Goal: Task Accomplishment & Management: Complete application form

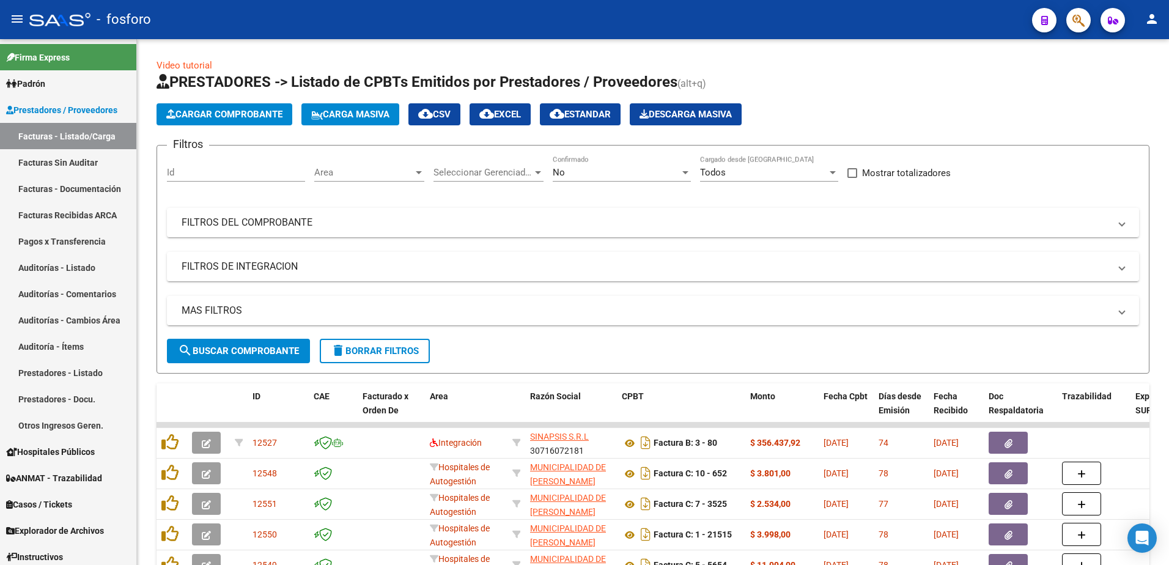
click at [1069, 21] on button "button" at bounding box center [1078, 20] width 24 height 24
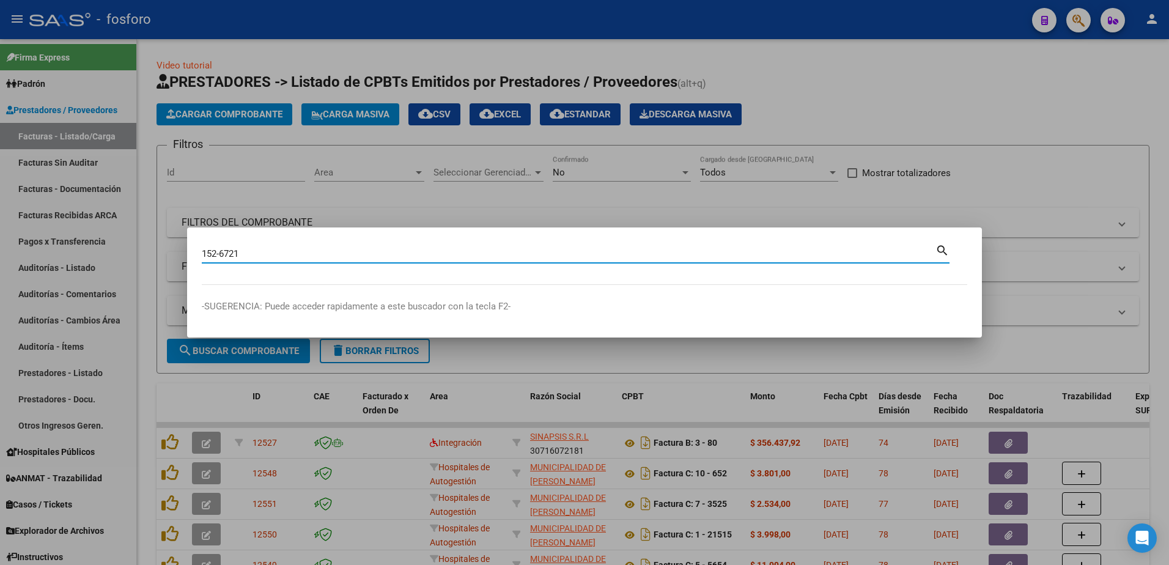
type input "152-6721"
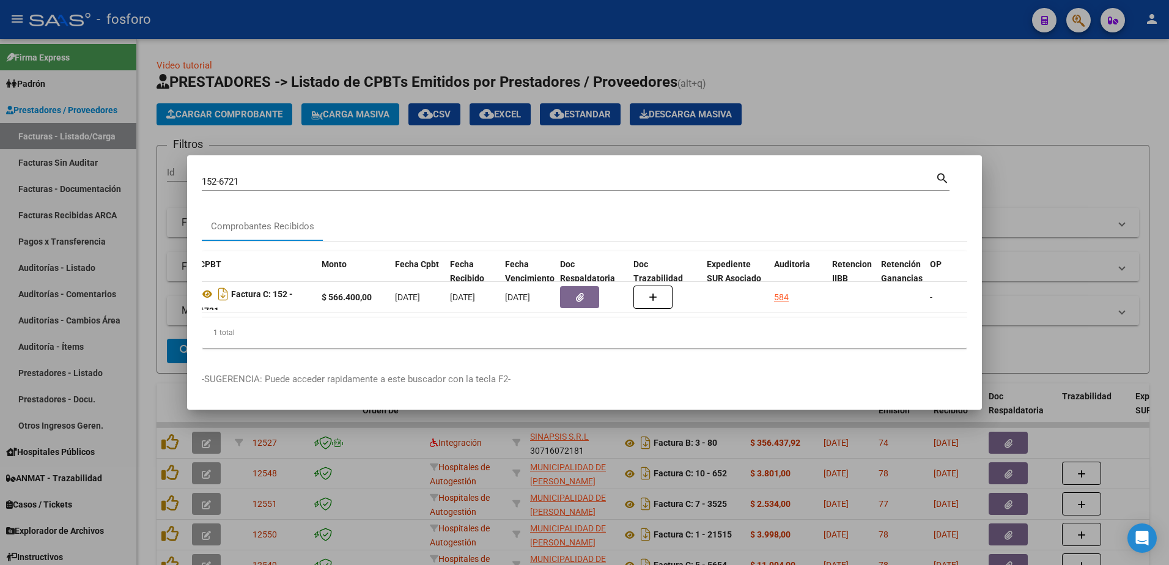
scroll to position [0, 416]
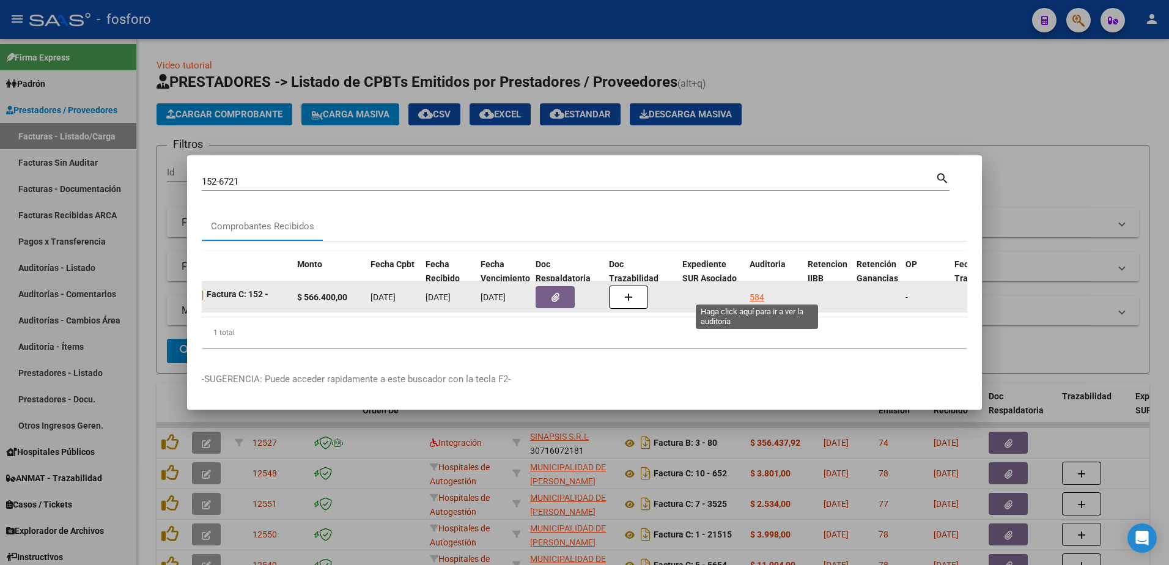
click at [760, 292] on div "584" at bounding box center [756, 297] width 15 height 14
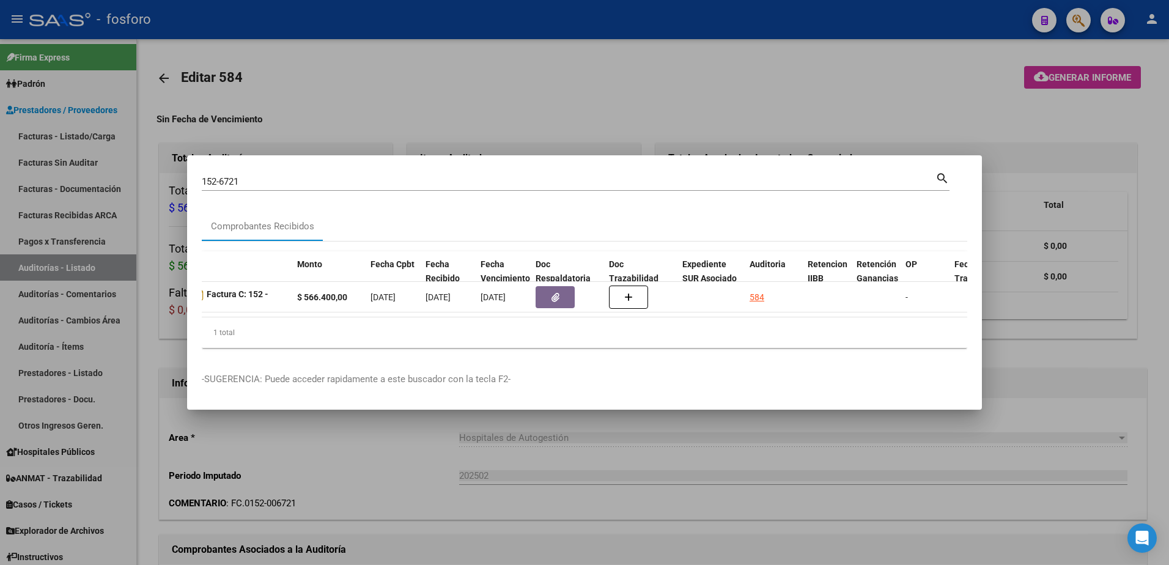
click at [747, 128] on div at bounding box center [584, 282] width 1169 height 565
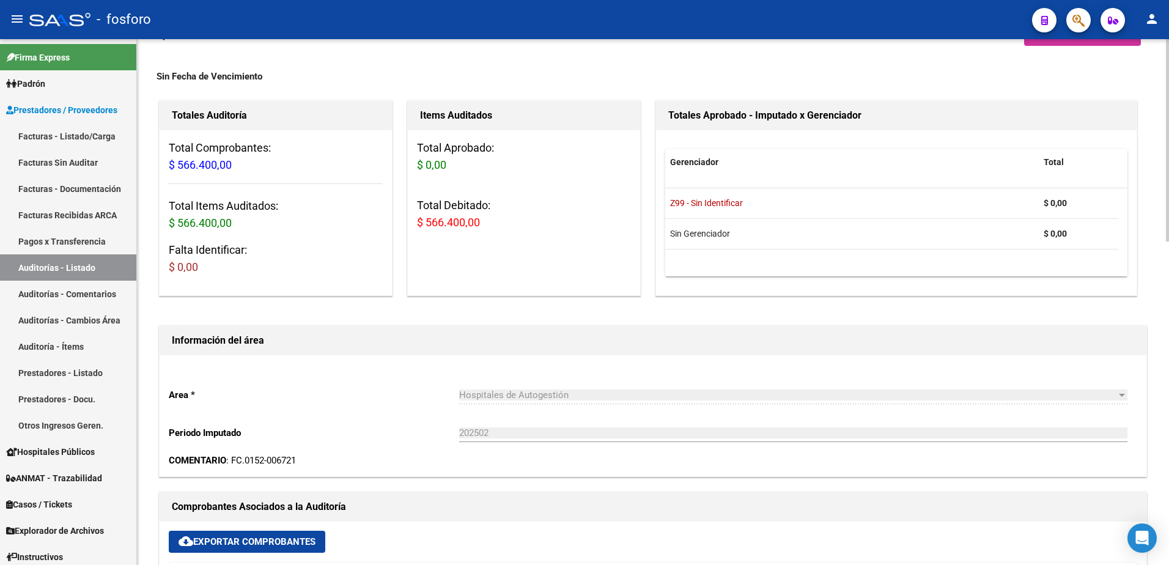
scroll to position [244, 0]
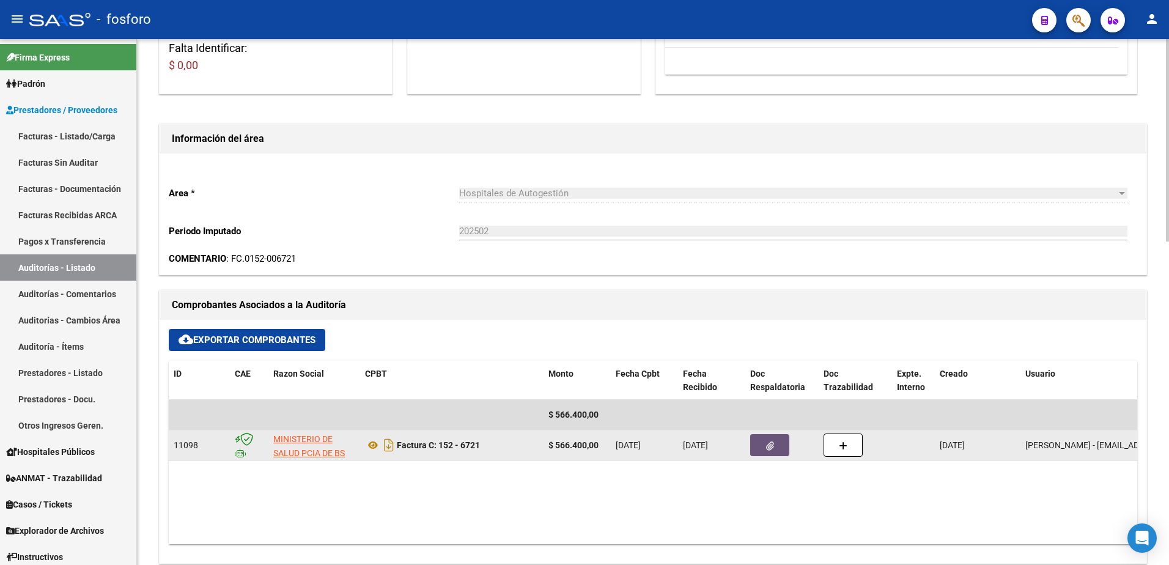
click at [755, 444] on button "button" at bounding box center [769, 445] width 39 height 22
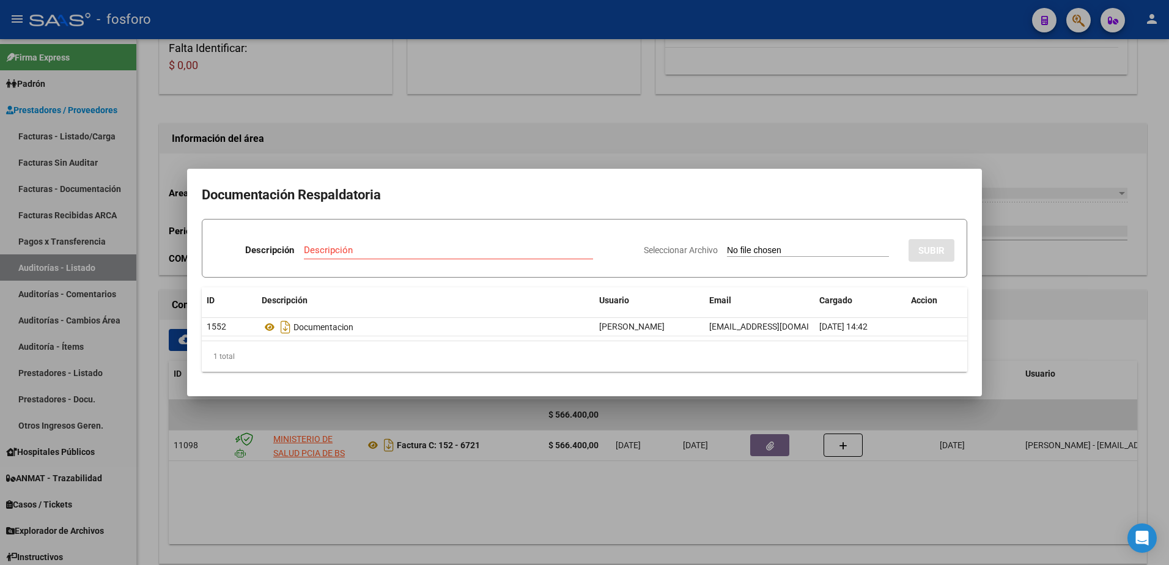
click at [669, 414] on div at bounding box center [584, 282] width 1169 height 565
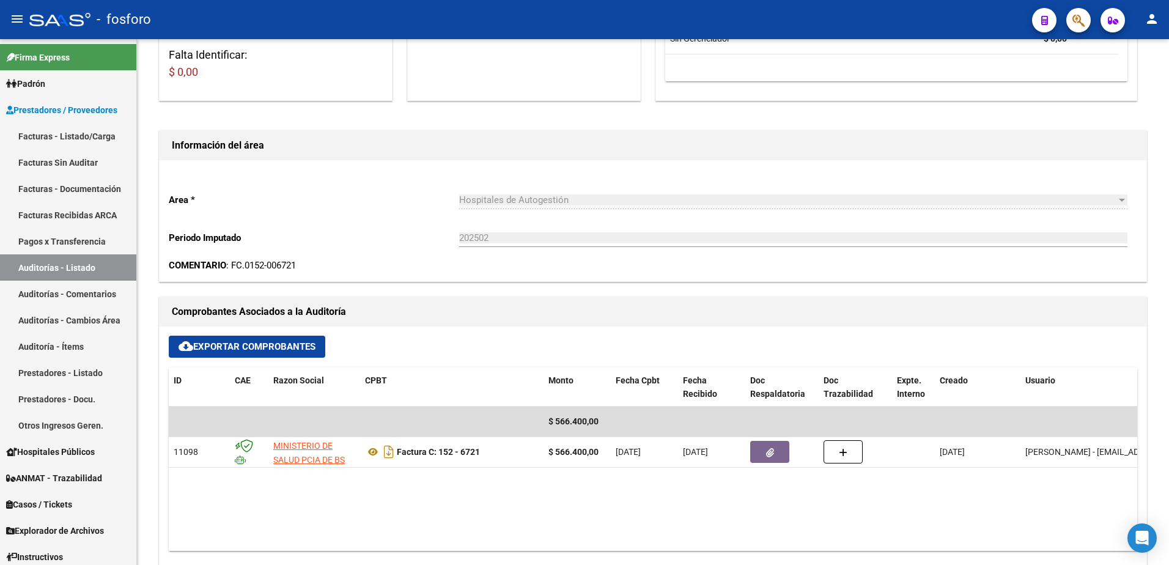
scroll to position [183, 0]
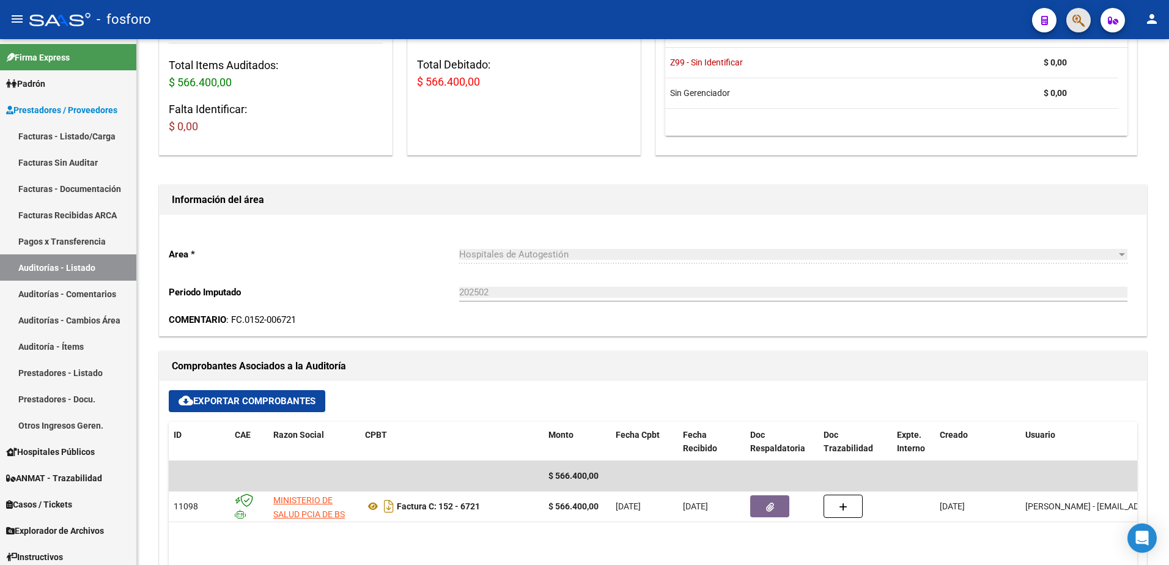
click at [1079, 12] on span "button" at bounding box center [1078, 20] width 12 height 25
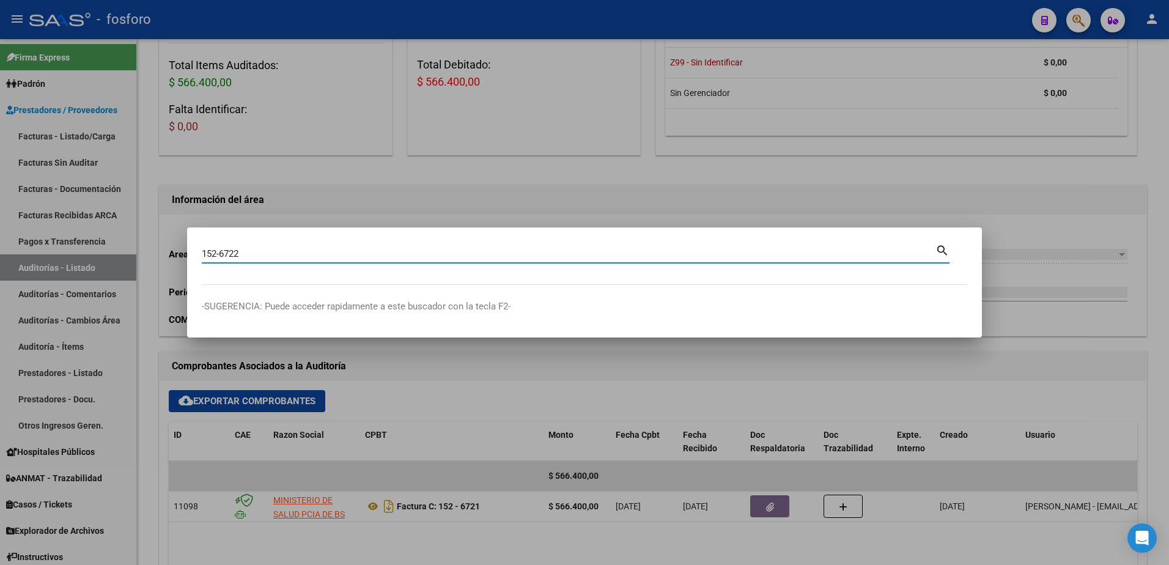
type input "152-6722"
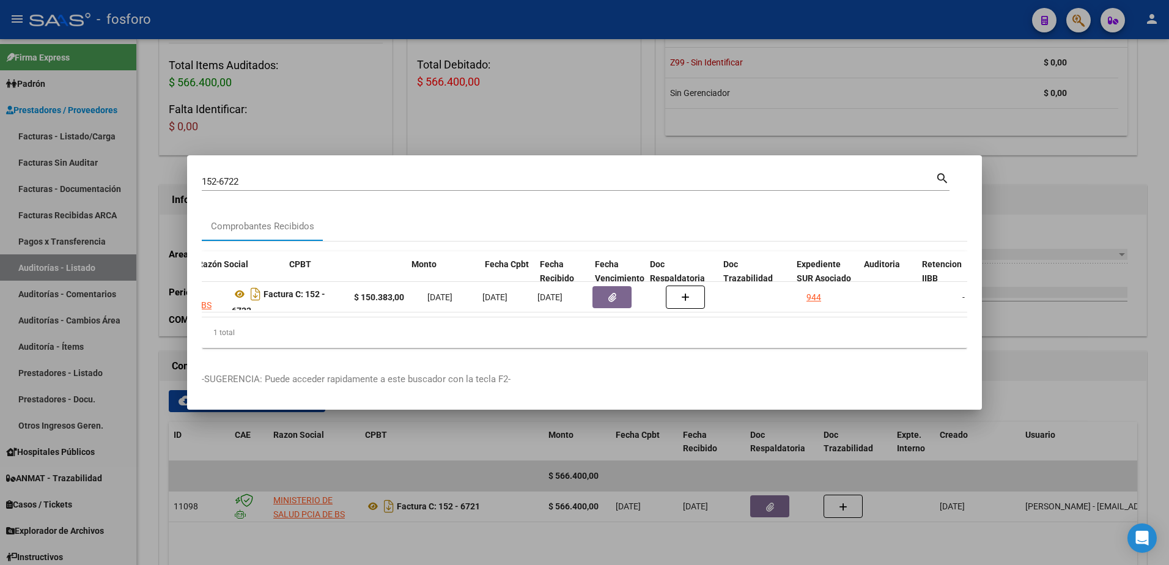
scroll to position [0, 408]
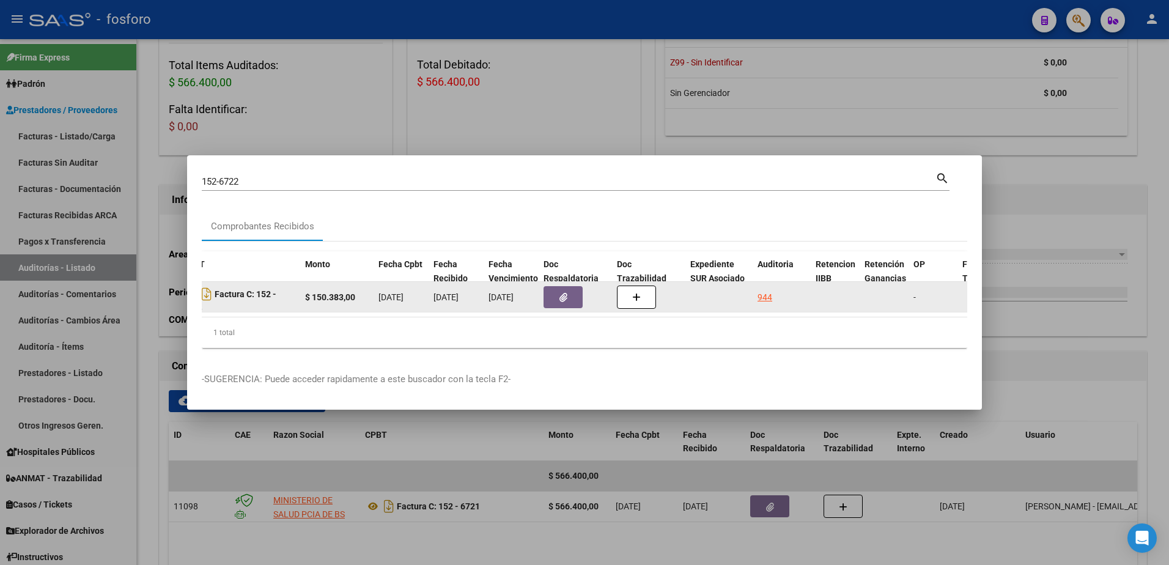
click at [774, 293] on div "944" at bounding box center [781, 297] width 48 height 14
click at [756, 290] on datatable-body-cell "944" at bounding box center [781, 297] width 58 height 30
click at [760, 290] on div "944" at bounding box center [764, 297] width 15 height 14
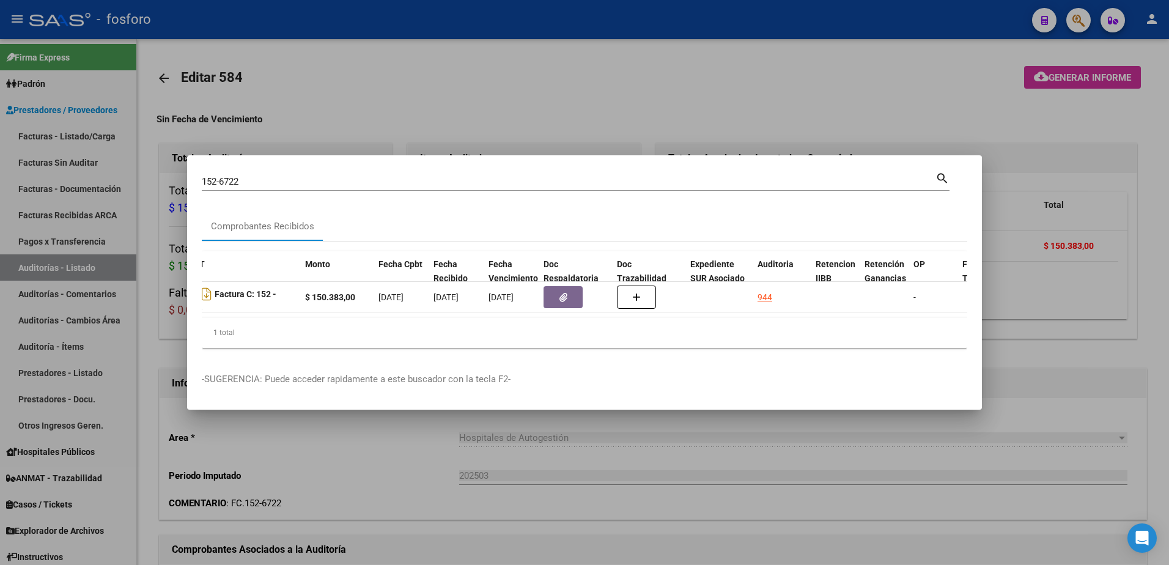
click at [679, 492] on div at bounding box center [584, 282] width 1169 height 565
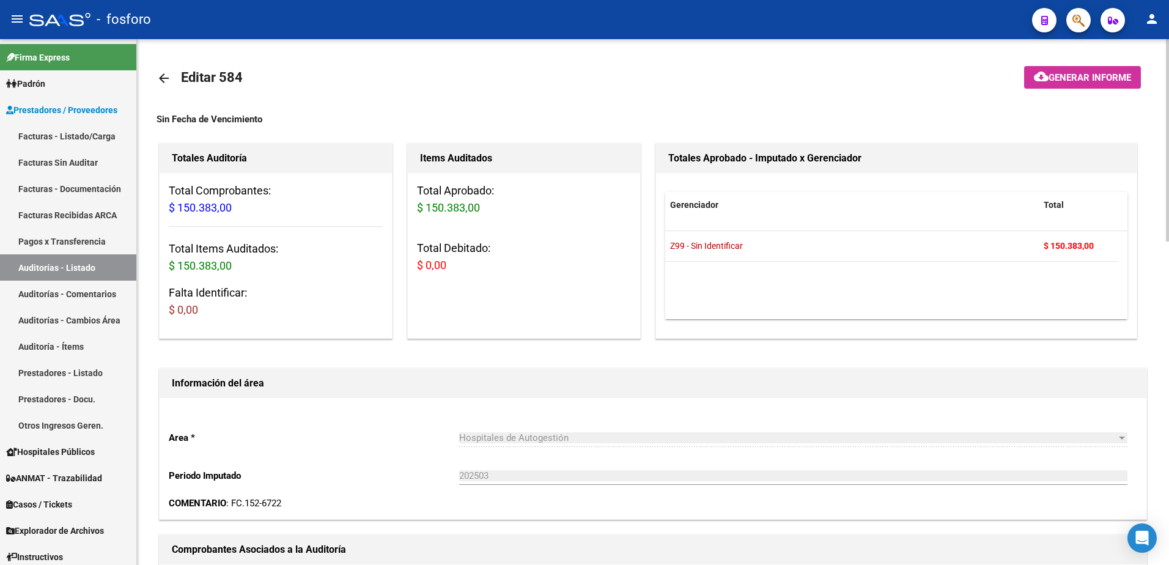
drag, startPoint x: 912, startPoint y: 66, endPoint x: 1091, endPoint y: 46, distance: 180.1
click at [946, 66] on mat-toolbar "arrow_back Editar 584" at bounding box center [652, 78] width 992 height 39
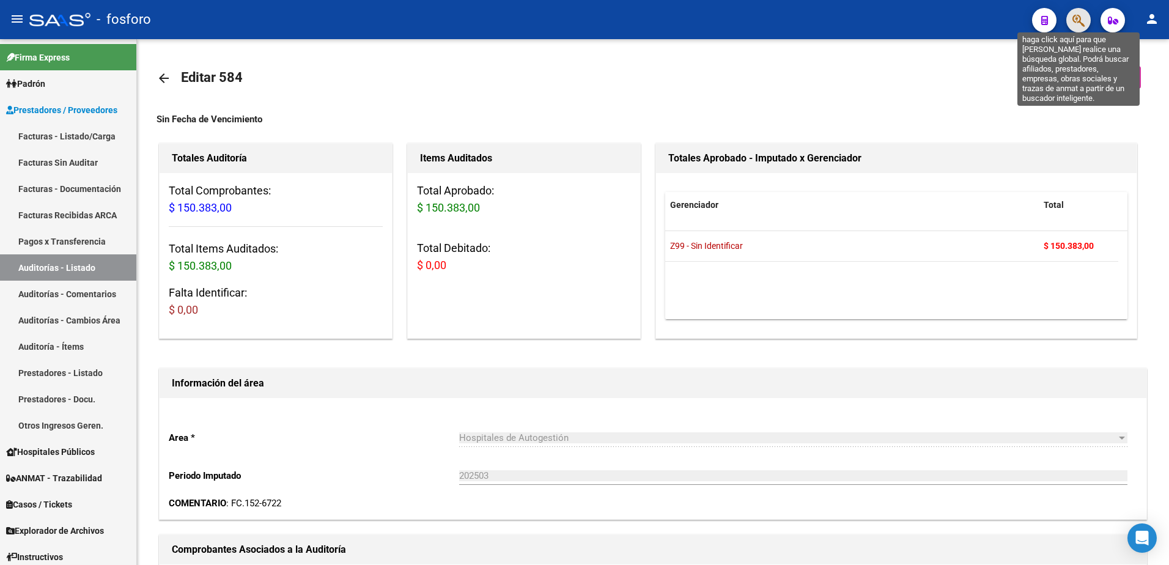
click at [1084, 24] on icon "button" at bounding box center [1078, 20] width 12 height 14
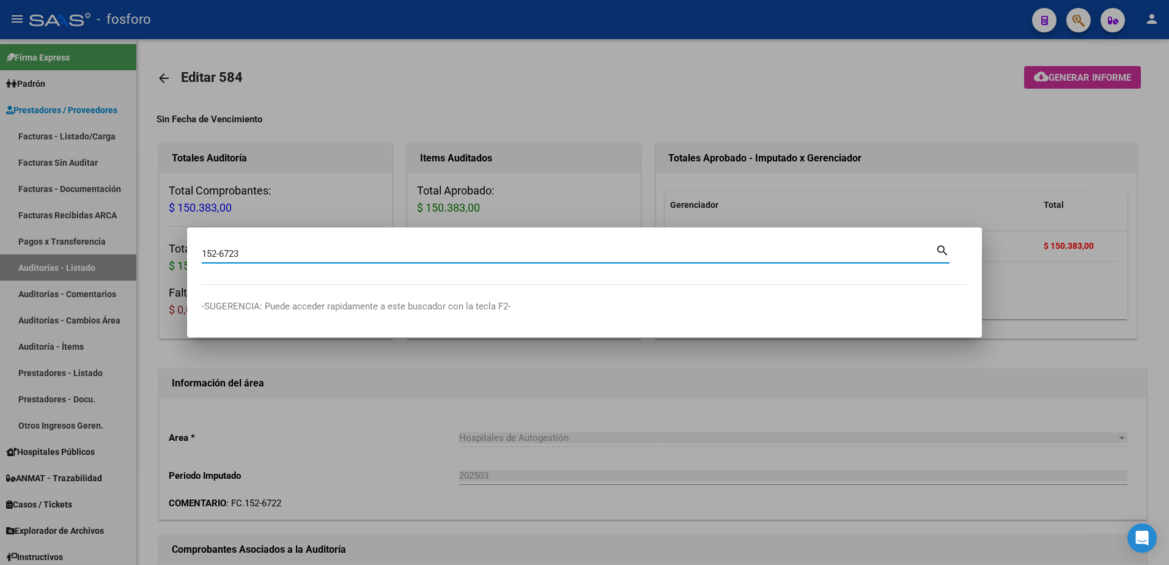
type input "152-6723"
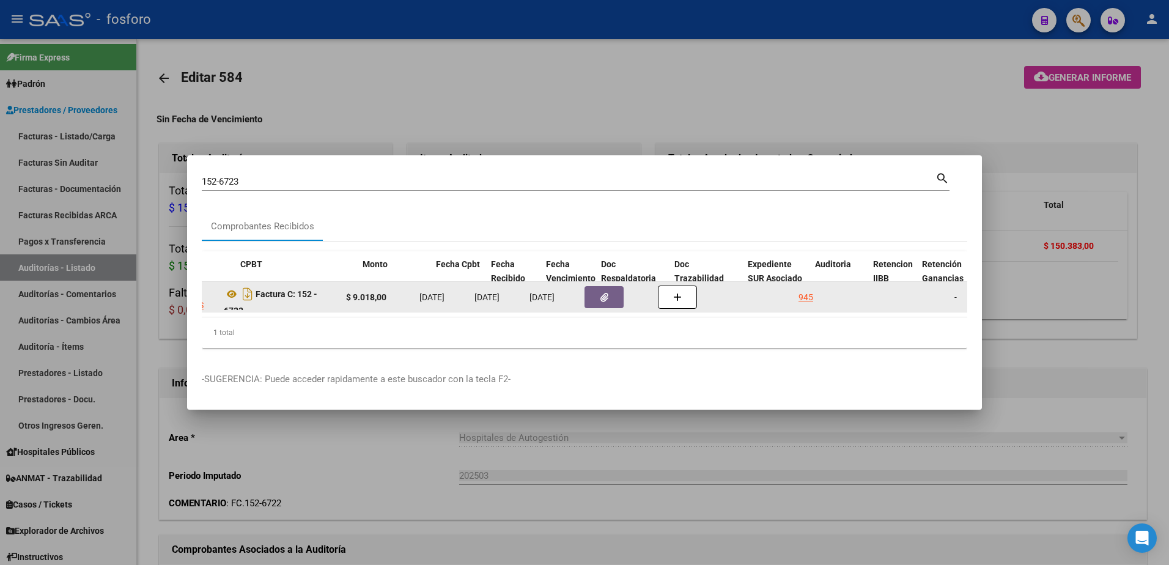
scroll to position [0, 383]
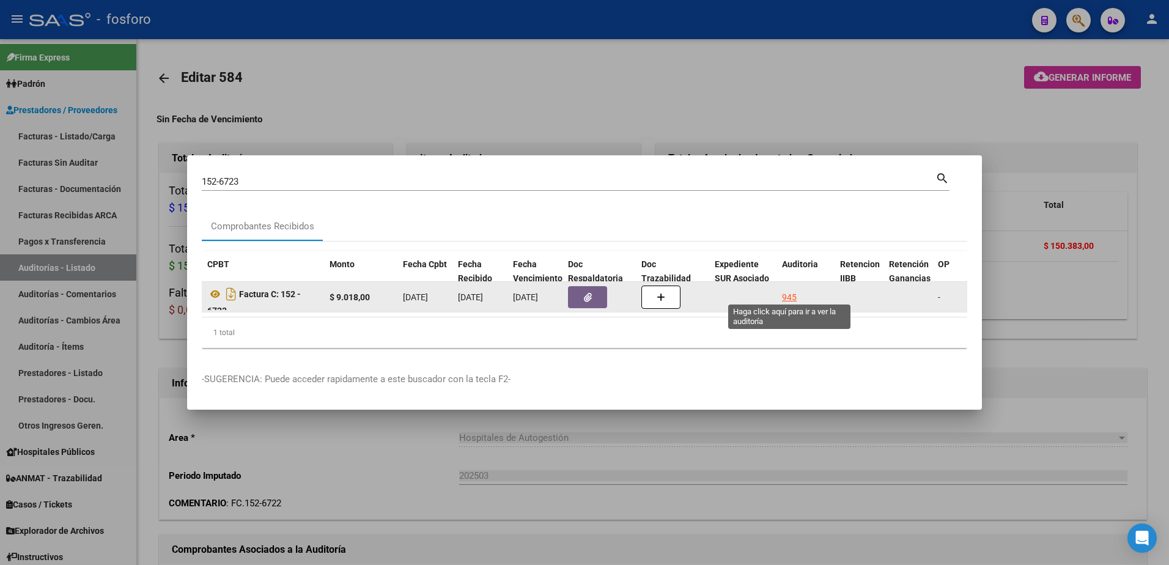
click at [787, 290] on div "945" at bounding box center [789, 297] width 15 height 14
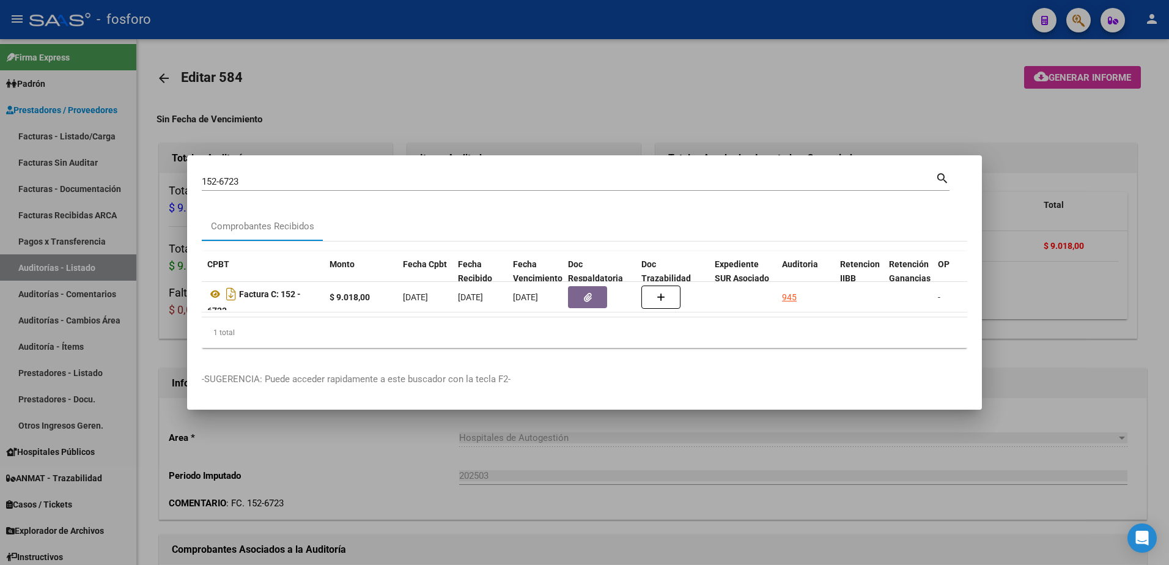
click at [643, 477] on div at bounding box center [584, 282] width 1169 height 565
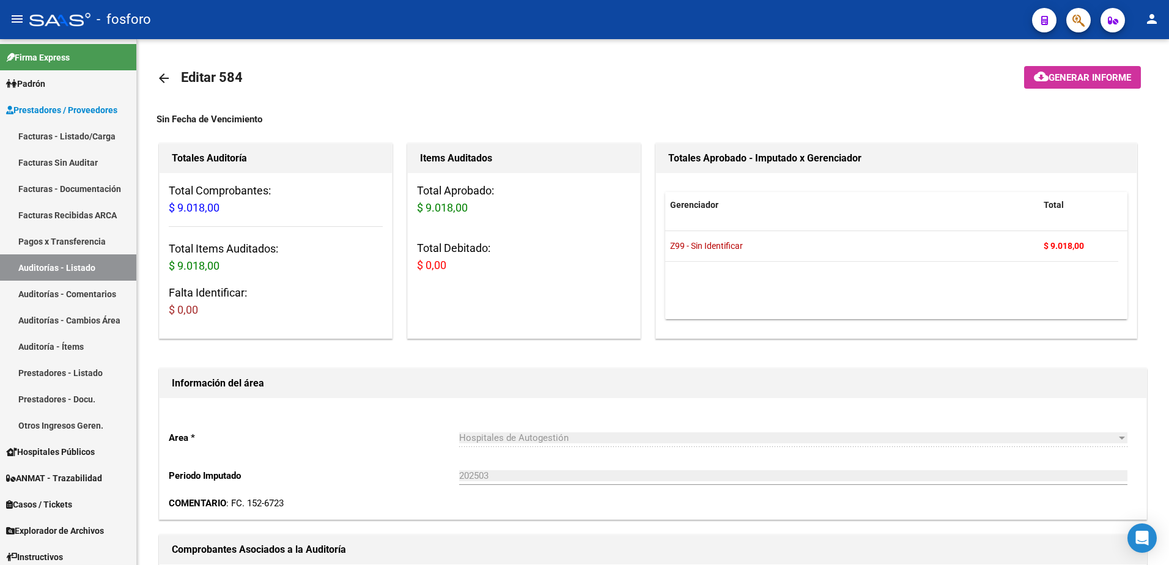
drag, startPoint x: 916, startPoint y: 64, endPoint x: 1041, endPoint y: 34, distance: 128.2
click at [947, 60] on mat-toolbar "arrow_back Editar 584" at bounding box center [652, 78] width 992 height 39
click at [1069, 17] on button "button" at bounding box center [1078, 20] width 24 height 24
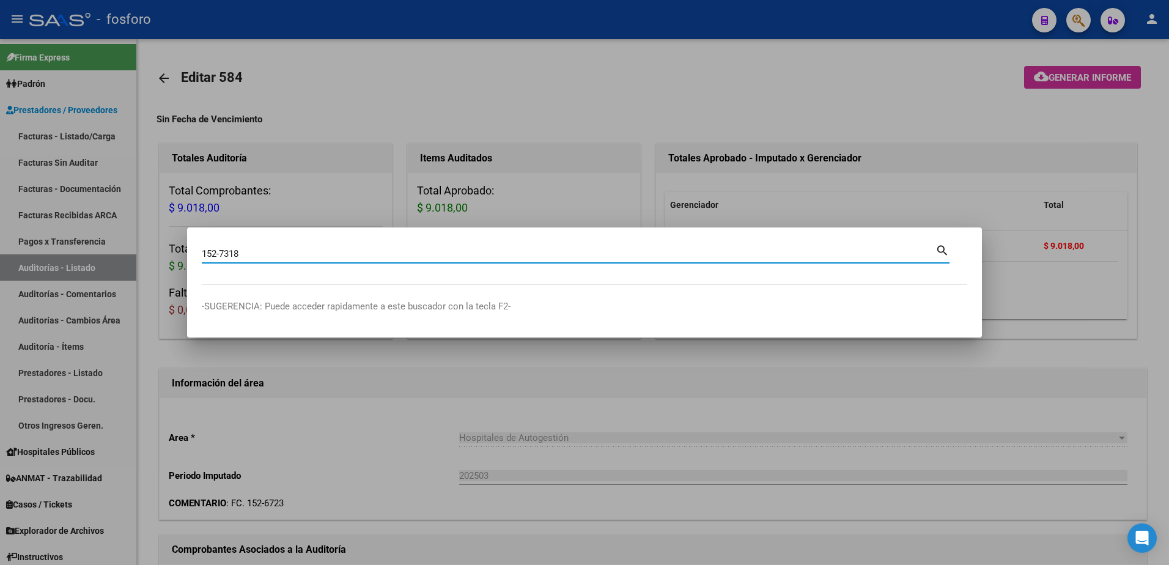
type input "152-7318"
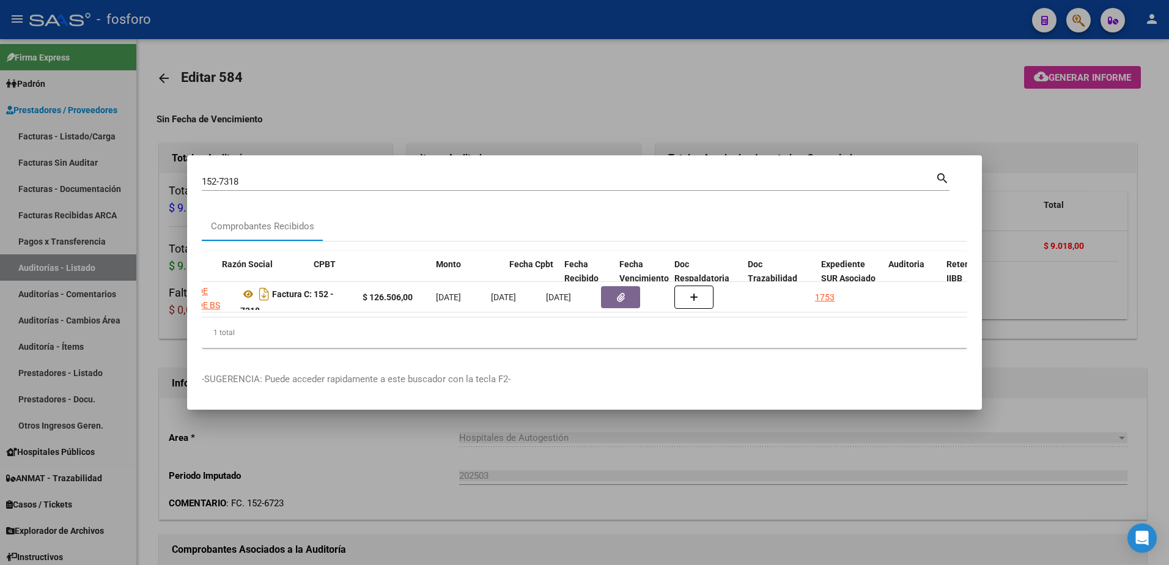
scroll to position [0, 383]
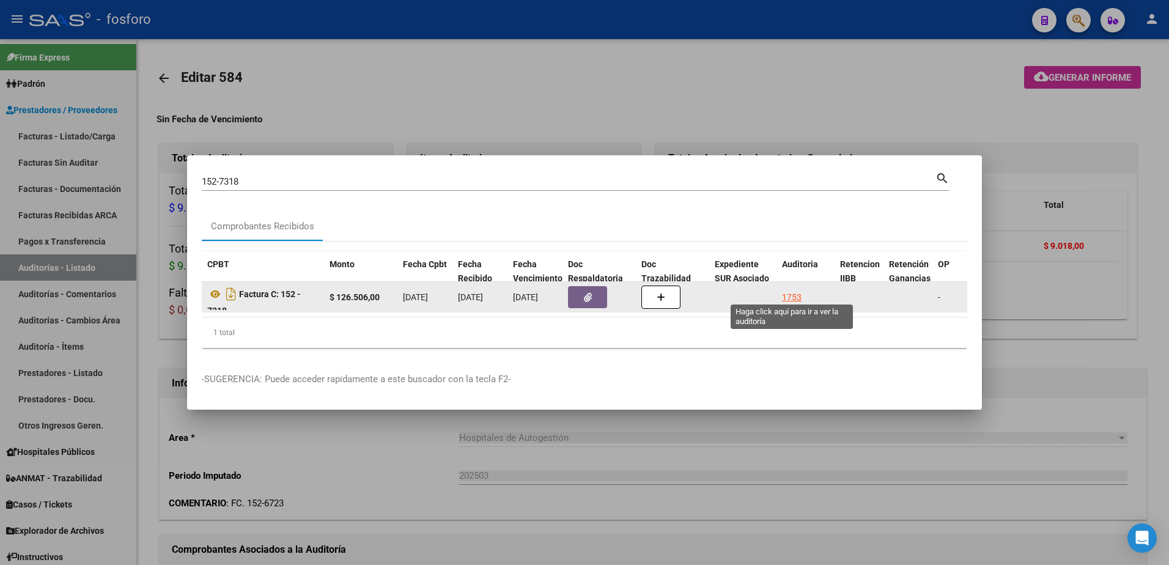
click at [796, 292] on div "1753" at bounding box center [792, 297] width 20 height 14
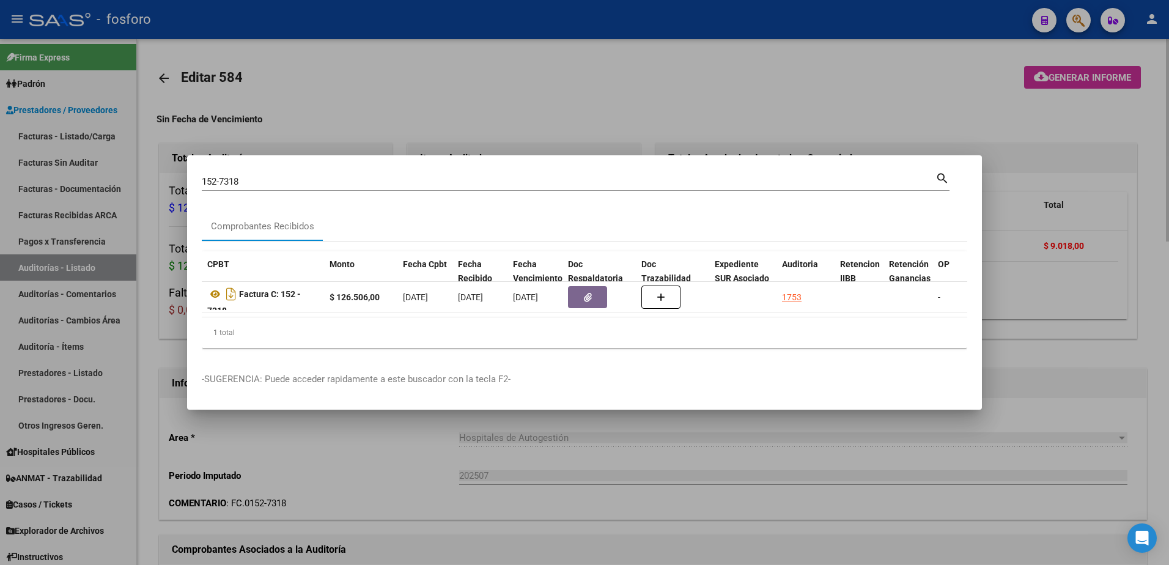
click at [730, 481] on div at bounding box center [584, 282] width 1169 height 565
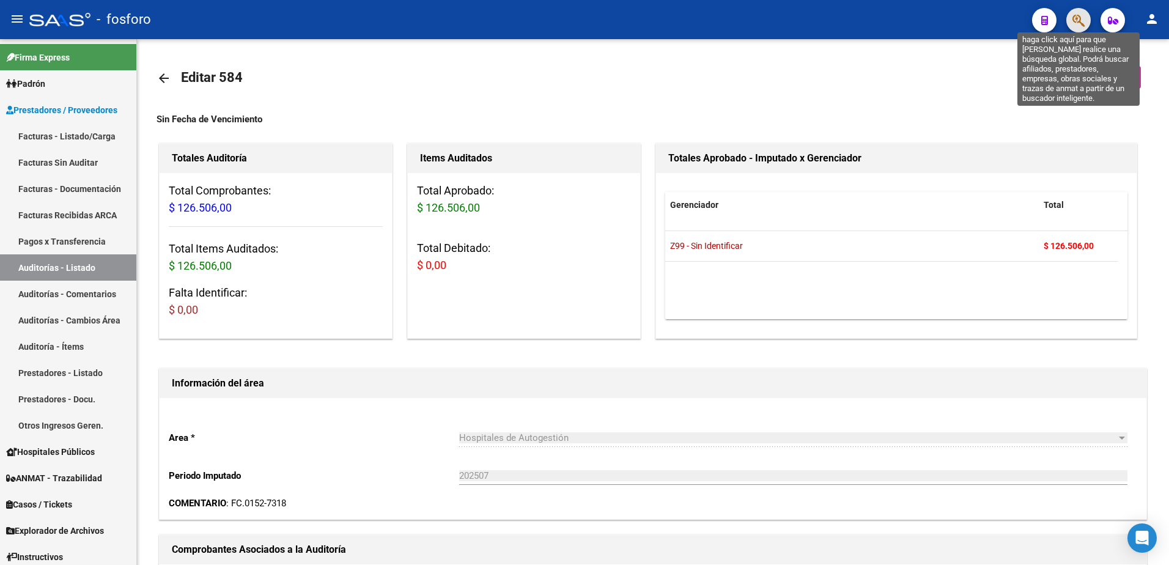
click at [1084, 16] on icon "button" at bounding box center [1078, 20] width 12 height 14
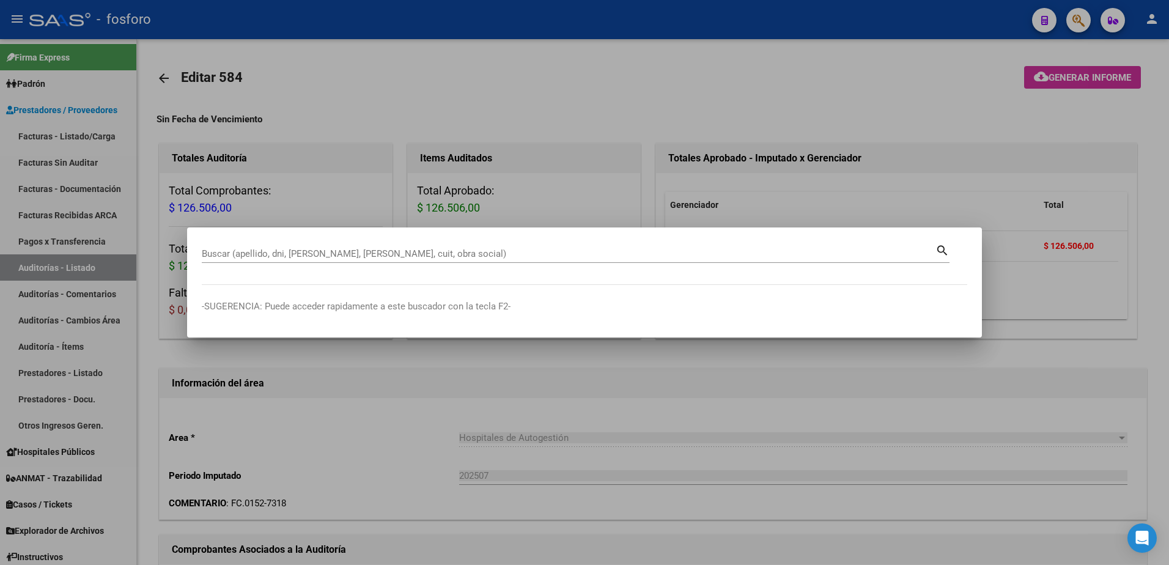
click at [1084, 16] on div at bounding box center [584, 282] width 1169 height 565
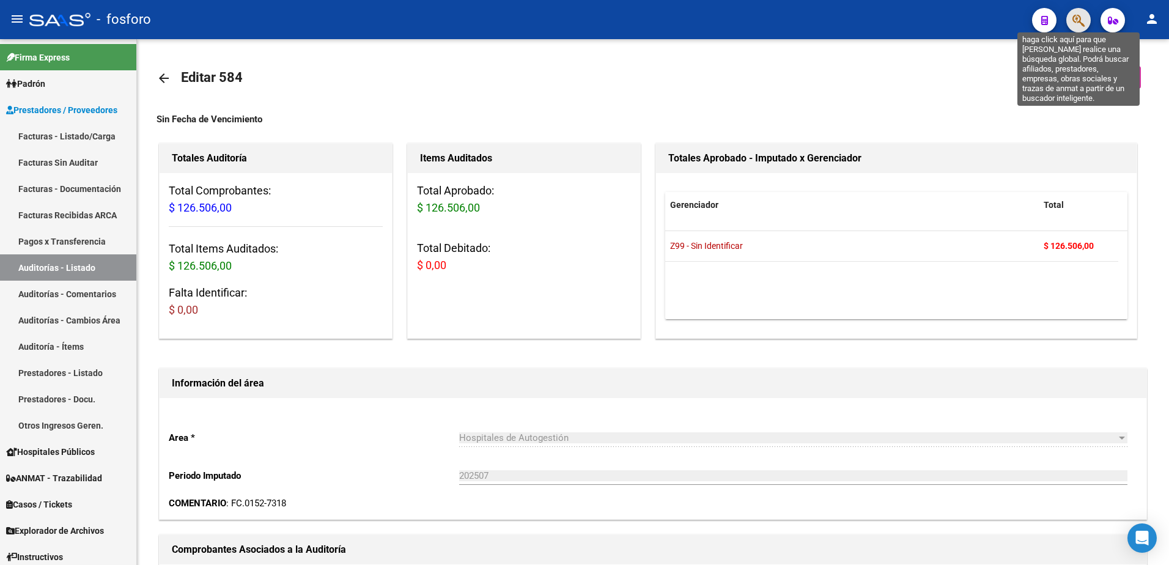
click at [1084, 16] on icon "button" at bounding box center [1078, 20] width 12 height 14
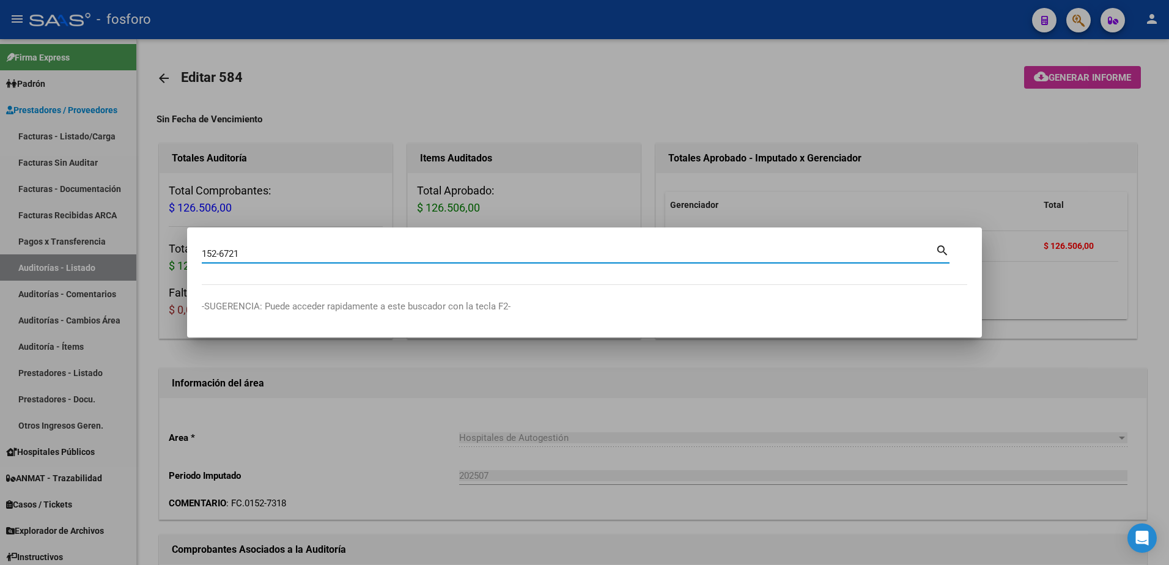
type input "152-6721"
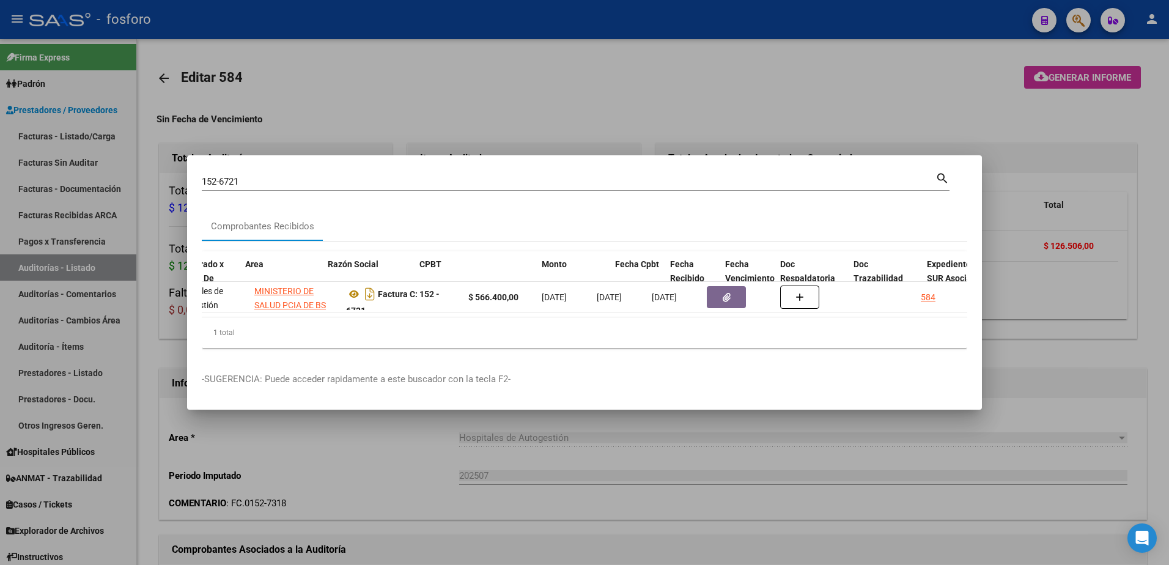
scroll to position [0, 252]
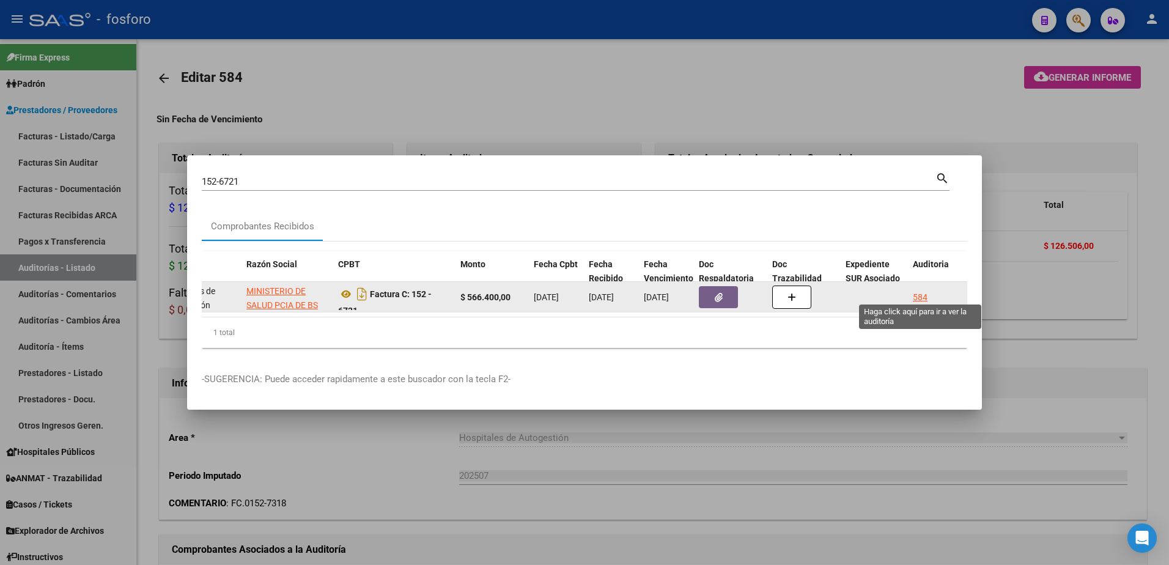
click at [920, 292] on div "584" at bounding box center [919, 297] width 15 height 14
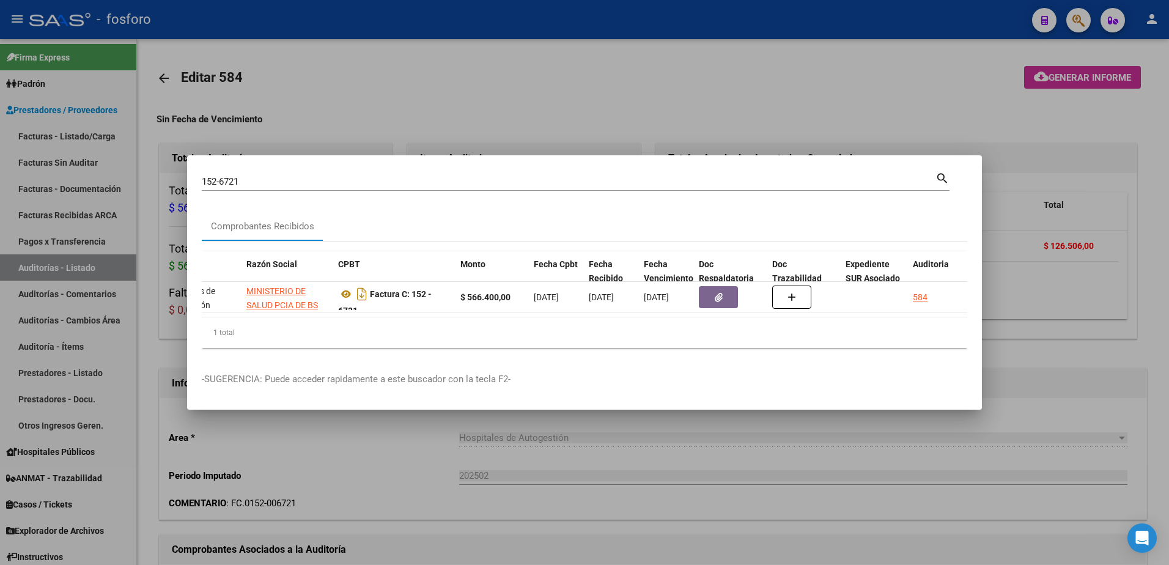
click at [793, 449] on div at bounding box center [584, 282] width 1169 height 565
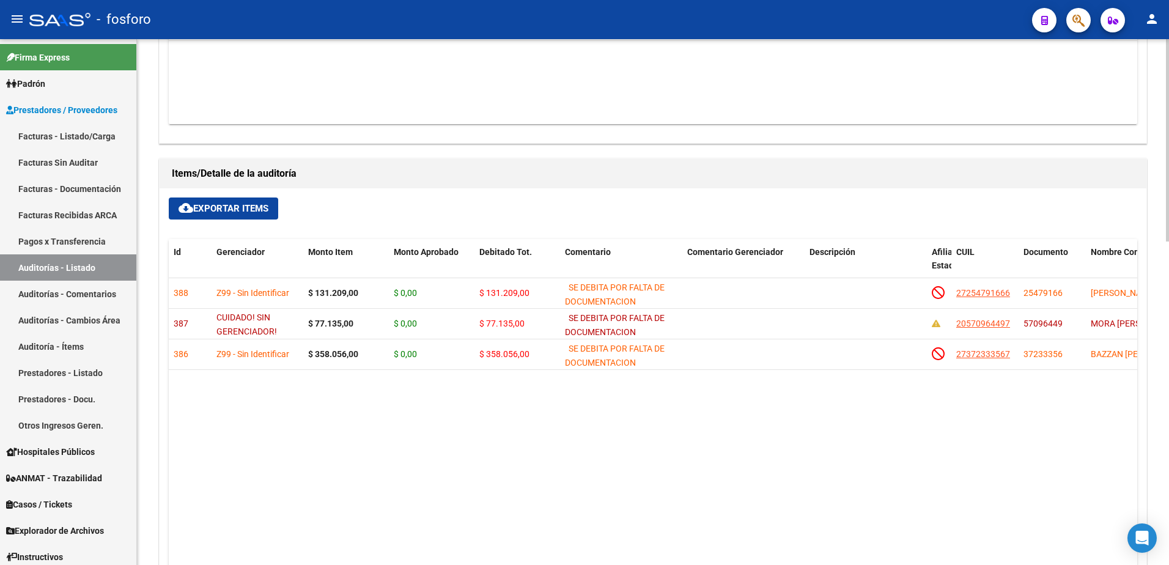
scroll to position [351, 0]
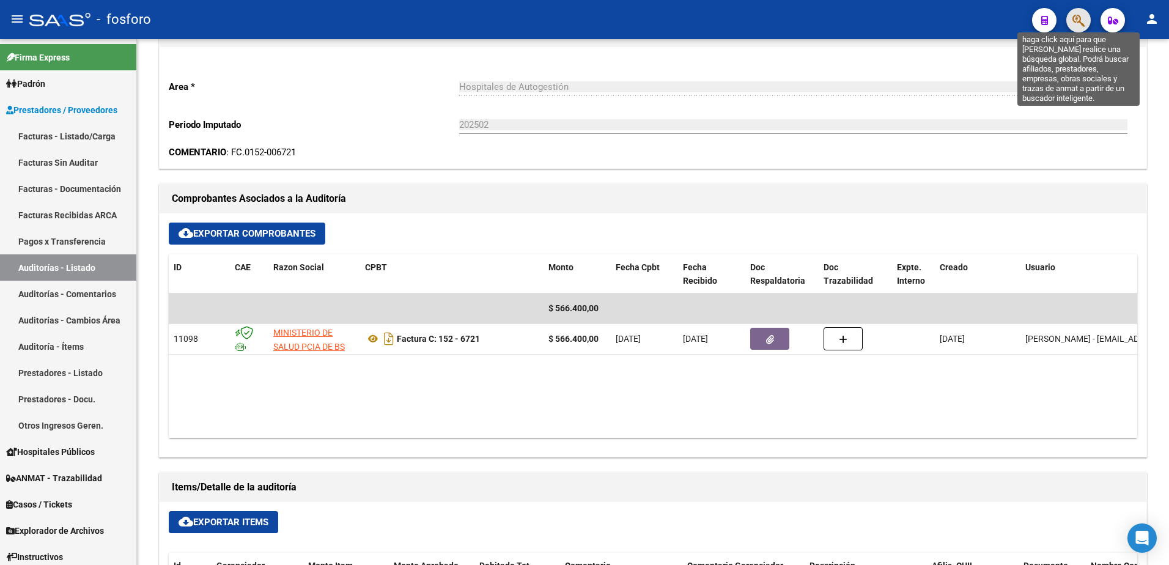
click at [1083, 24] on icon "button" at bounding box center [1078, 20] width 12 height 14
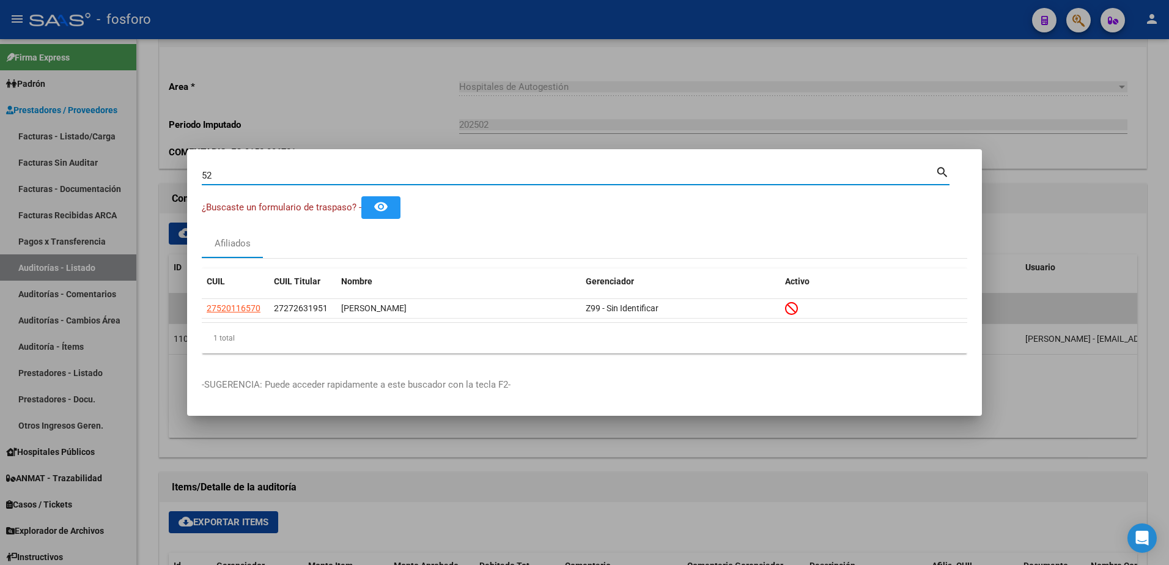
type input "5"
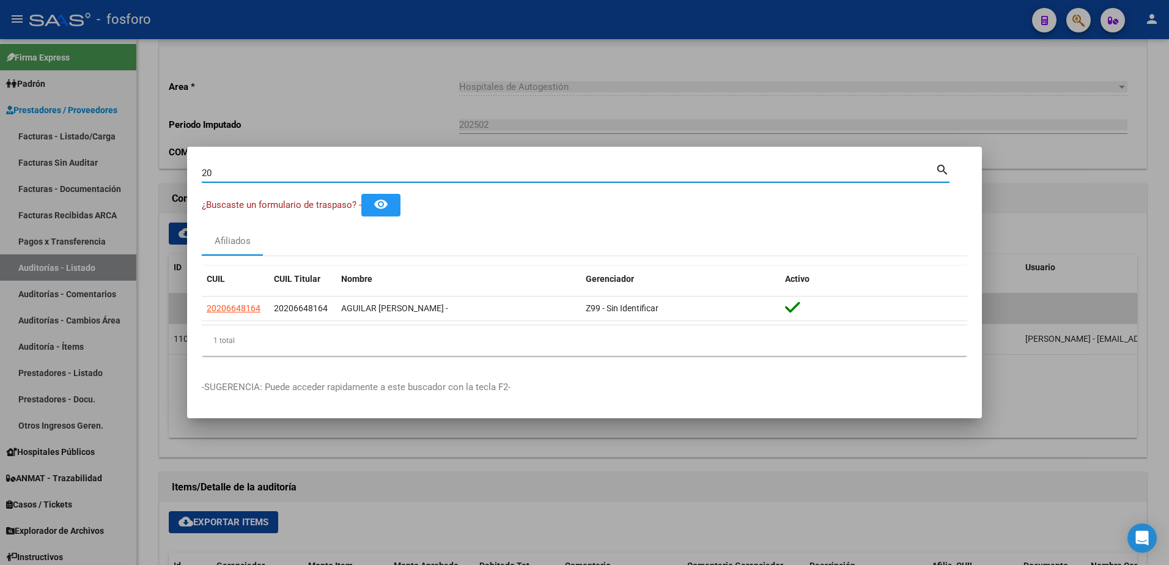
type input "2"
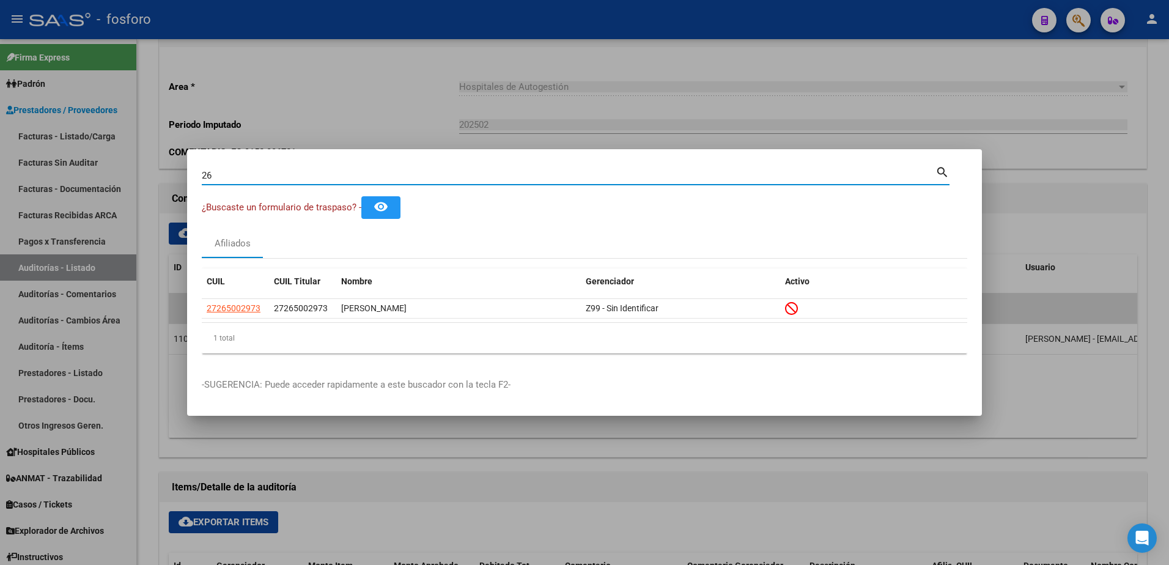
type input "2"
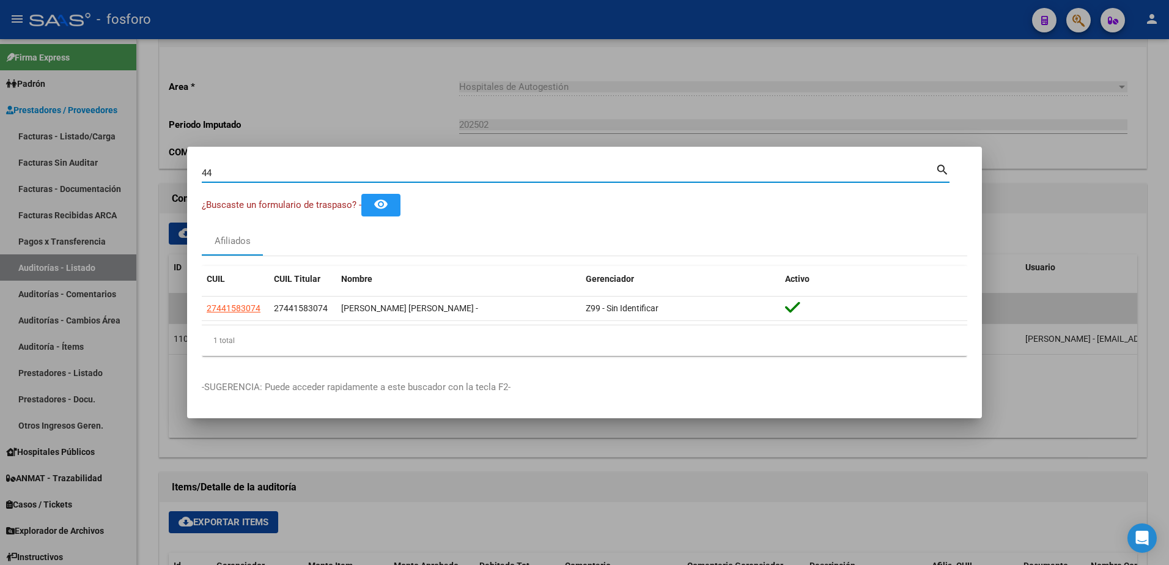
type input "4"
type input "56948515"
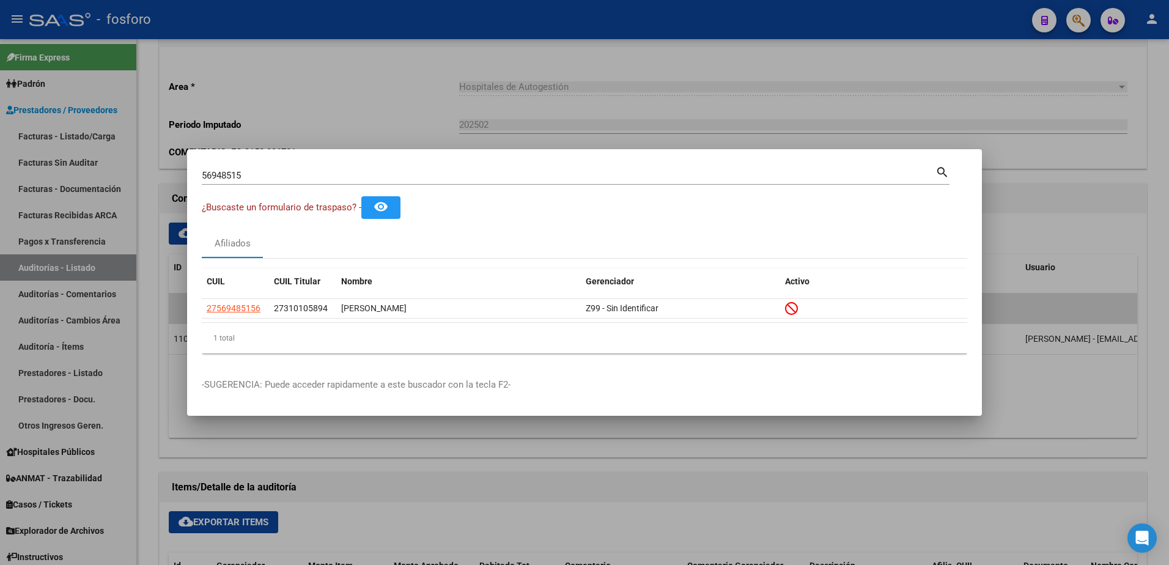
click at [221, 90] on div at bounding box center [584, 282] width 1169 height 565
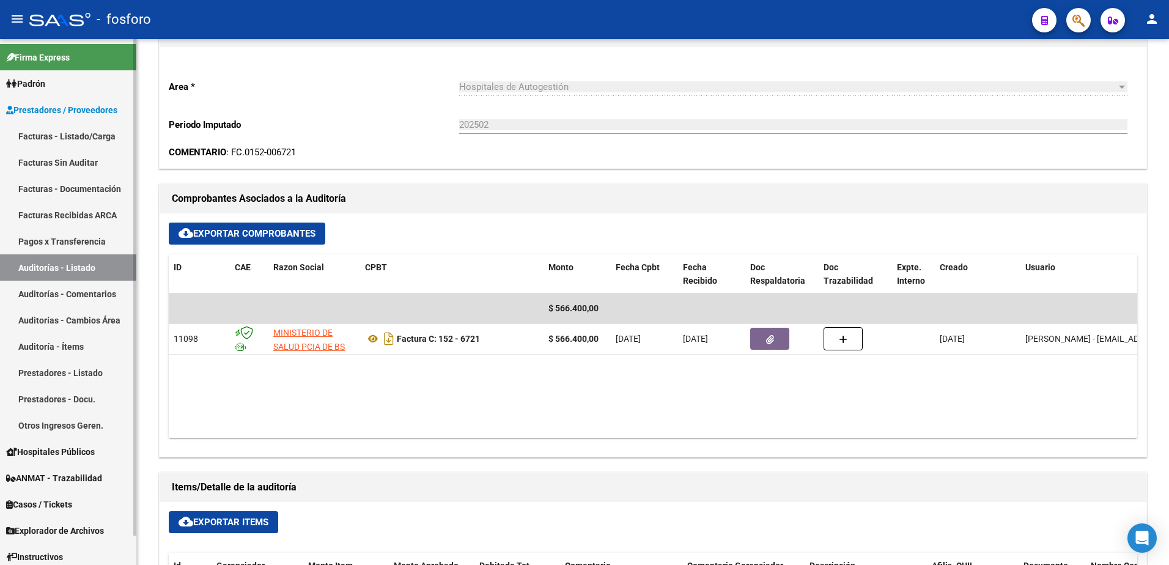
click at [78, 138] on link "Facturas - Listado/Carga" at bounding box center [68, 136] width 136 height 26
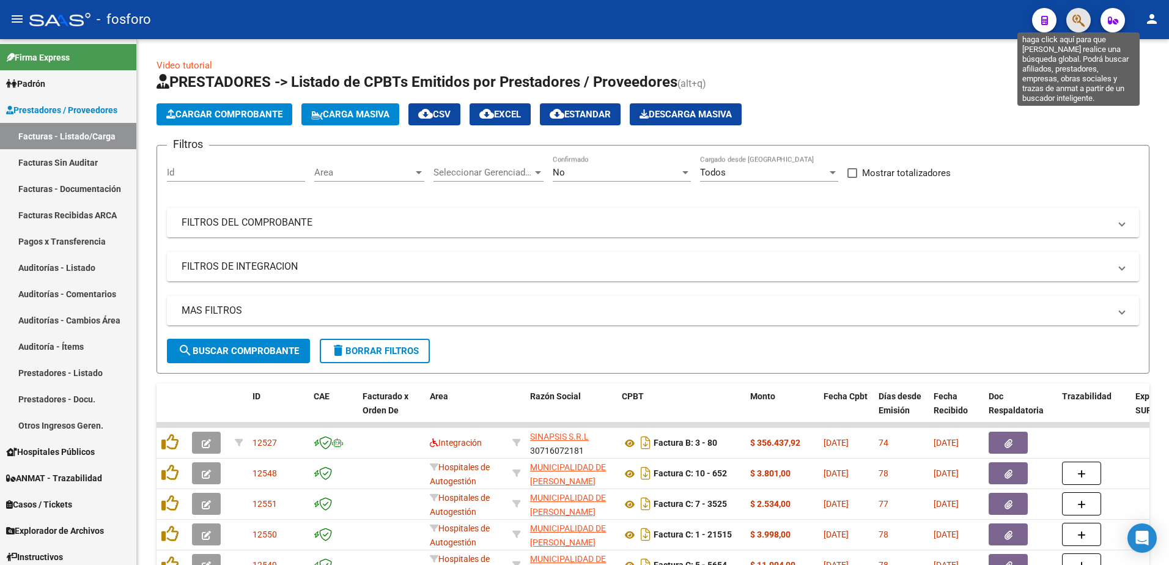
click at [1073, 20] on icon "button" at bounding box center [1078, 20] width 12 height 14
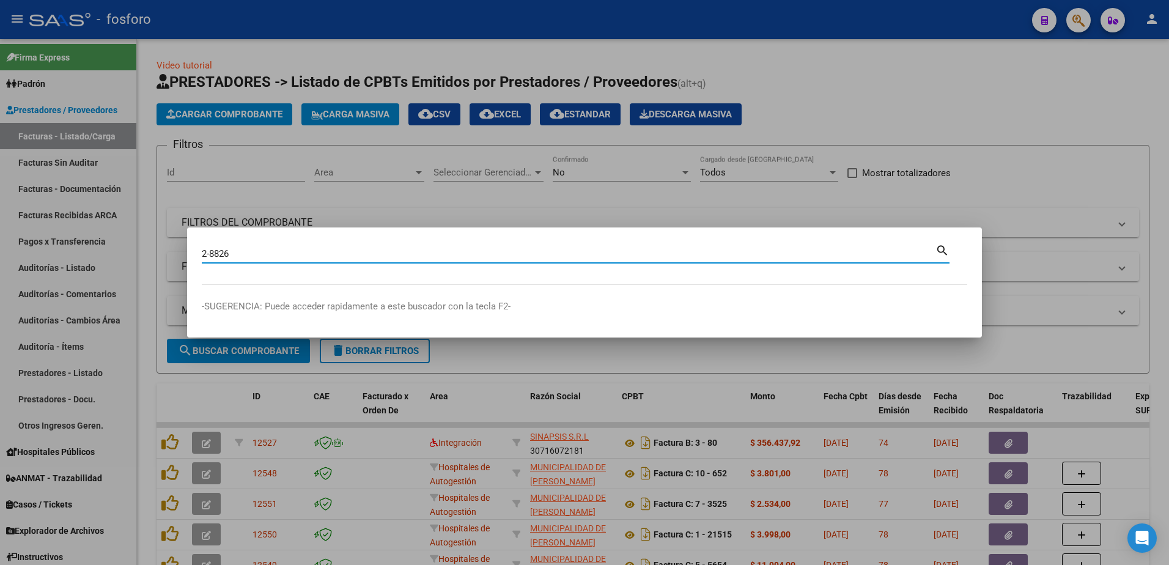
type input "2-8826"
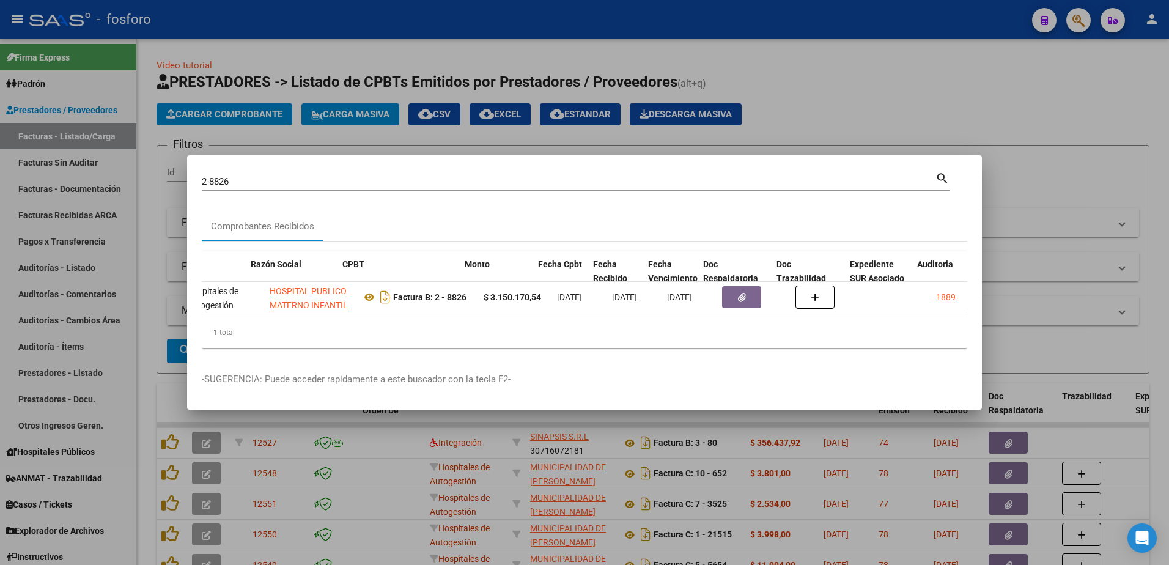
scroll to position [0, 269]
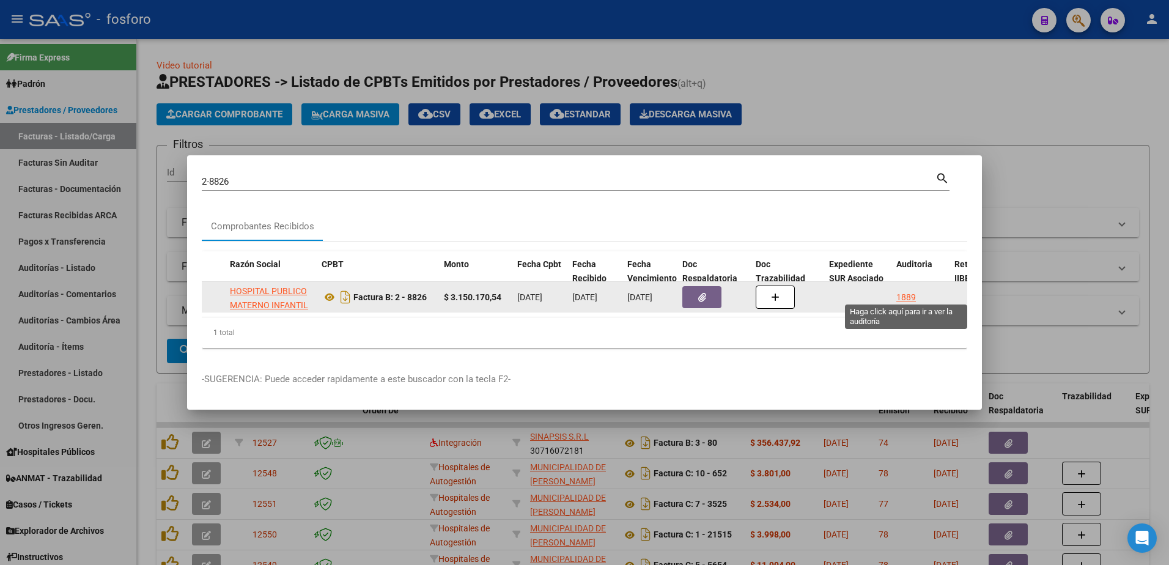
click at [898, 292] on div "1889" at bounding box center [906, 297] width 20 height 14
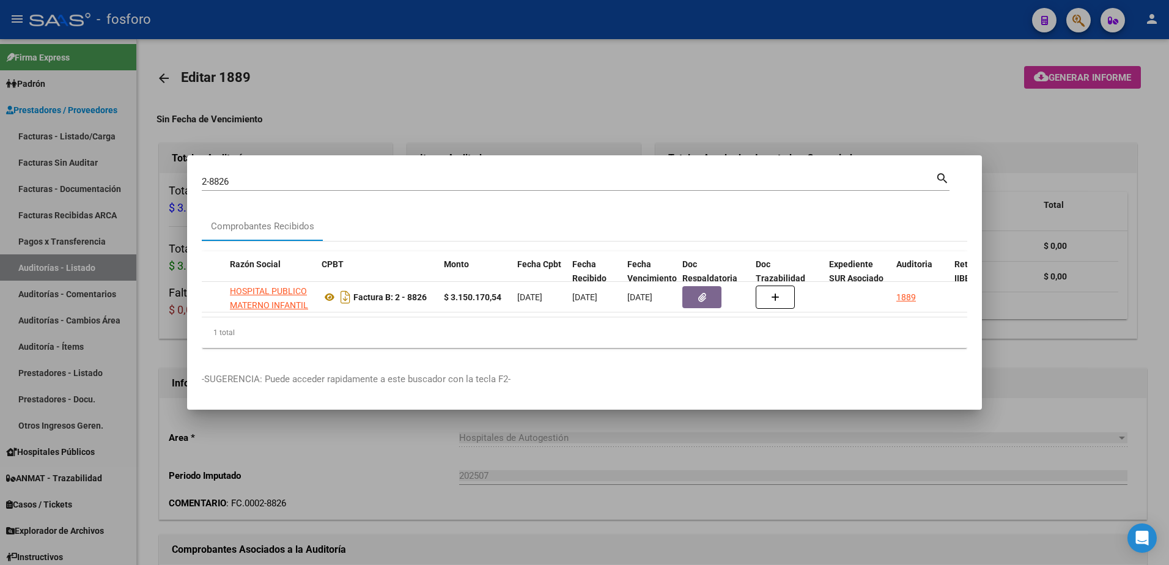
click at [637, 481] on div at bounding box center [584, 282] width 1169 height 565
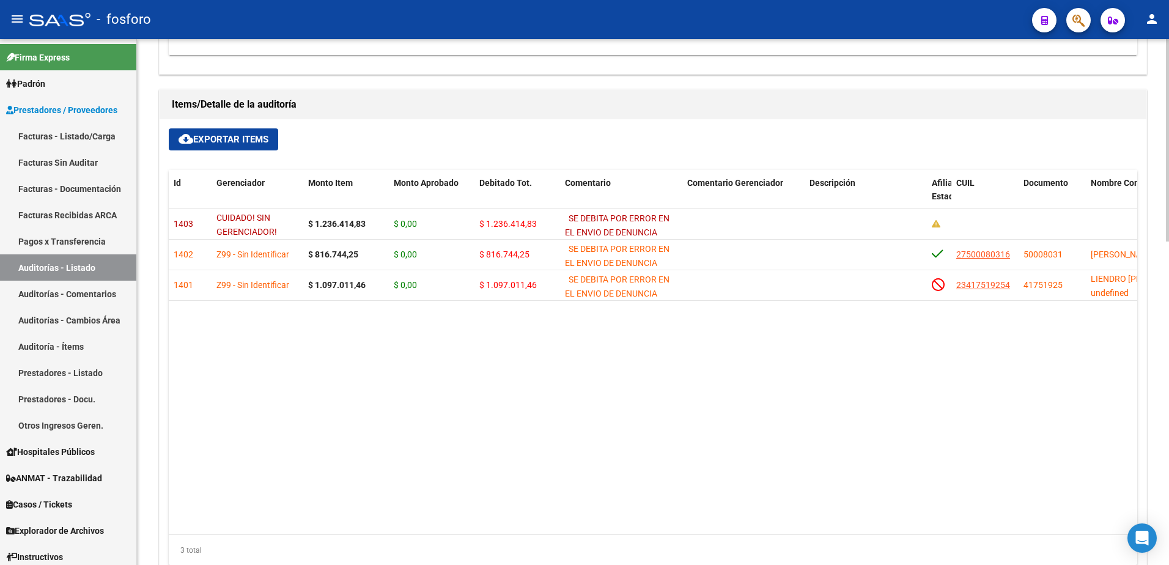
scroll to position [840, 0]
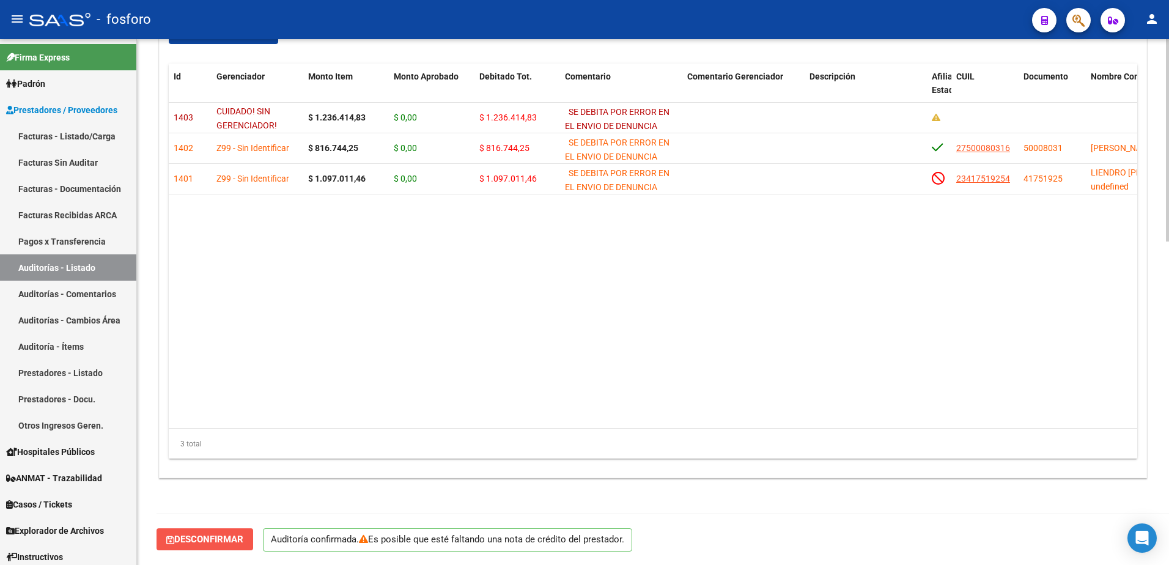
click at [202, 539] on span "Desconfirmar" at bounding box center [204, 539] width 77 height 11
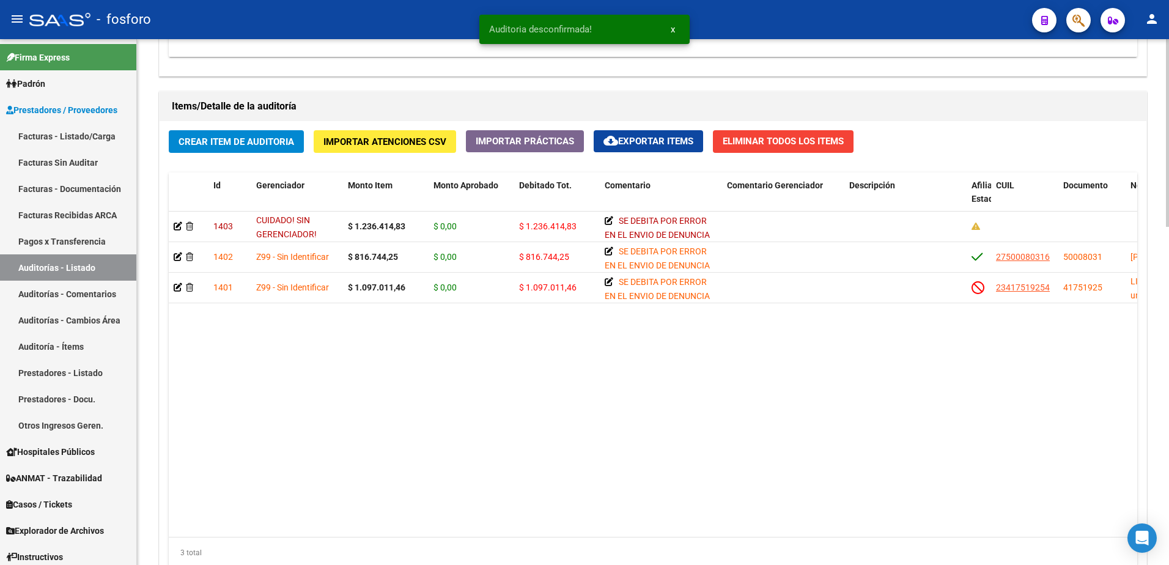
scroll to position [948, 0]
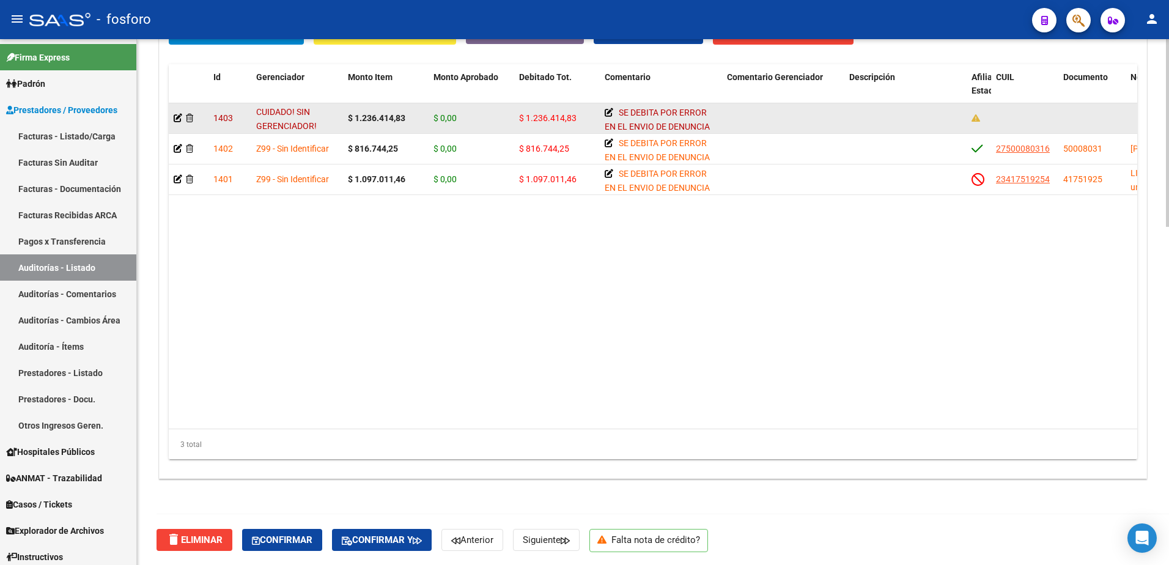
click at [172, 118] on datatable-body-cell at bounding box center [189, 118] width 40 height 30
click at [176, 116] on icon at bounding box center [178, 118] width 9 height 9
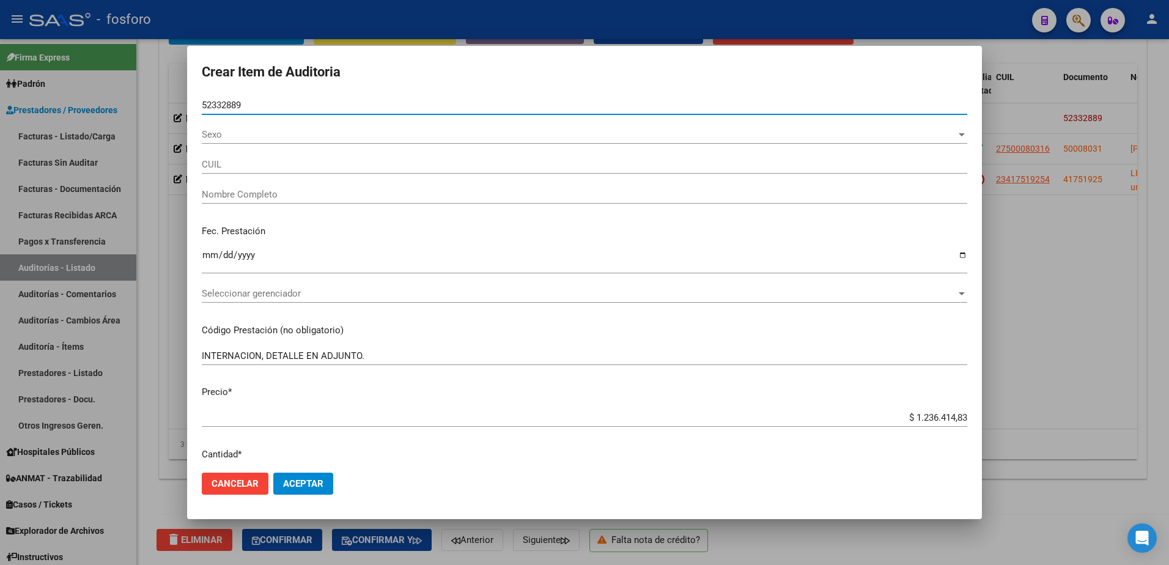
type input "52332889"
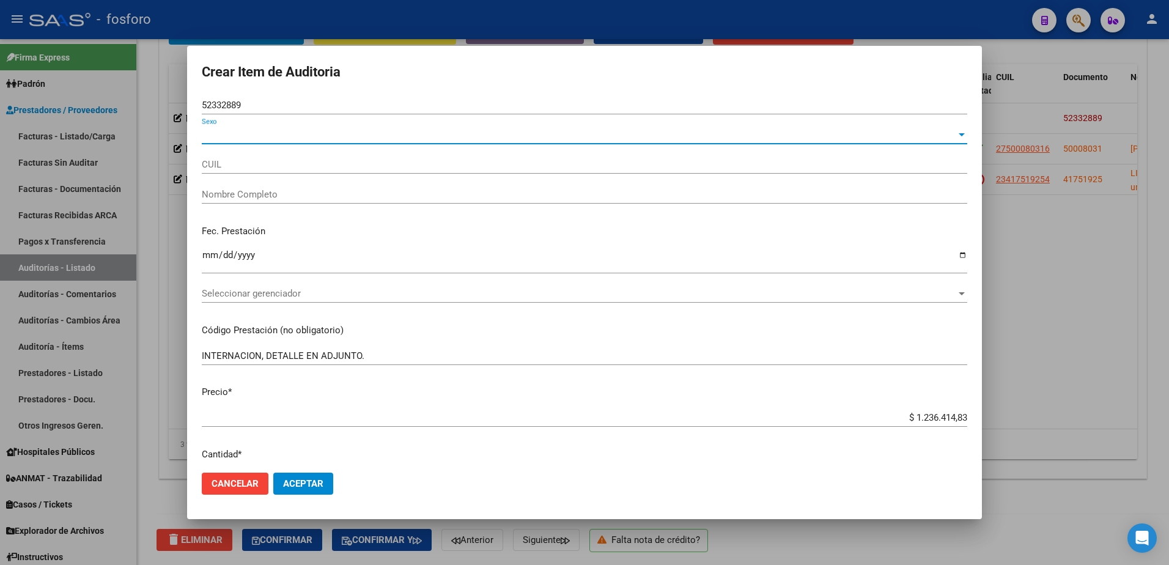
click at [270, 136] on span "Sexo" at bounding box center [579, 134] width 754 height 11
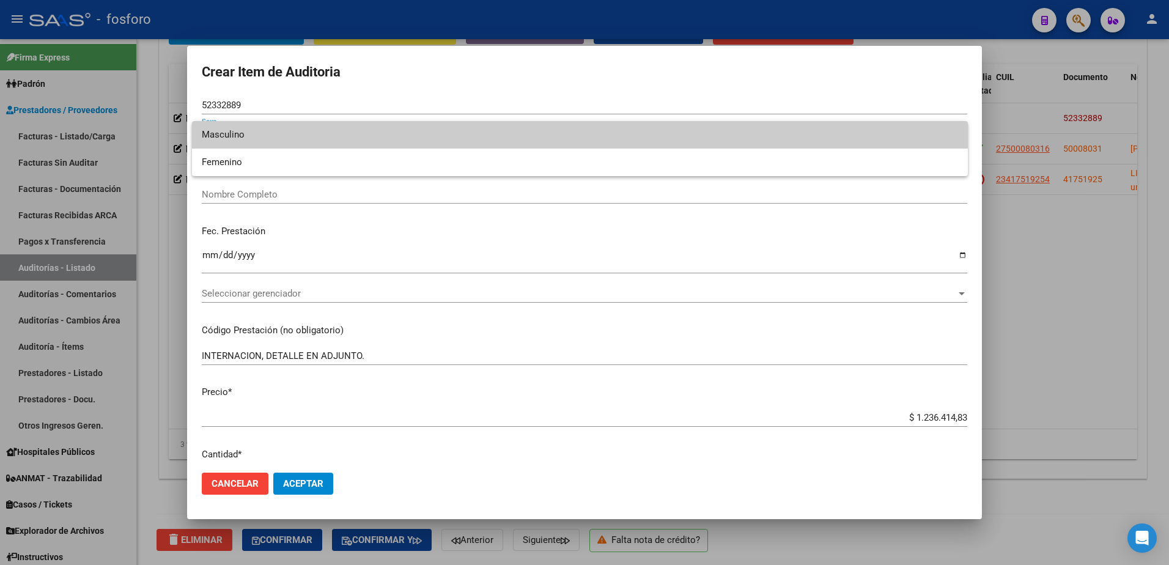
click at [268, 140] on span "Masculino" at bounding box center [580, 135] width 756 height 28
type input "20523328892"
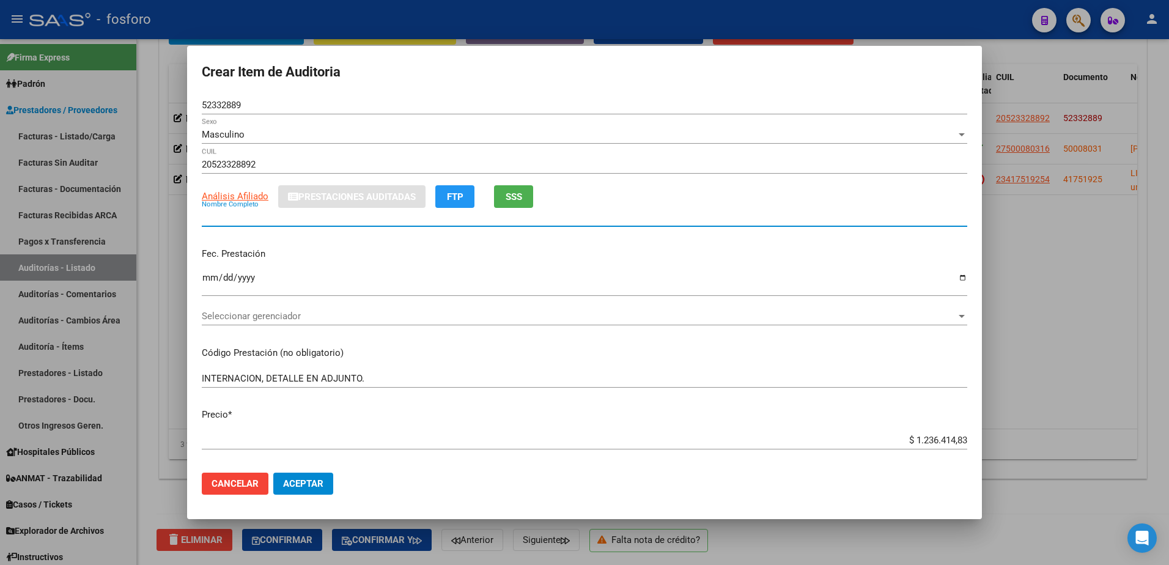
click at [238, 219] on input "Nombre Completo" at bounding box center [584, 216] width 765 height 11
type input "o"
type input "OCARANZA [PERSON_NAME]"
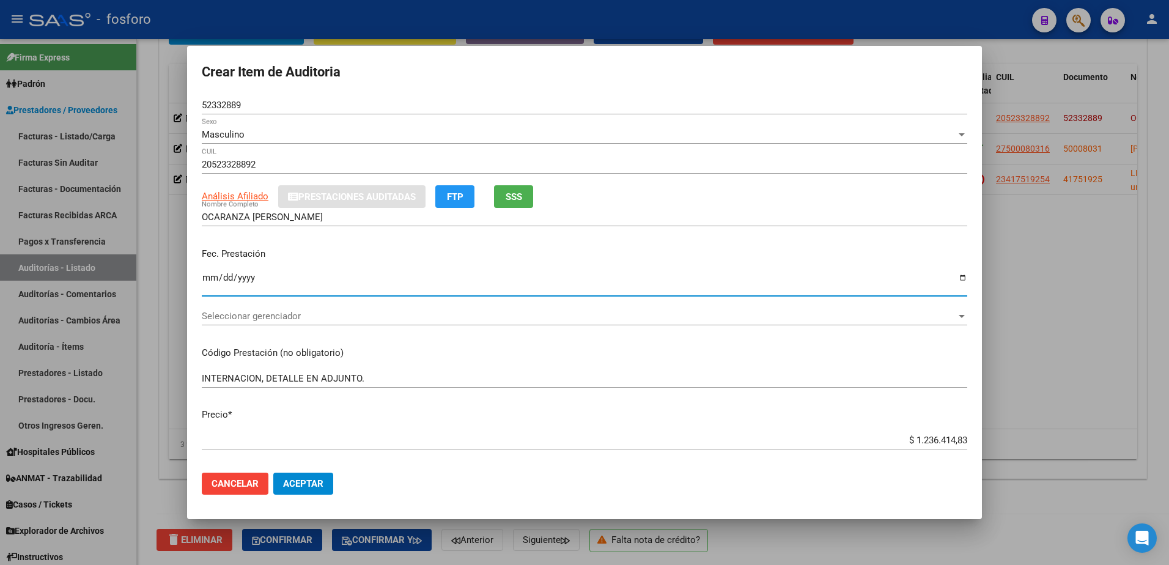
click at [211, 279] on input "Ingresar la fecha" at bounding box center [584, 283] width 765 height 20
type input "[DATE]"
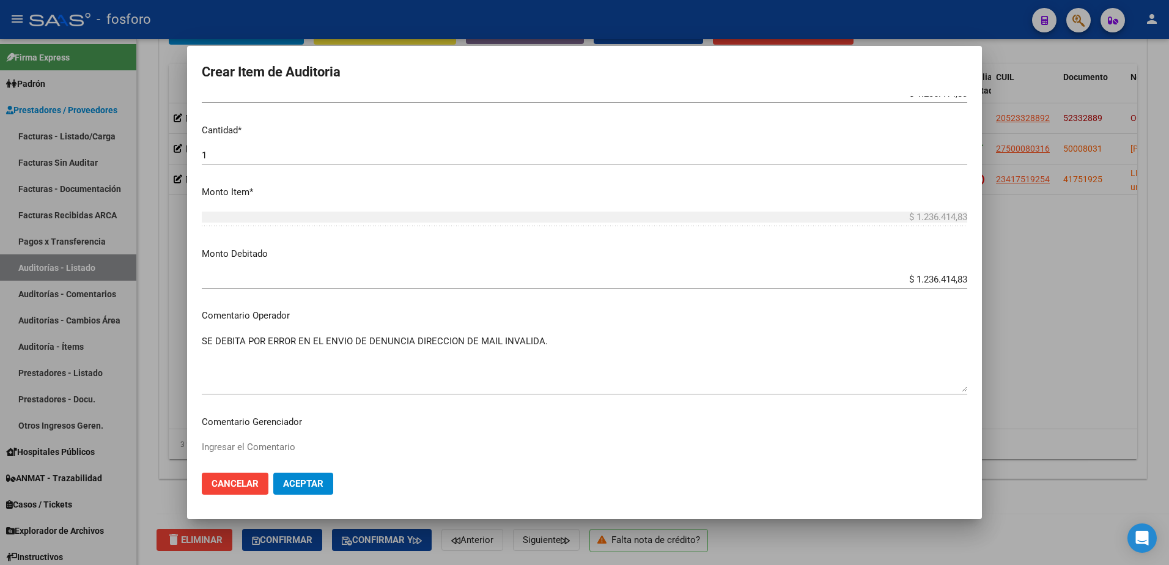
scroll to position [367, 0]
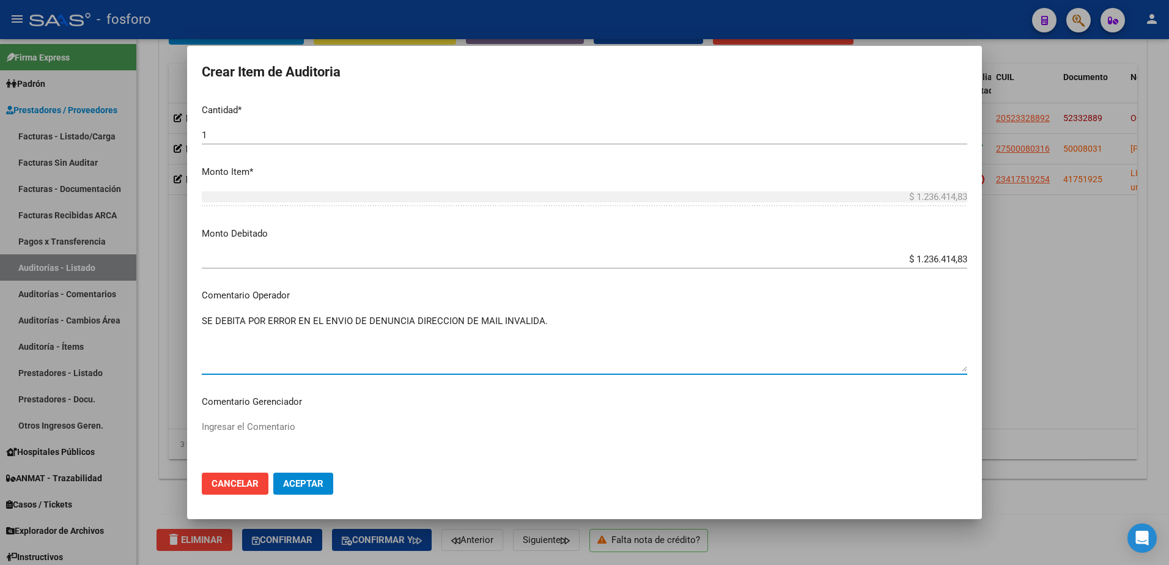
click at [560, 324] on textarea "SE DEBITA POR ERROR EN EL ENVIO DE DENUNCIA DIRECCION DE MAIL INVALIDA." at bounding box center [584, 342] width 765 height 57
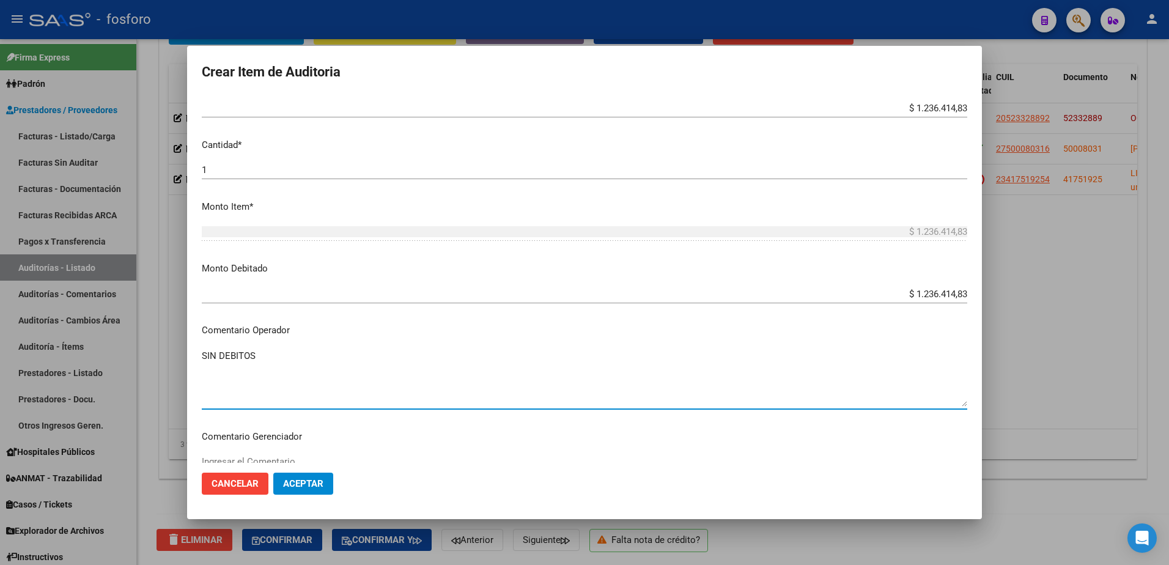
scroll to position [244, 0]
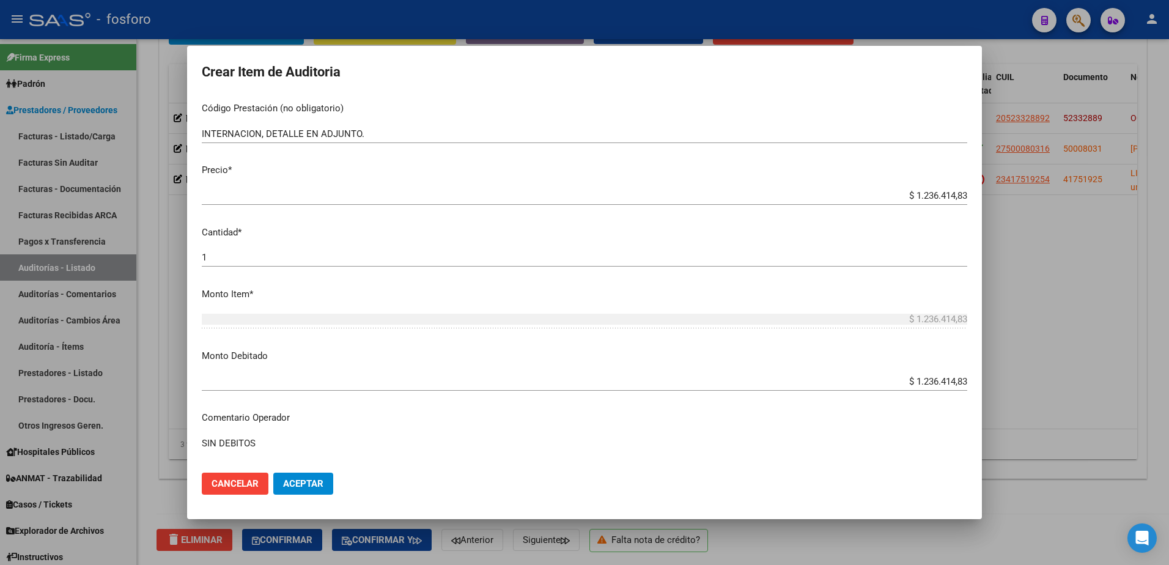
type textarea "SIN DEBITOS"
click at [959, 383] on app-form-text-field "Monto Debitado $ 1.236.414,83 Ingresar el monto" at bounding box center [589, 368] width 775 height 38
click at [955, 378] on input "$ 1.236.414,83" at bounding box center [584, 381] width 765 height 11
type input "$ 0,00"
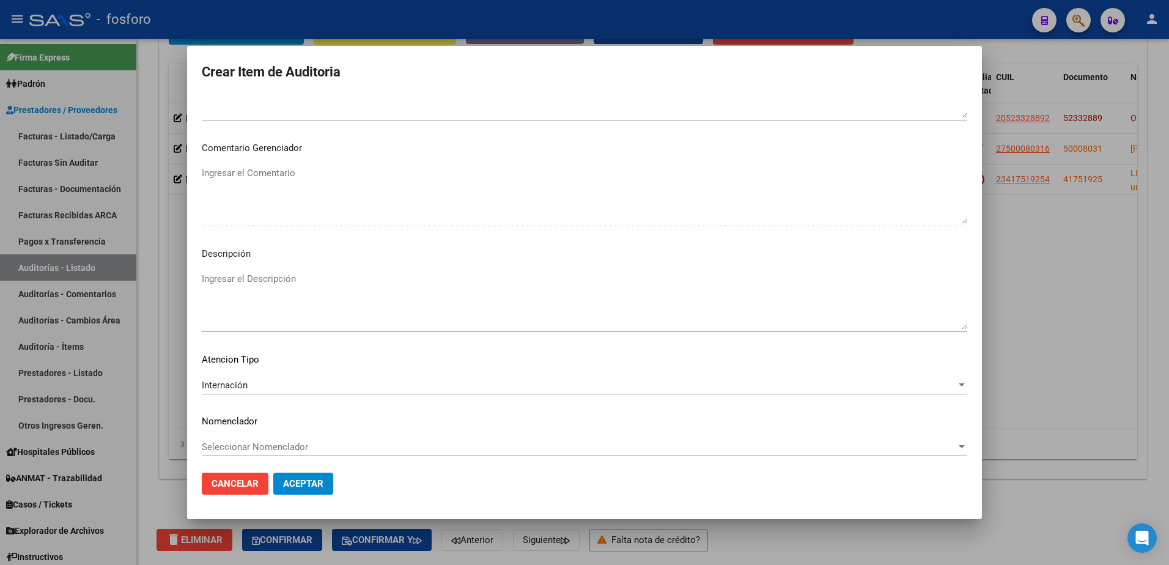
scroll to position [625, 0]
click at [309, 484] on span "Aceptar" at bounding box center [303, 483] width 40 height 11
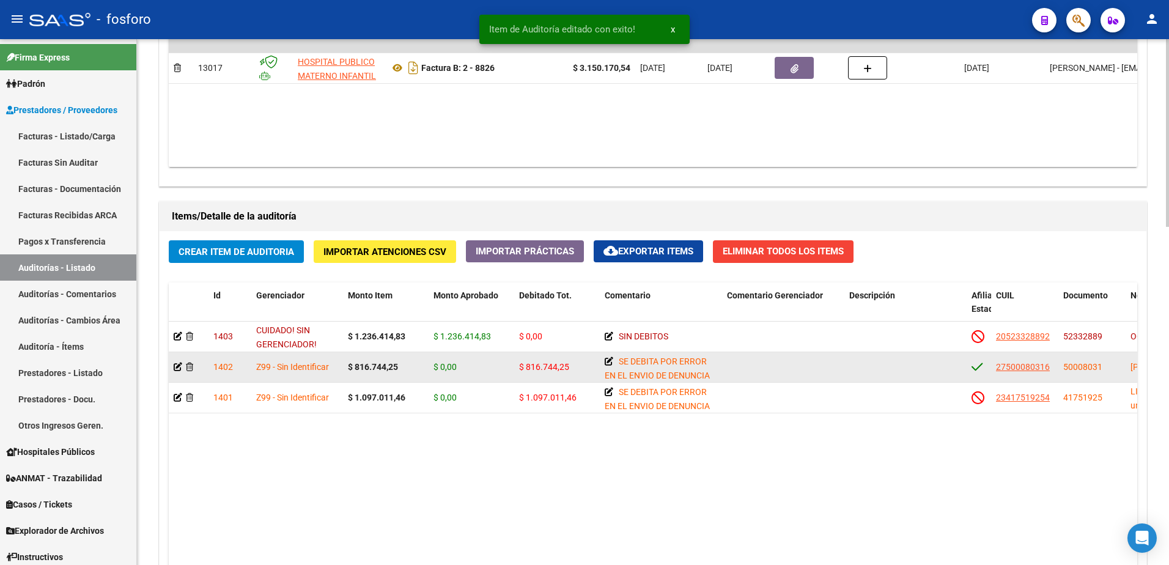
scroll to position [733, 0]
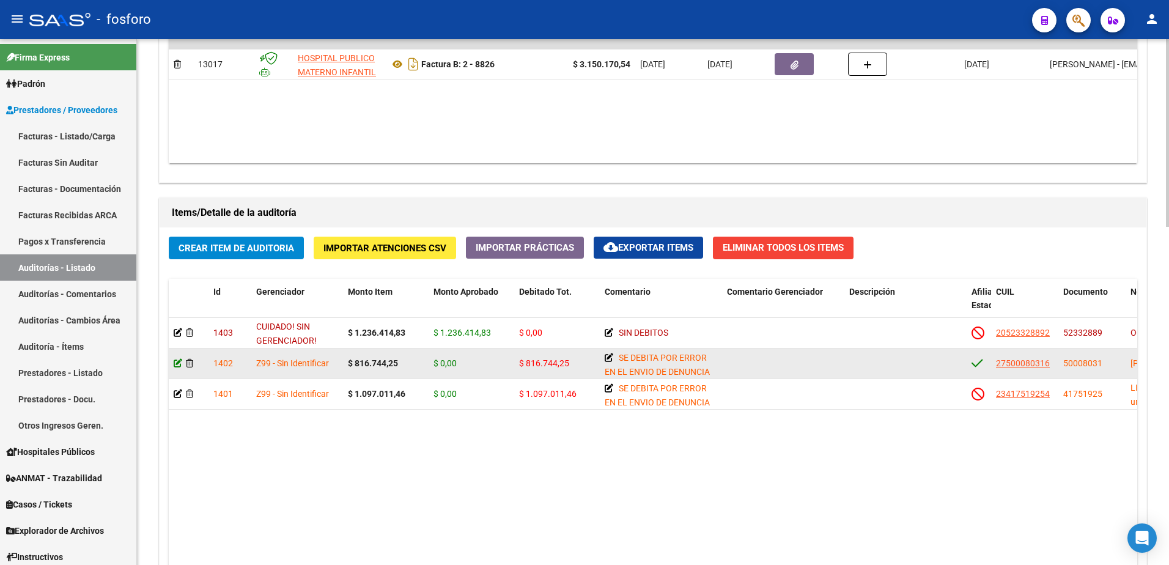
click at [175, 361] on icon at bounding box center [178, 363] width 9 height 9
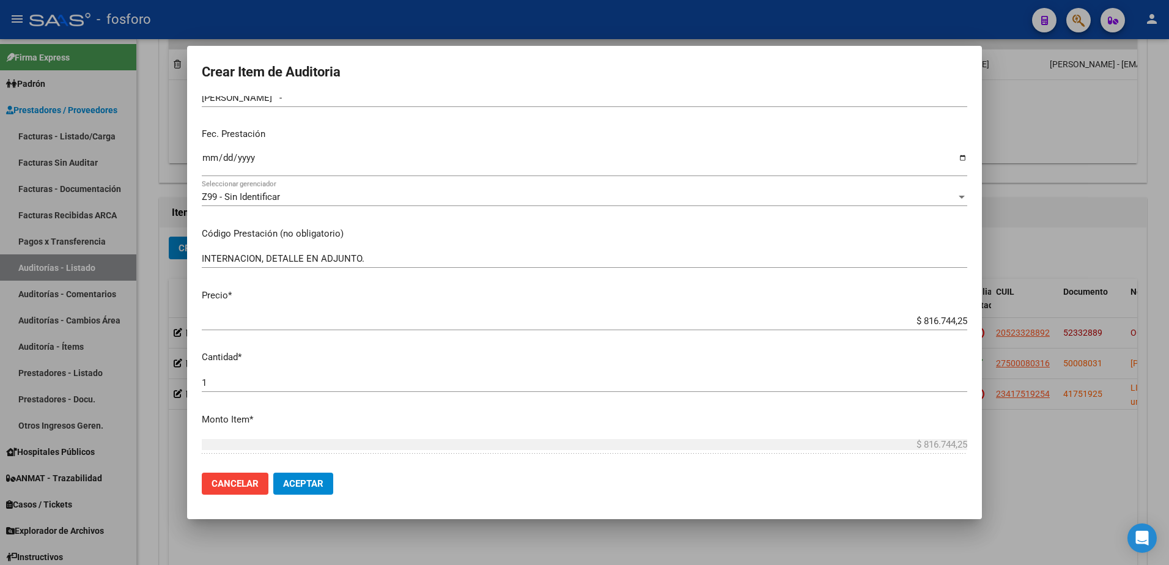
scroll to position [244, 0]
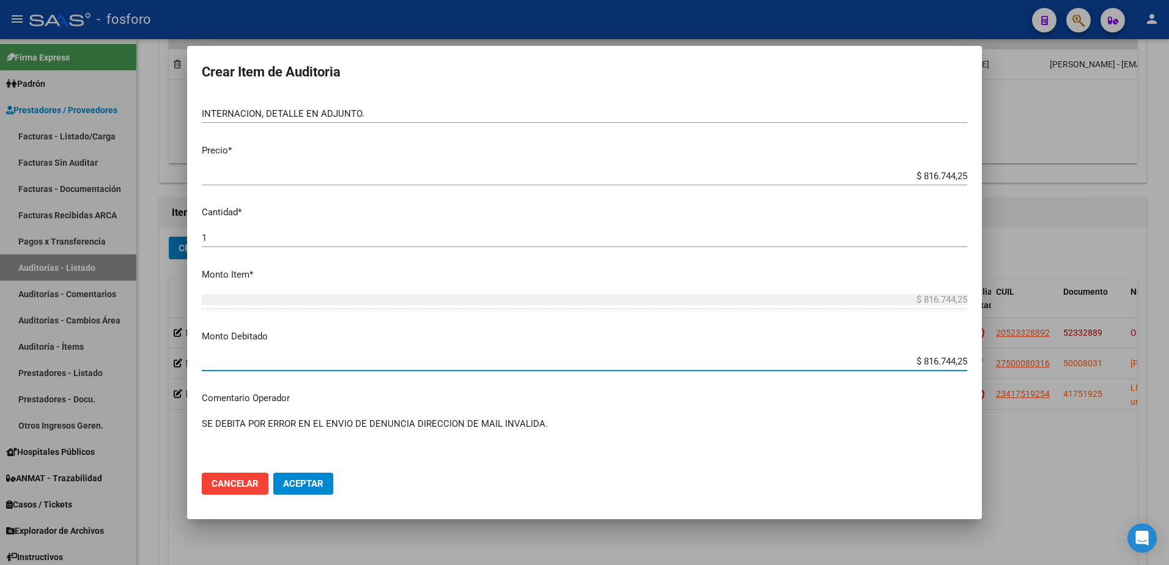
click at [957, 360] on input "$ 816.744,25" at bounding box center [584, 361] width 765 height 11
type input "$ 93.481,03"
click at [557, 425] on textarea "SE DEBITA POR ERROR EN EL ENVIO DE DENUNCIA DIRECCION DE MAIL INVALIDA." at bounding box center [584, 445] width 765 height 57
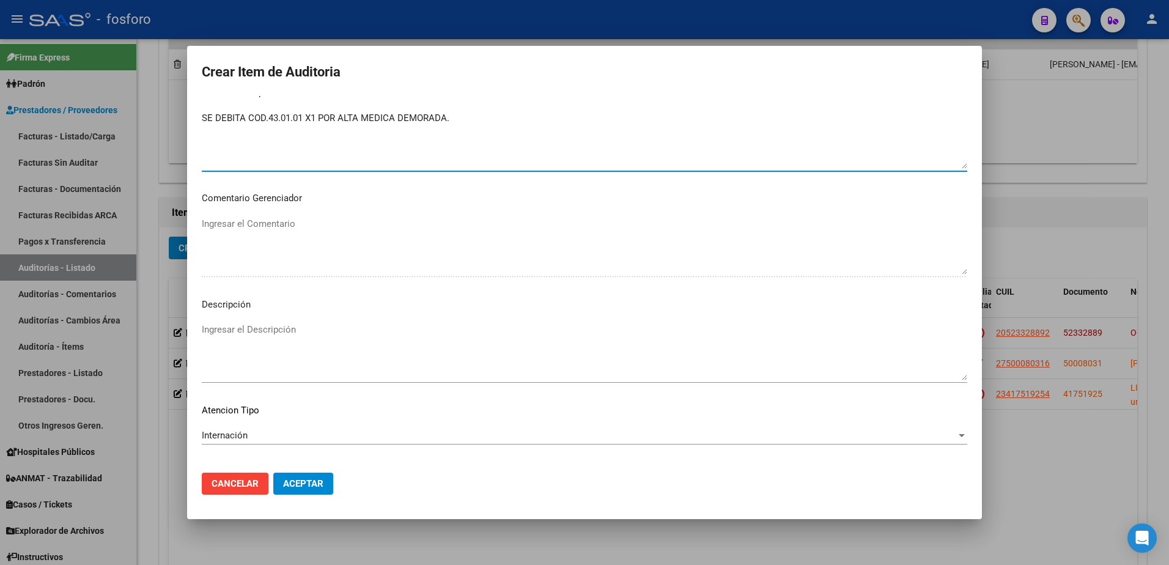
scroll to position [605, 0]
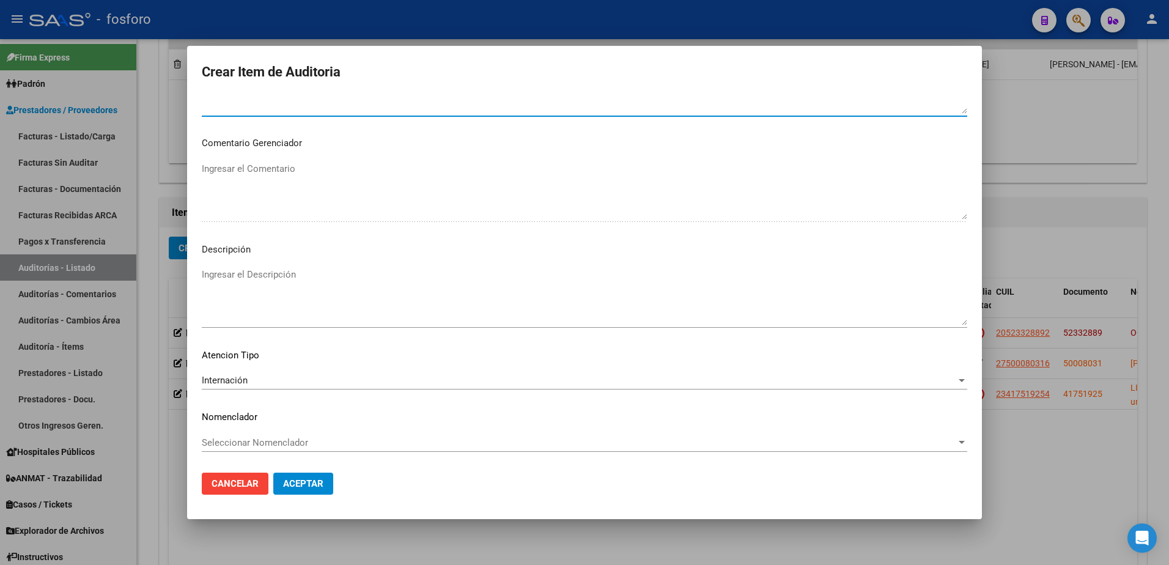
type textarea "SE DEBITA COD.43.01.01 X1 POR ALTA MEDICA DEMORADA."
click at [301, 490] on button "Aceptar" at bounding box center [303, 483] width 60 height 22
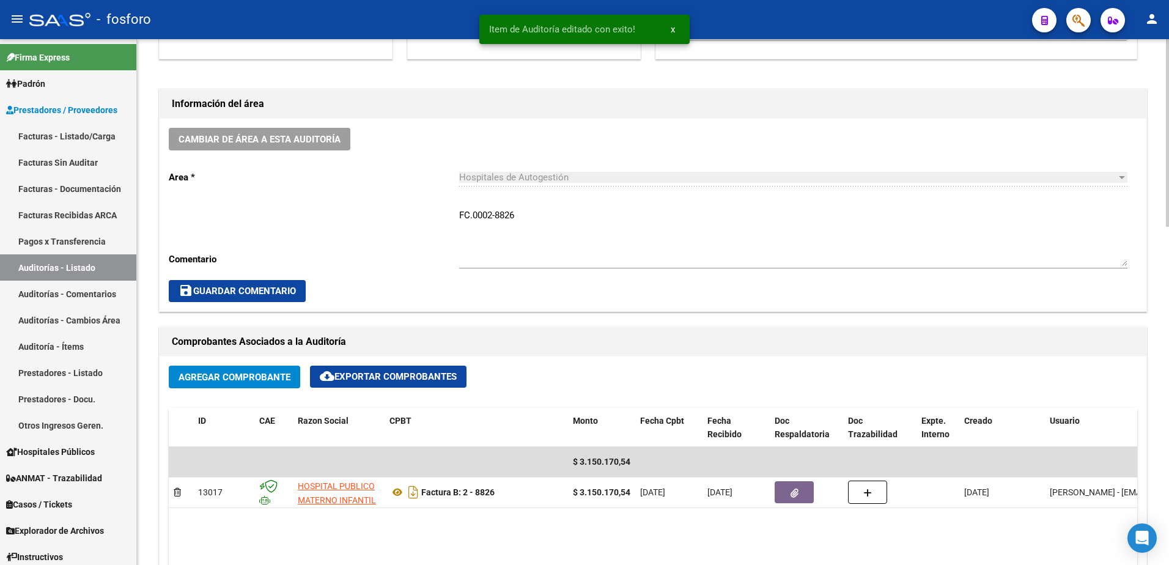
scroll to position [489, 0]
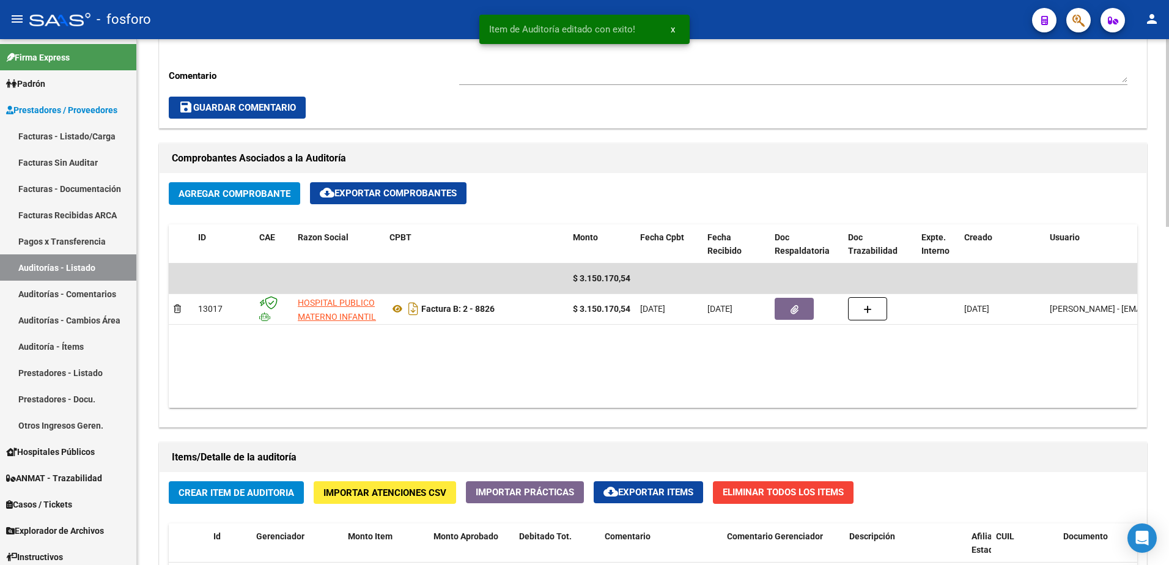
click at [242, 493] on span "Crear Item de Auditoria" at bounding box center [236, 492] width 116 height 11
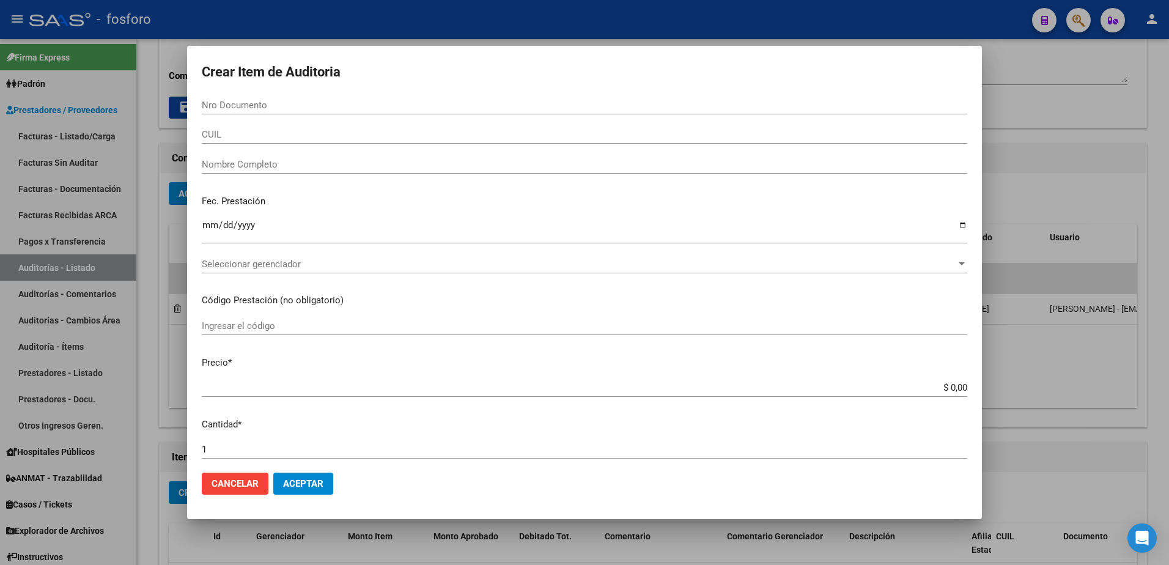
click at [156, 384] on div at bounding box center [584, 282] width 1169 height 565
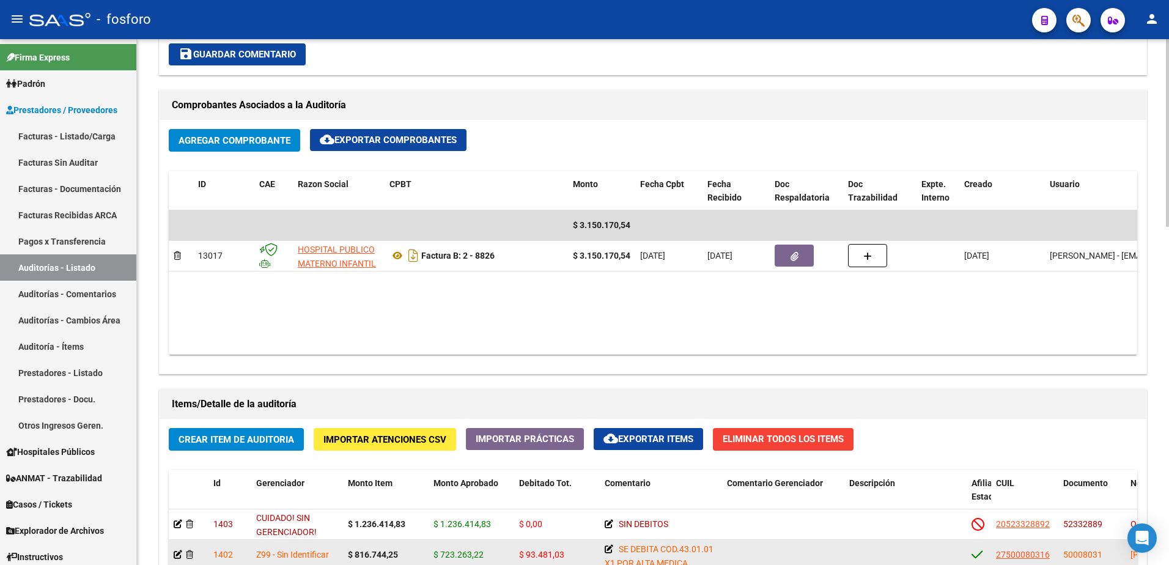
scroll to position [672, 0]
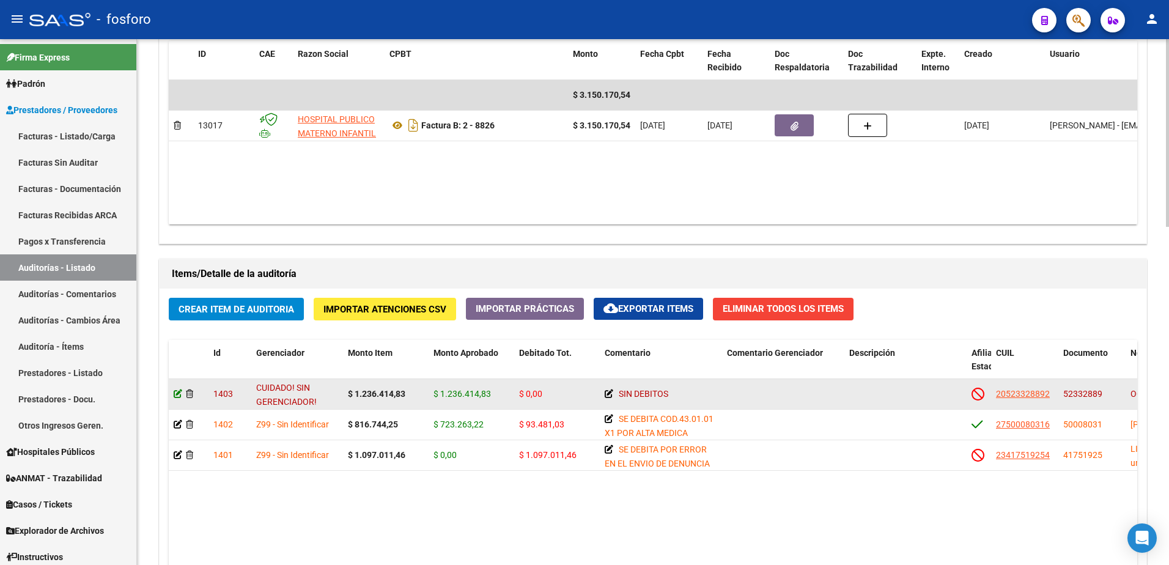
click at [177, 392] on icon at bounding box center [178, 393] width 9 height 9
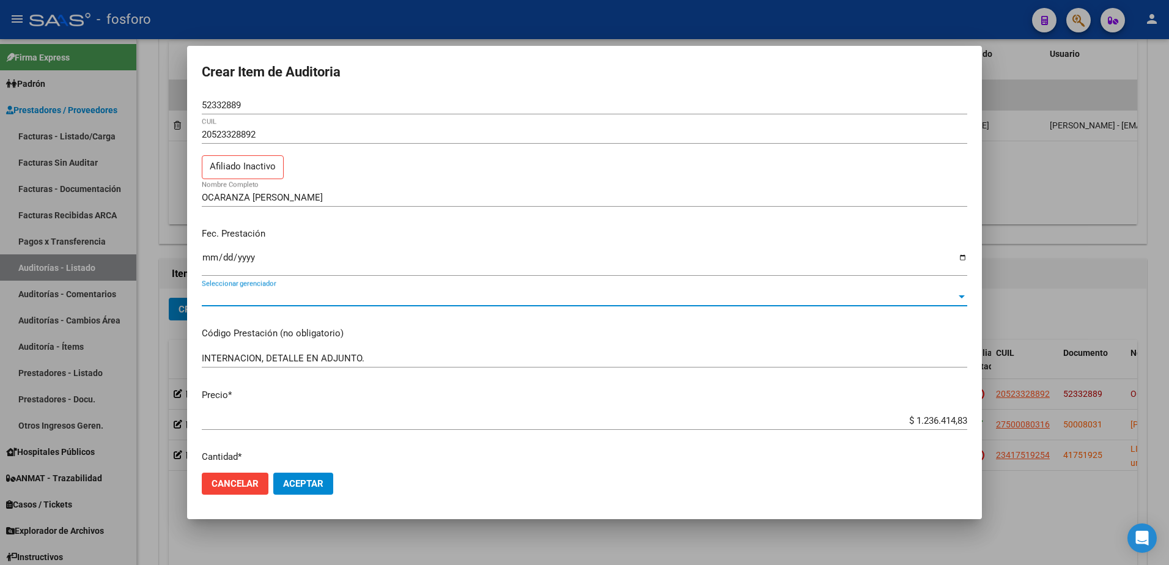
click at [302, 296] on span "Seleccionar gerenciador" at bounding box center [579, 296] width 754 height 11
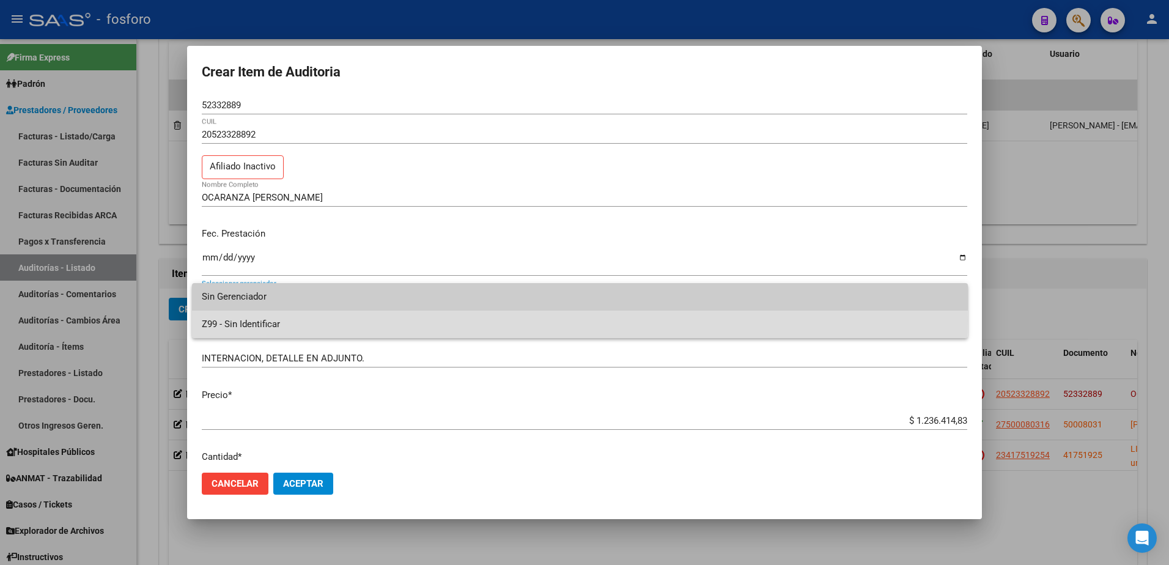
click at [271, 320] on span "Z99 - Sin Identificar" at bounding box center [580, 324] width 756 height 28
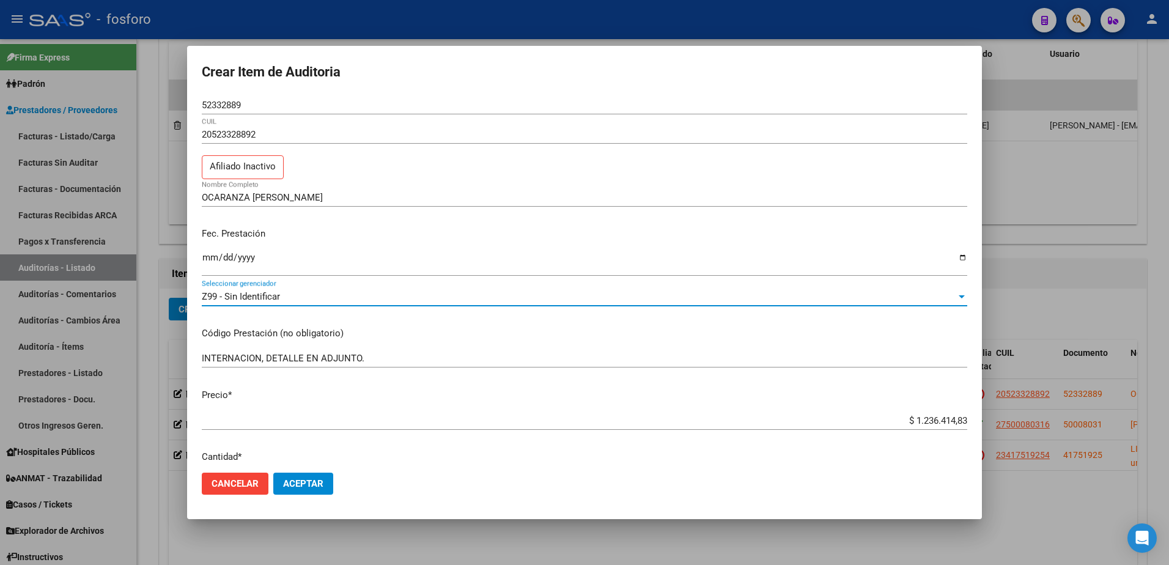
click at [292, 485] on span "Aceptar" at bounding box center [303, 483] width 40 height 11
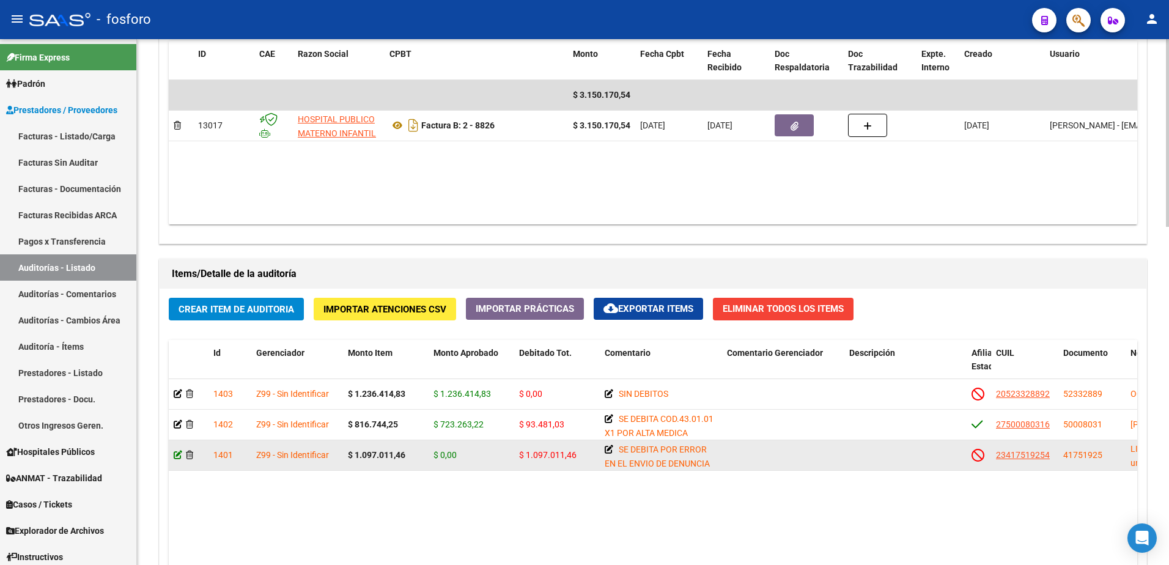
click at [178, 455] on icon at bounding box center [178, 454] width 9 height 9
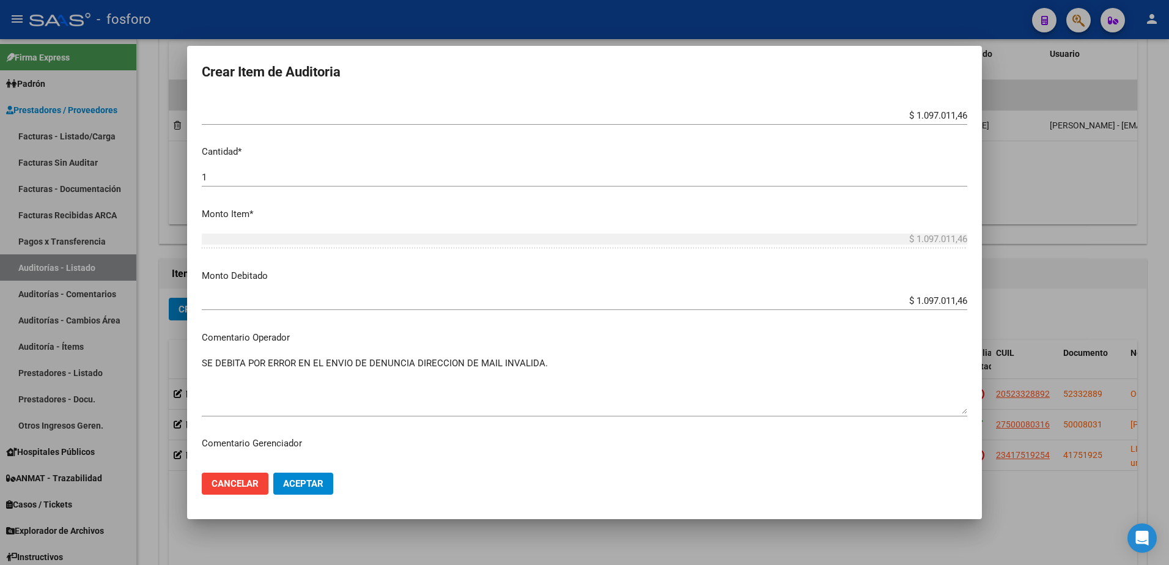
scroll to position [306, 0]
click at [958, 299] on app-form-text-field "Monto Debitado $ 1.097.011,46 [GEOGRAPHIC_DATA]" at bounding box center [589, 287] width 775 height 38
click at [957, 296] on input "$ 1.097.011,46" at bounding box center [584, 300] width 765 height 11
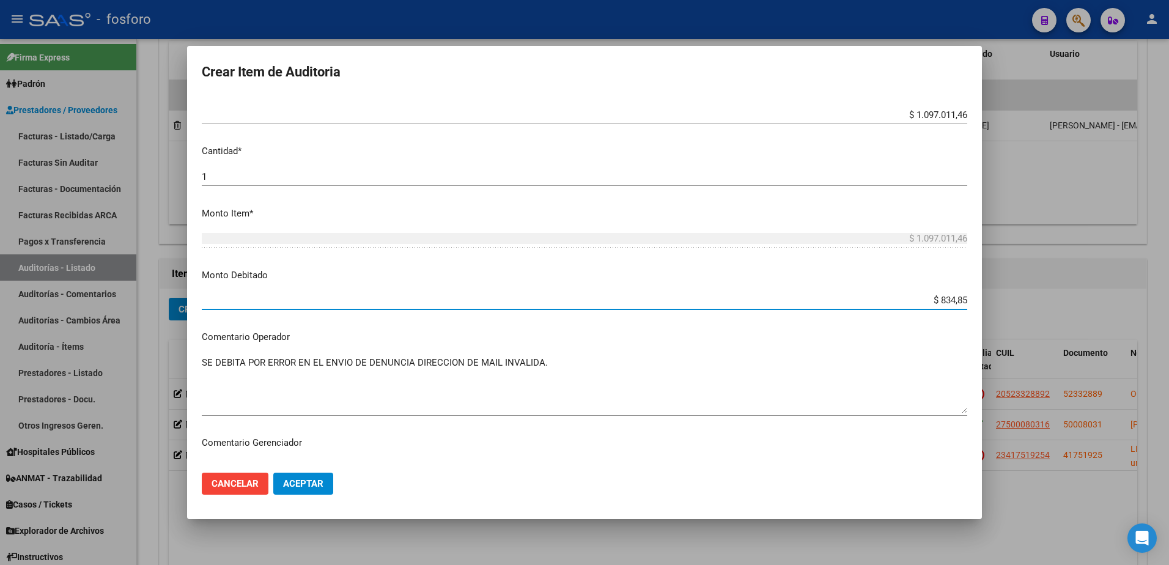
type input "$ 8.348,54"
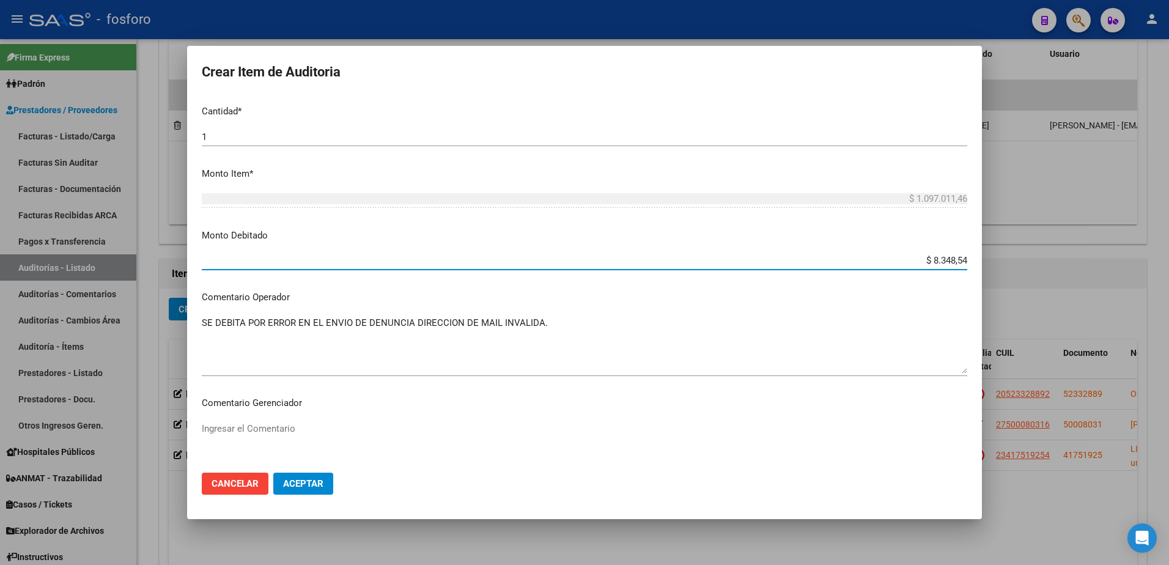
scroll to position [367, 0]
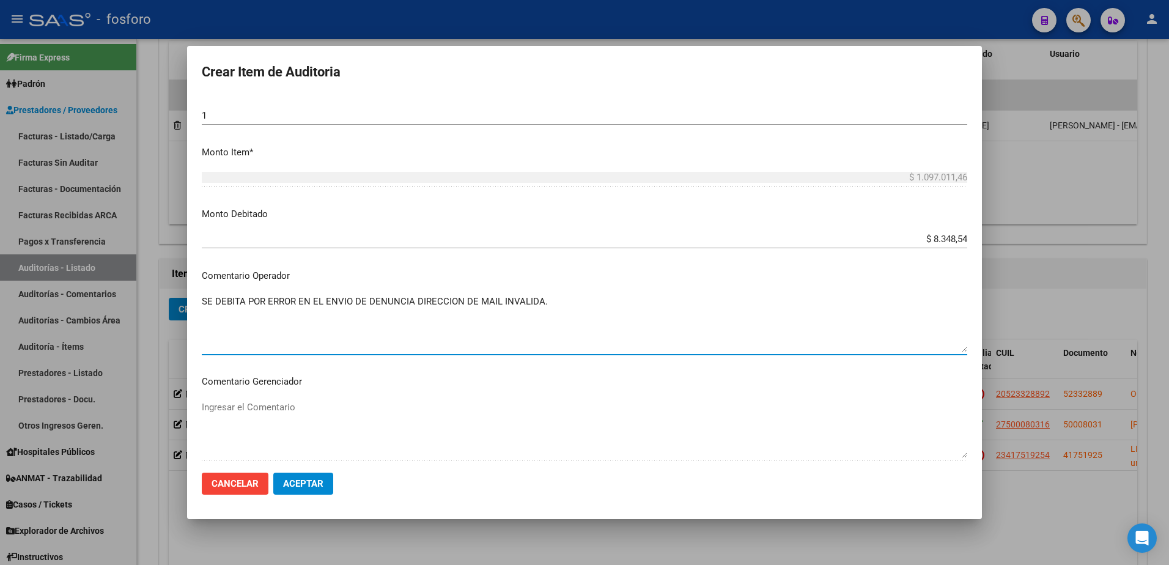
click at [572, 309] on textarea "SE DEBITA POR ERROR EN EL ENVIO DE DENUNCIA DIRECCION DE MAIL INVALIDA." at bounding box center [584, 323] width 765 height 57
click at [633, 301] on textarea "SE DEBITA COD.43.11.01CONSUMO DE OXIGENO EN ANESTESIA GENERAL, PROCEDIMIENTO RE…" at bounding box center [584, 323] width 765 height 57
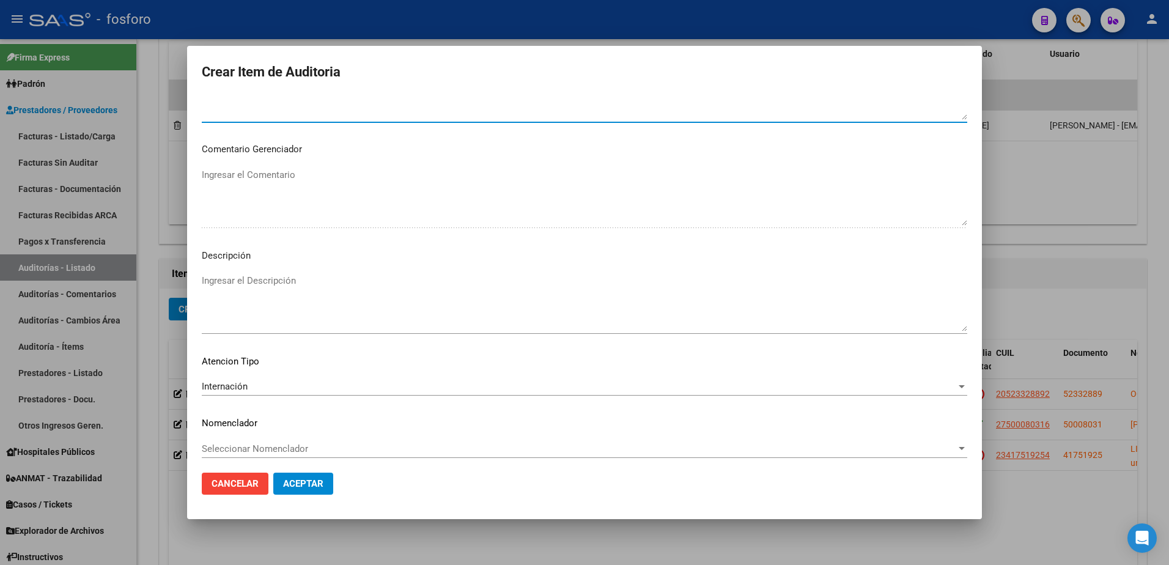
scroll to position [605, 0]
type textarea "SE DEBITA COD.43.11.01CONSUMO DE OXIGENO EN ANESTESIA GENERAL, PROCEDIMIENTO RE…"
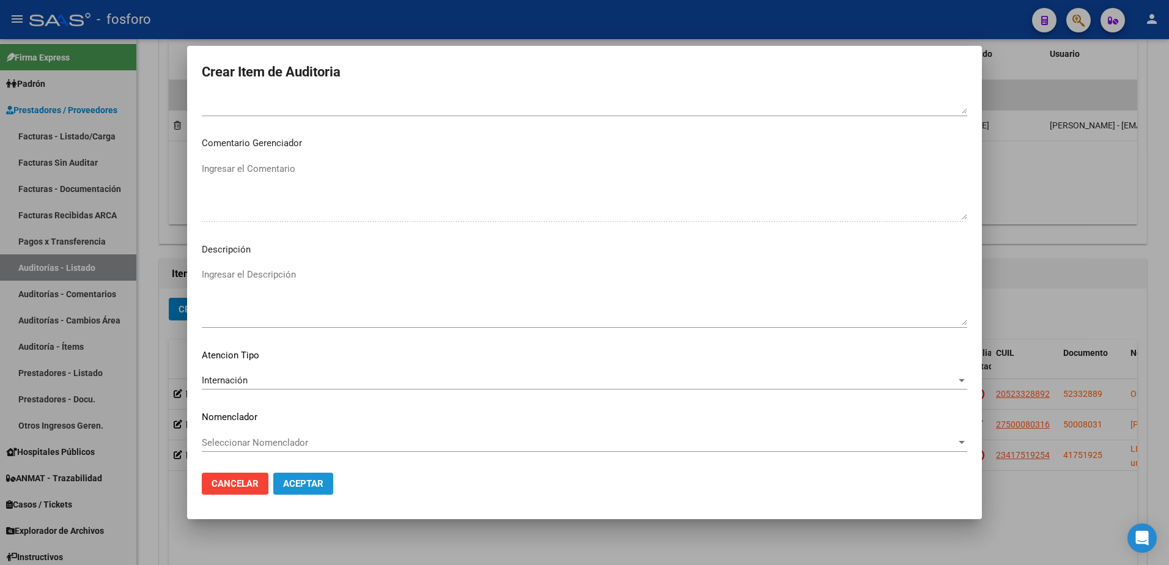
click at [301, 485] on span "Aceptar" at bounding box center [303, 483] width 40 height 11
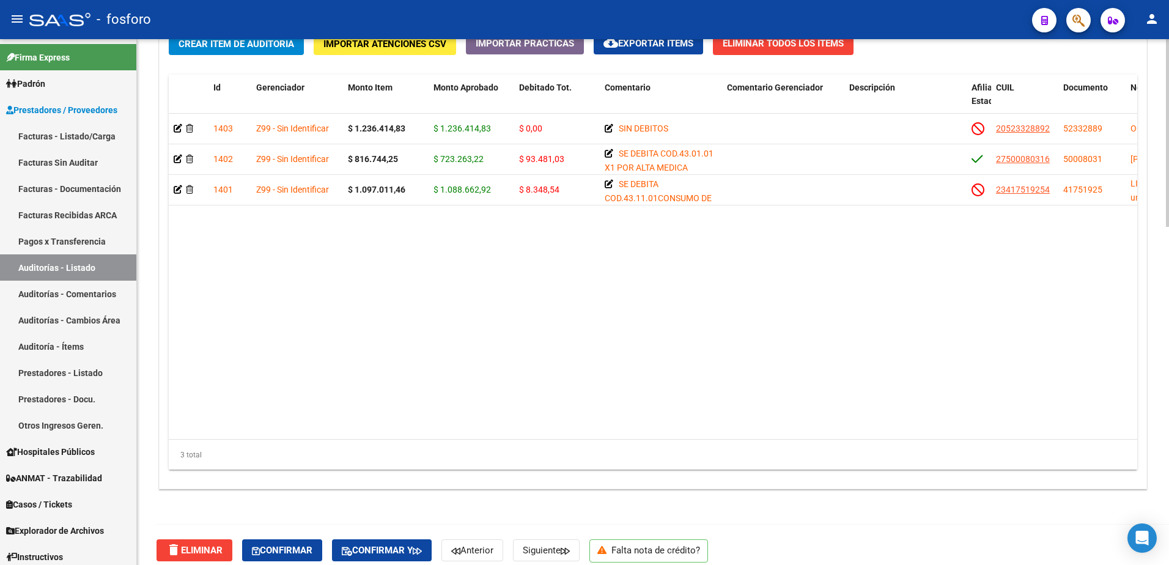
scroll to position [948, 0]
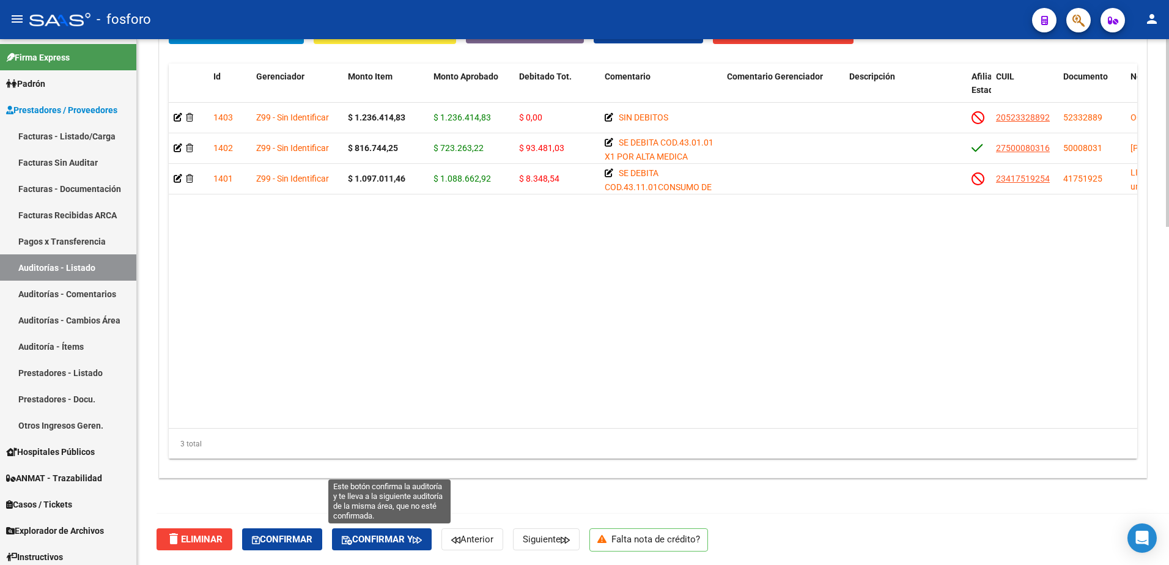
click at [391, 543] on span "Confirmar y" at bounding box center [382, 539] width 80 height 11
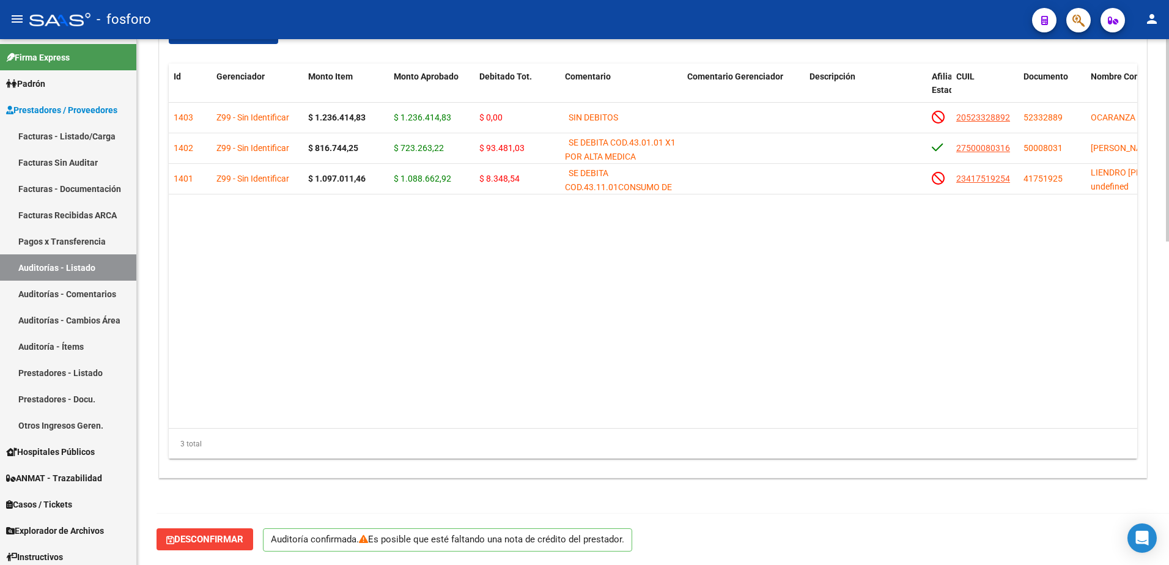
scroll to position [840, 0]
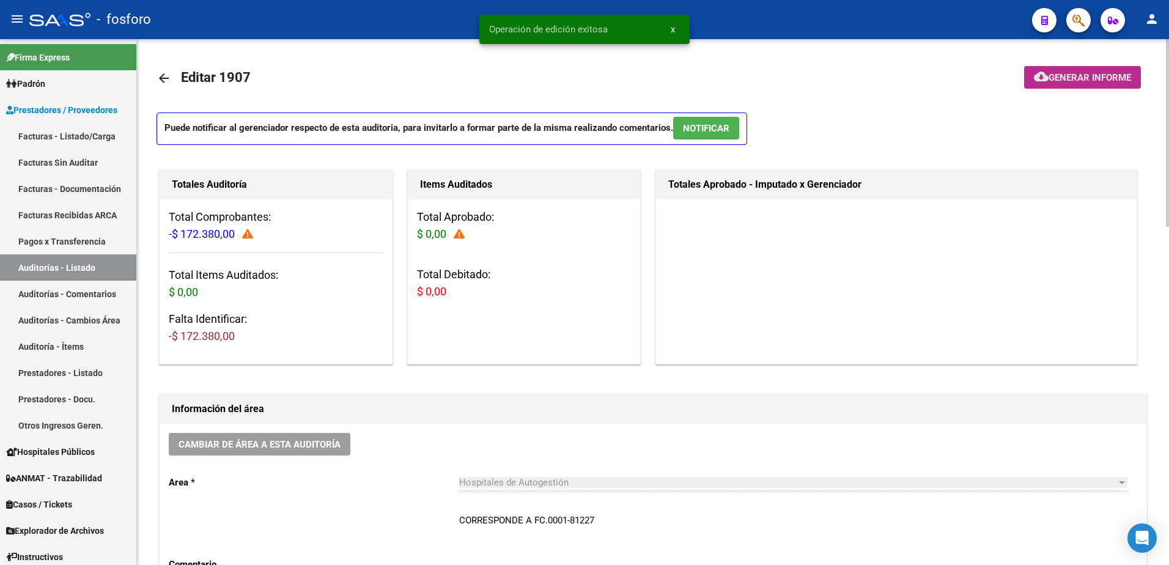
click at [1044, 75] on mat-icon "cloud_download" at bounding box center [1040, 76] width 15 height 15
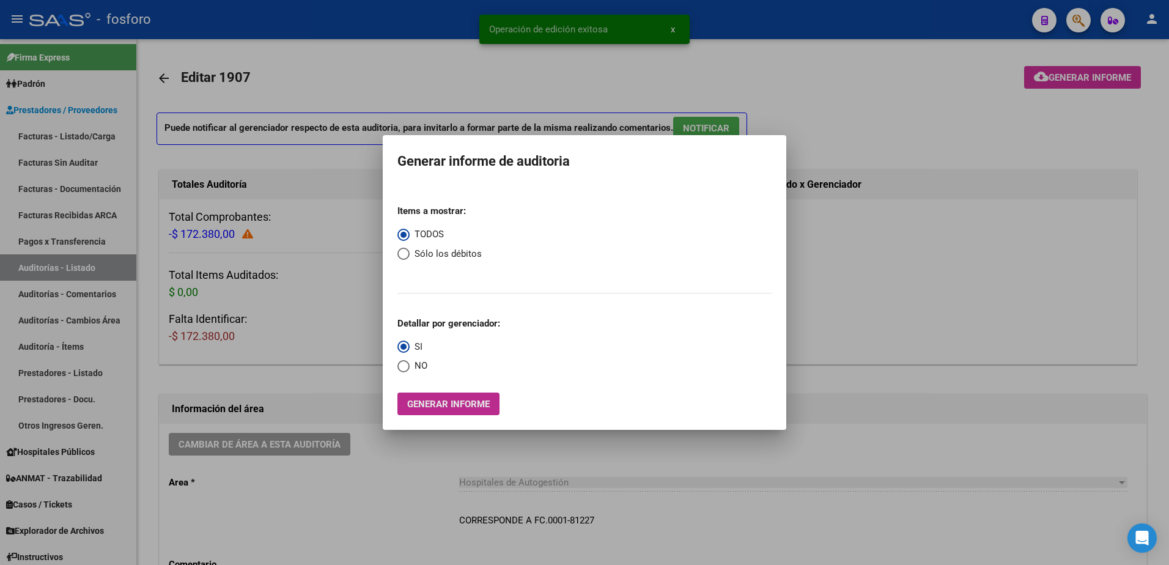
click at [449, 398] on span "Generar informe" at bounding box center [448, 403] width 83 height 11
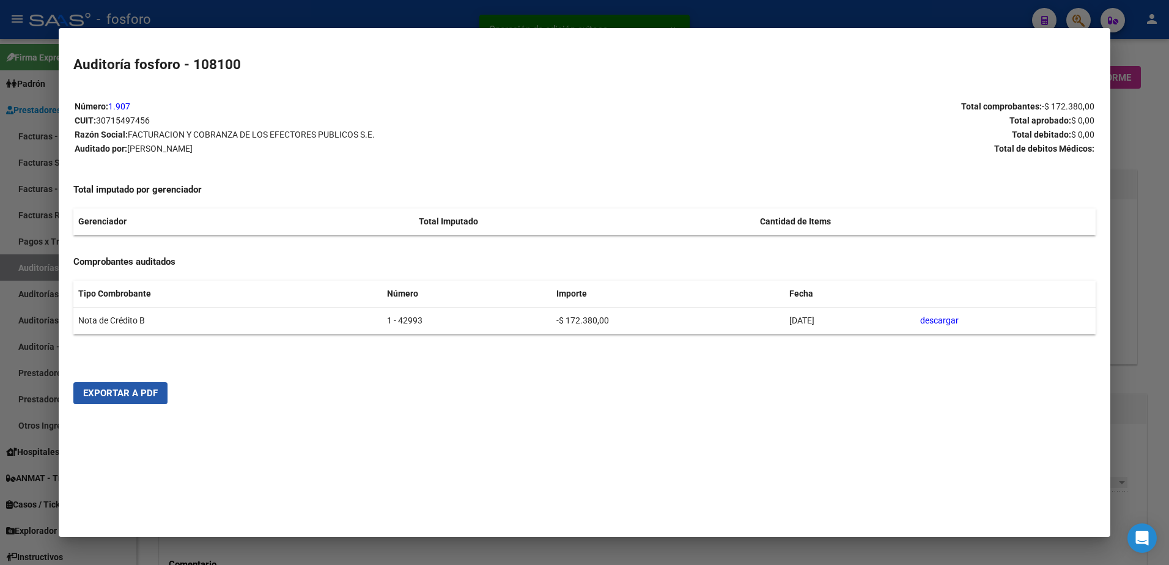
click at [135, 391] on span "Exportar a PDF" at bounding box center [120, 392] width 75 height 11
drag, startPoint x: 1133, startPoint y: 166, endPoint x: 1039, endPoint y: 147, distance: 95.9
click at [1130, 166] on div at bounding box center [584, 282] width 1169 height 565
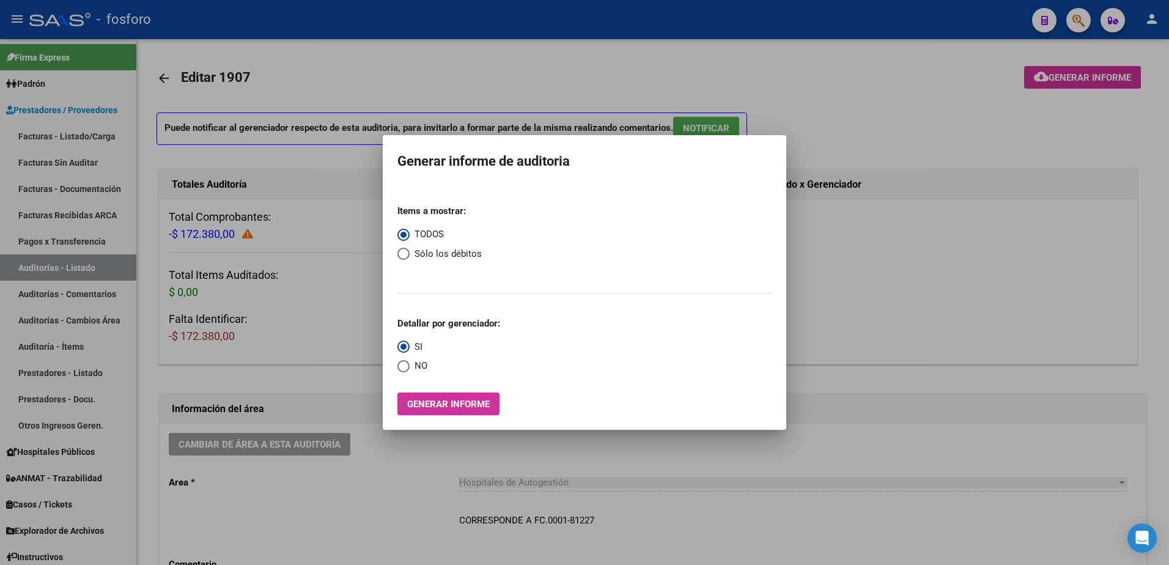
drag, startPoint x: 907, startPoint y: 292, endPoint x: 991, endPoint y: 142, distance: 171.5
click at [909, 292] on div at bounding box center [584, 282] width 1169 height 565
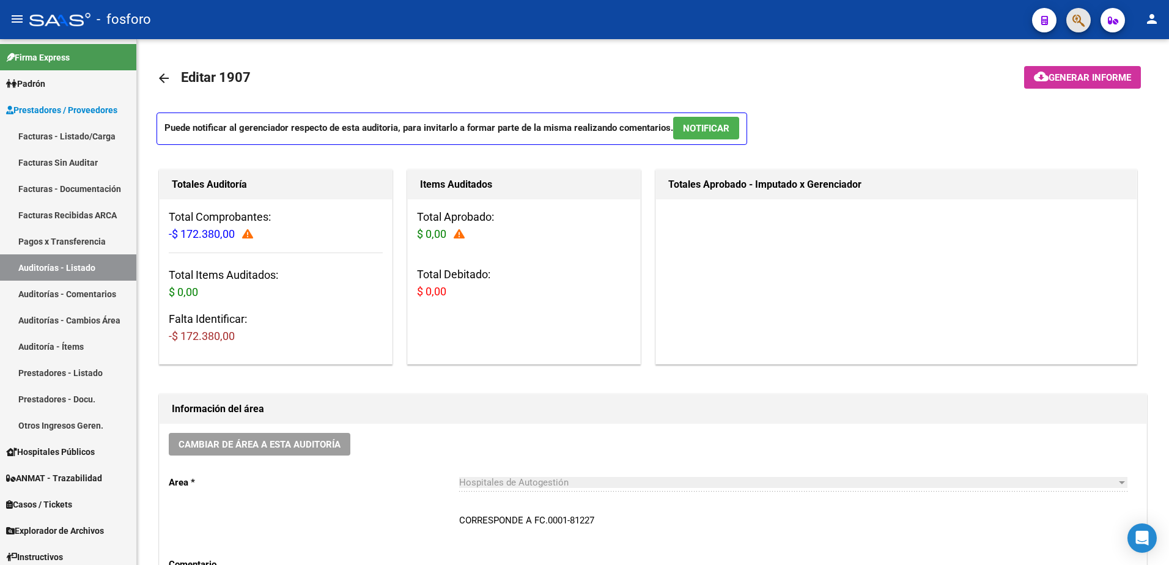
click at [1071, 21] on button "button" at bounding box center [1078, 20] width 24 height 24
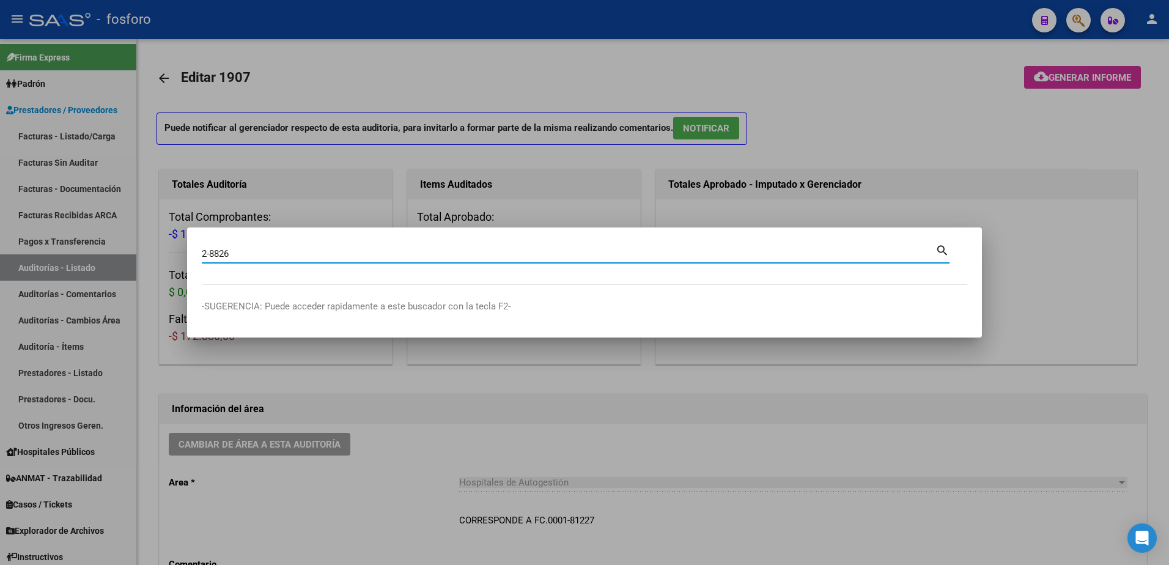
type input "2-8826"
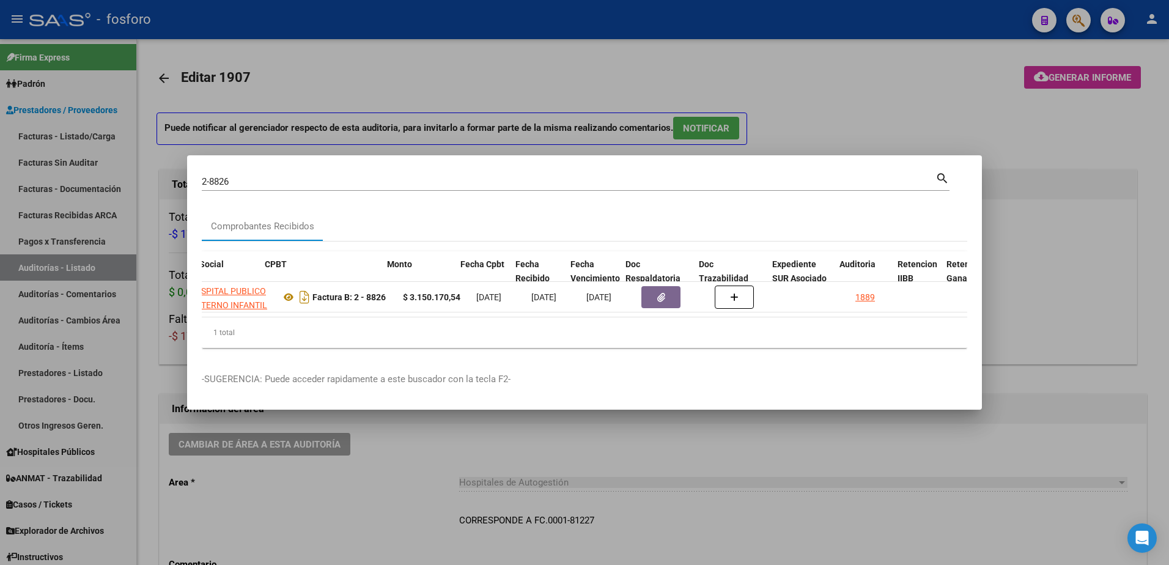
scroll to position [0, 326]
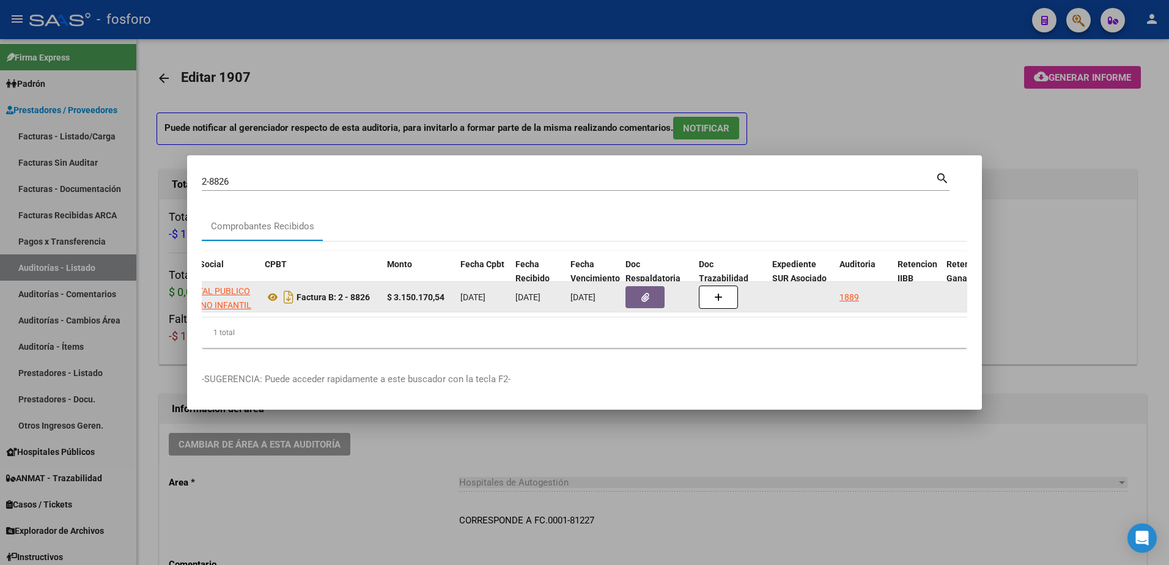
click at [838, 291] on datatable-body-cell "1889" at bounding box center [863, 297] width 58 height 30
click at [846, 291] on div "1889" at bounding box center [849, 297] width 20 height 14
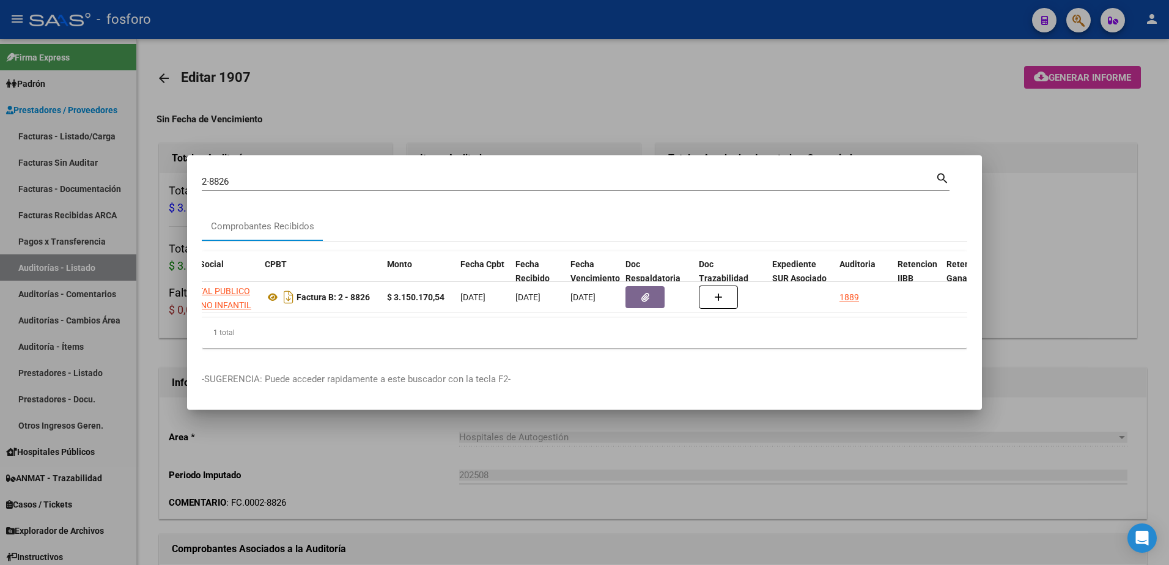
click at [804, 435] on div at bounding box center [584, 282] width 1169 height 565
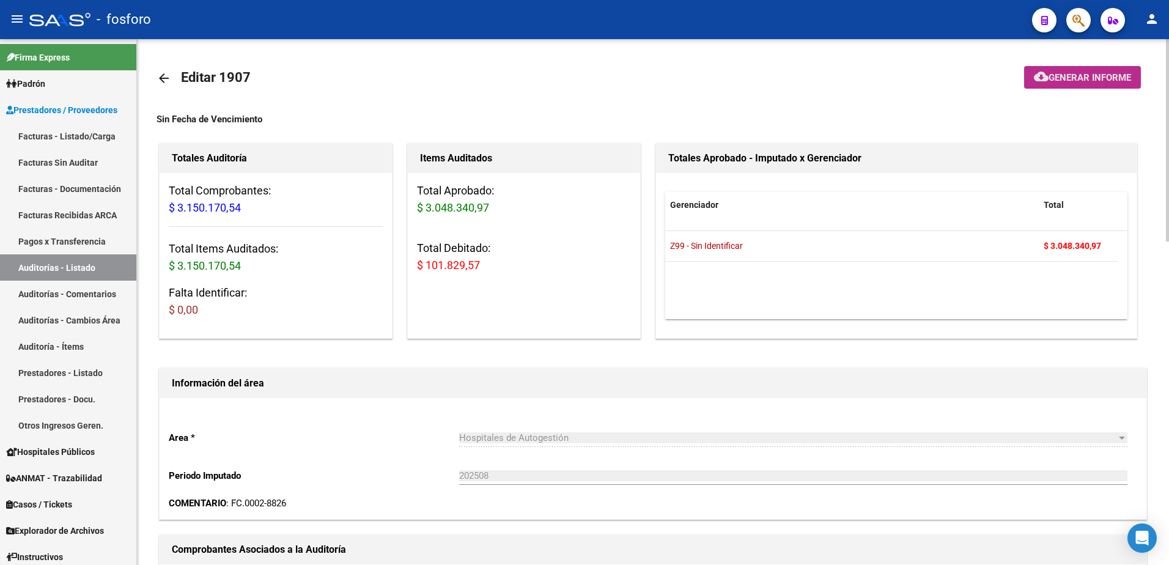
click at [1065, 82] on span "Generar informe" at bounding box center [1089, 77] width 83 height 11
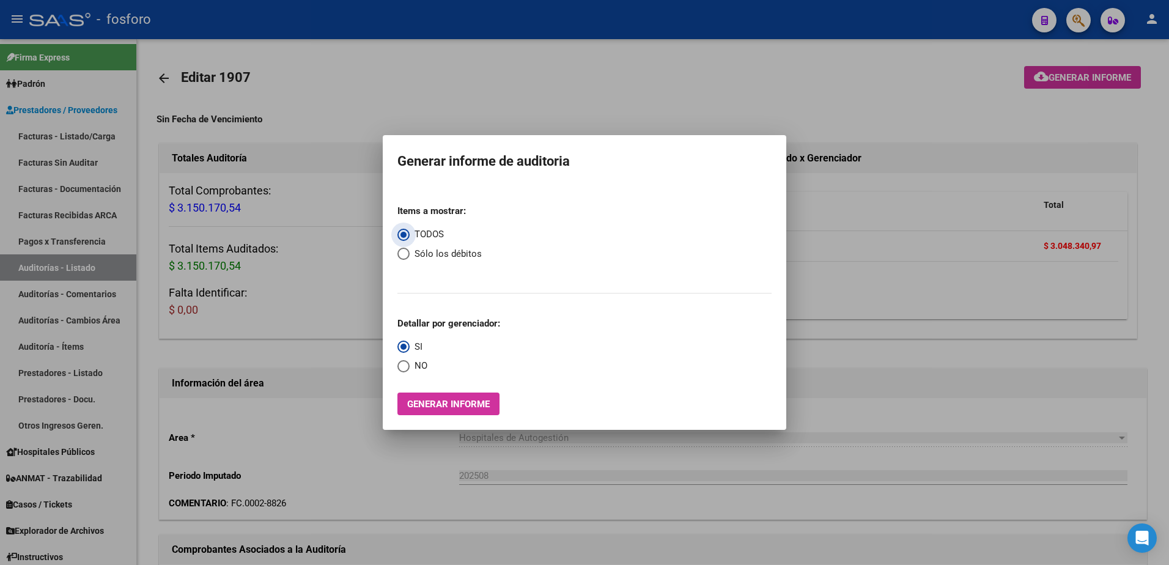
click at [456, 400] on span "Generar informe" at bounding box center [448, 403] width 83 height 11
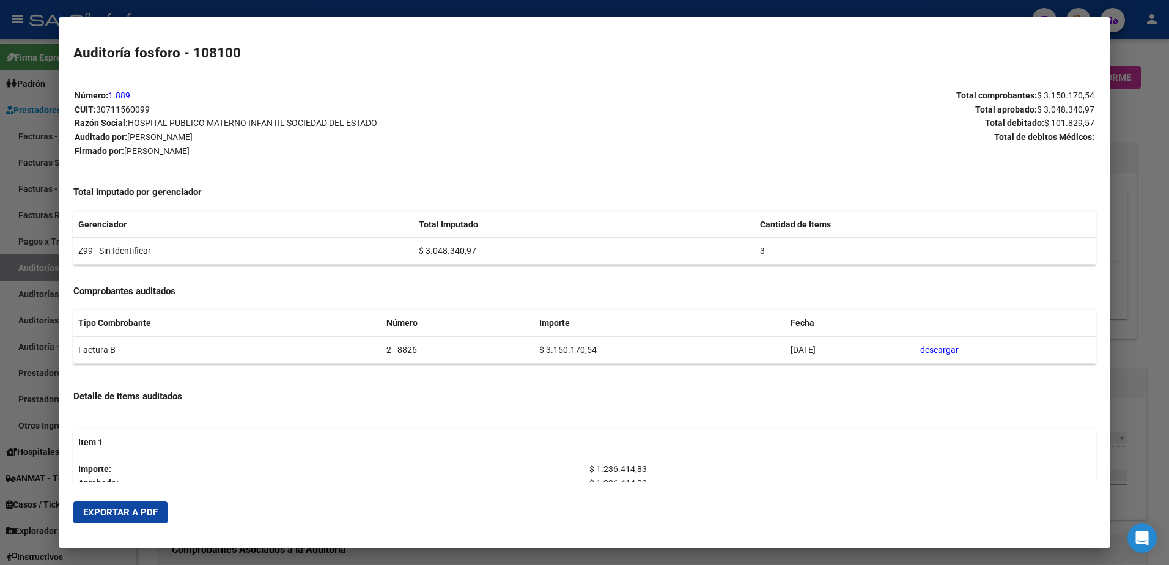
drag, startPoint x: 131, startPoint y: 509, endPoint x: 279, endPoint y: 399, distance: 183.8
click at [133, 509] on span "Exportar a PDF" at bounding box center [120, 512] width 75 height 11
drag, startPoint x: 1136, startPoint y: 205, endPoint x: 1098, endPoint y: 107, distance: 105.4
click at [1136, 205] on div at bounding box center [584, 282] width 1169 height 565
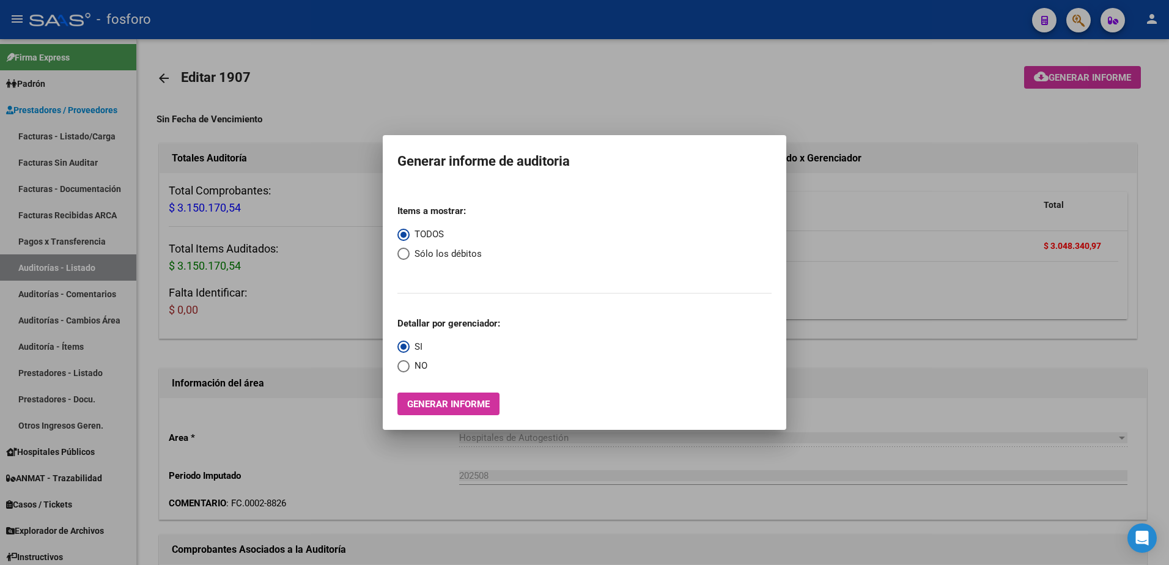
click at [1079, 20] on div at bounding box center [584, 282] width 1169 height 565
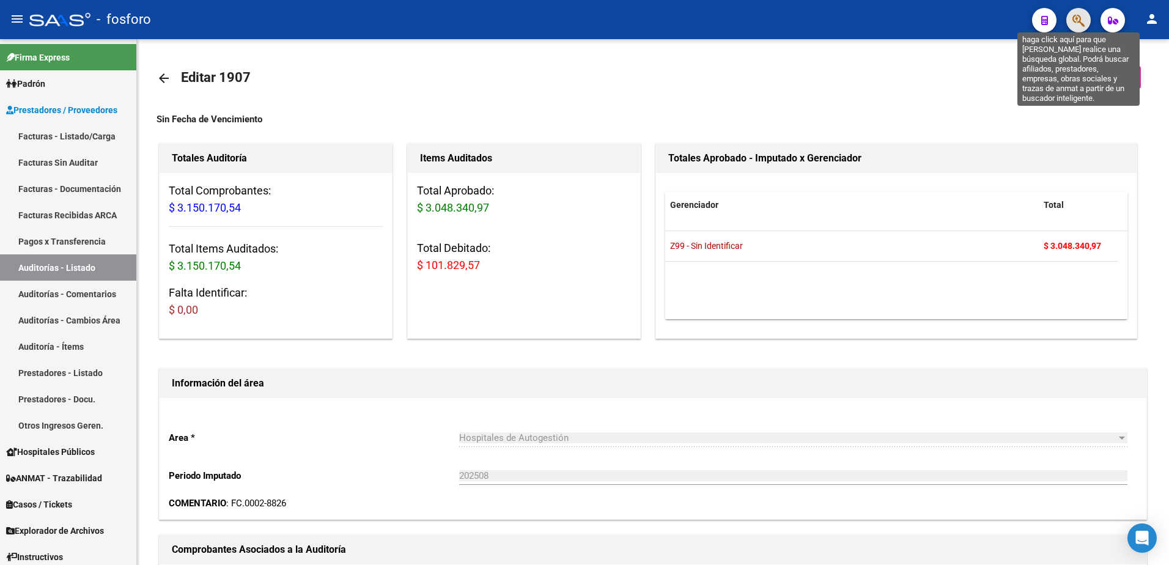
click at [1079, 20] on icon "button" at bounding box center [1078, 20] width 12 height 14
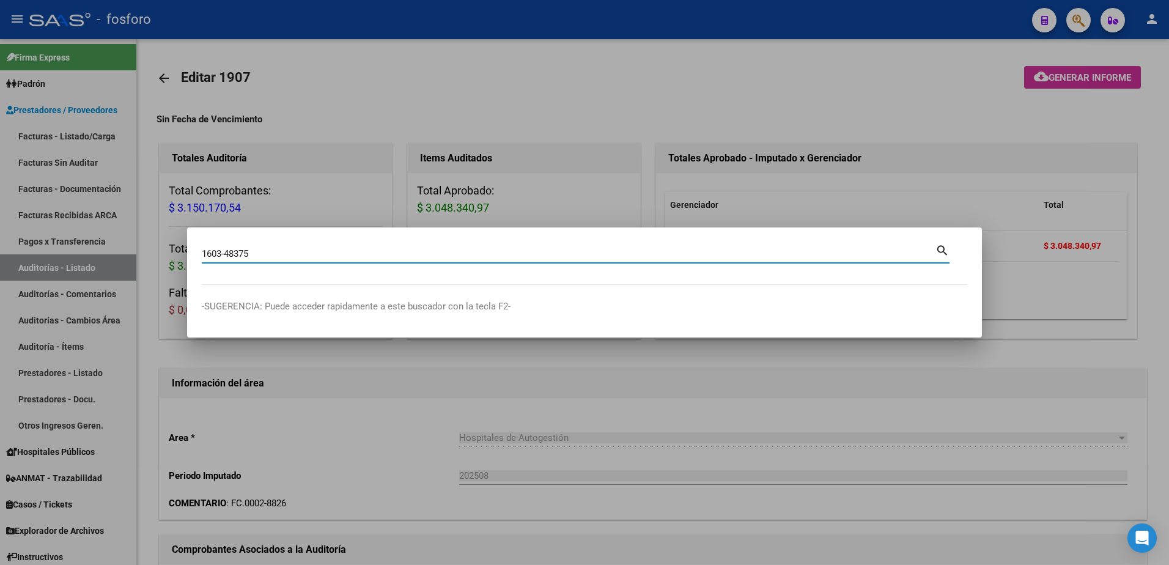
type input "1603-48375"
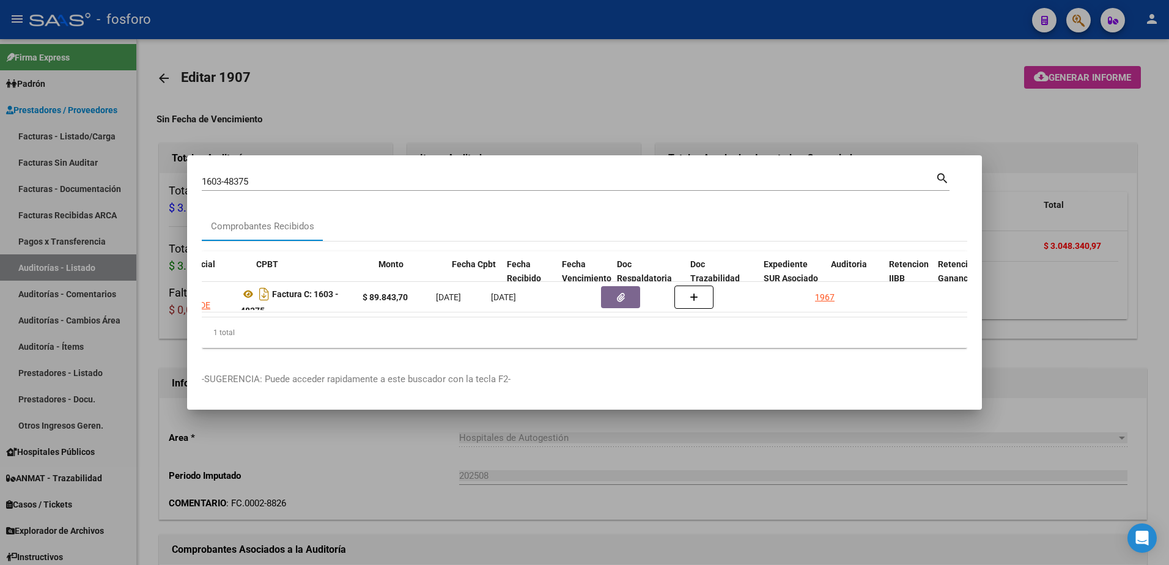
scroll to position [0, 457]
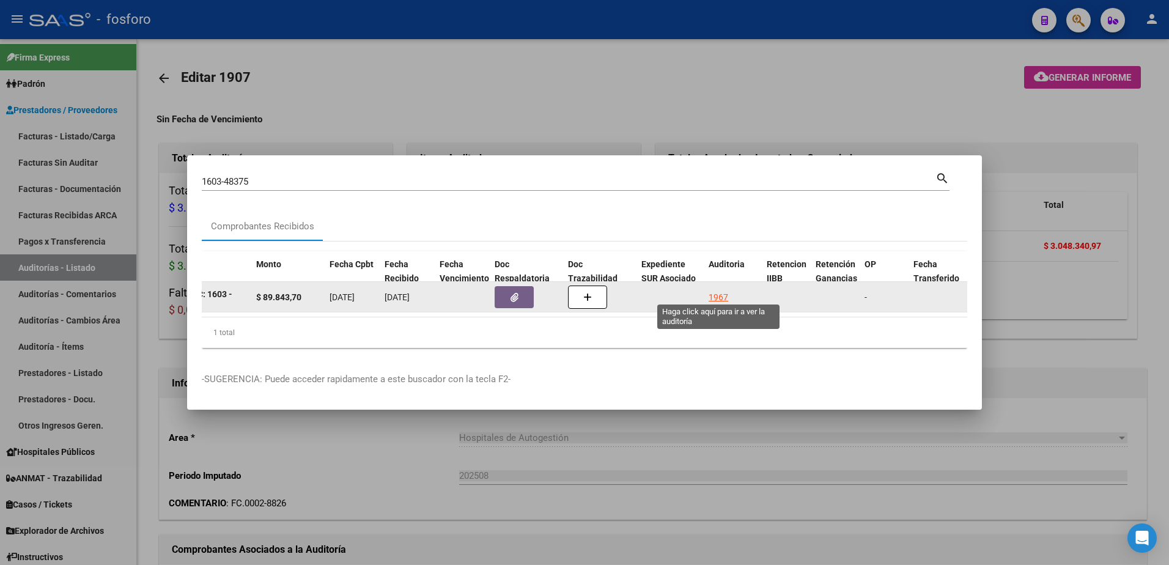
click at [721, 292] on div "1967" at bounding box center [718, 297] width 20 height 14
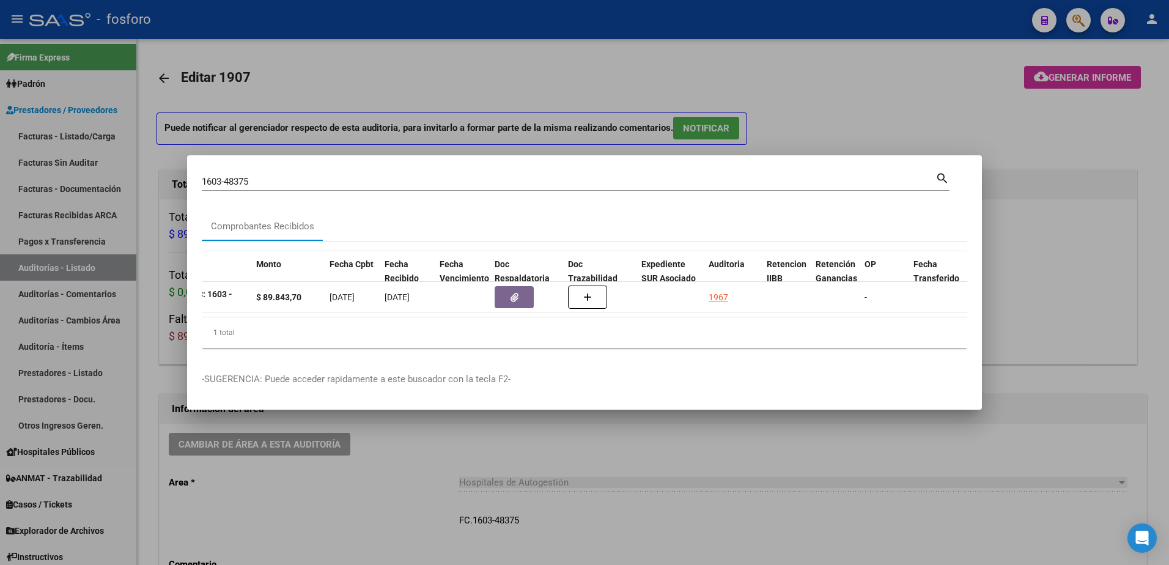
click at [357, 461] on div at bounding box center [584, 282] width 1169 height 565
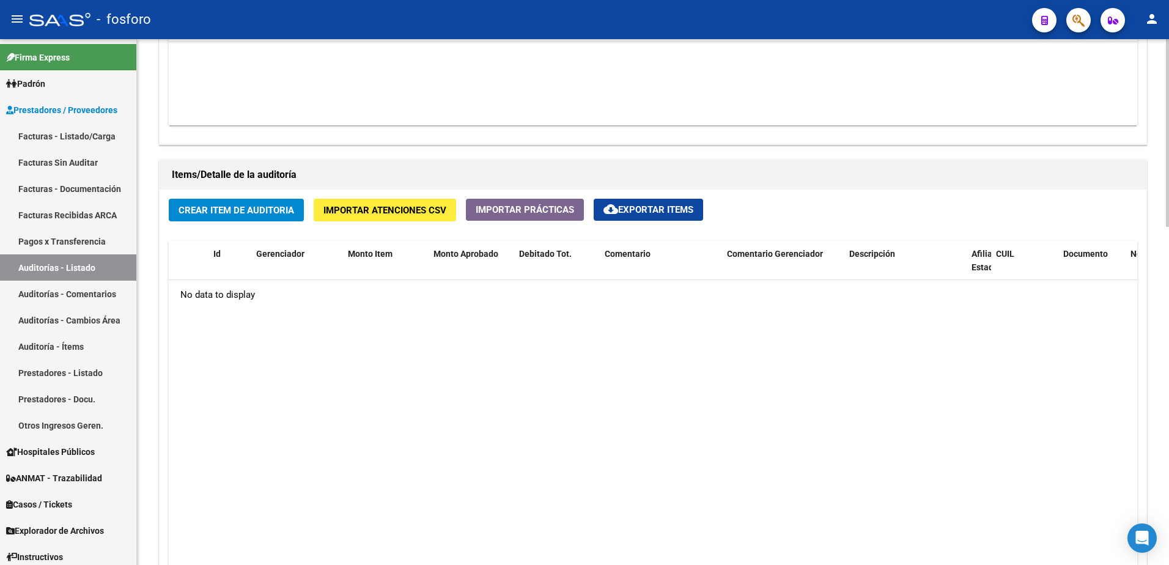
scroll to position [733, 0]
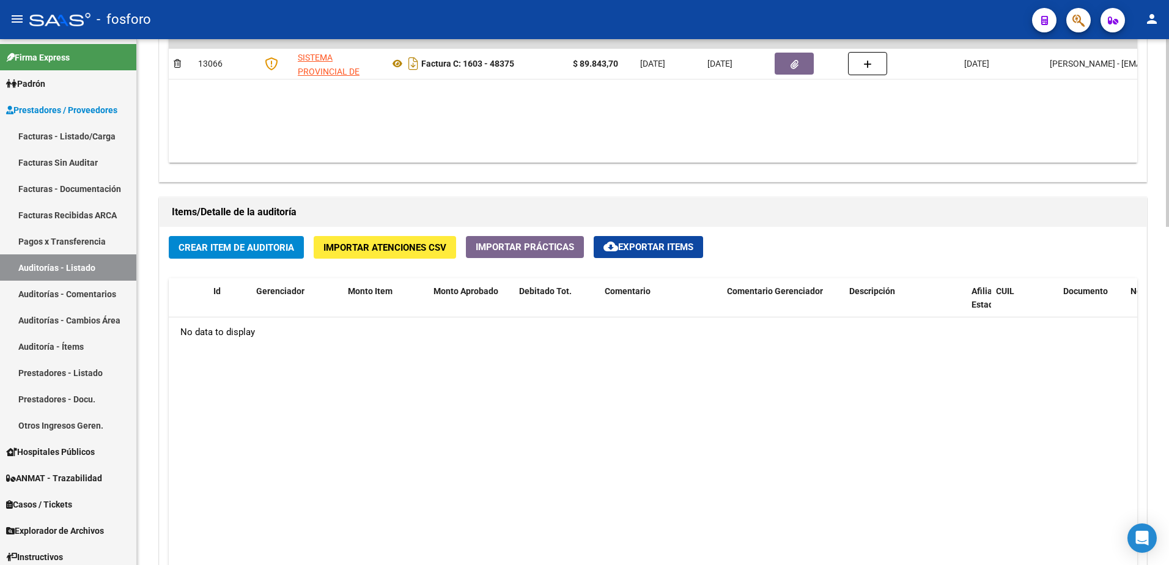
click at [241, 243] on span "Crear Item de Auditoria" at bounding box center [236, 247] width 116 height 11
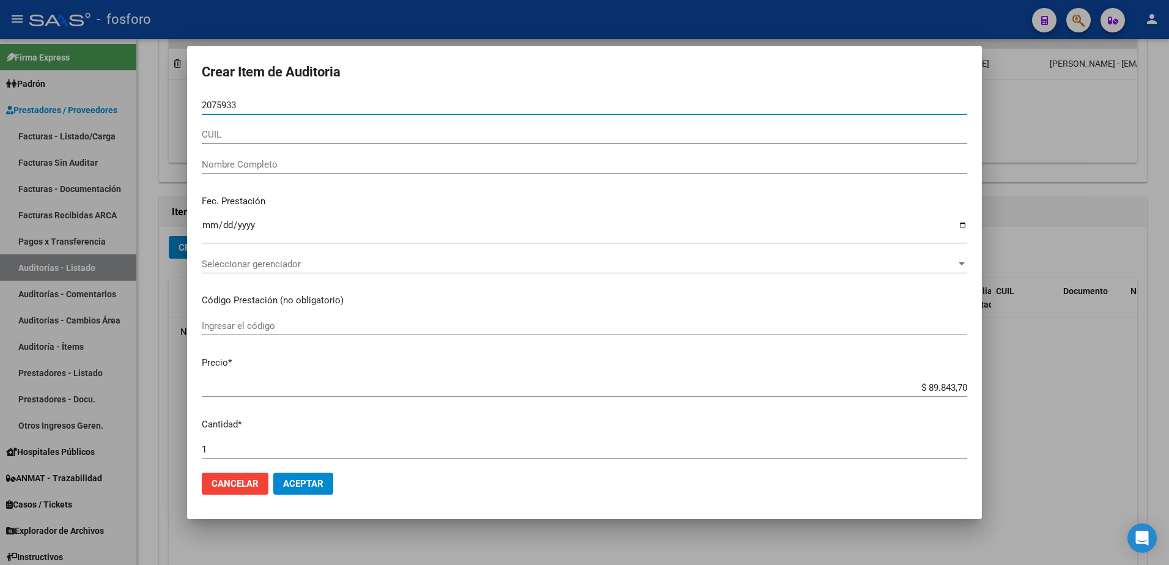
type input "20759339"
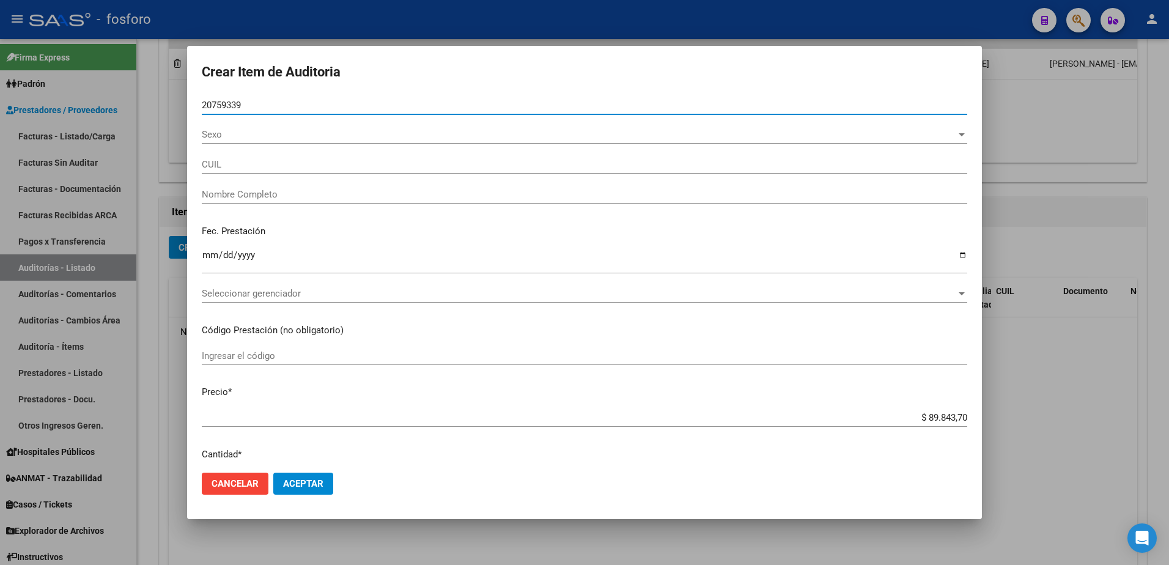
type input "20207593398"
type input "[PERSON_NAME] -"
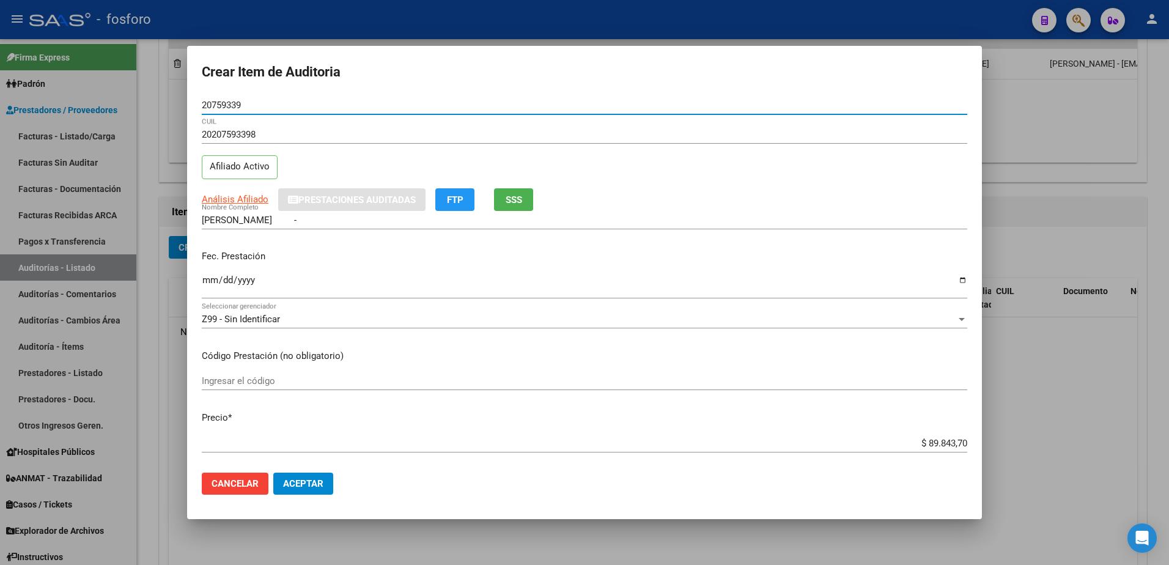
type input "20759339"
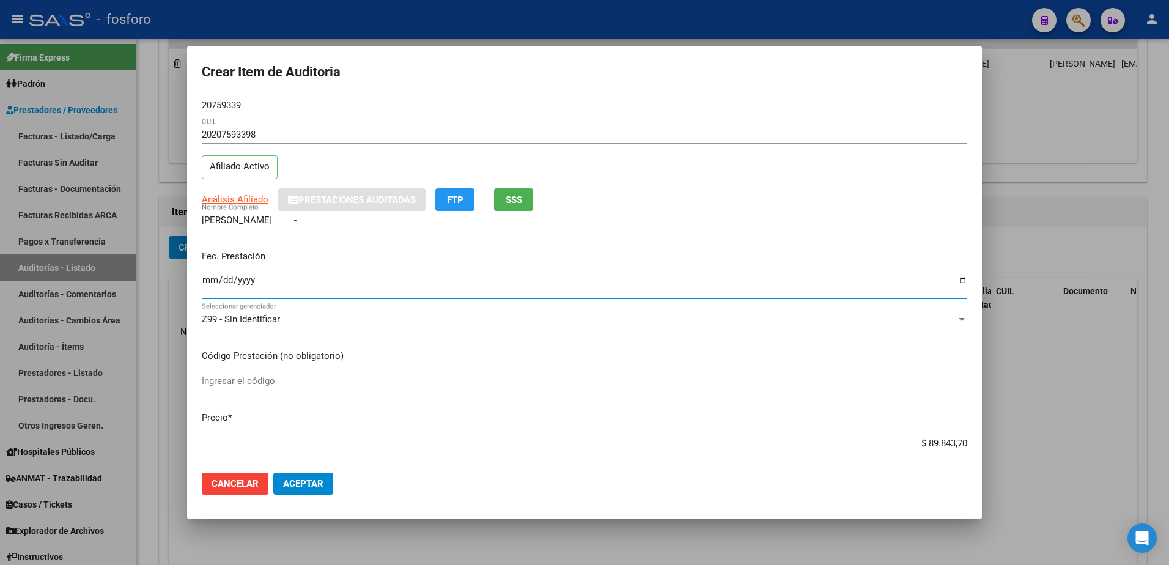
click at [204, 279] on input "Ingresar la fecha" at bounding box center [584, 285] width 765 height 20
type input "[DATE]"
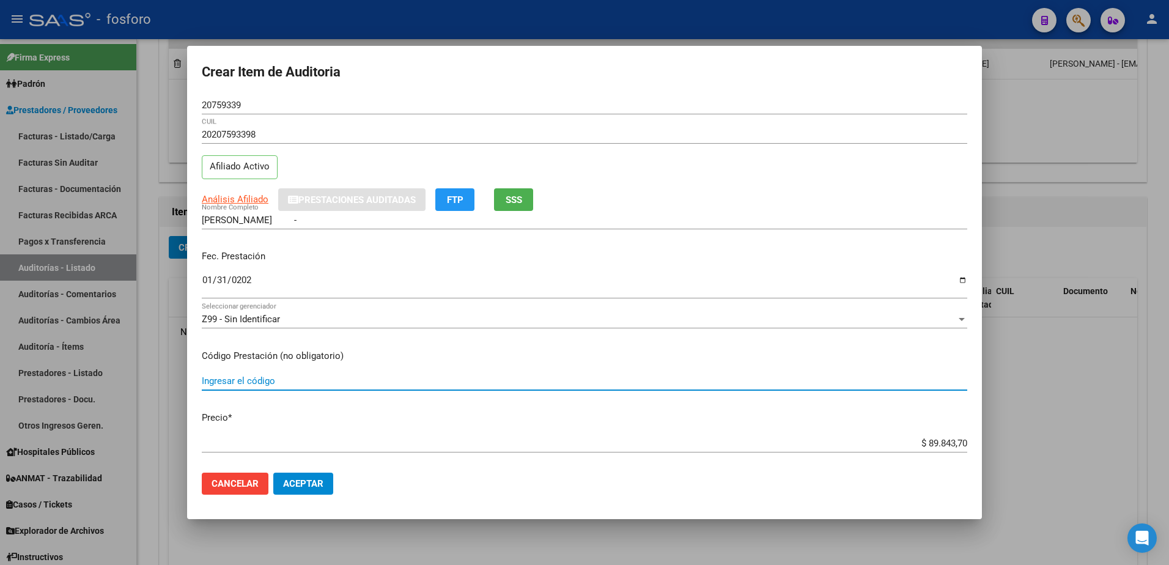
click at [245, 382] on input "Ingresar el código" at bounding box center [584, 380] width 765 height 11
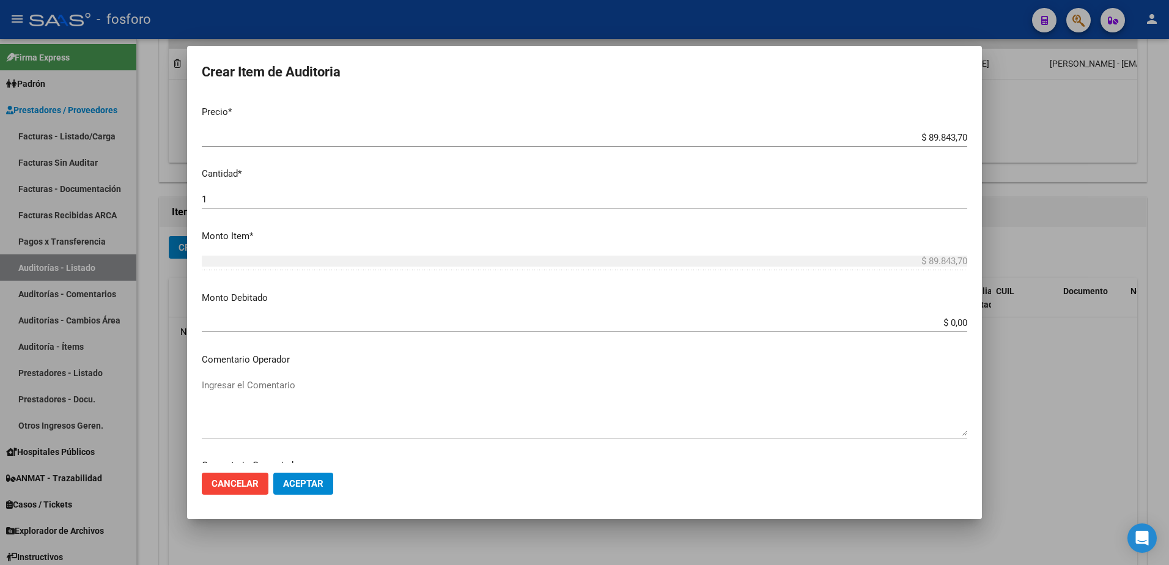
type input "4.10/40.04"
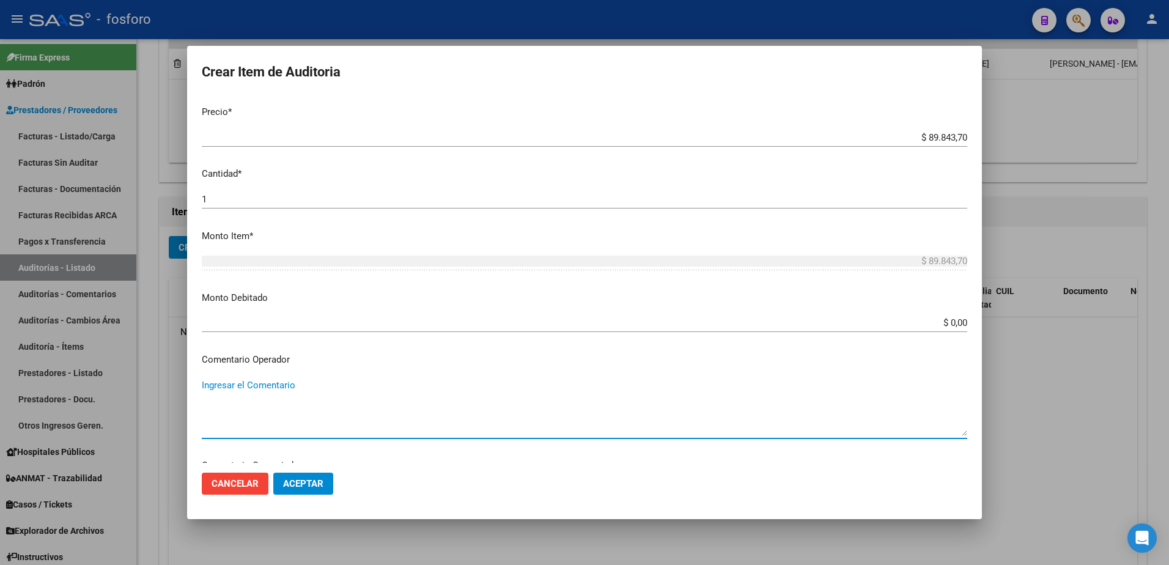
click at [246, 388] on textarea "Ingresar el Comentario" at bounding box center [584, 406] width 765 height 57
type textarea "s"
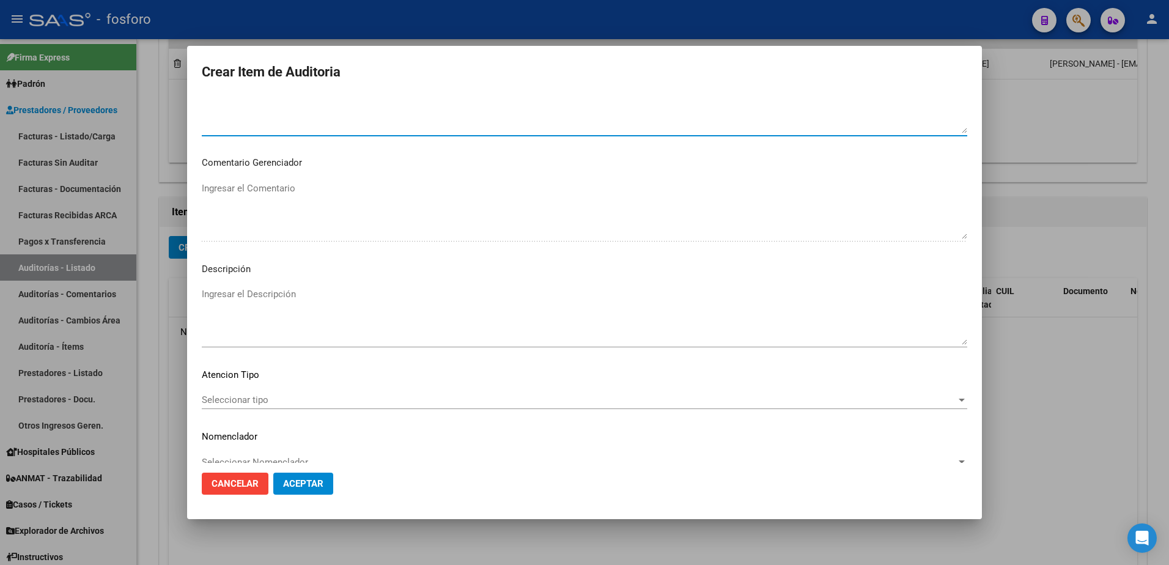
scroll to position [628, 0]
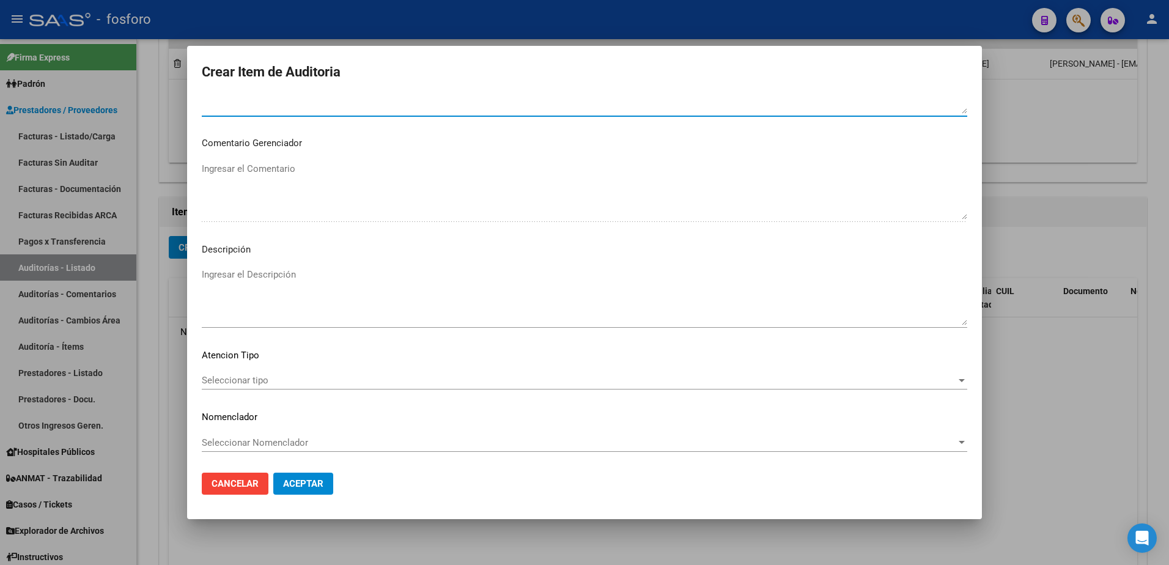
type textarea "SIN DEBITOS"
click at [251, 373] on div "Seleccionar tipo Seleccionar tipo" at bounding box center [584, 380] width 765 height 18
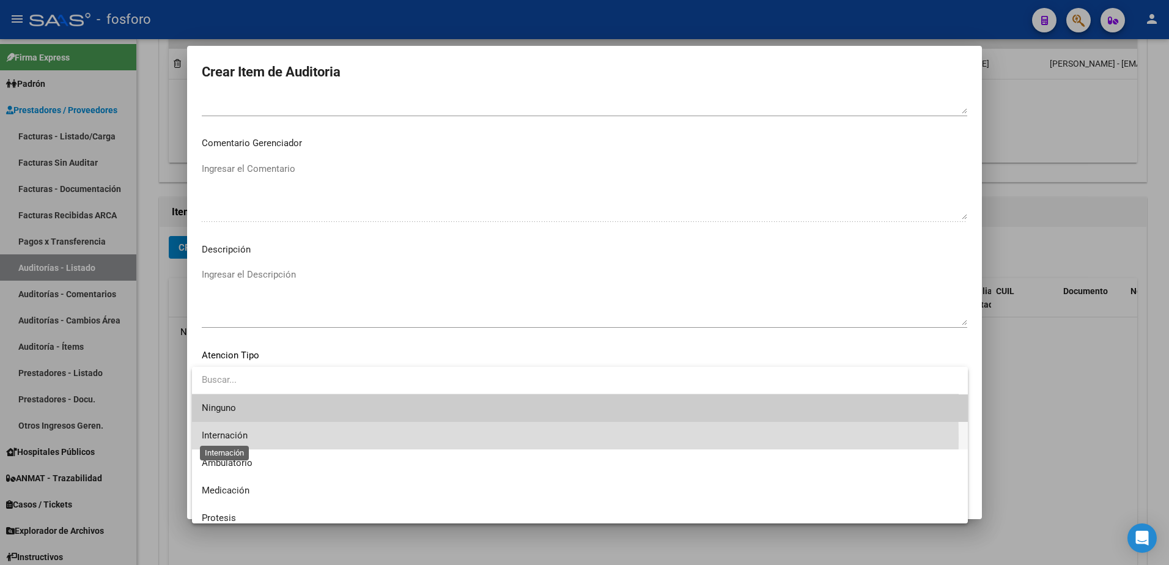
click at [246, 438] on span "Internación" at bounding box center [225, 435] width 46 height 11
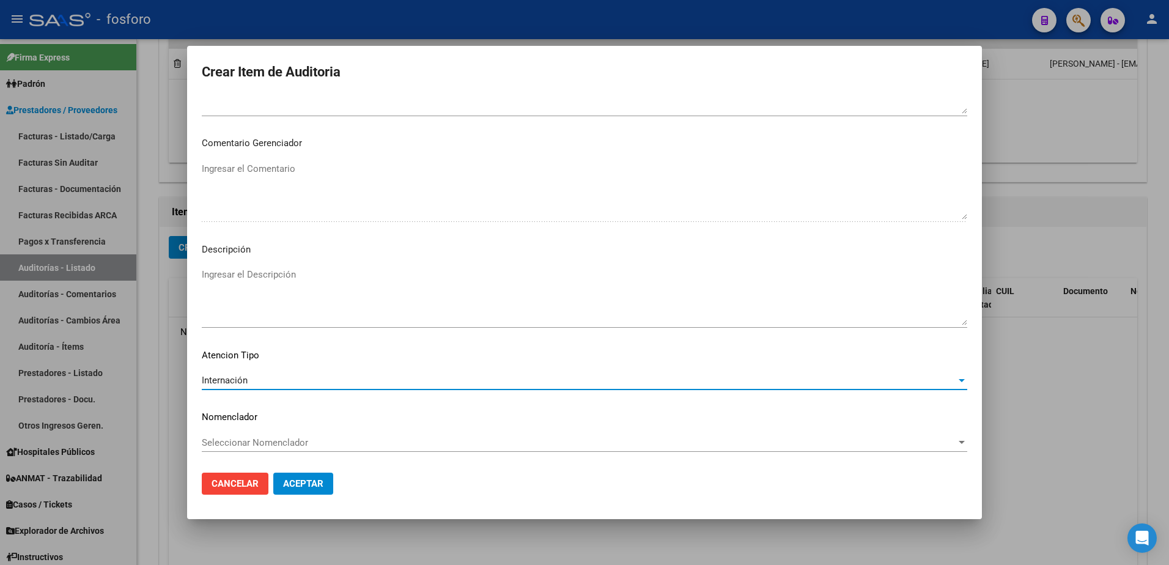
click at [292, 484] on span "Aceptar" at bounding box center [303, 483] width 40 height 11
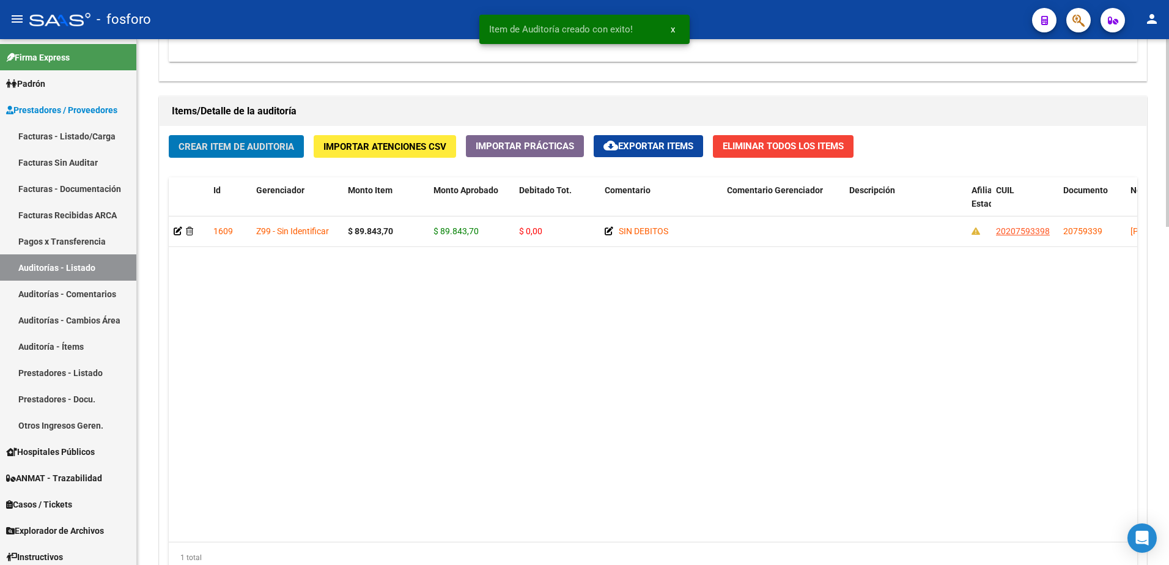
scroll to position [948, 0]
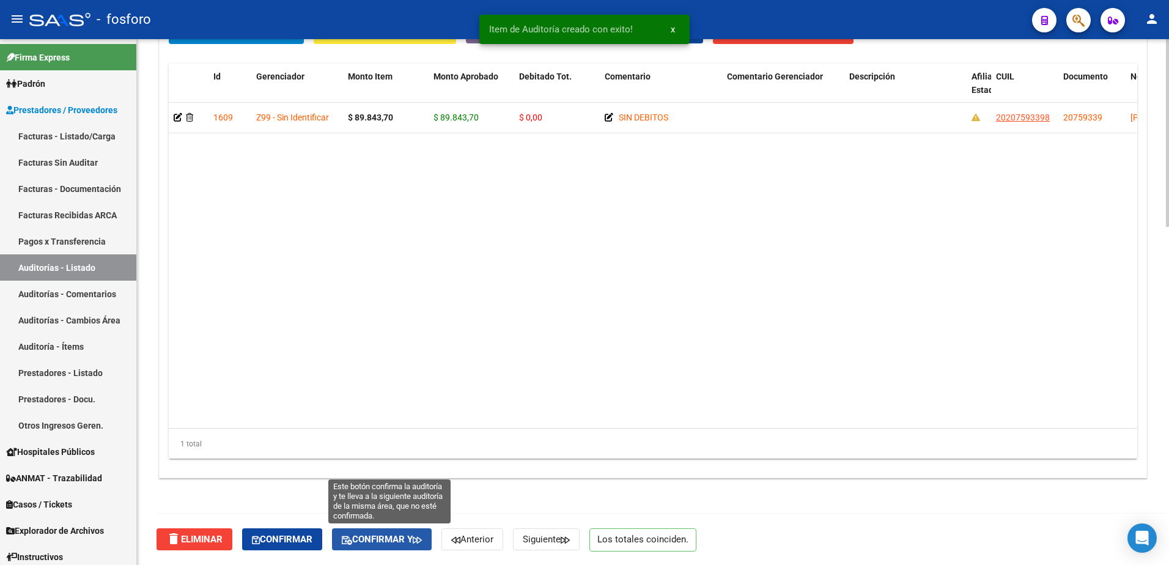
click at [380, 534] on span "Confirmar y" at bounding box center [382, 539] width 80 height 11
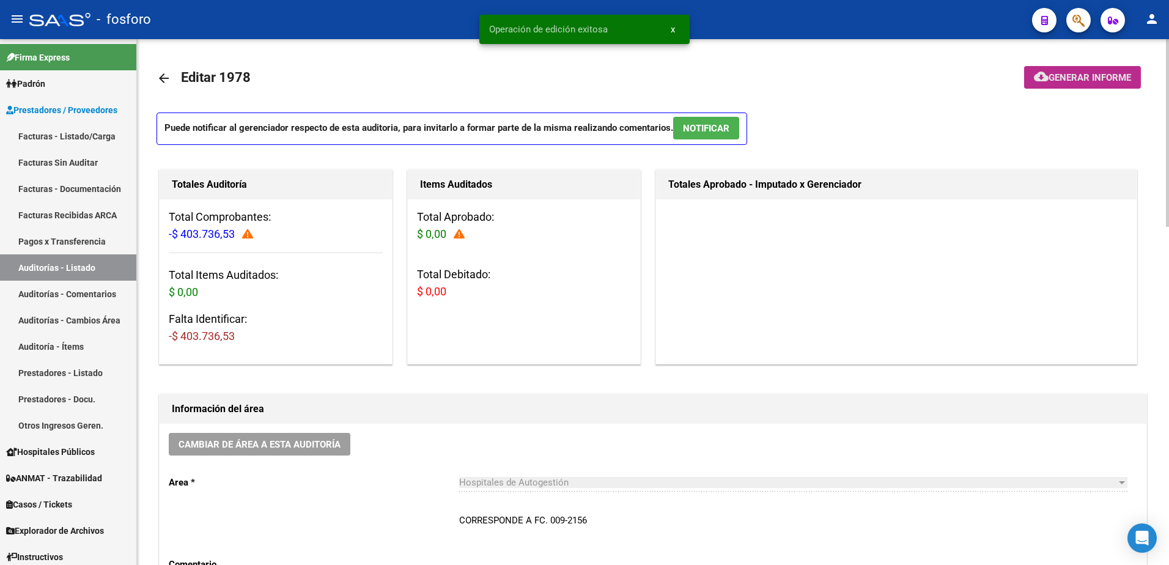
click at [1077, 81] on span "Generar informe" at bounding box center [1089, 77] width 83 height 11
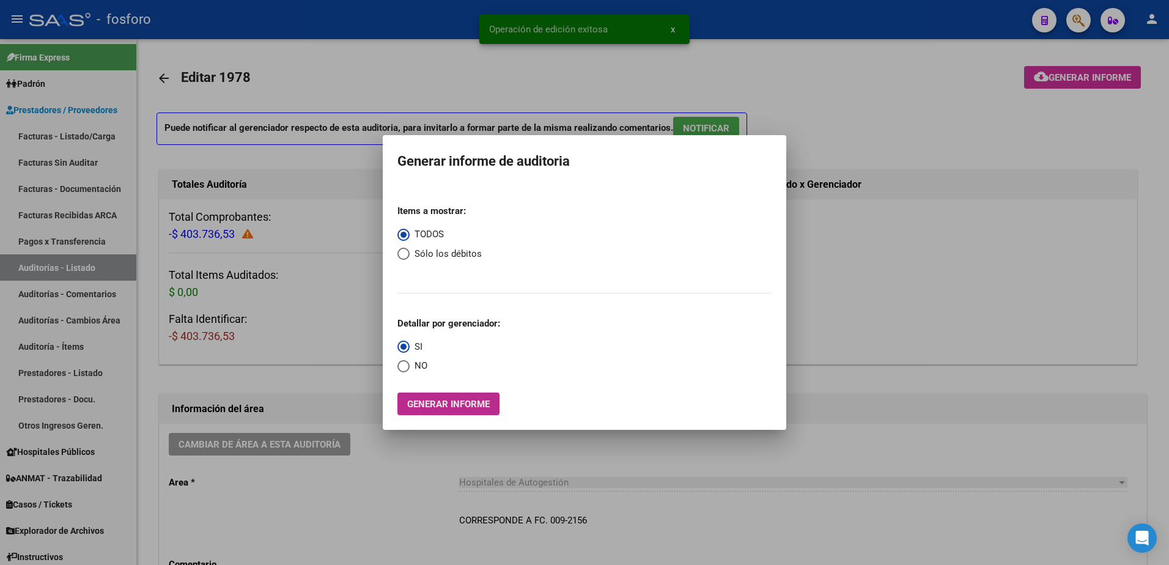
click at [439, 405] on span "Generar informe" at bounding box center [448, 403] width 83 height 11
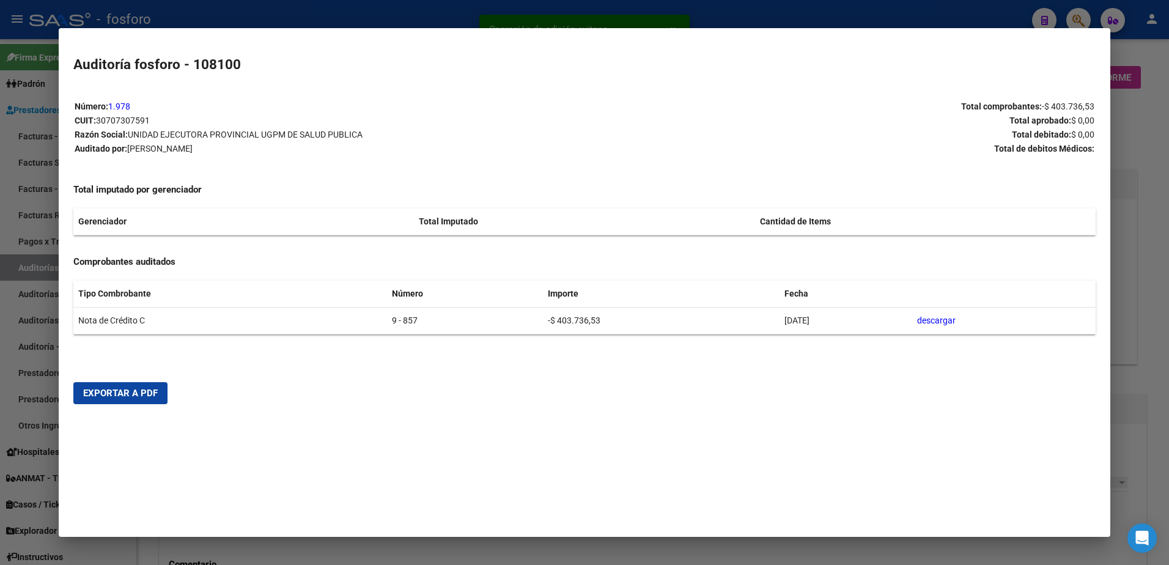
click at [136, 396] on span "Exportar a PDF" at bounding box center [120, 392] width 75 height 11
click at [43, 197] on div at bounding box center [584, 282] width 1169 height 565
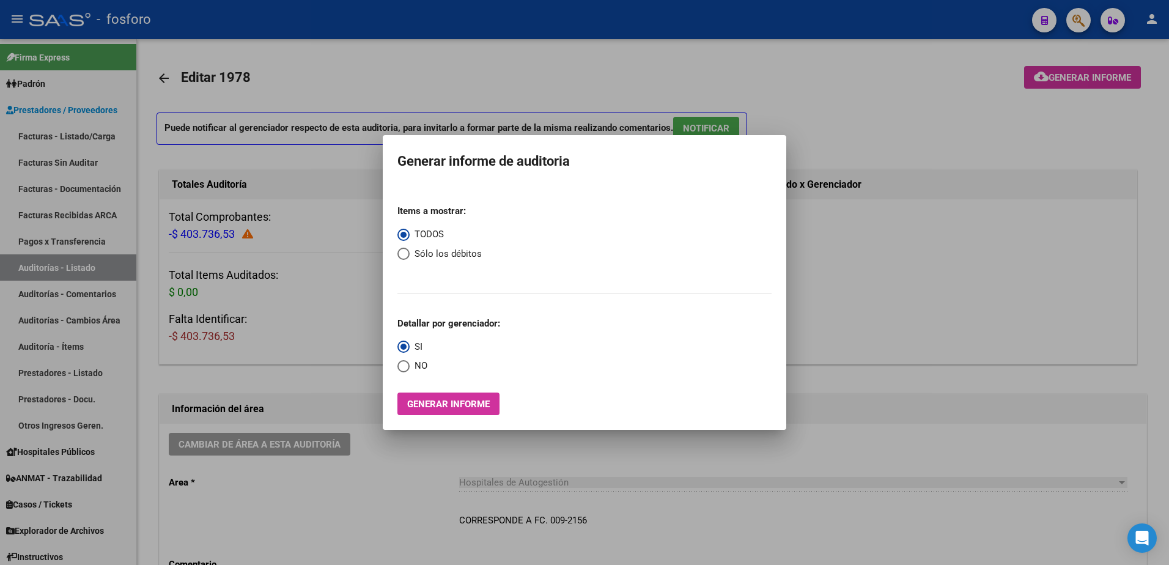
click at [250, 284] on div at bounding box center [584, 282] width 1169 height 565
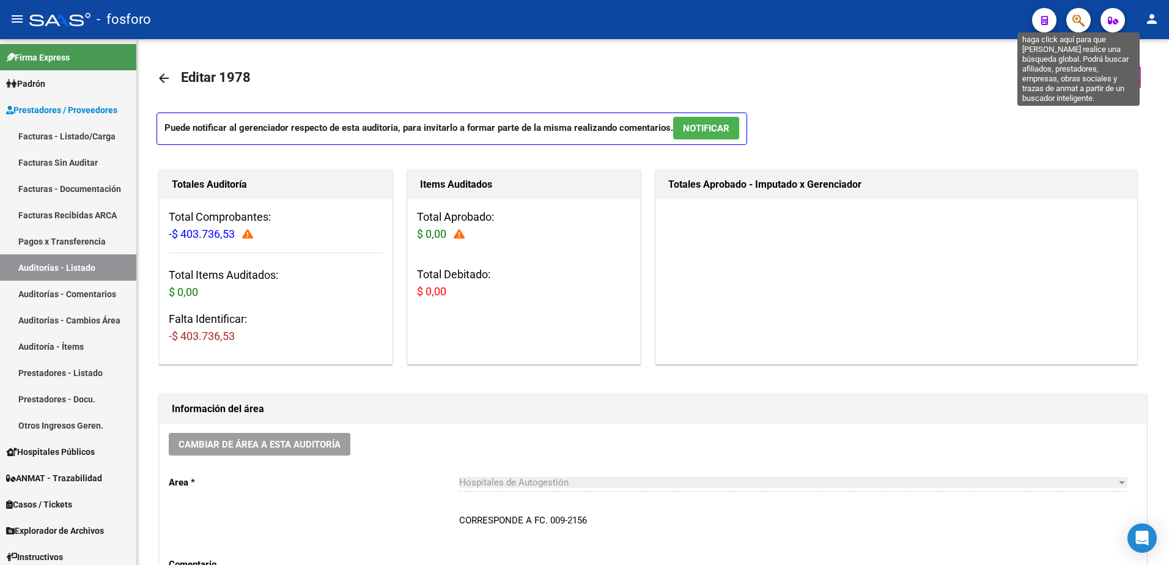
click at [1082, 21] on icon "button" at bounding box center [1078, 20] width 12 height 14
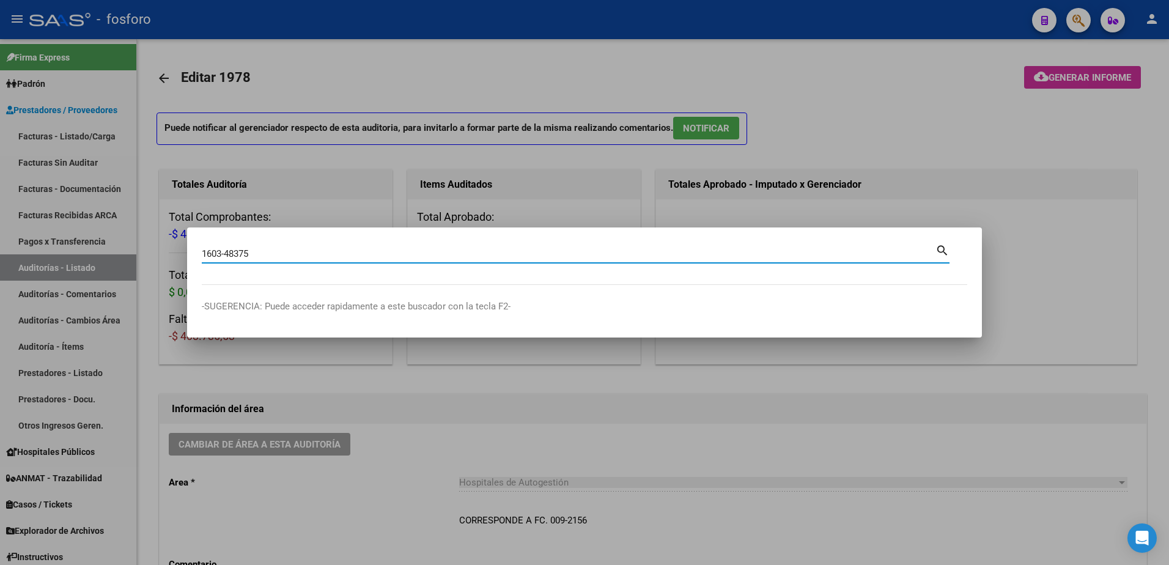
type input "1603-48375"
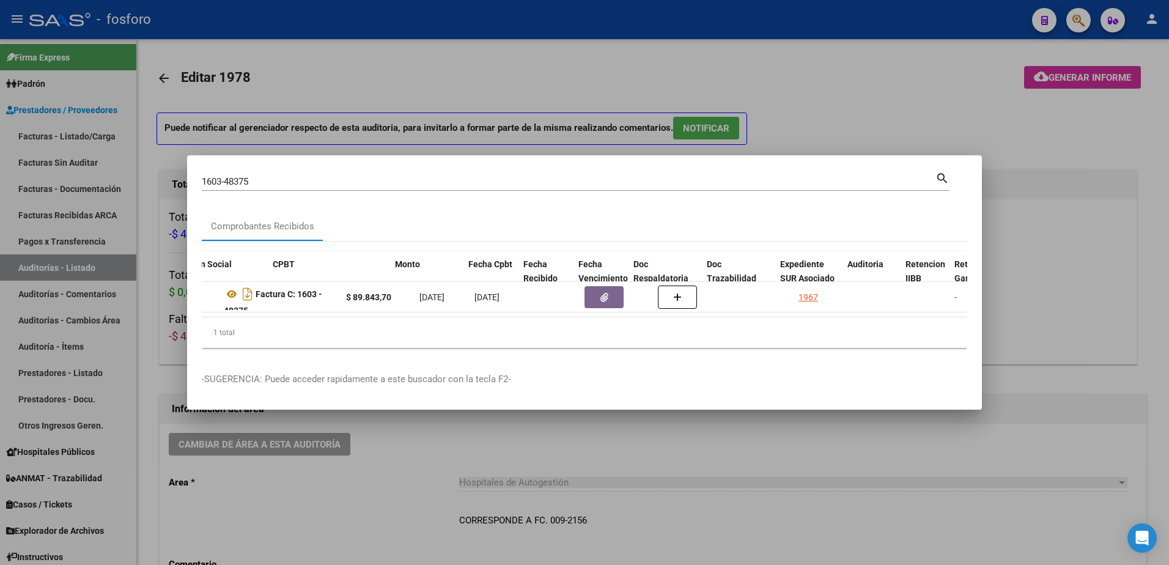
scroll to position [0, 416]
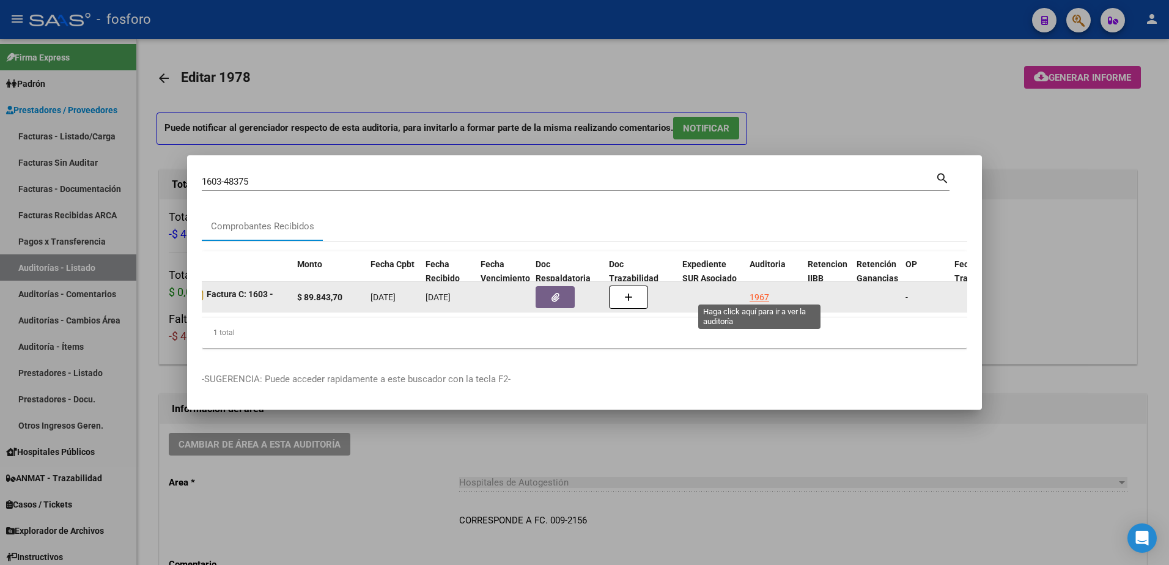
click at [756, 292] on div "1967" at bounding box center [759, 297] width 20 height 14
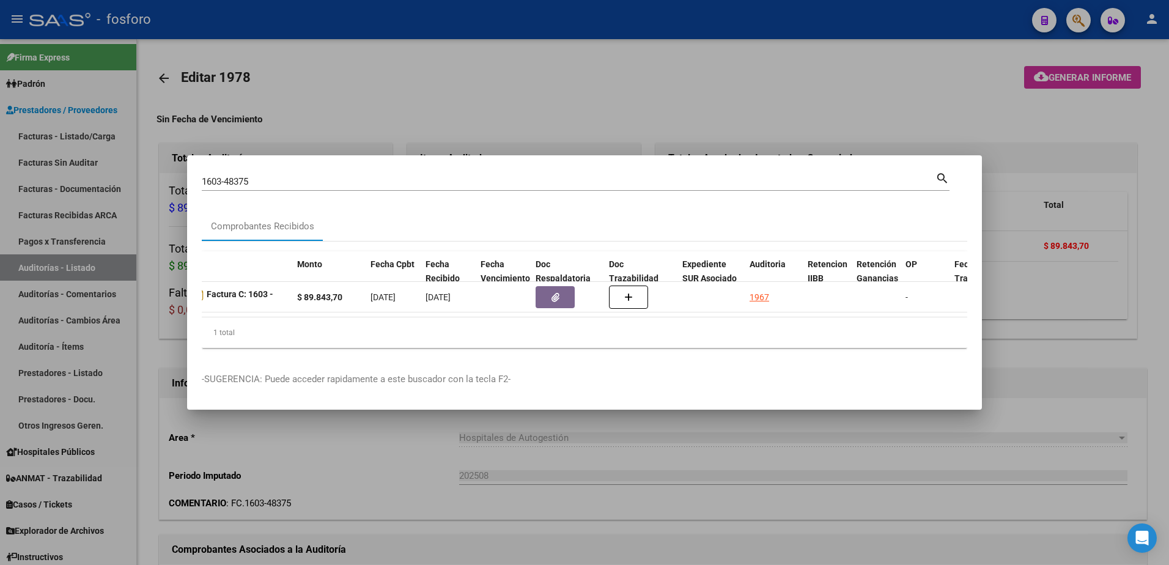
click at [797, 492] on div at bounding box center [584, 282] width 1169 height 565
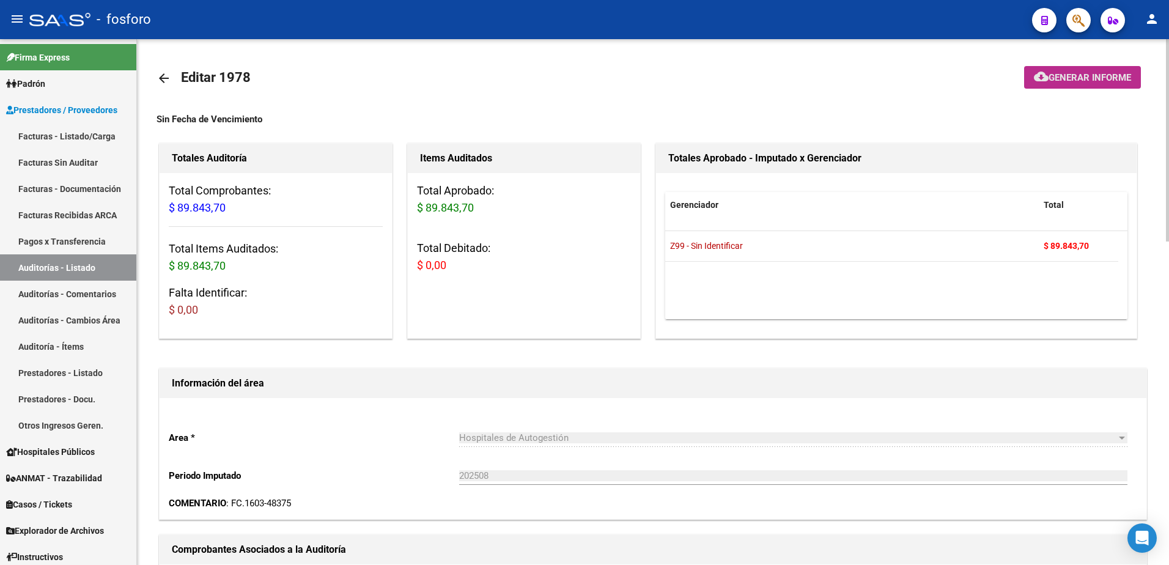
click at [1066, 79] on span "Generar informe" at bounding box center [1089, 77] width 83 height 11
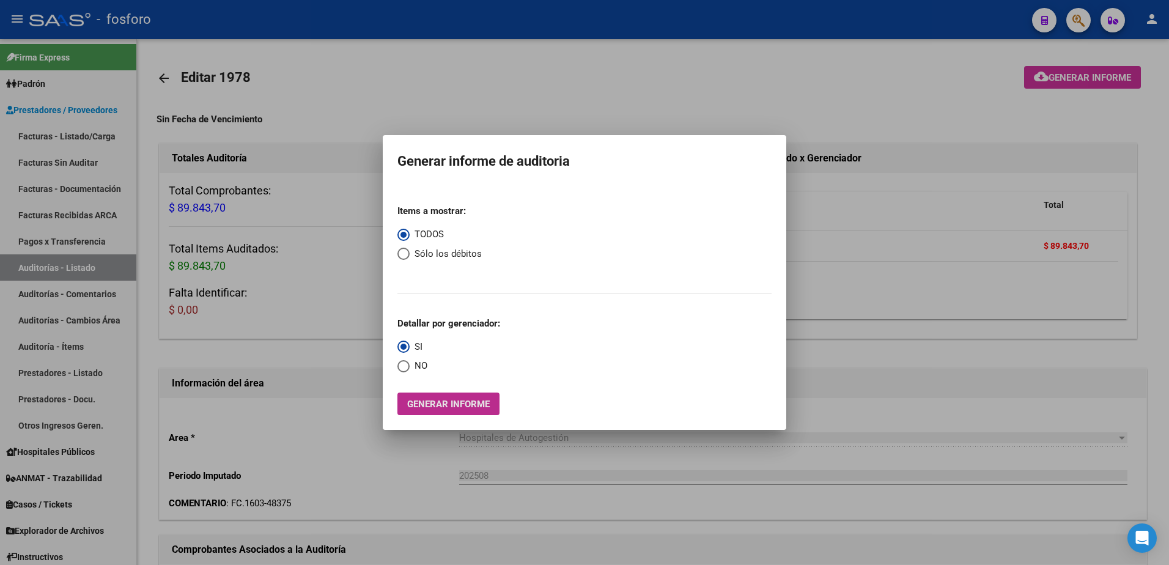
click at [459, 398] on span "Generar informe" at bounding box center [448, 403] width 83 height 11
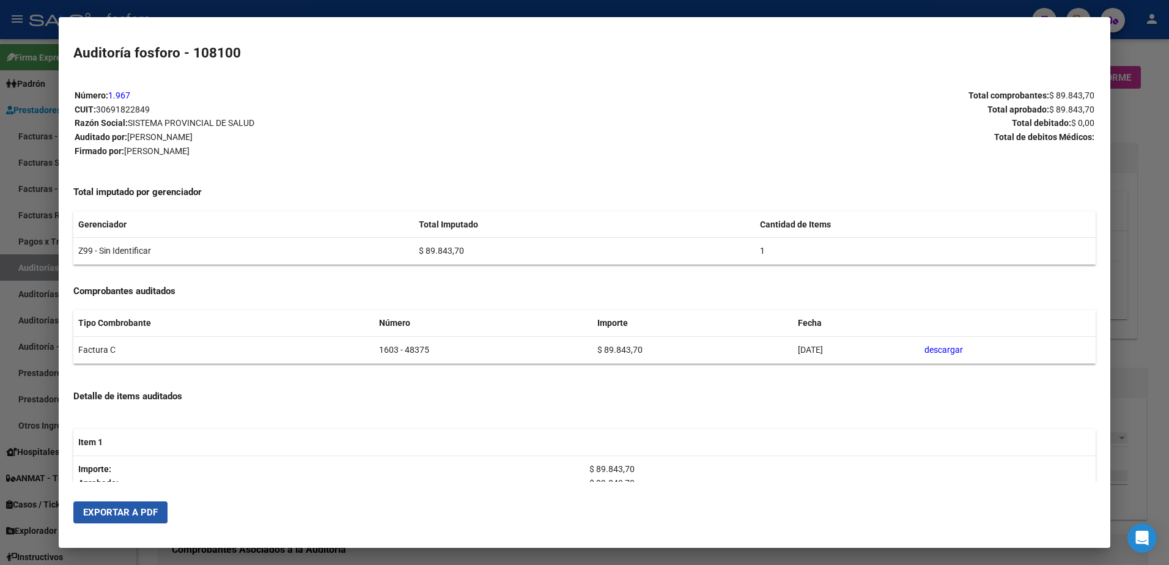
click at [107, 507] on span "Exportar a PDF" at bounding box center [120, 512] width 75 height 11
click at [46, 175] on div at bounding box center [584, 282] width 1169 height 565
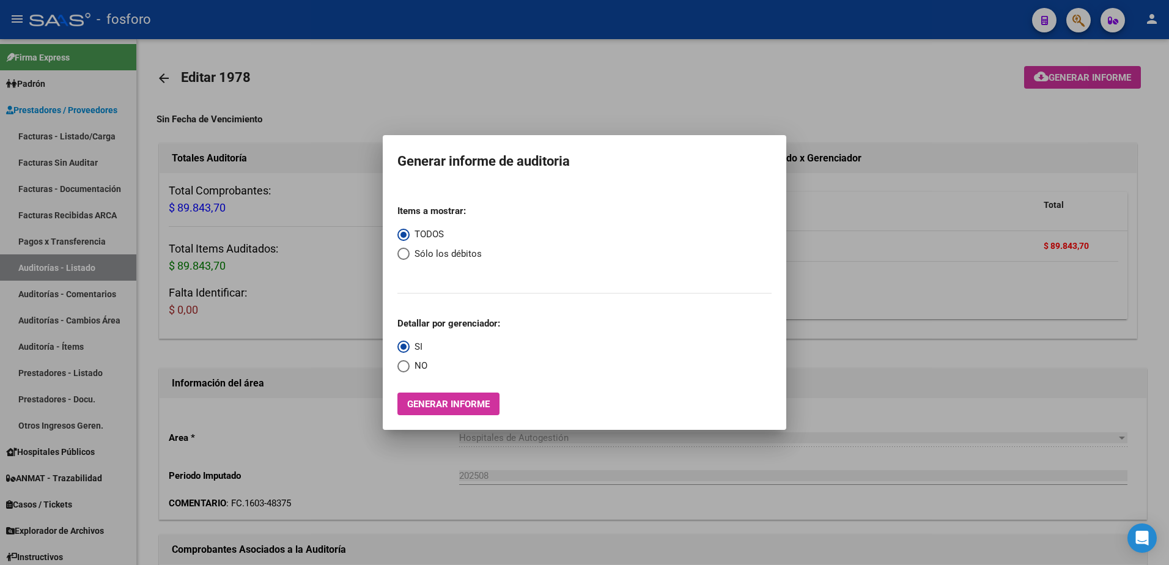
click at [57, 139] on div at bounding box center [584, 282] width 1169 height 565
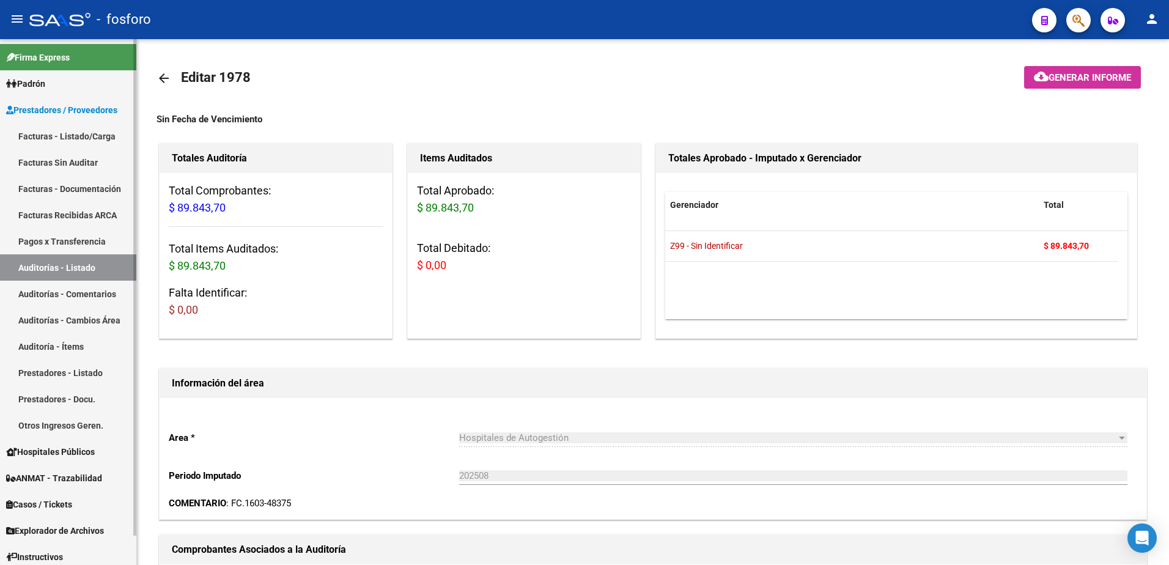
click at [57, 139] on link "Facturas - Listado/Carga" at bounding box center [68, 136] width 136 height 26
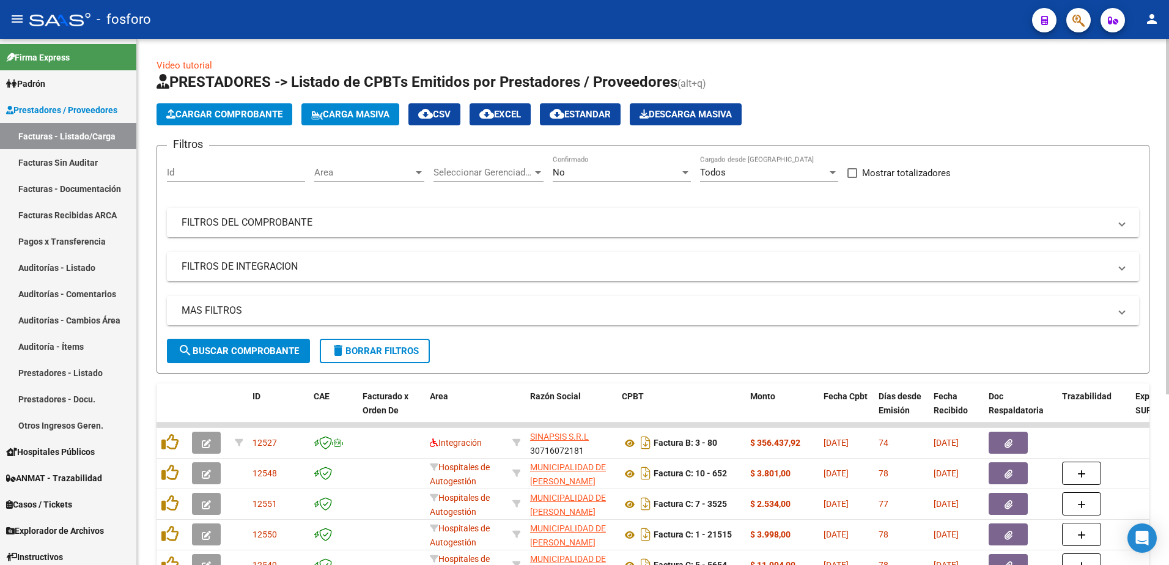
click at [420, 167] on div "Area" at bounding box center [369, 172] width 110 height 11
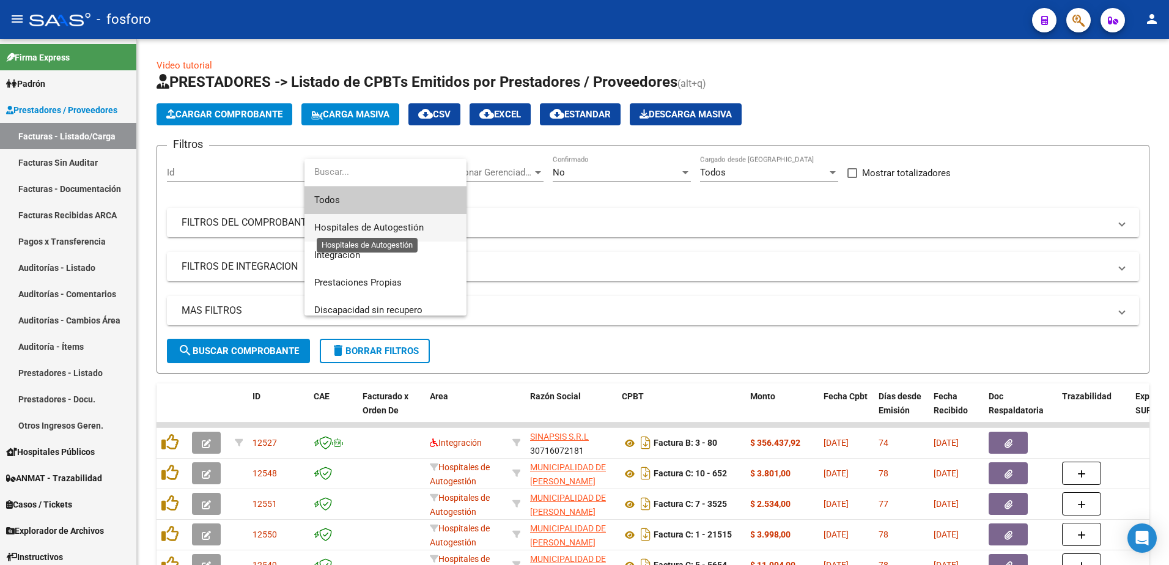
click at [381, 226] on span "Hospitales de Autogestión" at bounding box center [368, 227] width 109 height 11
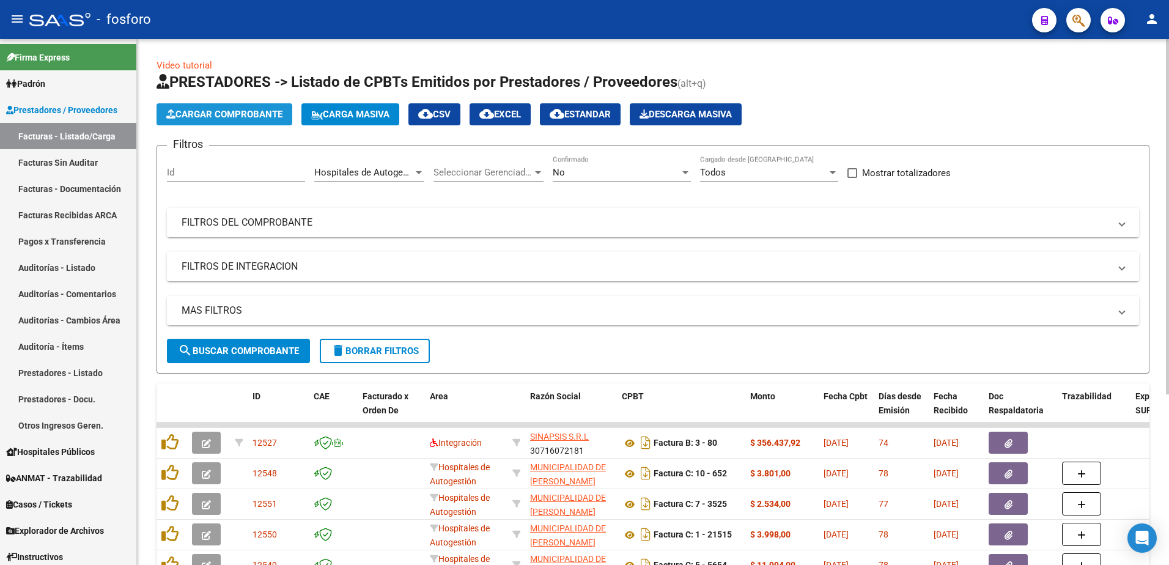
click at [213, 116] on span "Cargar Comprobante" at bounding box center [224, 114] width 116 height 11
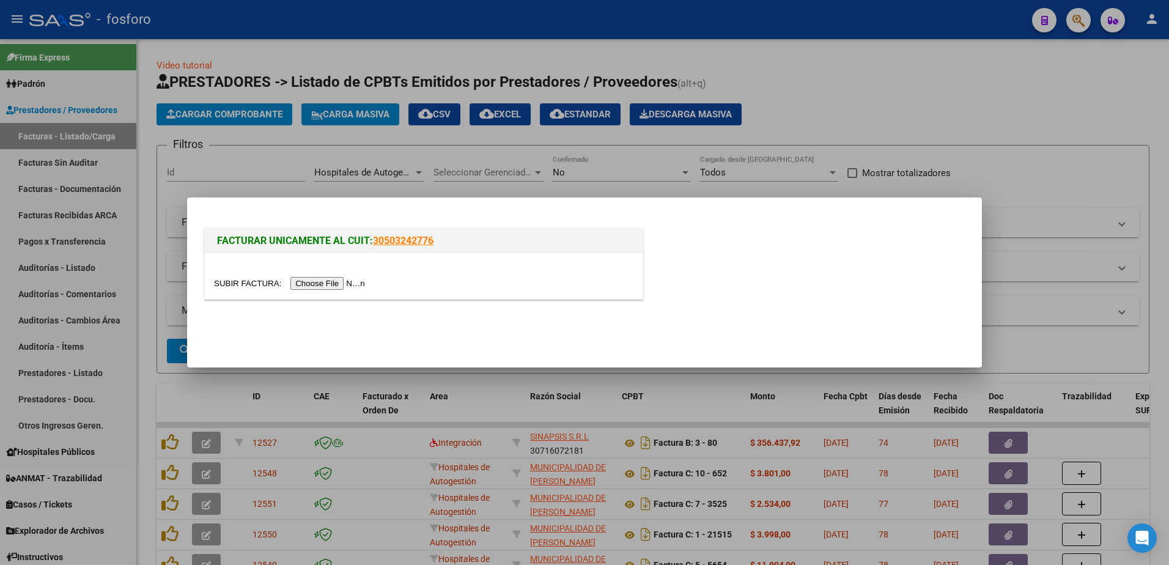
click at [304, 281] on input "file" at bounding box center [291, 283] width 155 height 13
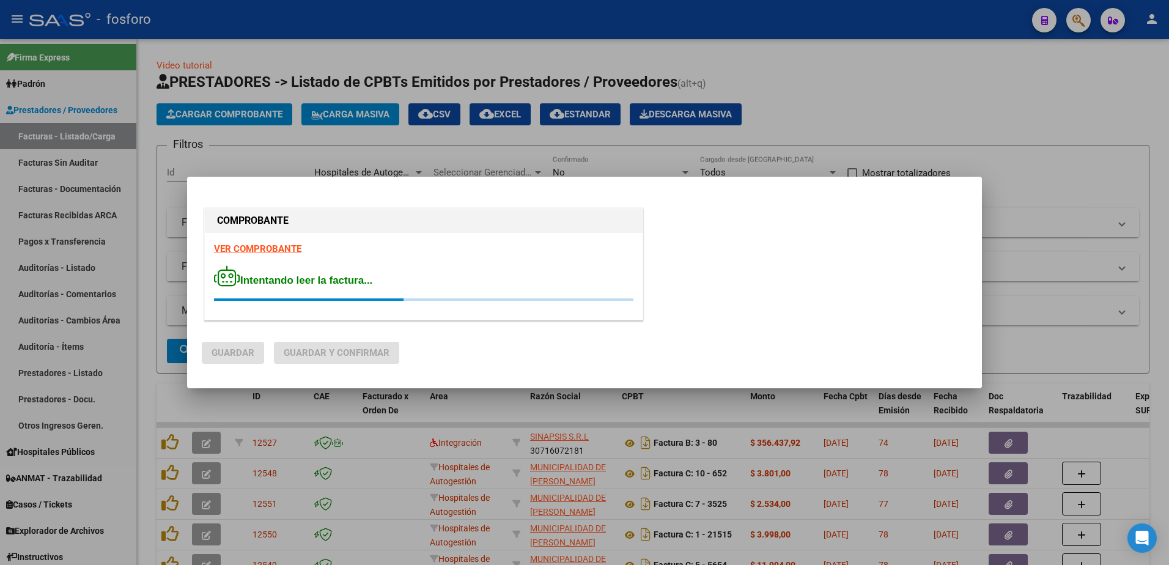
click at [263, 250] on strong "VER COMPROBANTE" at bounding box center [257, 248] width 87 height 11
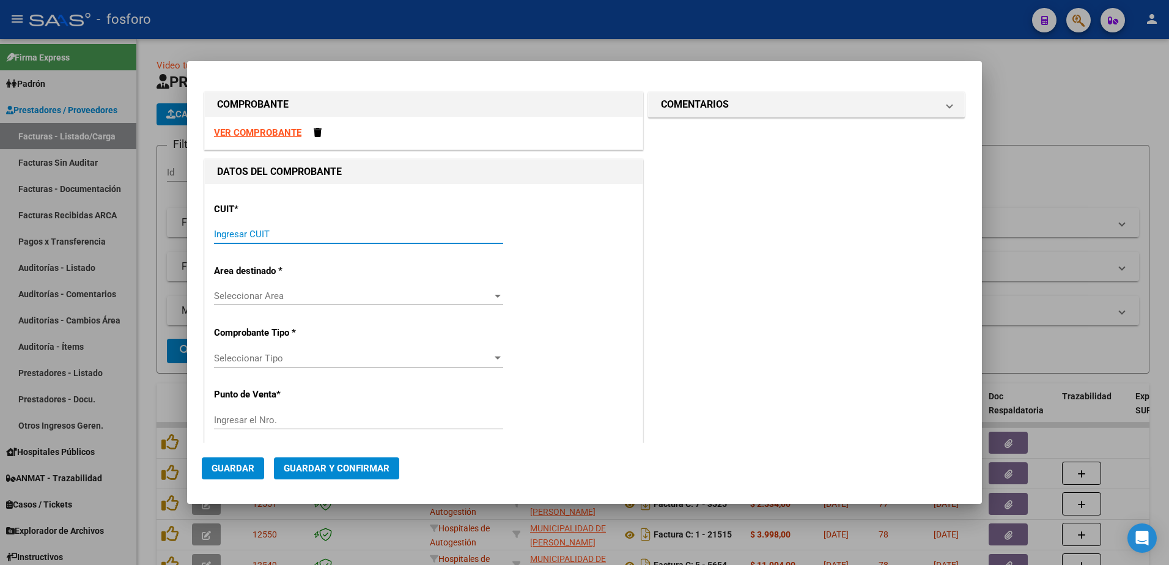
click at [295, 231] on input "Ingresar CUIT" at bounding box center [358, 234] width 289 height 11
type input "30-70966892-3"
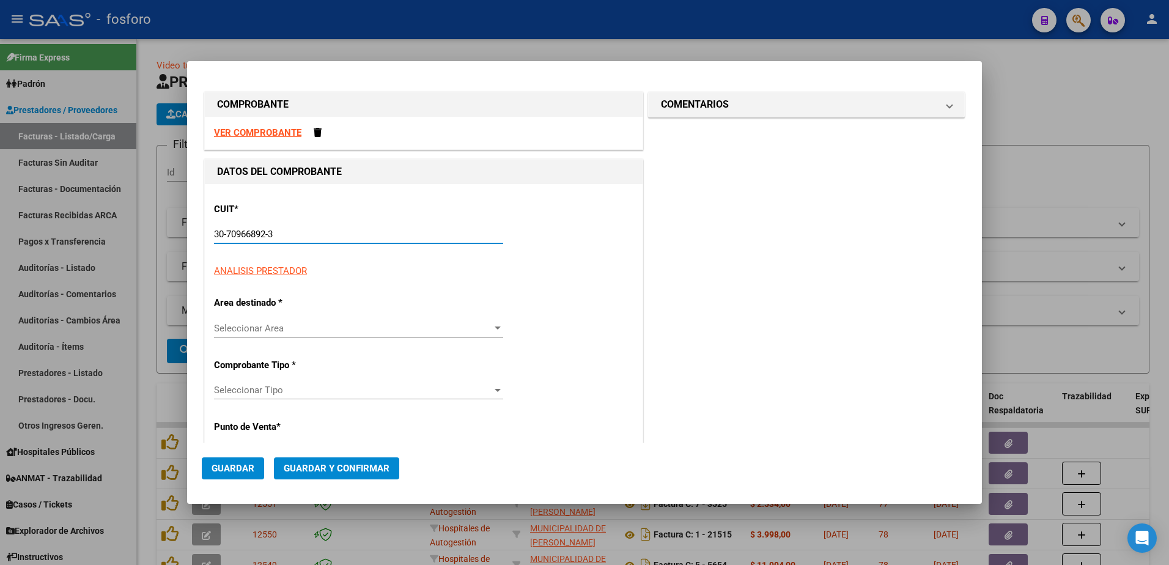
type input "5"
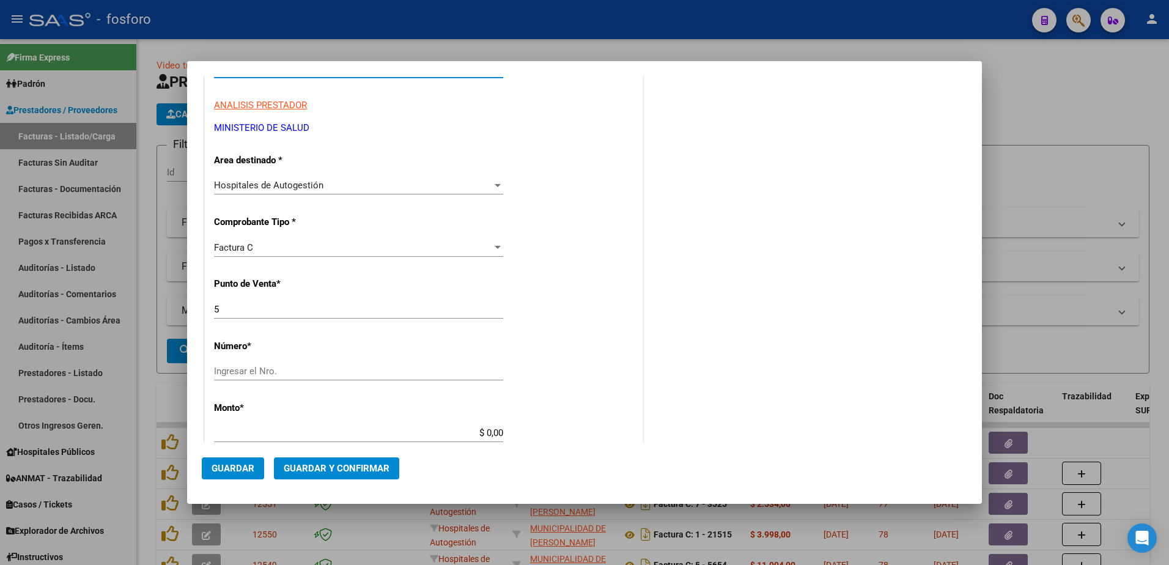
scroll to position [183, 0]
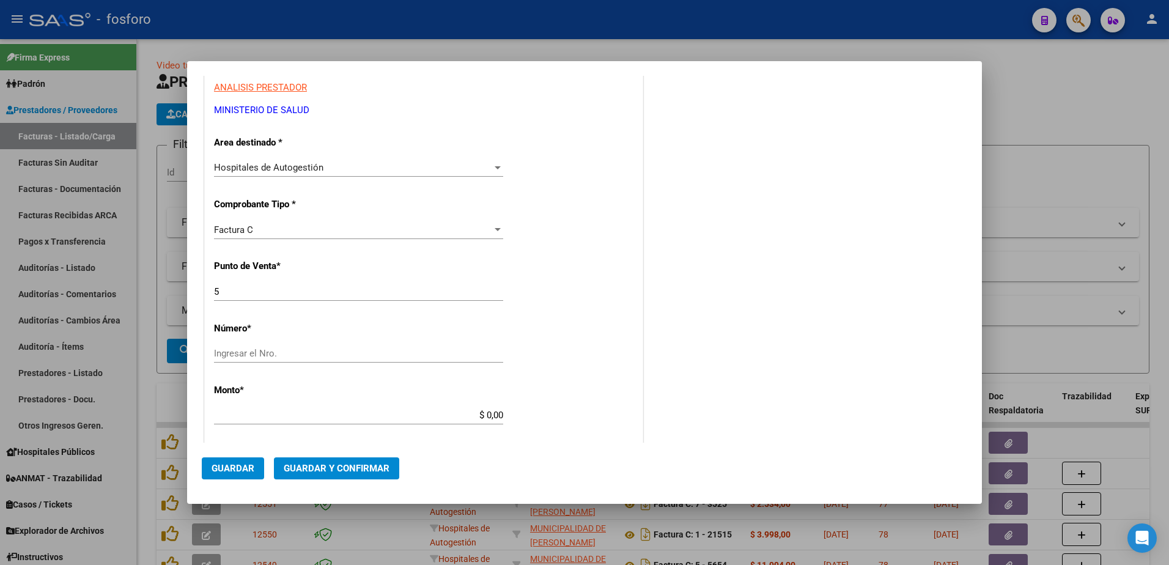
type input "30-70966892-3"
click at [258, 354] on input "Ingresar el Nro." at bounding box center [358, 353] width 289 height 11
type input "16374"
click at [502, 417] on app-form-text-field "Monto * $ 0,00 Ingresar el monto" at bounding box center [363, 402] width 299 height 37
type input "$ 2.573.080,15"
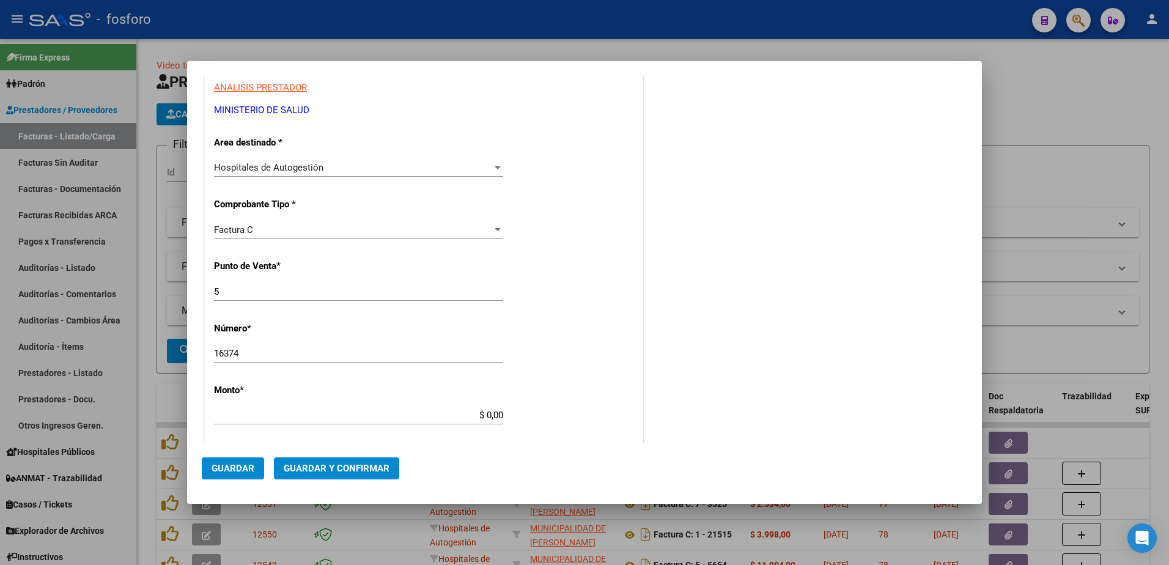
type input "[DATE]"
type input "75123609999012"
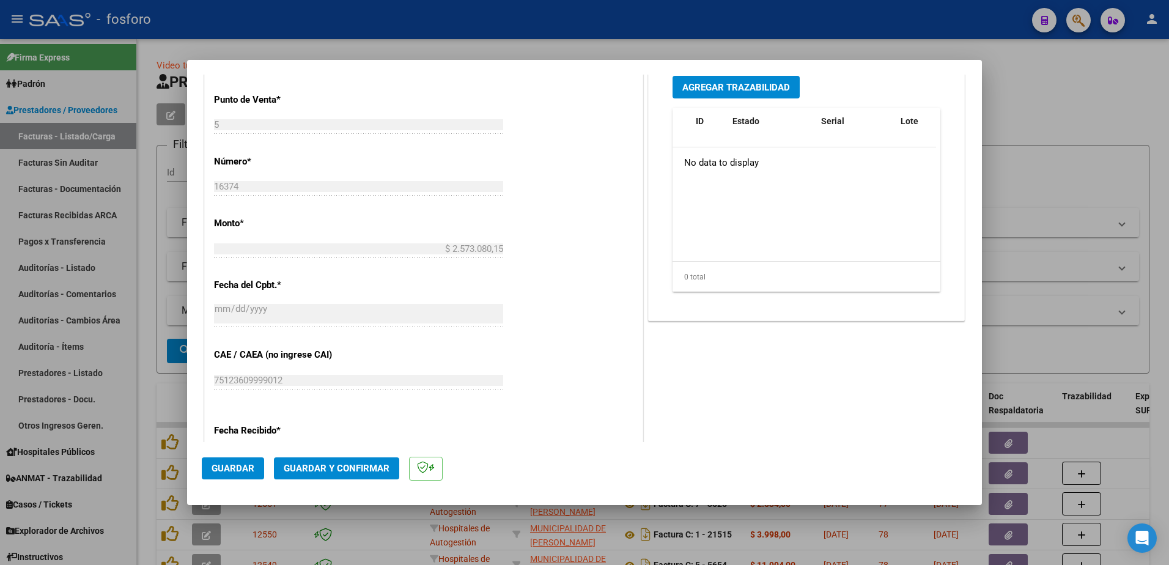
scroll to position [550, 0]
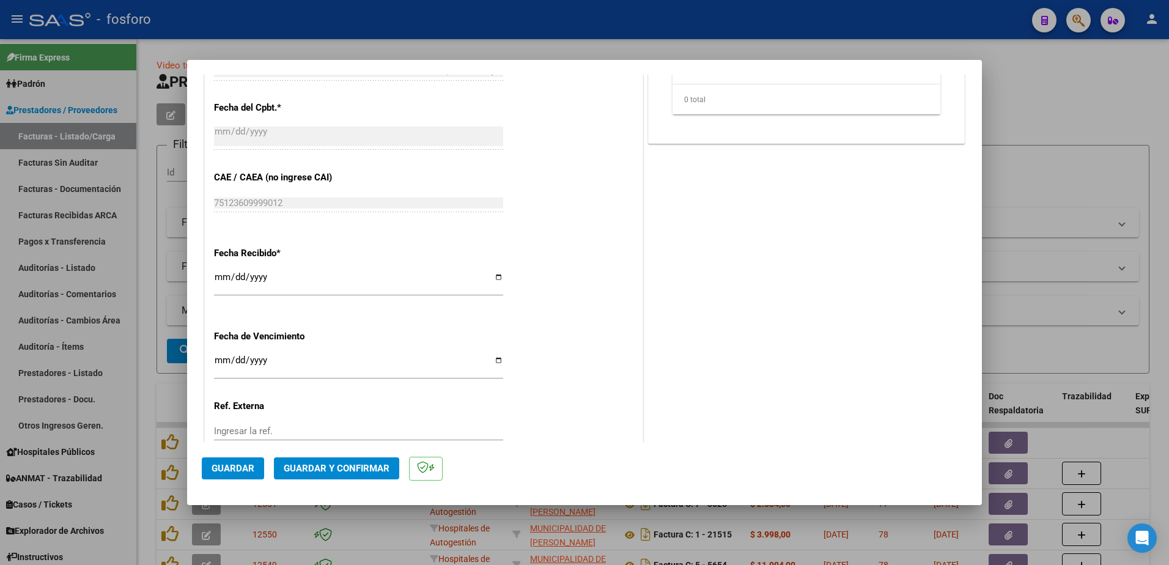
click at [215, 363] on input "Ingresar la fecha" at bounding box center [358, 365] width 289 height 20
click at [226, 361] on input "[DATE]" at bounding box center [358, 365] width 289 height 20
click at [224, 362] on input "[DATE]" at bounding box center [358, 365] width 289 height 20
type input "[DATE]"
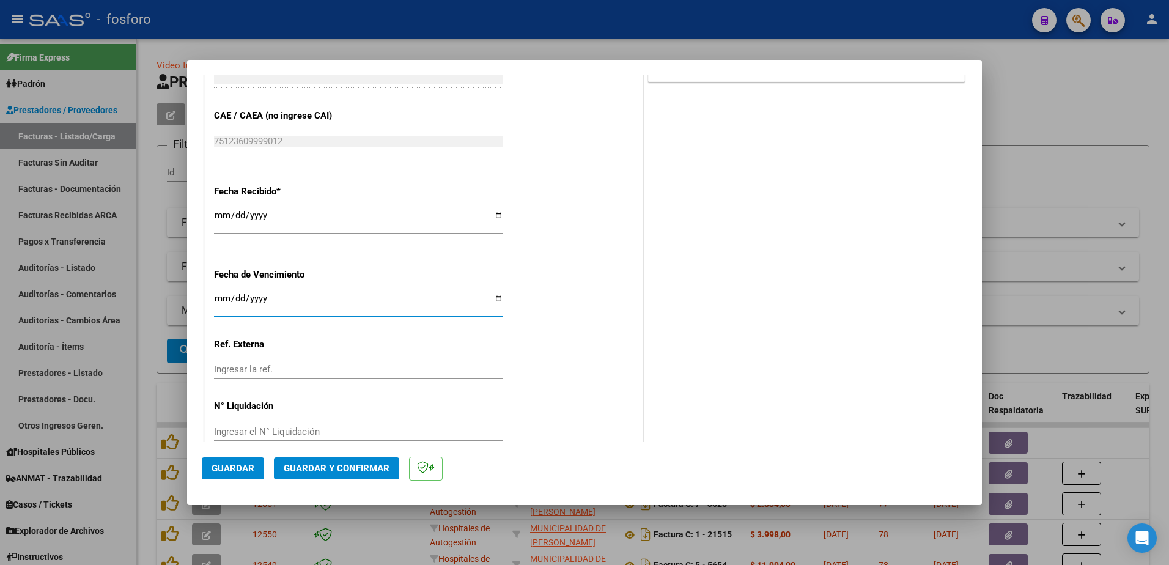
scroll to position [634, 0]
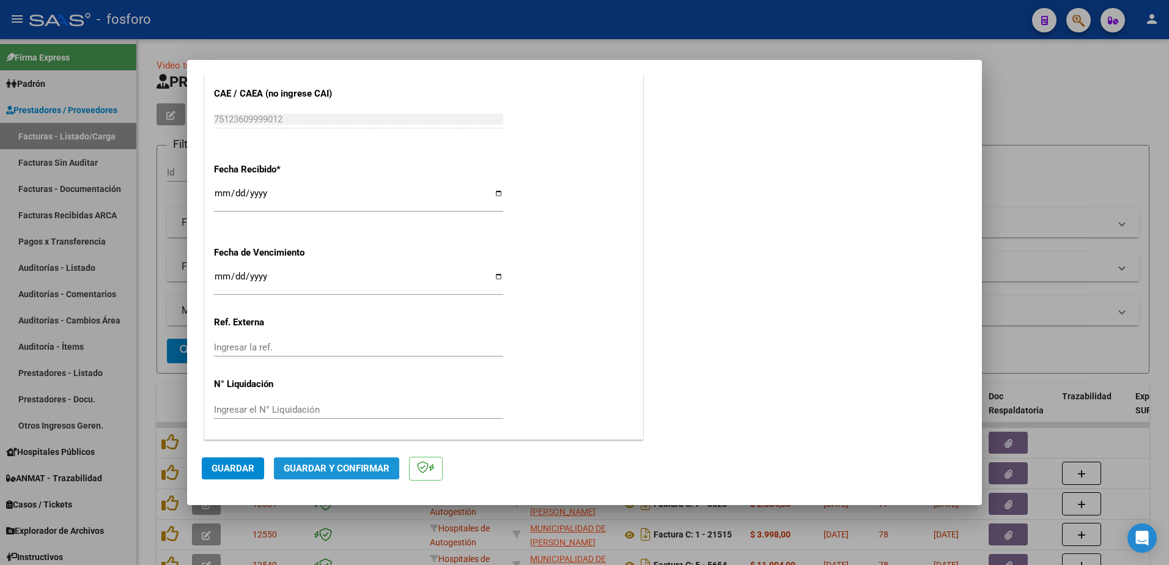
click at [320, 464] on span "Guardar y Confirmar" at bounding box center [337, 468] width 106 height 11
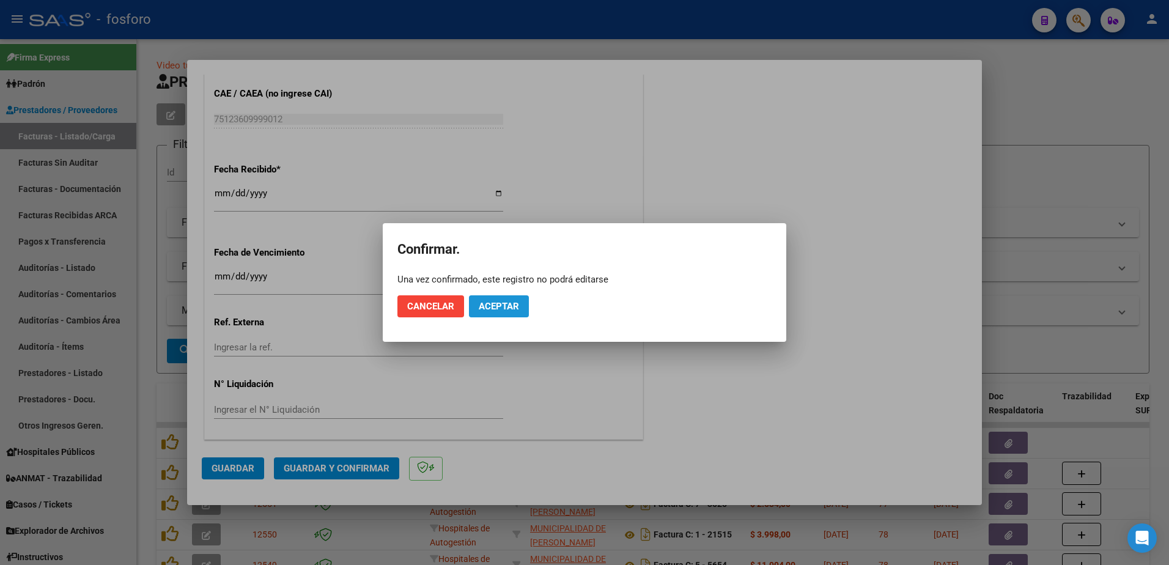
click at [488, 309] on span "Aceptar" at bounding box center [499, 306] width 40 height 11
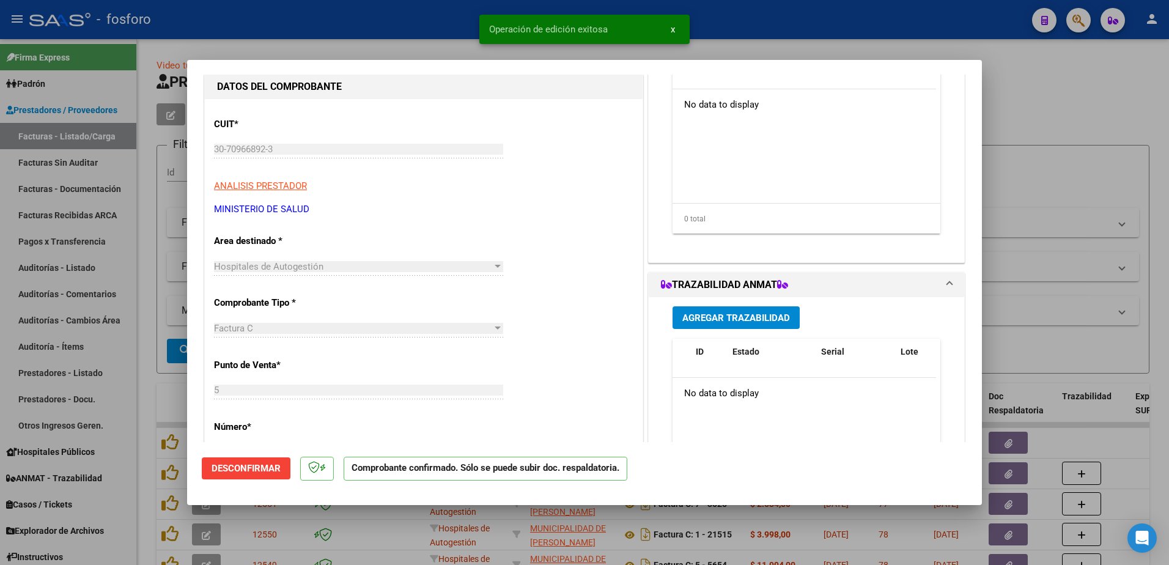
scroll to position [0, 0]
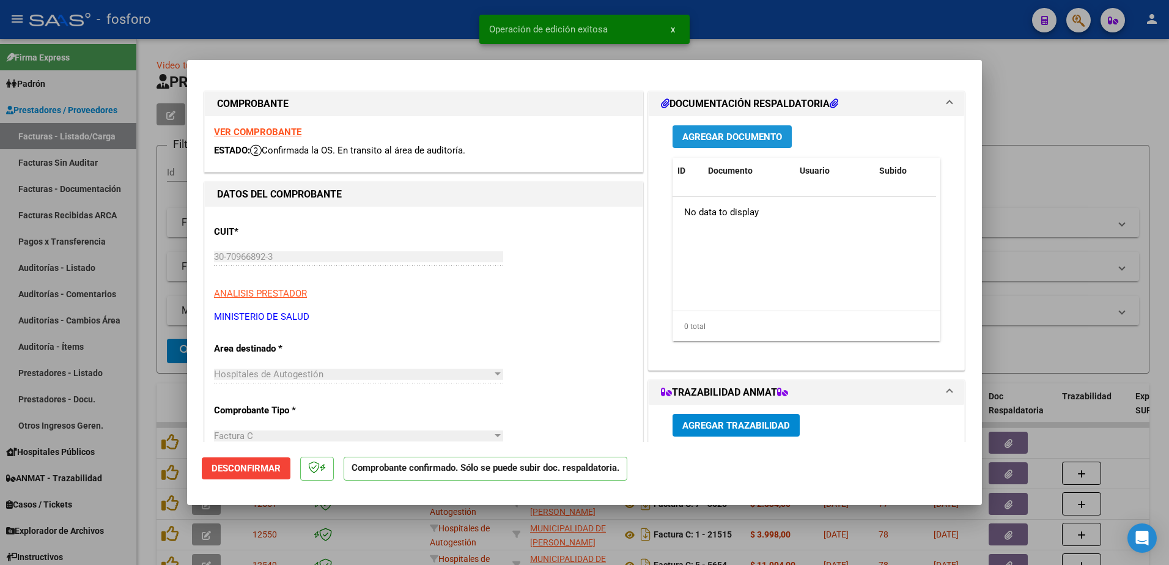
click at [720, 143] on button "Agregar Documento" at bounding box center [731, 136] width 119 height 23
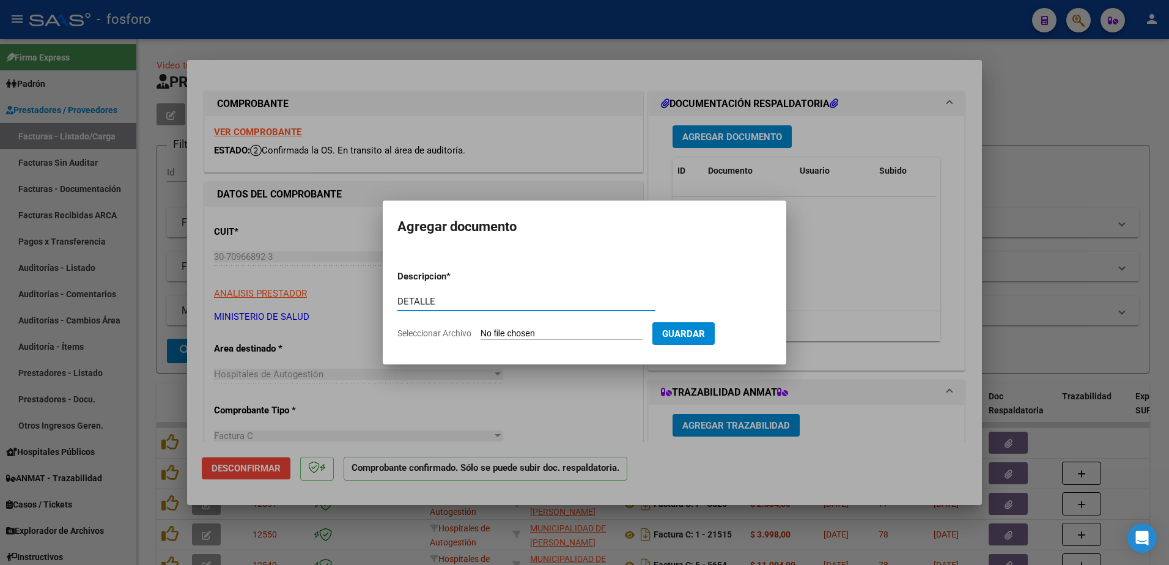
type input "DETALLE"
click at [534, 334] on input "Seleccionar Archivo" at bounding box center [561, 334] width 162 height 12
type input "C:\fakepath\BRN3C2AF40205FA_046462.pdf"
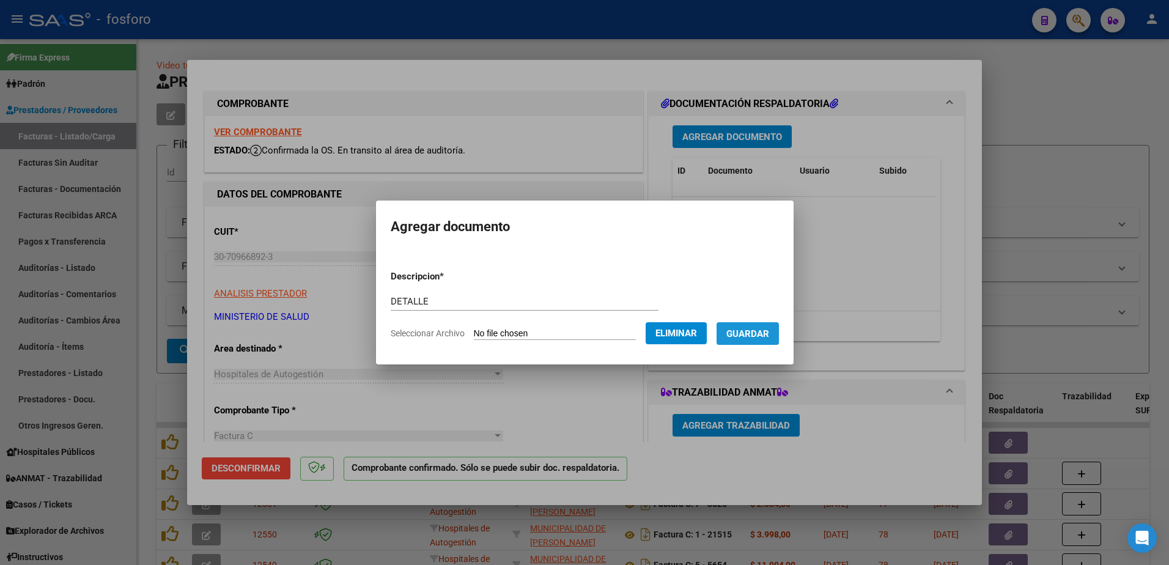
click at [743, 332] on span "Guardar" at bounding box center [747, 333] width 43 height 11
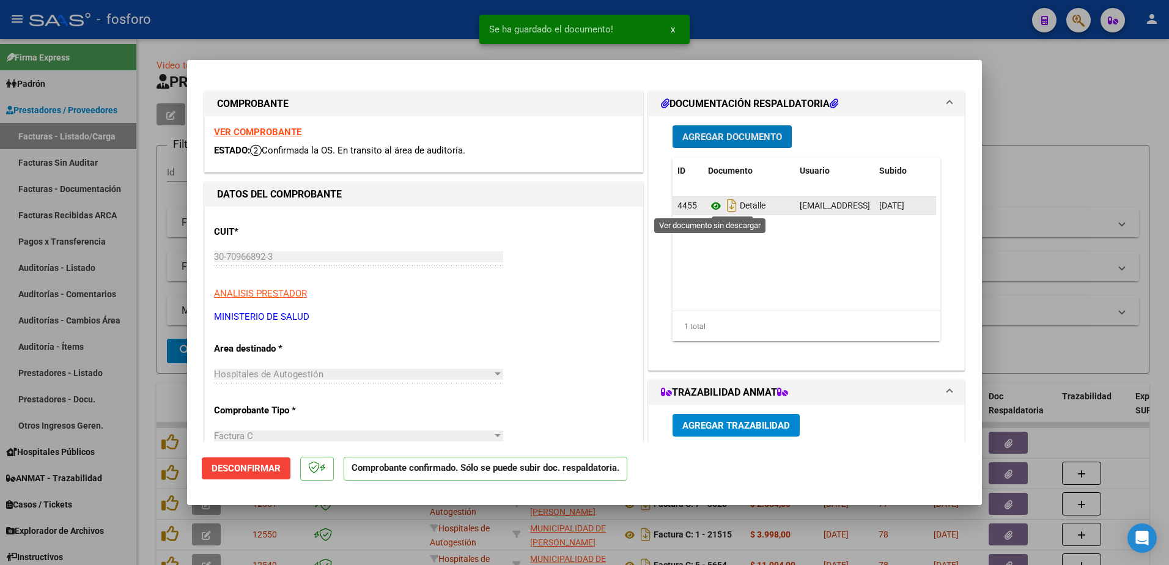
click at [710, 208] on icon at bounding box center [716, 206] width 16 height 15
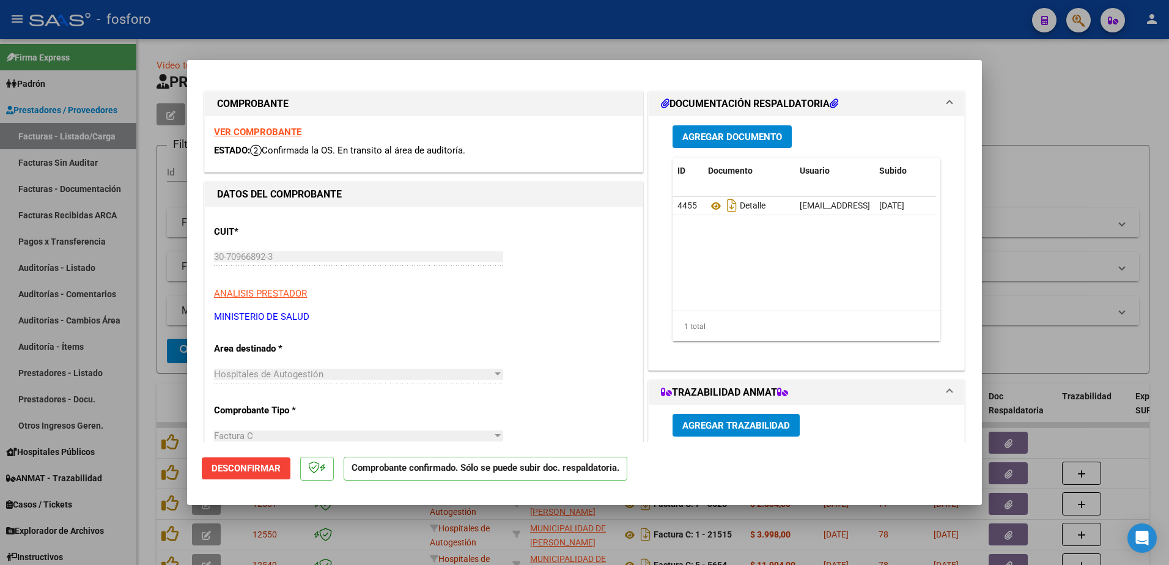
click at [114, 217] on div at bounding box center [584, 282] width 1169 height 565
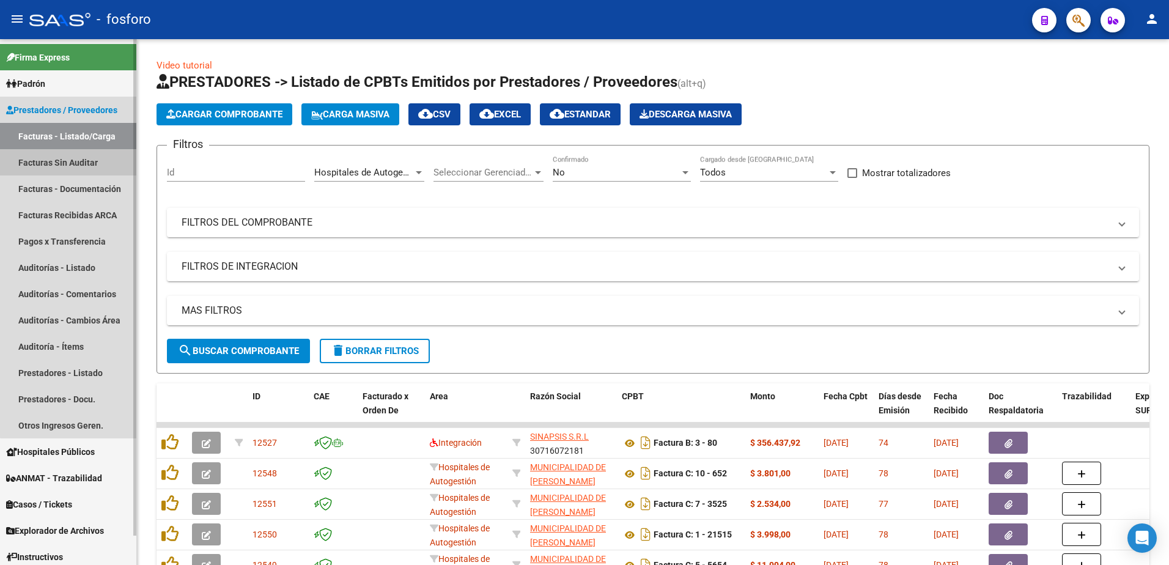
click at [76, 156] on link "Facturas Sin Auditar" at bounding box center [68, 162] width 136 height 26
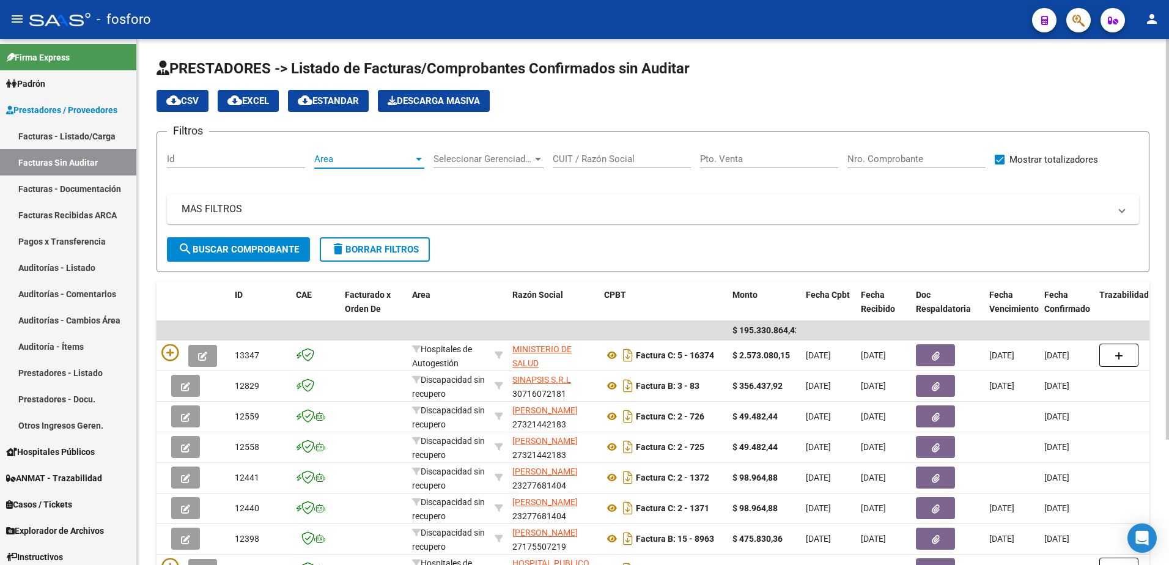
click at [418, 158] on div at bounding box center [419, 159] width 6 height 3
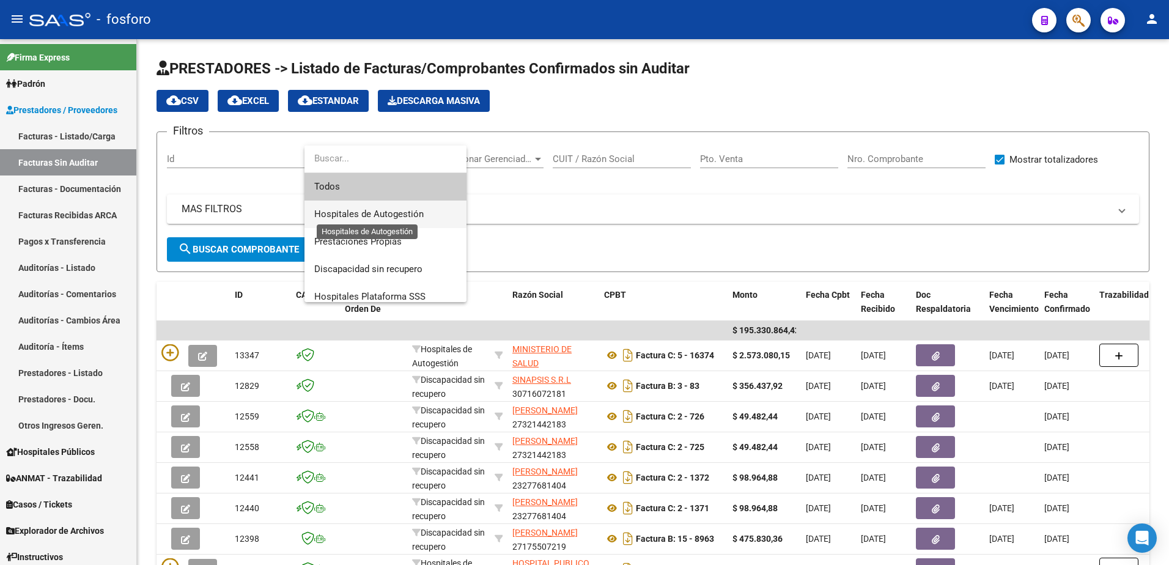
click at [367, 213] on span "Hospitales de Autogestión" at bounding box center [368, 213] width 109 height 11
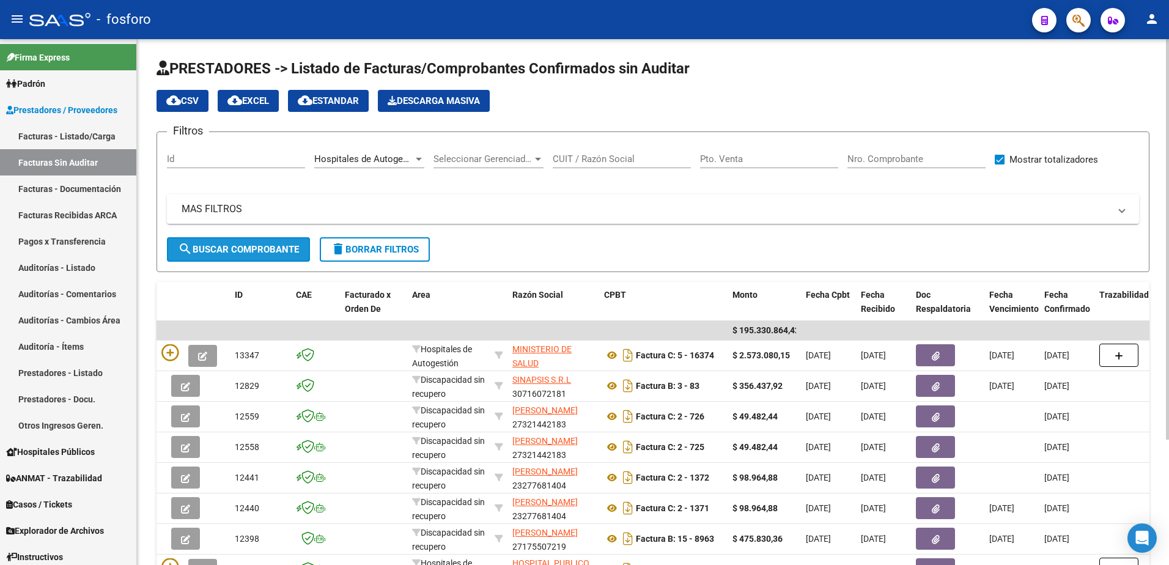
click at [275, 255] on button "search Buscar Comprobante" at bounding box center [238, 249] width 143 height 24
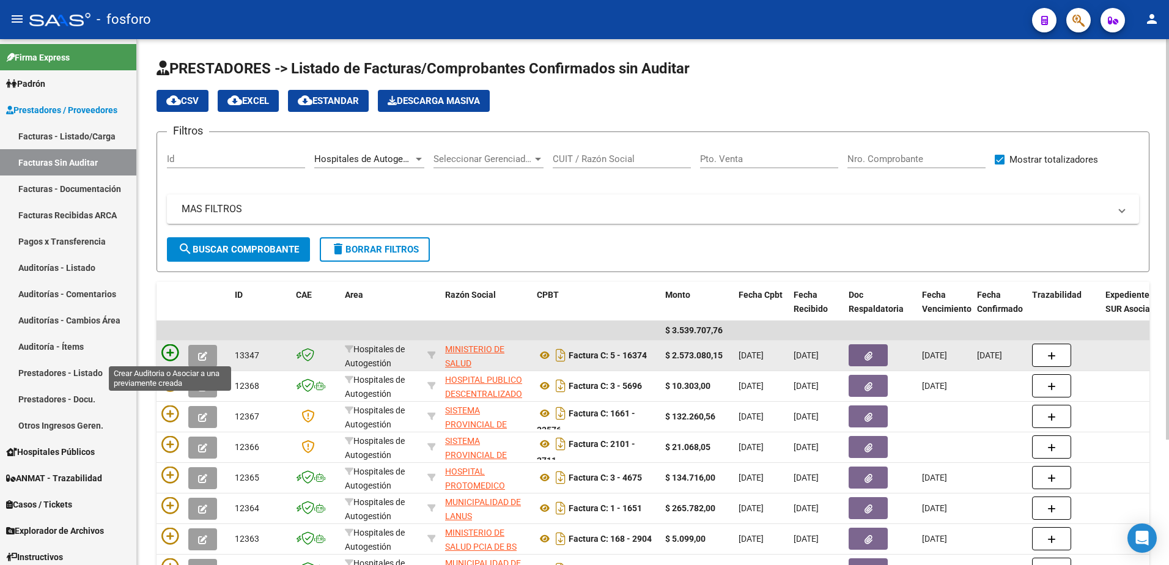
click at [165, 354] on icon at bounding box center [169, 352] width 17 height 17
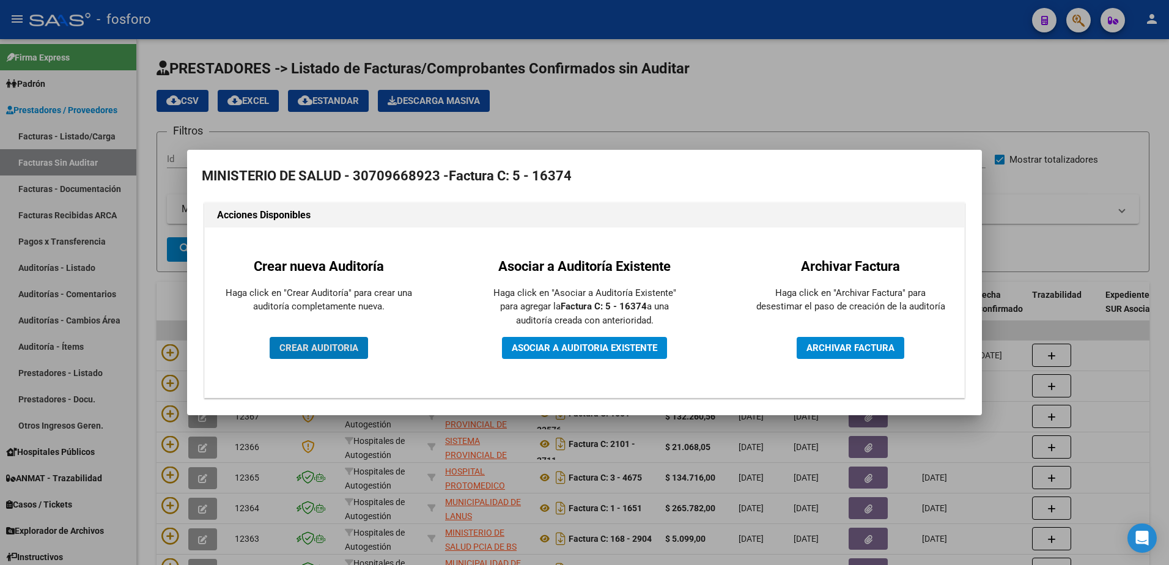
click at [325, 351] on span "CREAR AUDITORIA" at bounding box center [318, 347] width 79 height 11
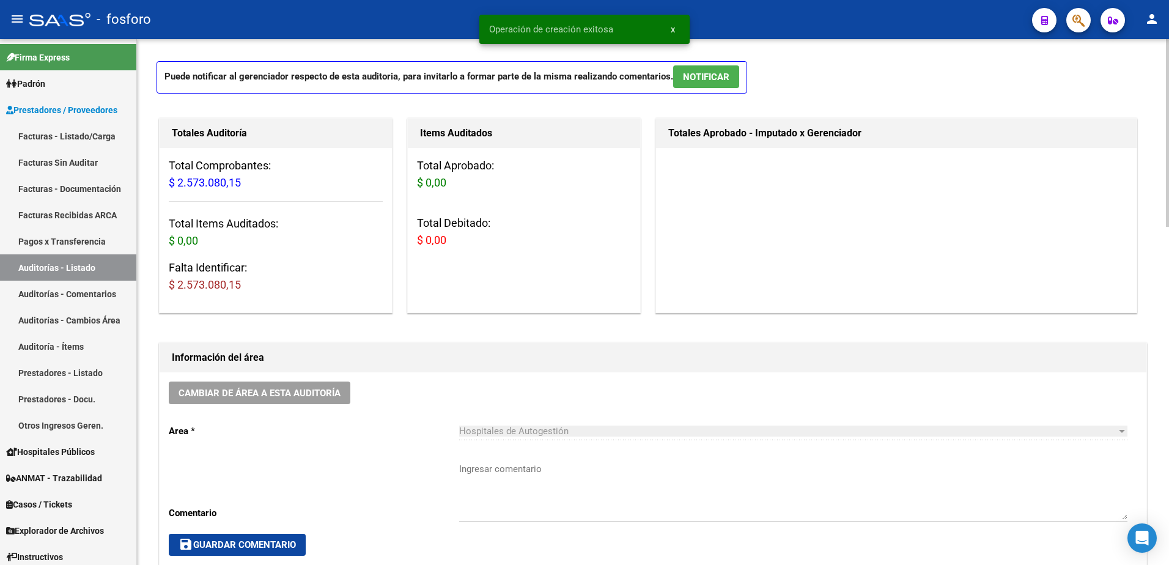
scroll to position [122, 0]
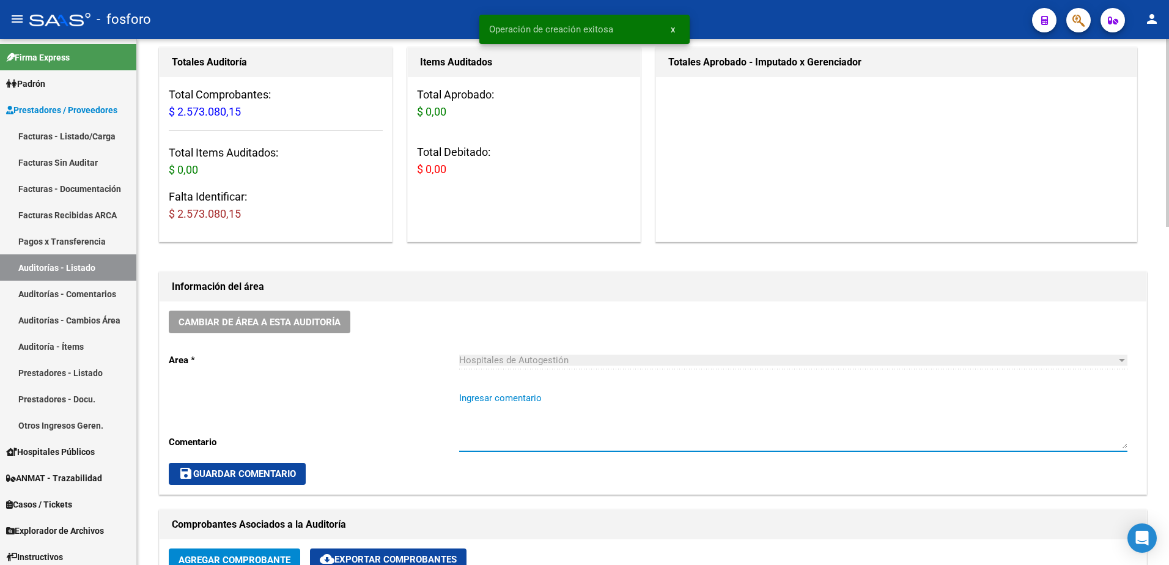
click at [485, 392] on textarea "Ingresar comentario" at bounding box center [793, 419] width 668 height 57
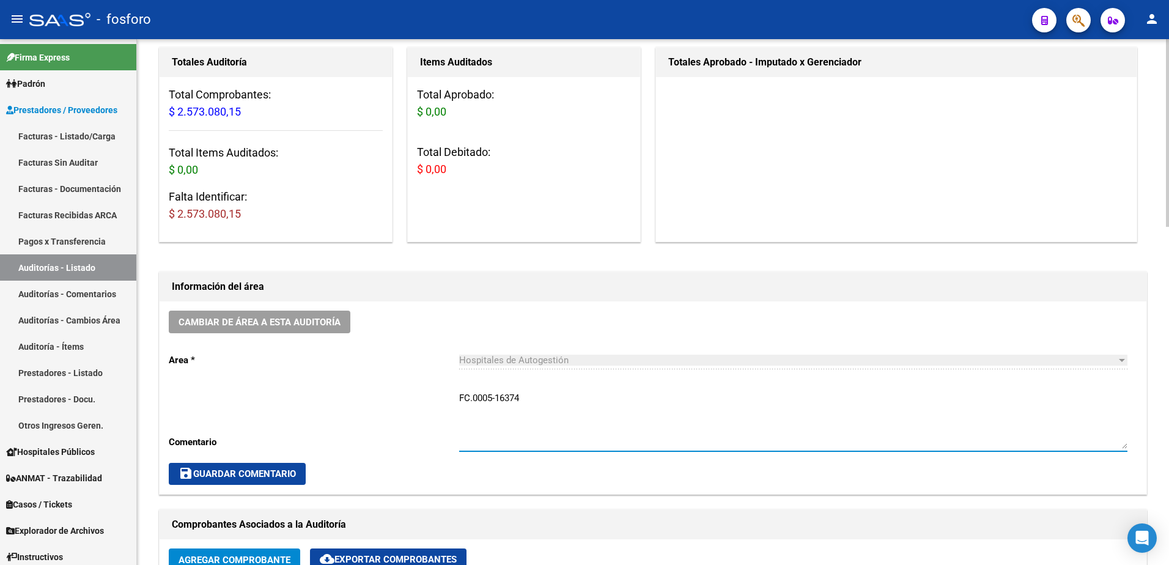
type textarea "FC.0005-16374"
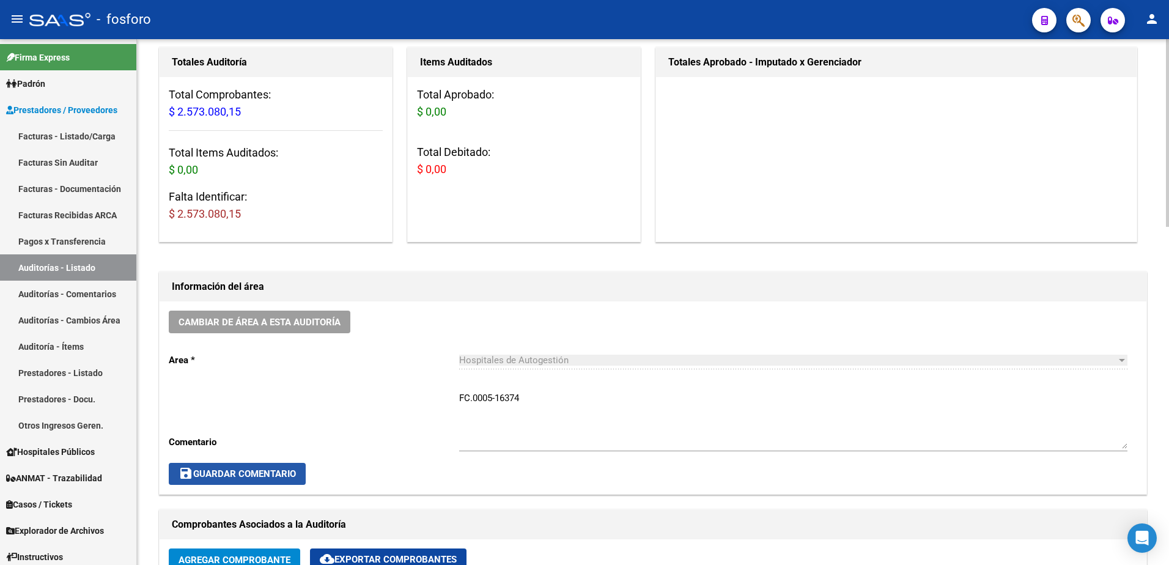
click at [278, 473] on span "save Guardar Comentario" at bounding box center [236, 473] width 117 height 11
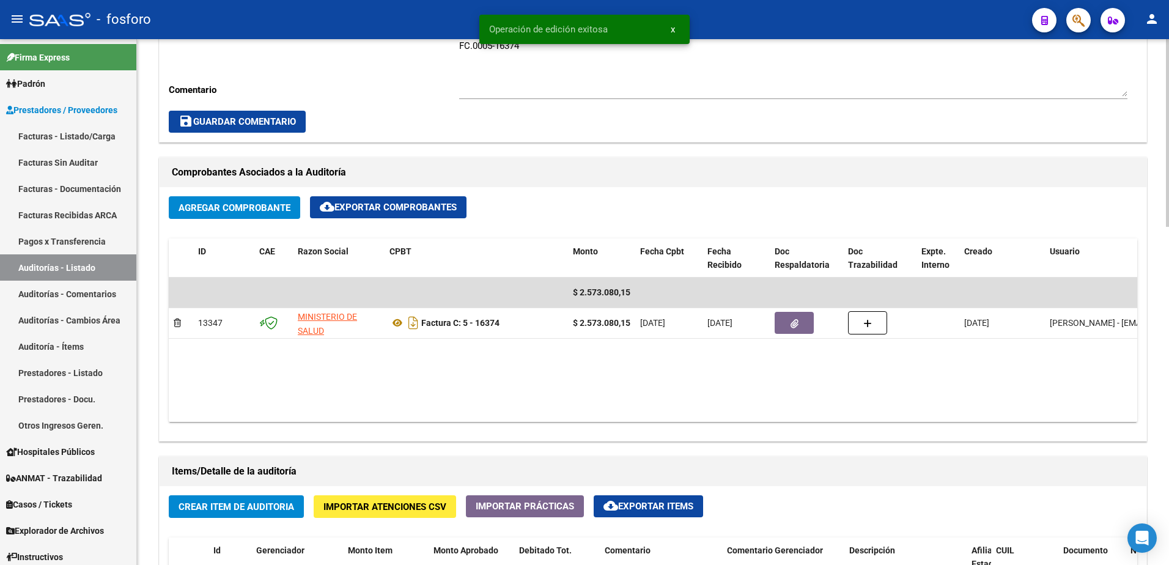
scroll to position [489, 0]
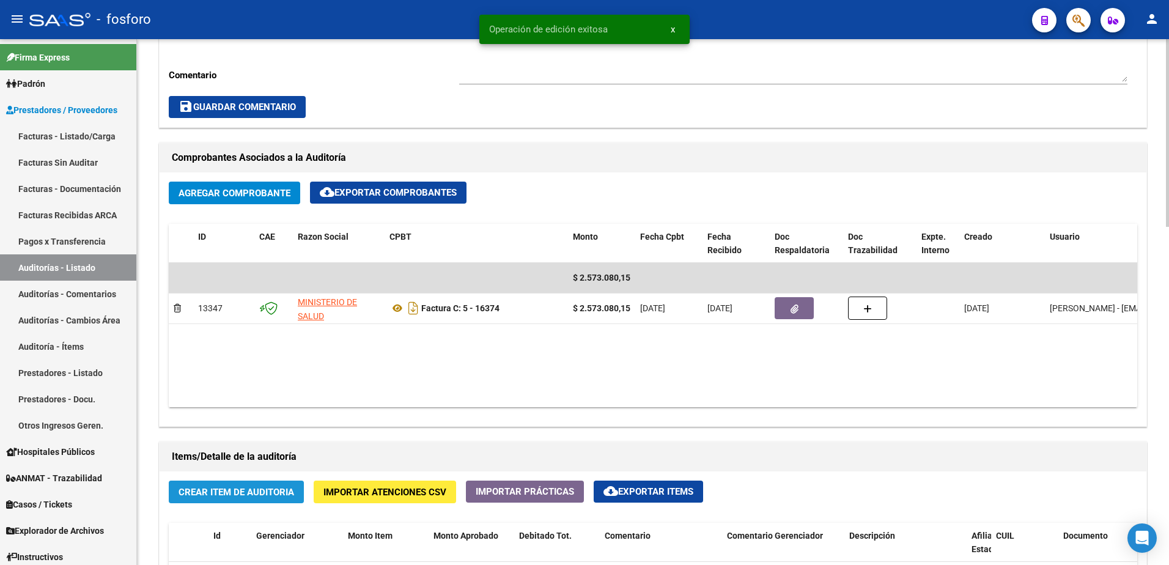
click at [238, 498] on button "Crear Item de Auditoria" at bounding box center [236, 491] width 135 height 23
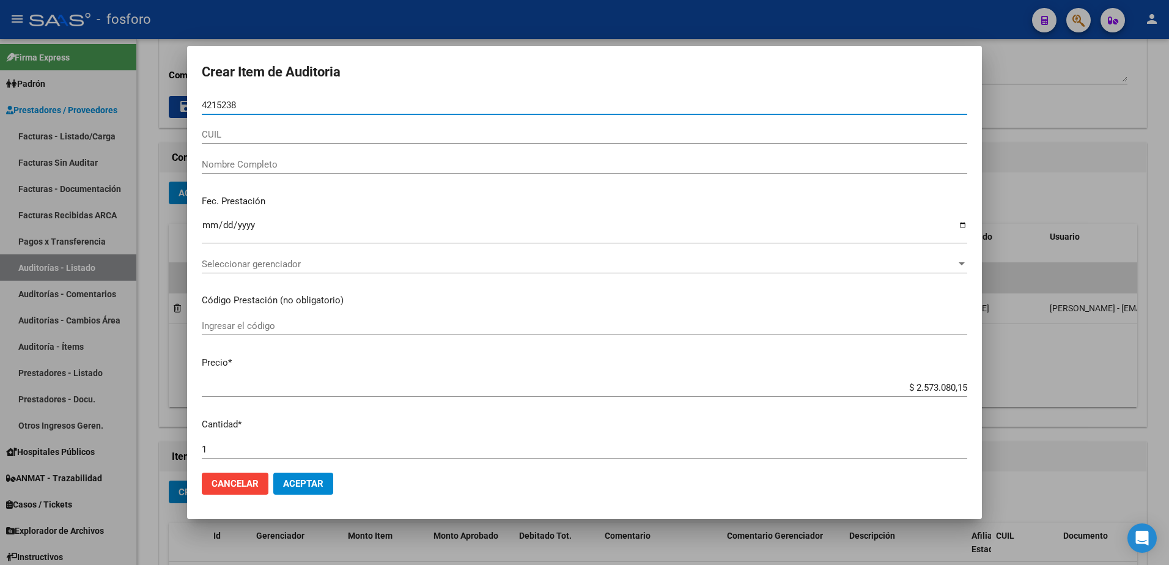
type input "42152387"
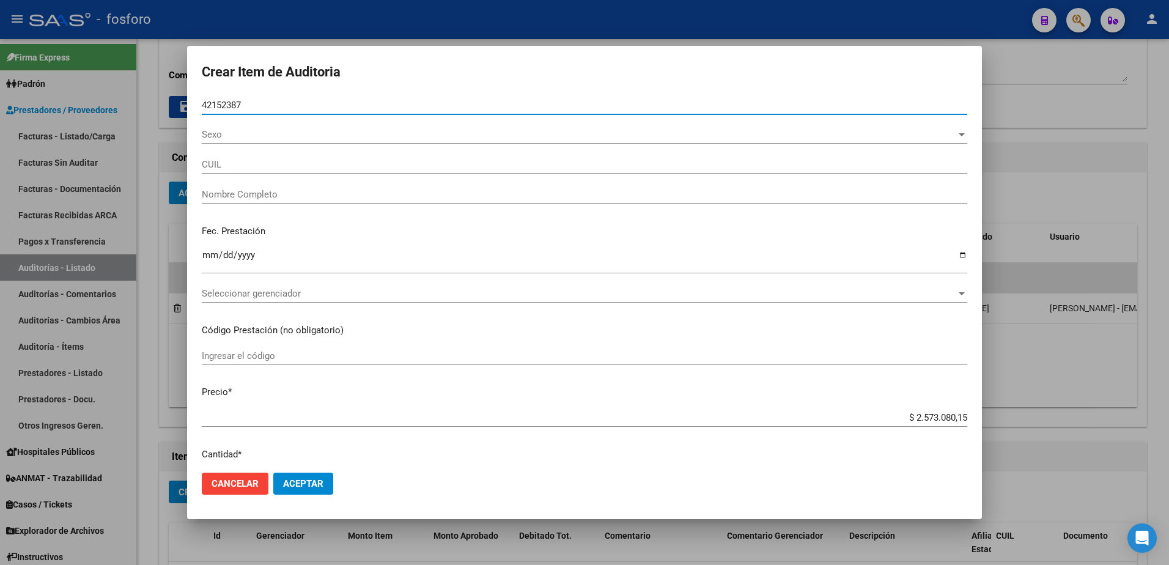
type input "20421523879"
type input "MENDEZ [PERSON_NAME]"
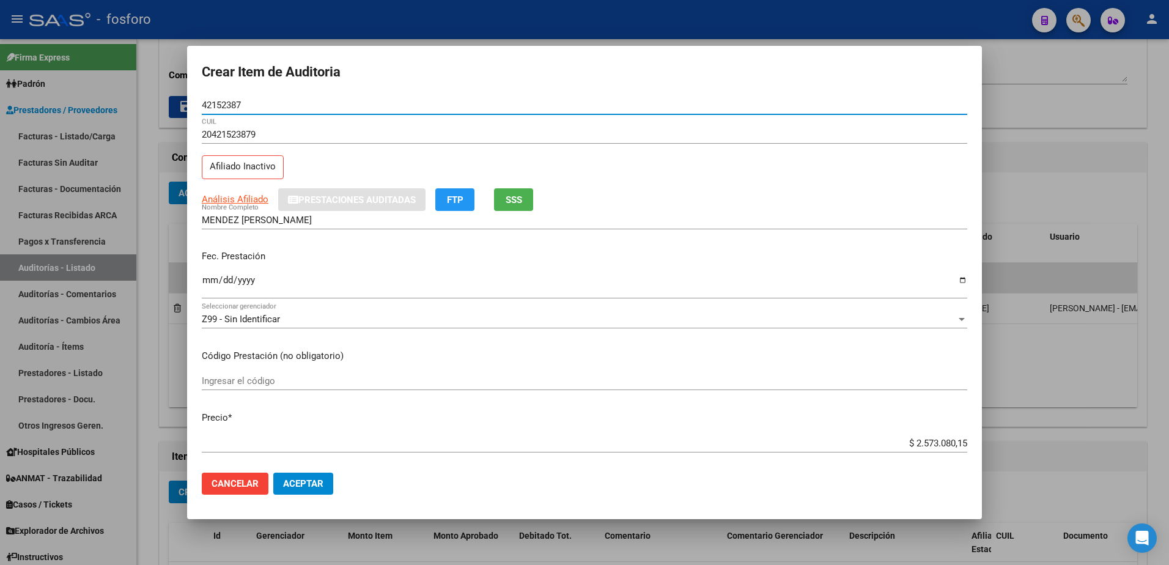
type input "42152387"
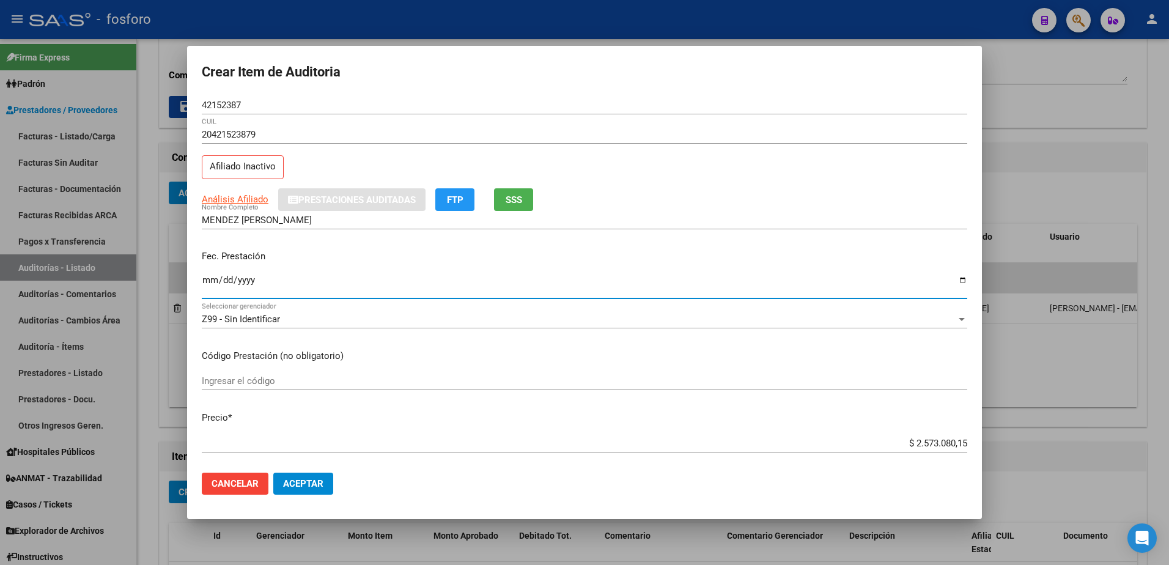
click at [204, 279] on input "Ingresar la fecha" at bounding box center [584, 285] width 765 height 20
type input "[DATE]"
click at [512, 378] on input "Ingresar el código" at bounding box center [584, 380] width 765 height 11
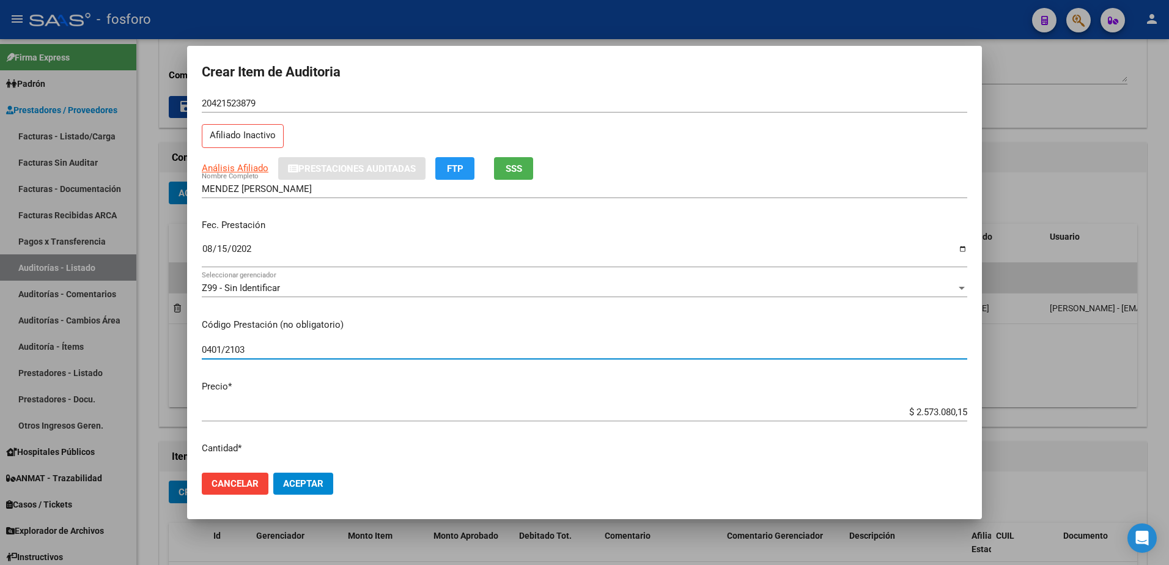
scroll to position [61, 0]
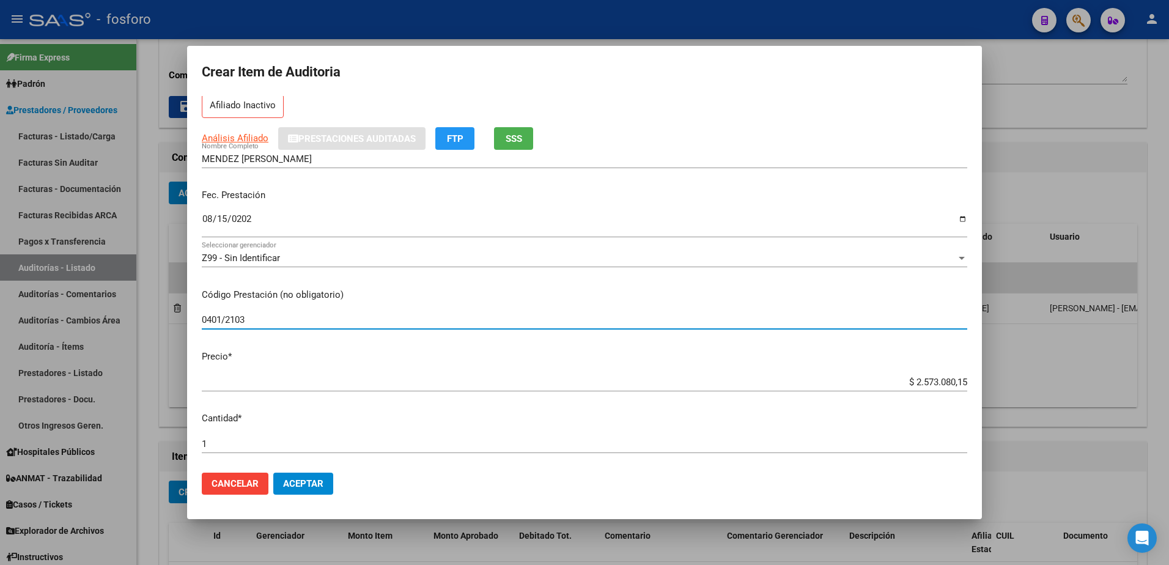
type input "0401/2103"
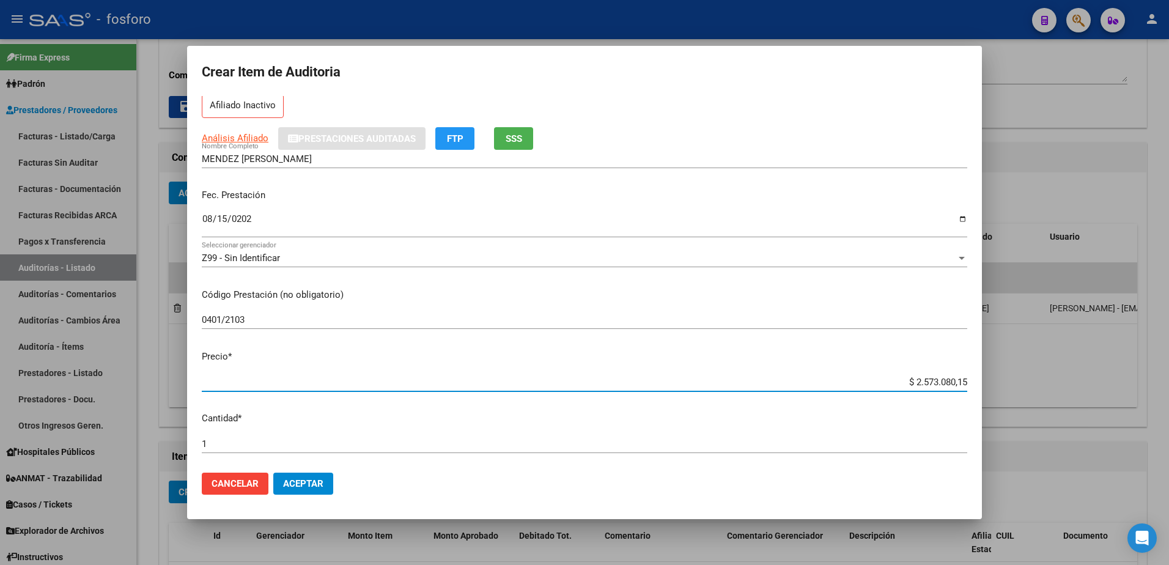
click at [956, 384] on input "$ 2.573.080,15" at bounding box center [584, 381] width 765 height 11
type input "$ 257.308,01"
type input "$ 25.730,80"
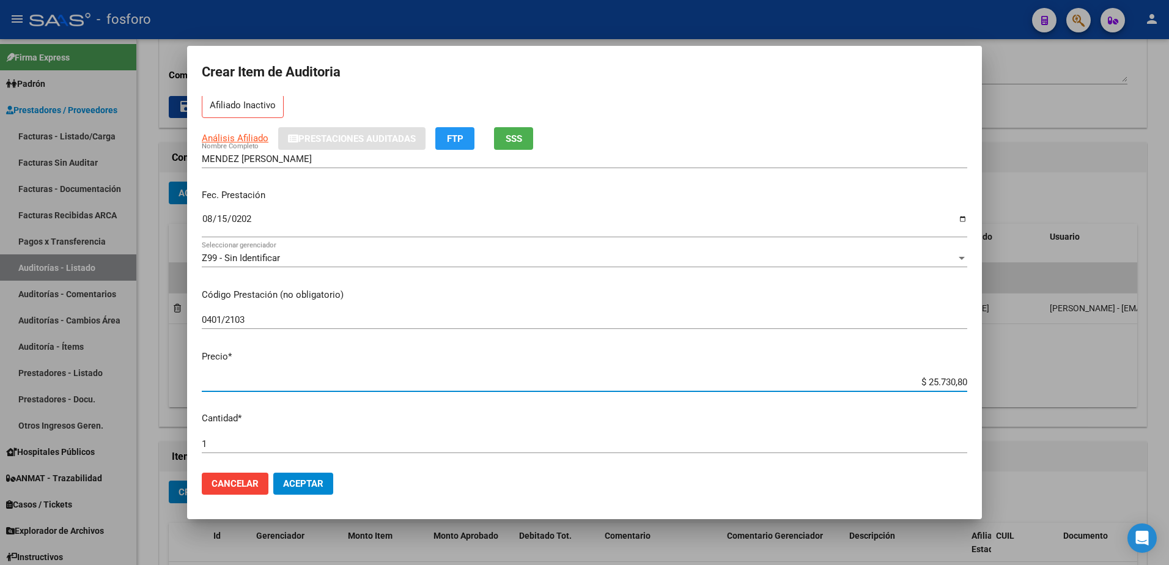
type input "$ 2.573,08"
type input "$ 257,30"
type input "$ 25,73"
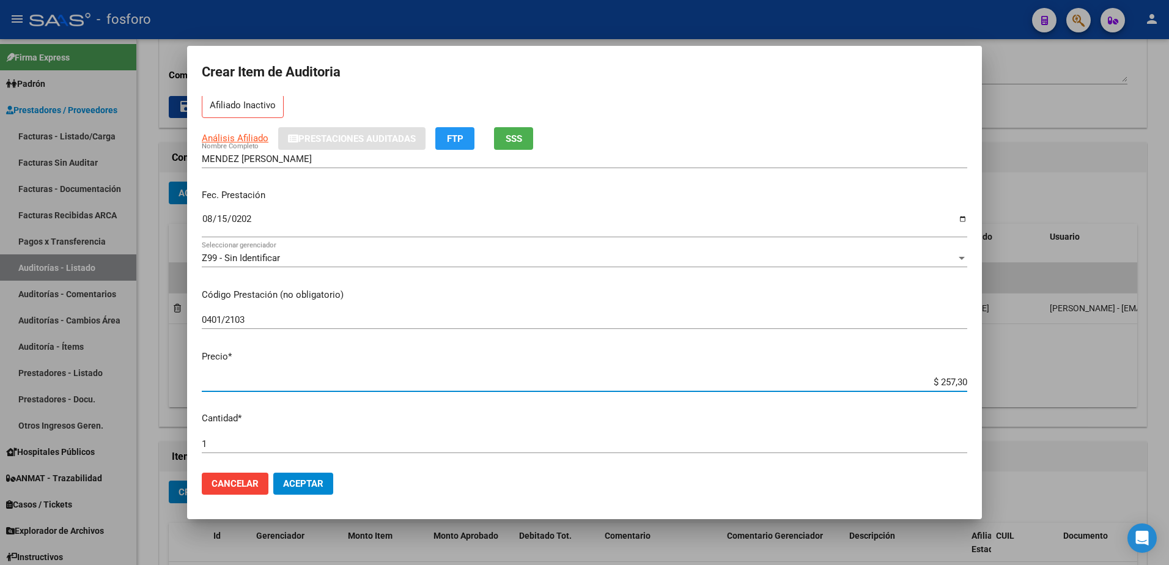
type input "$ 25,73"
type input "$ 2,57"
type input "$ 0,25"
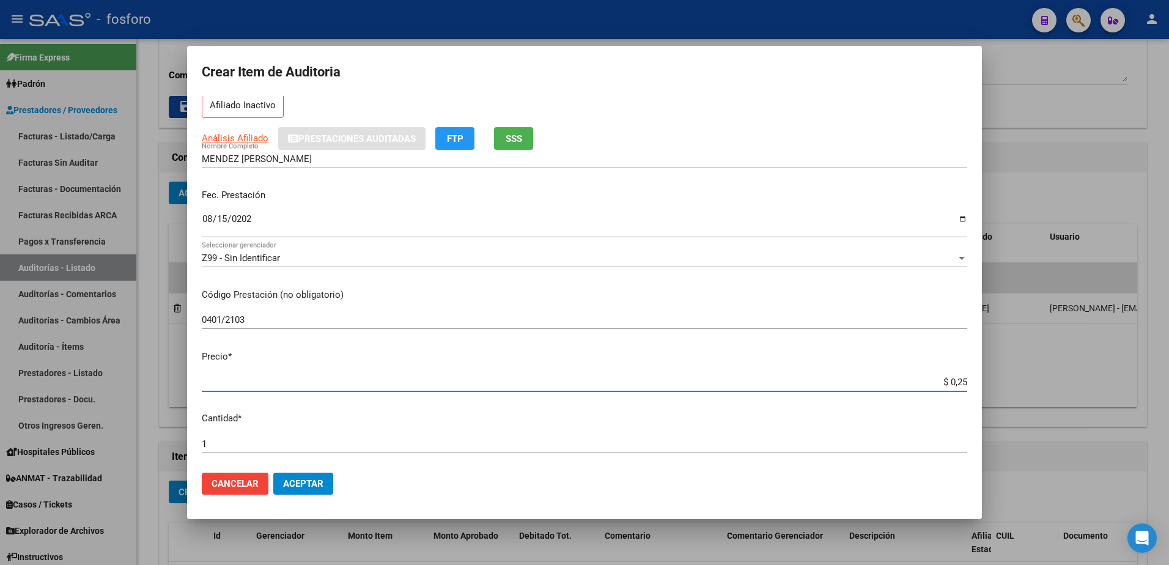
type input "$ 0,02"
type input "$ 0,03"
type input "$ 0,37"
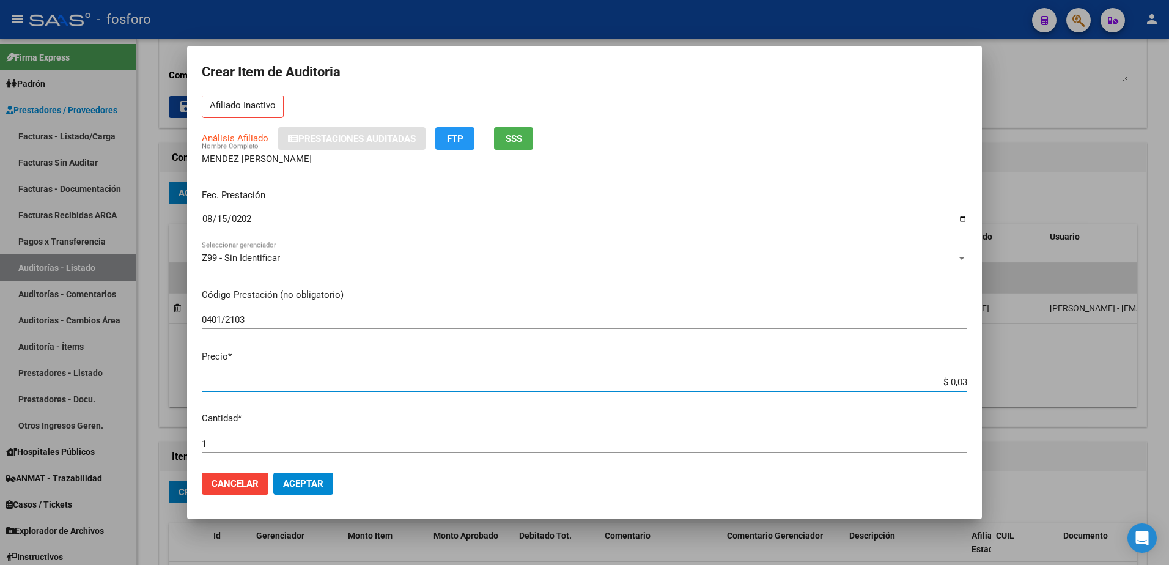
type input "$ 0,37"
type input "$ 3,71"
type input "$ 37,10"
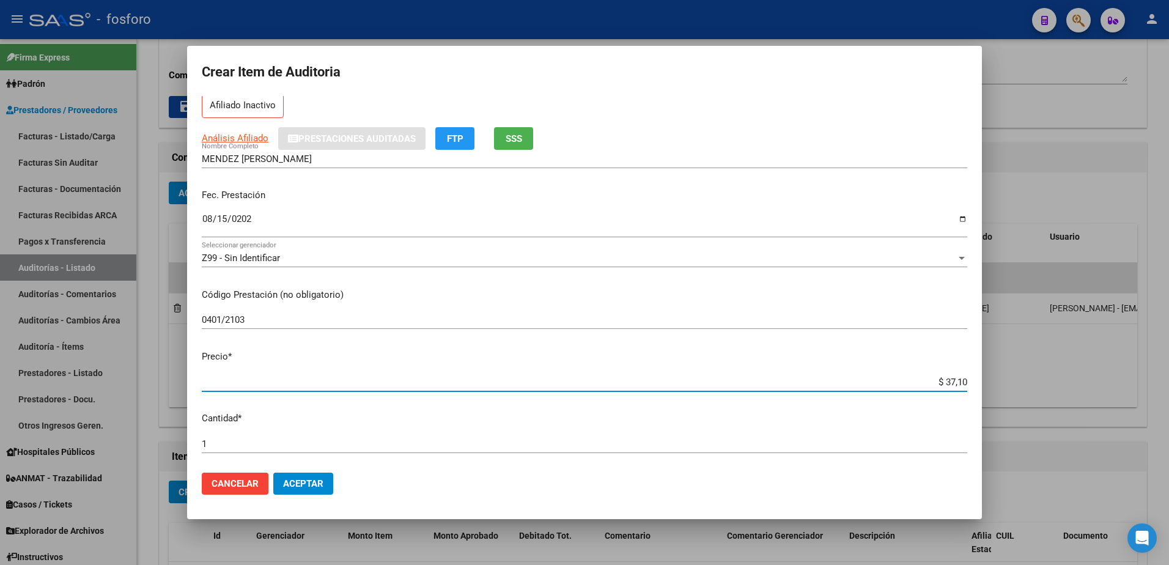
type input "$ 371,00"
type input "$ 3.710,00"
type input "$ 37.100,00"
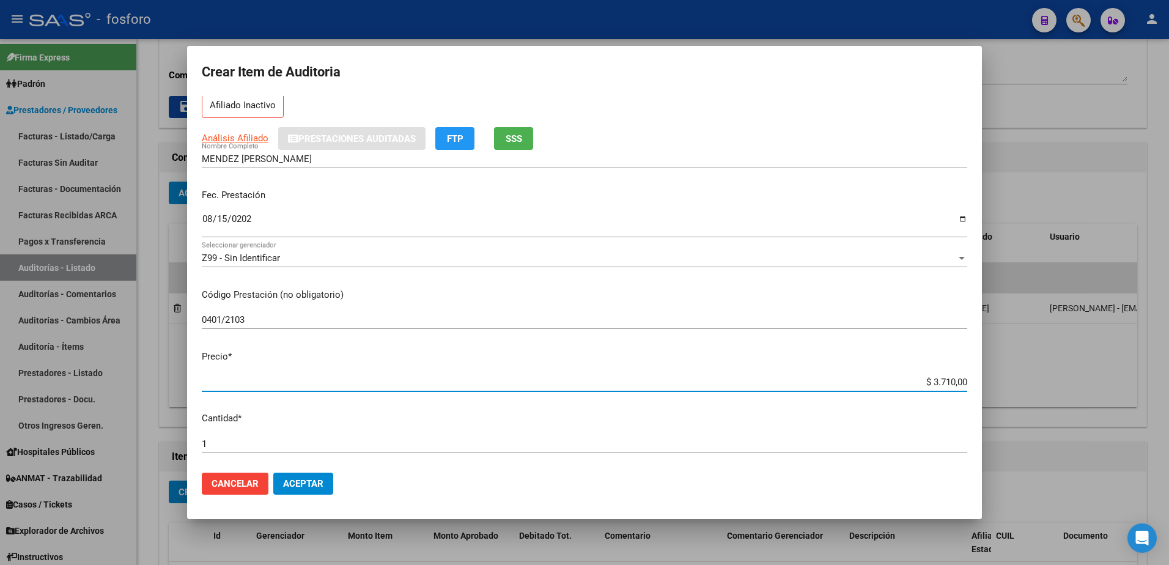
type input "$ 37.100,00"
type input "$ 3.710,00"
type input "$ 371,00"
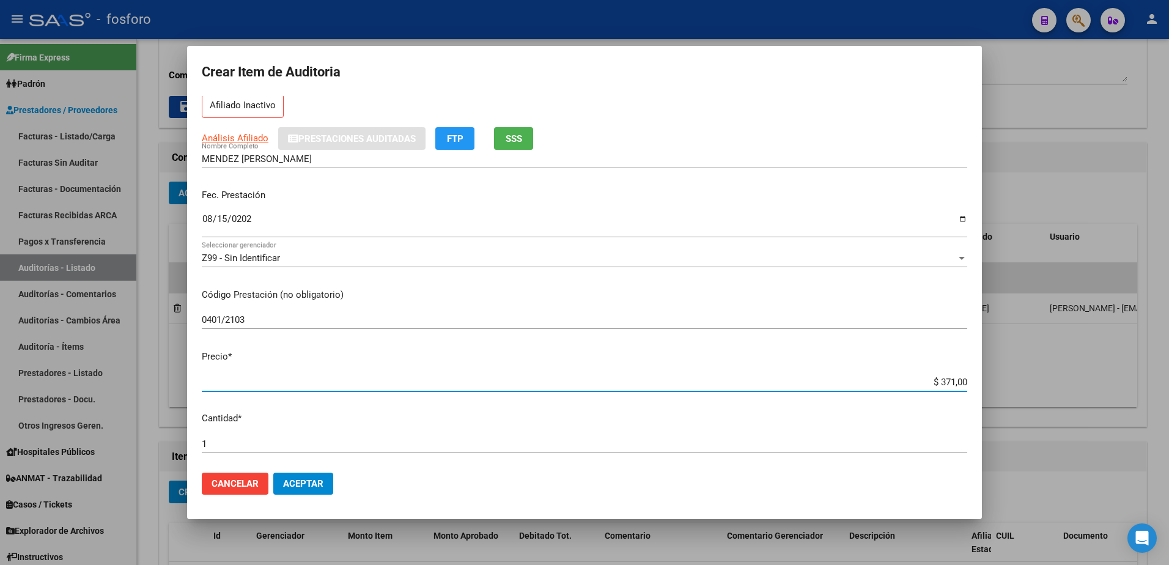
type input "$ 37,10"
type input "$ 3,71"
type input "$ 0,37"
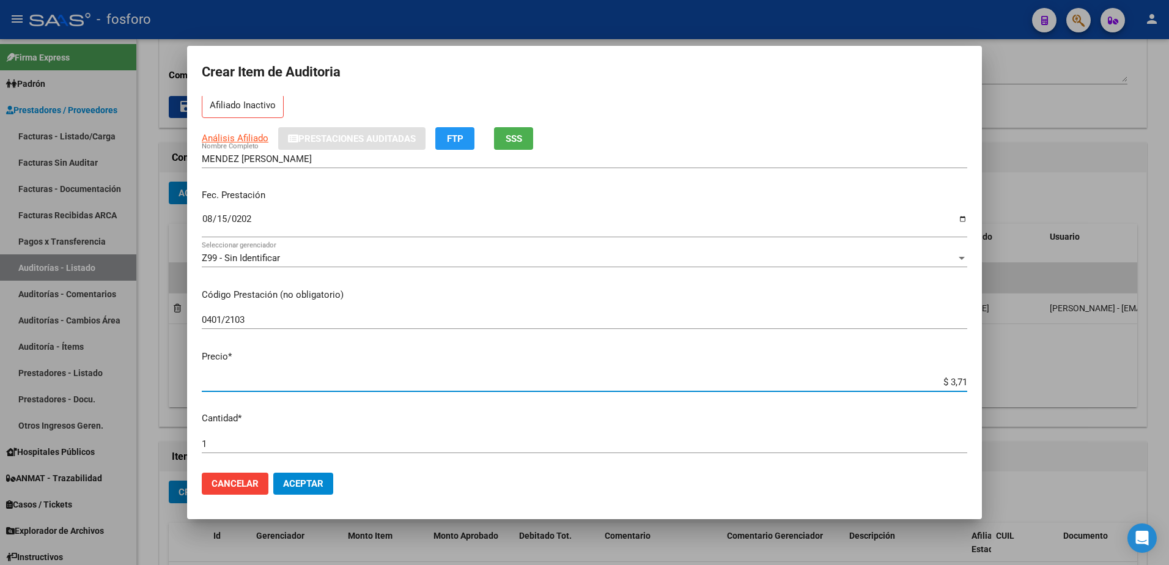
type input "$ 0,37"
type input "$ 0,03"
type input "$ 0,07"
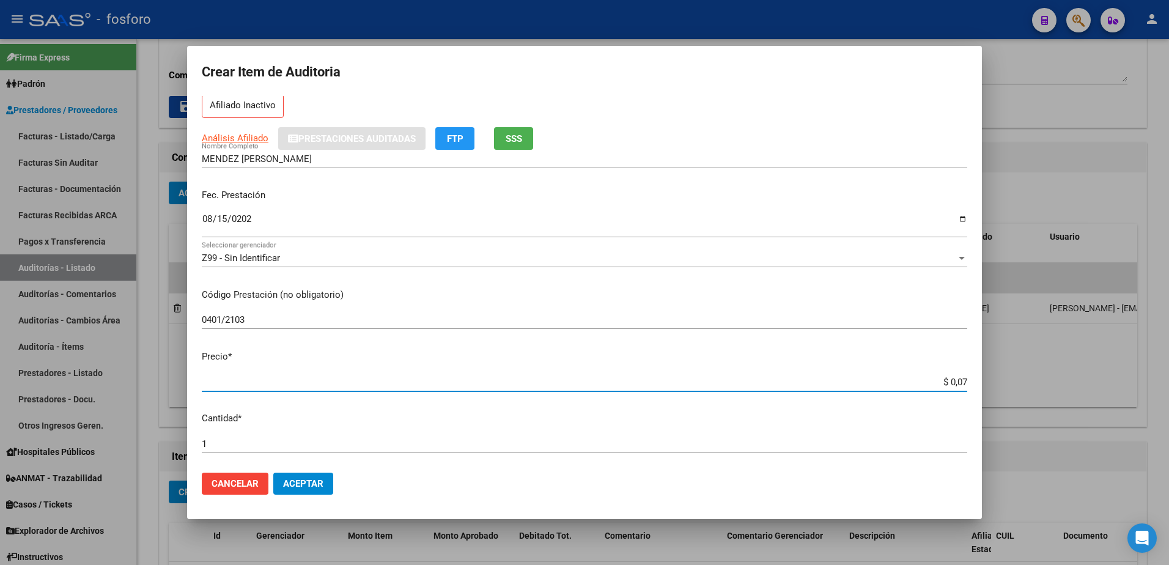
type input "$ 0,77"
type input "$ 7,76"
type input "$ 77,69"
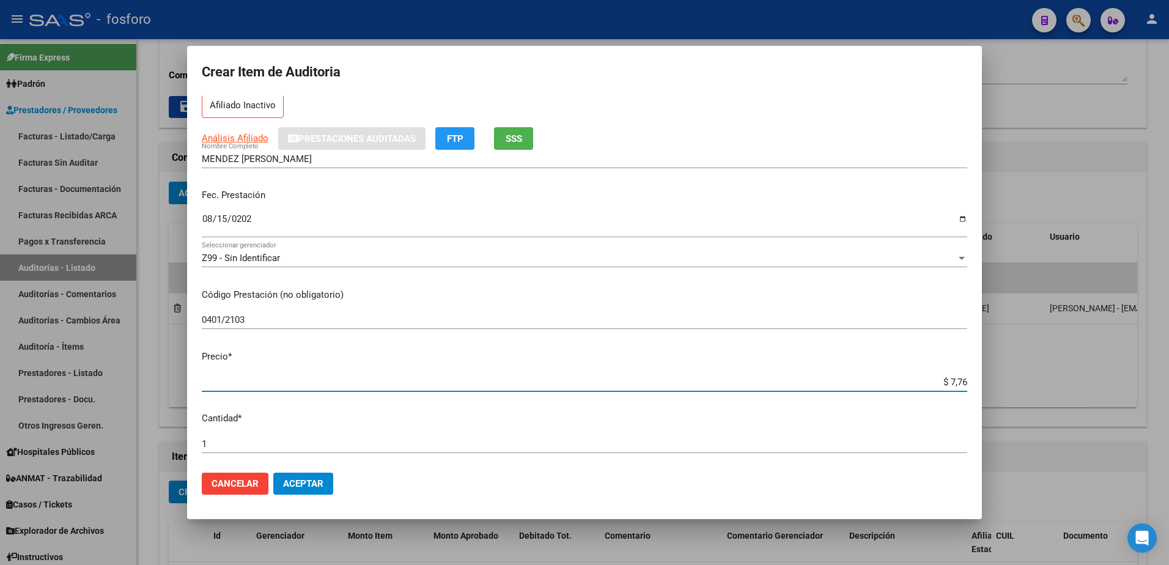
type input "$ 77,69"
type input "$ 776,90"
type input "$ 7.769,00"
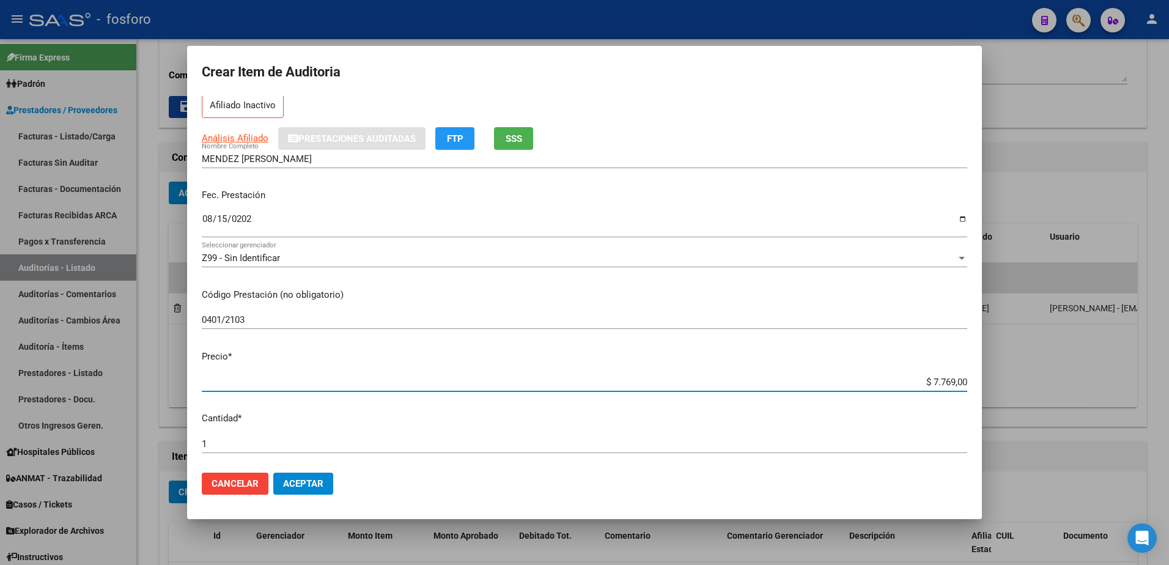
type input "$ 77.690,09"
type input "$ 776.900,95"
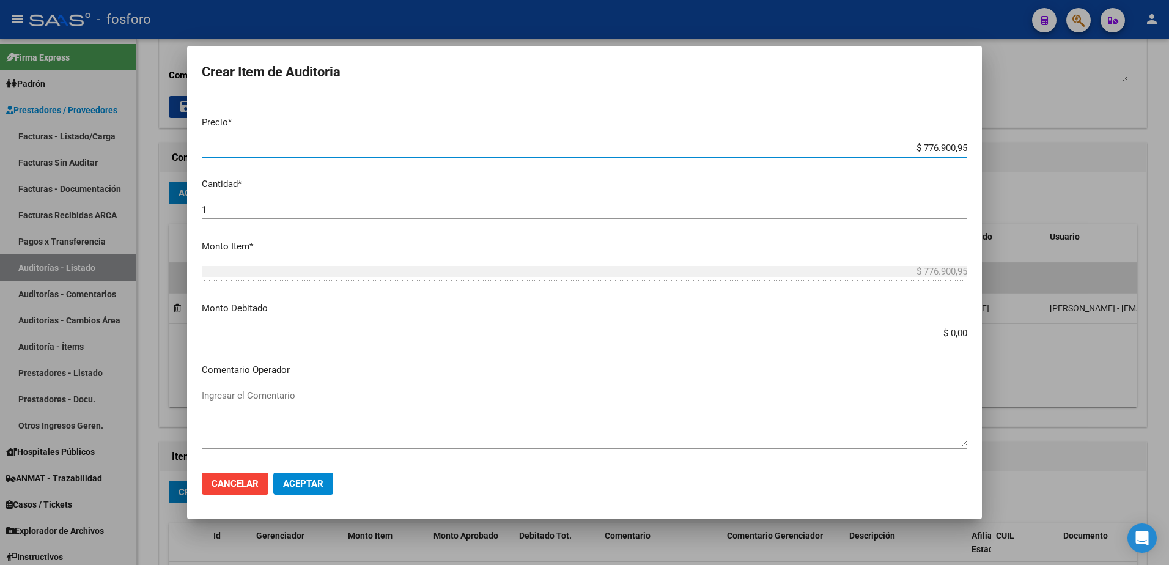
scroll to position [306, 0]
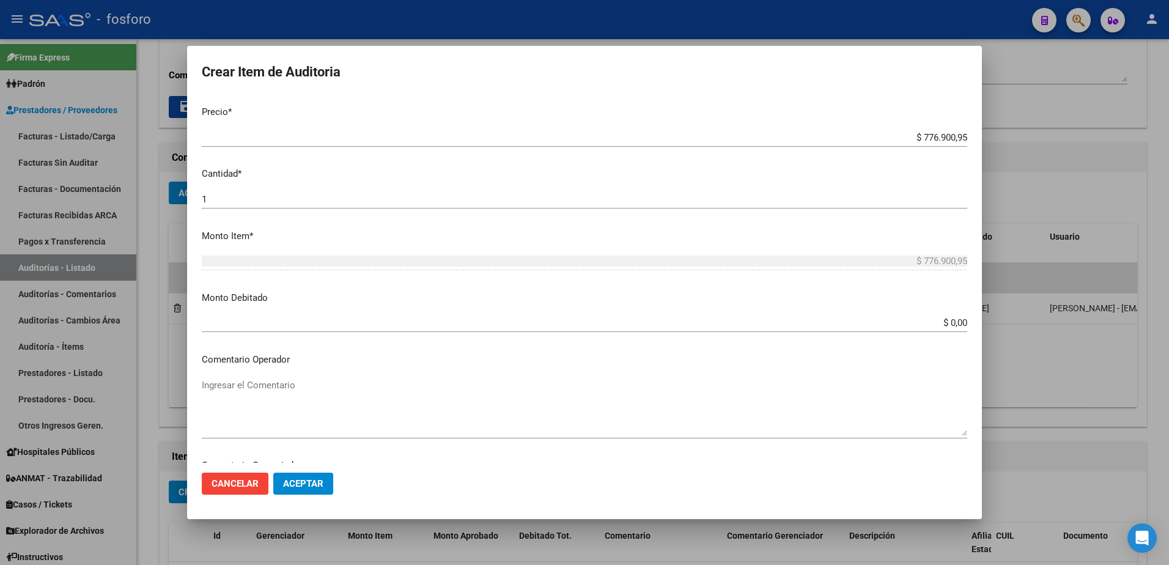
click at [959, 323] on app-form-text-field "Monto Debitado $ 0,00 Ingresar el monto" at bounding box center [589, 310] width 775 height 38
click at [958, 320] on app-form-text-field "Monto Debitado $ 0,00 Ingresar el monto" at bounding box center [589, 310] width 775 height 38
click at [955, 321] on input "$ 0,00" at bounding box center [584, 322] width 765 height 11
type input "$ 776.900,95"
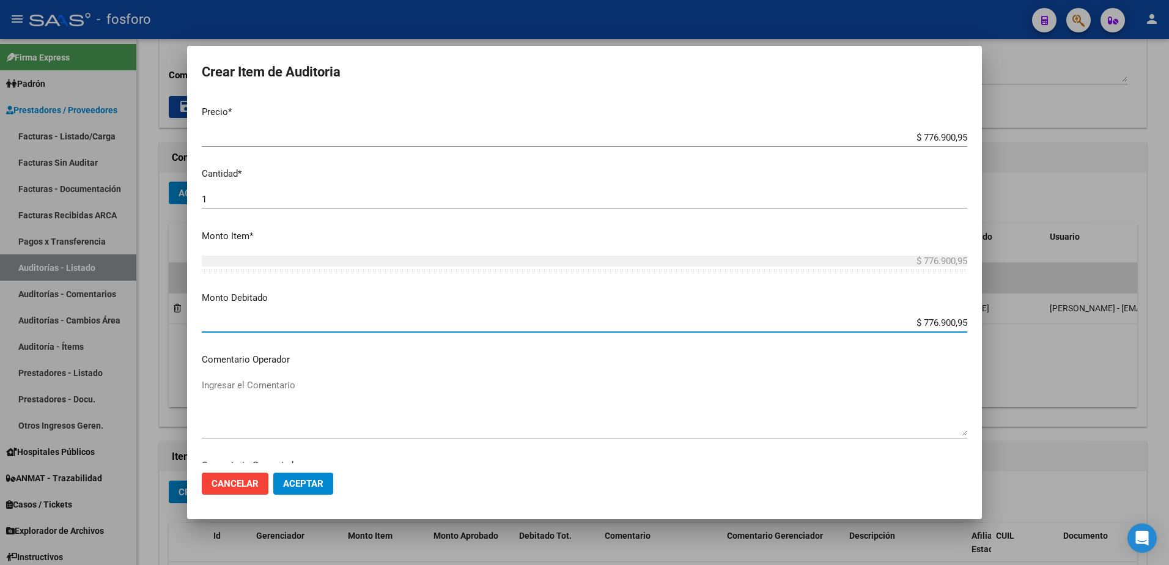
click at [221, 384] on textarea "Ingresar el Comentario" at bounding box center [584, 406] width 765 height 57
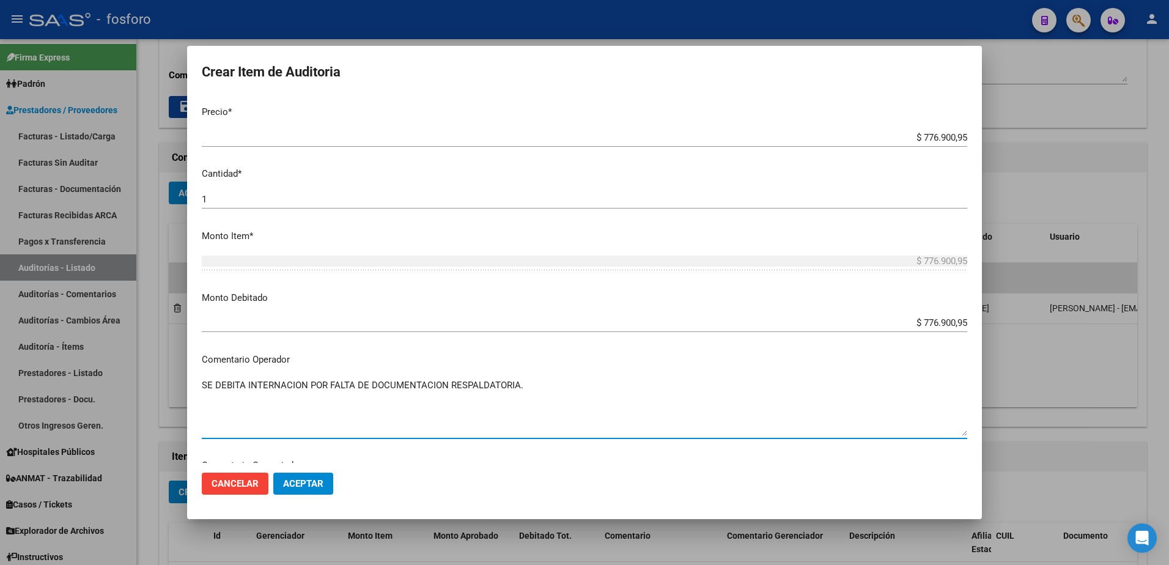
type textarea "SE DEBITA INTERNACION POR FALTA DE DOCUMENTACION RESPALDATORIA."
drag, startPoint x: 199, startPoint y: 384, endPoint x: 213, endPoint y: 384, distance: 14.7
click at [213, 384] on mat-dialog-content "42152387 Nro Documento 20421523879 CUIL Afiliado Inactivo Análisis Afiliado Pre…" at bounding box center [584, 279] width 794 height 367
drag, startPoint x: 521, startPoint y: 388, endPoint x: 196, endPoint y: 381, distance: 325.2
click at [197, 383] on mat-dialog-content "42152387 Nro Documento 20421523879 CUIL Afiliado Inactivo Análisis Afiliado Pre…" at bounding box center [584, 279] width 794 height 367
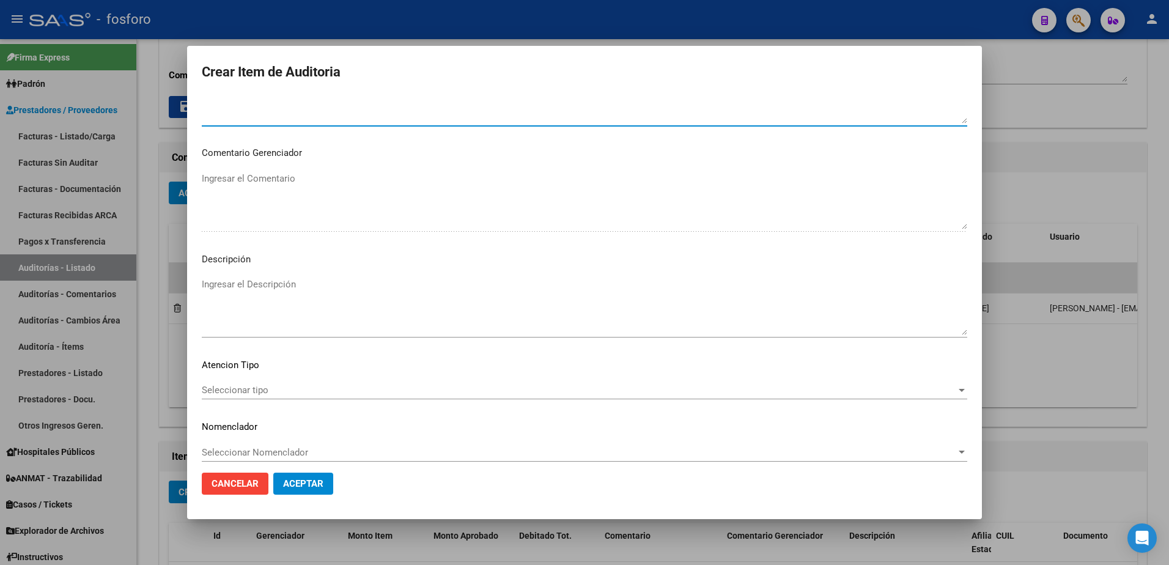
scroll to position [628, 0]
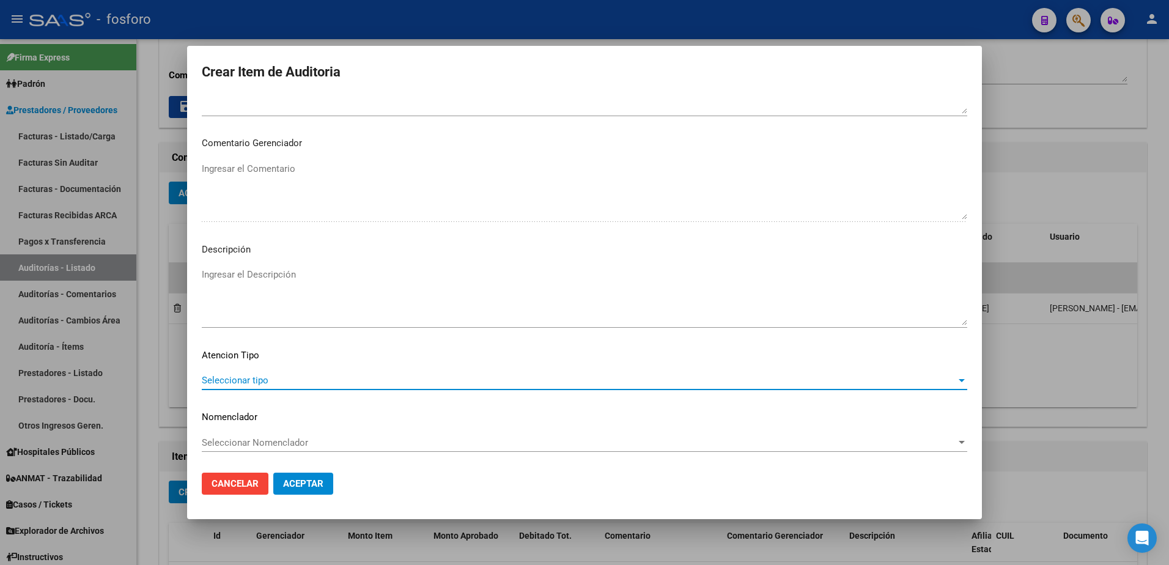
click at [235, 383] on span "Seleccionar tipo" at bounding box center [579, 380] width 754 height 11
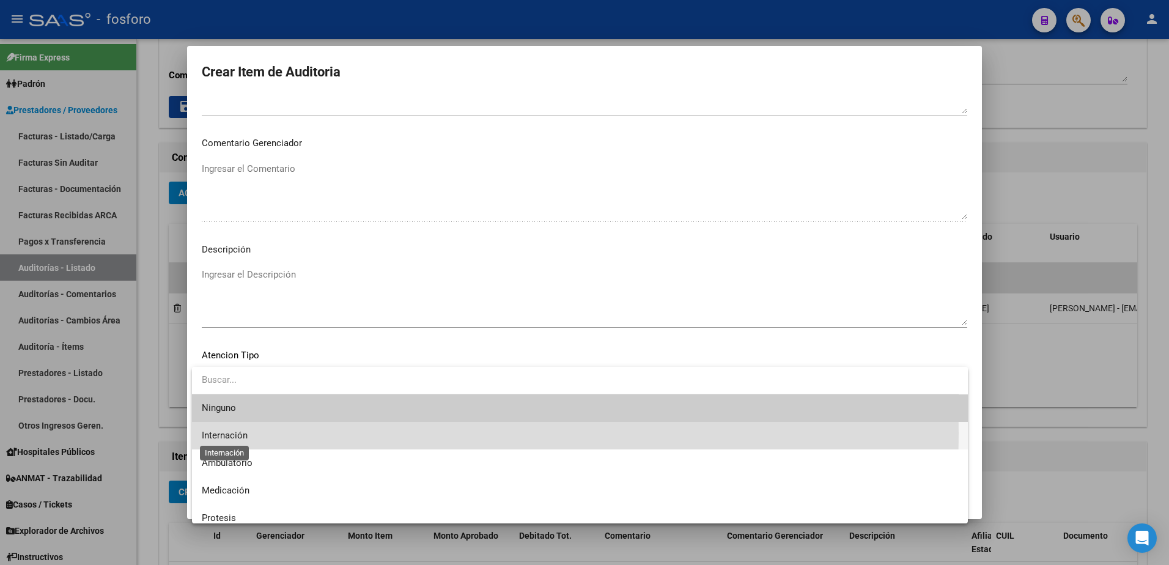
click at [232, 433] on span "Internación" at bounding box center [225, 435] width 46 height 11
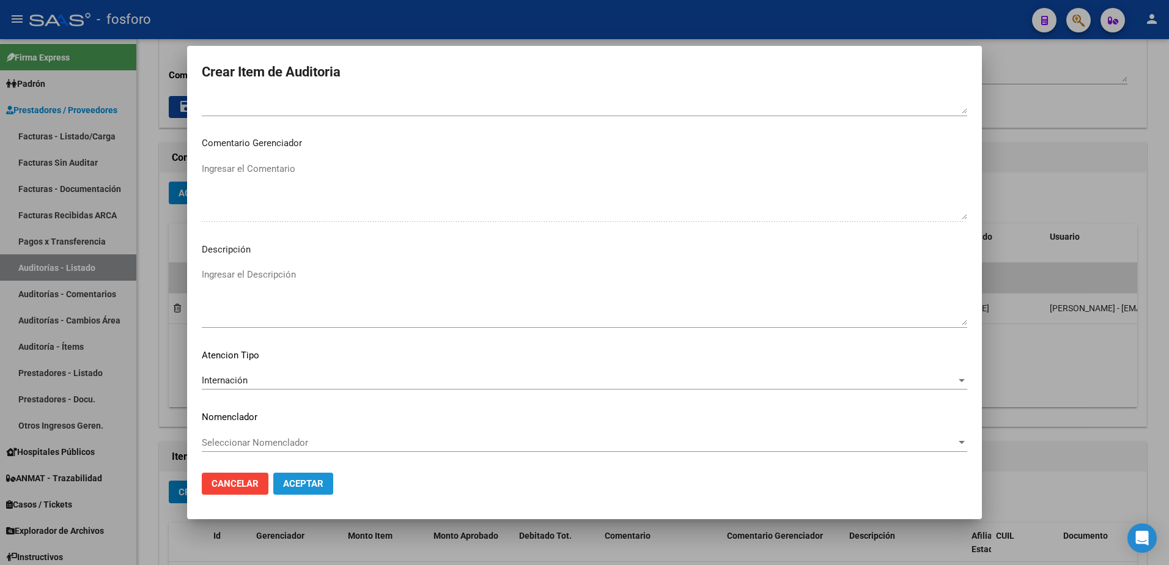
click at [303, 485] on span "Aceptar" at bounding box center [303, 483] width 40 height 11
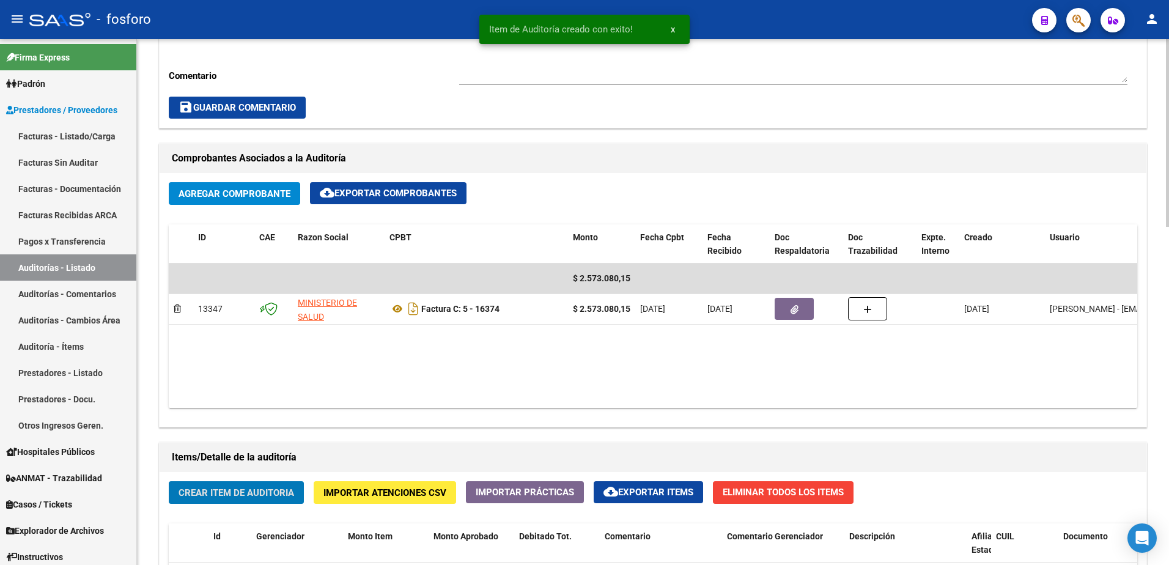
scroll to position [490, 0]
click at [212, 497] on span "Crear Item de Auditoria" at bounding box center [236, 491] width 116 height 11
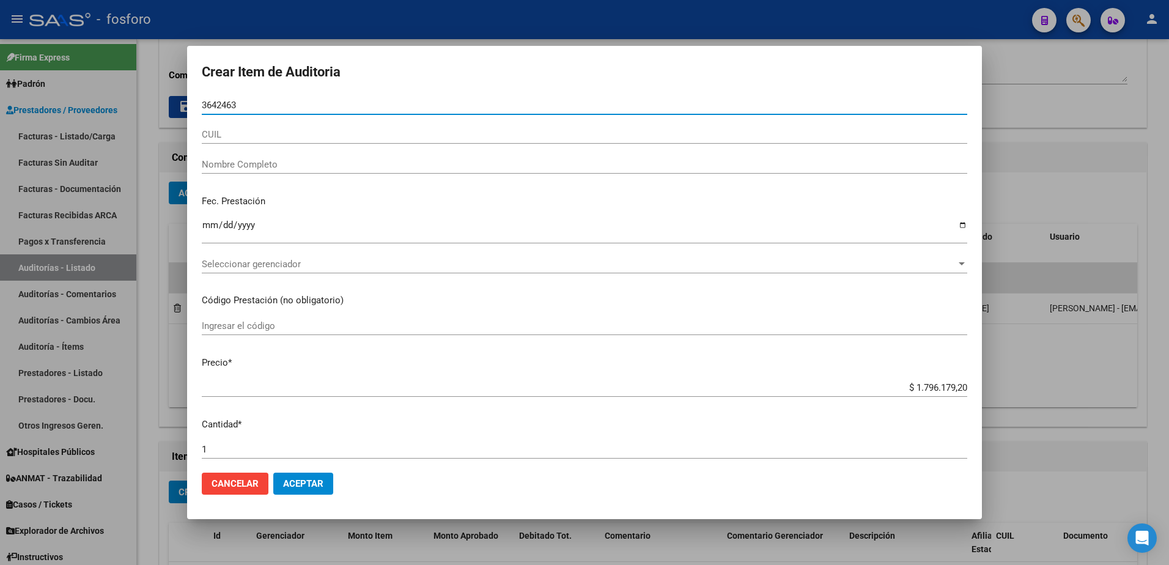
type input "36424639"
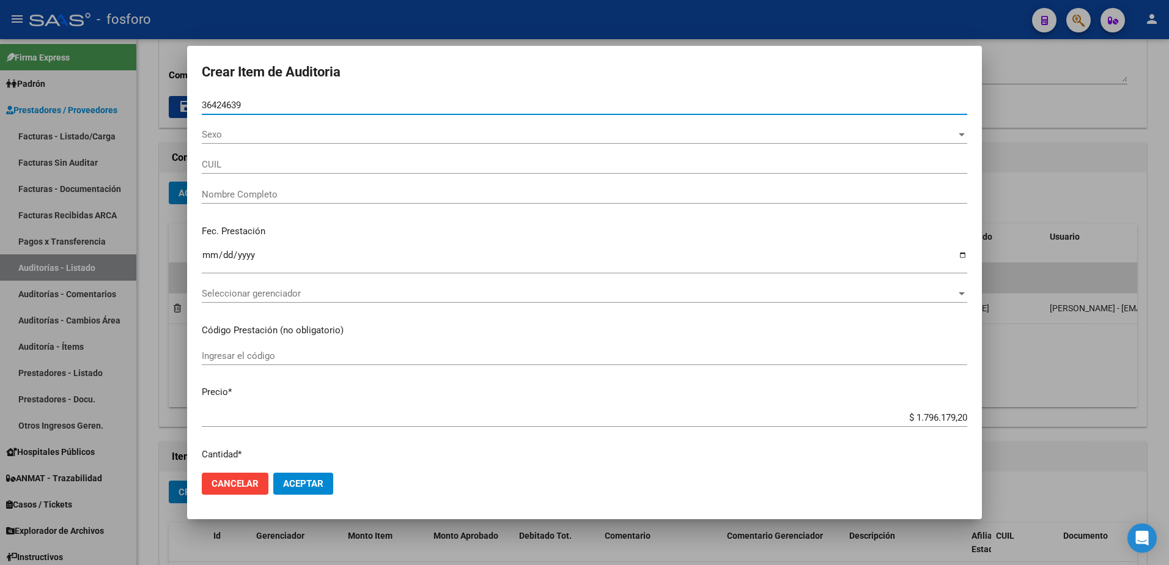
type input "27364246396"
type input "VALDEZ [PERSON_NAME]"
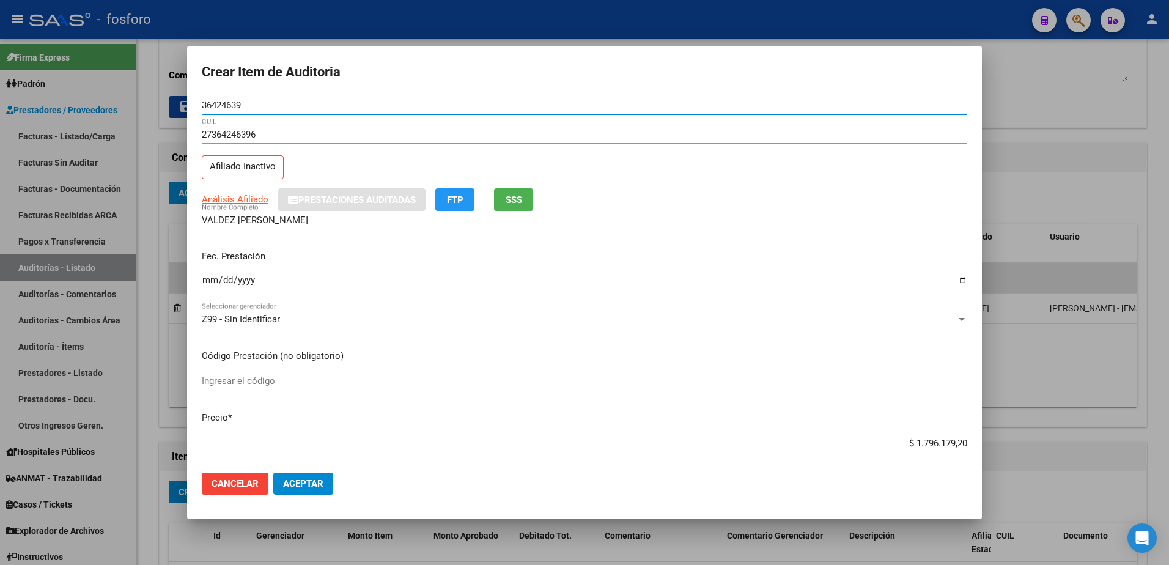
type input "36424639"
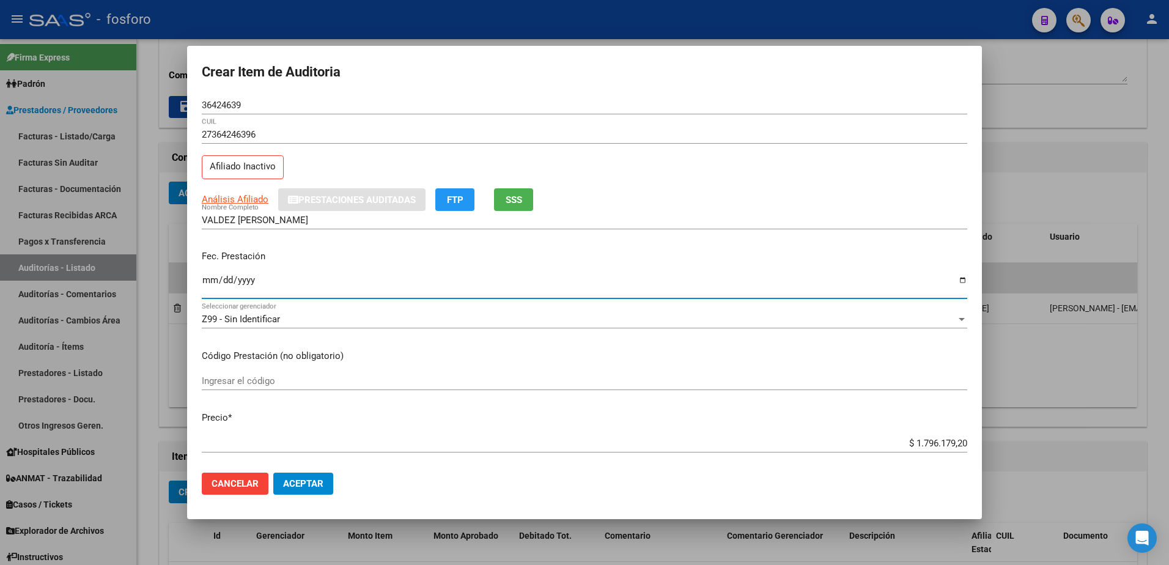
click at [211, 280] on input "Ingresar la fecha" at bounding box center [584, 285] width 765 height 20
type input "[DATE]"
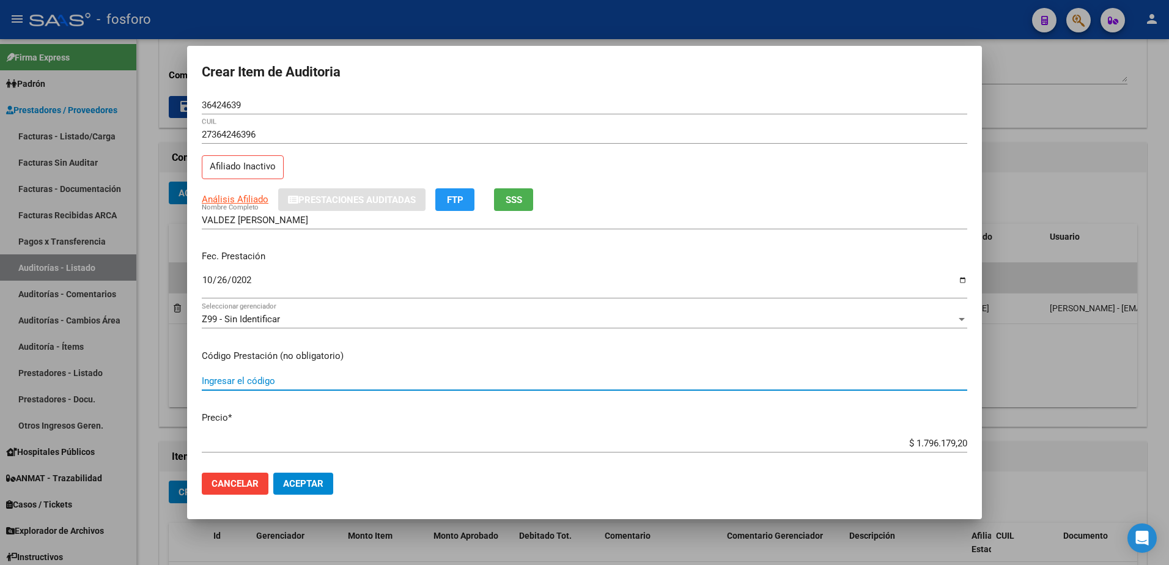
click at [232, 384] on input "Ingresar el código" at bounding box center [584, 380] width 765 height 11
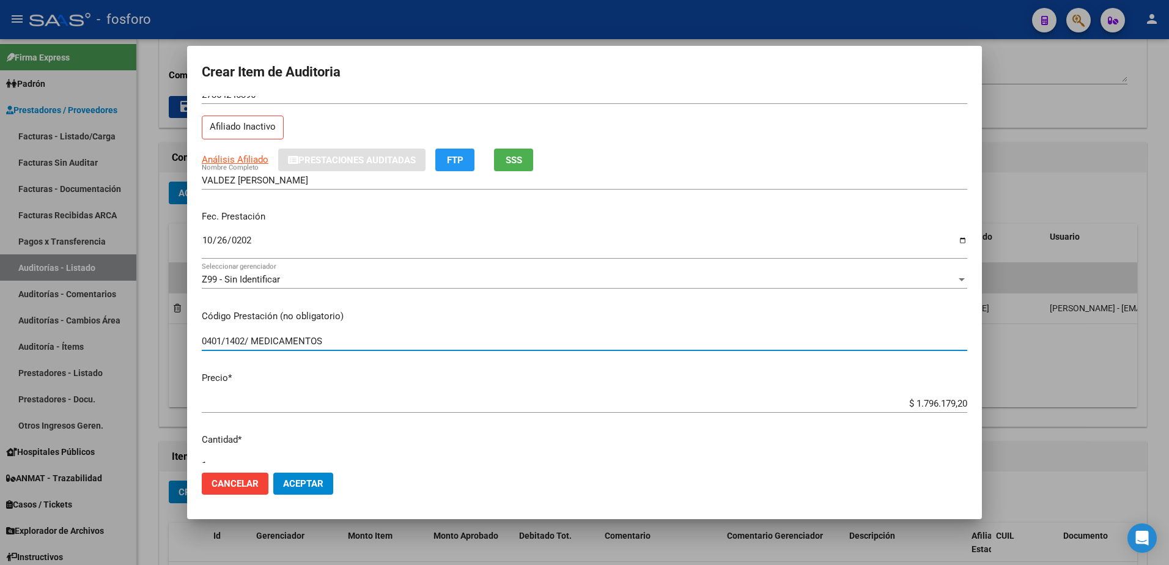
scroll to position [61, 0]
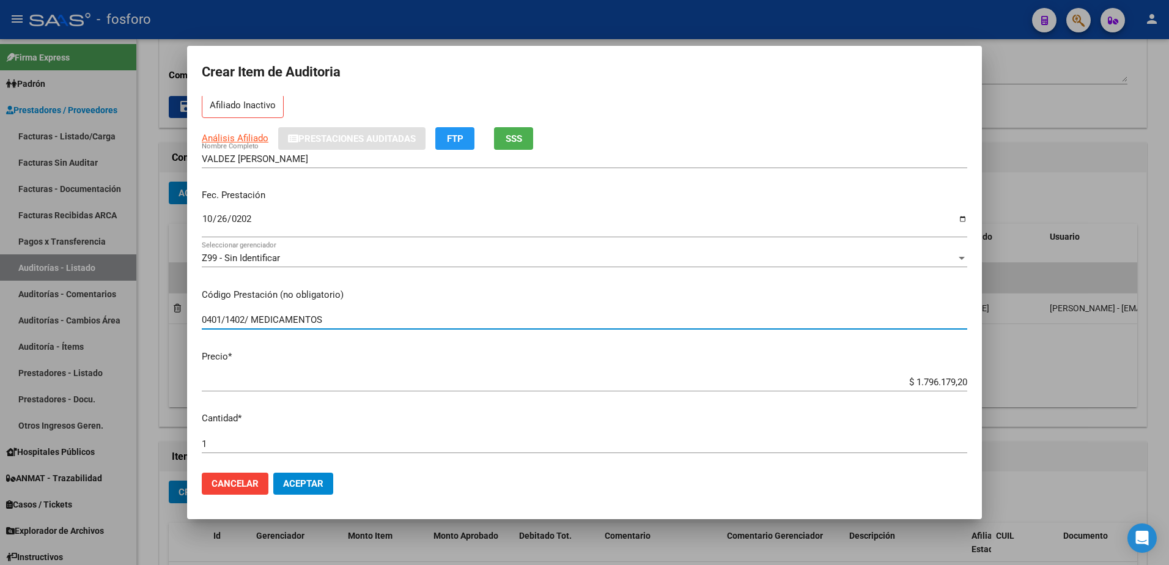
type input "0401/1402/ MEDICAMENTOS"
click at [958, 382] on app-form-text-field "Precio * $ 1.796.179,20 Ingresar el precio" at bounding box center [589, 369] width 775 height 38
click at [958, 381] on app-form-text-field "Precio * $ 1.796.179,20 Ingresar el precio" at bounding box center [589, 369] width 775 height 38
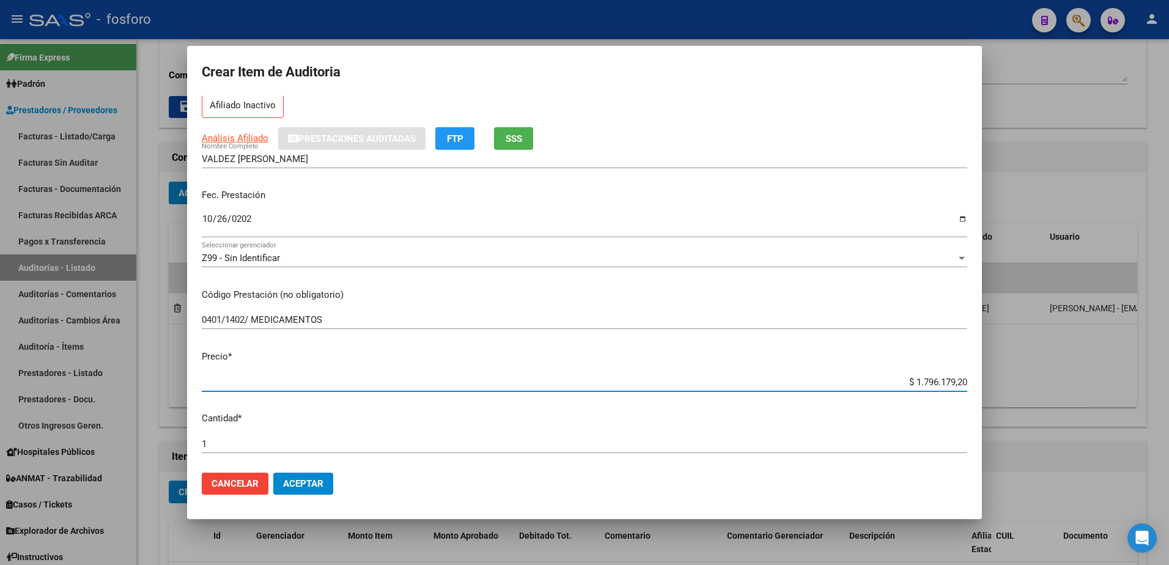
click at [955, 376] on input "$ 1.796.179,20" at bounding box center [584, 381] width 765 height 11
type input "$ 179.617,92"
type input "$ 17.961,79"
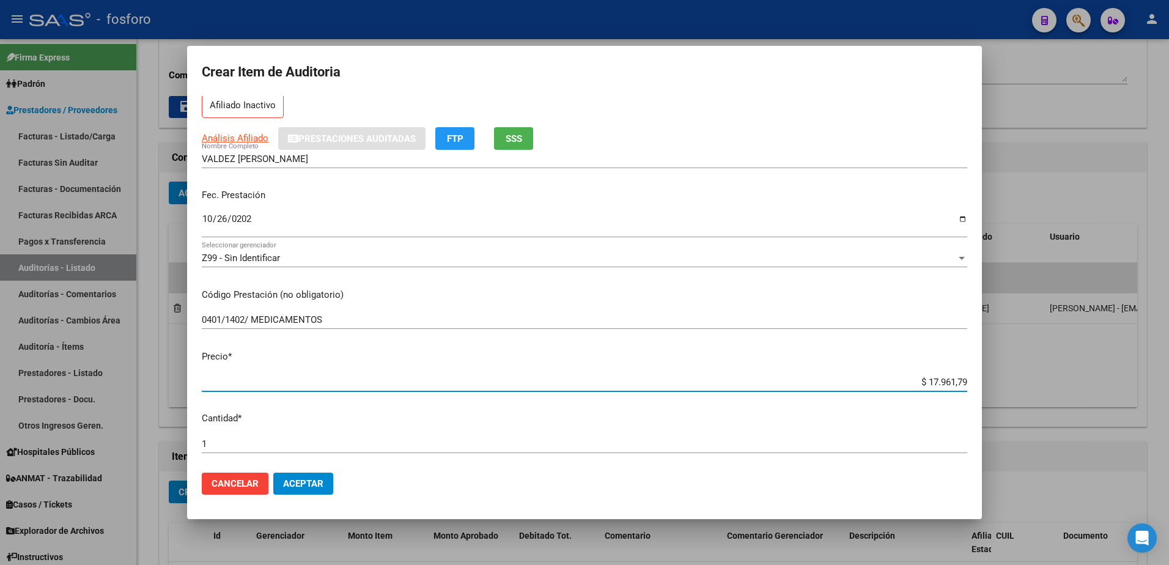
type input "$ 1.796,17"
type input "$ 179,61"
type input "$ 17,96"
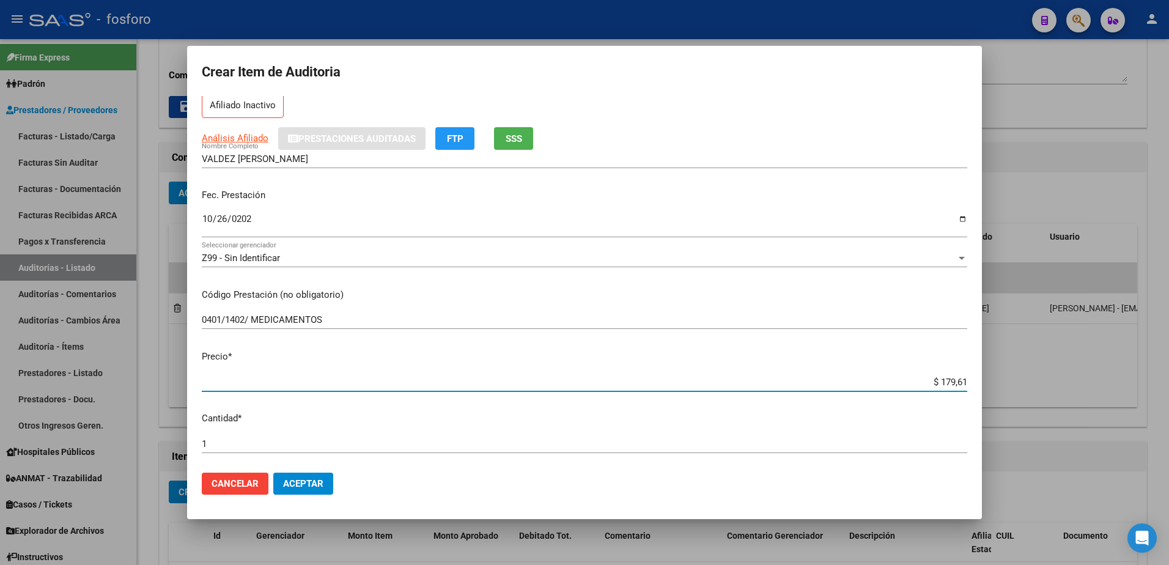
type input "$ 17,96"
type input "$ 1,79"
type input "$ 0,17"
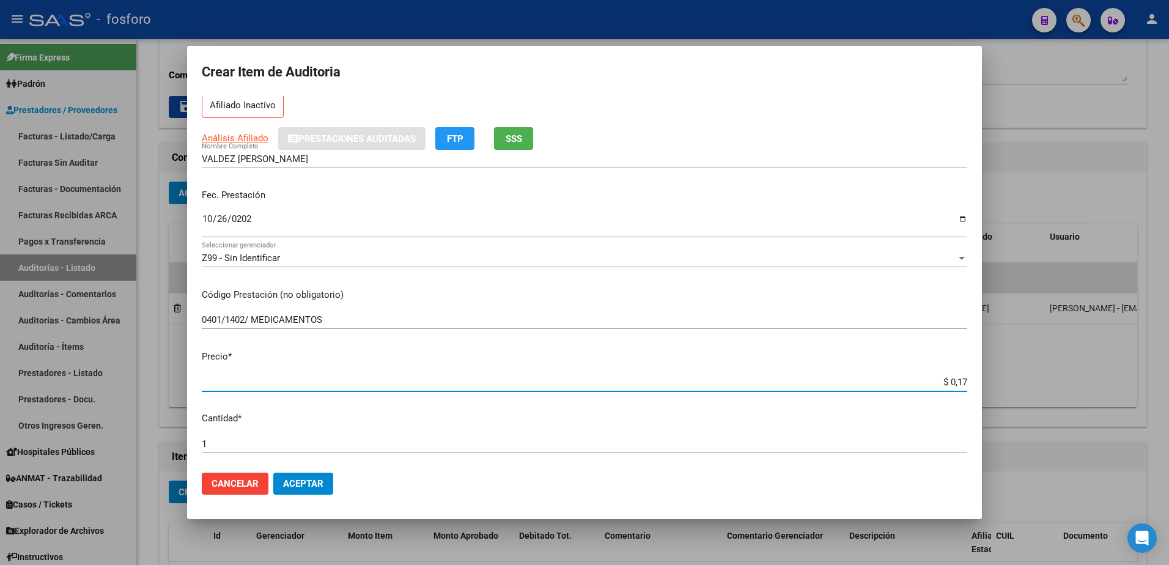
type input "$ 0,01"
type input "$ 0,02"
type input "$ 0,24"
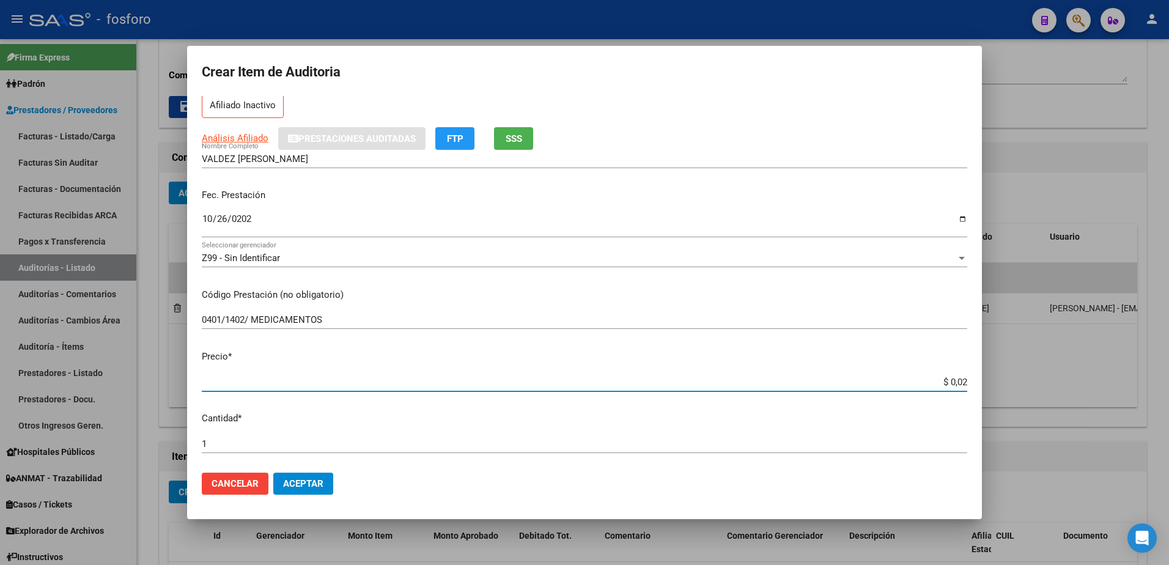
type input "$ 0,24"
type input "$ 2,48"
type input "$ 24,84"
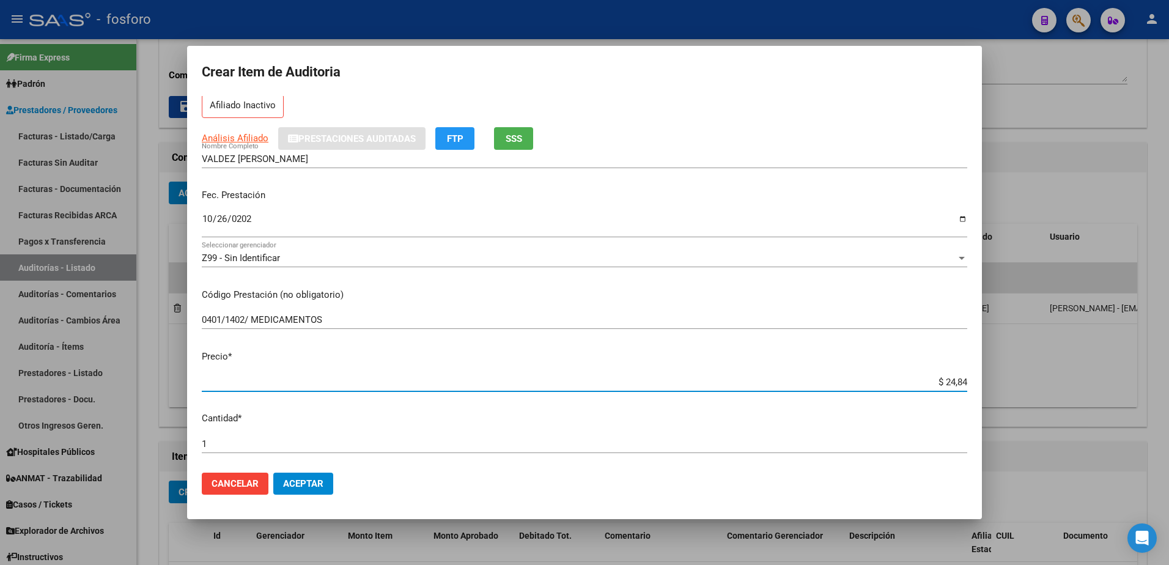
type input "$ 248,47"
type input "$ 2.484,72"
type input "$ 24.847,20"
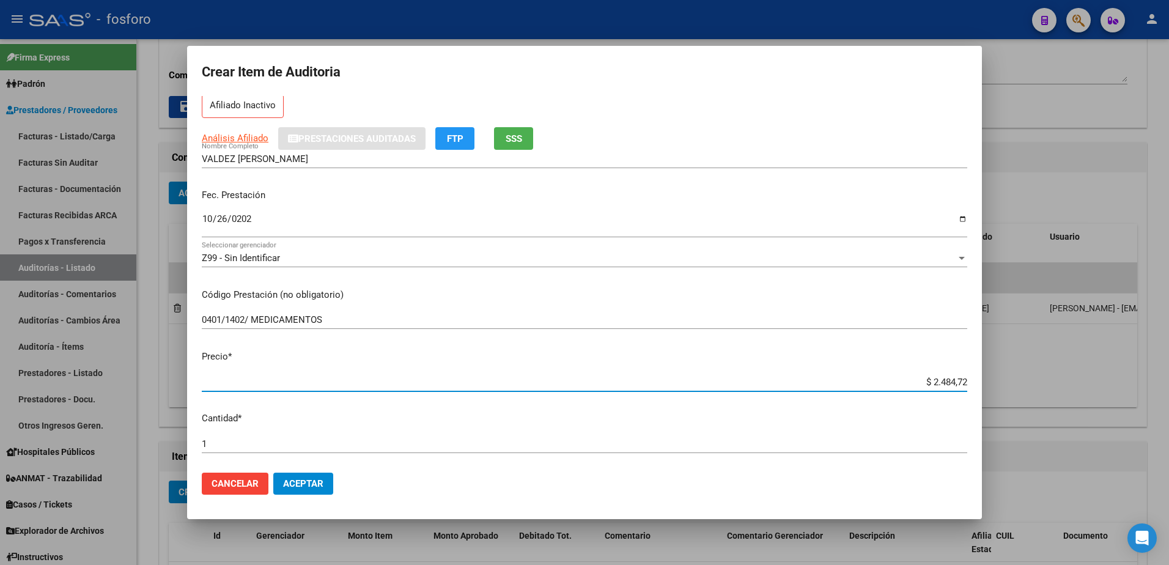
type input "$ 24.847,20"
type input "$ 248.472,04"
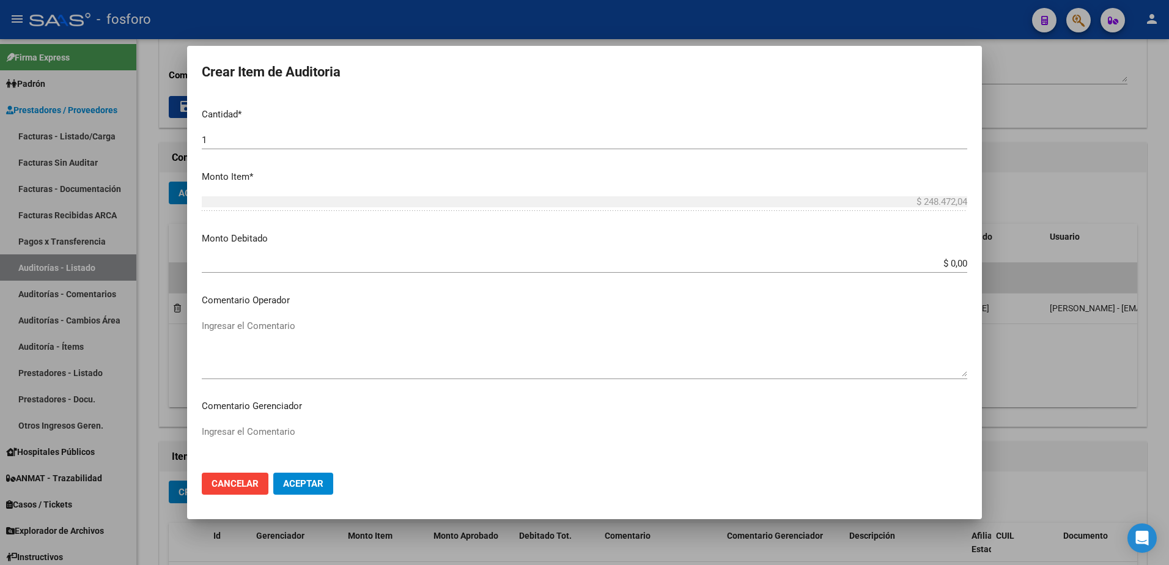
scroll to position [367, 0]
click at [957, 259] on input "$ 0,00" at bounding box center [584, 261] width 765 height 11
type input "$ 248.472,04"
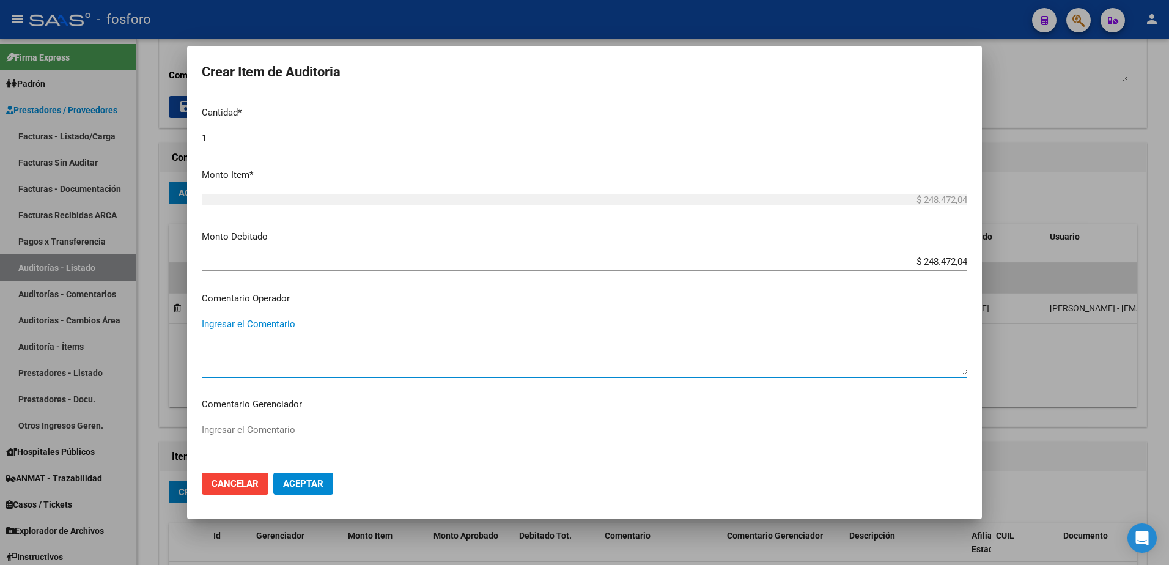
paste textarea "SE DEBITA INTERNACION POR FALTA DE DOCUMENTACION RESPALDATORIA."
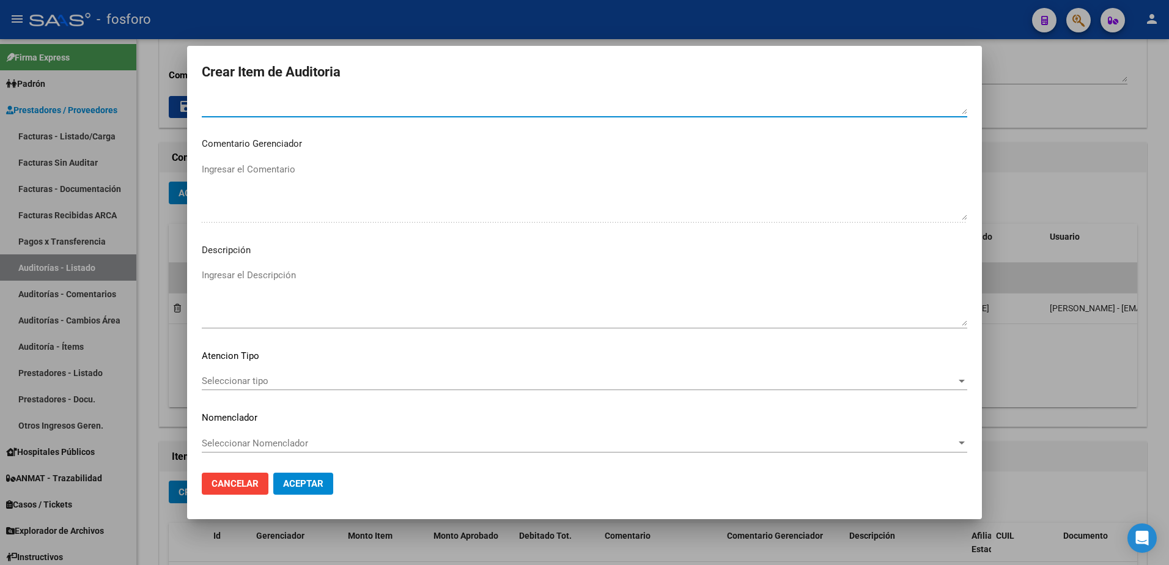
scroll to position [628, 0]
type textarea "SE DEBITA INTERNACION POR FALTA DE DOCUMENTACION RESPALDATORIA."
click at [281, 379] on span "Seleccionar tipo" at bounding box center [579, 380] width 754 height 11
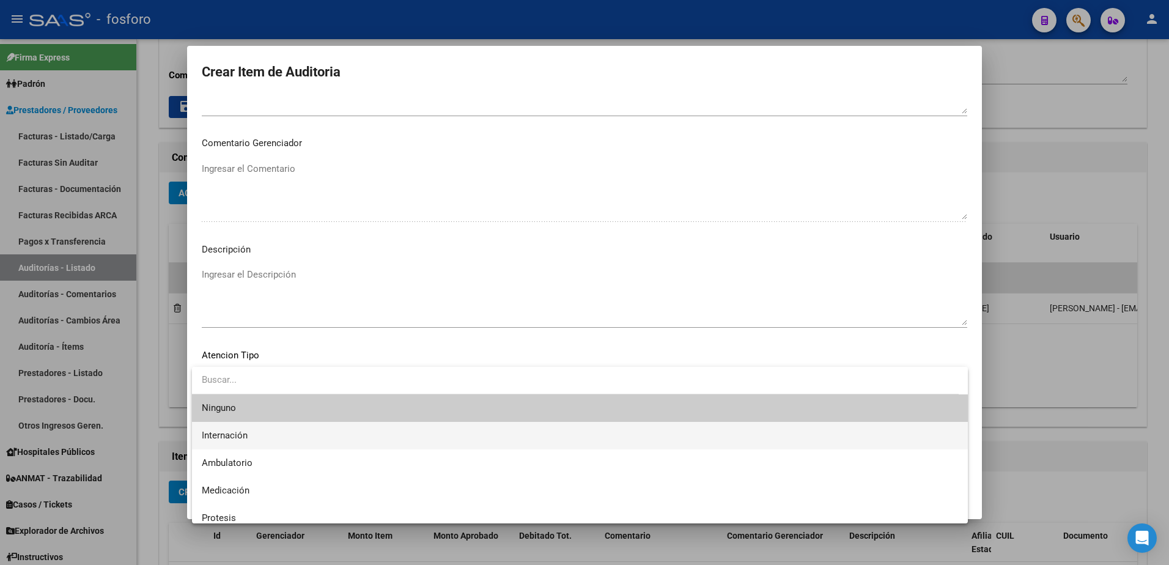
click at [273, 437] on span "Internación" at bounding box center [580, 436] width 756 height 28
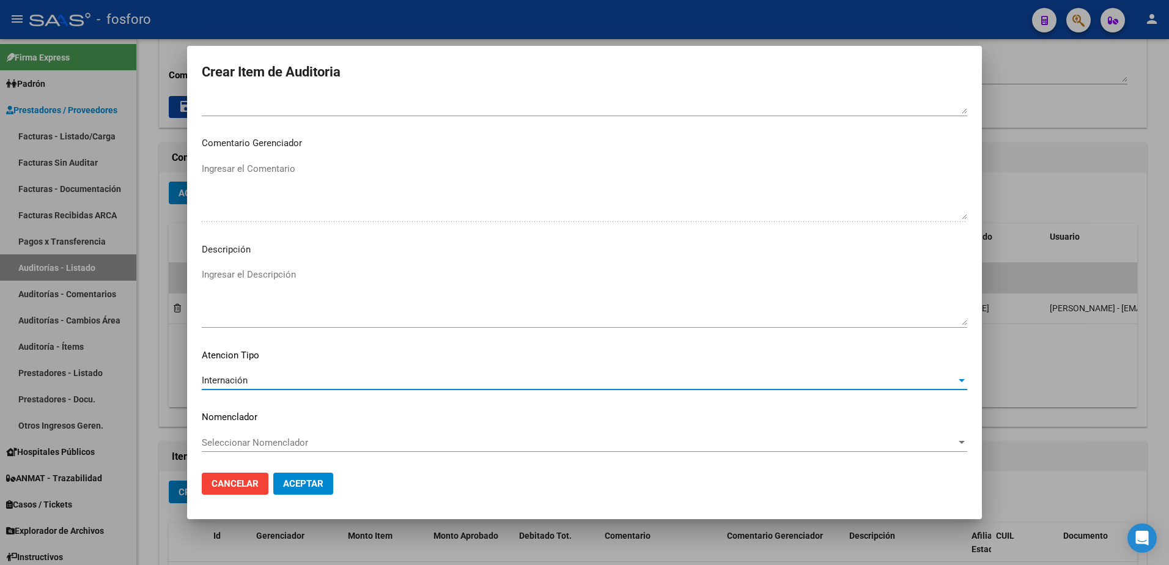
click at [297, 472] on button "Aceptar" at bounding box center [303, 483] width 60 height 22
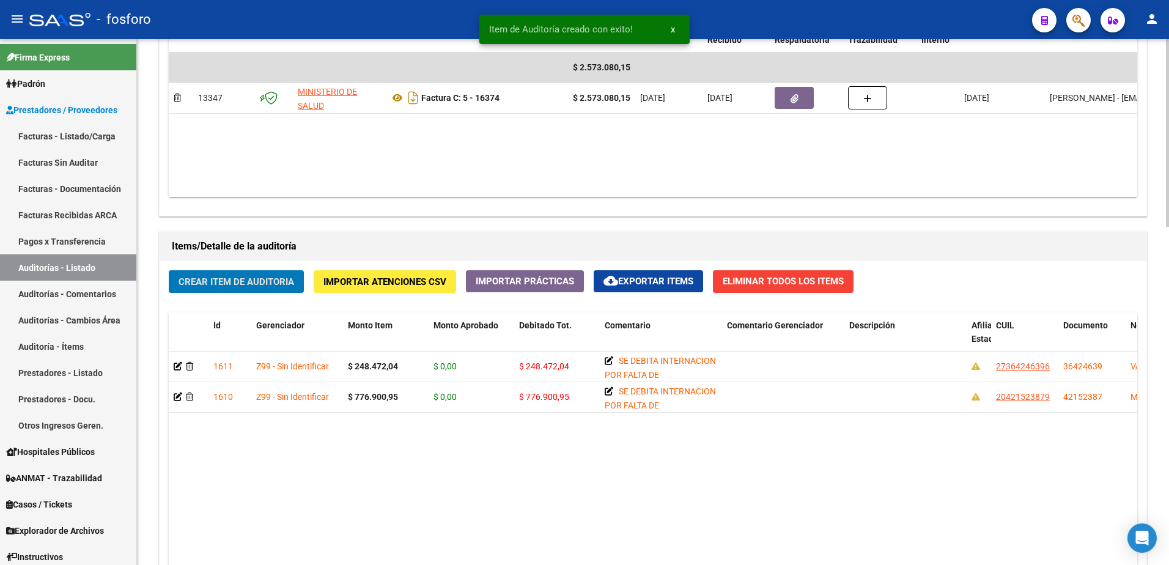
scroll to position [795, 0]
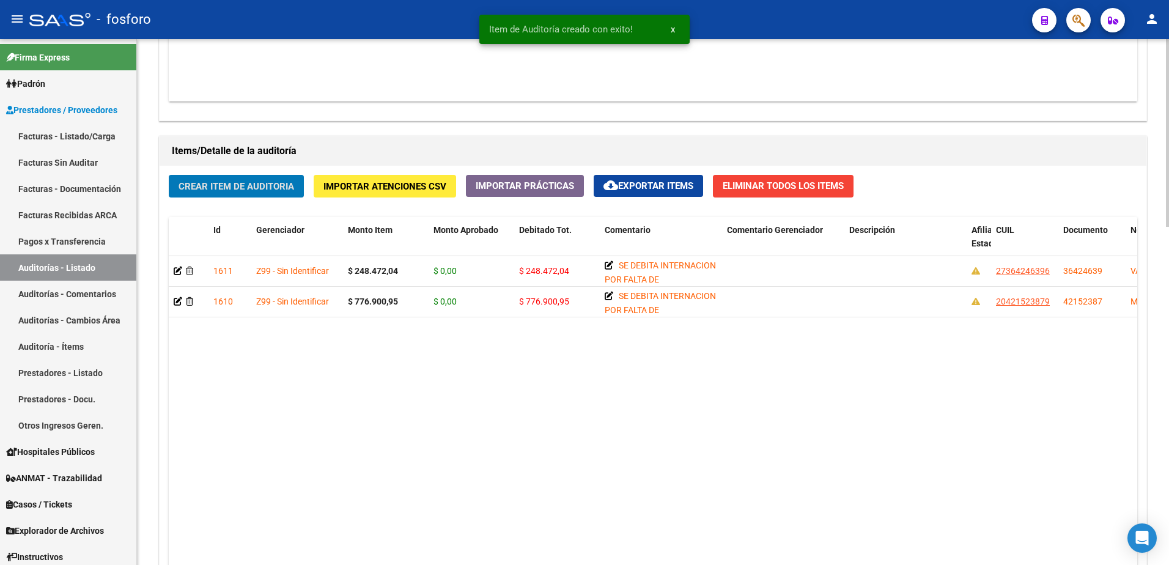
click at [271, 183] on span "Crear Item de Auditoria" at bounding box center [236, 186] width 116 height 11
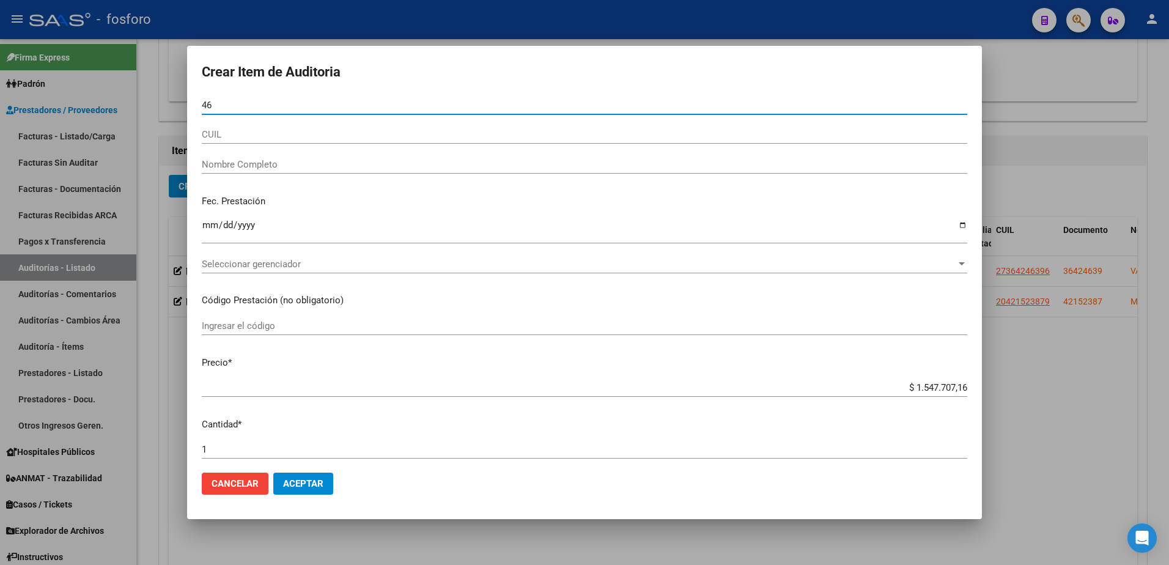
type input "4"
type input "37730235"
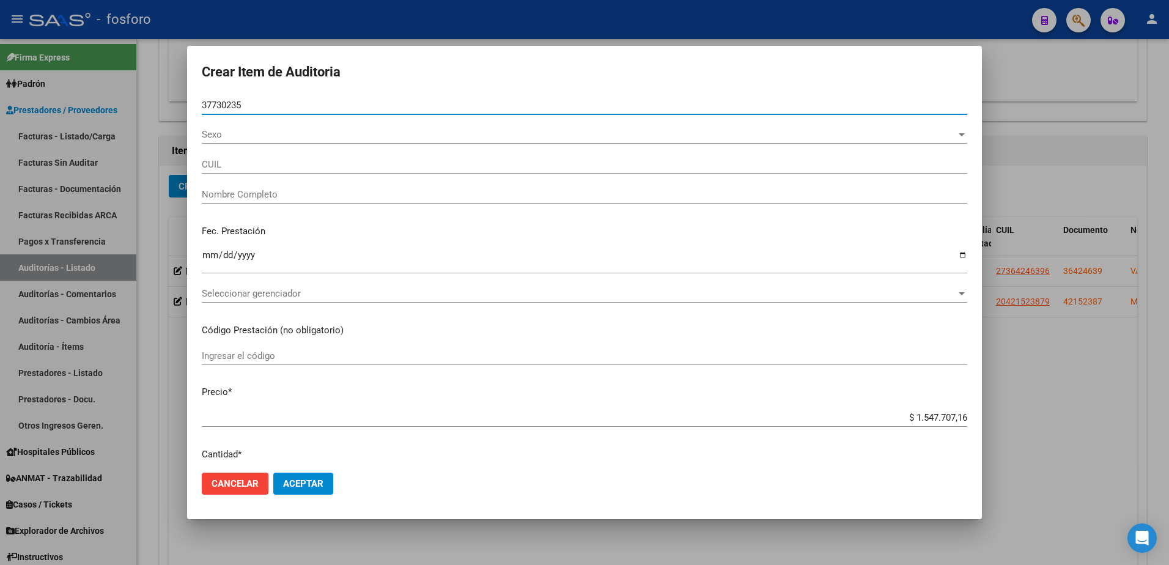
type input "23377302354"
type input "[PERSON_NAME]"
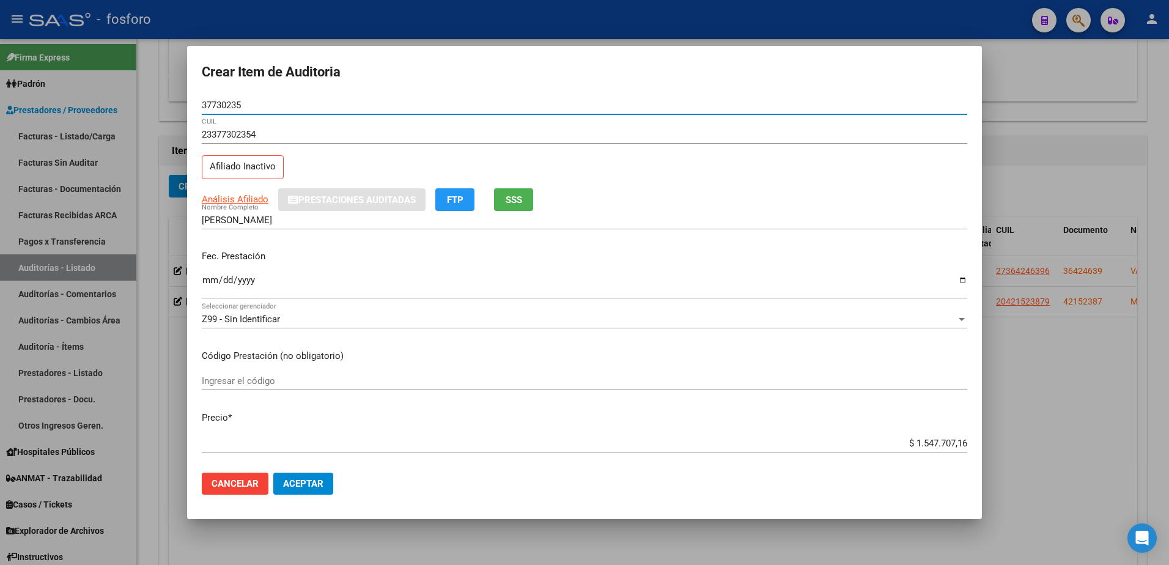
type input "37730235"
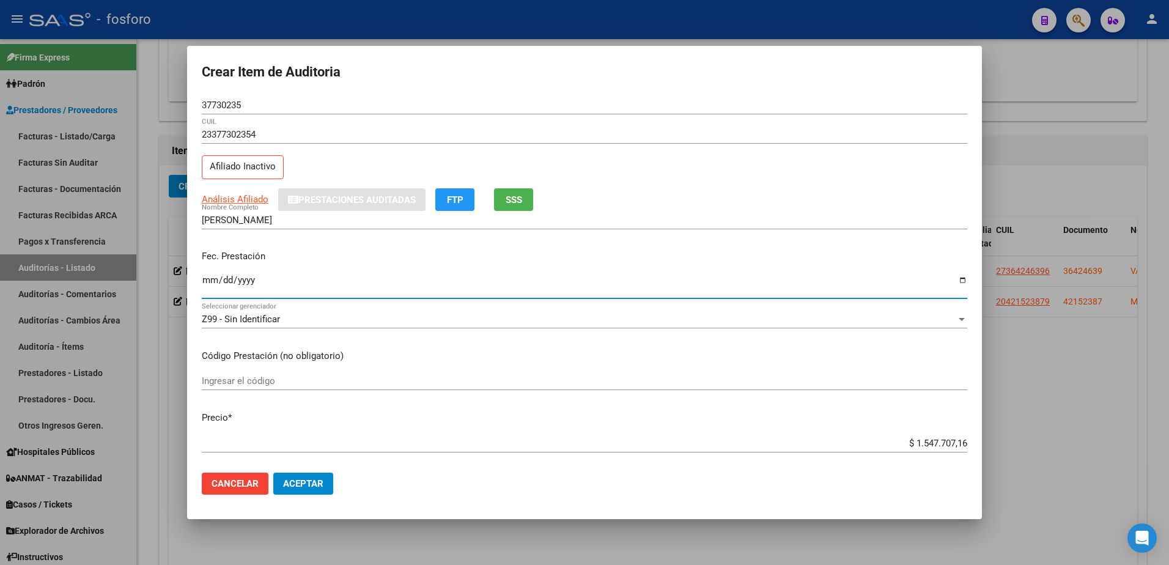
click at [205, 285] on input "Ingresar la fecha" at bounding box center [584, 285] width 765 height 20
type input "[DATE]"
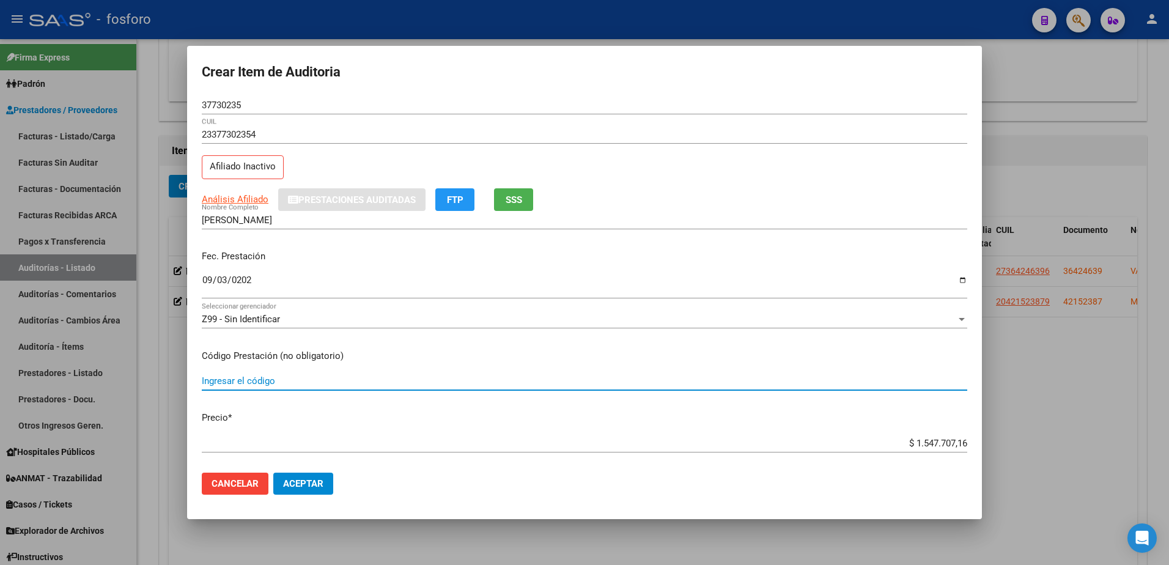
click at [248, 383] on input "Ingresar el código" at bounding box center [584, 380] width 765 height 11
type input "0401/4004"
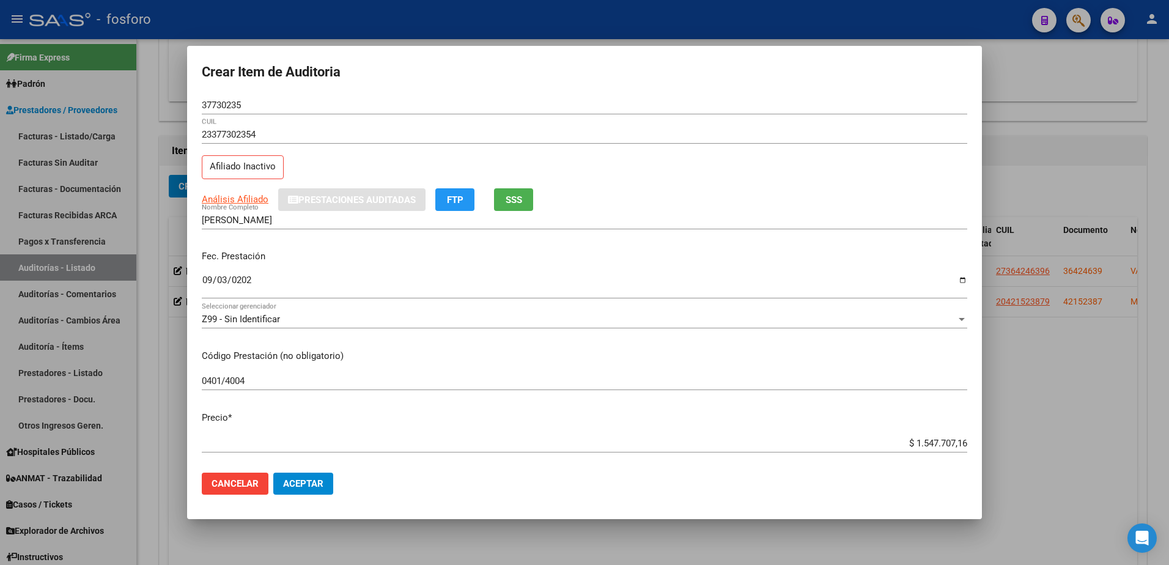
click at [959, 444] on app-form-text-field "Precio * $ 1.547.707,16 Ingresar el precio" at bounding box center [589, 430] width 775 height 38
click at [957, 439] on input "$ 1.547.707,16" at bounding box center [584, 443] width 765 height 11
type input "$ 154.770,71"
type input "$ 15.477,07"
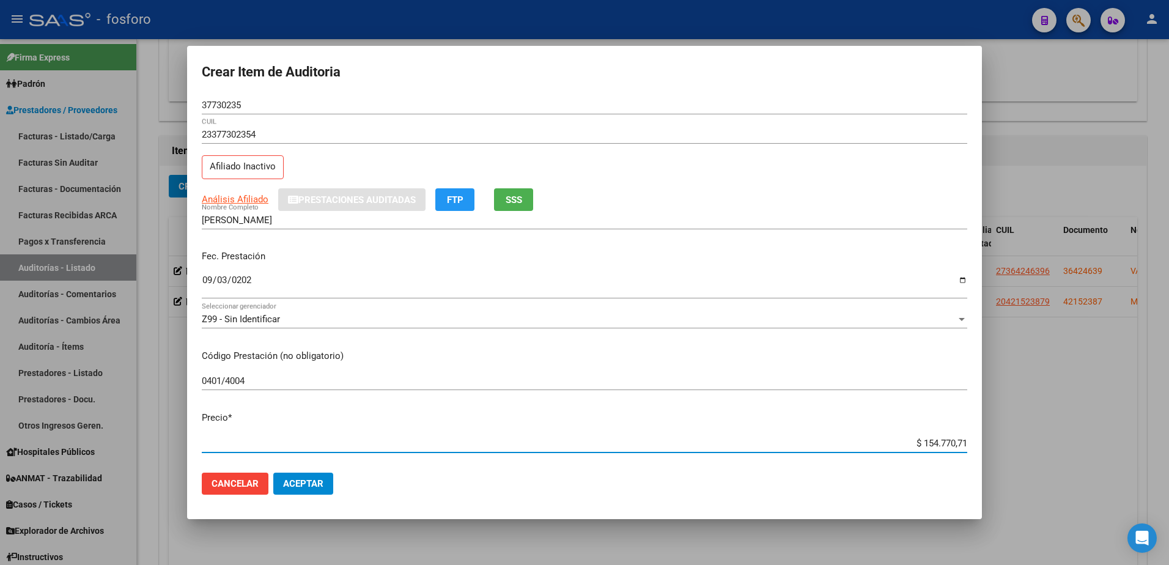
type input "$ 15.477,07"
type input "$ 1.547,70"
type input "$ 154,77"
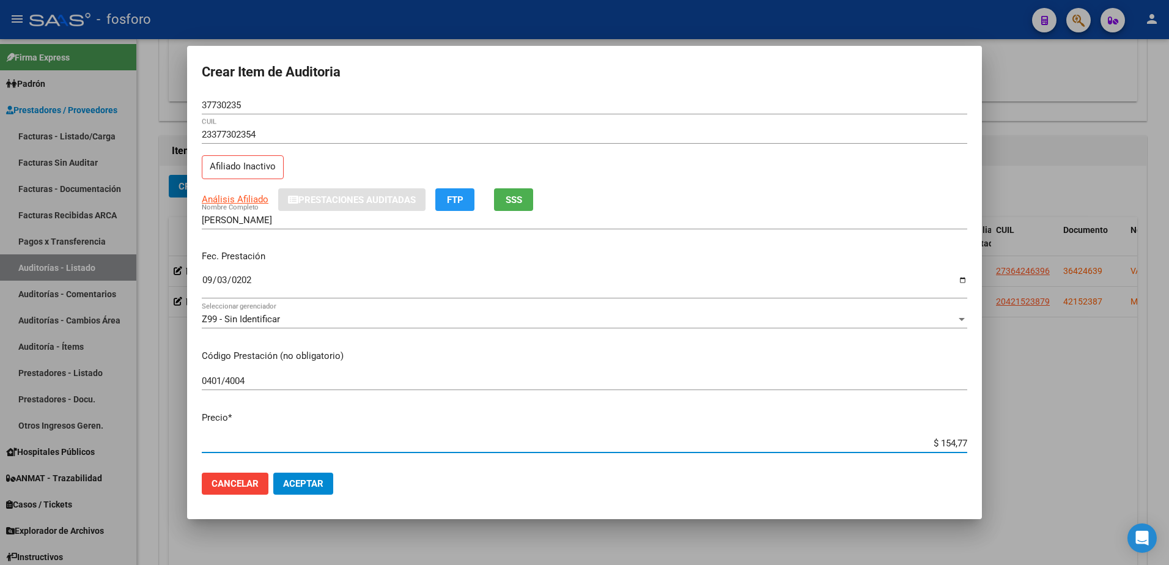
type input "$ 15,47"
type input "$ 1,54"
type input "$ 0,15"
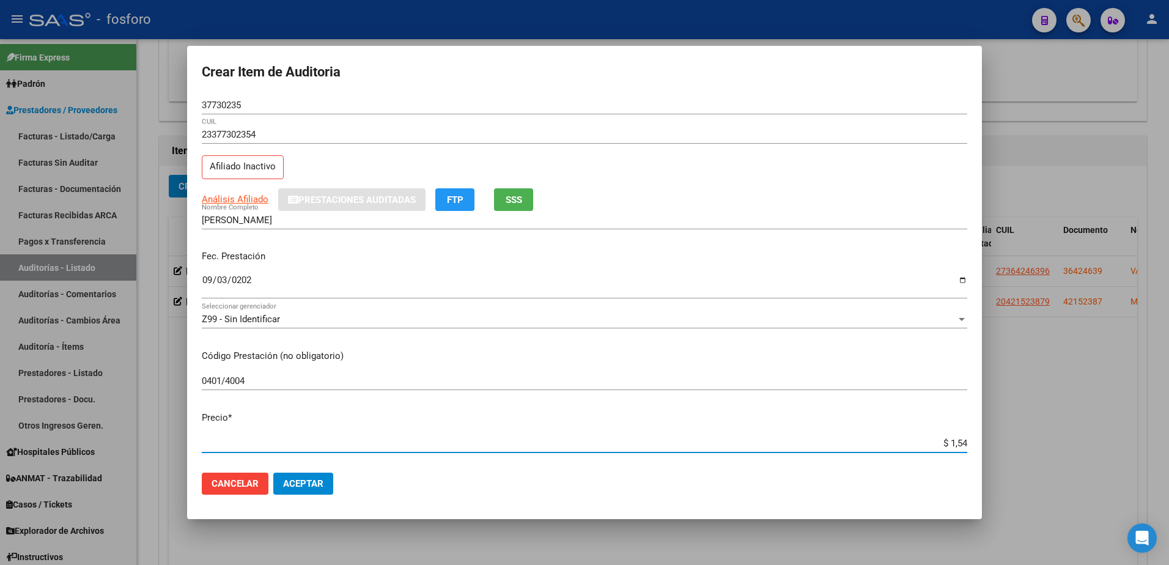
type input "$ 0,15"
type input "$ 0,01"
type input "$ 0,08"
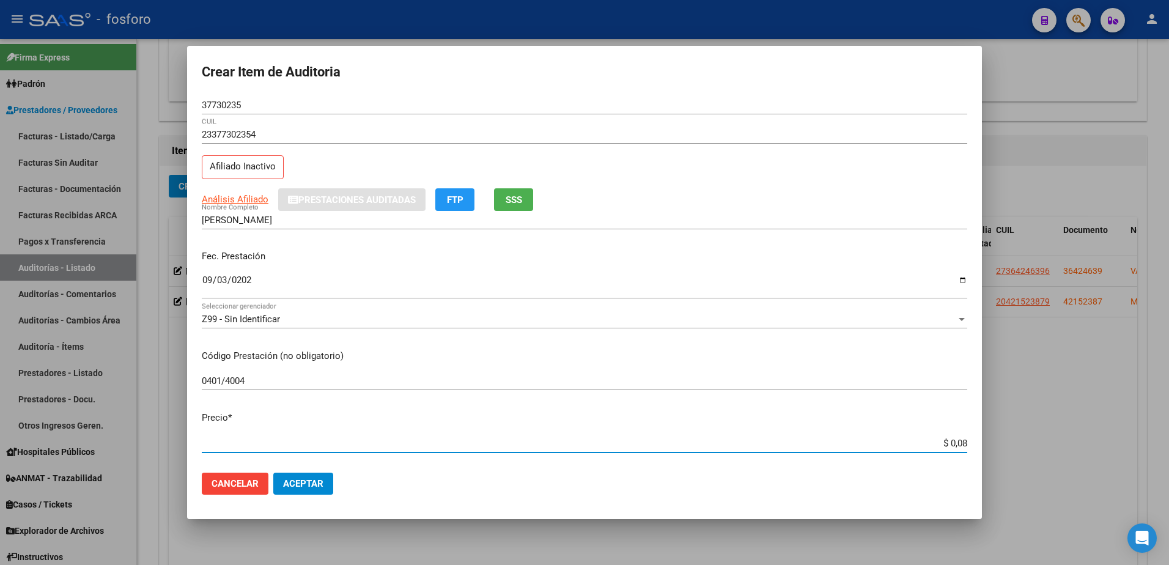
type input "$ 0,83"
type input "$ 8,30"
type input "$ 83,09"
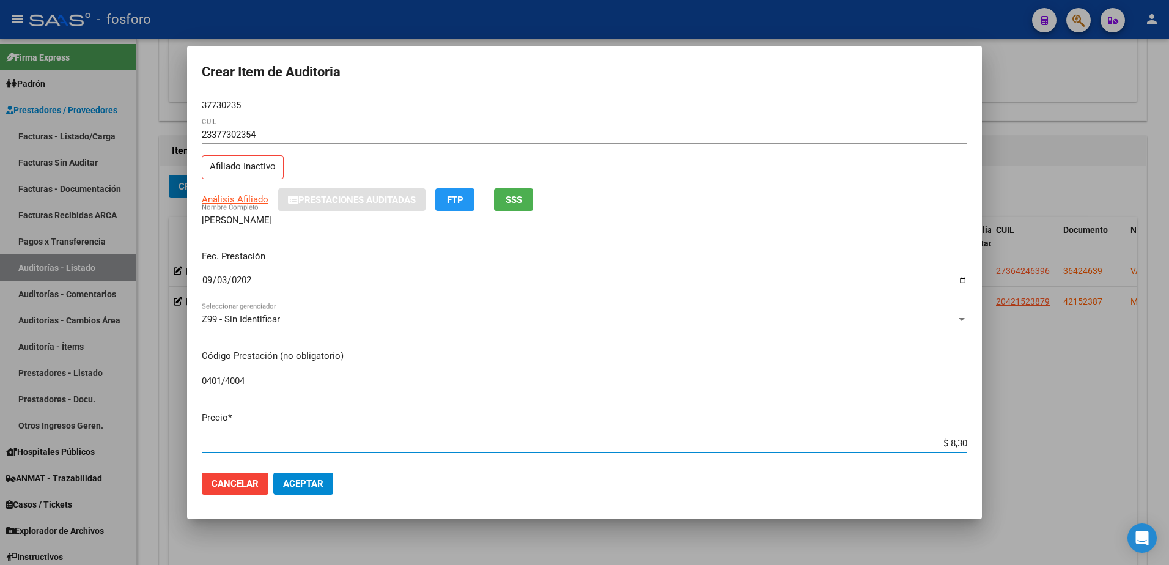
type input "$ 83,09"
type input "$ 830,91"
type input "$ 8.309,10"
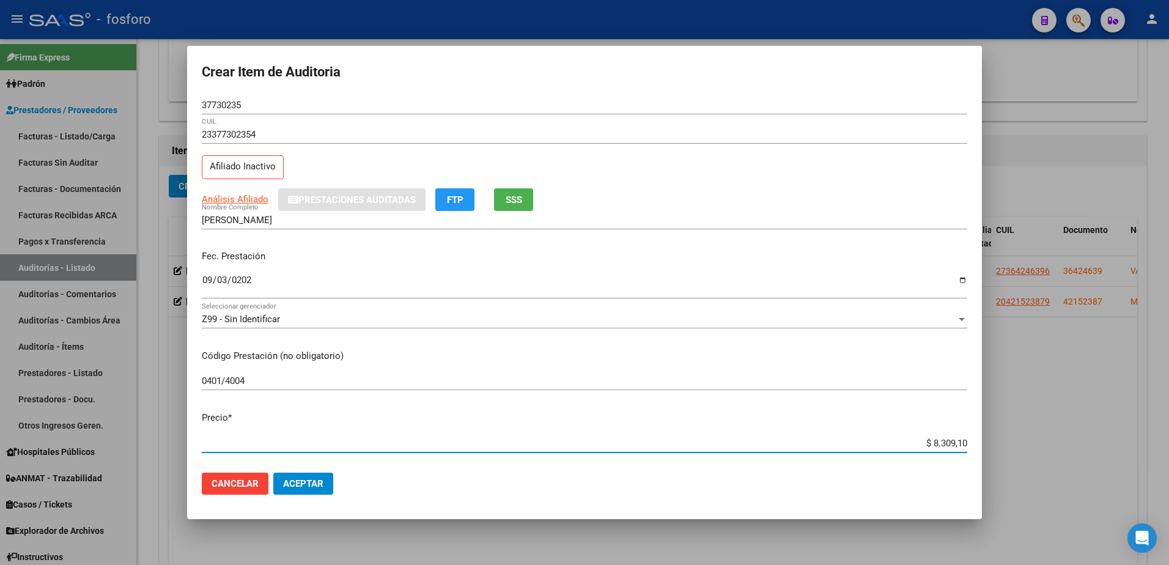
type input "$ 83.091,00"
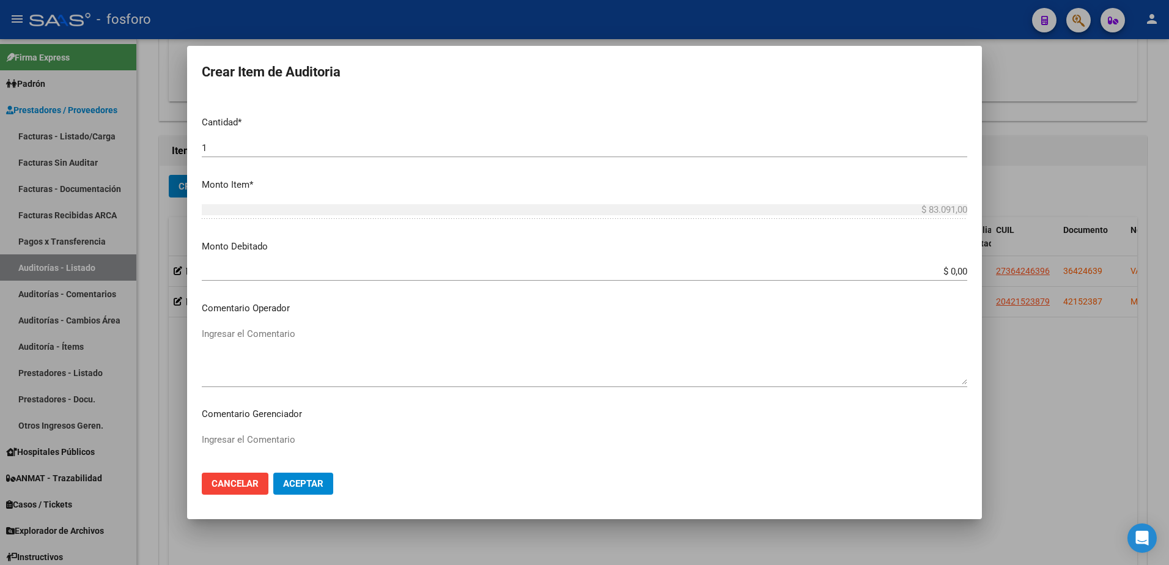
scroll to position [367, 0]
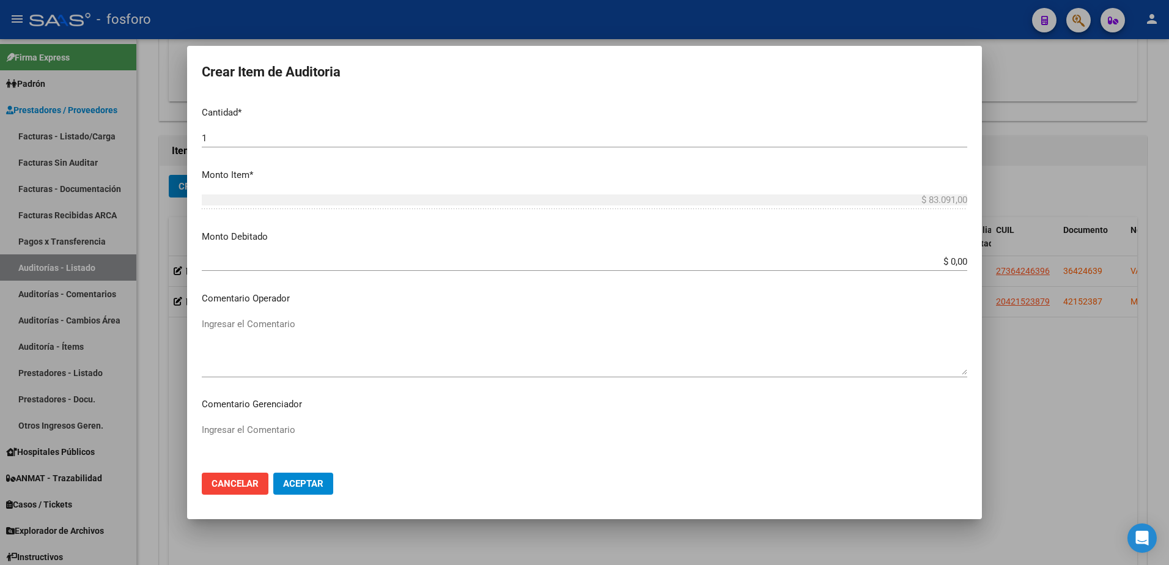
click at [956, 265] on input "$ 0,00" at bounding box center [584, 261] width 765 height 11
type input "$ 83.091,00"
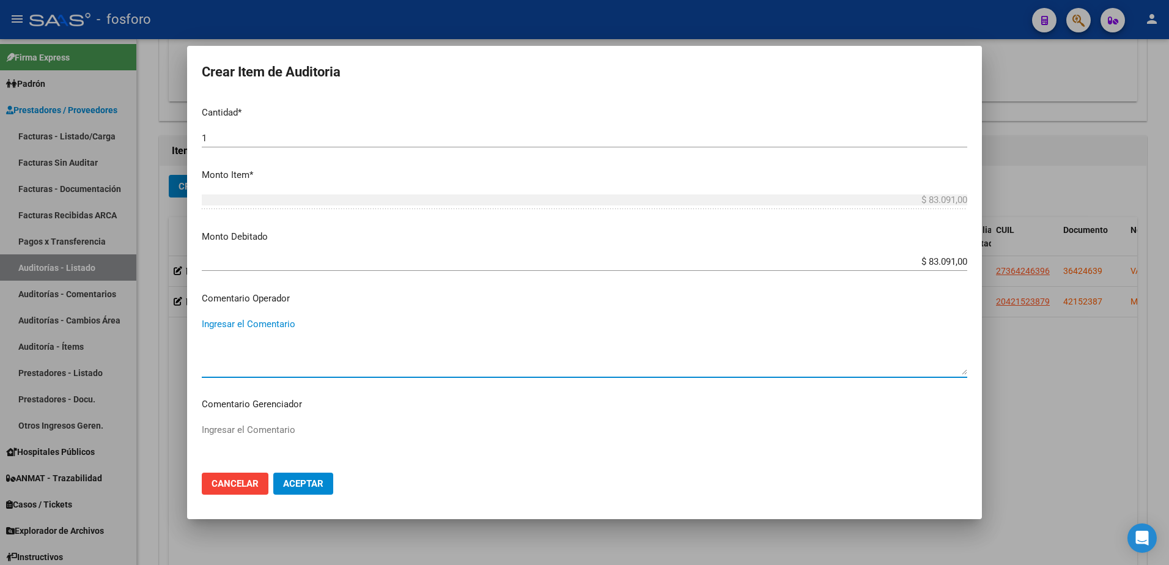
click at [212, 329] on textarea "Ingresar el Comentario" at bounding box center [584, 345] width 765 height 57
paste textarea "SE DEBITA INTERNACION POR FALTA DE DOCUMENTACION RESPALDATORIA."
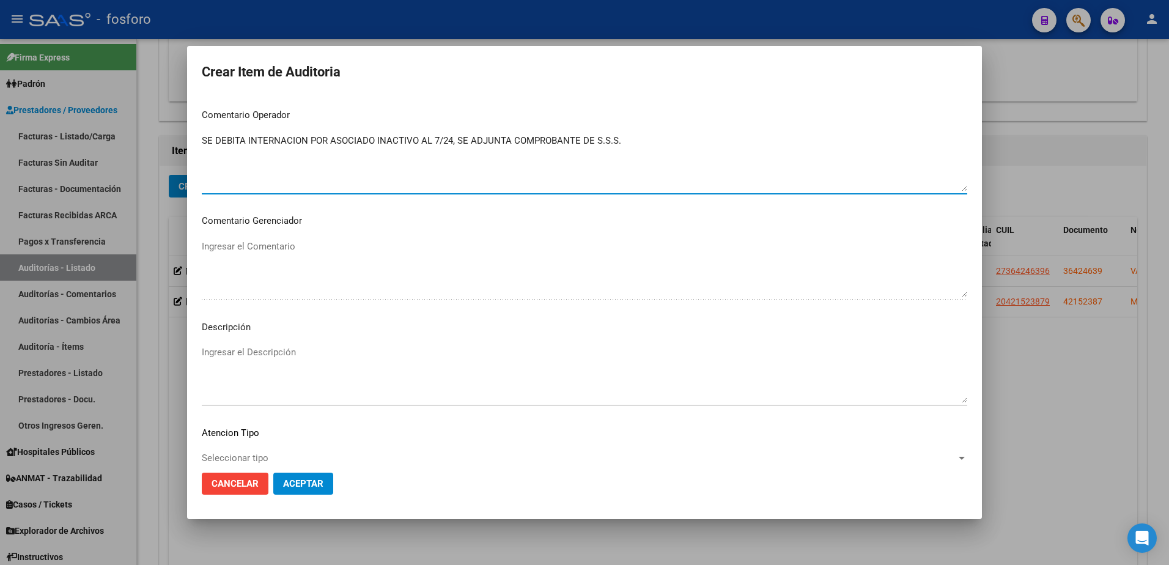
scroll to position [611, 0]
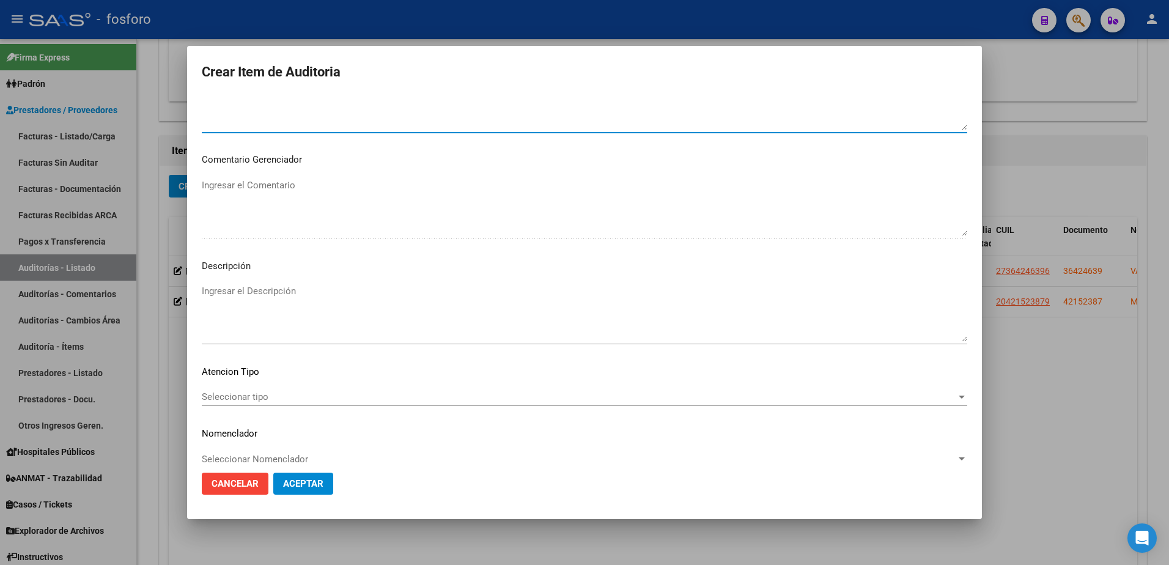
type textarea "SE DEBITA INTERNACION POR ASOCIADO INACTIVO AL 7/24, SE ADJUNTA COMPROBANTE DE …"
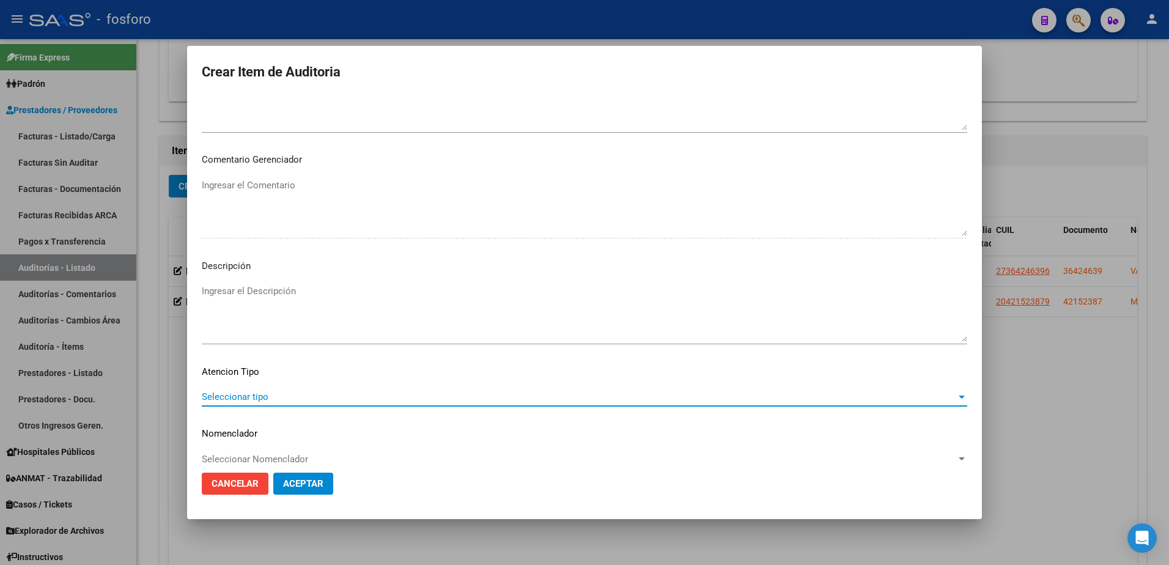
click at [224, 398] on span "Seleccionar tipo" at bounding box center [579, 396] width 754 height 11
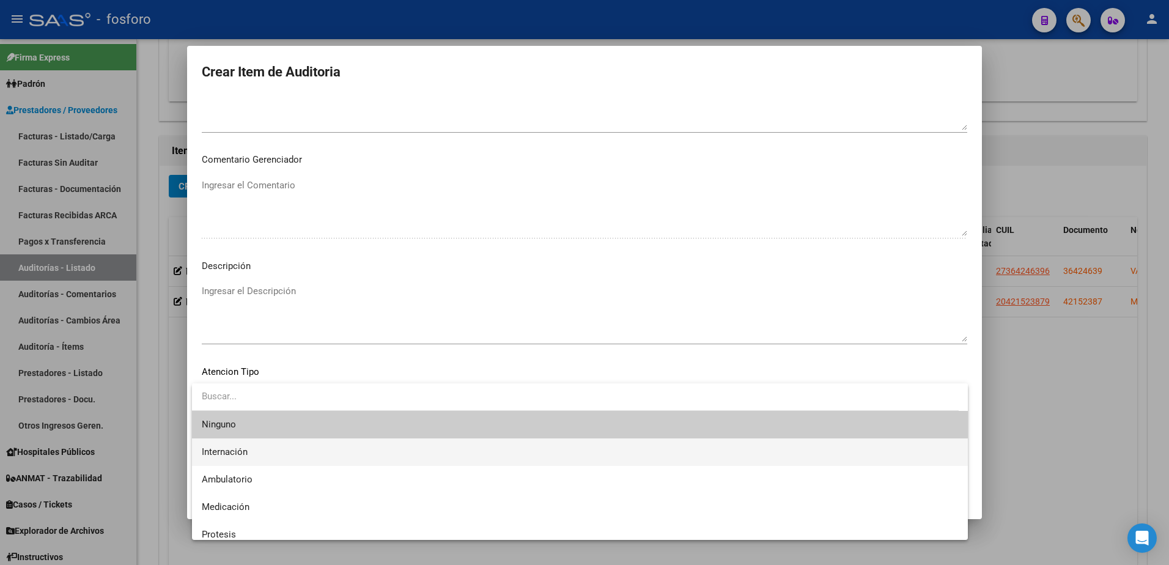
click at [221, 439] on span "Internación" at bounding box center [580, 452] width 756 height 28
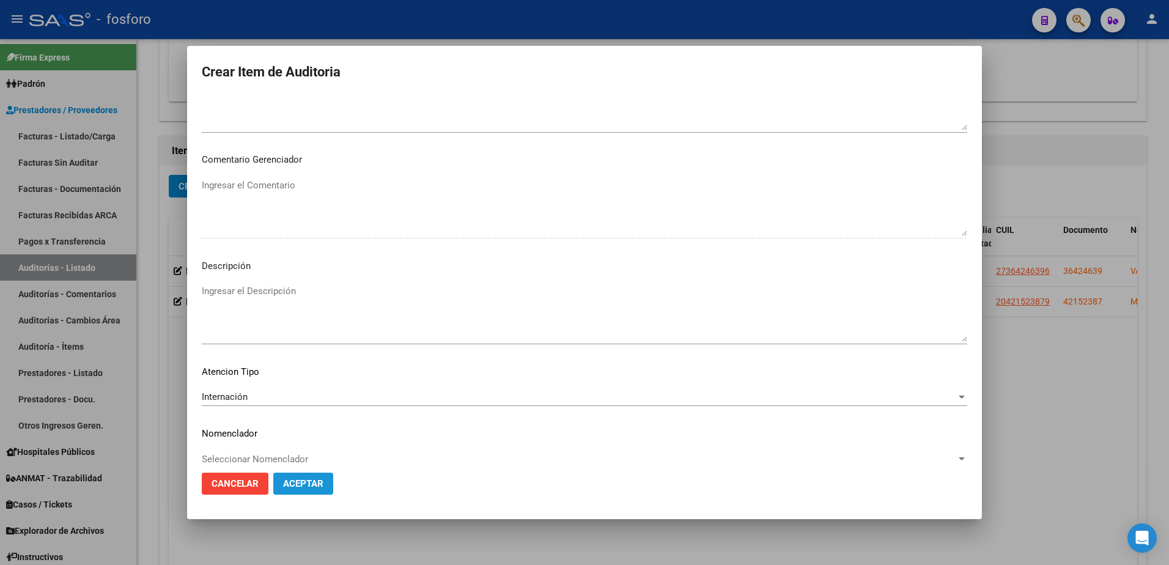
click at [313, 483] on span "Aceptar" at bounding box center [303, 483] width 40 height 11
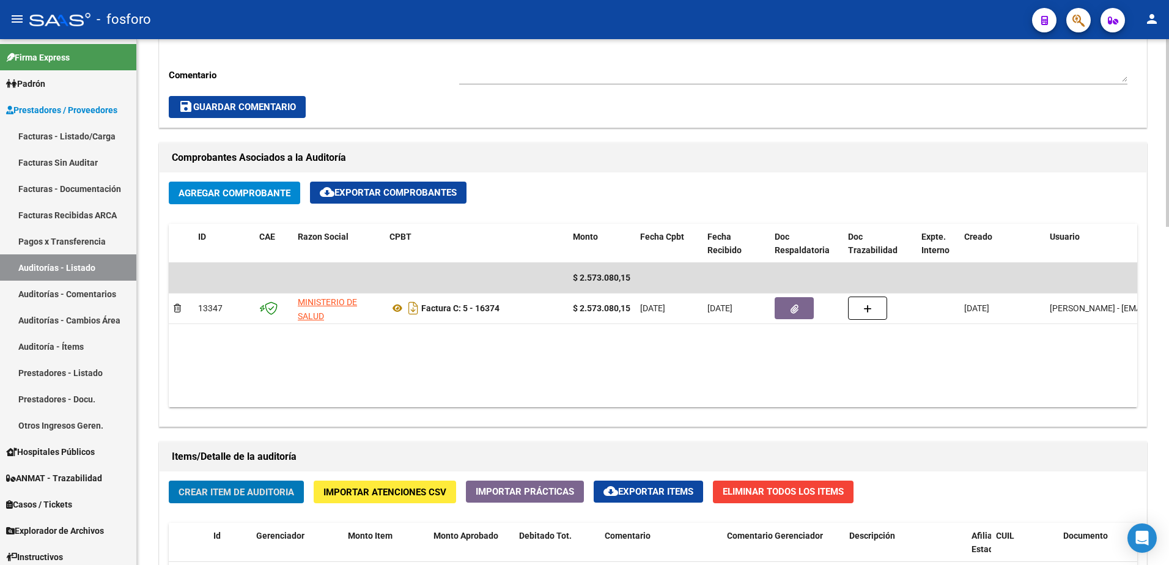
scroll to position [734, 0]
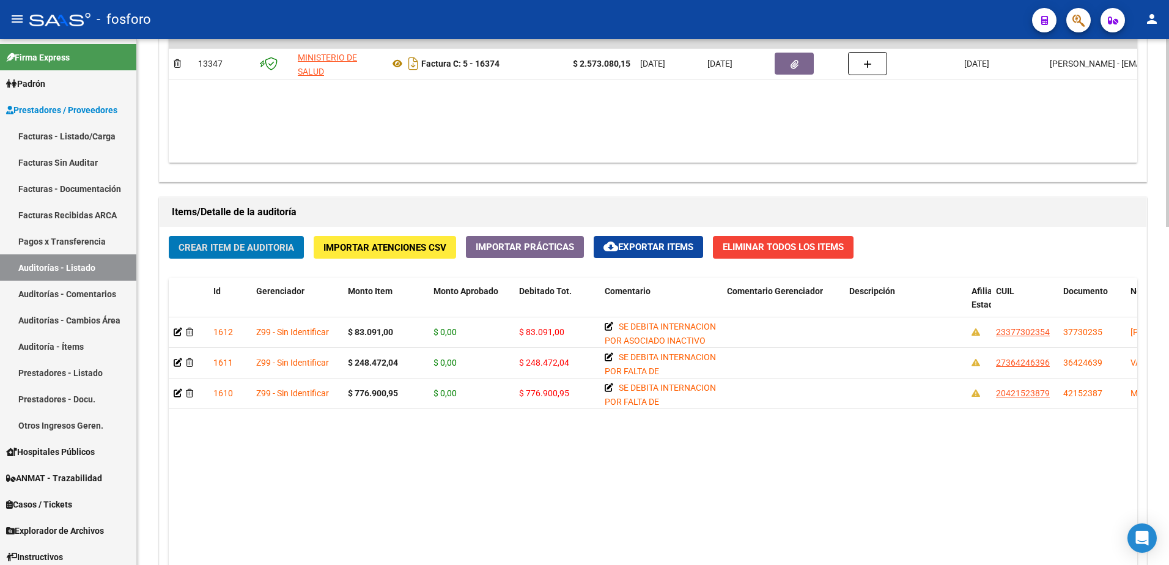
click at [232, 252] on span "Crear Item de Auditoria" at bounding box center [236, 247] width 116 height 11
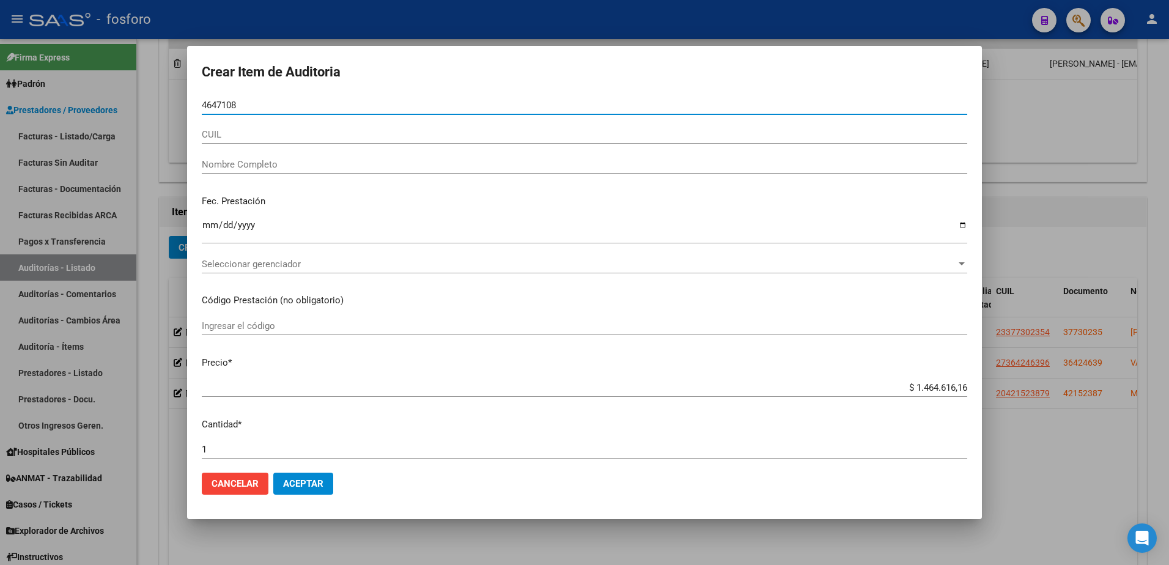
type input "46471088"
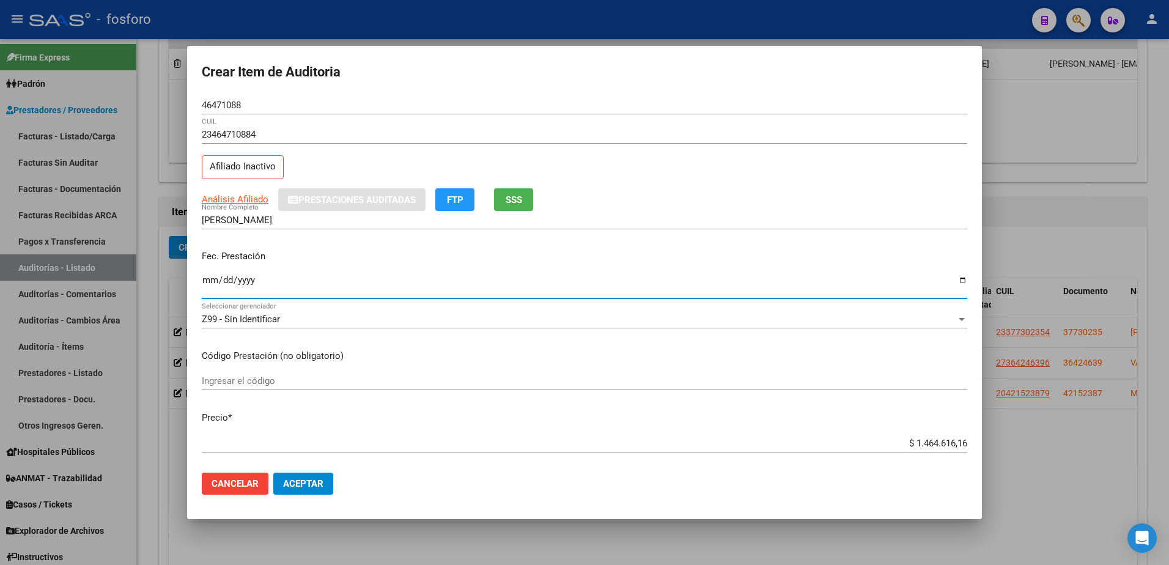
click at [207, 283] on input "Ingresar la fecha" at bounding box center [584, 285] width 765 height 20
click at [216, 381] on input "Ingresar el código" at bounding box center [584, 380] width 765 height 11
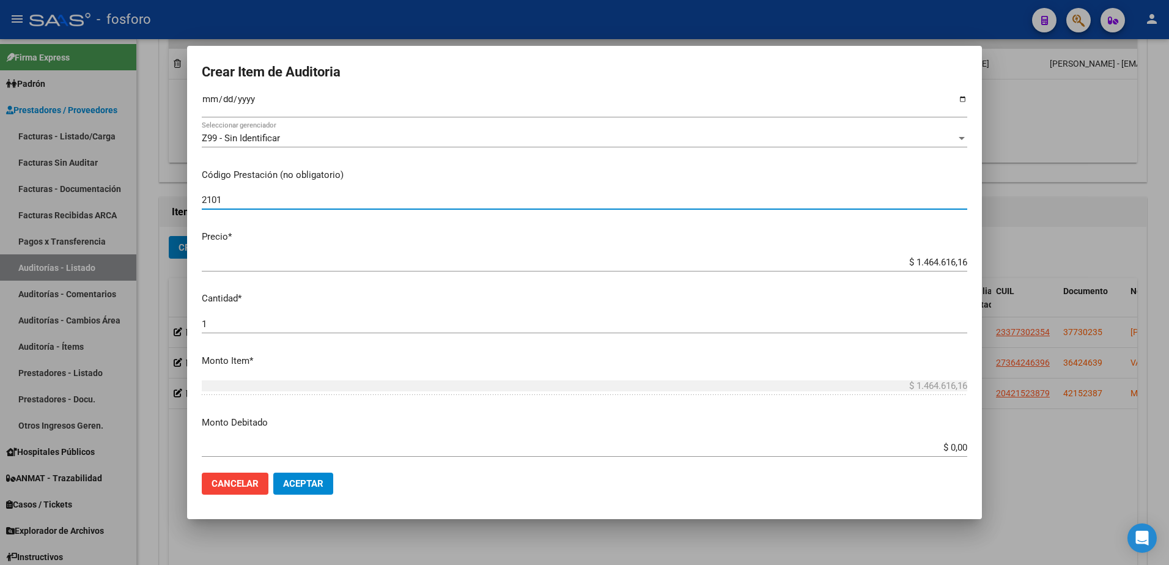
scroll to position [183, 0]
click at [958, 258] on app-form-text-field "Precio * $ 1.464.616,16 Ingresar el precio" at bounding box center [589, 246] width 775 height 38
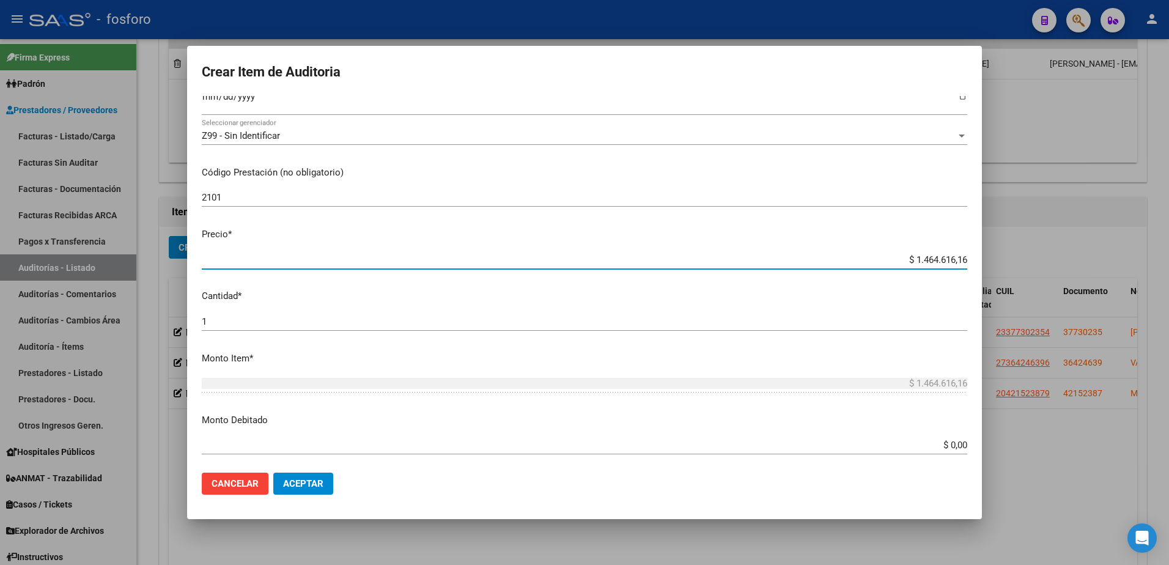
click at [956, 256] on input "$ 1.464.616,16" at bounding box center [584, 259] width 765 height 11
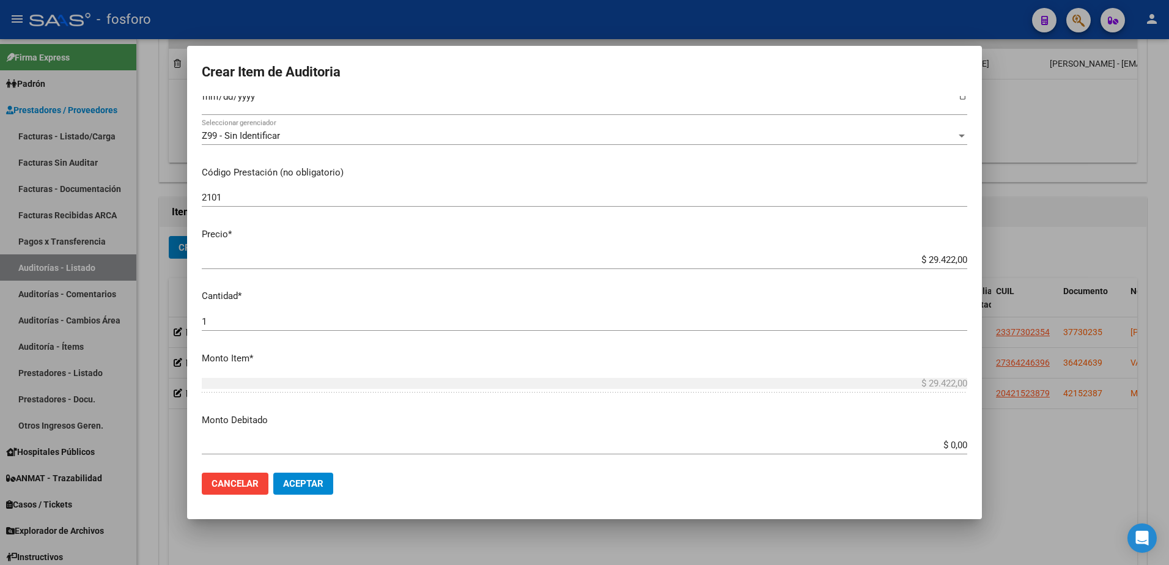
click at [959, 445] on app-form-text-field "Monto Debitado $ 0,00 Ingresar el monto" at bounding box center [589, 432] width 775 height 38
click at [956, 441] on input "$ 0,00" at bounding box center [584, 444] width 765 height 11
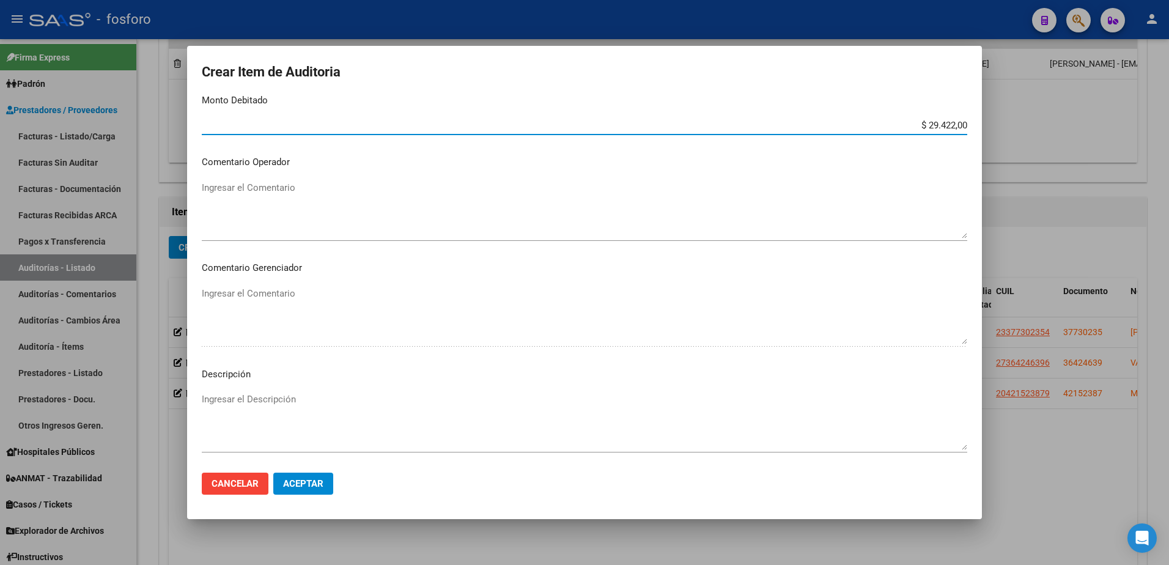
scroll to position [550, 0]
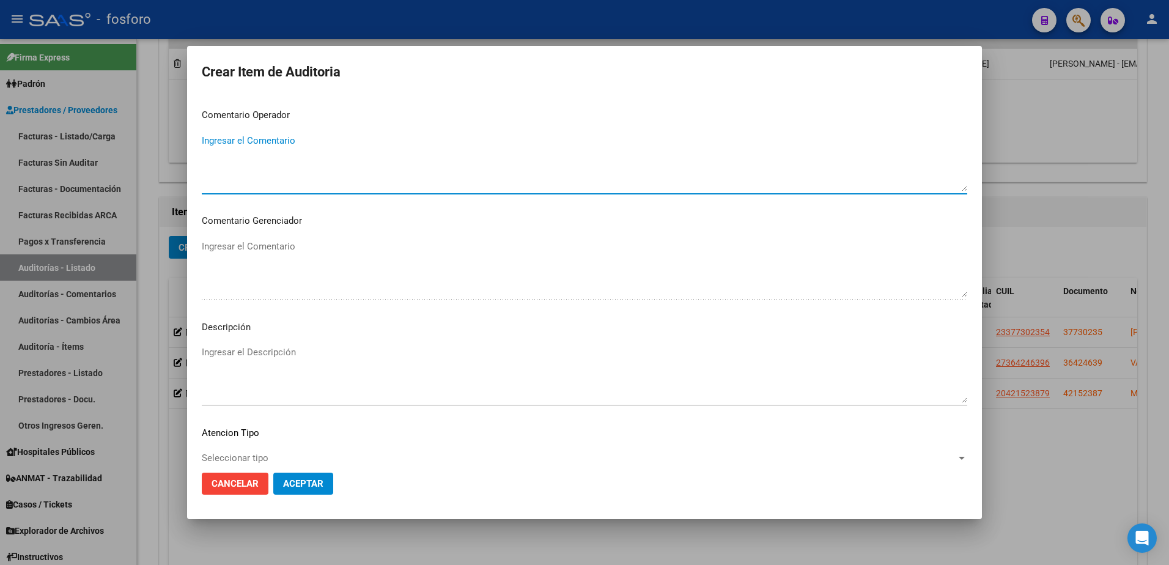
paste textarea "SE DEBITA INTERNACION POR FALTA DE DOCUMENTACION RESPALDATORIA."
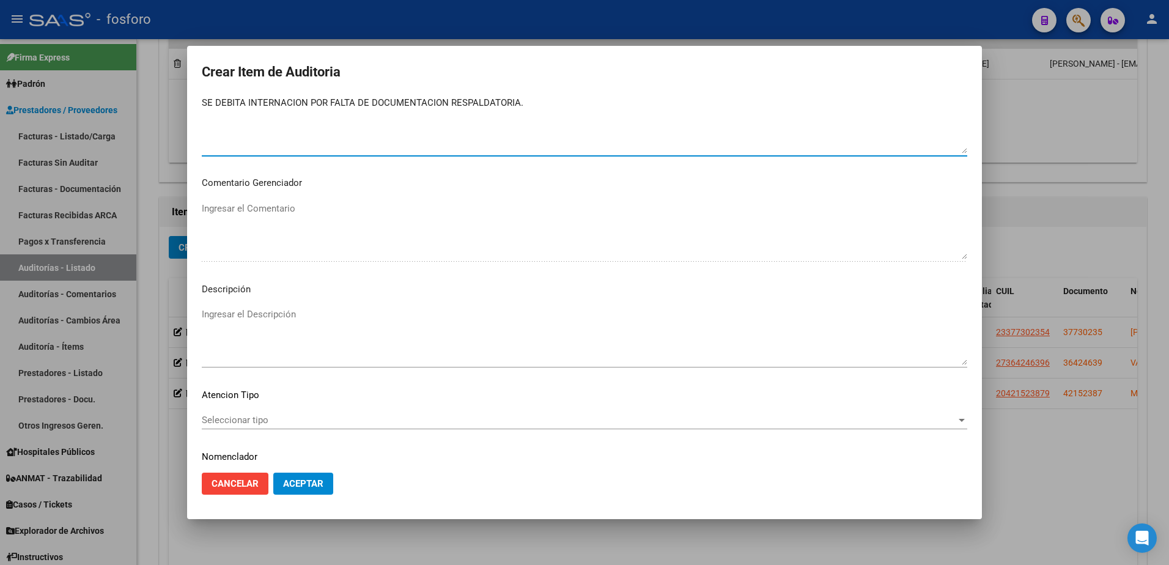
scroll to position [628, 0]
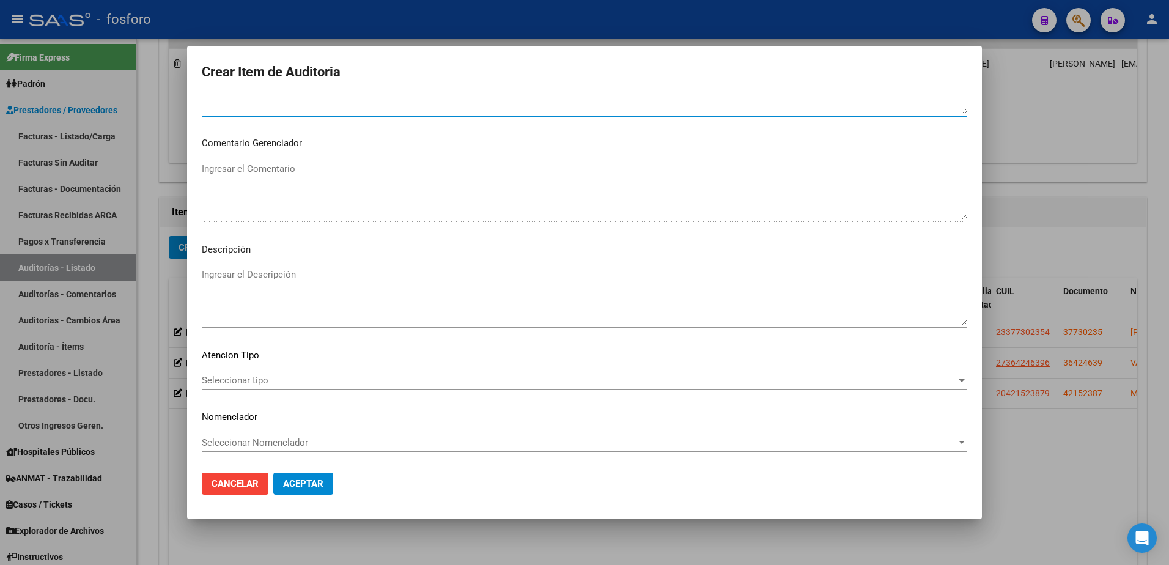
click at [237, 377] on span "Seleccionar tipo" at bounding box center [579, 380] width 754 height 11
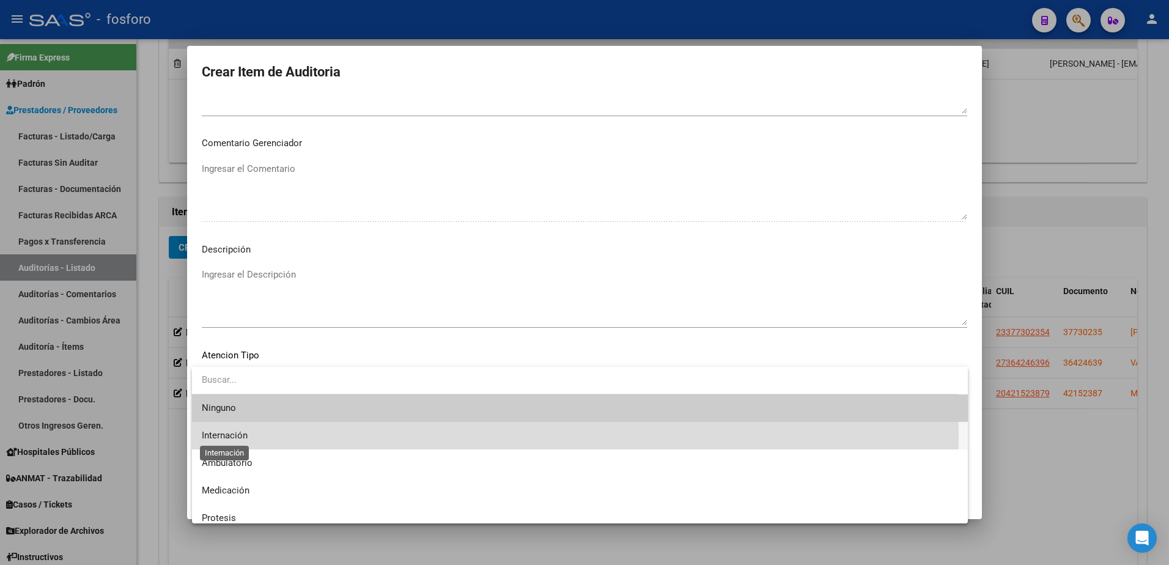
click at [233, 434] on span "Internación" at bounding box center [225, 435] width 46 height 11
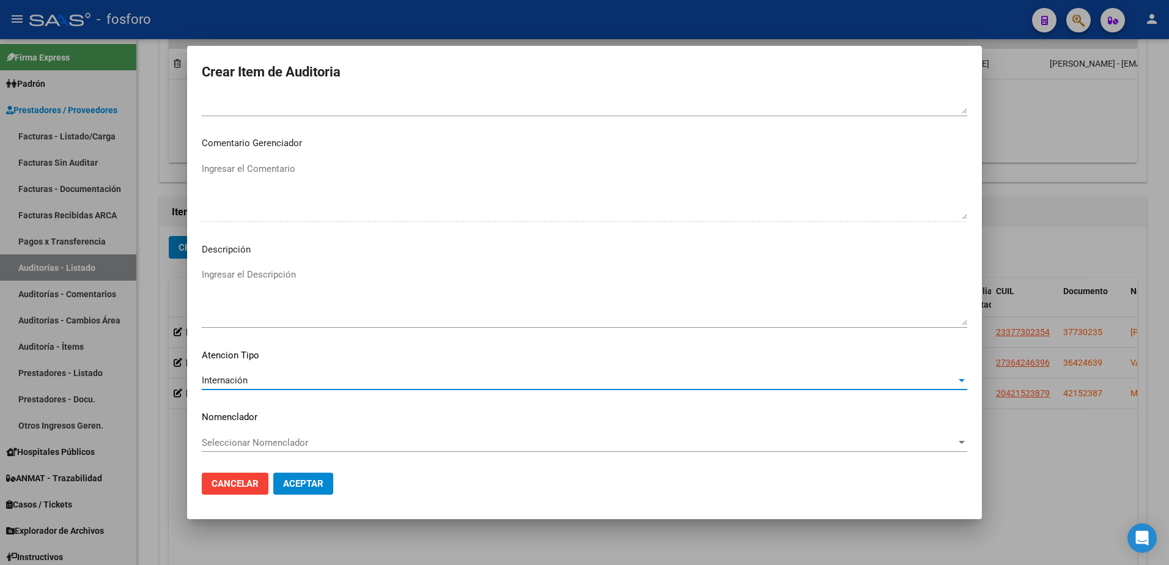
click at [297, 487] on span "Aceptar" at bounding box center [303, 483] width 40 height 11
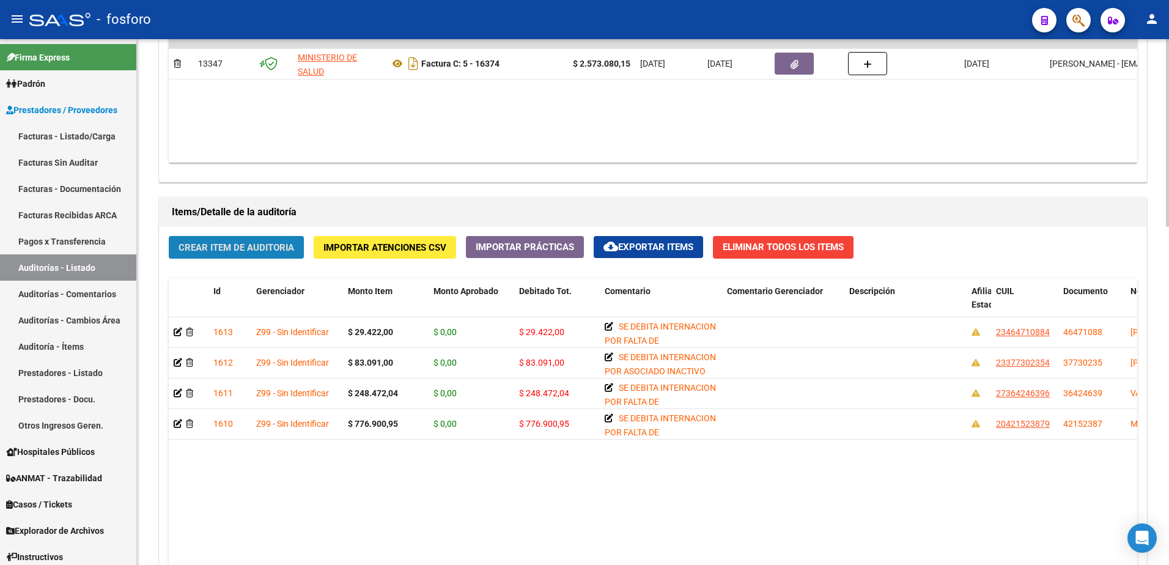
click at [250, 249] on span "Crear Item de Auditoria" at bounding box center [236, 247] width 116 height 11
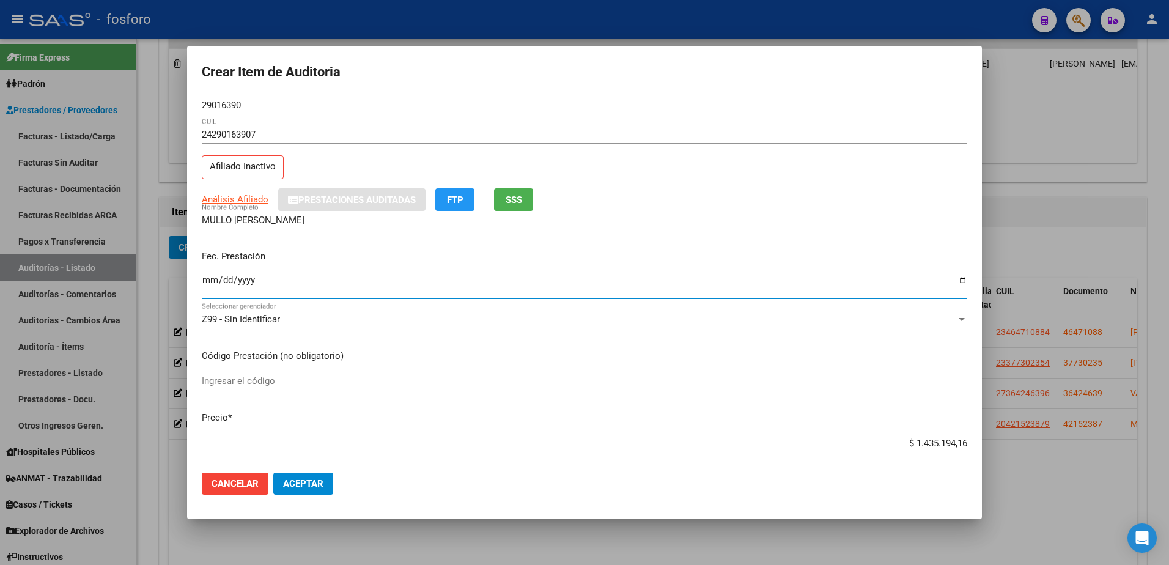
click at [202, 279] on input "Ingresar la fecha" at bounding box center [584, 285] width 765 height 20
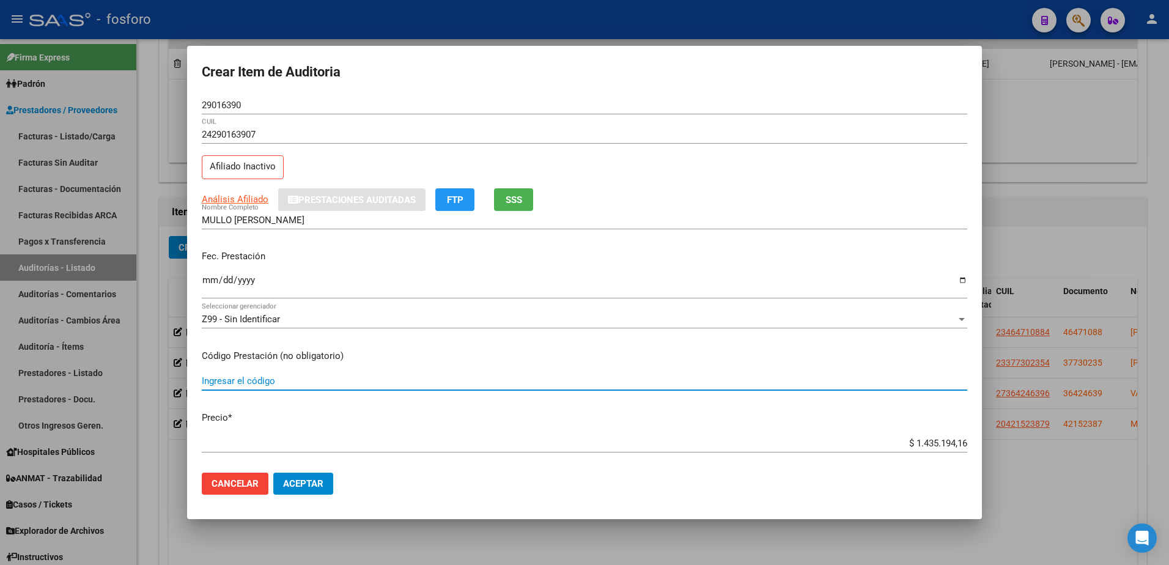
click at [247, 381] on input "Ingresar el código" at bounding box center [584, 380] width 765 height 11
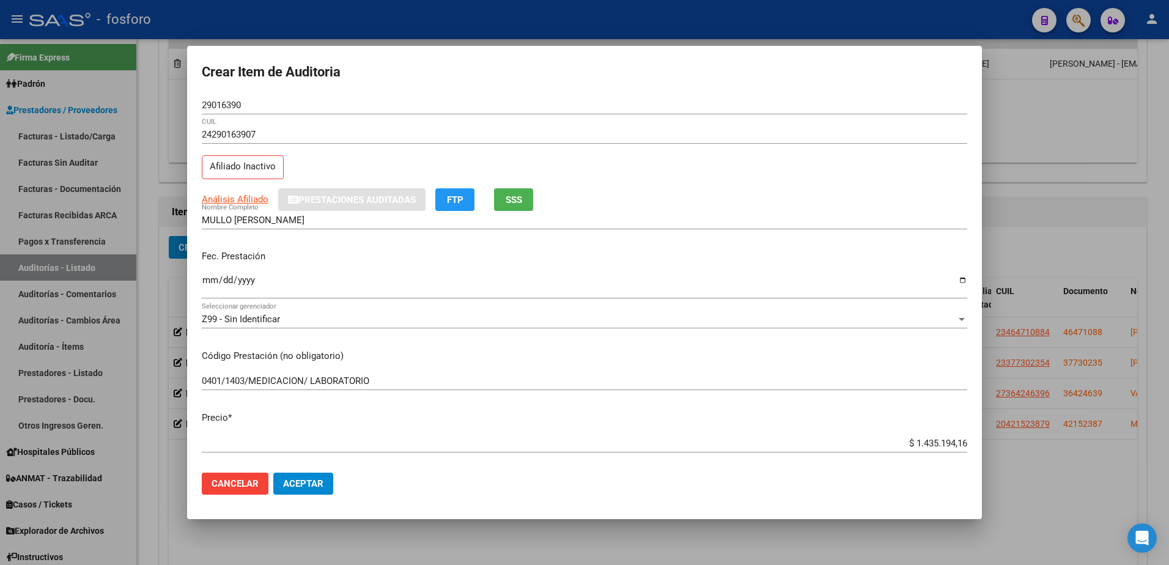
click at [959, 442] on app-form-text-field "Precio * $ 1.435.194,16 Ingresar el precio" at bounding box center [589, 430] width 775 height 38
click at [958, 440] on app-form-text-field "Precio * $ 1.435.194,16 Ingresar el precio" at bounding box center [589, 430] width 775 height 38
click at [957, 441] on input "$ 1.435.194,16" at bounding box center [584, 443] width 765 height 11
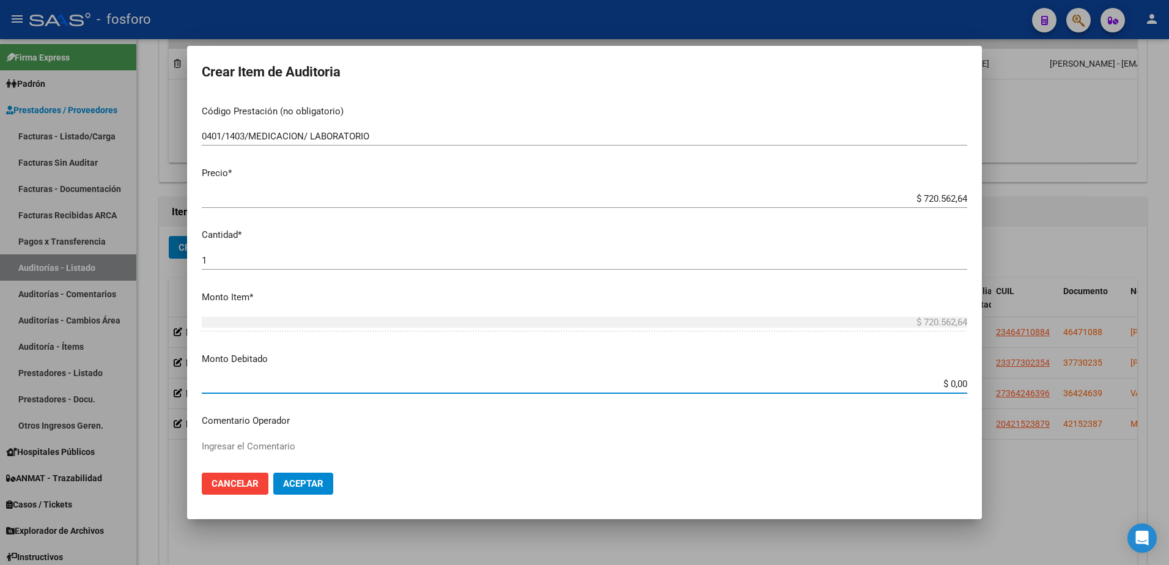
click at [957, 383] on input "$ 0,00" at bounding box center [584, 383] width 765 height 11
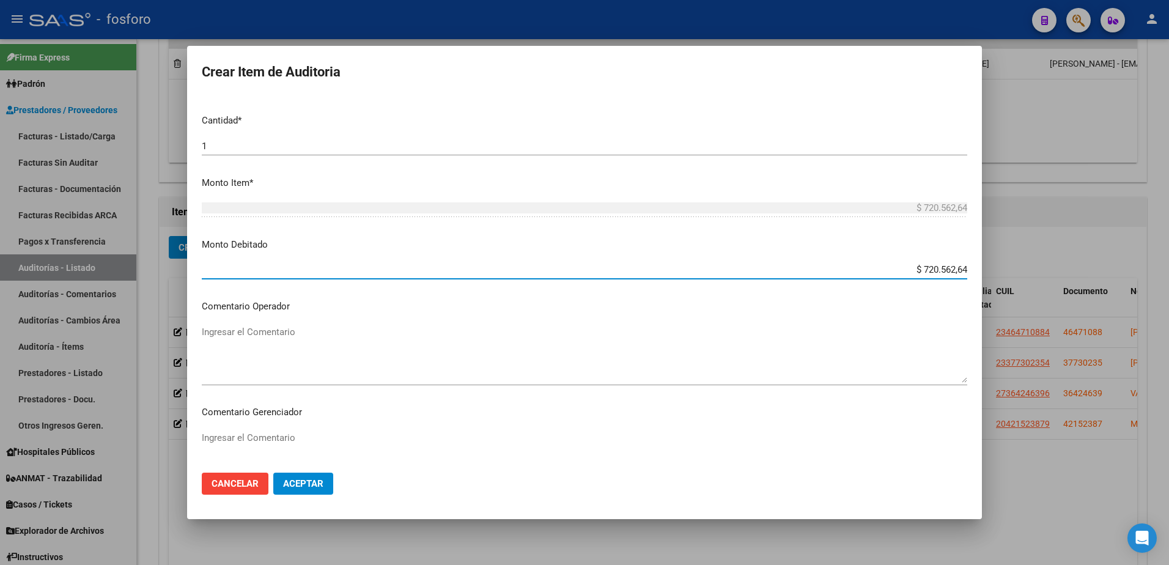
scroll to position [367, 0]
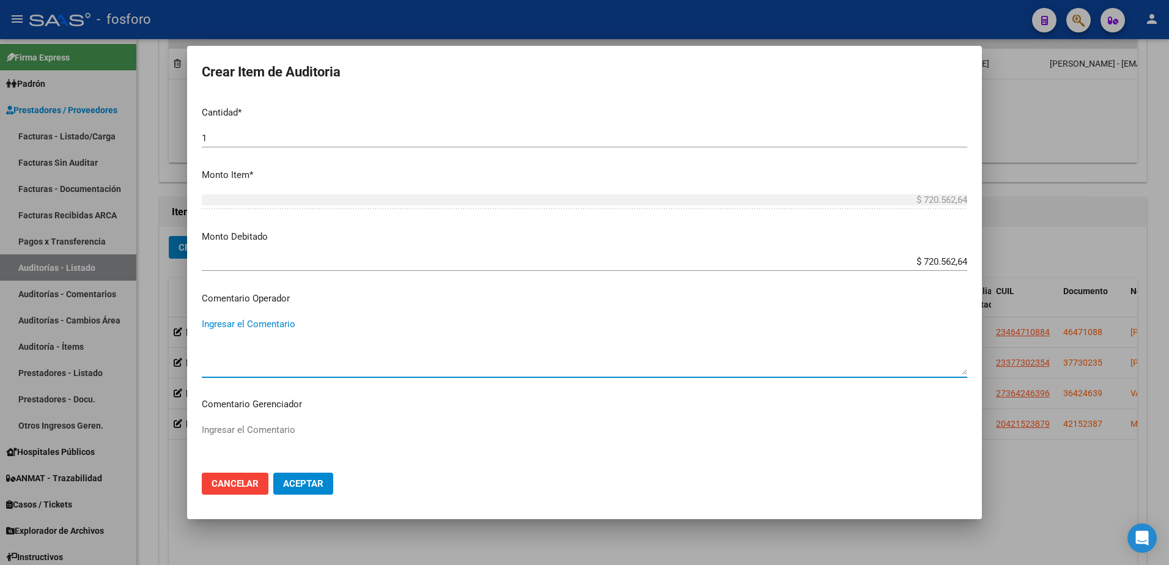
click at [248, 321] on textarea "Ingresar el Comentario" at bounding box center [584, 345] width 765 height 57
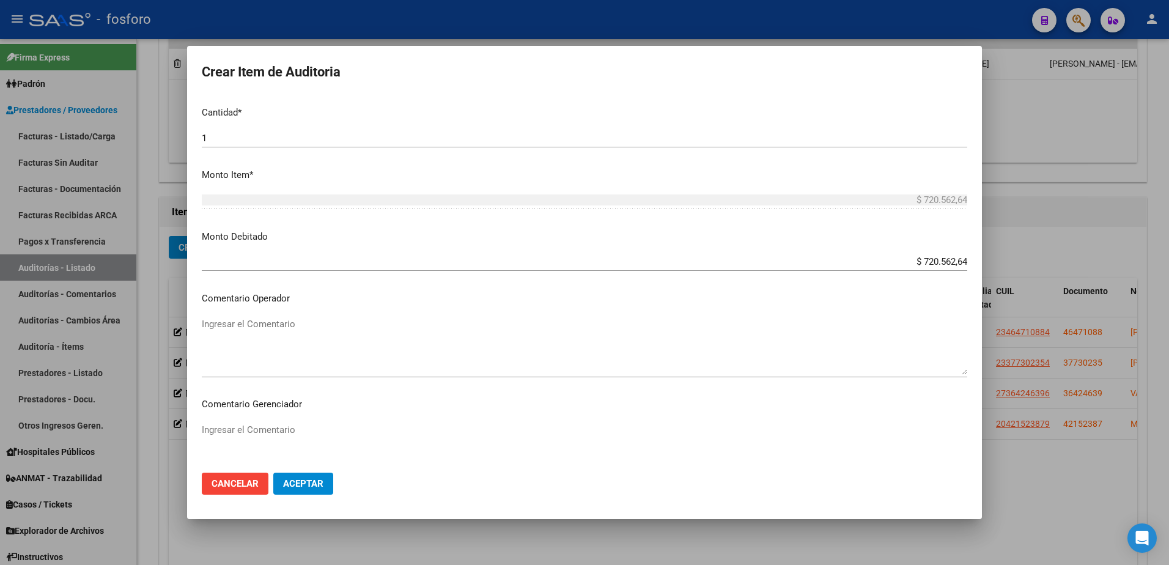
drag, startPoint x: 249, startPoint y: 314, endPoint x: 348, endPoint y: 370, distance: 113.6
click at [394, 380] on div "Ingresar el Comentario" at bounding box center [584, 352] width 765 height 74
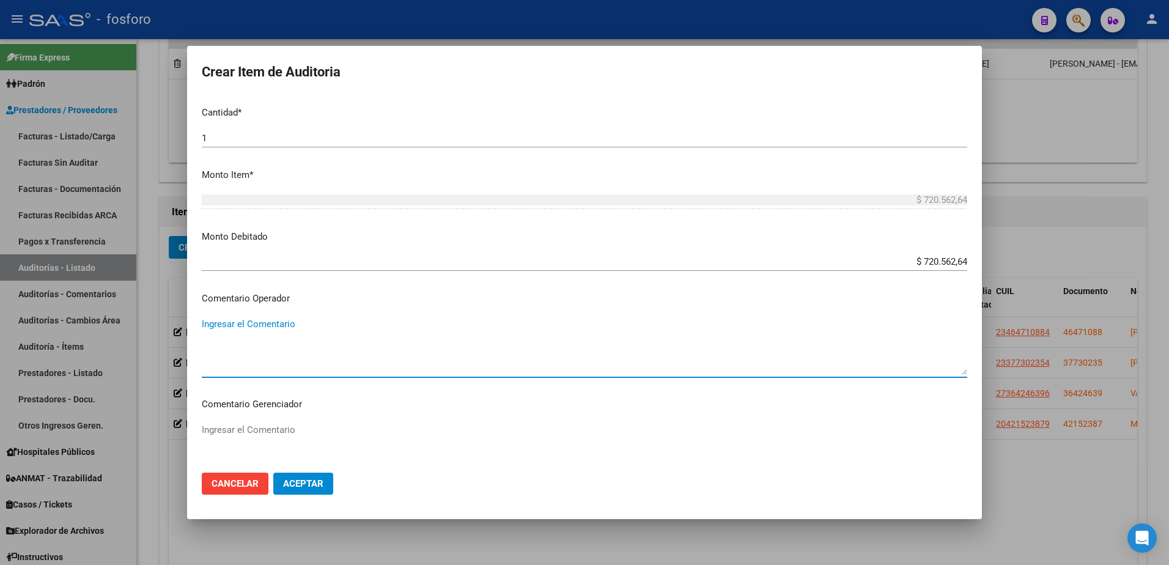
paste textarea "SE DEBITA INTERNACION POR FALTA DE DOCUMENTACION RESPALDATORIA."
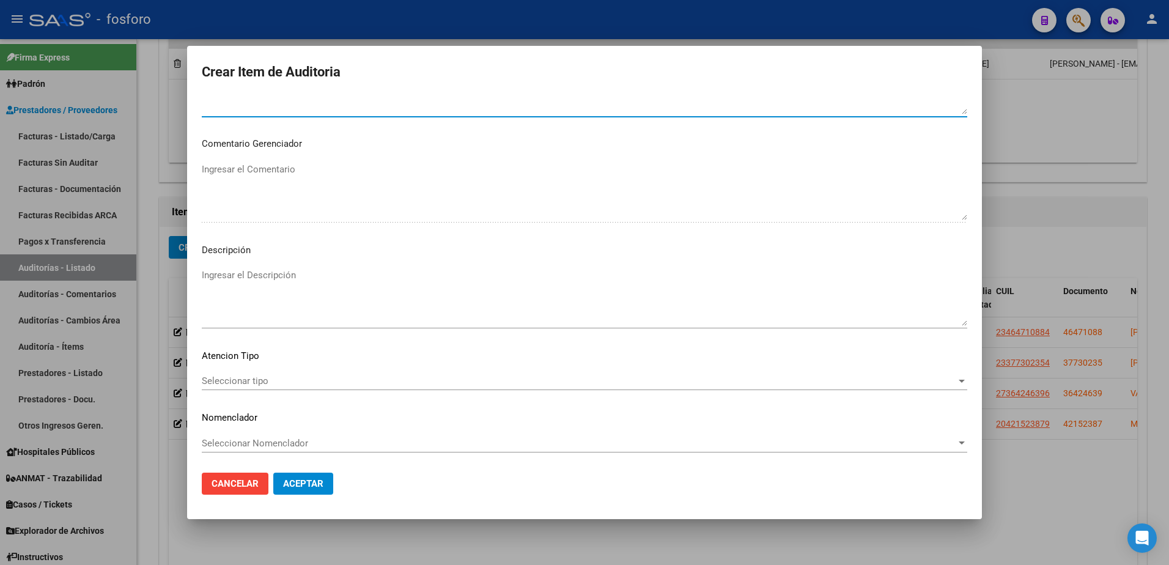
scroll to position [628, 0]
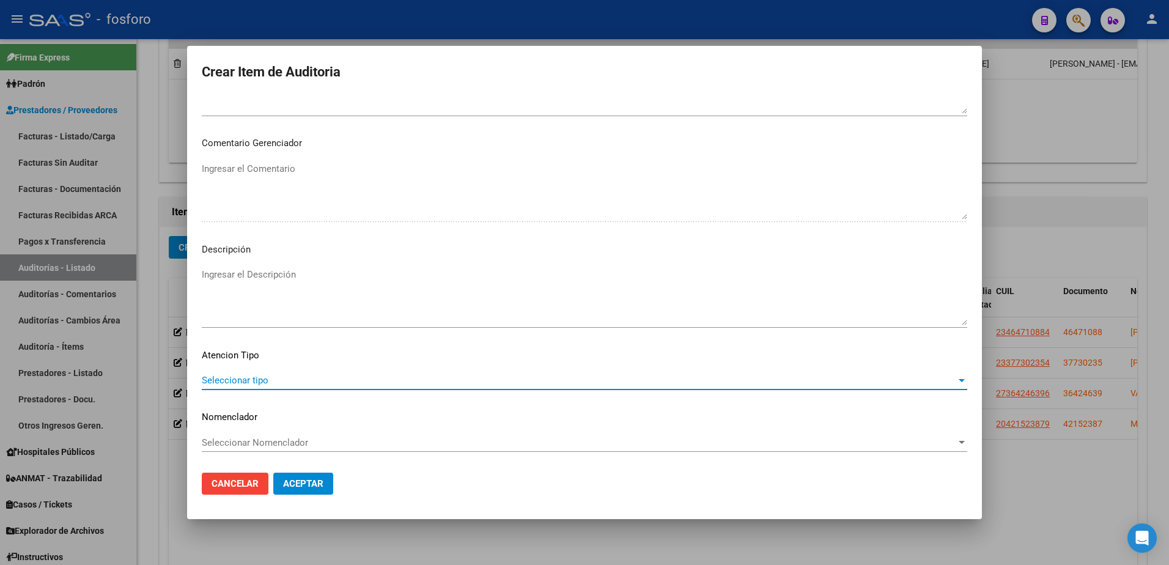
click at [238, 378] on span "Seleccionar tipo" at bounding box center [579, 380] width 754 height 11
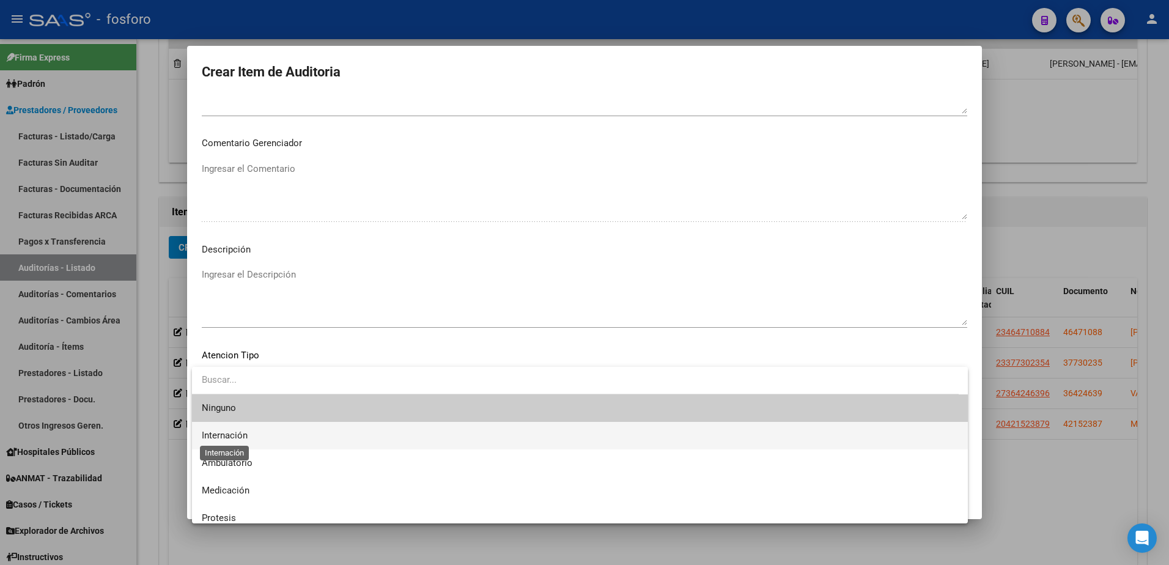
click at [229, 438] on span "Internación" at bounding box center [225, 435] width 46 height 11
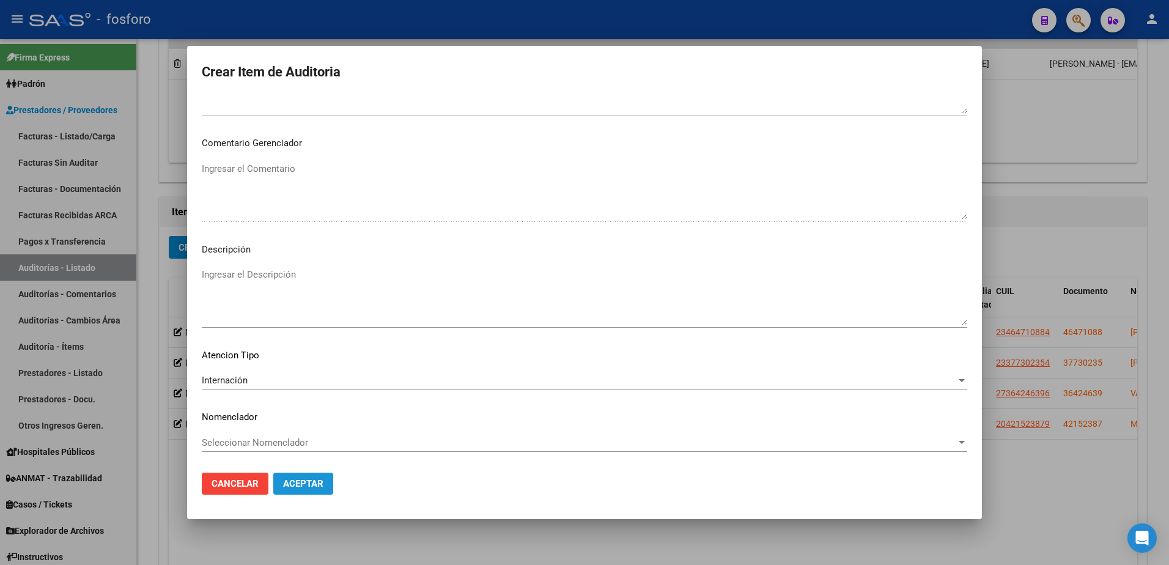
click at [295, 488] on span "Aceptar" at bounding box center [303, 483] width 40 height 11
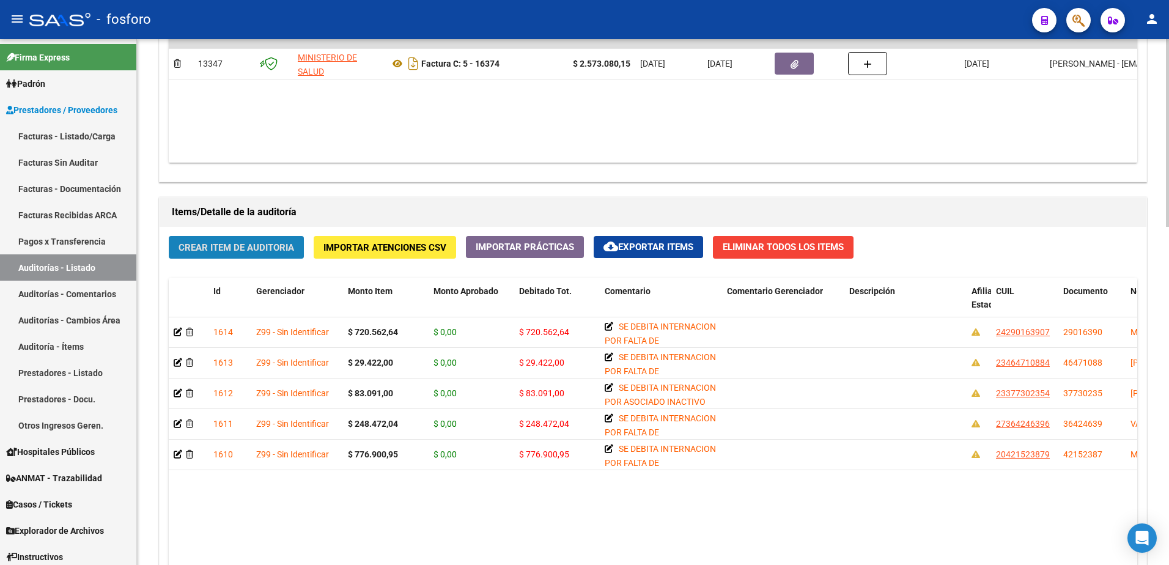
click at [208, 248] on span "Crear Item de Auditoria" at bounding box center [236, 247] width 116 height 11
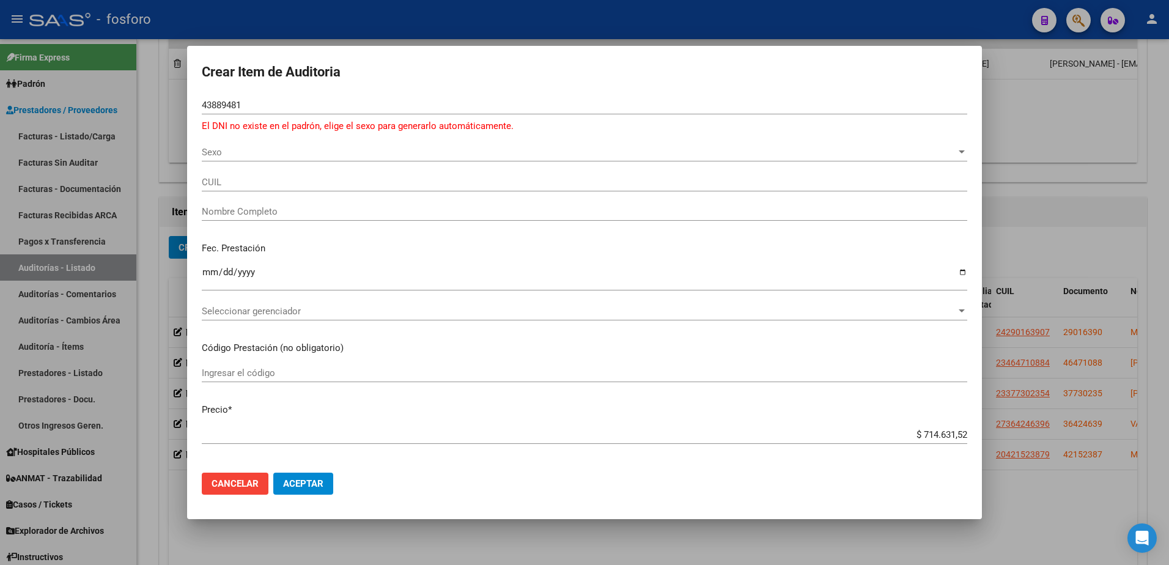
click at [172, 157] on div at bounding box center [584, 282] width 1169 height 565
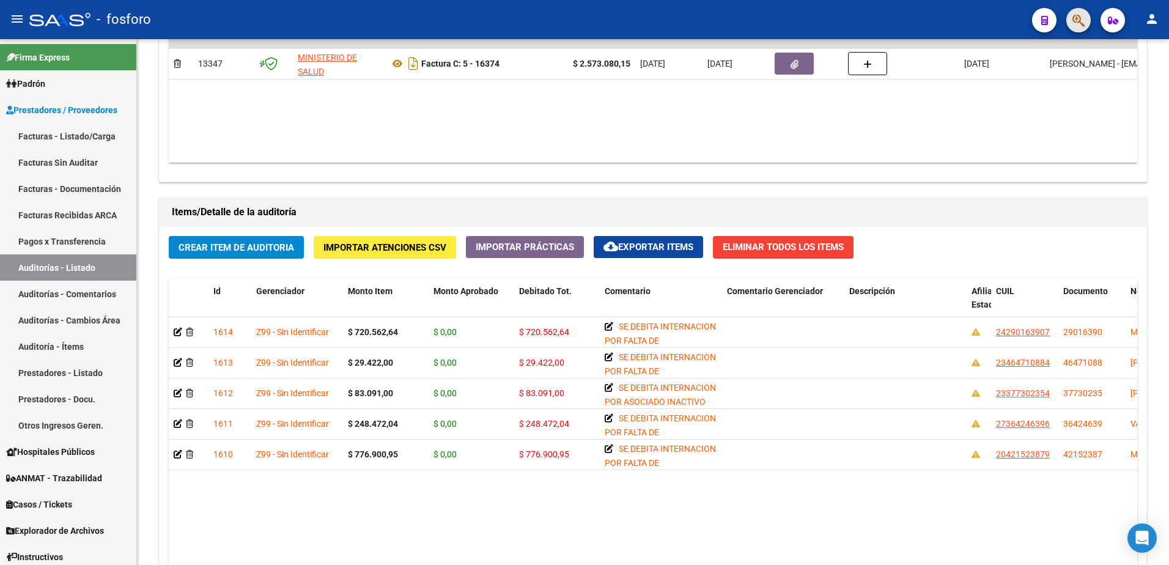
click at [1071, 19] on button "button" at bounding box center [1078, 20] width 24 height 24
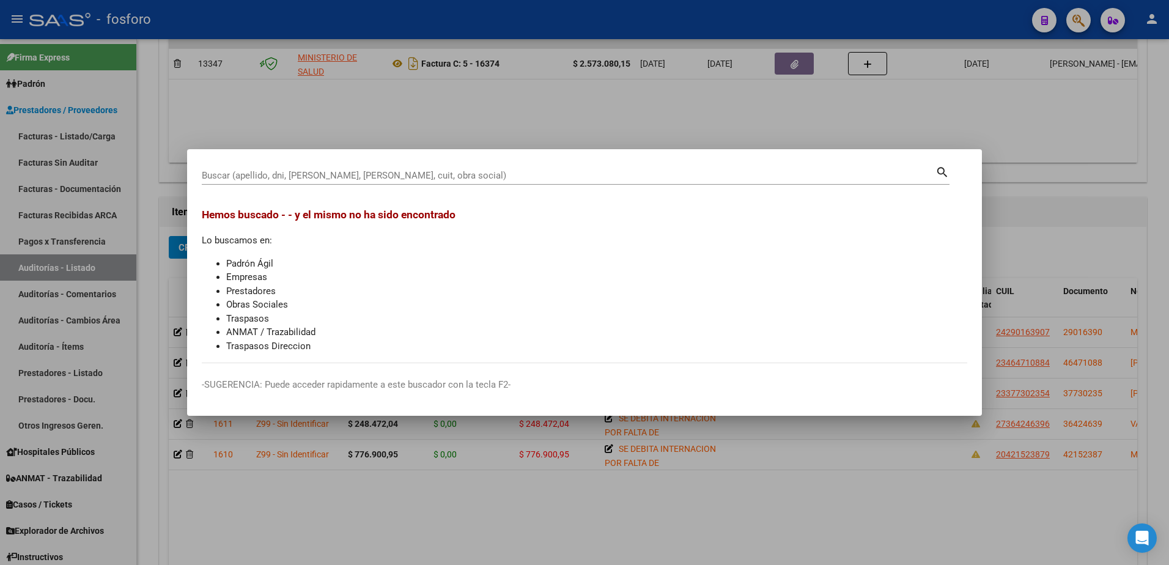
click at [298, 118] on div at bounding box center [584, 282] width 1169 height 565
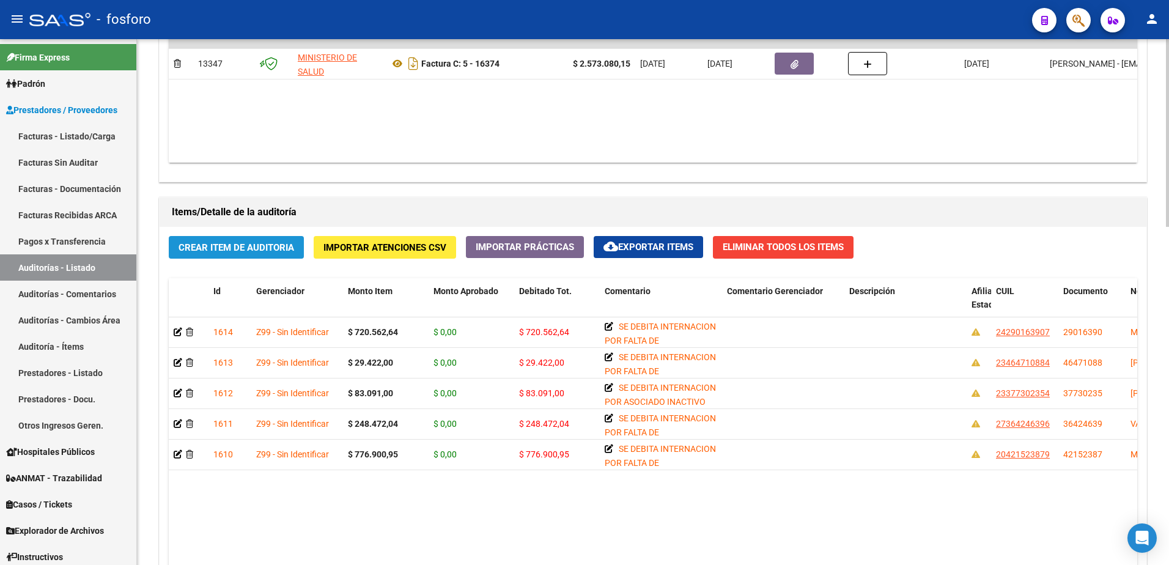
click at [227, 249] on span "Crear Item de Auditoria" at bounding box center [236, 247] width 116 height 11
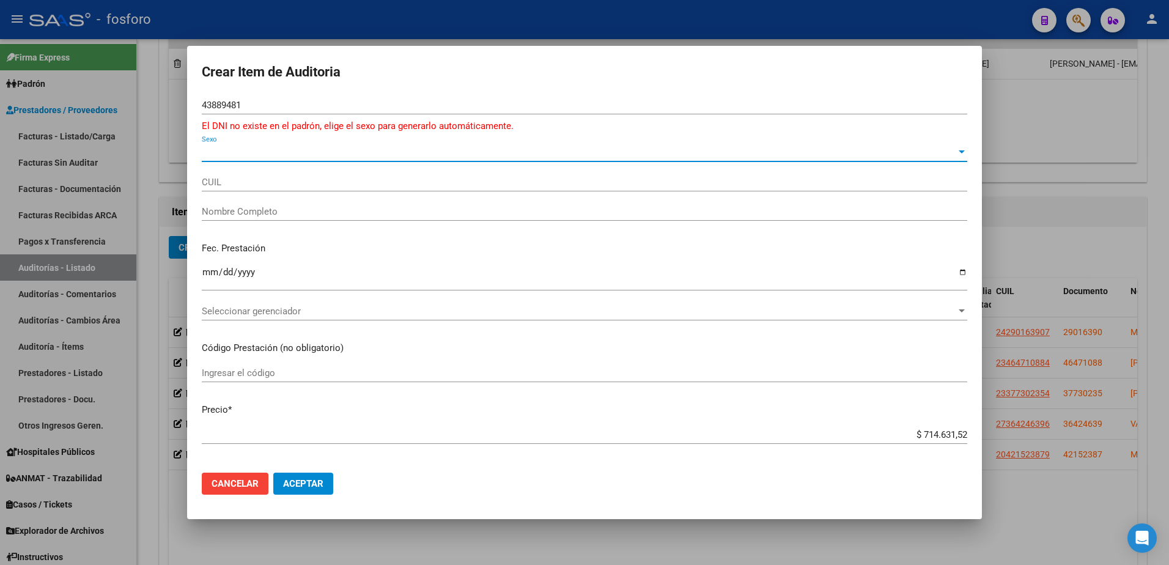
click at [229, 156] on span "Sexo" at bounding box center [579, 152] width 754 height 11
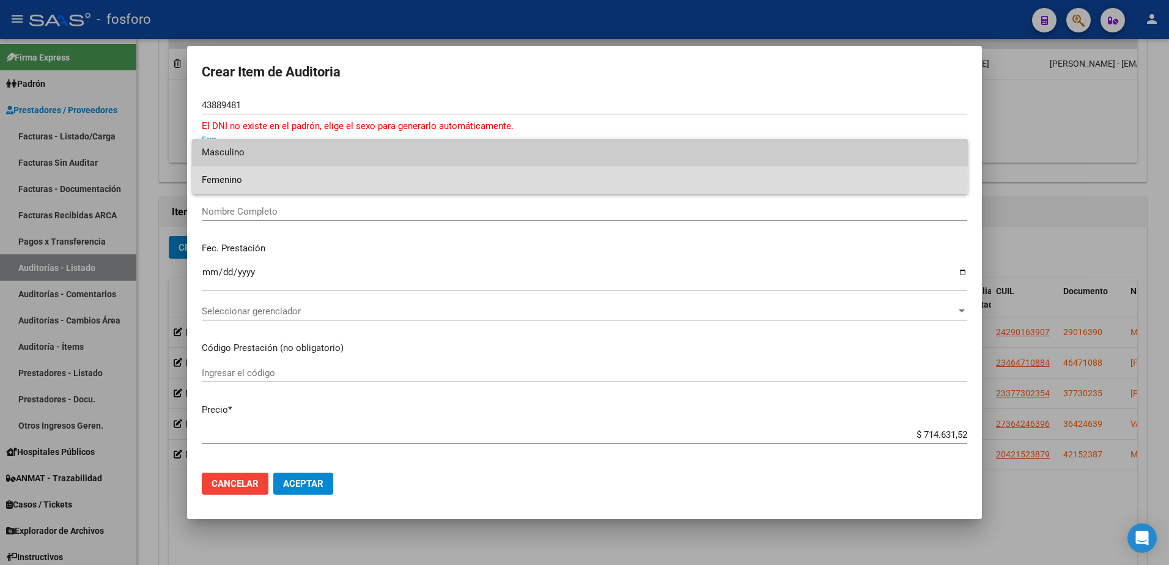
click at [225, 182] on span "Femenino" at bounding box center [580, 180] width 756 height 28
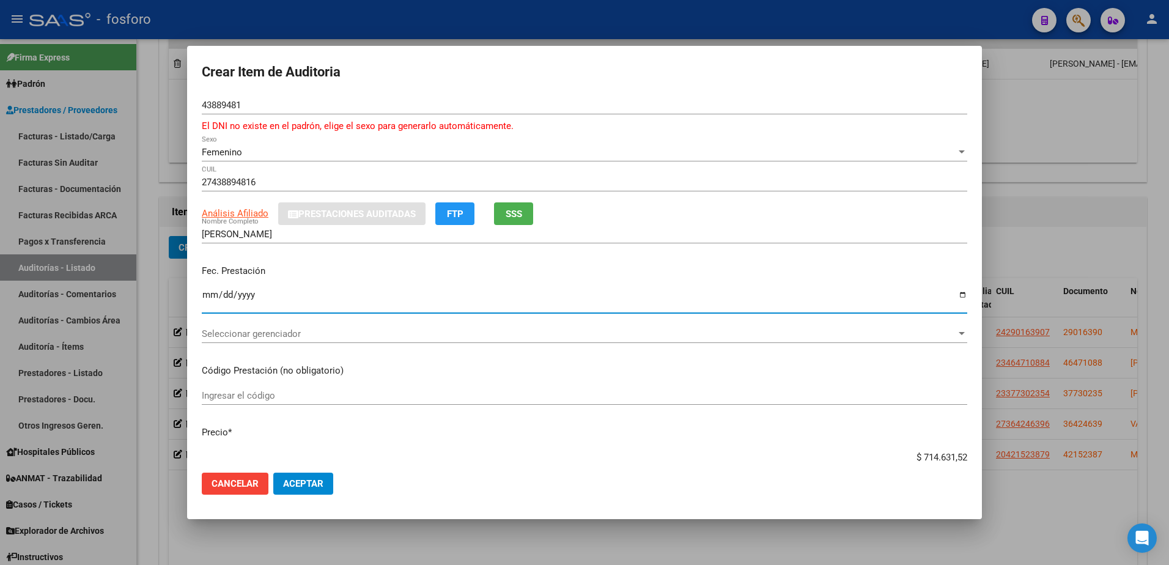
click at [205, 295] on input "Ingresar la fecha" at bounding box center [584, 300] width 765 height 20
click at [273, 472] on button "Aceptar" at bounding box center [303, 483] width 60 height 22
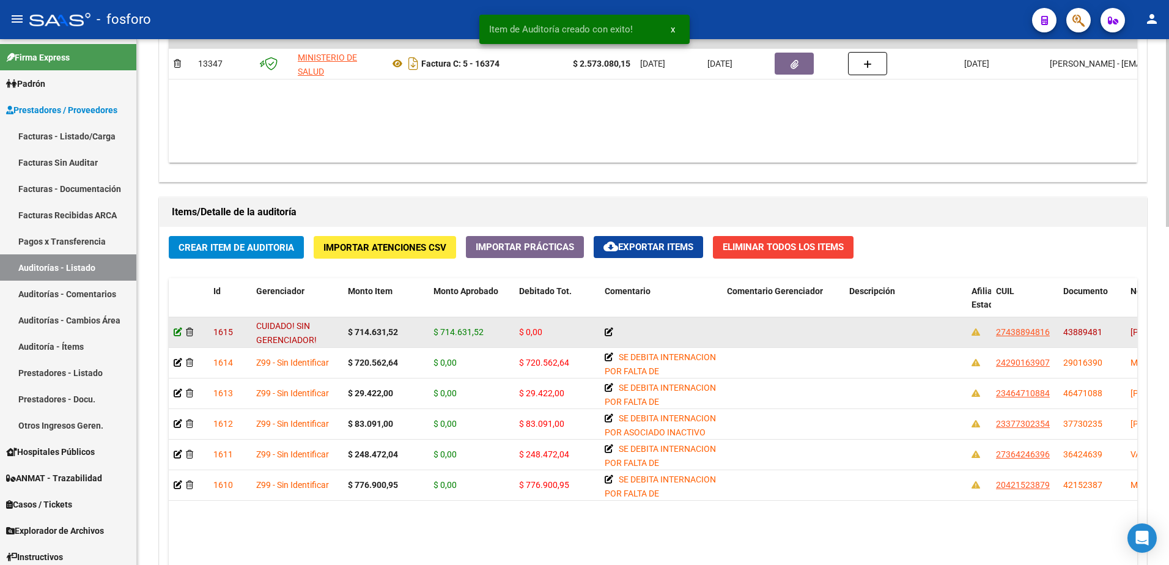
click at [175, 334] on icon at bounding box center [178, 332] width 9 height 9
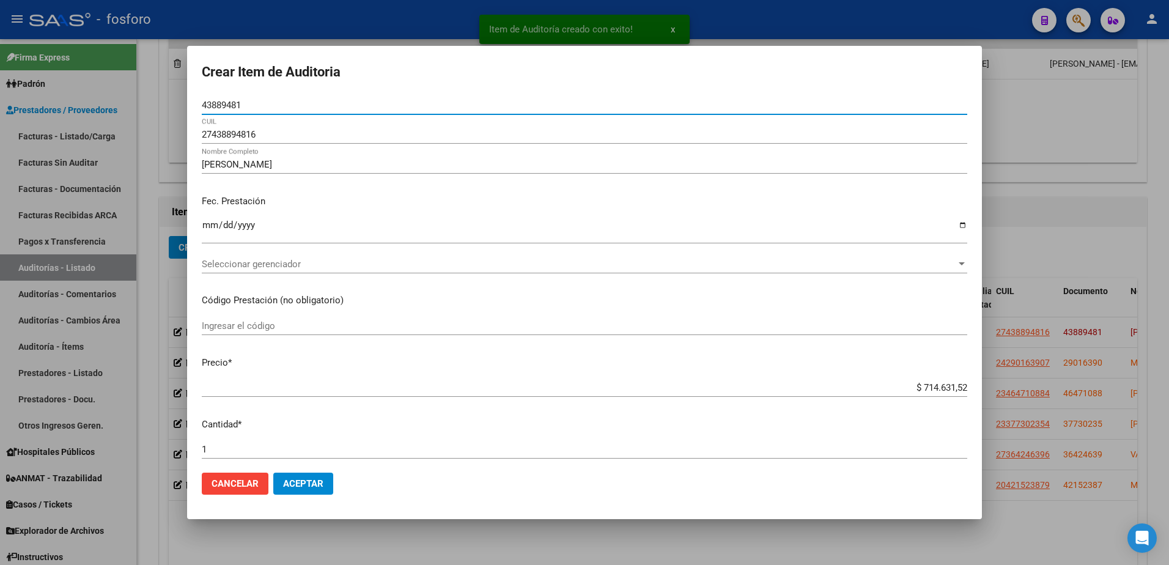
click at [244, 263] on span "Seleccionar gerenciador" at bounding box center [579, 264] width 754 height 11
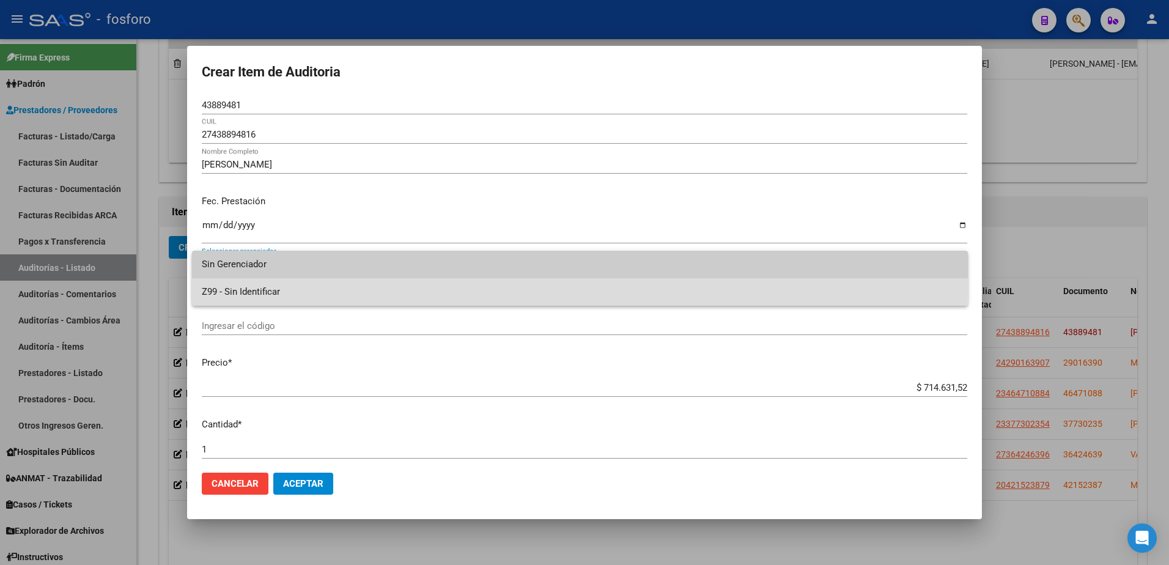
click at [255, 289] on span "Z99 - Sin Identificar" at bounding box center [580, 292] width 756 height 28
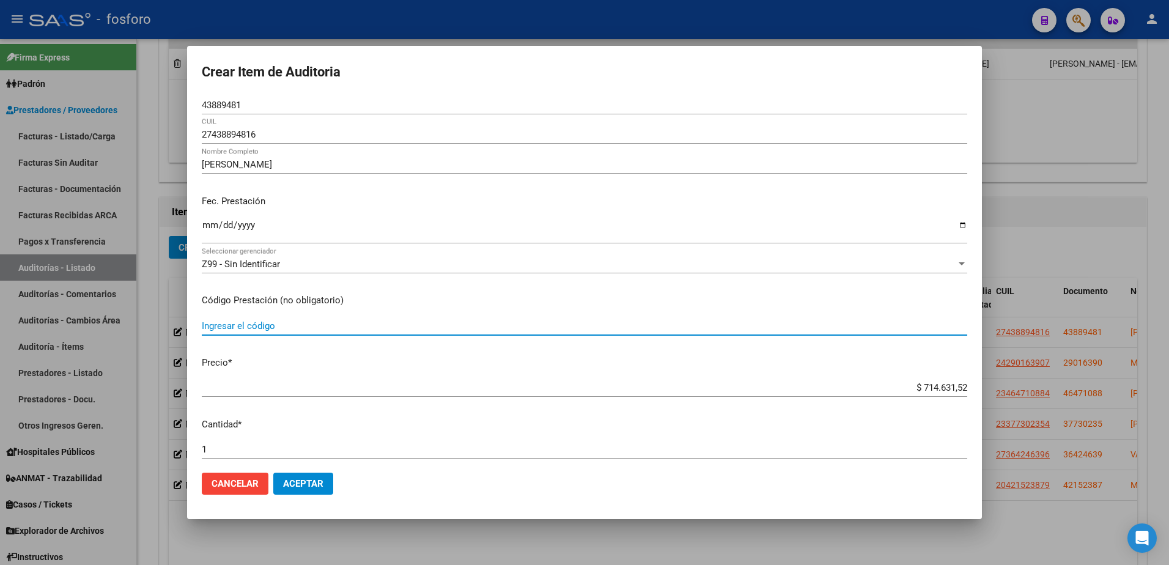
click at [243, 329] on input "Ingresar el código" at bounding box center [584, 325] width 765 height 11
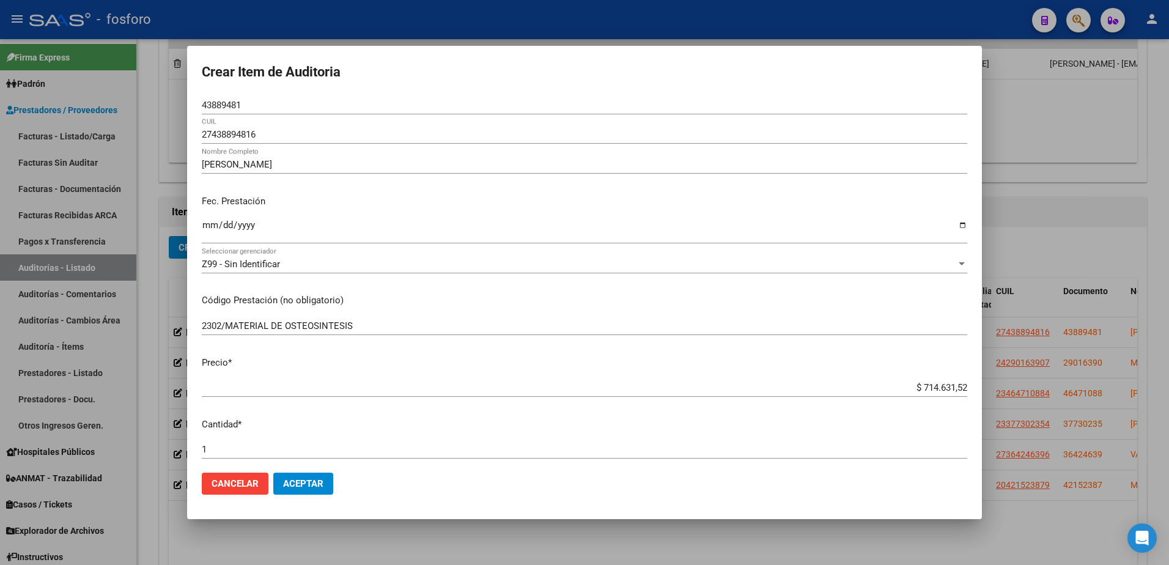
click at [959, 383] on app-form-text-field "Precio * $ 714.631,52 Ingresar el precio" at bounding box center [589, 375] width 775 height 38
click at [957, 389] on input "$ 714.631,52" at bounding box center [584, 387] width 765 height 11
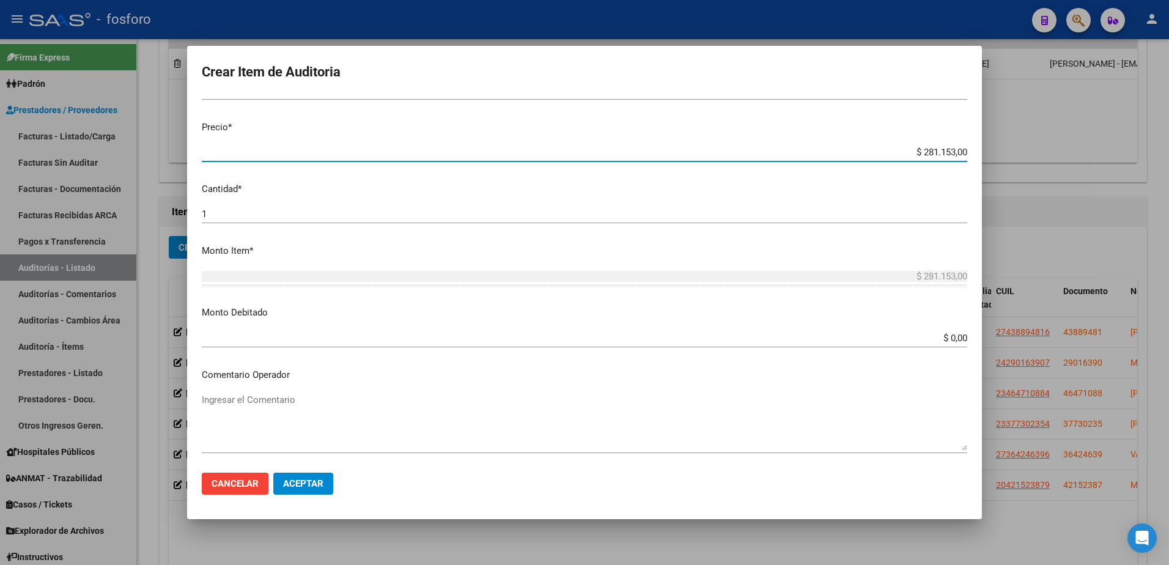
scroll to position [244, 0]
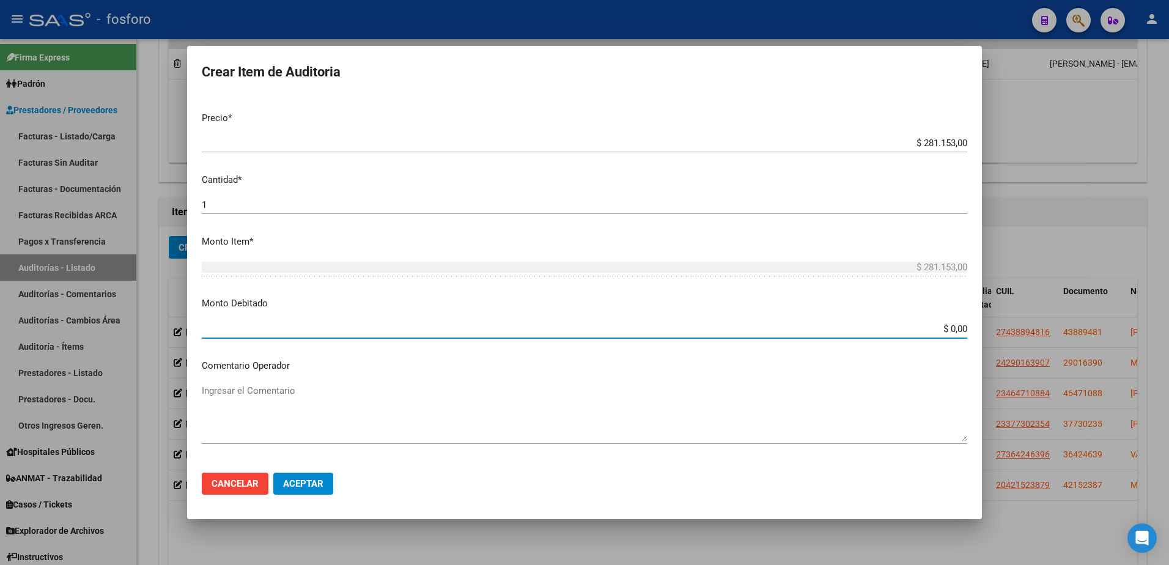
click at [957, 327] on input "$ 0,00" at bounding box center [584, 328] width 765 height 11
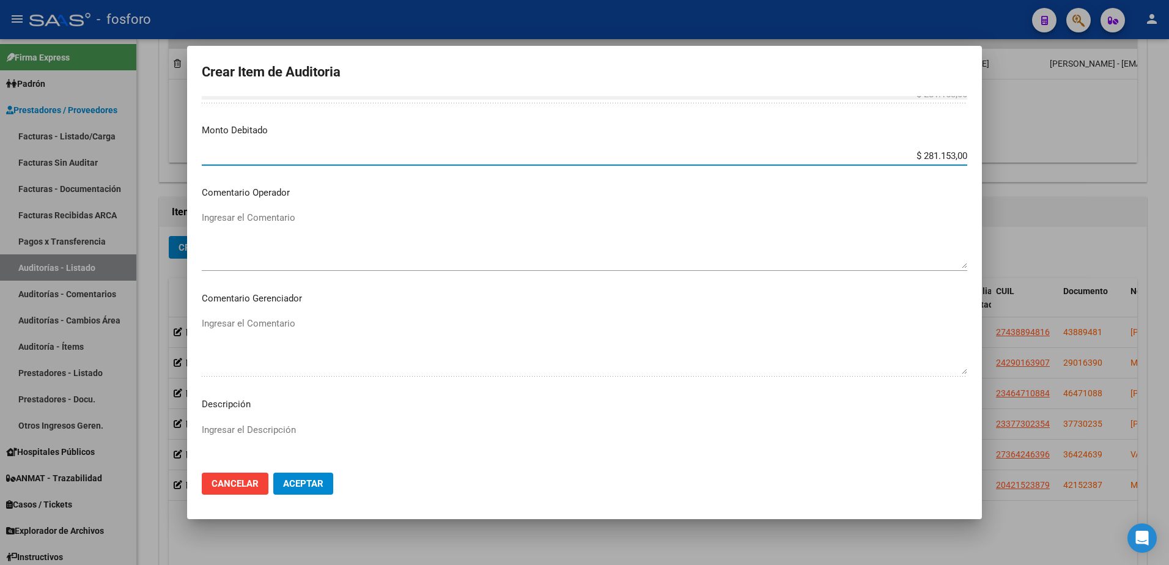
scroll to position [428, 0]
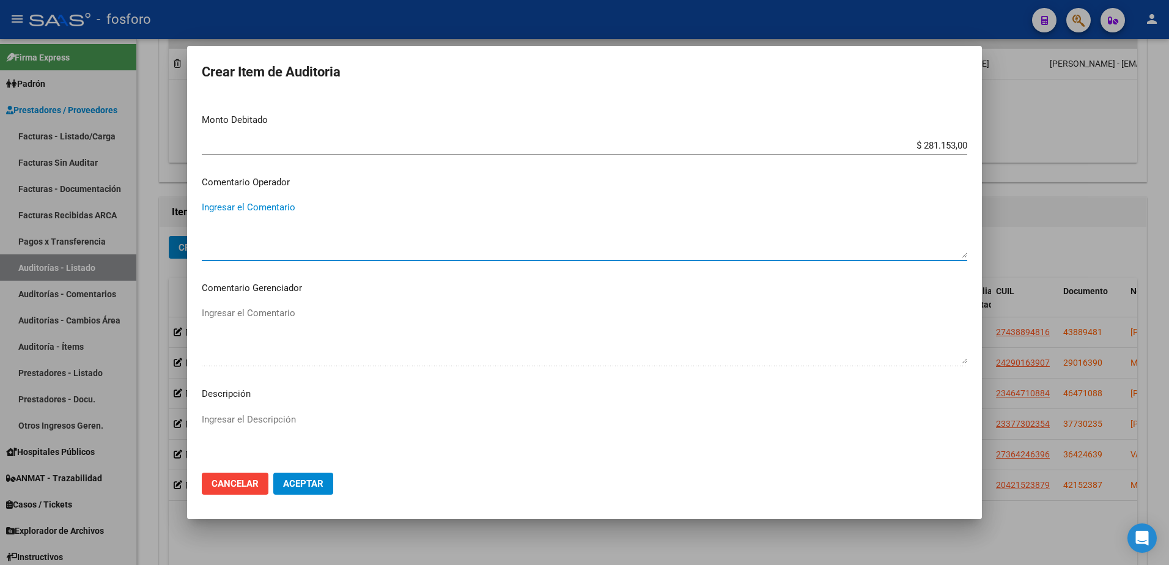
paste textarea "SE DEBITA INTERNACION POR FALTA DE DOCUMENTACION RESPALDATORIA."
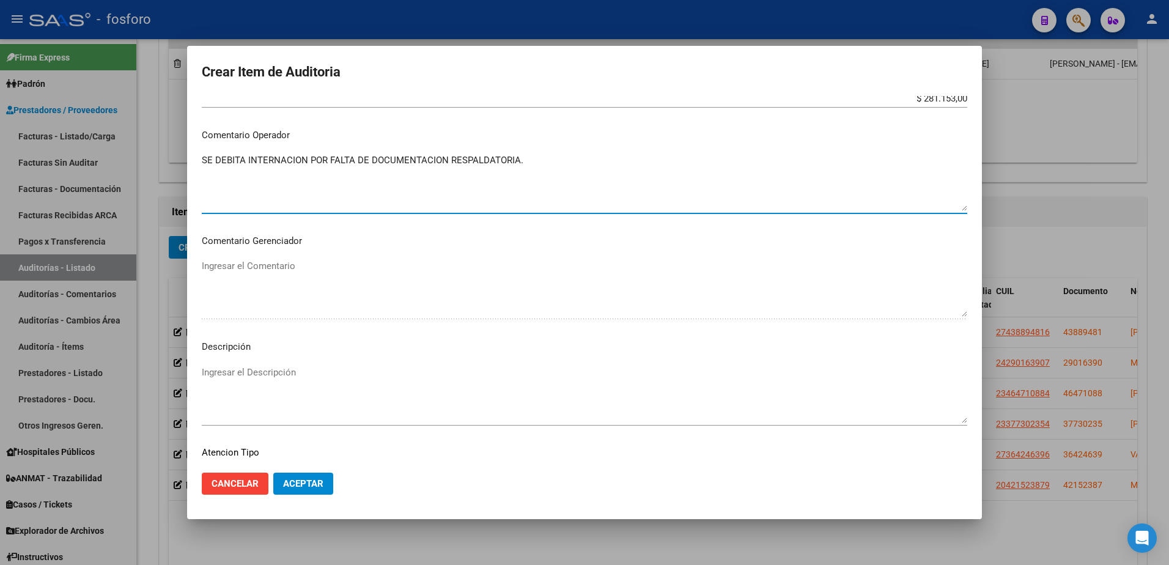
scroll to position [572, 0]
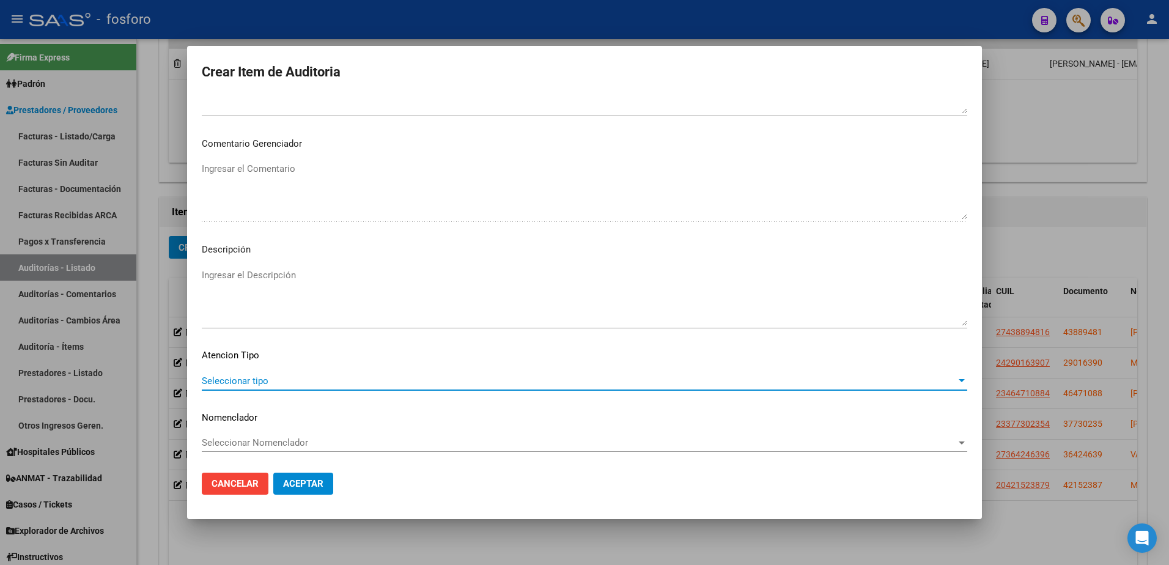
click at [227, 376] on span "Seleccionar tipo" at bounding box center [579, 380] width 754 height 11
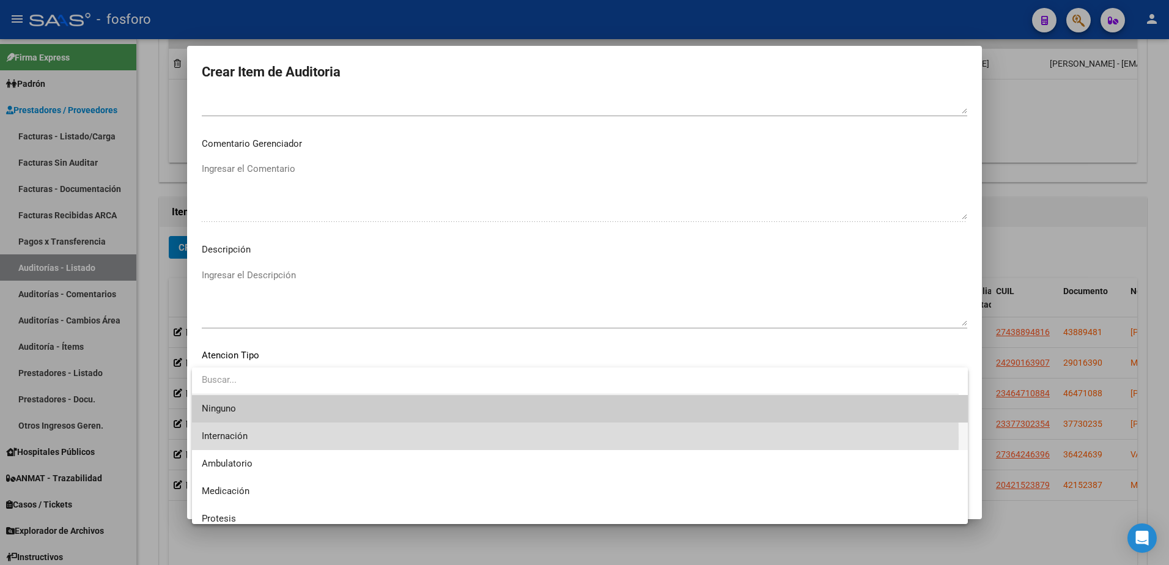
click at [252, 438] on span "Internación" at bounding box center [580, 436] width 756 height 28
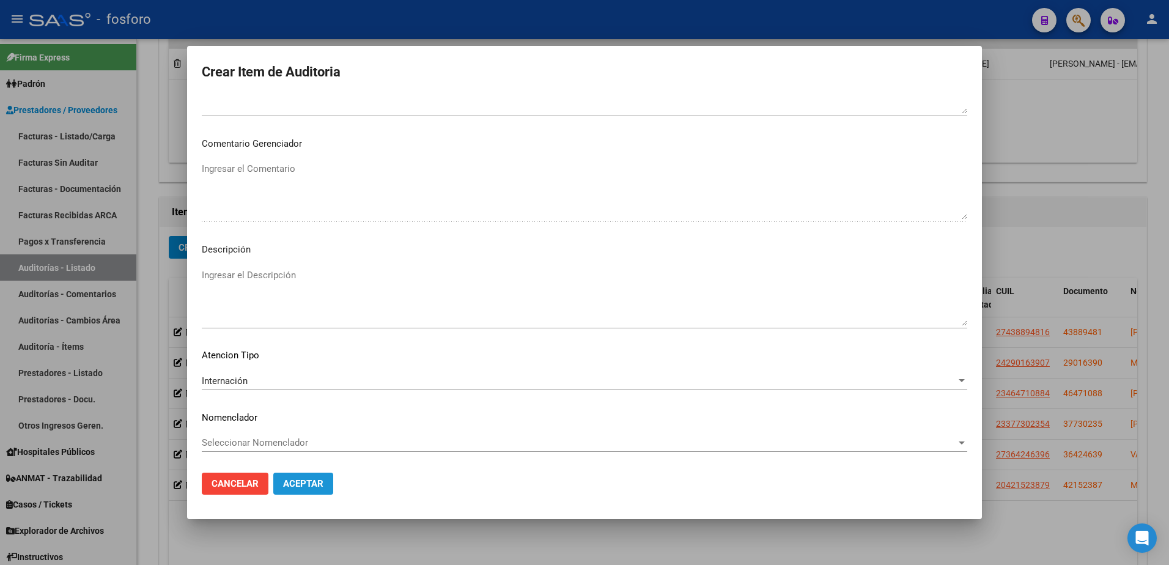
click at [318, 482] on span "Aceptar" at bounding box center [303, 483] width 40 height 11
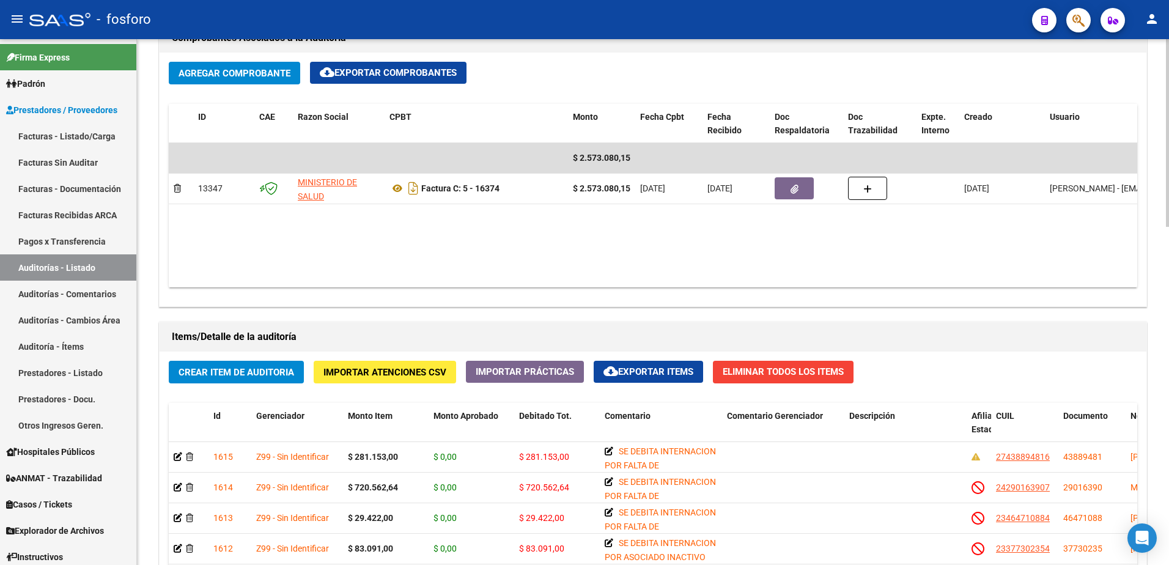
scroll to position [611, 0]
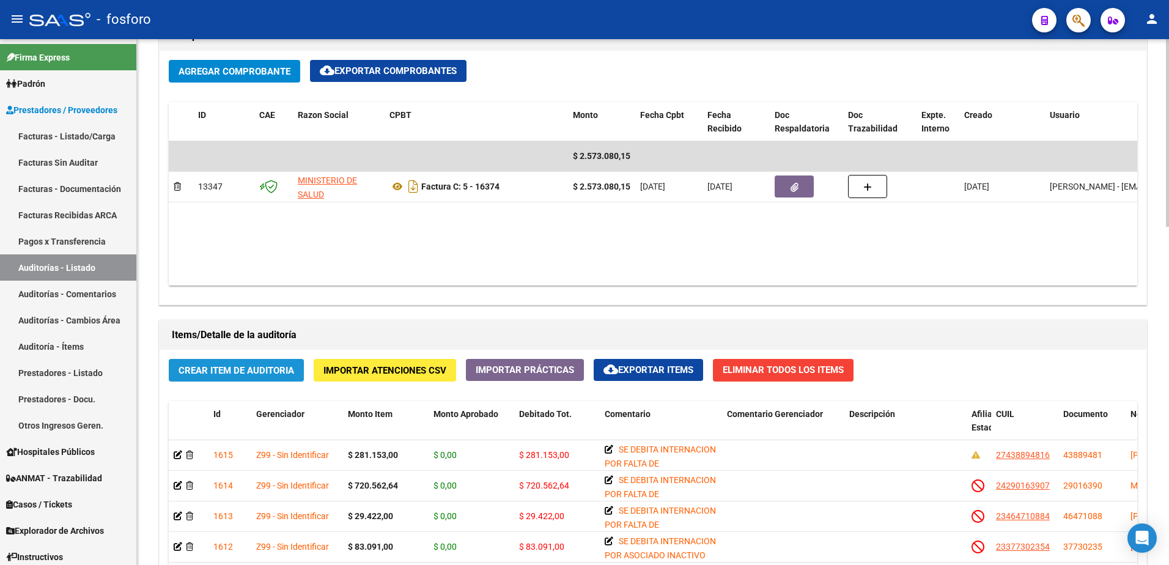
click at [247, 378] on button "Crear Item de Auditoria" at bounding box center [236, 370] width 135 height 23
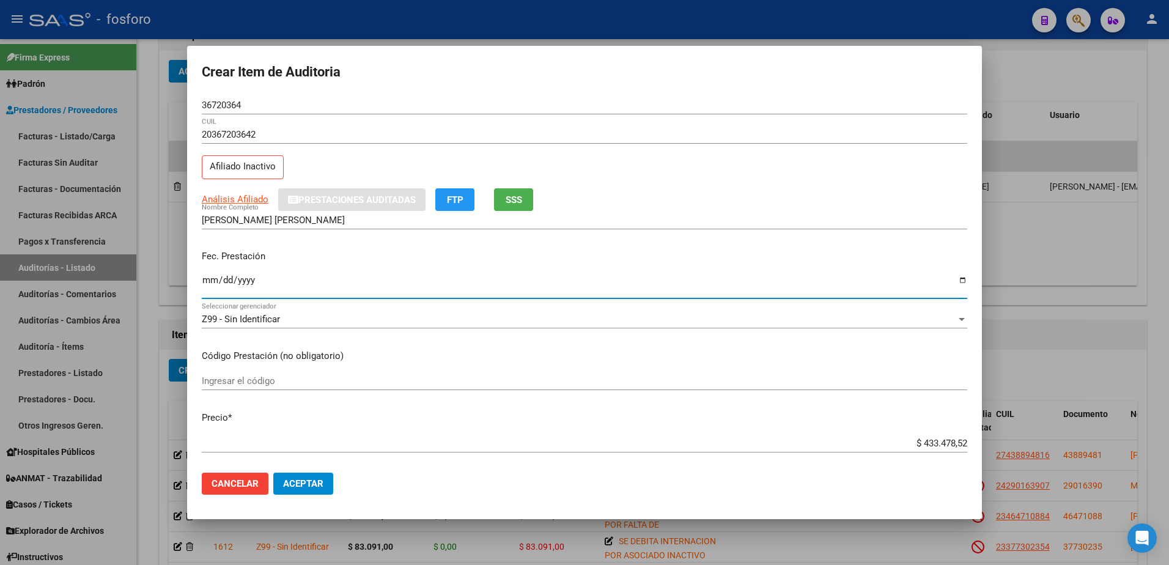
click at [205, 281] on input "Ingresar la fecha" at bounding box center [584, 285] width 765 height 20
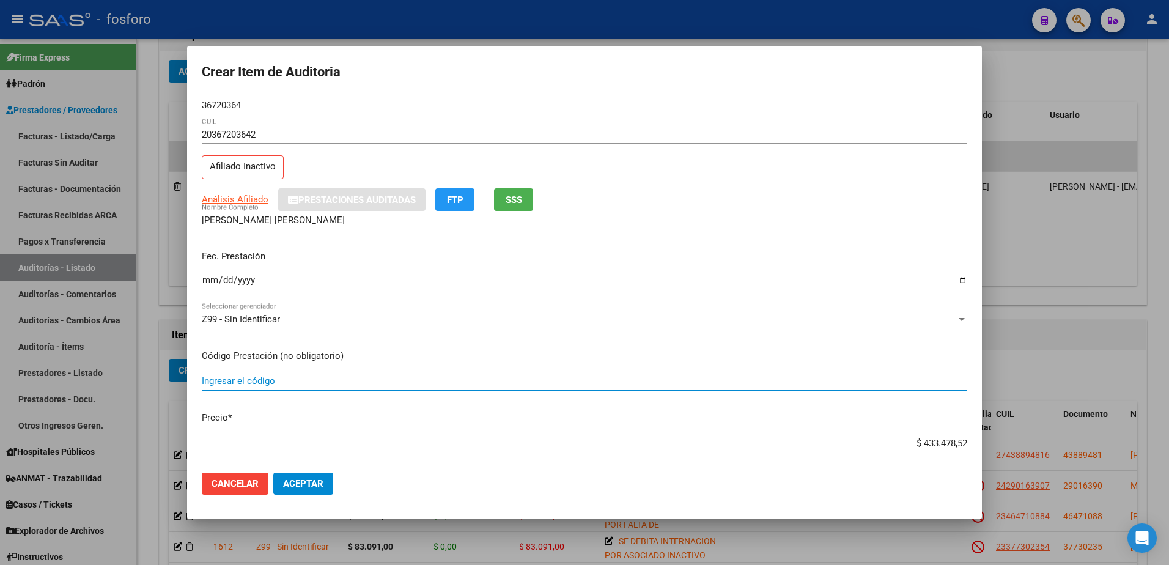
click at [219, 376] on input "Ingresar el código" at bounding box center [584, 380] width 765 height 11
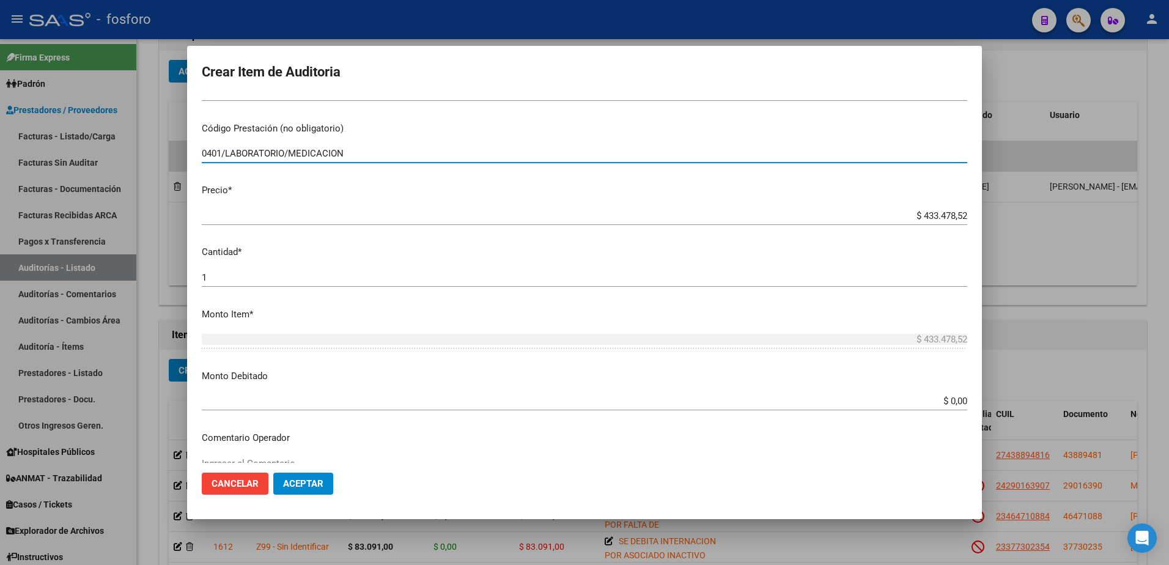
scroll to position [244, 0]
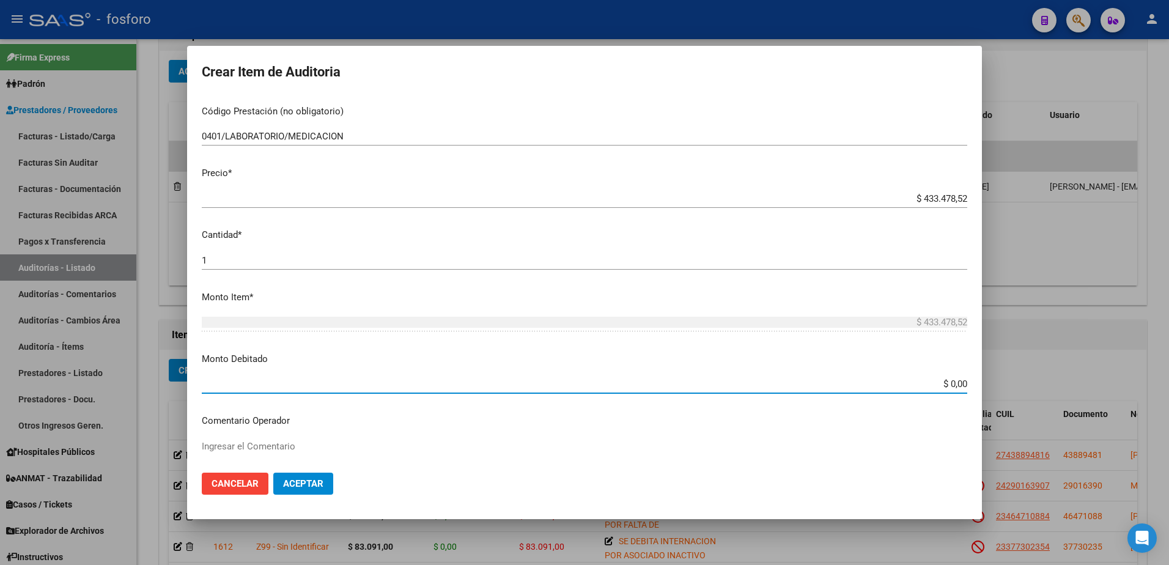
click at [956, 382] on input "$ 0,00" at bounding box center [584, 383] width 765 height 11
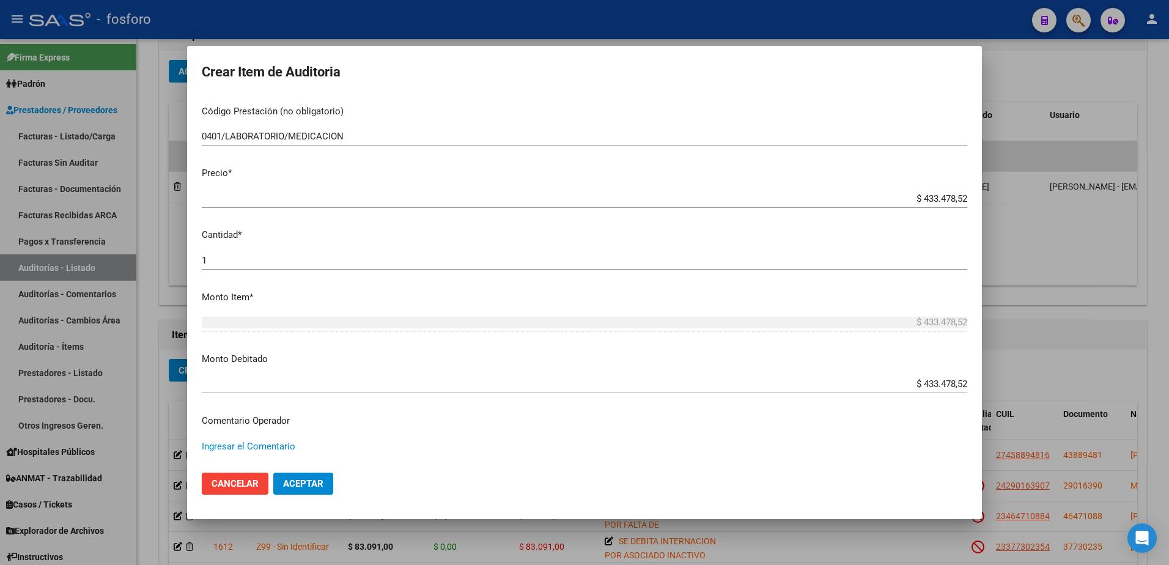
click at [216, 447] on textarea "Ingresar el Comentario" at bounding box center [584, 467] width 765 height 57
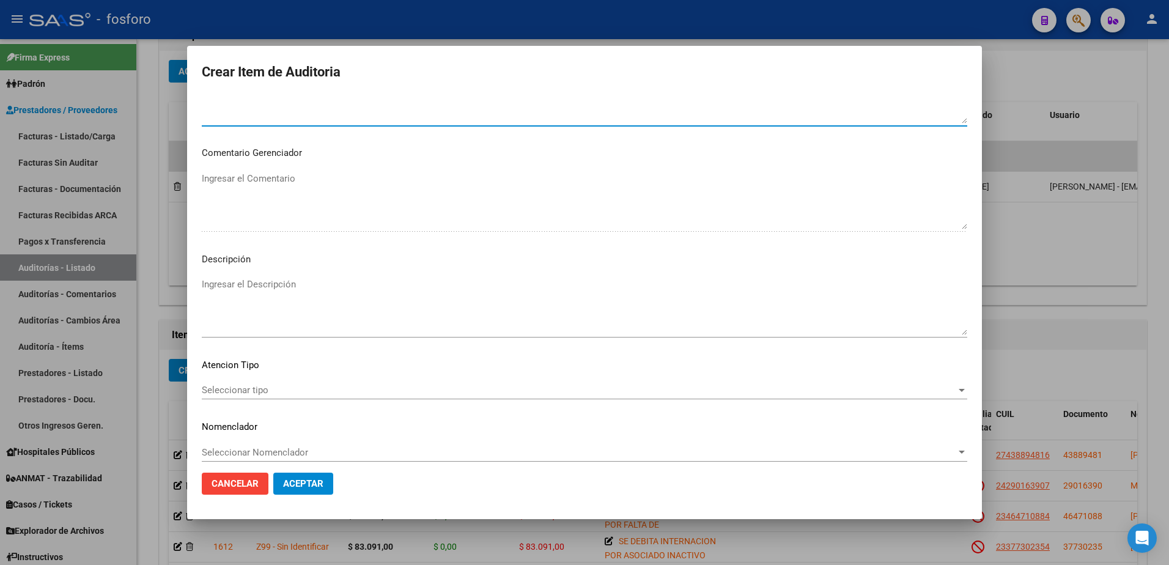
scroll to position [628, 0]
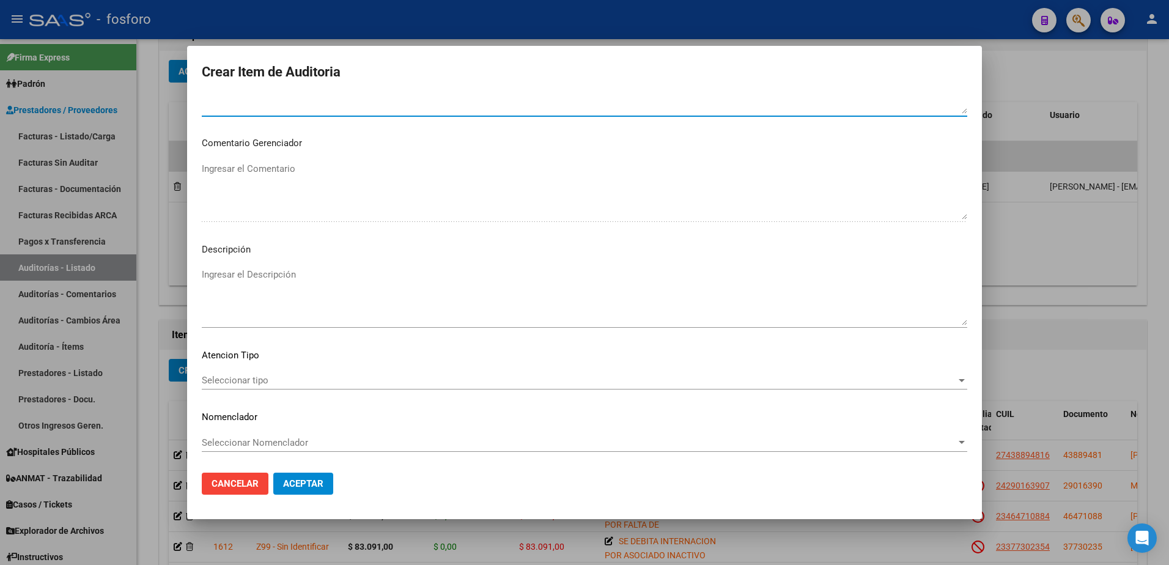
click at [235, 384] on span "Seleccionar tipo" at bounding box center [579, 380] width 754 height 11
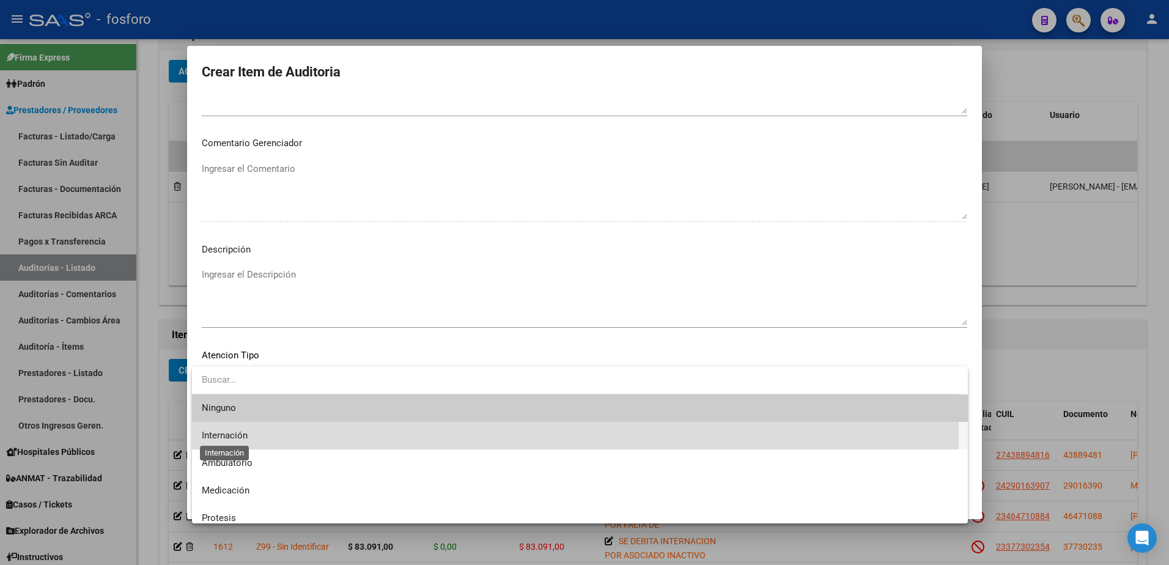
click at [219, 432] on span "Internación" at bounding box center [225, 435] width 46 height 11
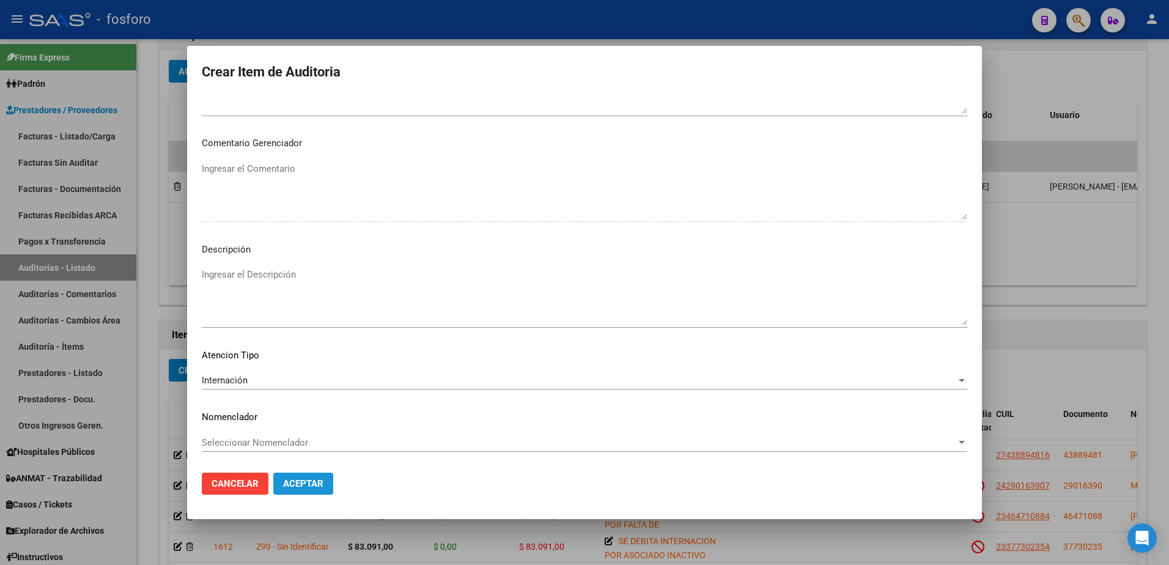
click at [291, 485] on span "Aceptar" at bounding box center [303, 483] width 40 height 11
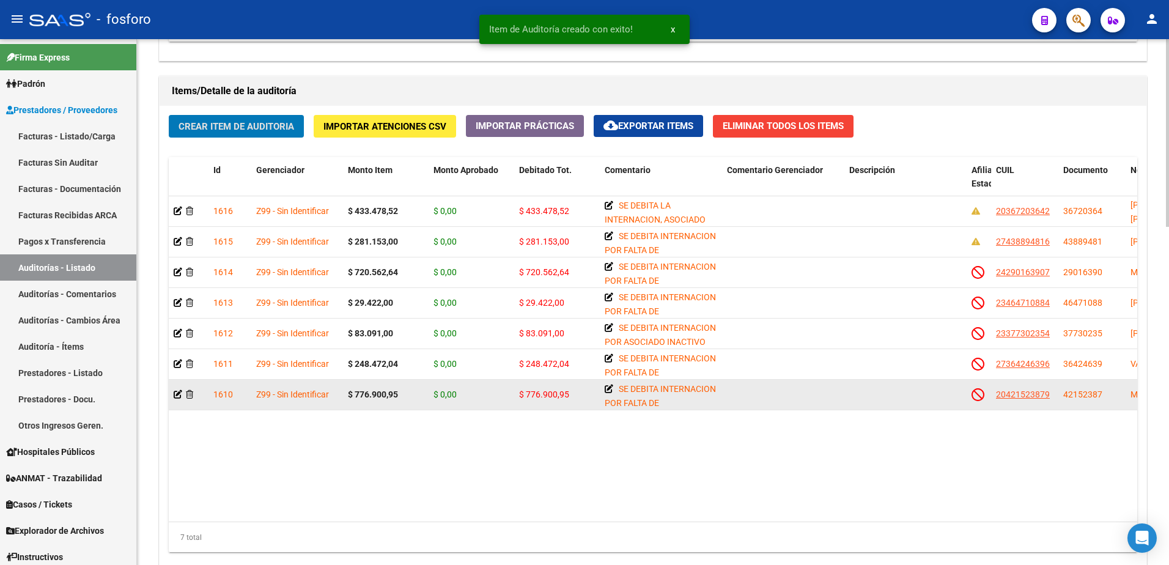
scroll to position [948, 0]
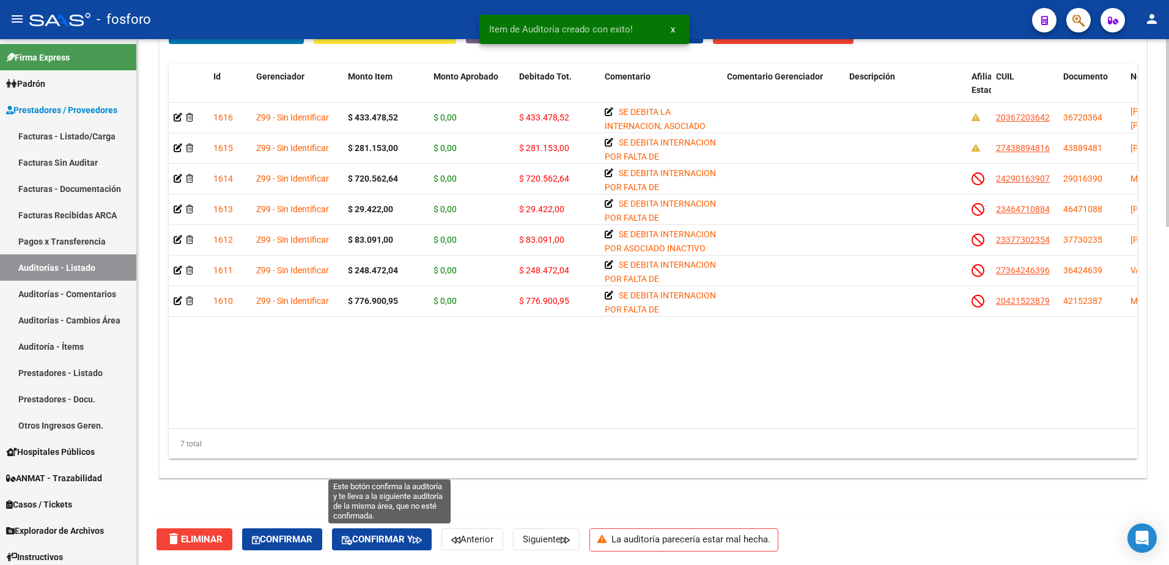
click at [387, 541] on span "Confirmar y" at bounding box center [382, 539] width 80 height 11
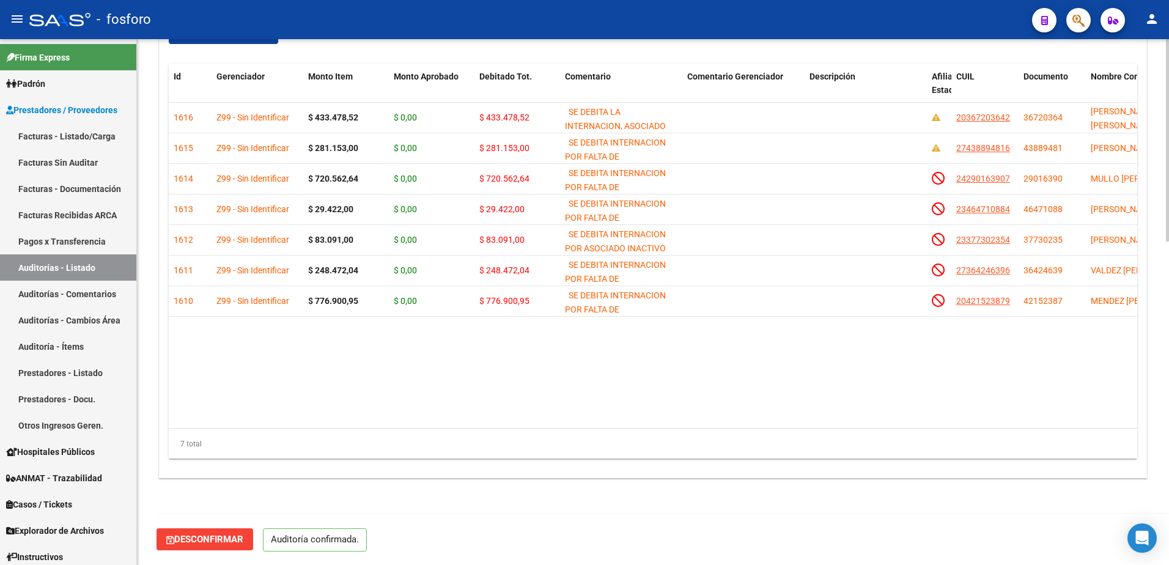
scroll to position [0, 0]
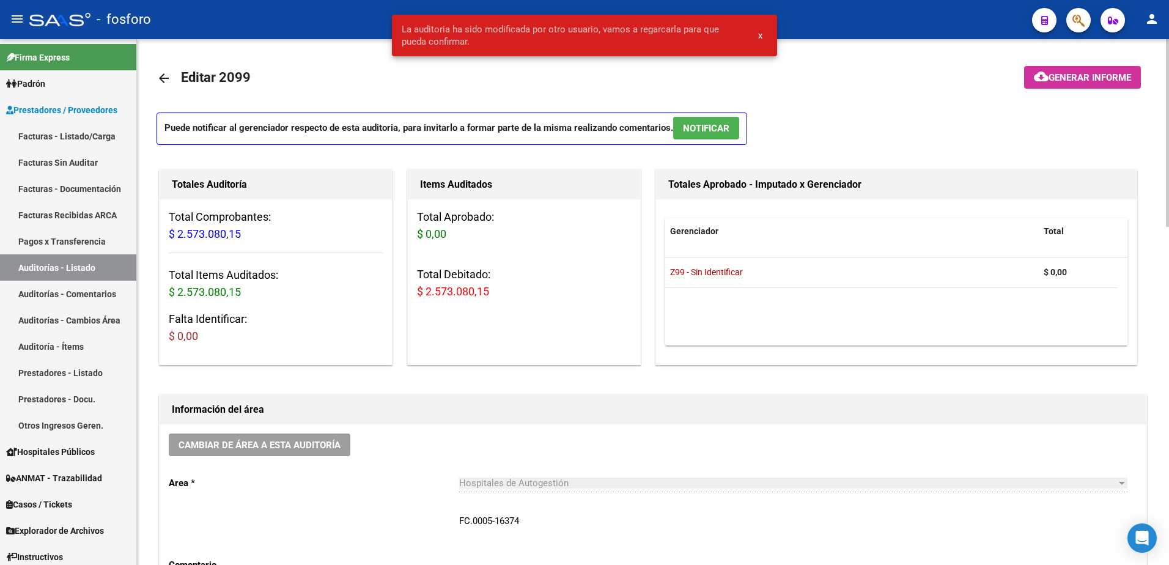
click at [1071, 81] on span "Generar informe" at bounding box center [1089, 77] width 83 height 11
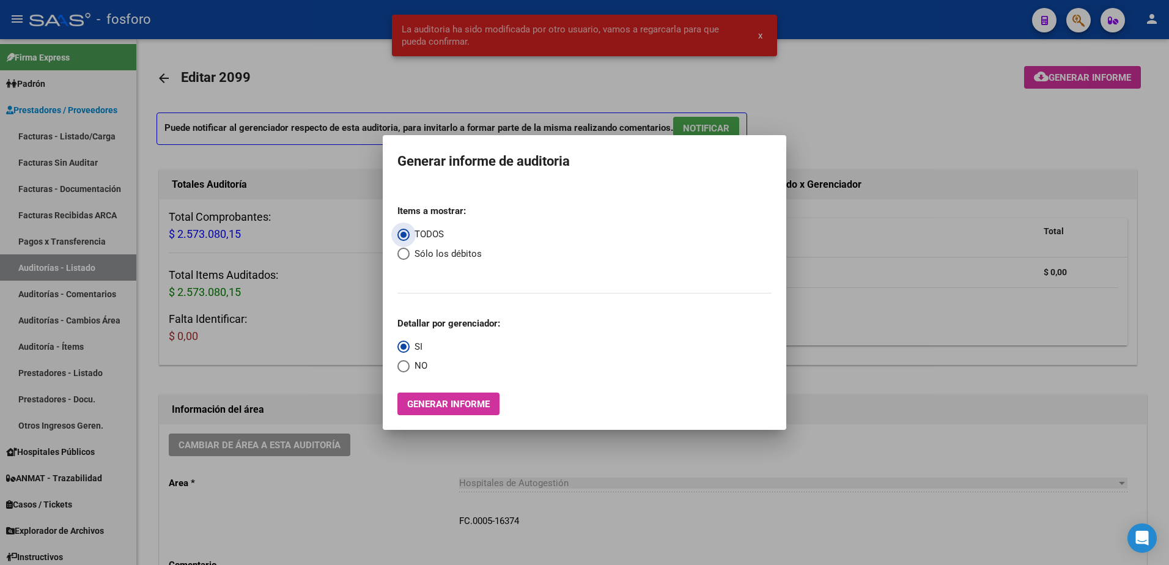
click at [433, 395] on button "Generar informe" at bounding box center [448, 403] width 102 height 23
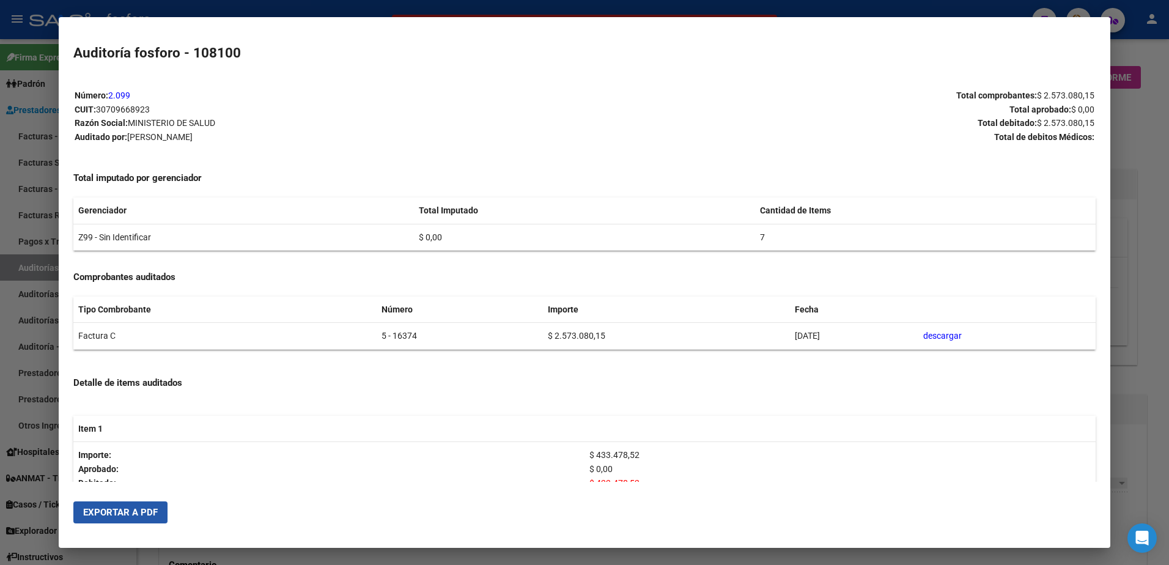
drag, startPoint x: 132, startPoint y: 508, endPoint x: 300, endPoint y: 446, distance: 179.3
click at [133, 507] on span "Exportar a PDF" at bounding box center [120, 512] width 75 height 11
click at [39, 295] on div at bounding box center [584, 282] width 1169 height 565
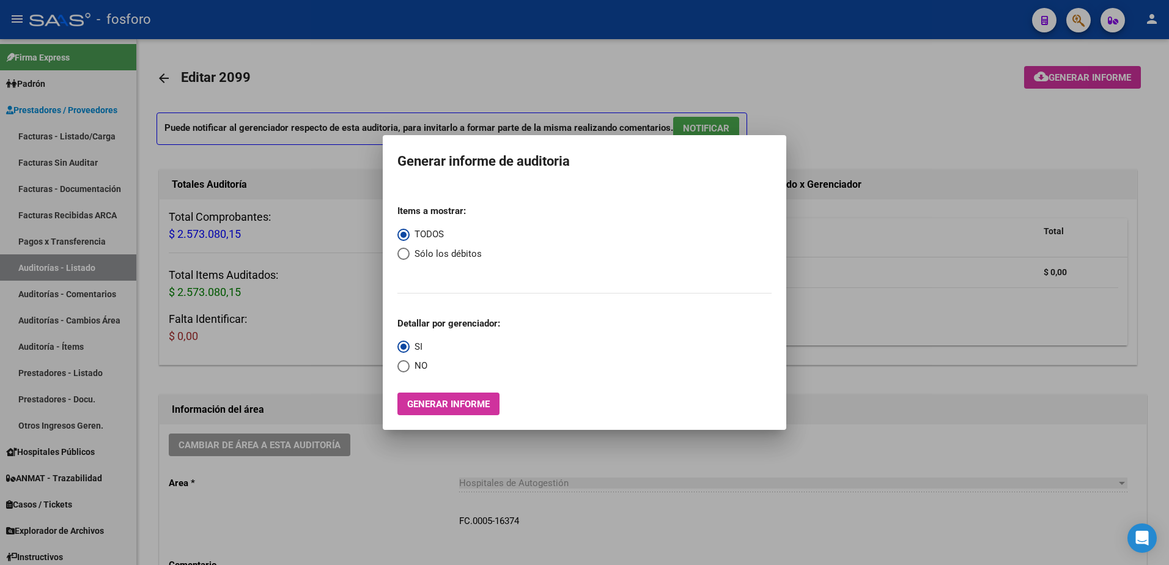
click at [263, 257] on div at bounding box center [584, 282] width 1169 height 565
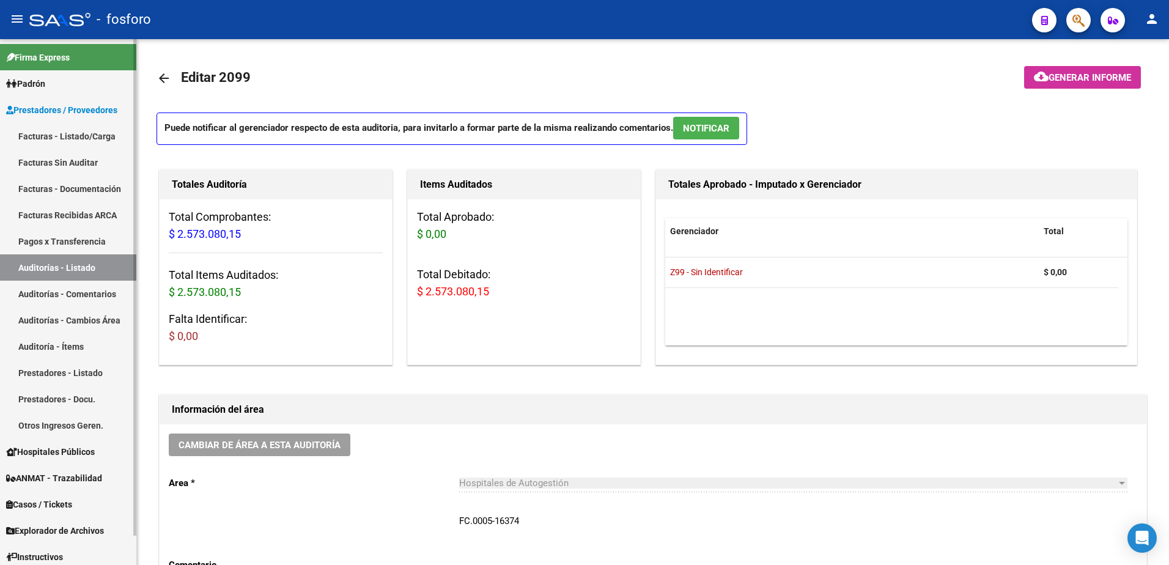
click at [78, 133] on link "Facturas - Listado/Carga" at bounding box center [68, 136] width 136 height 26
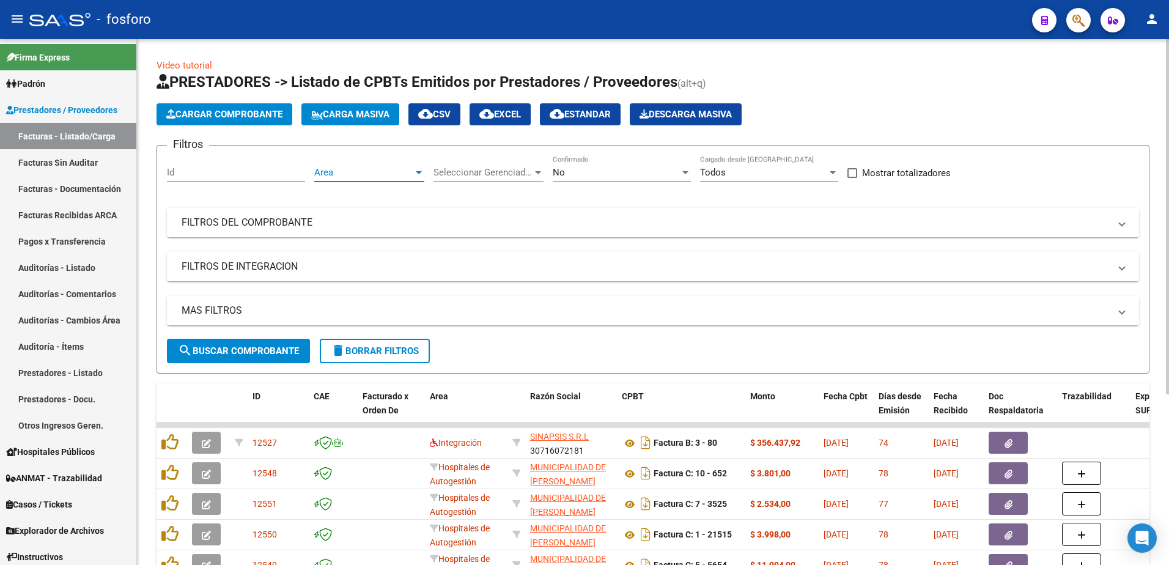
click at [420, 171] on div at bounding box center [419, 172] width 6 height 3
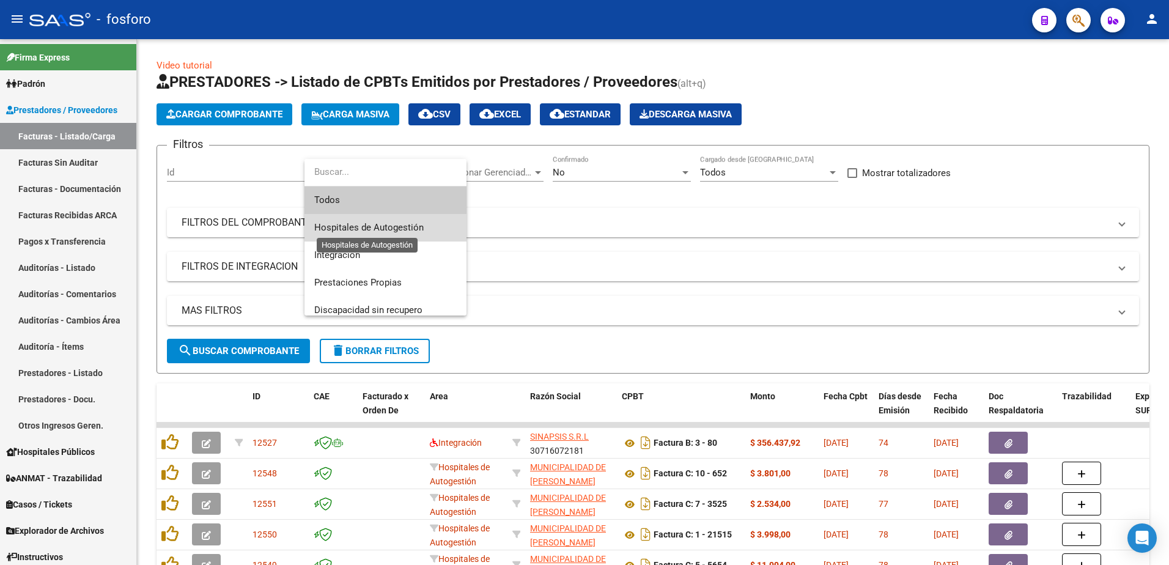
click at [391, 231] on span "Hospitales de Autogestión" at bounding box center [368, 227] width 109 height 11
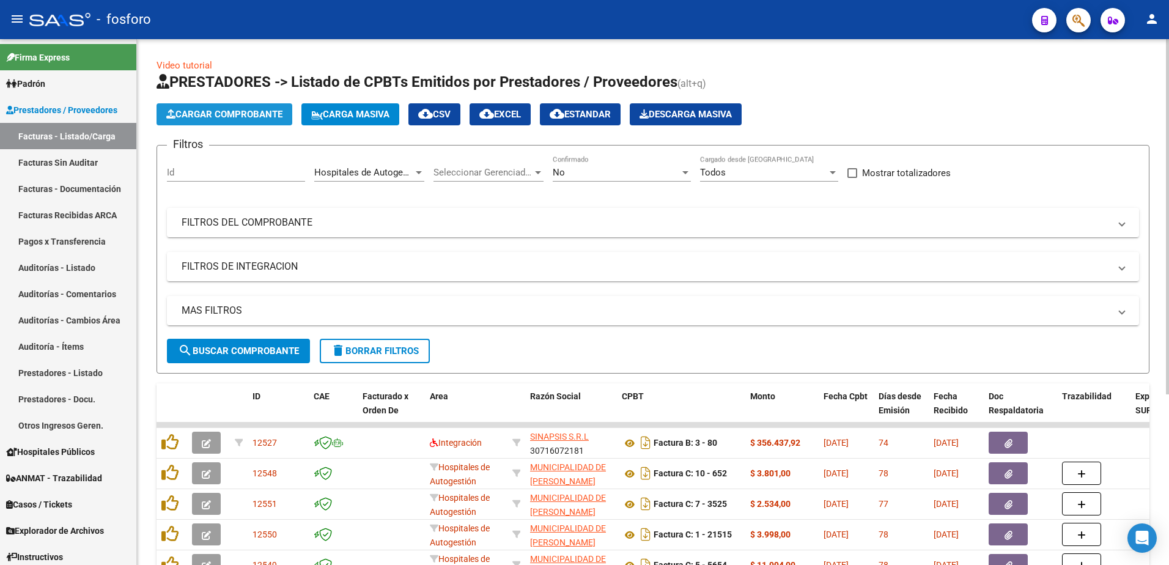
click at [228, 119] on span "Cargar Comprobante" at bounding box center [224, 114] width 116 height 11
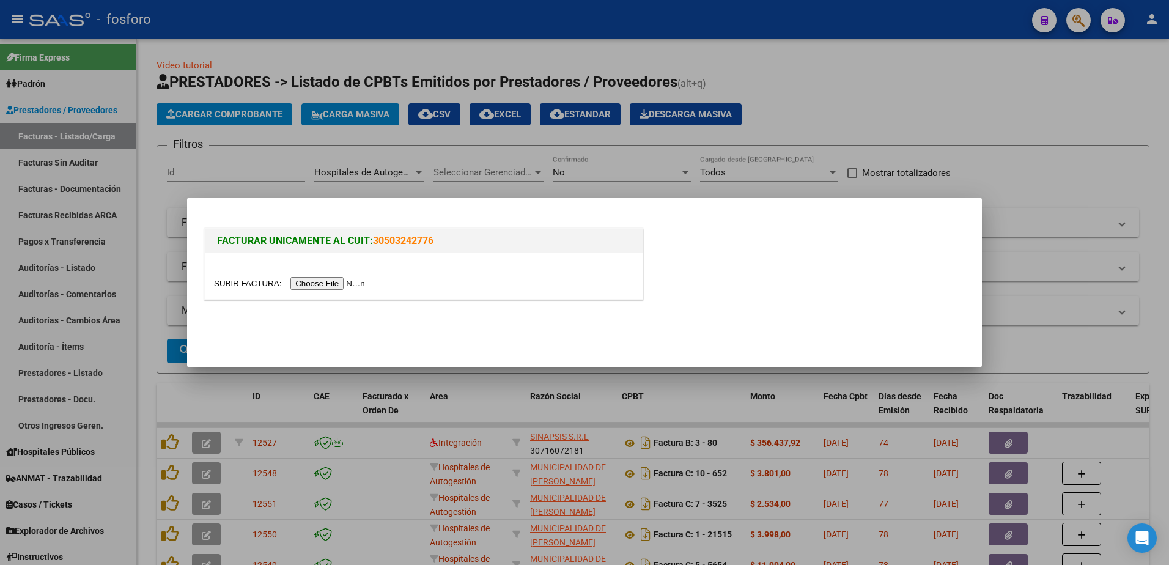
click at [328, 281] on input "file" at bounding box center [291, 283] width 155 height 13
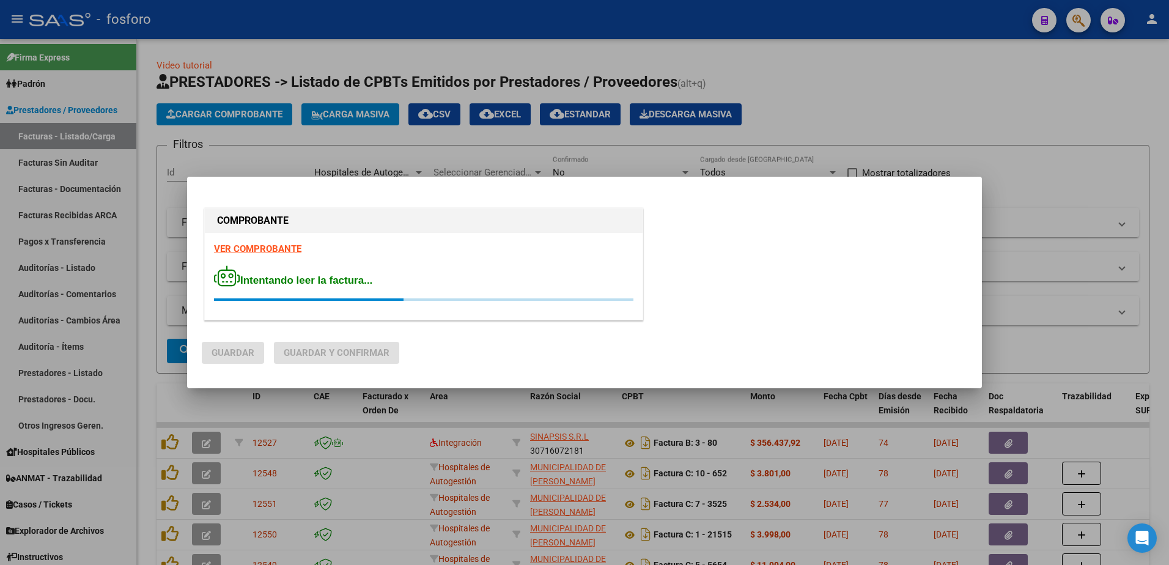
click at [287, 247] on strong "VER COMPROBANTE" at bounding box center [257, 248] width 87 height 11
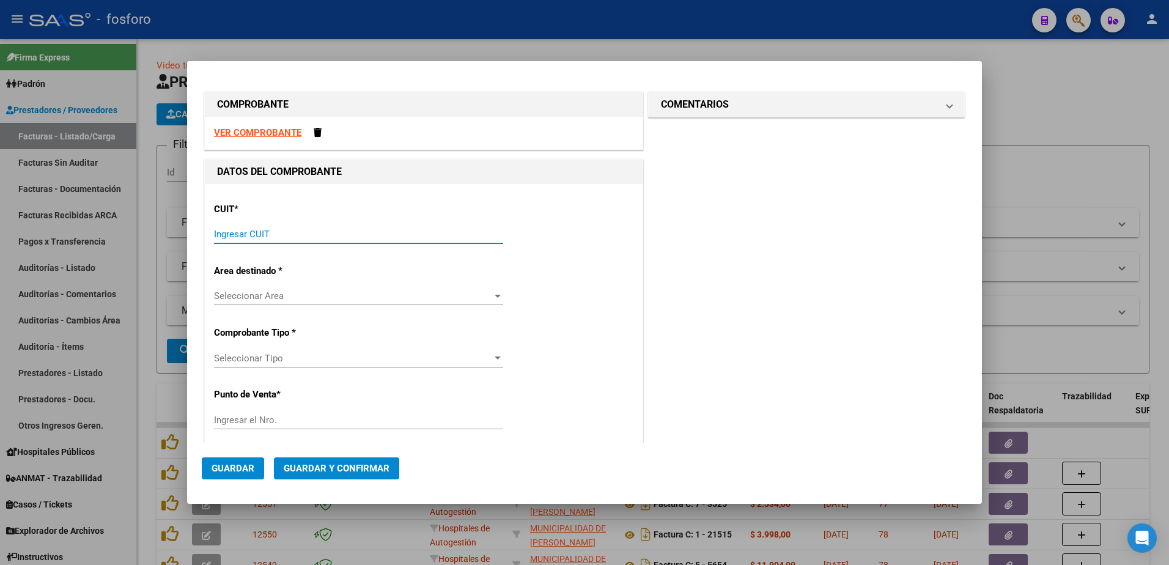
click at [375, 230] on input "Ingresar CUIT" at bounding box center [358, 234] width 289 height 11
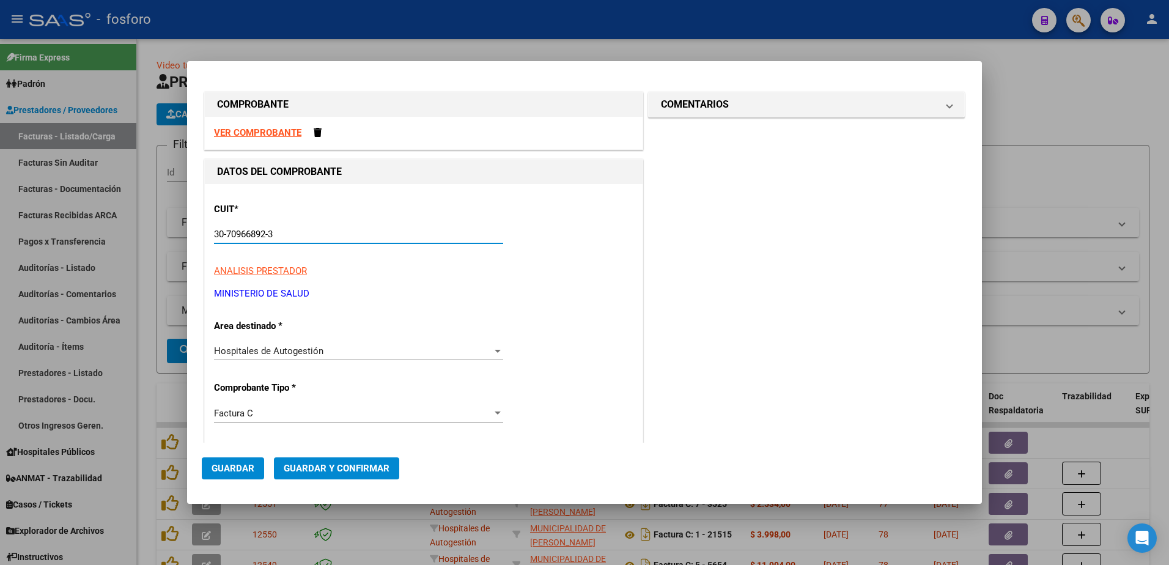
scroll to position [183, 0]
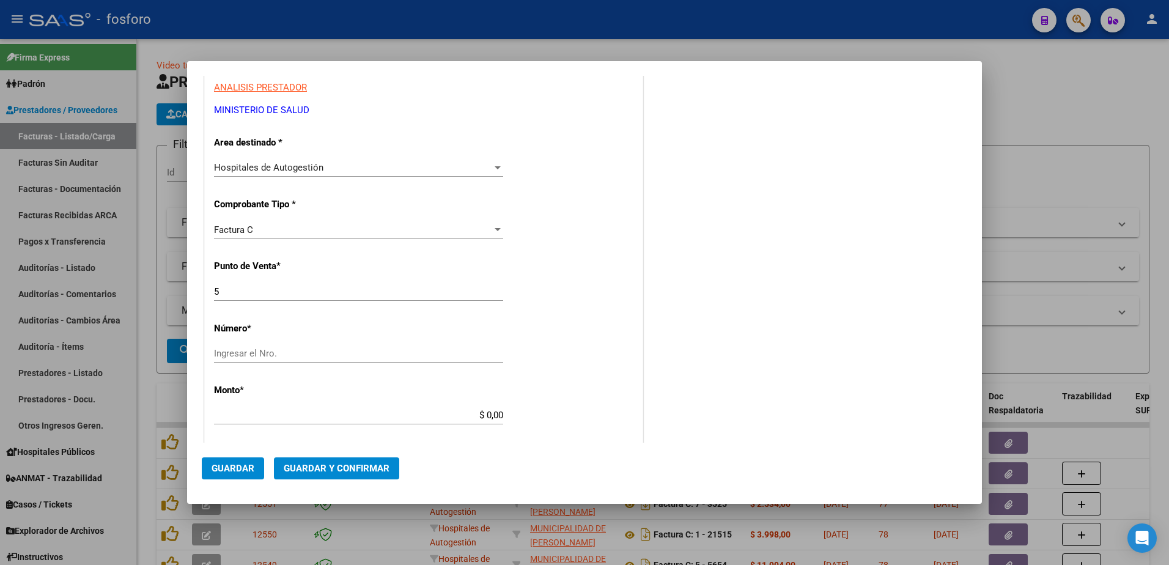
click at [245, 353] on input "Ingresar el Nro." at bounding box center [358, 353] width 289 height 11
click at [499, 414] on input "$ 0,00" at bounding box center [358, 414] width 289 height 11
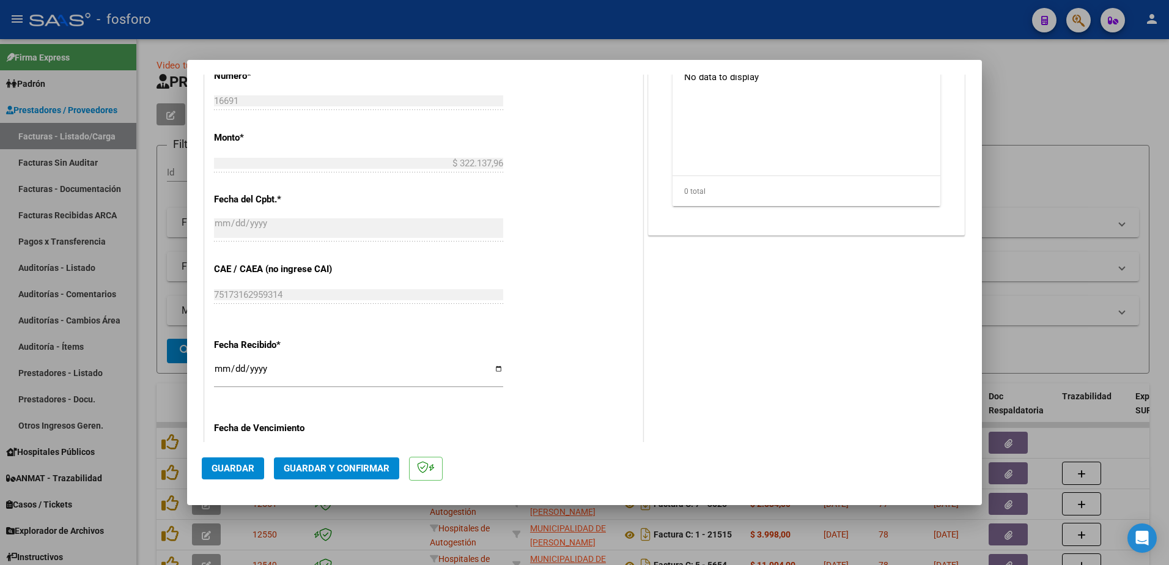
scroll to position [611, 0]
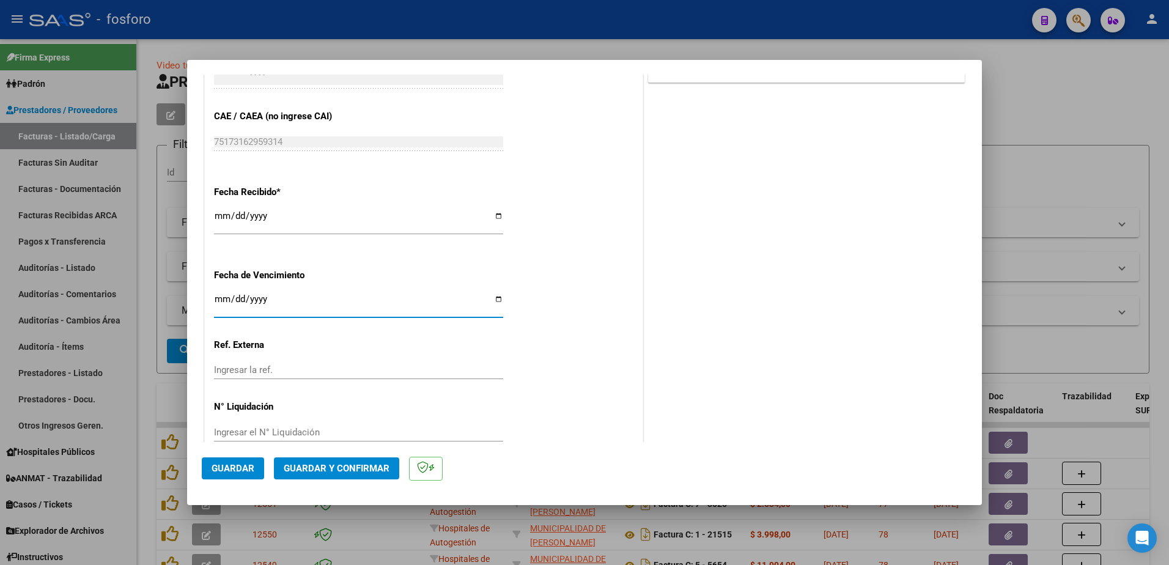
click at [221, 299] on input "Ingresar la fecha" at bounding box center [358, 304] width 289 height 20
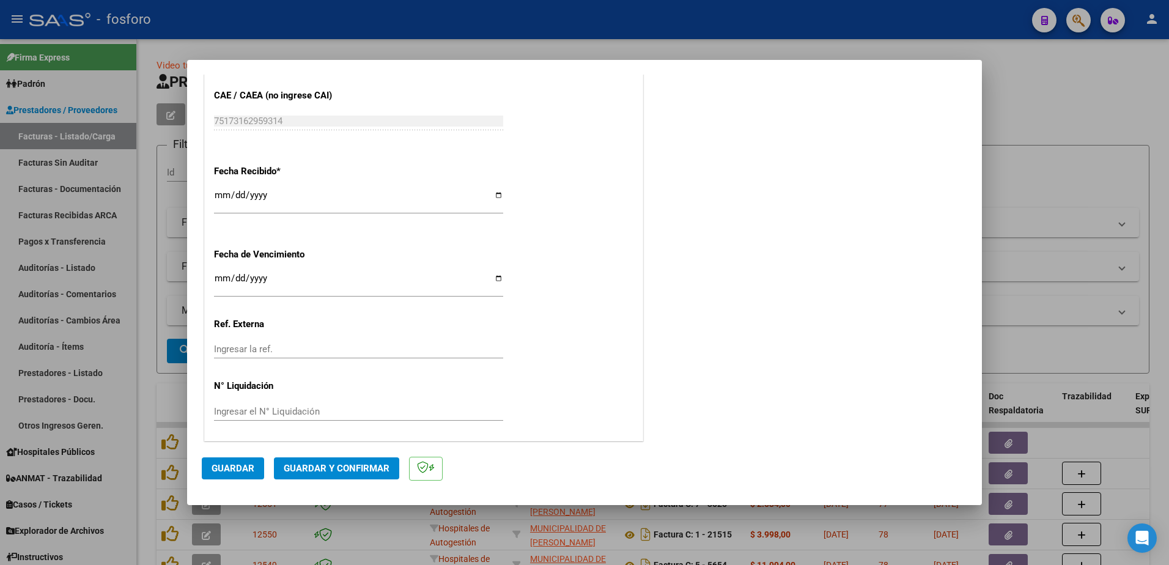
scroll to position [634, 0]
click at [309, 462] on button "Guardar y Confirmar" at bounding box center [336, 468] width 125 height 22
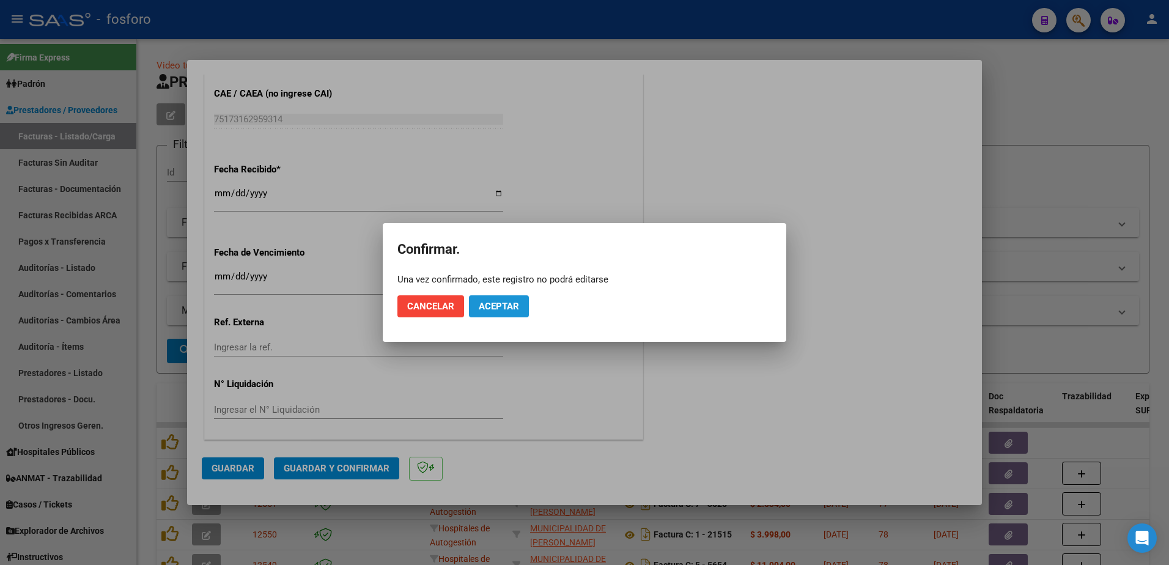
click at [515, 309] on span "Aceptar" at bounding box center [499, 306] width 40 height 11
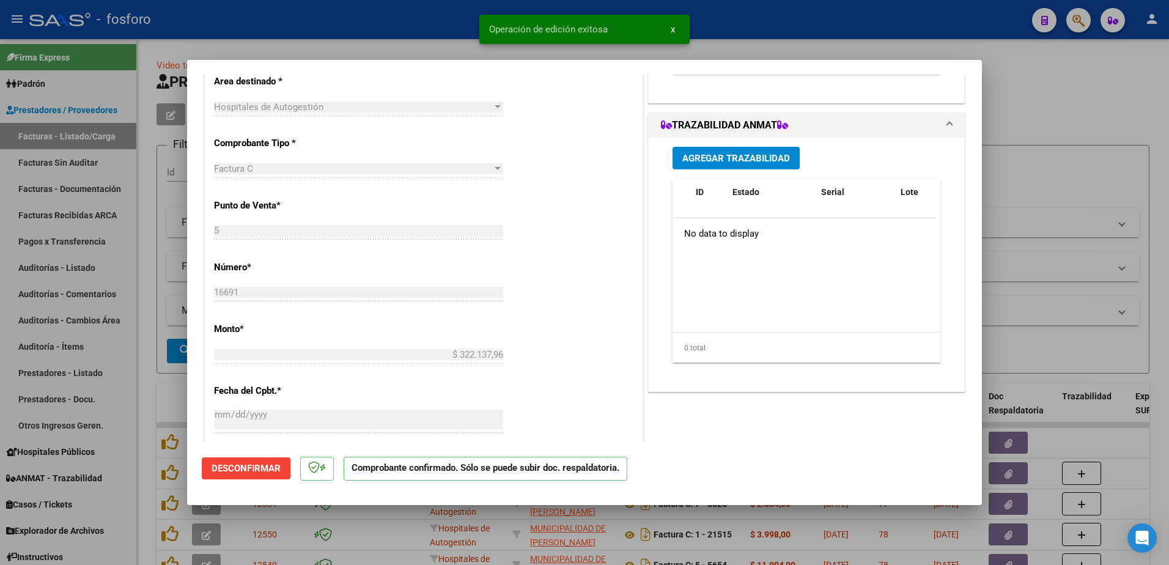
scroll to position [0, 0]
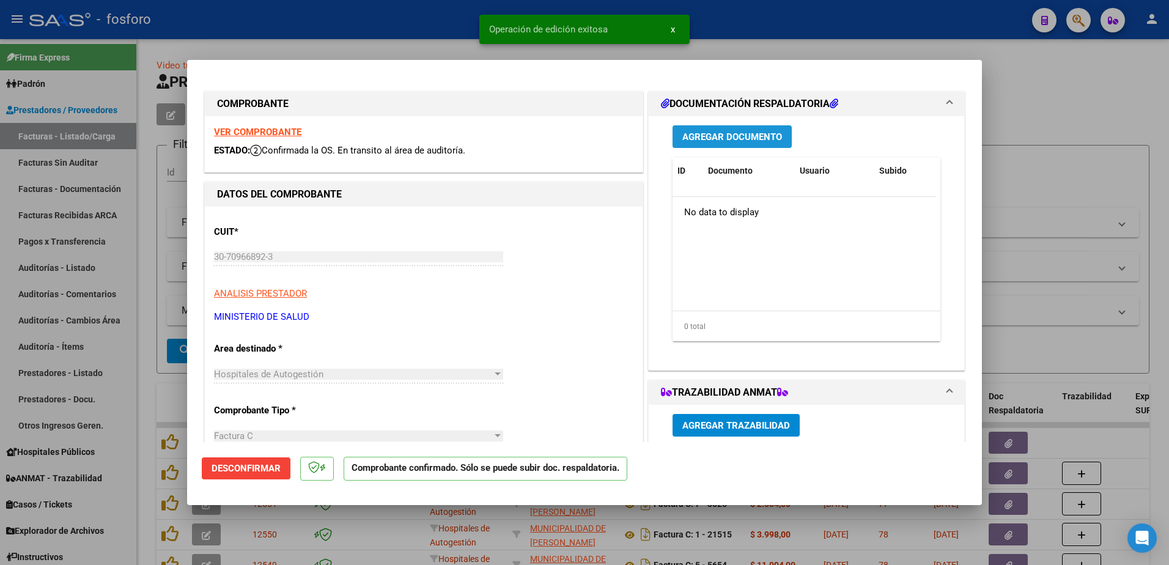
click at [722, 139] on span "Agregar Documento" at bounding box center [732, 136] width 100 height 11
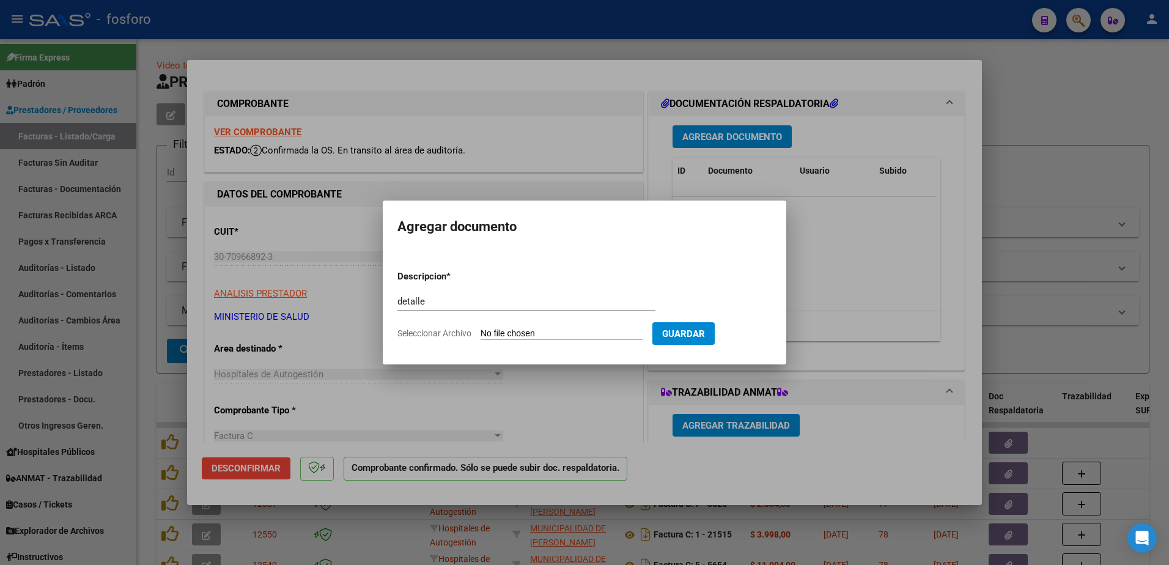
click at [506, 336] on input "Seleccionar Archivo" at bounding box center [561, 334] width 162 height 12
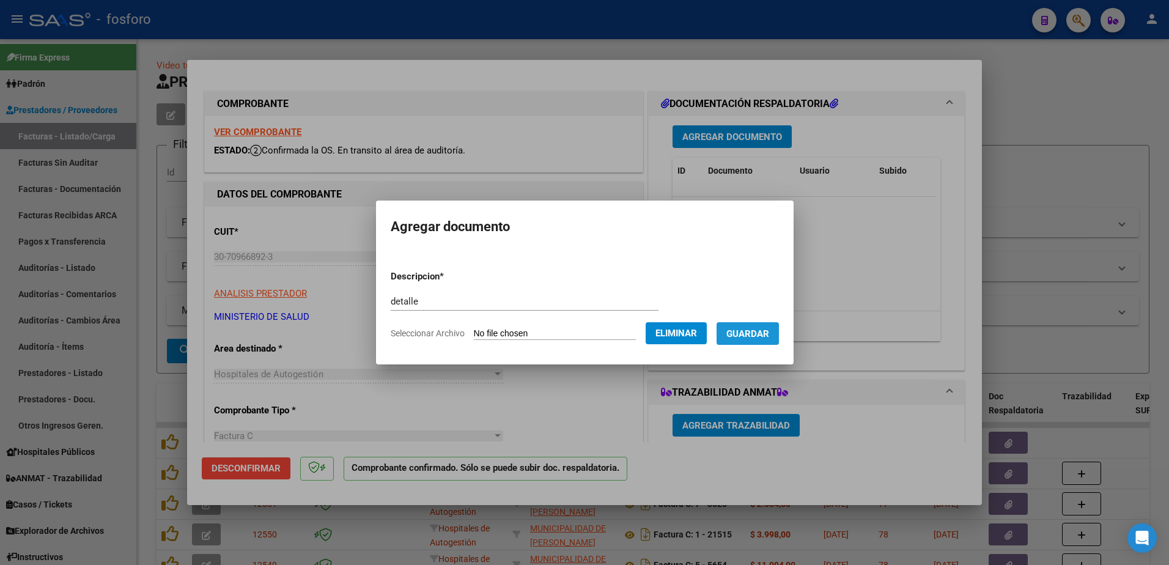
click at [748, 334] on span "Guardar" at bounding box center [747, 333] width 43 height 11
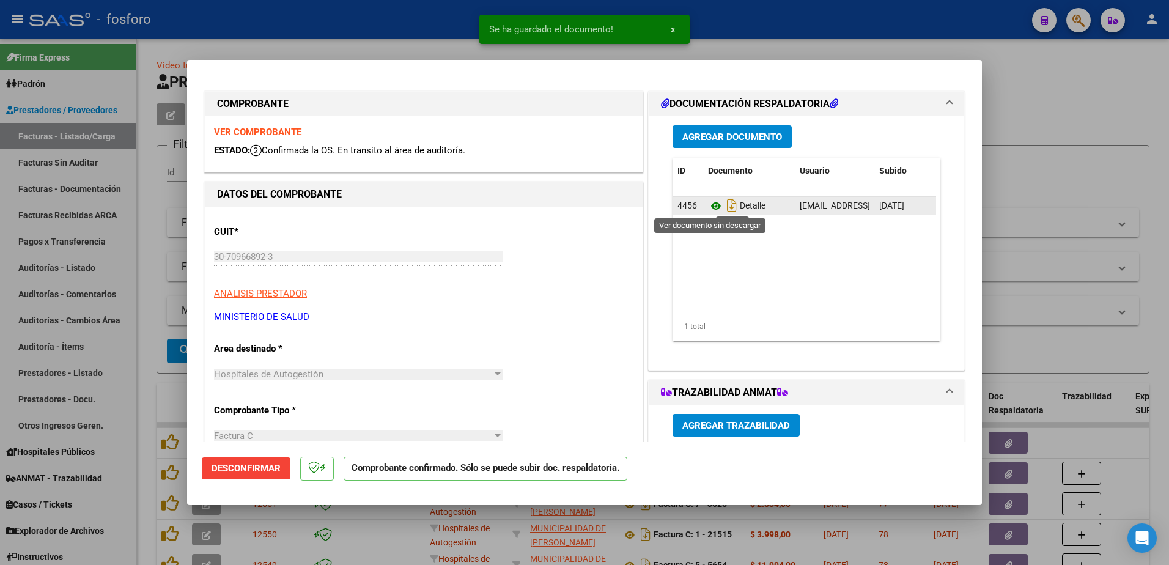
click at [708, 206] on icon at bounding box center [716, 206] width 16 height 15
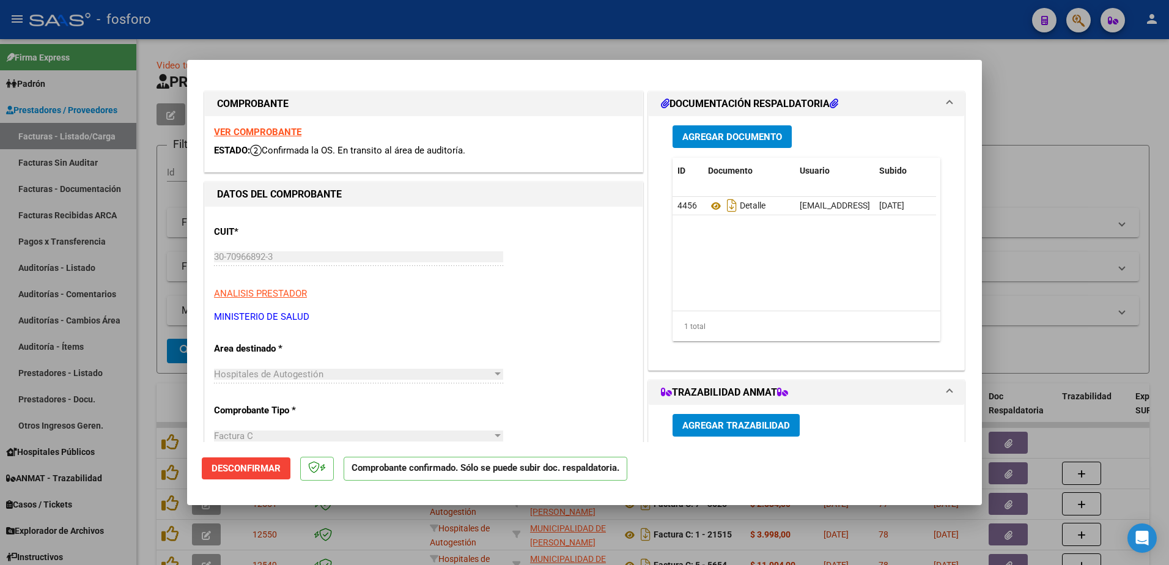
click at [164, 279] on div at bounding box center [584, 282] width 1169 height 565
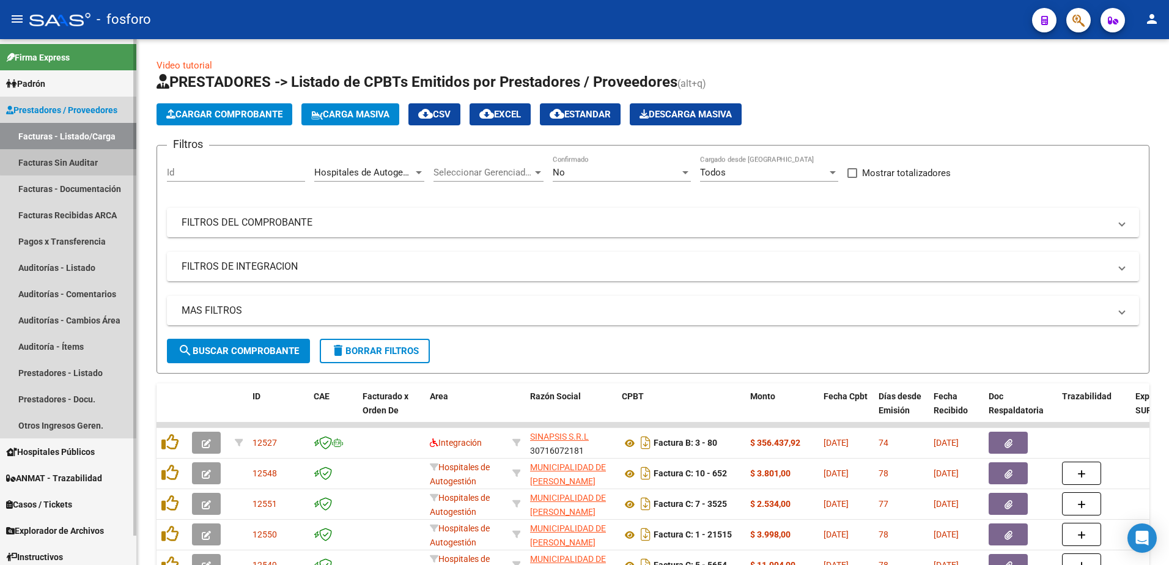
click at [89, 160] on link "Facturas Sin Auditar" at bounding box center [68, 162] width 136 height 26
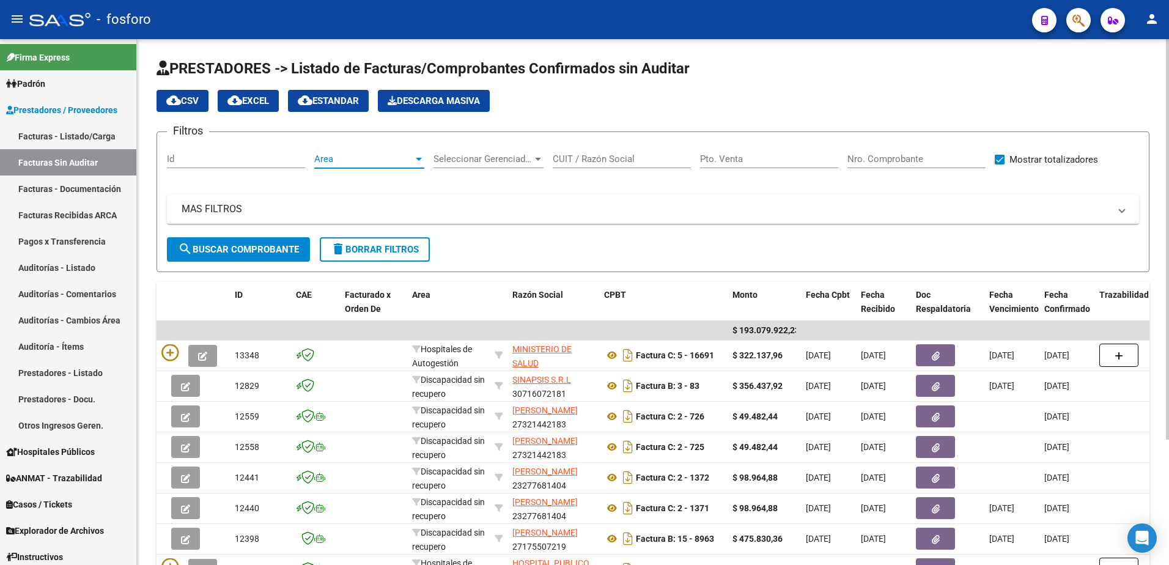
click at [416, 155] on div at bounding box center [418, 159] width 11 height 10
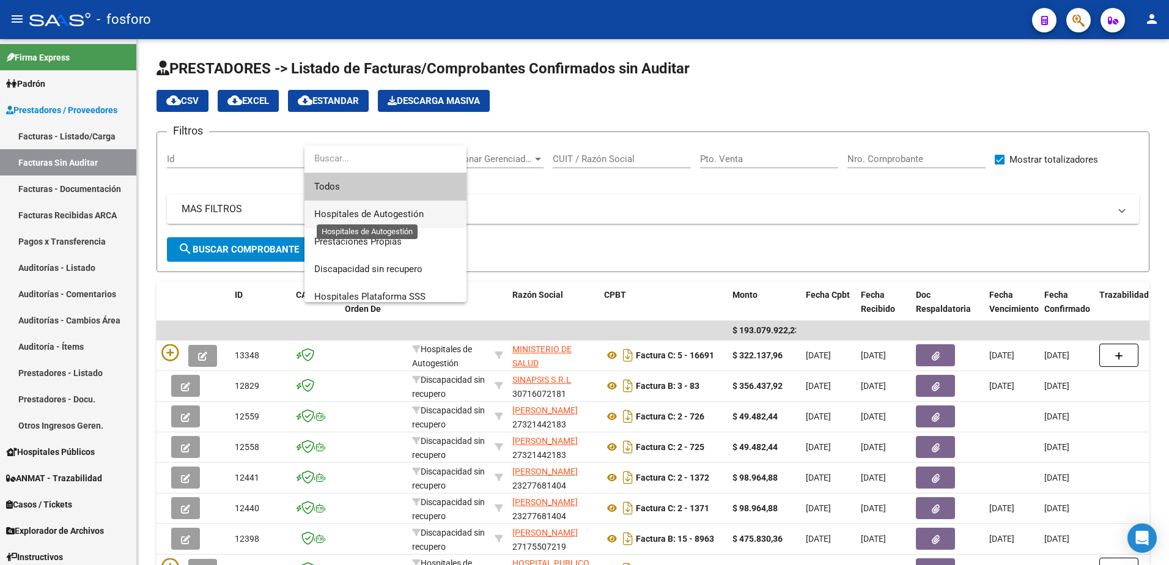
click at [377, 216] on span "Hospitales de Autogestión" at bounding box center [368, 213] width 109 height 11
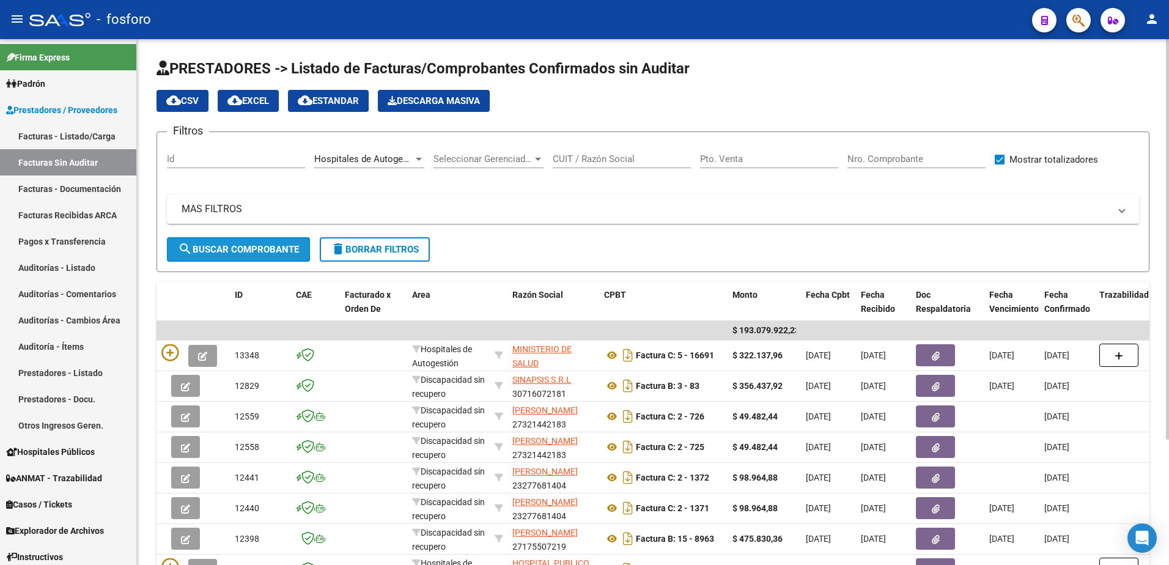
click at [266, 252] on span "search Buscar Comprobante" at bounding box center [238, 249] width 121 height 11
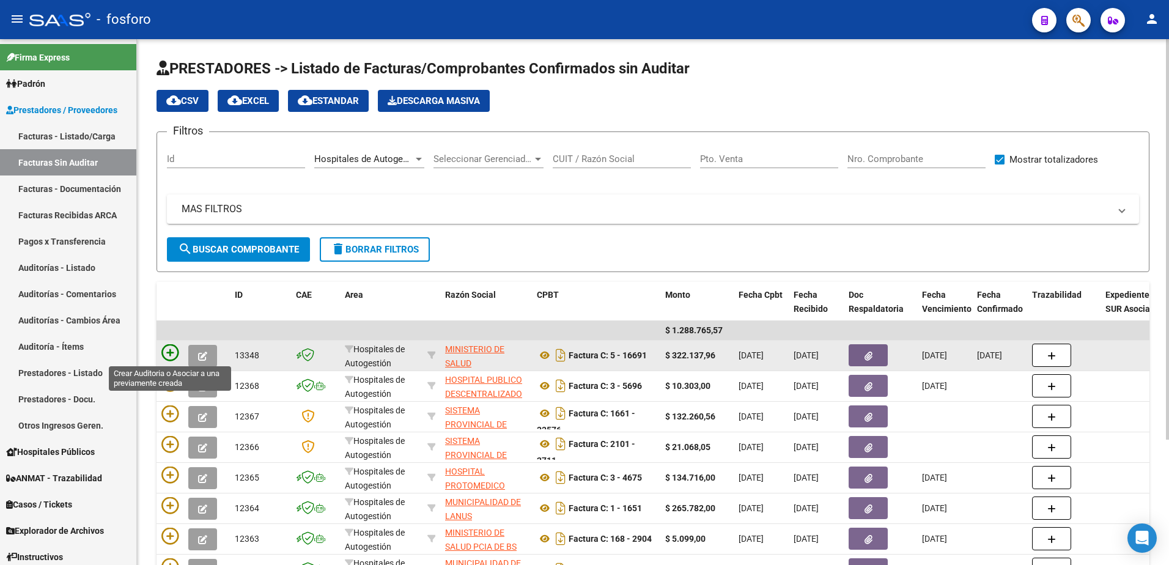
click at [166, 347] on icon at bounding box center [169, 352] width 17 height 17
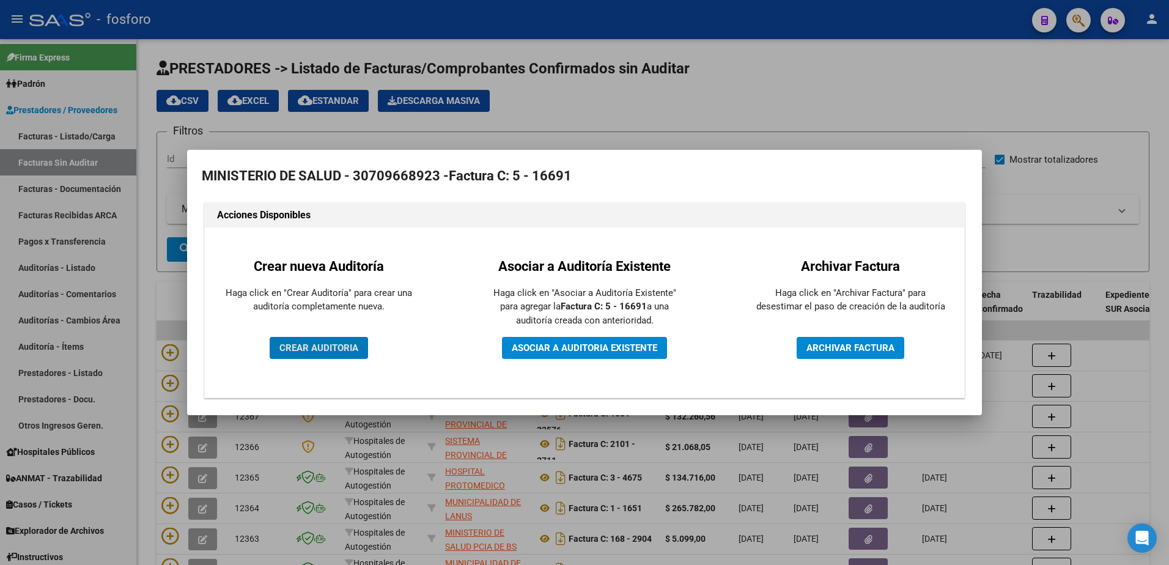
click at [309, 351] on span "CREAR AUDITORIA" at bounding box center [318, 347] width 79 height 11
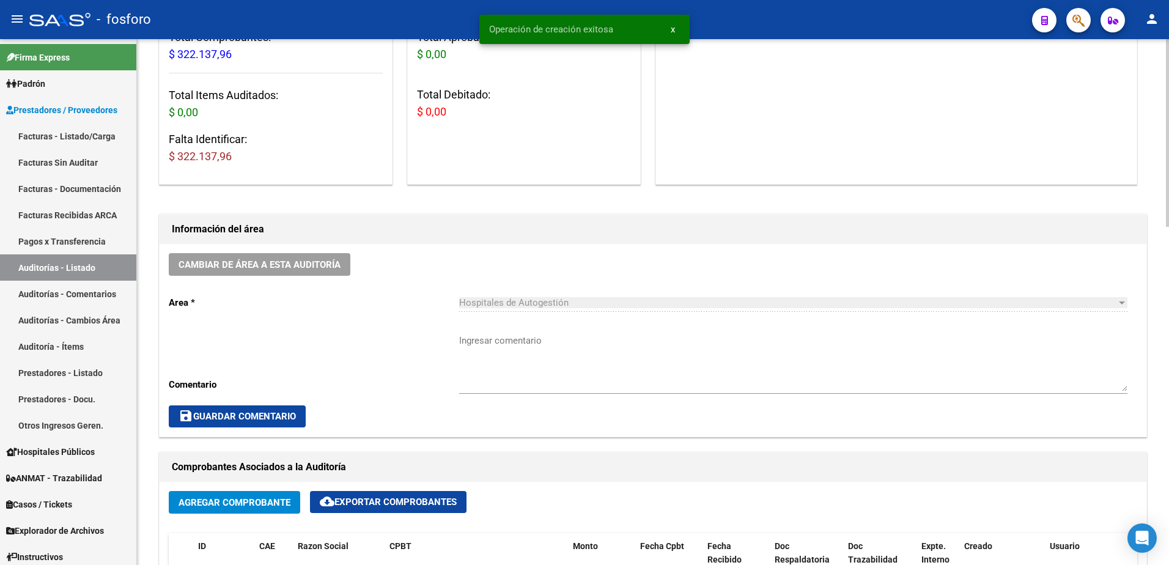
scroll to position [183, 0]
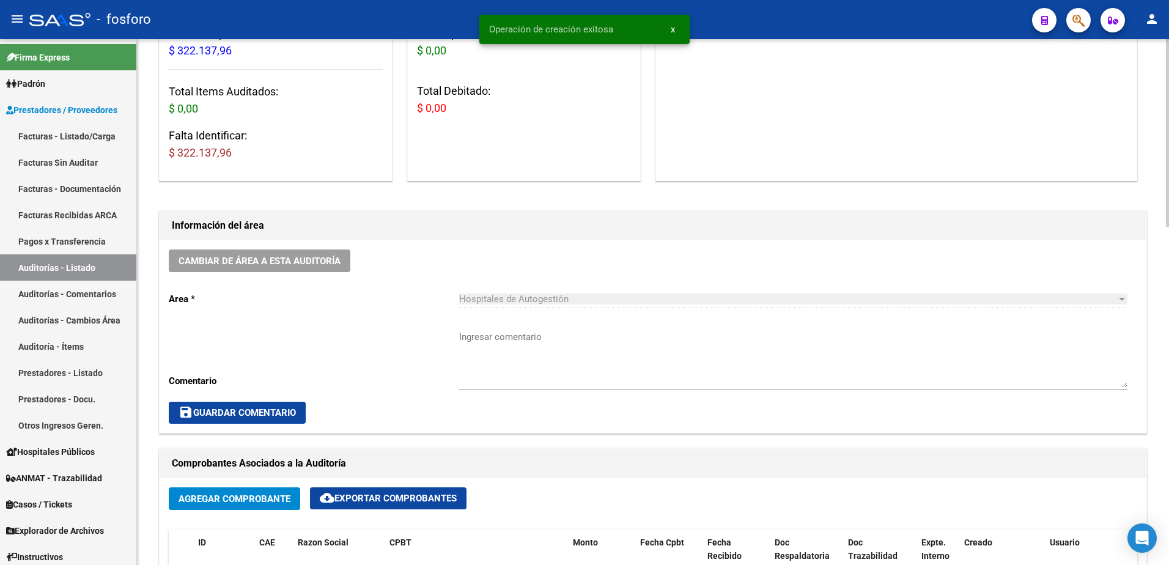
click at [495, 331] on textarea "Ingresar comentario" at bounding box center [793, 358] width 668 height 57
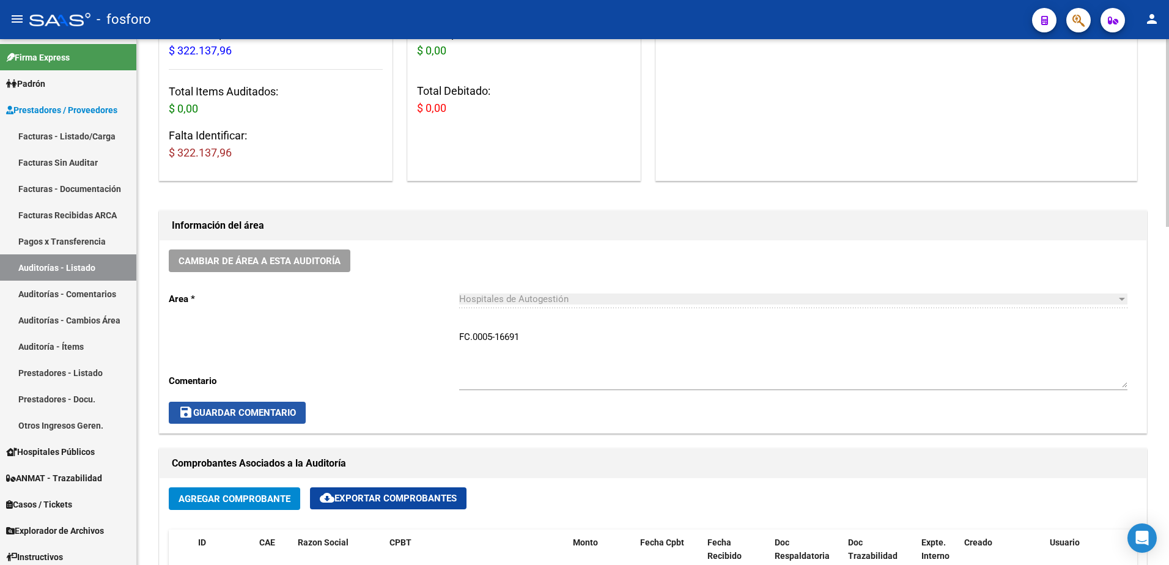
click at [250, 409] on span "save Guardar Comentario" at bounding box center [236, 412] width 117 height 11
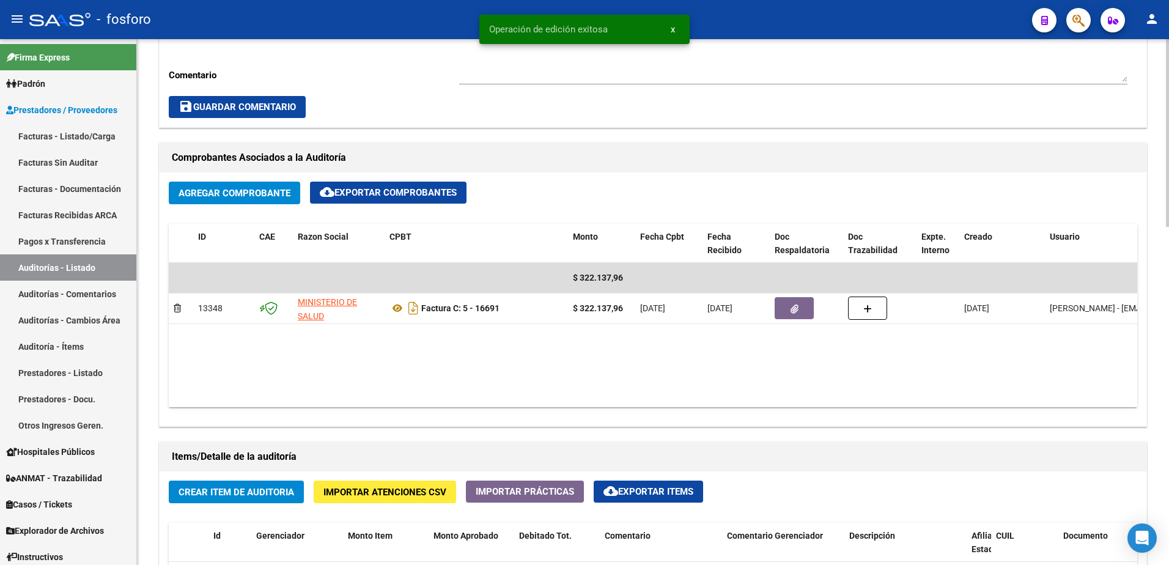
scroll to position [611, 0]
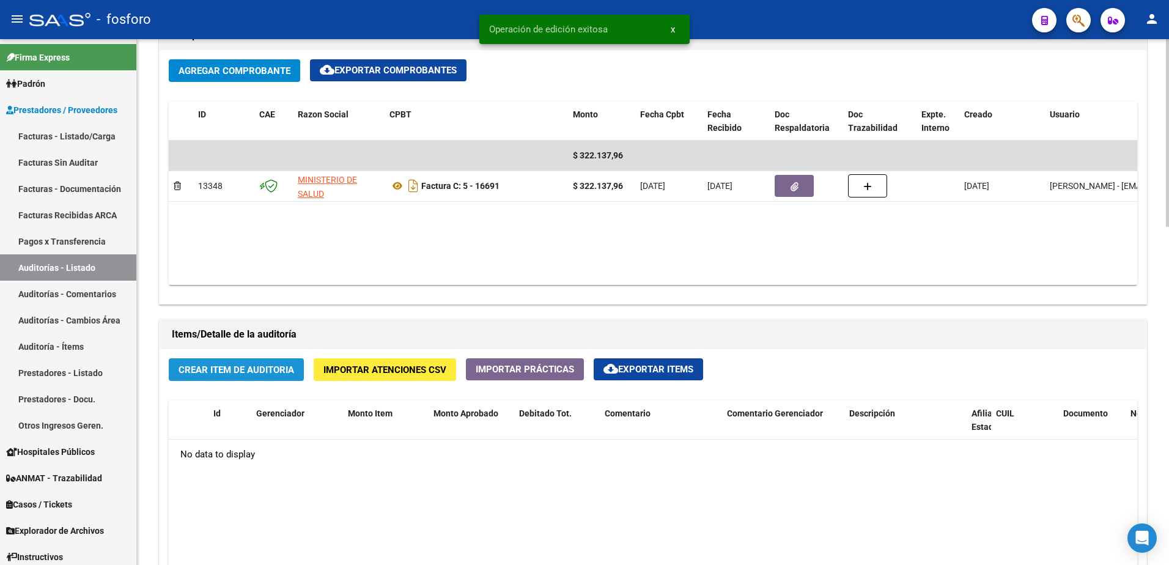
click at [248, 373] on span "Crear Item de Auditoria" at bounding box center [236, 369] width 116 height 11
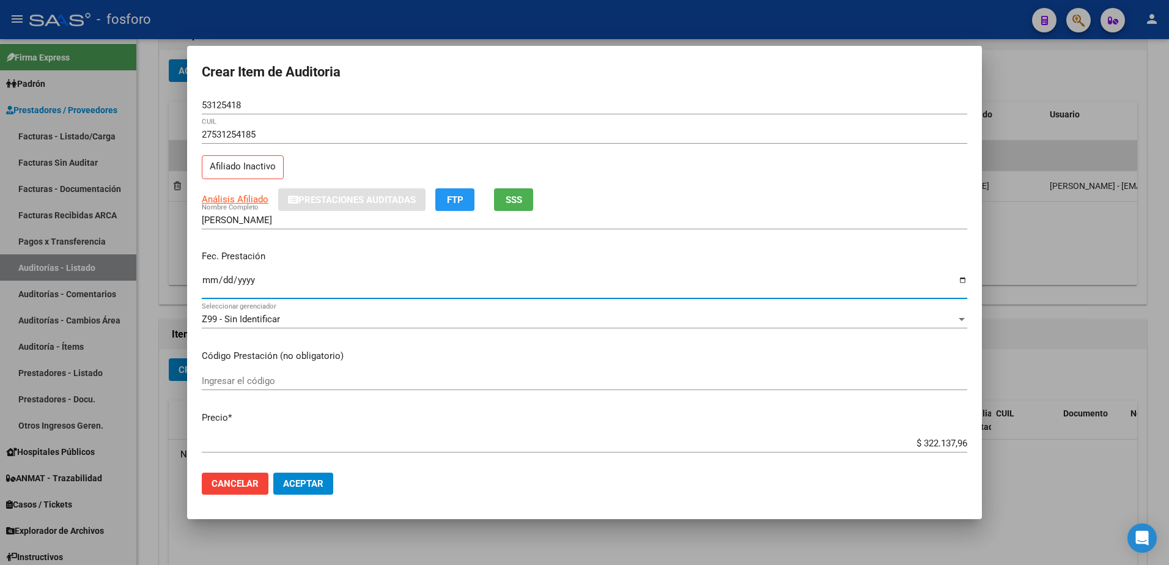
click at [203, 279] on input "Ingresar la fecha" at bounding box center [584, 285] width 765 height 20
click at [238, 380] on input "Ingresar el código" at bounding box center [584, 380] width 765 height 11
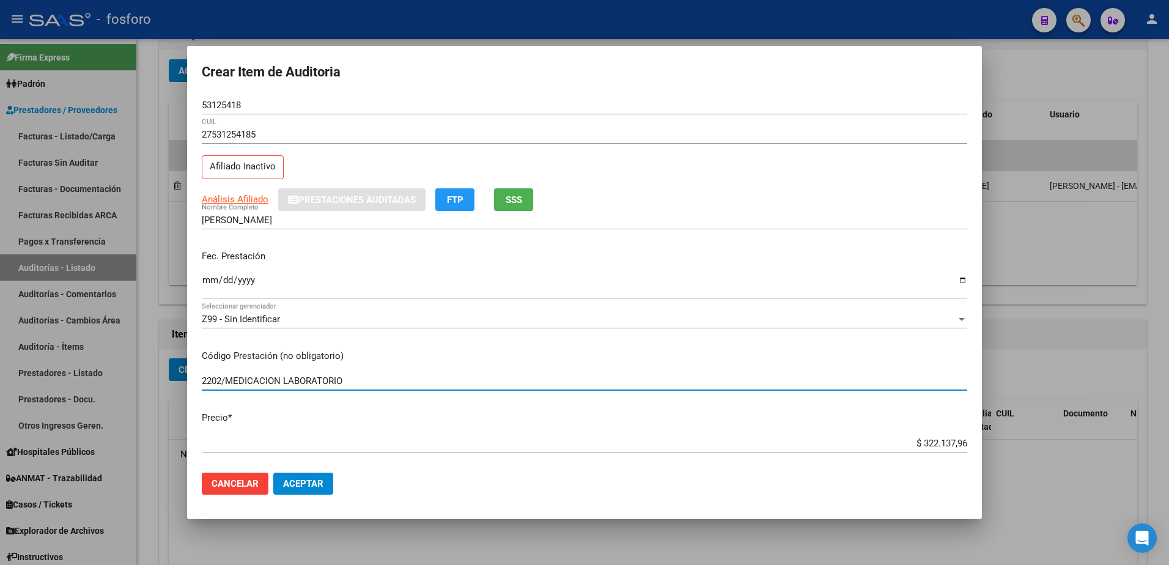
click at [281, 379] on input "2202/MEDICACION LABORATORIO" at bounding box center [584, 380] width 765 height 11
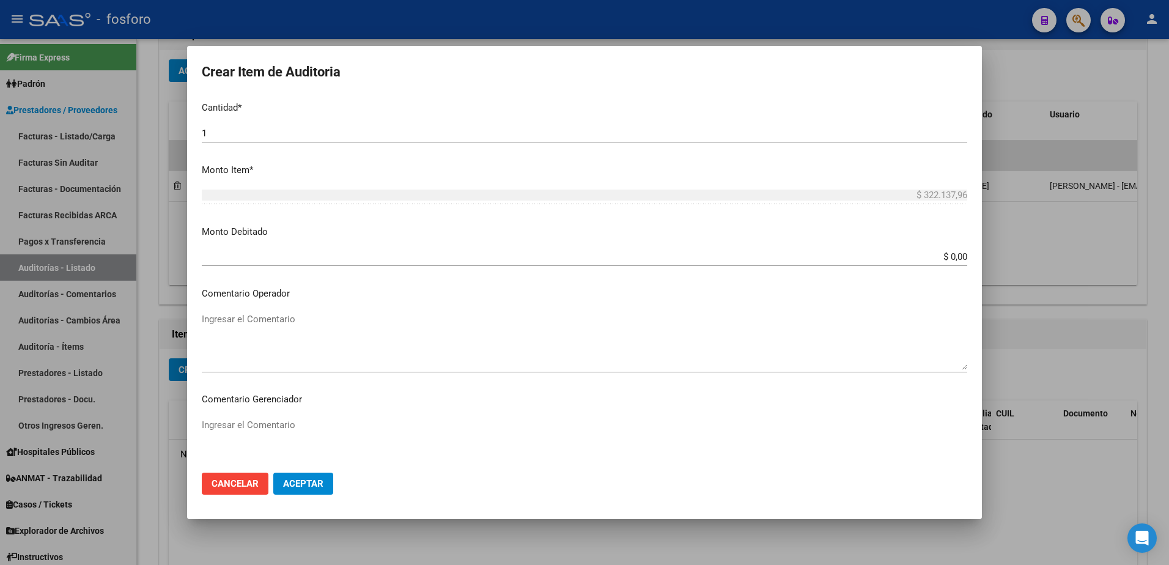
scroll to position [322, 0]
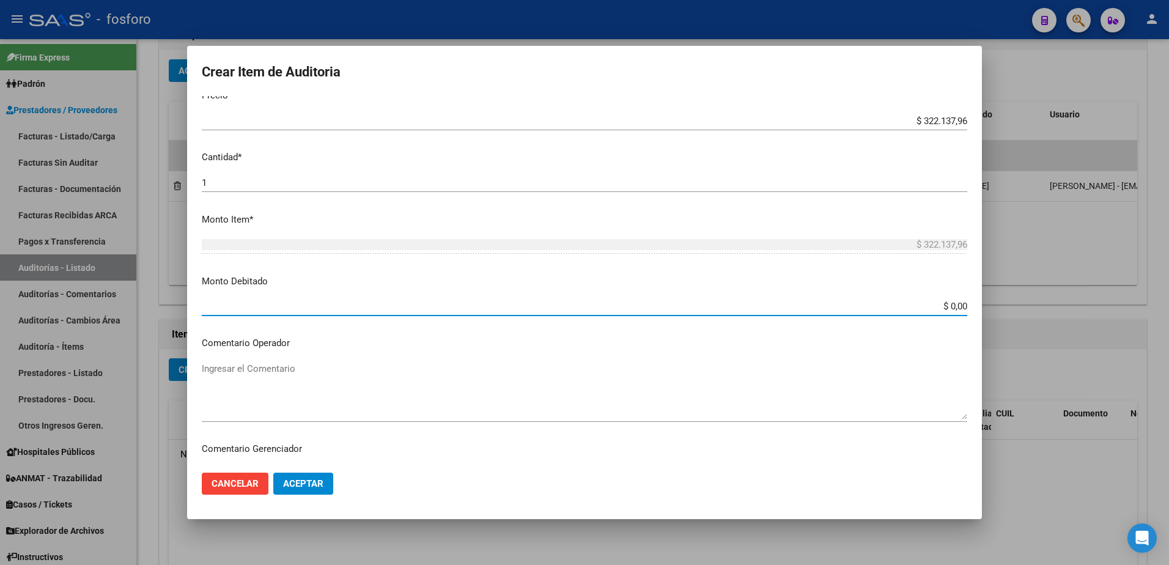
click at [955, 304] on input "$ 0,00" at bounding box center [584, 306] width 765 height 11
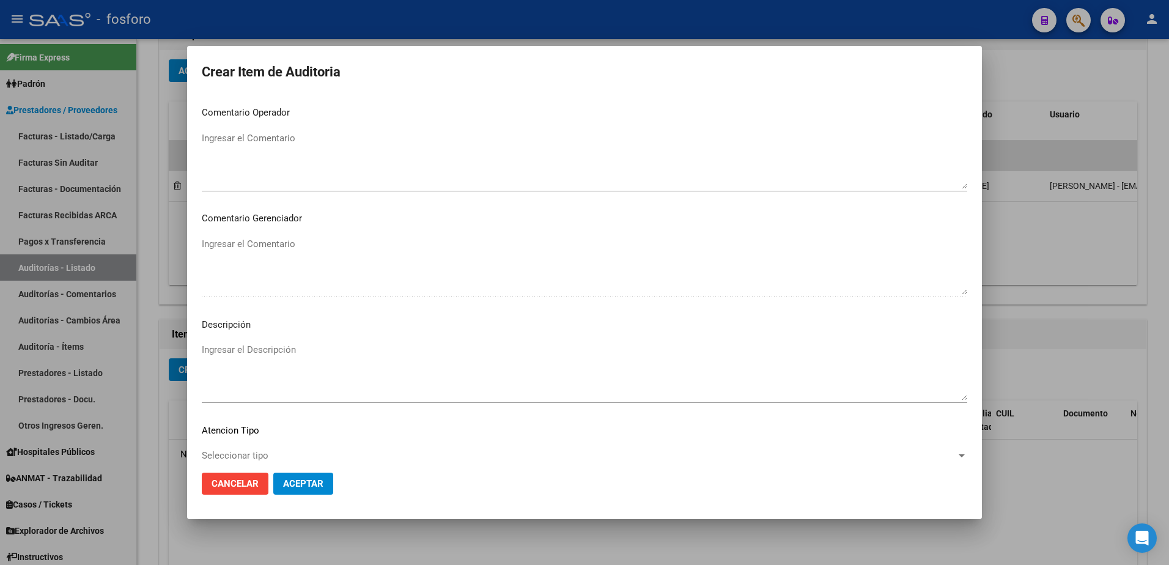
scroll to position [383, 0]
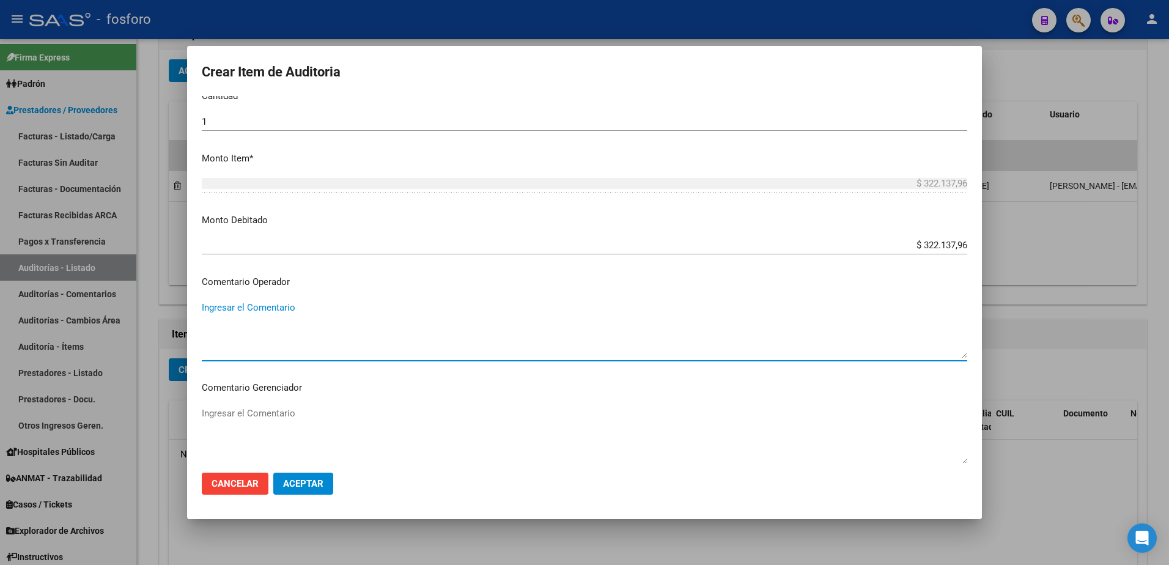
click at [243, 312] on textarea "Ingresar el Comentario" at bounding box center [584, 329] width 765 height 57
paste textarea "27-31590121-4"
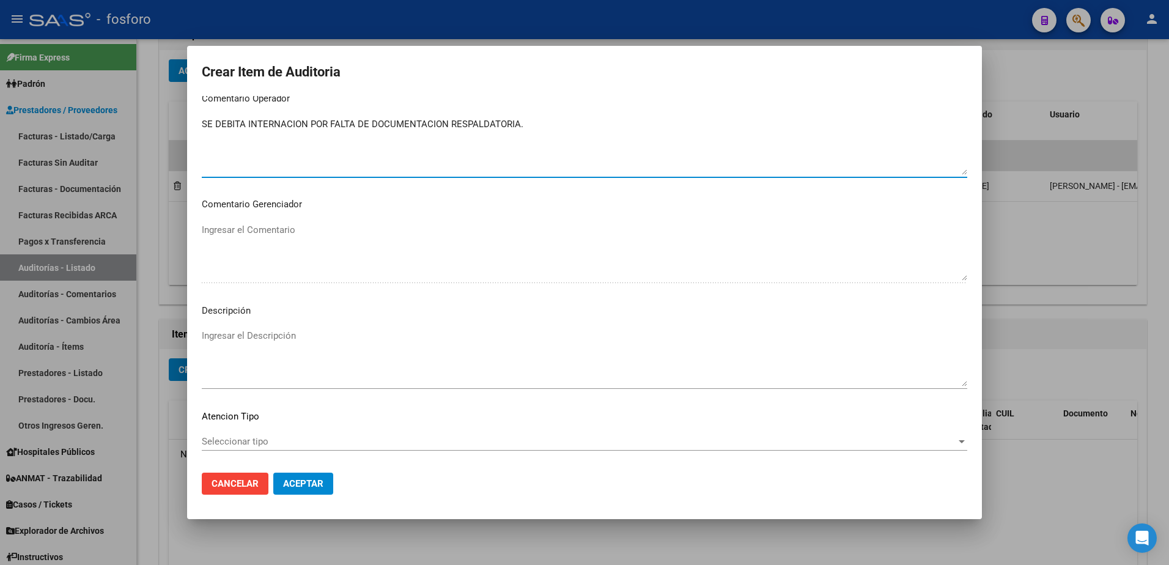
scroll to position [628, 0]
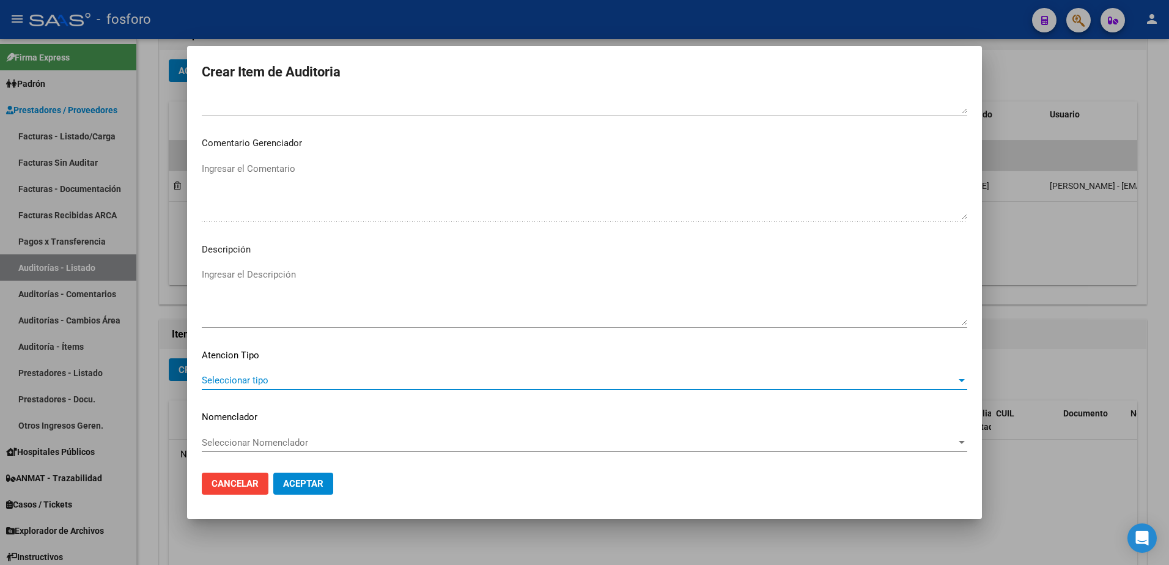
click at [227, 379] on span "Seleccionar tipo" at bounding box center [579, 380] width 754 height 11
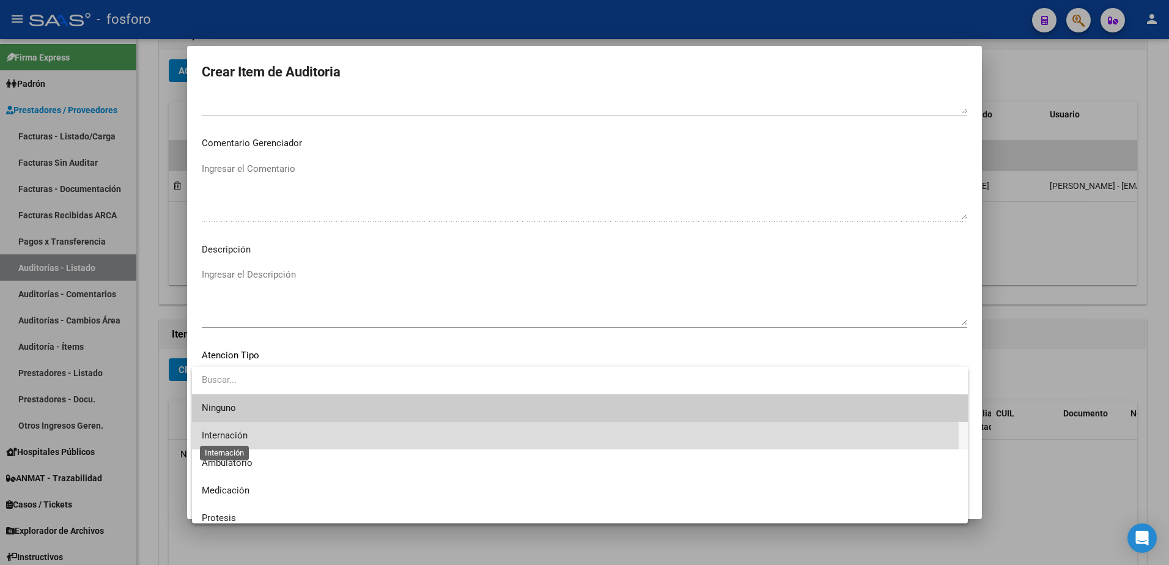
click at [229, 436] on span "Internación" at bounding box center [225, 435] width 46 height 11
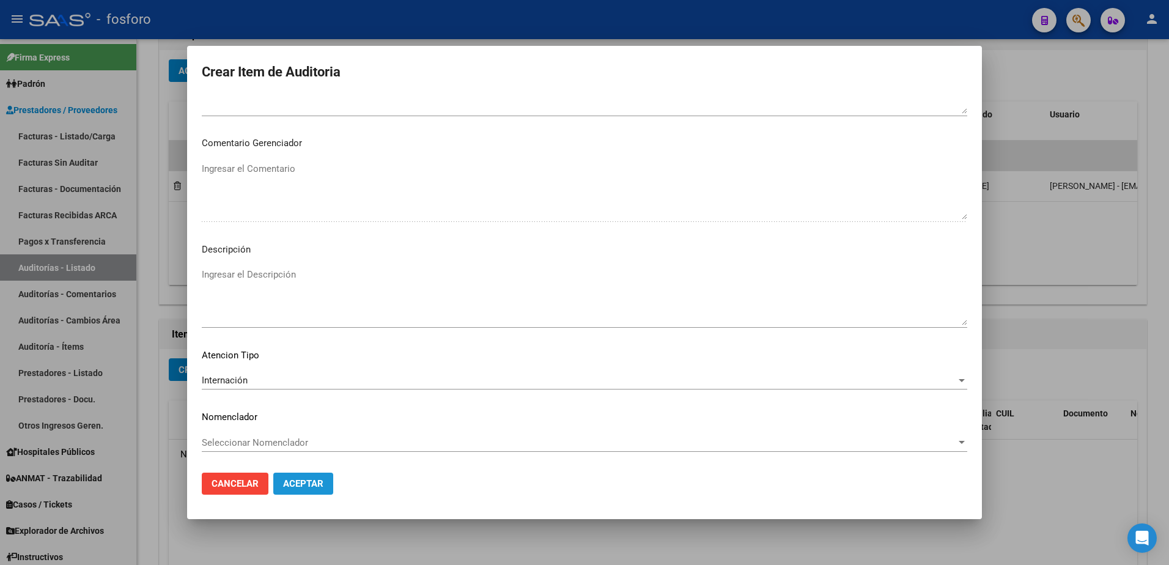
click at [304, 486] on span "Aceptar" at bounding box center [303, 483] width 40 height 11
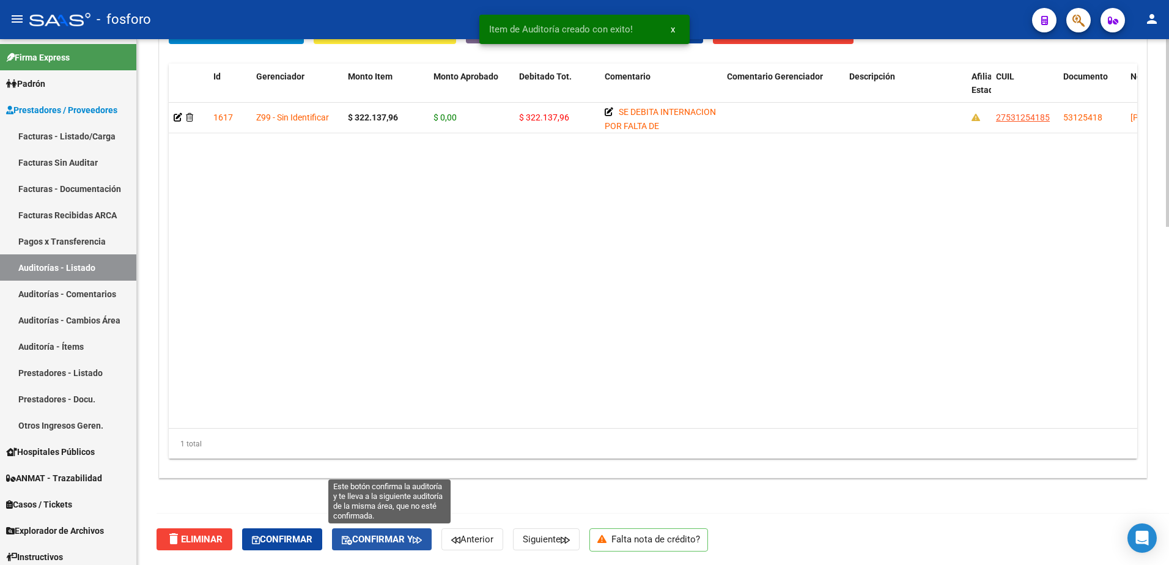
click at [414, 533] on button "Confirmar y" at bounding box center [382, 539] width 100 height 22
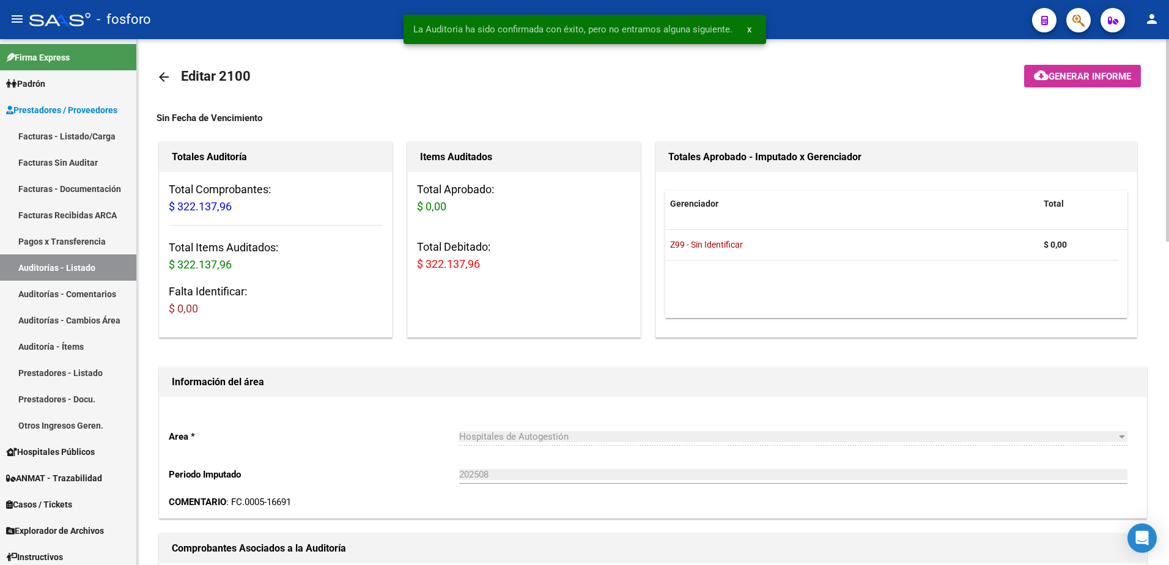
scroll to position [0, 0]
click at [1057, 82] on span "Generar informe" at bounding box center [1089, 77] width 83 height 11
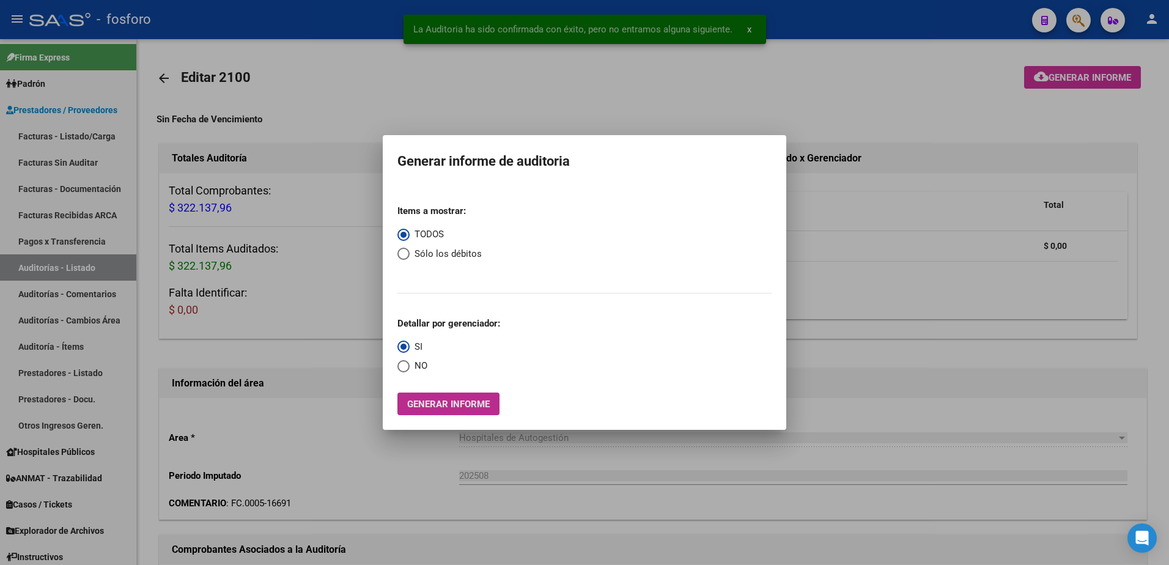
click at [496, 394] on button "Generar informe" at bounding box center [448, 403] width 102 height 23
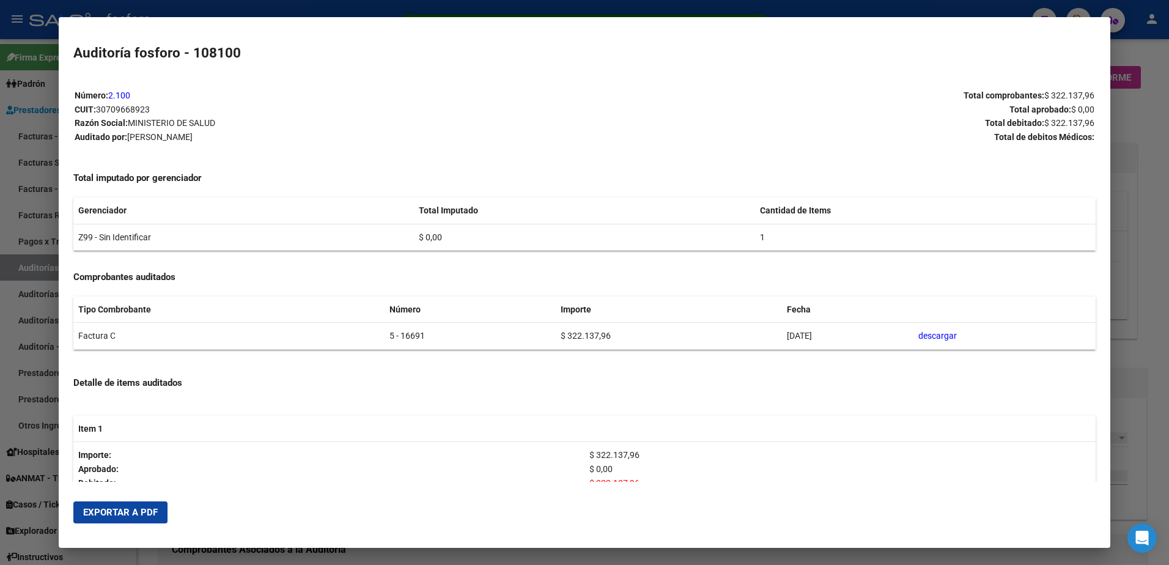
click at [156, 509] on span "Exportar a PDF" at bounding box center [120, 512] width 75 height 11
click at [5, 67] on div at bounding box center [584, 282] width 1169 height 565
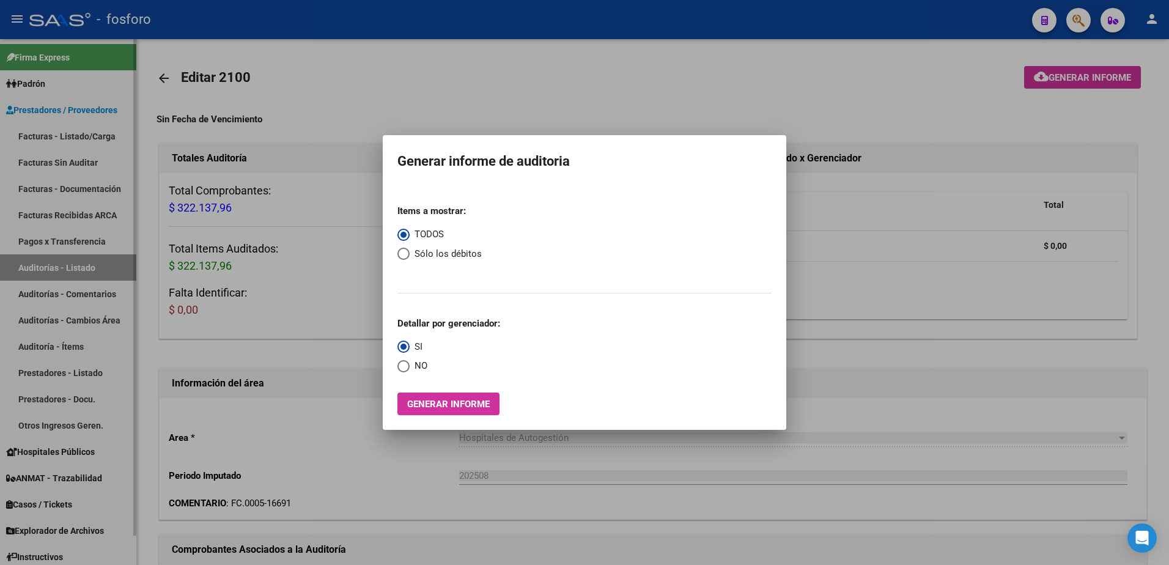
drag, startPoint x: 31, startPoint y: 101, endPoint x: 58, endPoint y: 123, distance: 35.1
click at [32, 101] on div at bounding box center [584, 282] width 1169 height 565
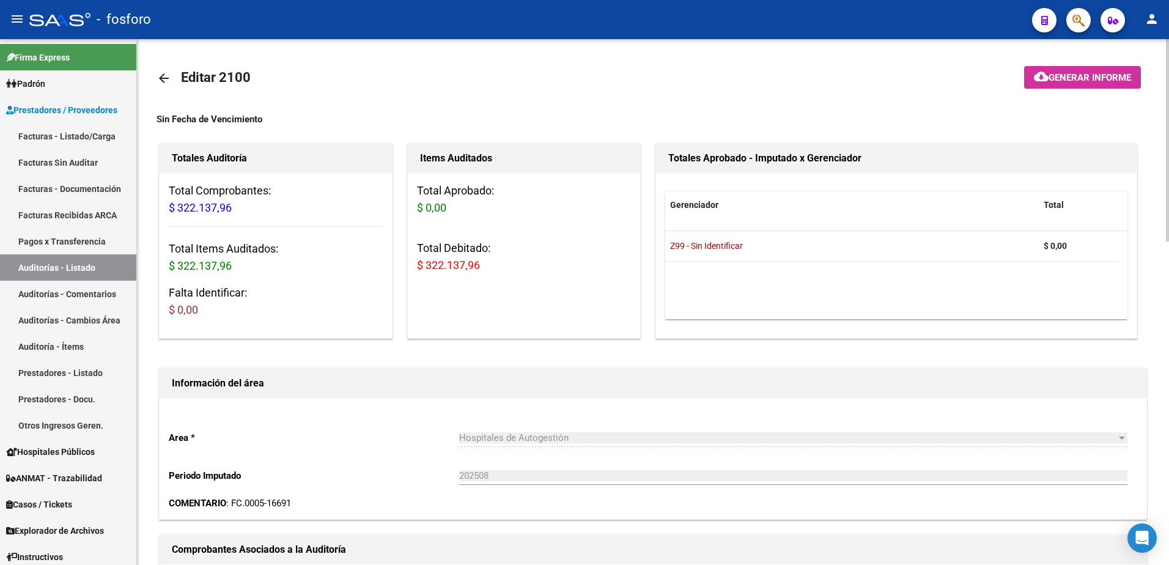
drag, startPoint x: 102, startPoint y: 137, endPoint x: 152, endPoint y: 149, distance: 50.8
click at [102, 137] on link "Facturas - Listado/Carga" at bounding box center [68, 136] width 136 height 26
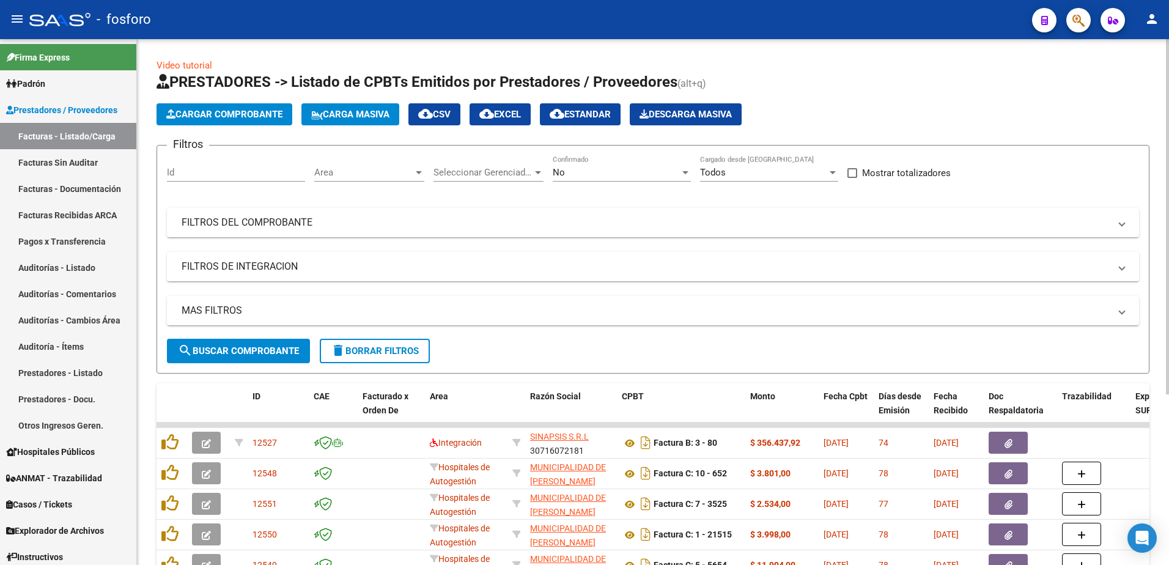
click at [417, 174] on div at bounding box center [419, 172] width 6 height 3
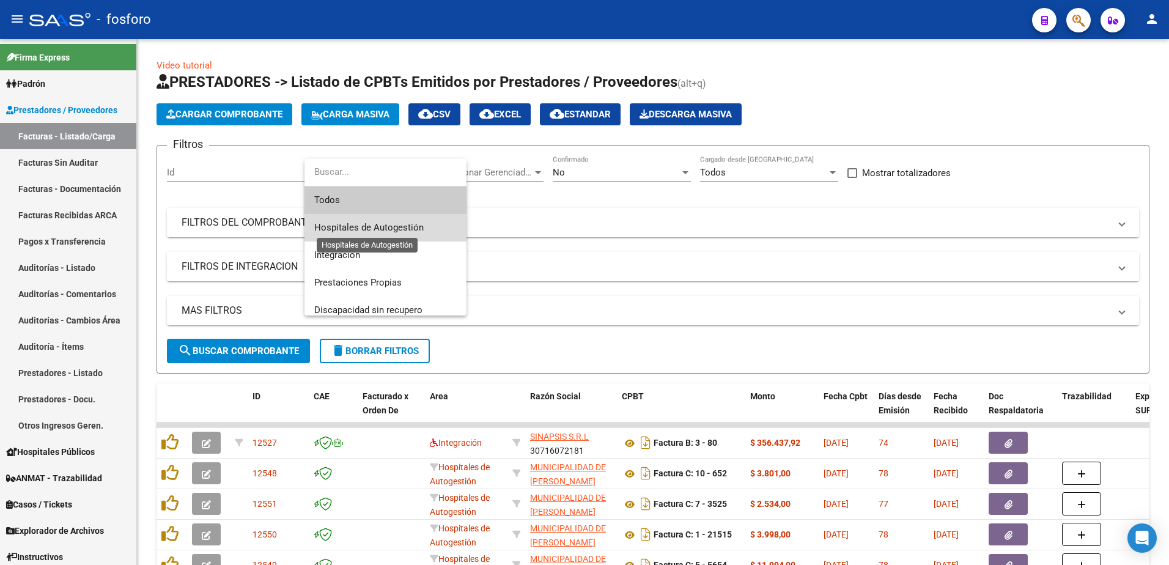
click at [373, 227] on span "Hospitales de Autogestión" at bounding box center [368, 227] width 109 height 11
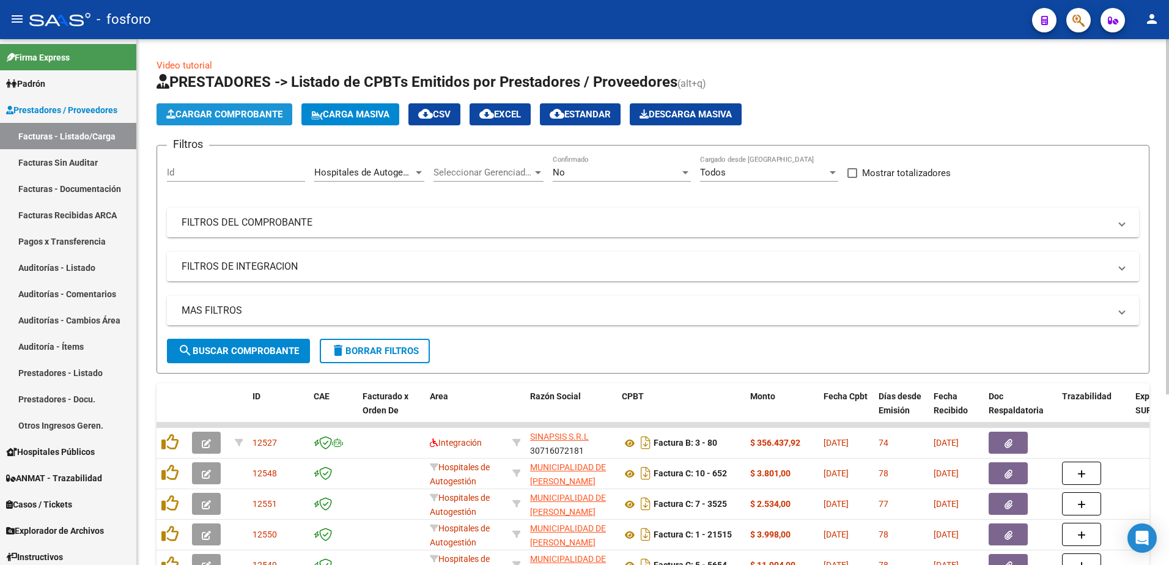
click at [252, 116] on span "Cargar Comprobante" at bounding box center [224, 114] width 116 height 11
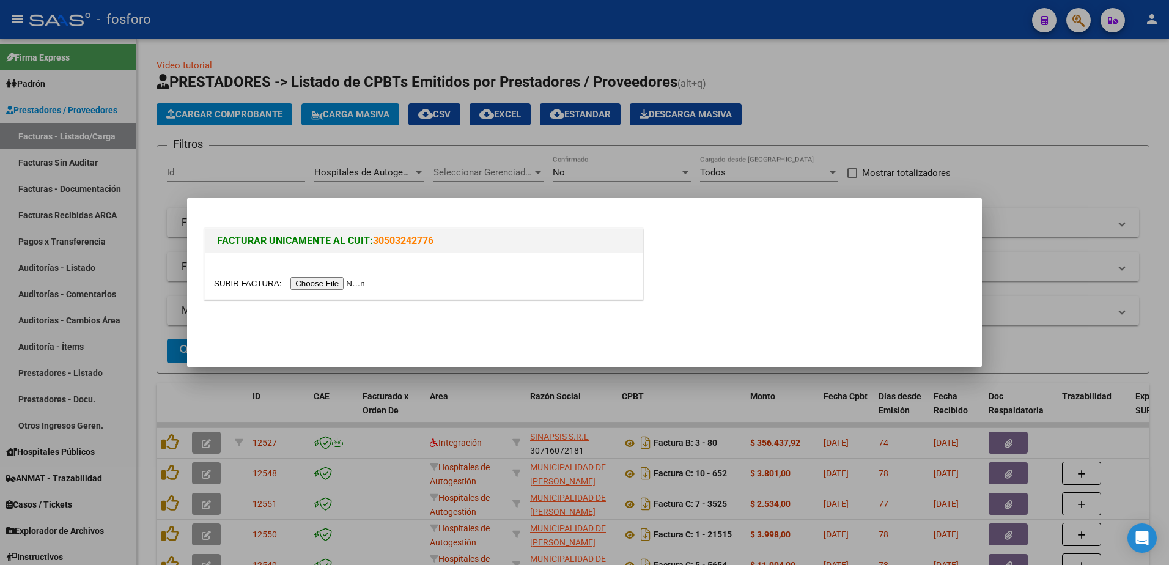
click at [312, 284] on input "file" at bounding box center [291, 283] width 155 height 13
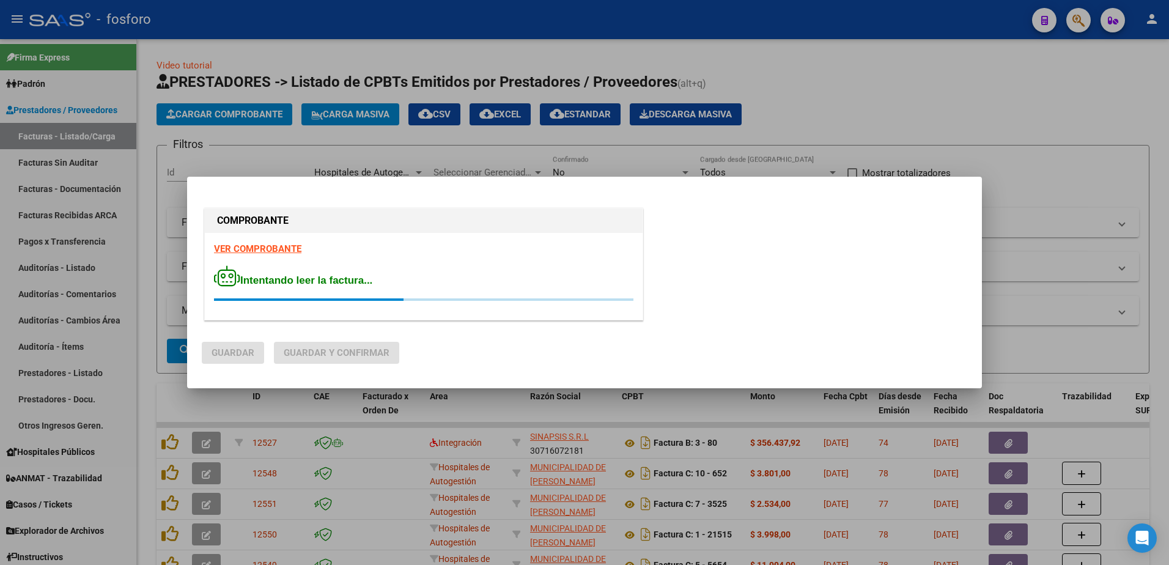
click at [263, 248] on strong "VER COMPROBANTE" at bounding box center [257, 248] width 87 height 11
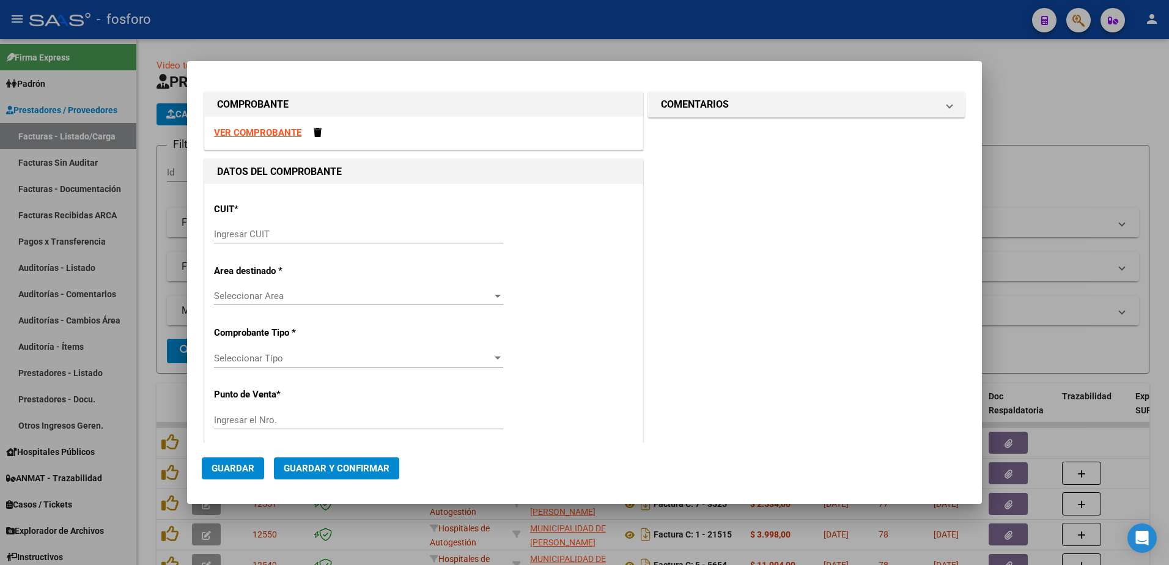
click at [467, 233] on input "Ingresar CUIT" at bounding box center [358, 234] width 289 height 11
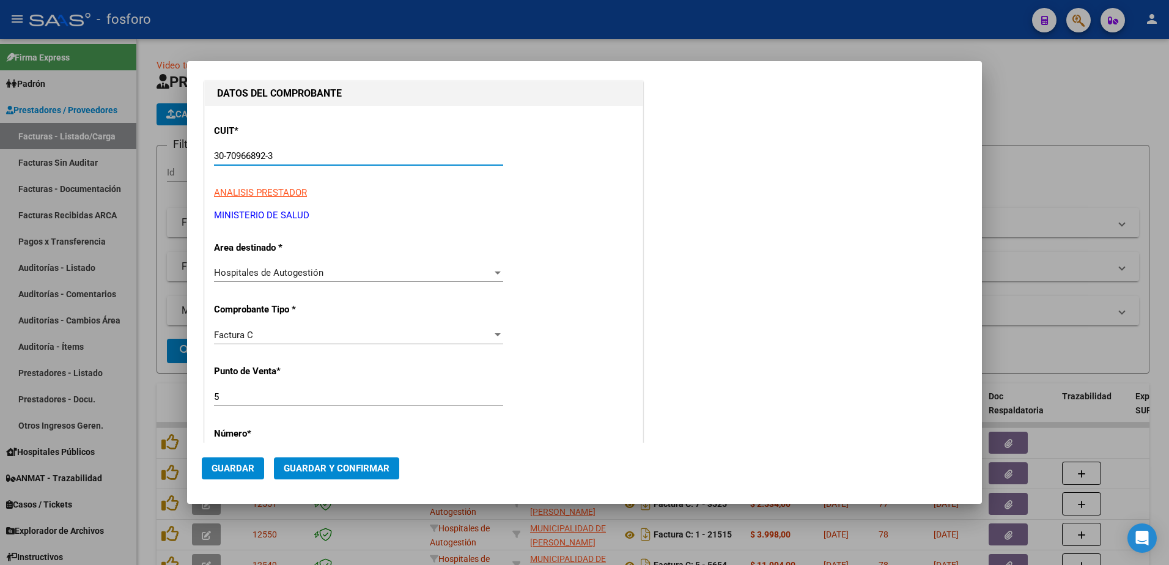
scroll to position [183, 0]
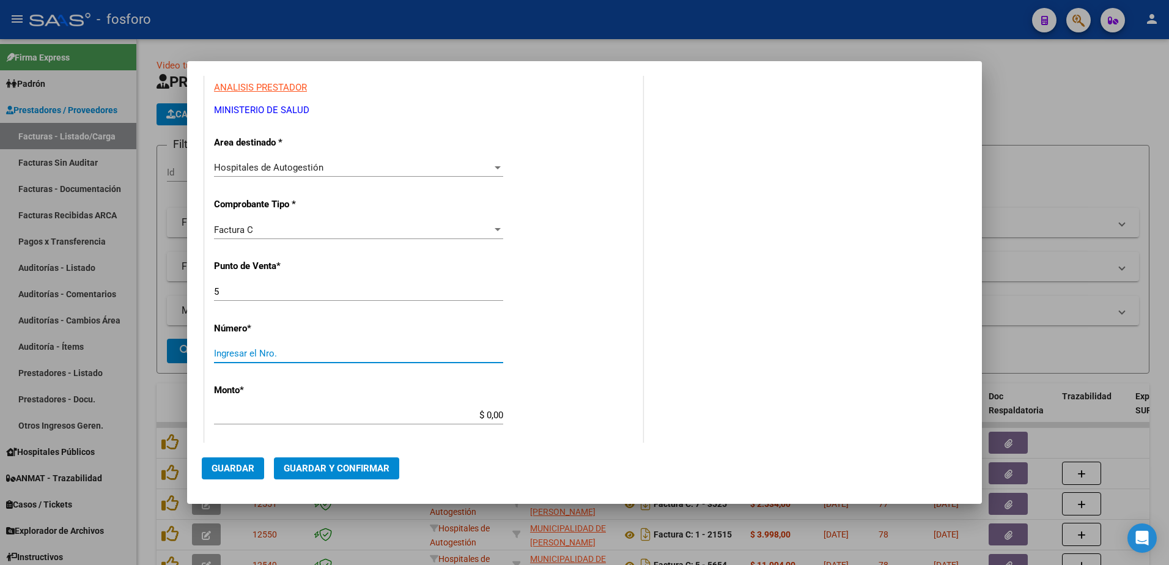
click at [337, 351] on input "Ingresar el Nro." at bounding box center [358, 353] width 289 height 11
click at [497, 416] on input "$ 0,00" at bounding box center [358, 414] width 289 height 11
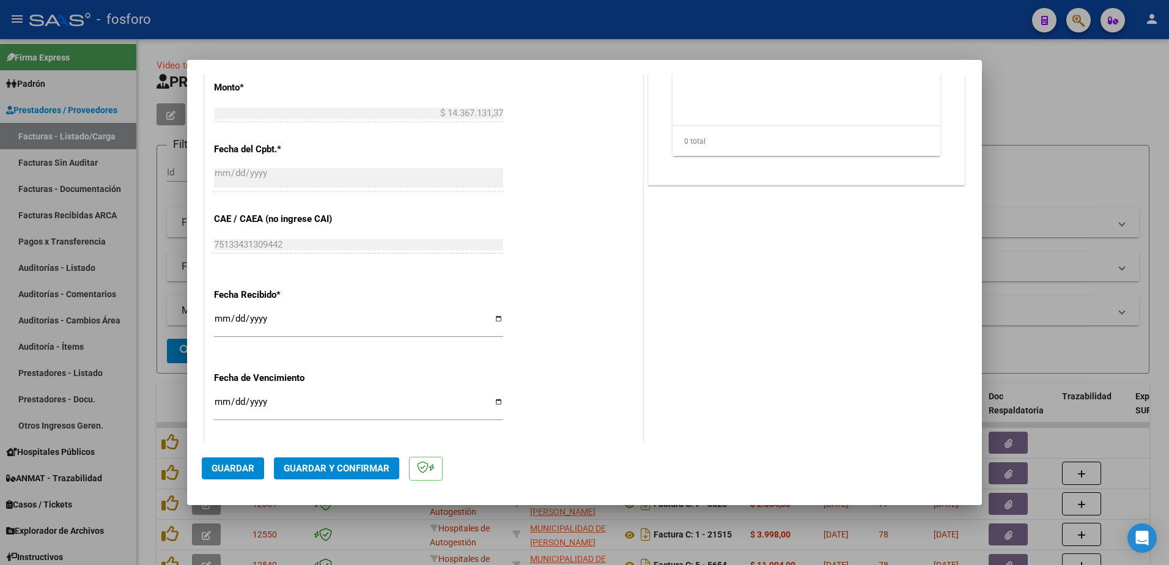
scroll to position [550, 0]
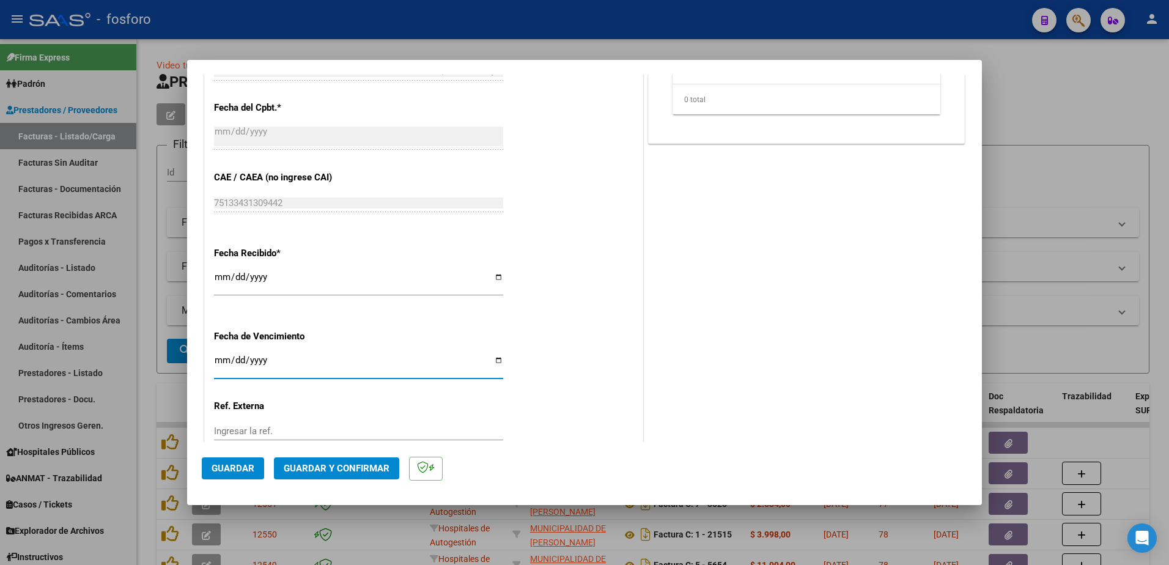
click at [218, 363] on input "Ingresar la fecha" at bounding box center [358, 365] width 289 height 20
click at [307, 472] on span "Guardar y Confirmar" at bounding box center [337, 468] width 106 height 11
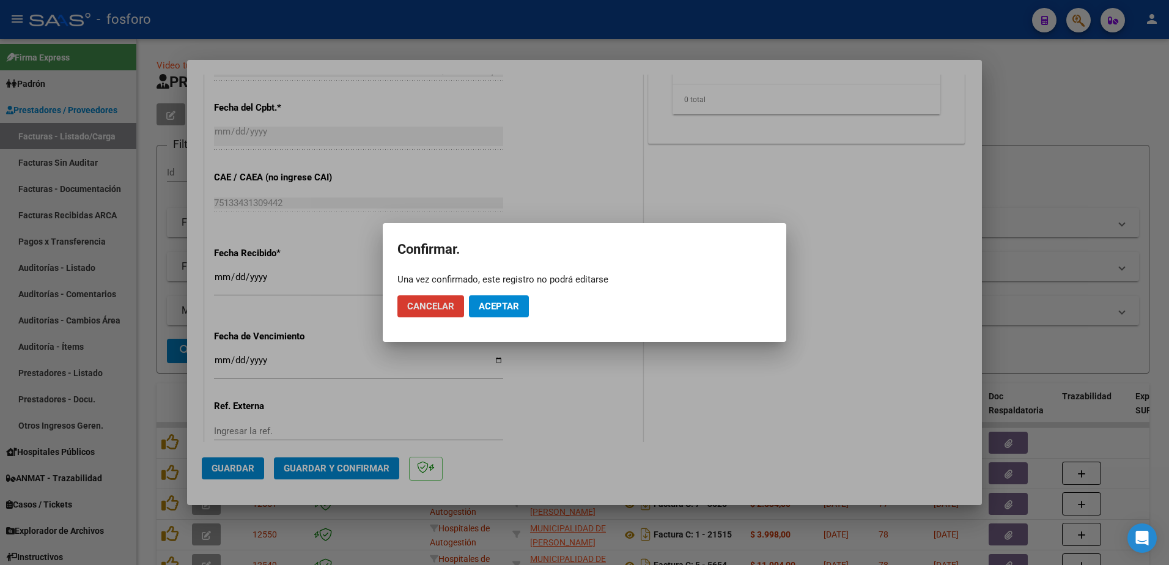
click at [502, 304] on span "Aceptar" at bounding box center [499, 306] width 40 height 11
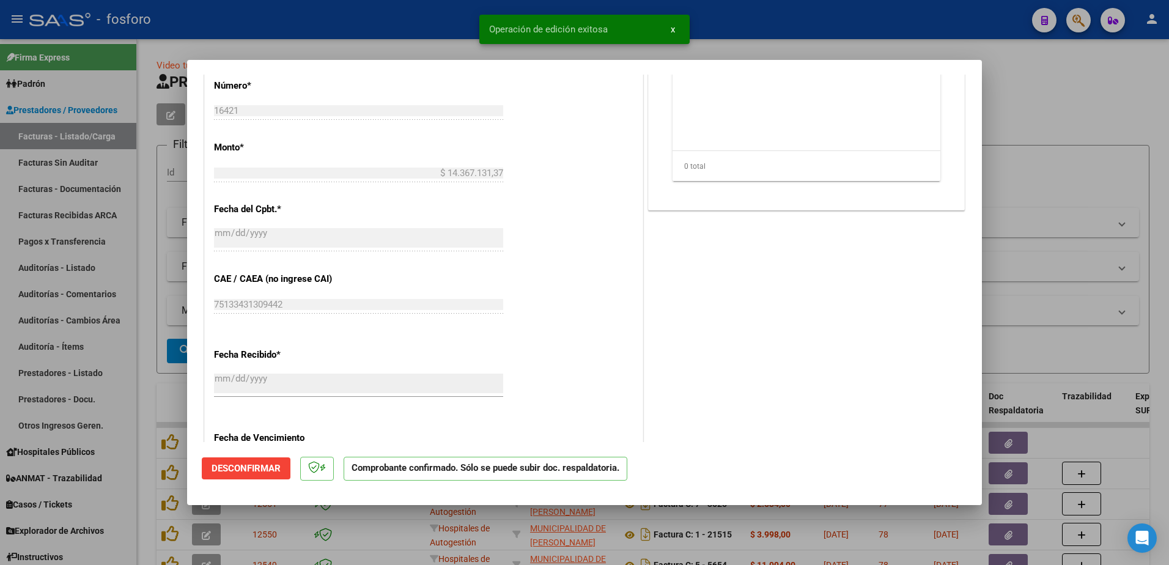
scroll to position [0, 0]
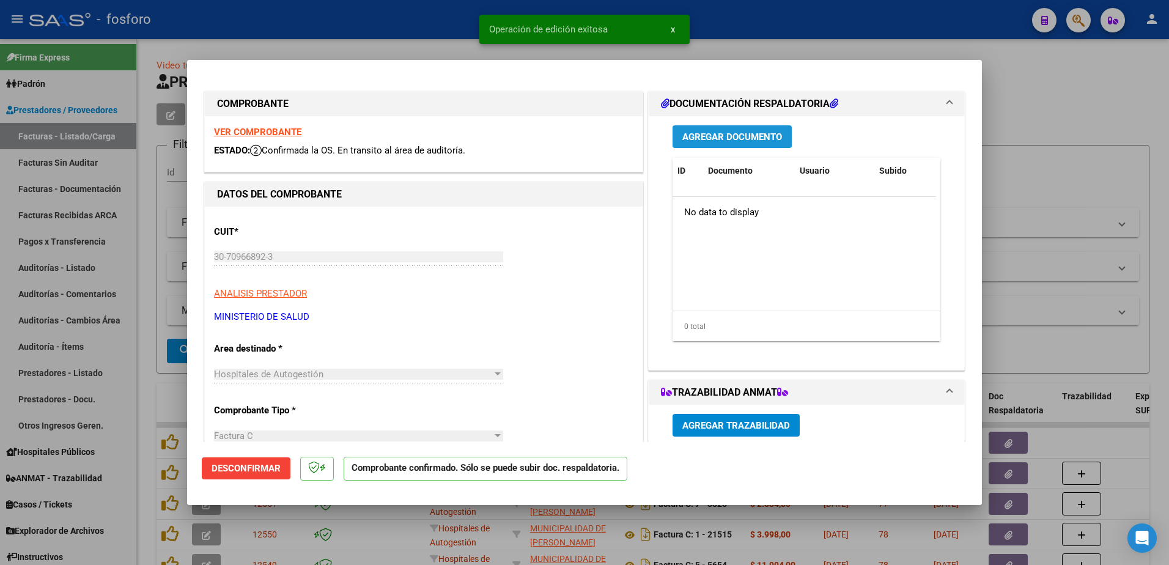
click at [715, 145] on button "Agregar Documento" at bounding box center [731, 136] width 119 height 23
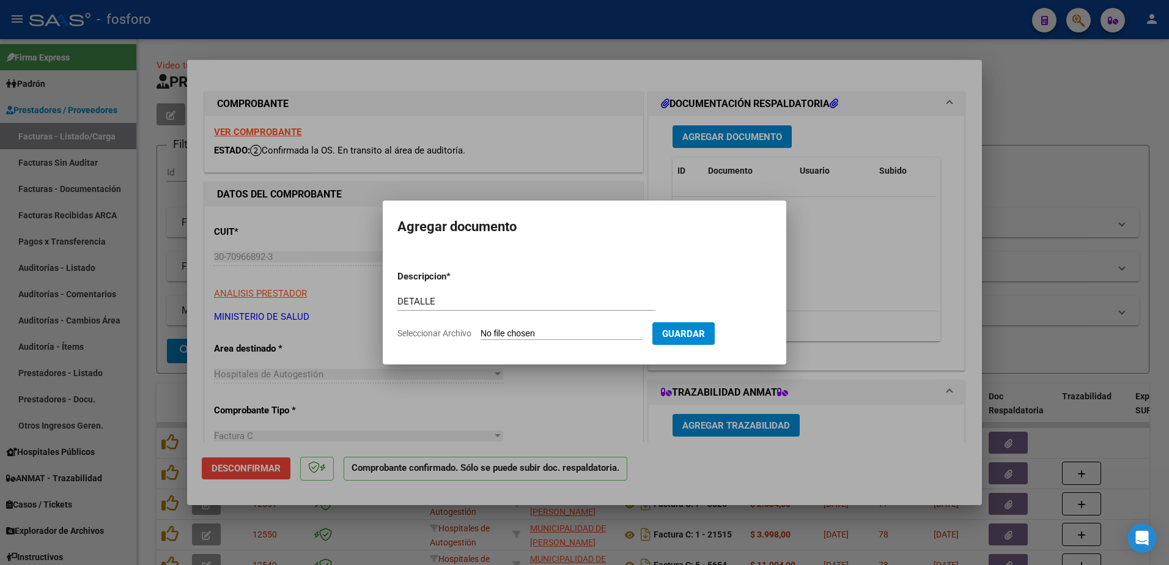
click at [512, 336] on input "Seleccionar Archivo" at bounding box center [561, 334] width 162 height 12
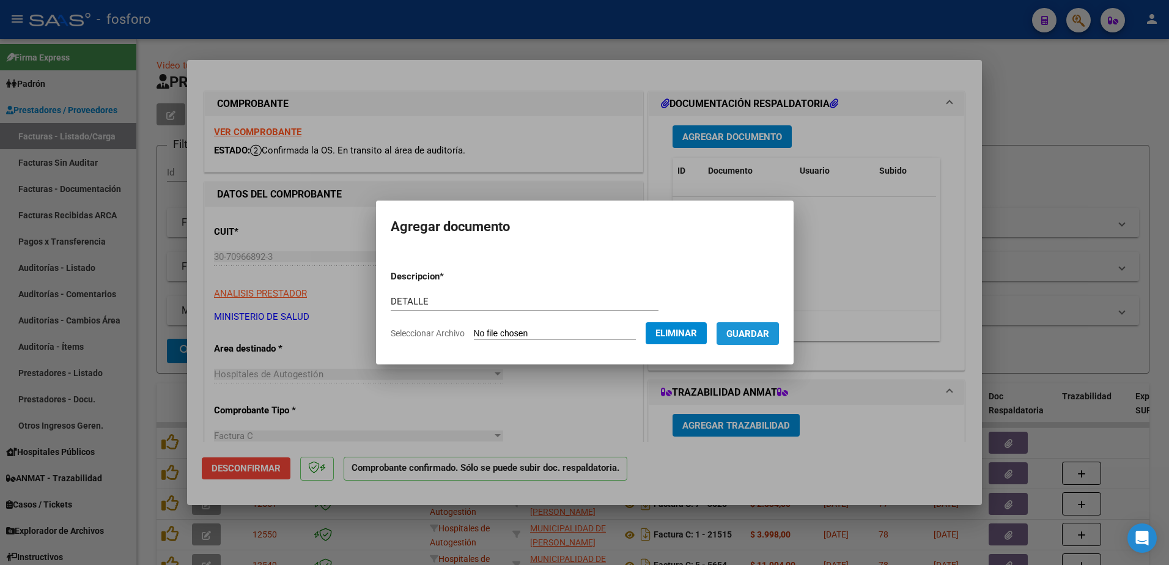
click at [734, 336] on span "Guardar" at bounding box center [747, 333] width 43 height 11
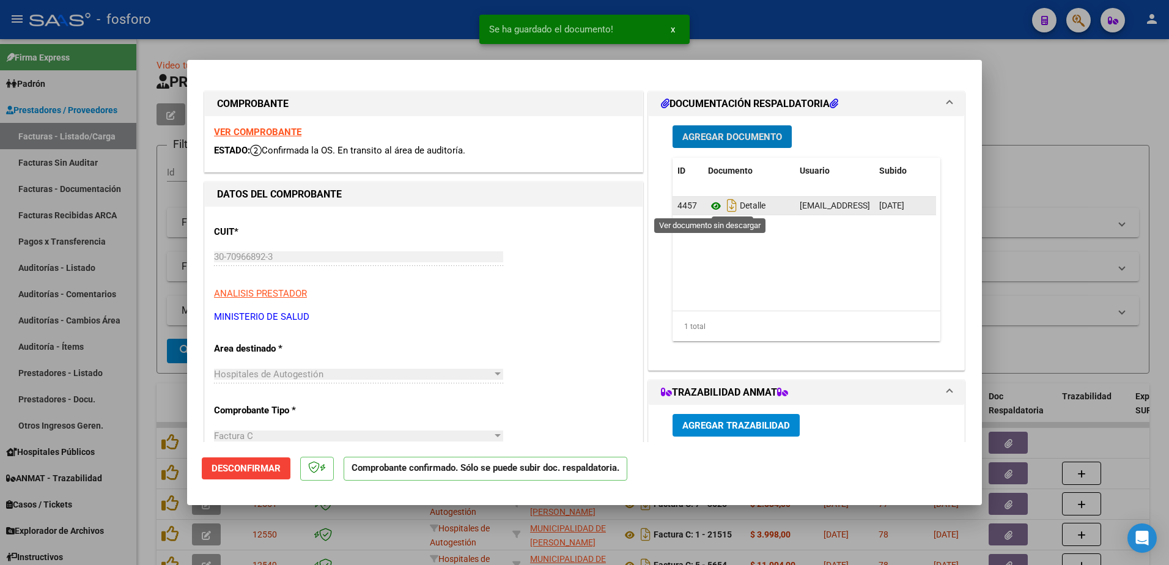
click at [713, 204] on icon at bounding box center [716, 206] width 16 height 15
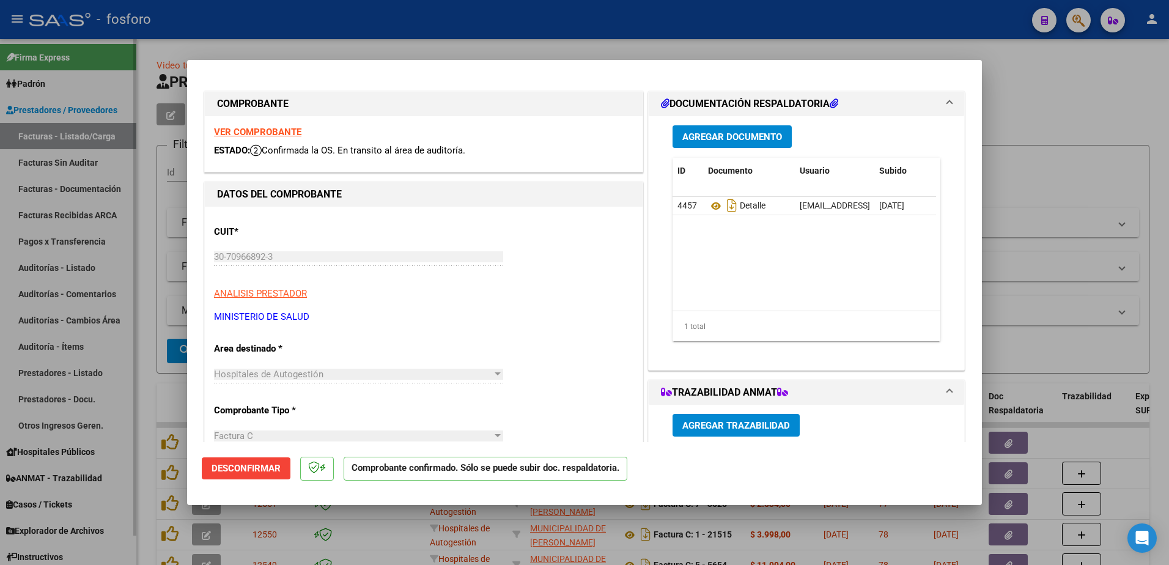
drag, startPoint x: 141, startPoint y: 370, endPoint x: 91, endPoint y: 140, distance: 235.7
click at [138, 355] on div at bounding box center [584, 282] width 1169 height 565
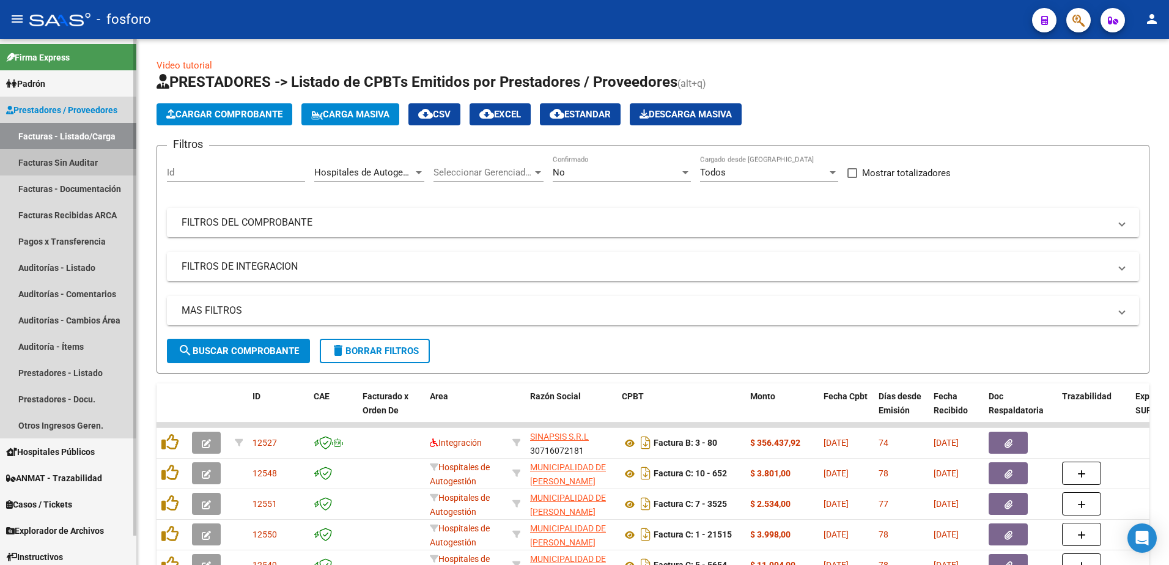
click at [63, 156] on link "Facturas Sin Auditar" at bounding box center [68, 162] width 136 height 26
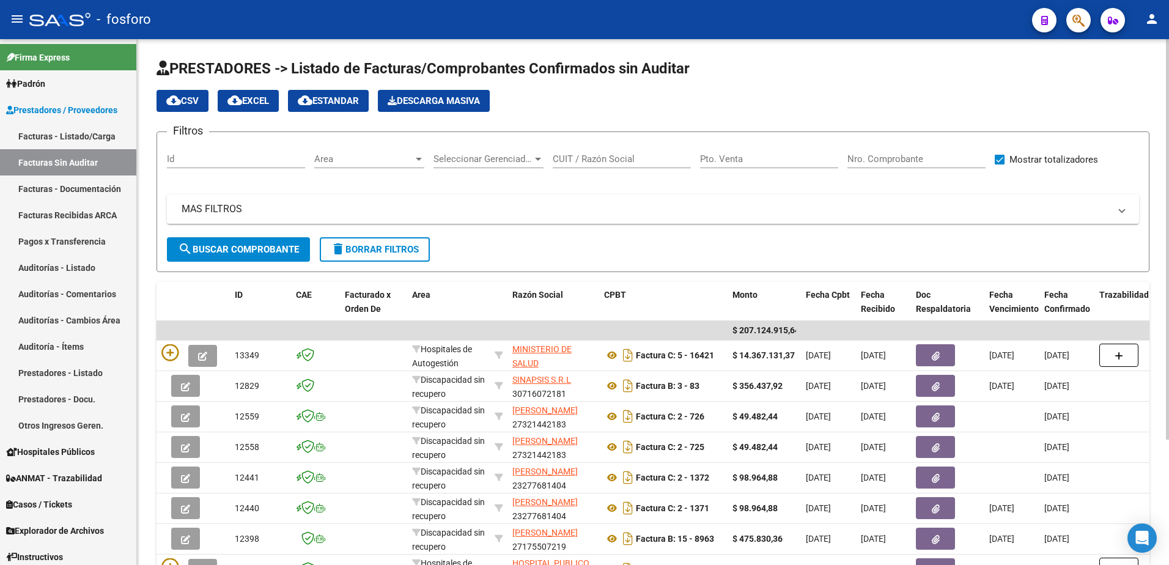
click at [417, 160] on div at bounding box center [419, 159] width 6 height 3
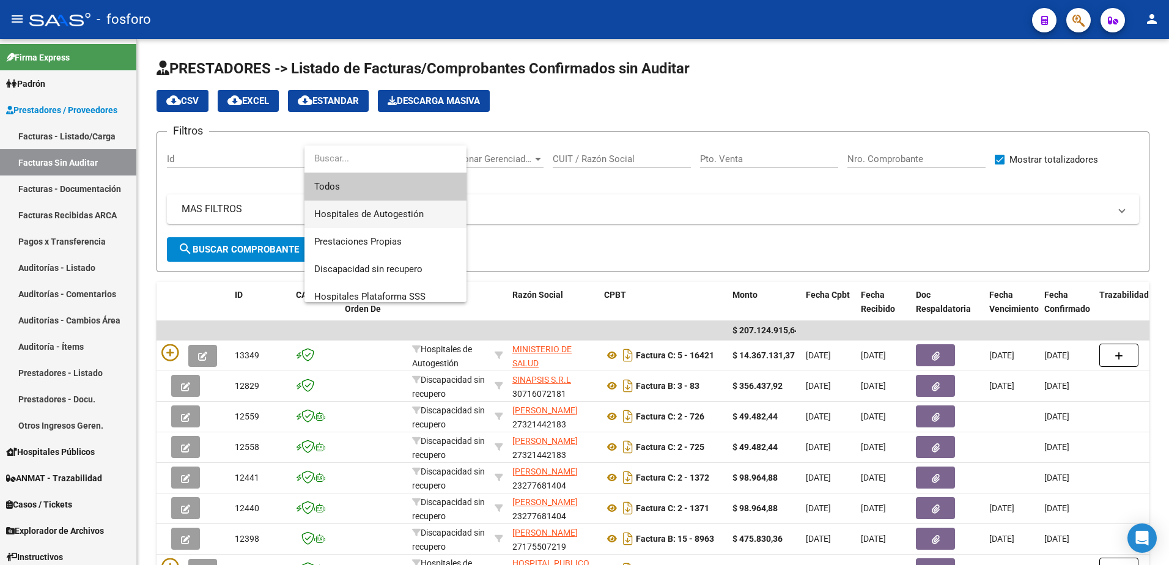
click at [387, 205] on span "Hospitales de Autogestión" at bounding box center [385, 214] width 142 height 28
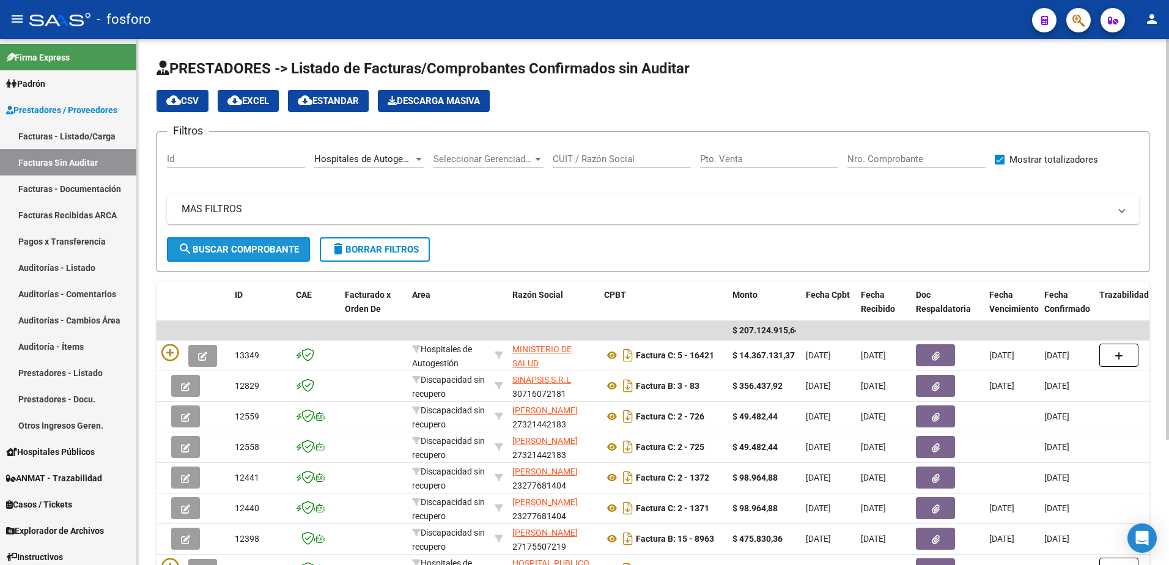
drag, startPoint x: 252, startPoint y: 241, endPoint x: 203, endPoint y: 295, distance: 72.7
click at [249, 246] on button "search Buscar Comprobante" at bounding box center [238, 249] width 143 height 24
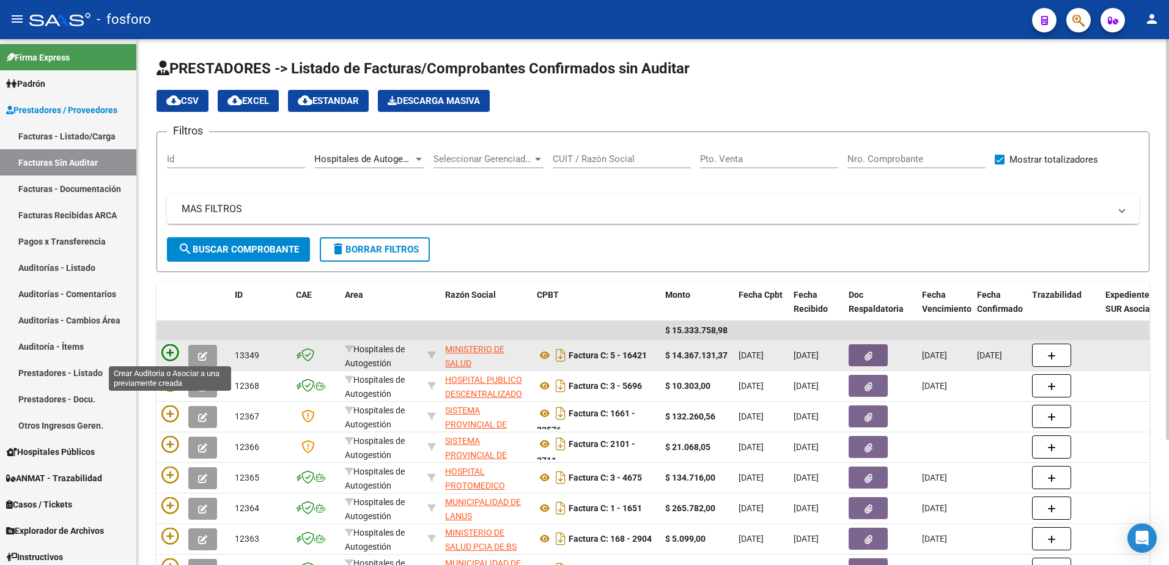
click at [167, 353] on icon at bounding box center [169, 352] width 17 height 17
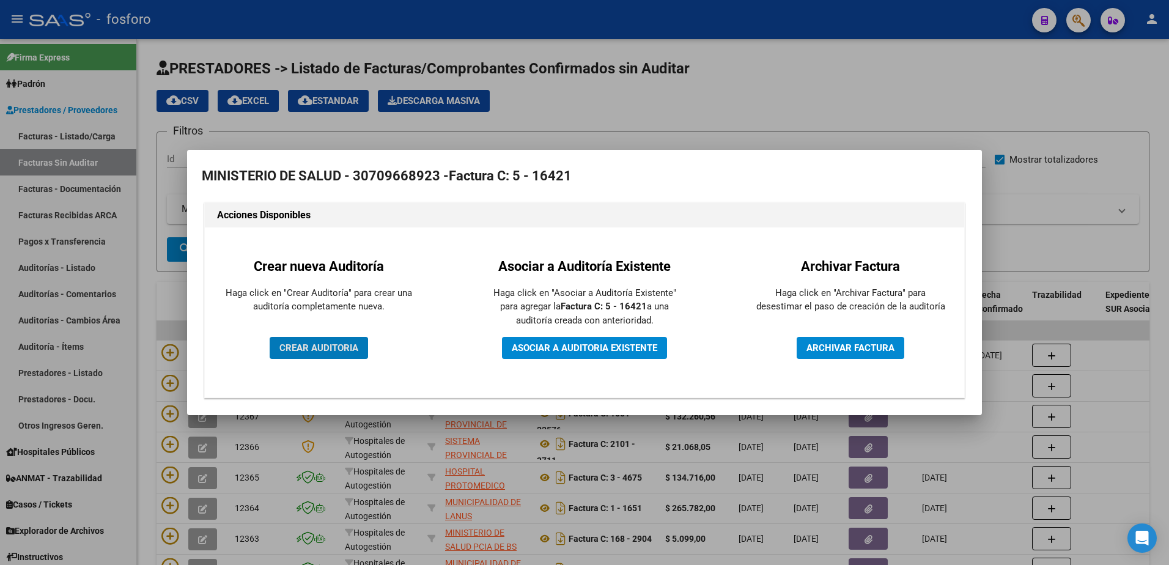
click at [321, 350] on span "CREAR AUDITORIA" at bounding box center [318, 347] width 79 height 11
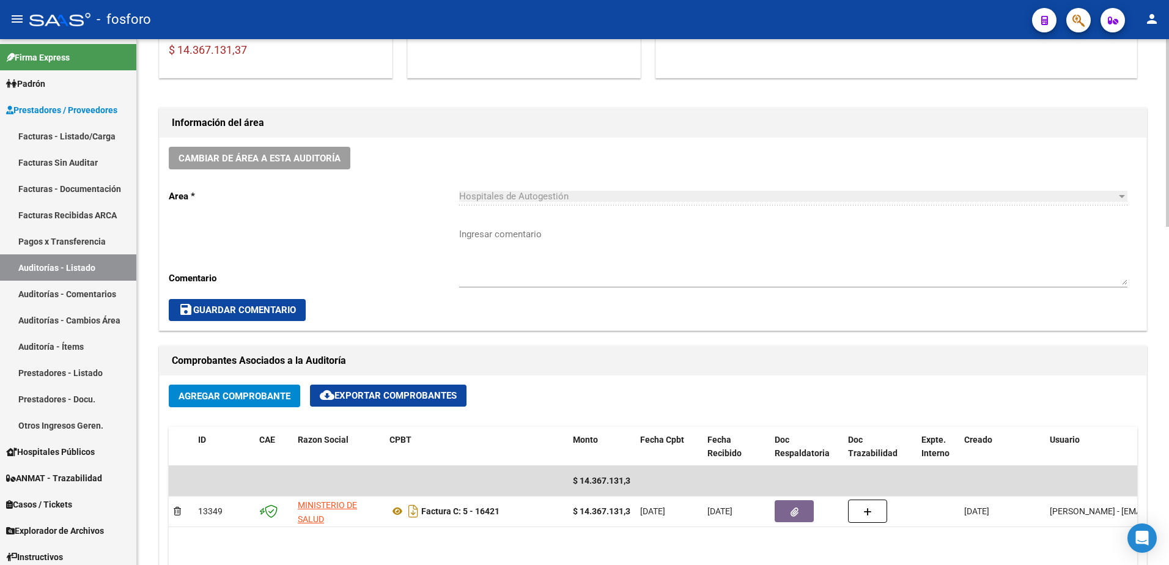
scroll to position [306, 0]
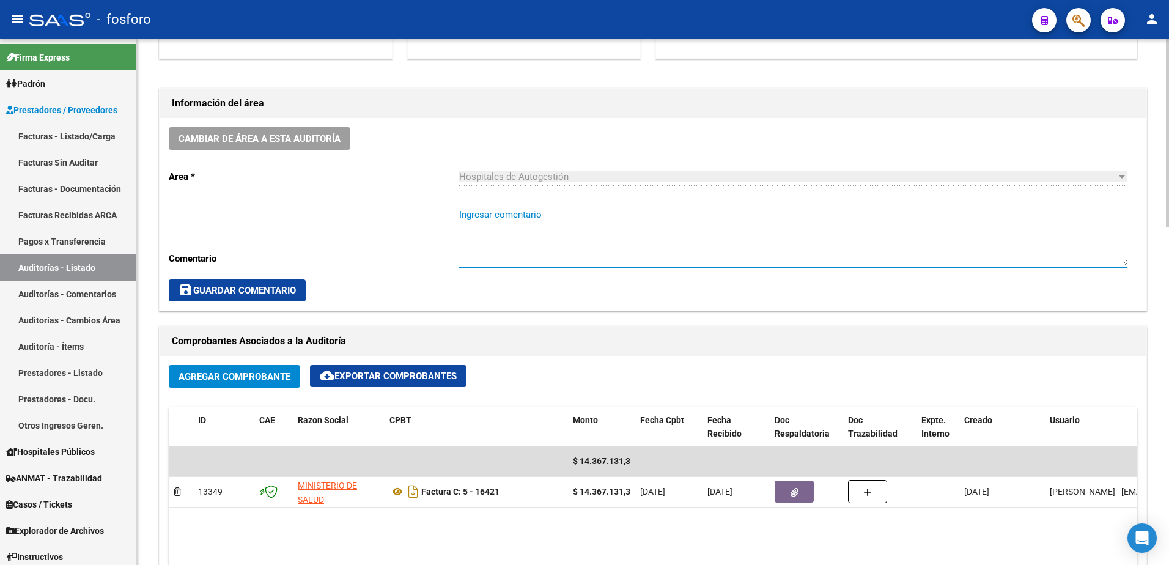
click at [538, 218] on textarea "Ingresar comentario" at bounding box center [793, 236] width 668 height 57
click at [273, 287] on span "save Guardar Comentario" at bounding box center [236, 290] width 117 height 11
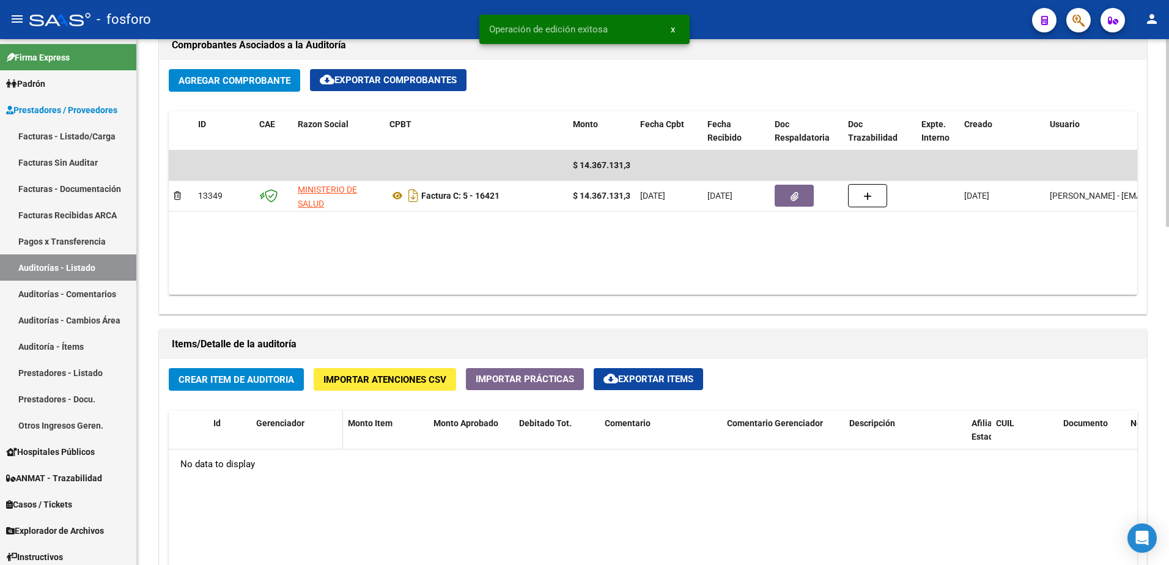
scroll to position [672, 0]
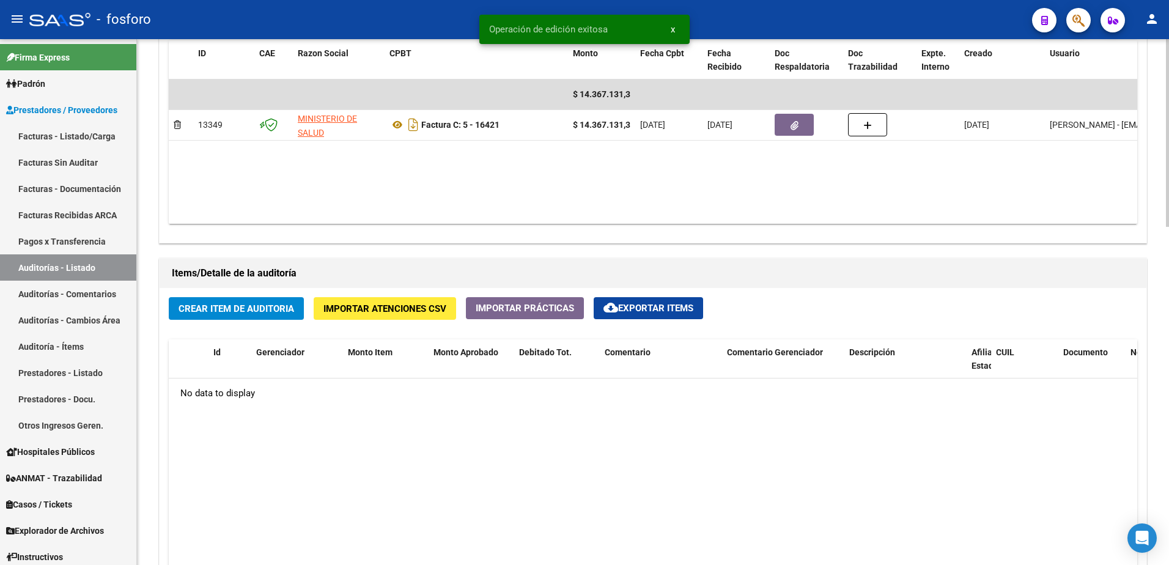
click at [272, 312] on span "Crear Item de Auditoria" at bounding box center [236, 308] width 116 height 11
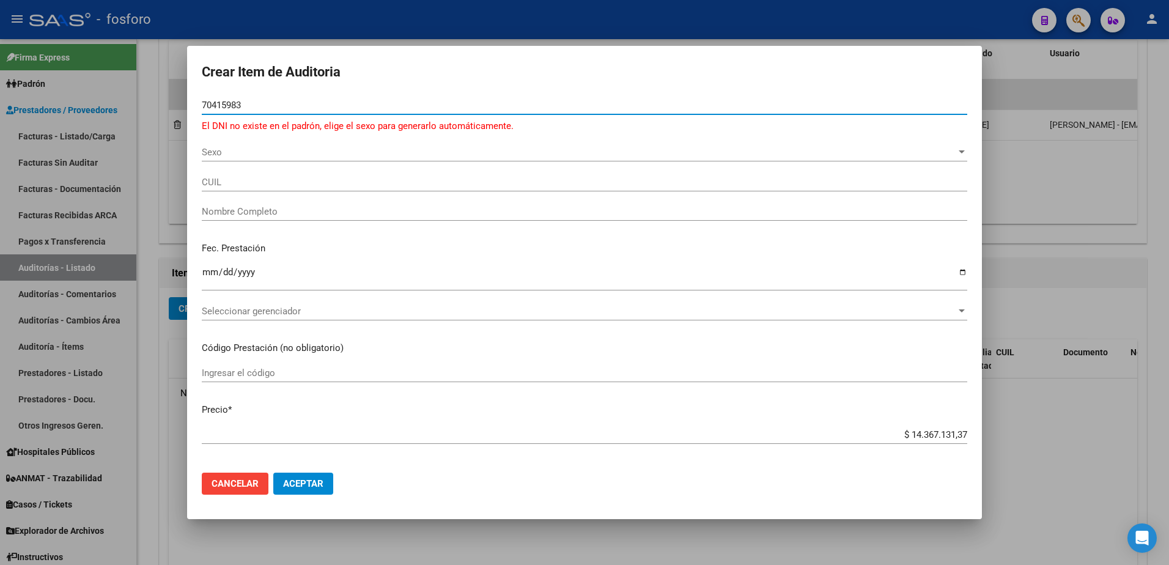
click at [1007, 158] on div at bounding box center [584, 282] width 1169 height 565
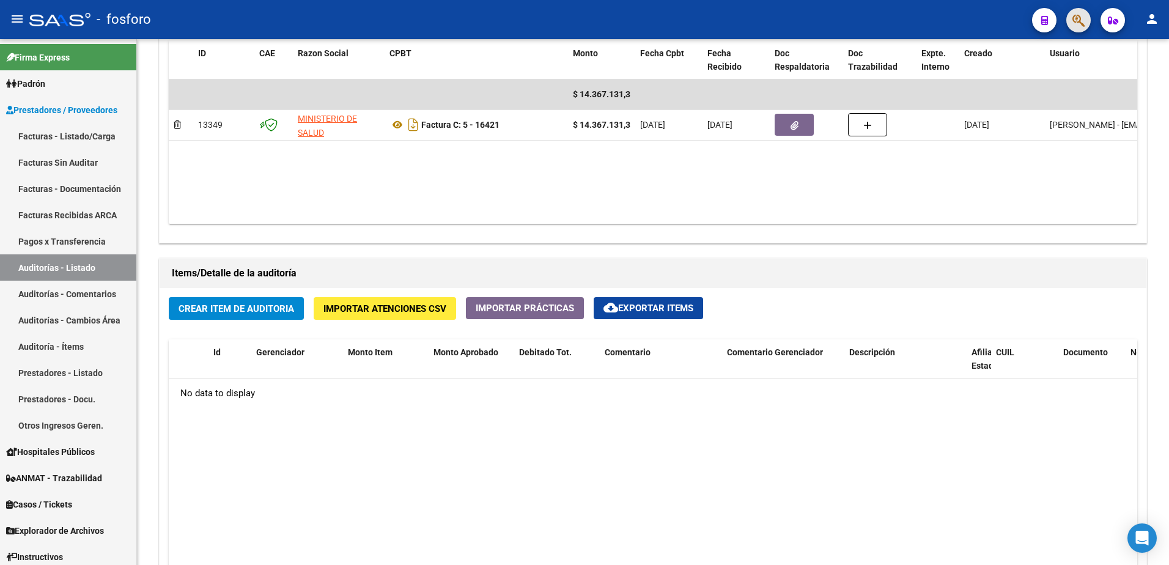
click at [1066, 19] on button "button" at bounding box center [1078, 20] width 24 height 24
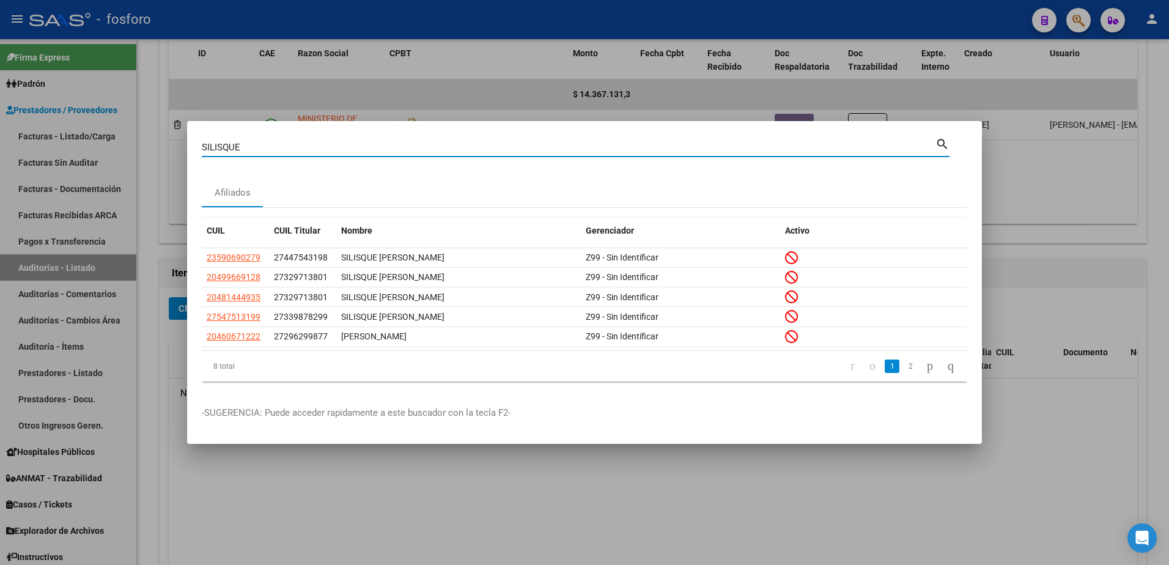
click at [273, 147] on input "SILISQUE" at bounding box center [568, 147] width 733 height 11
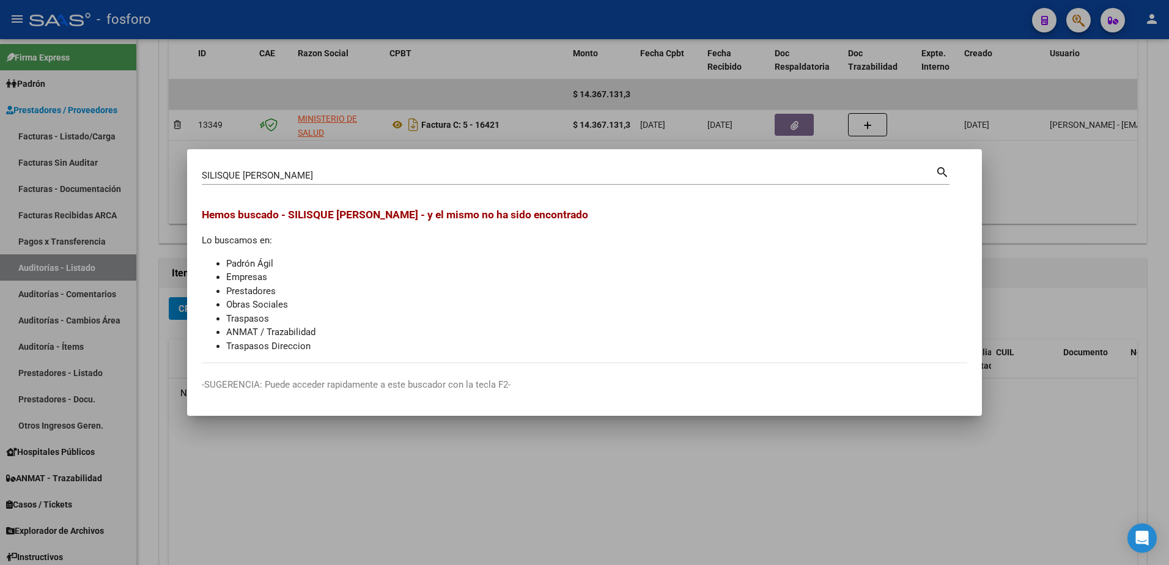
click at [420, 520] on div at bounding box center [584, 282] width 1169 height 565
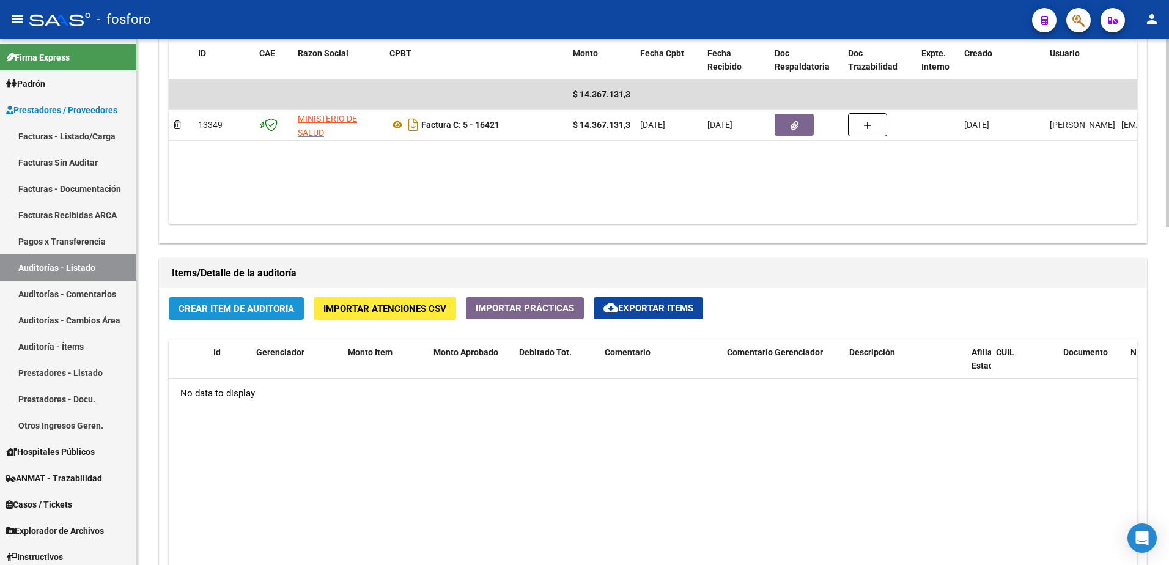
click at [246, 315] on button "Crear Item de Auditoria" at bounding box center [236, 308] width 135 height 23
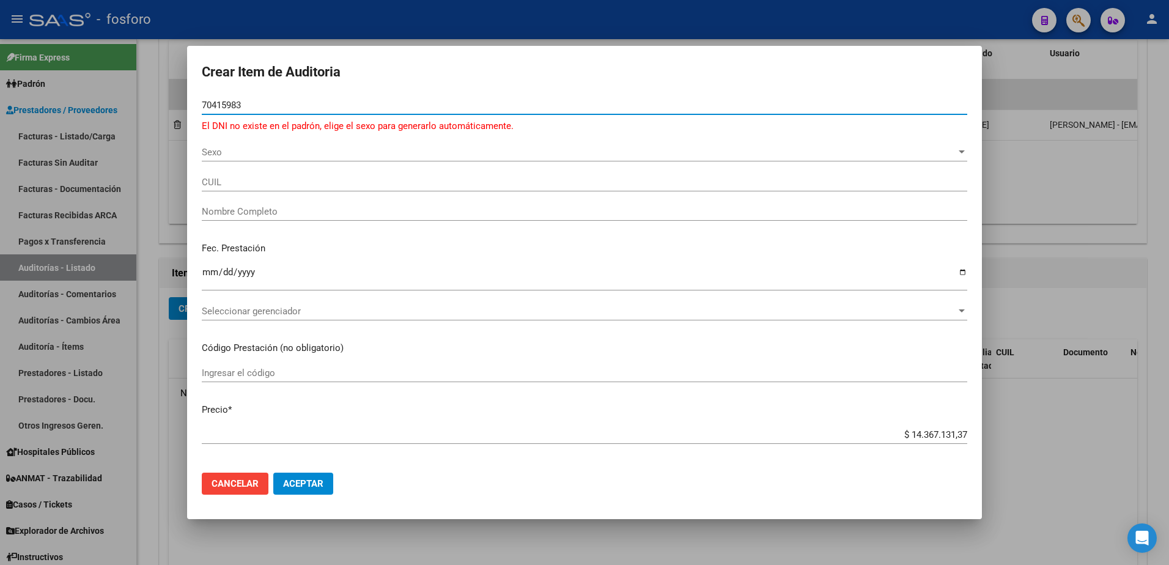
click at [213, 154] on span "Sexo" at bounding box center [579, 152] width 754 height 11
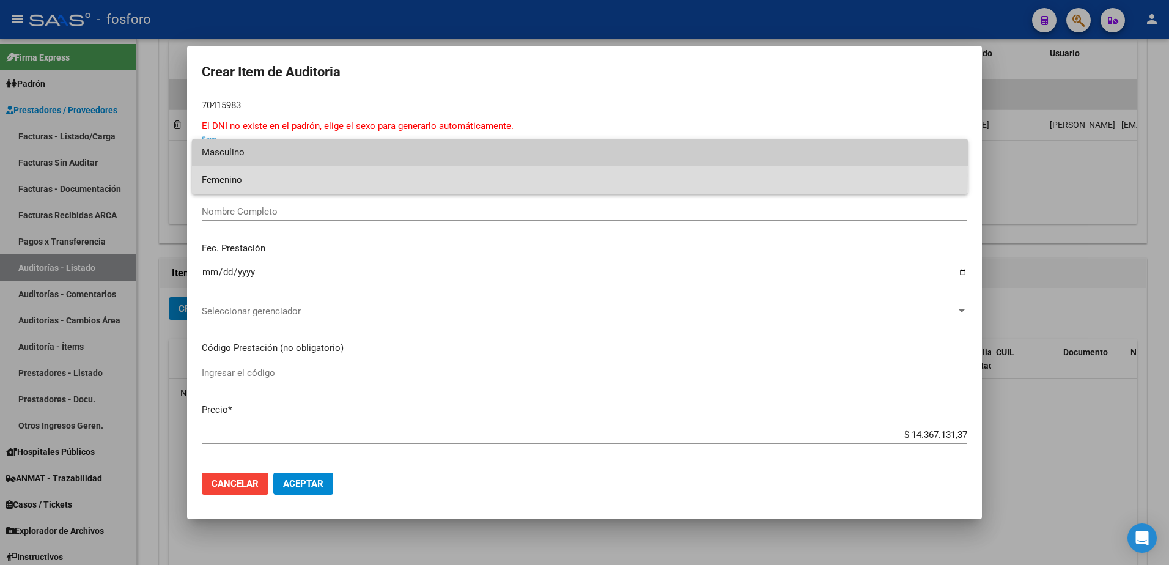
click at [217, 175] on span "Femenino" at bounding box center [580, 180] width 756 height 28
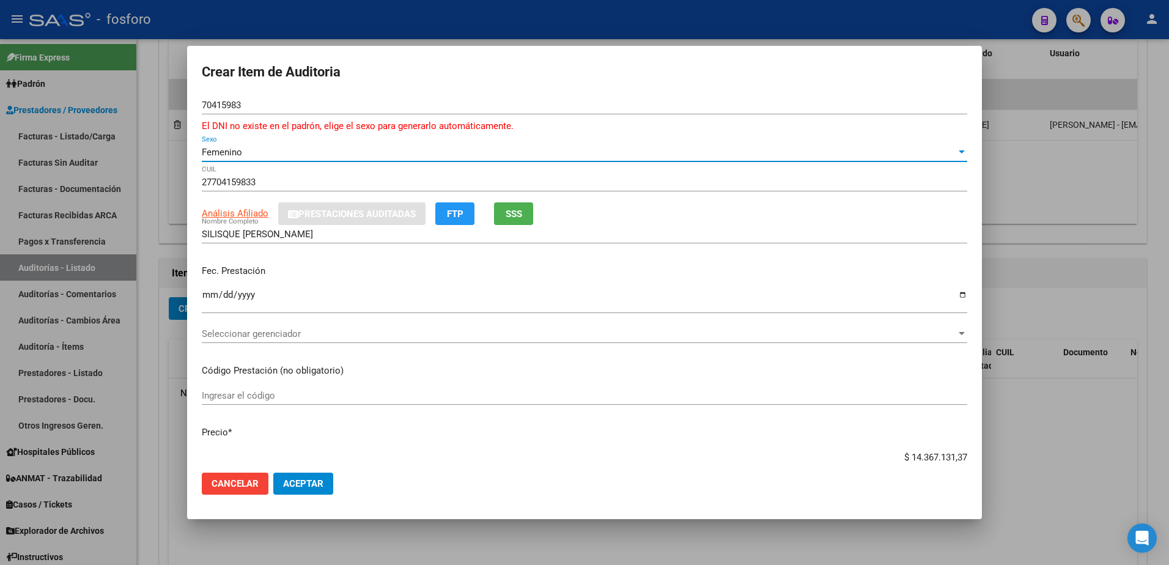
scroll to position [61, 0]
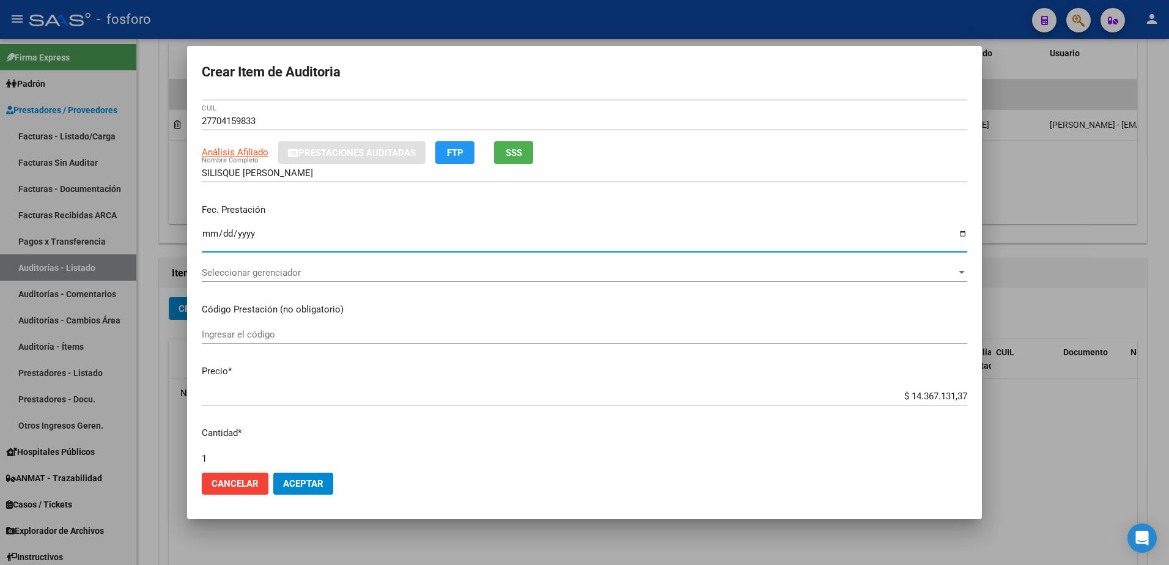
click at [207, 233] on input "Ingresar la fecha" at bounding box center [584, 239] width 765 height 20
click at [390, 315] on p "Código Prestación (no obligatorio)" at bounding box center [584, 310] width 765 height 14
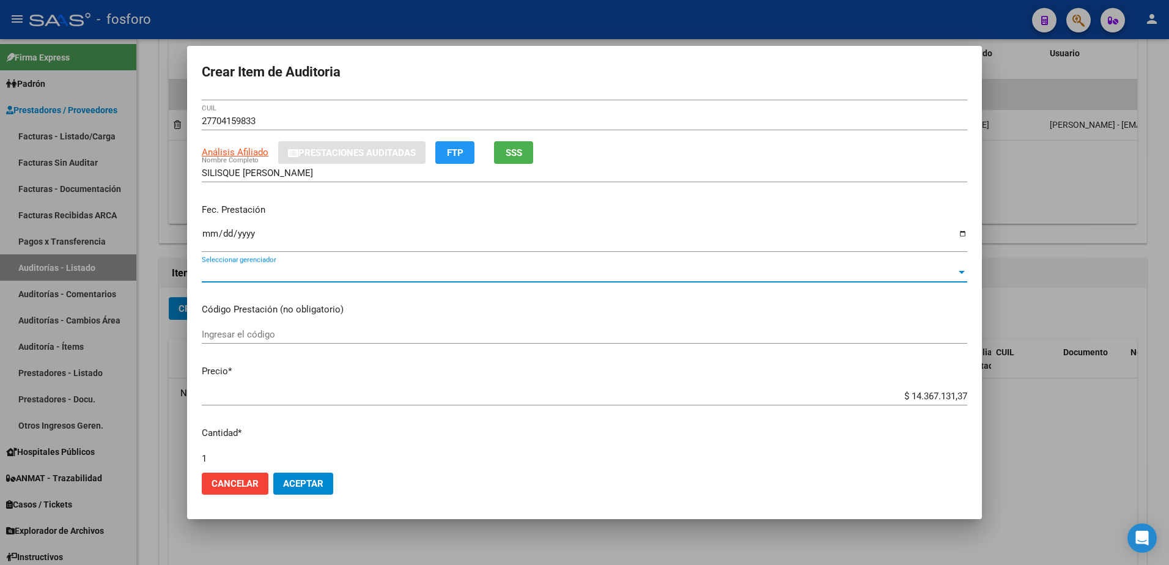
click at [284, 270] on span "Seleccionar gerenciador" at bounding box center [579, 272] width 754 height 11
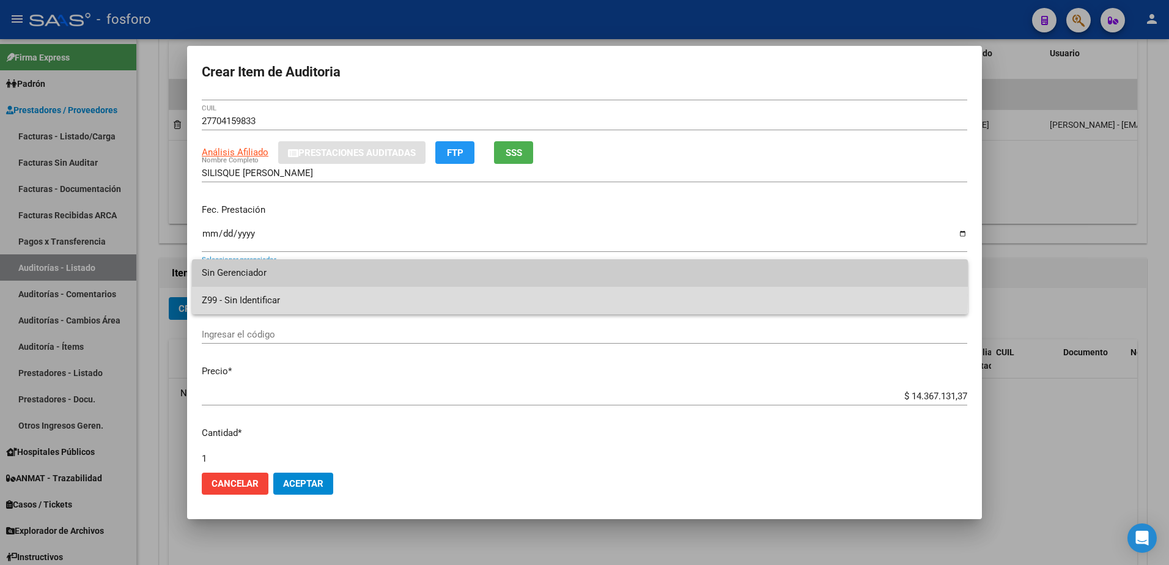
click at [262, 295] on span "Z99 - Sin Identificar" at bounding box center [580, 301] width 756 height 28
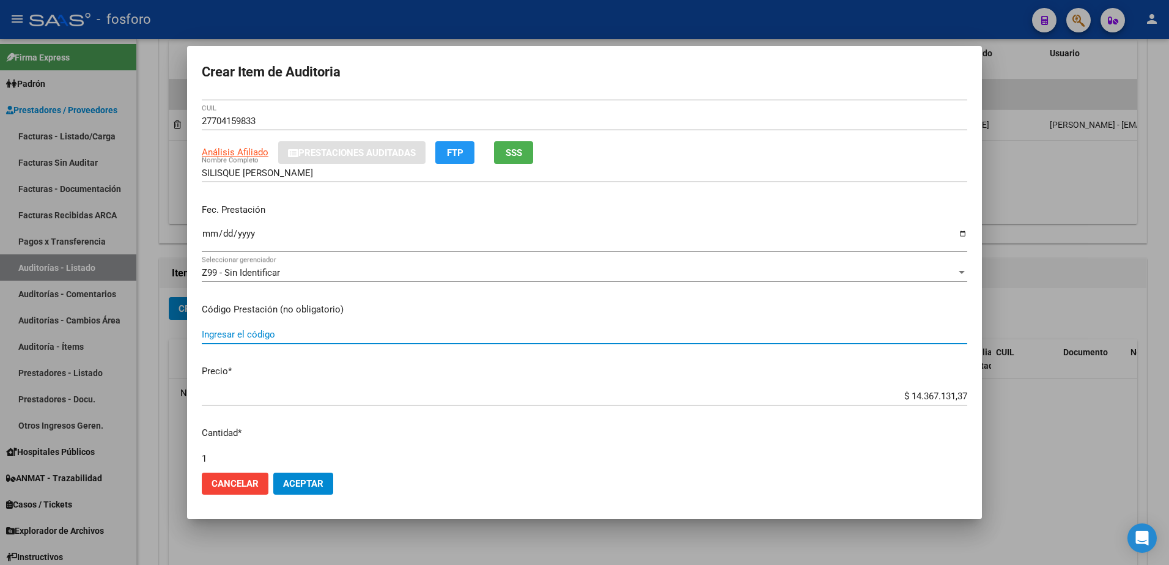
click at [276, 332] on input "Ingresar el código" at bounding box center [584, 334] width 765 height 11
click at [364, 335] on input "0105/0109/0412/0414/LABORATORIO/MEDICACION/DESCATABLES" at bounding box center [584, 334] width 765 height 11
click at [425, 337] on input "0105/0109/0412/0414/LABORATORIO/ MEDICACION/DESCATABLES" at bounding box center [584, 334] width 765 height 11
click at [301, 335] on input "0105/0109/0412/0414/LABORATORIO/ MEDICACION/ DESCATABLES" at bounding box center [584, 334] width 765 height 11
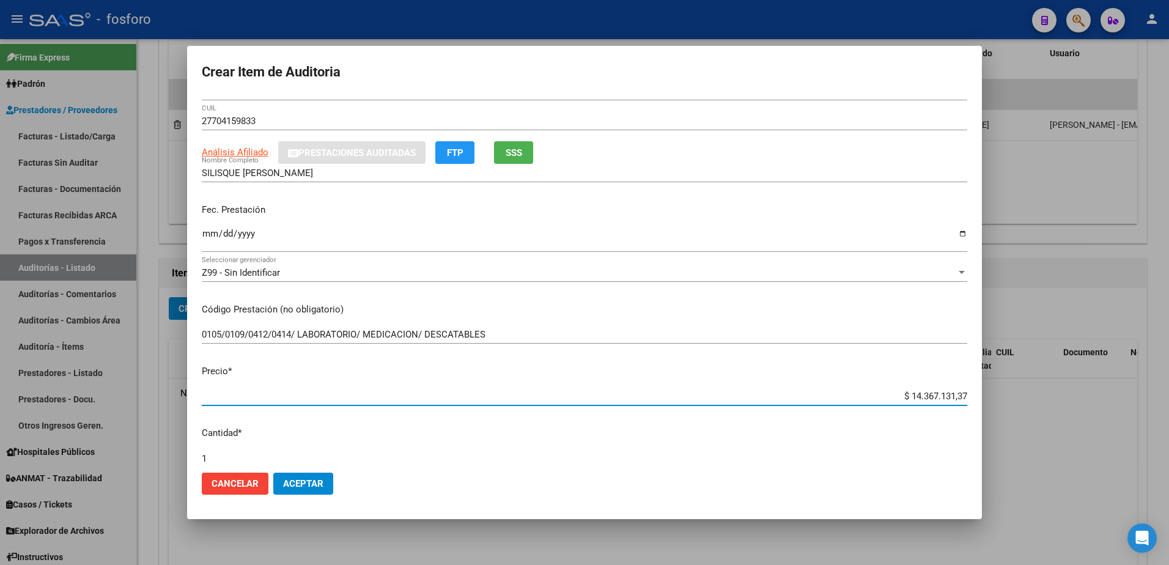
click at [956, 397] on input "$ 14.367.131,37" at bounding box center [584, 396] width 765 height 11
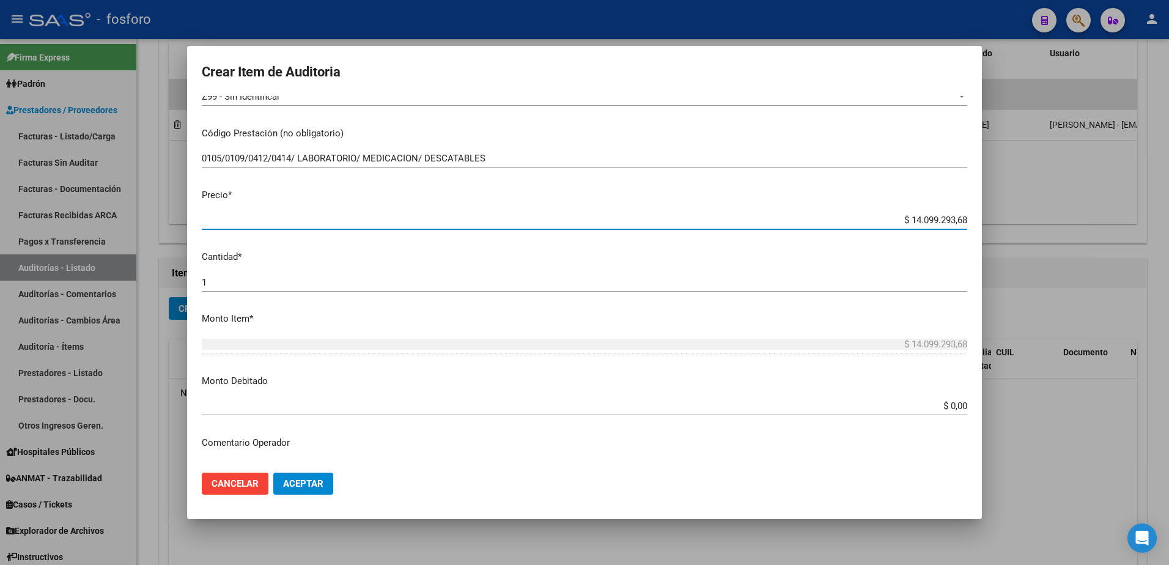
scroll to position [244, 0]
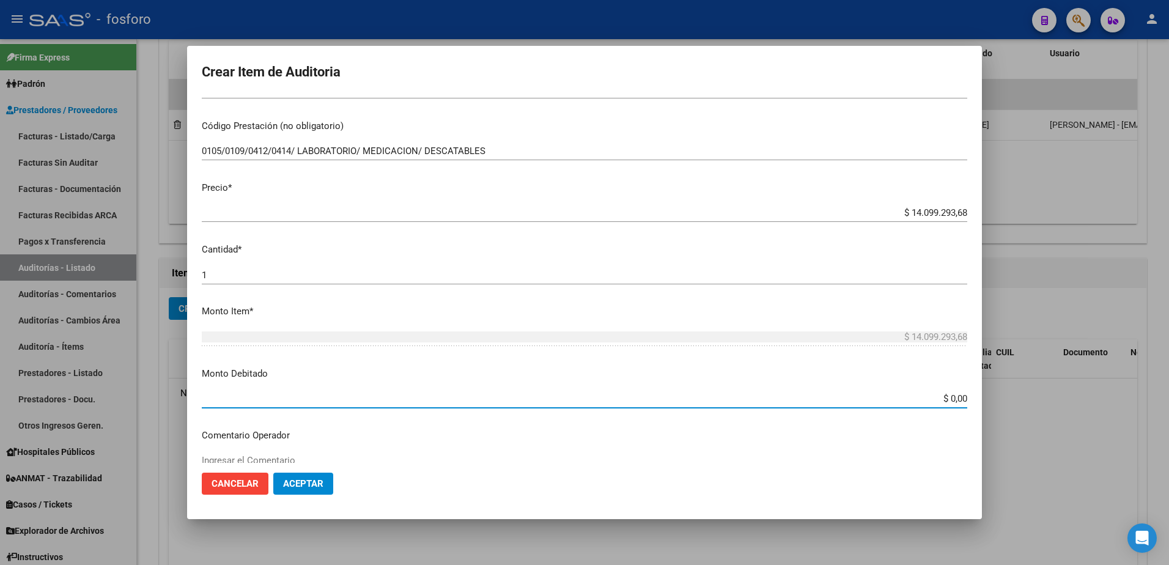
click at [957, 398] on input "$ 0,00" at bounding box center [584, 398] width 765 height 11
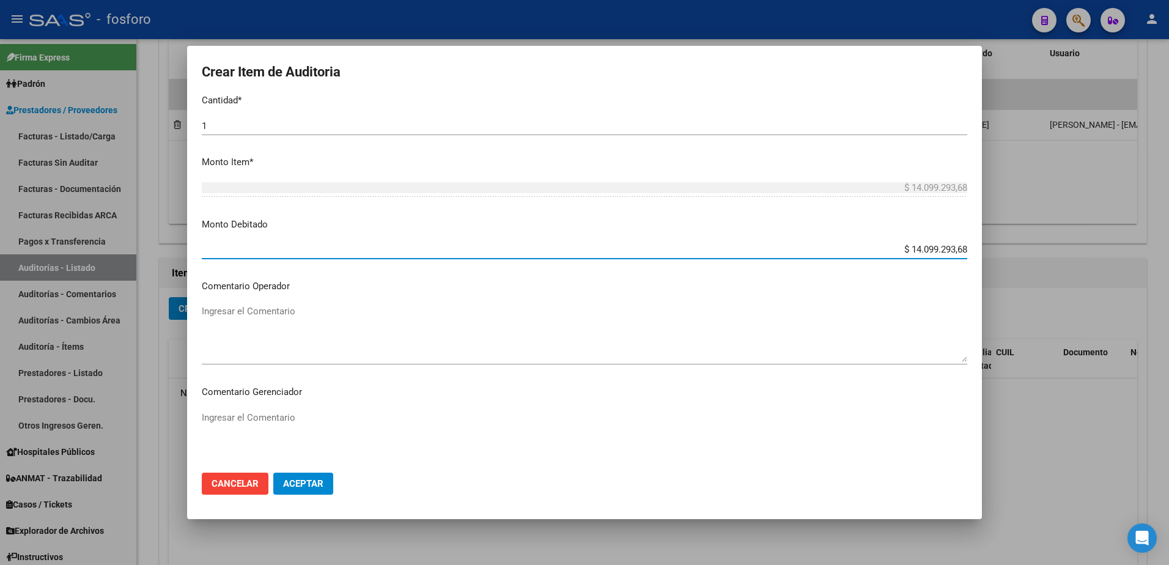
scroll to position [428, 0]
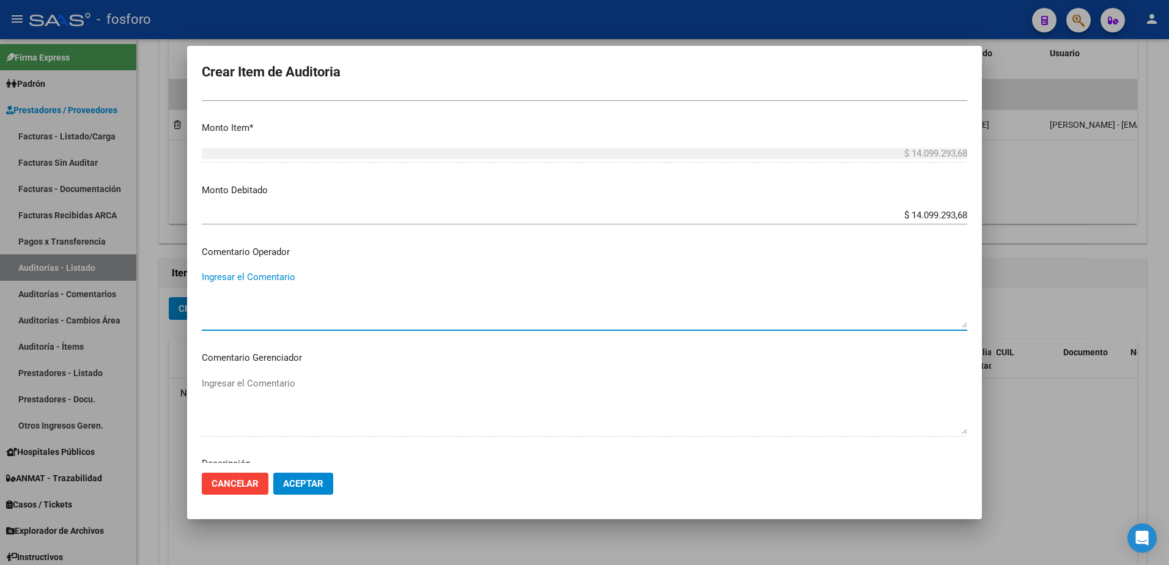
click at [220, 273] on textarea "Ingresar el Comentario" at bounding box center [584, 298] width 765 height 57
paste textarea "Buenos días, adjunto débito de la factura de referencia, favor enviar la N/C co…"
drag, startPoint x: 203, startPoint y: 278, endPoint x: 528, endPoint y: 272, distance: 325.2
click at [532, 272] on textarea "SE DEBITA INTERNACION POR FALTA DE DOCUMENTACION RESPALDATORIA." at bounding box center [584, 298] width 765 height 57
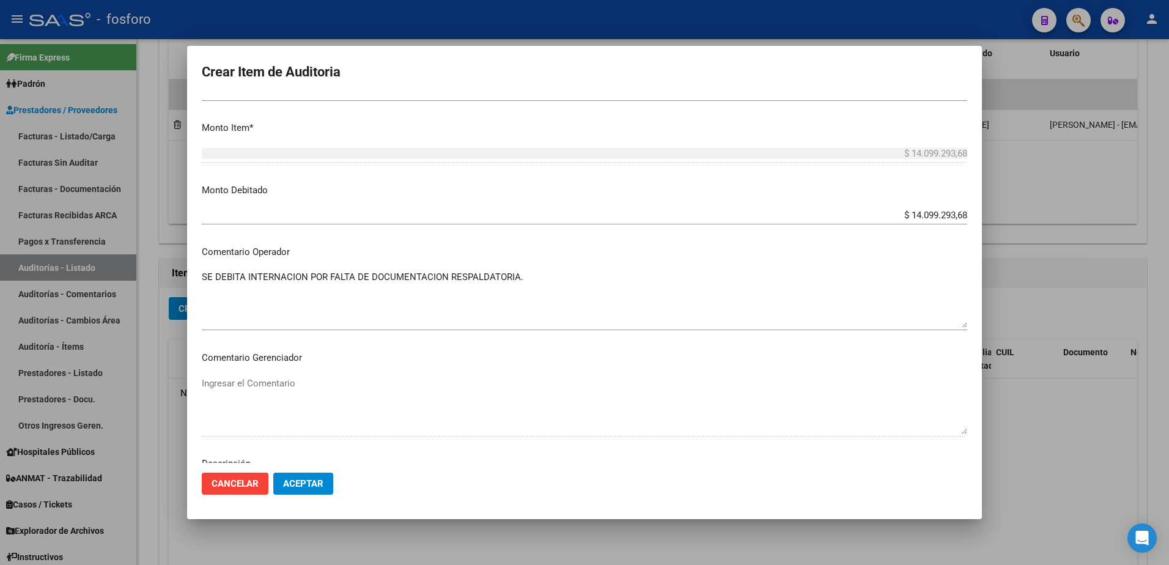
click at [444, 367] on mat-dialog-content "70415983 Nro Documento El DNI no existe en el padrón, elige el sexo para genera…" at bounding box center [584, 279] width 794 height 367
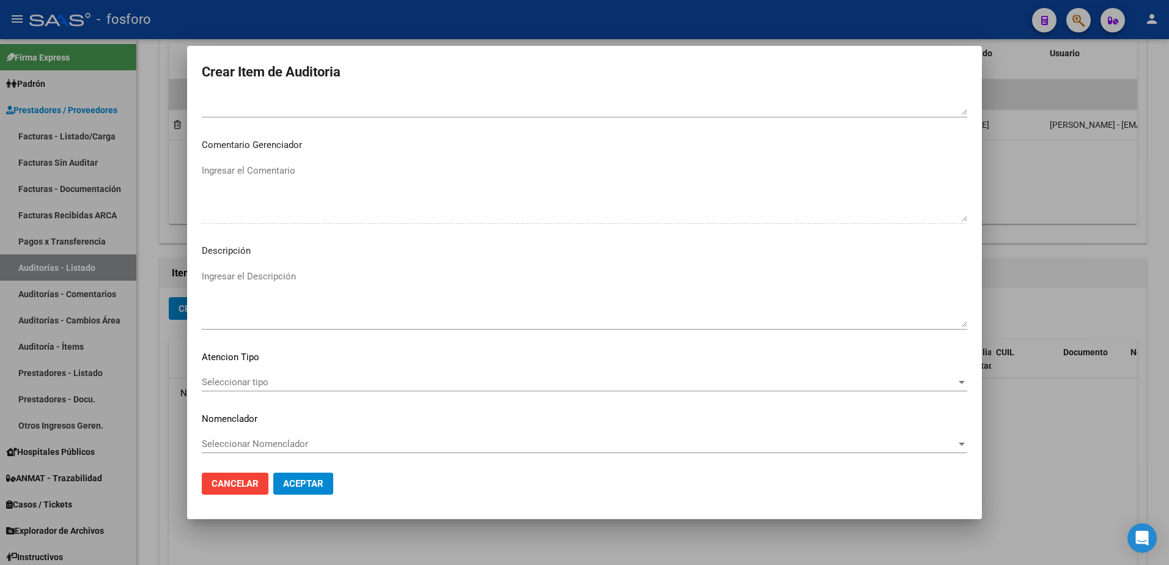
scroll to position [642, 0]
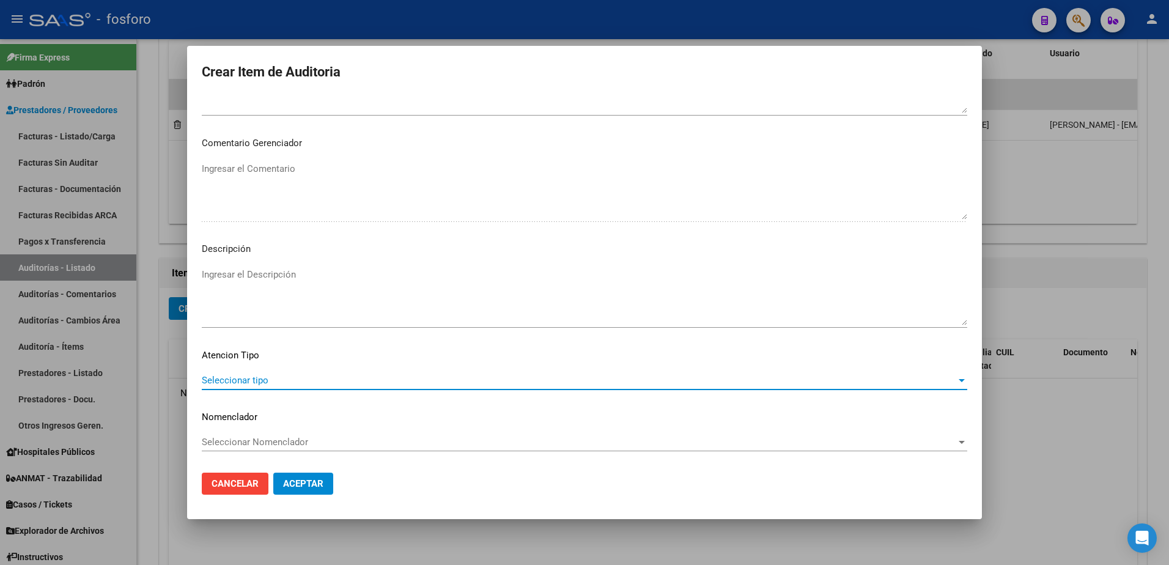
click at [237, 378] on span "Seleccionar tipo" at bounding box center [579, 380] width 754 height 11
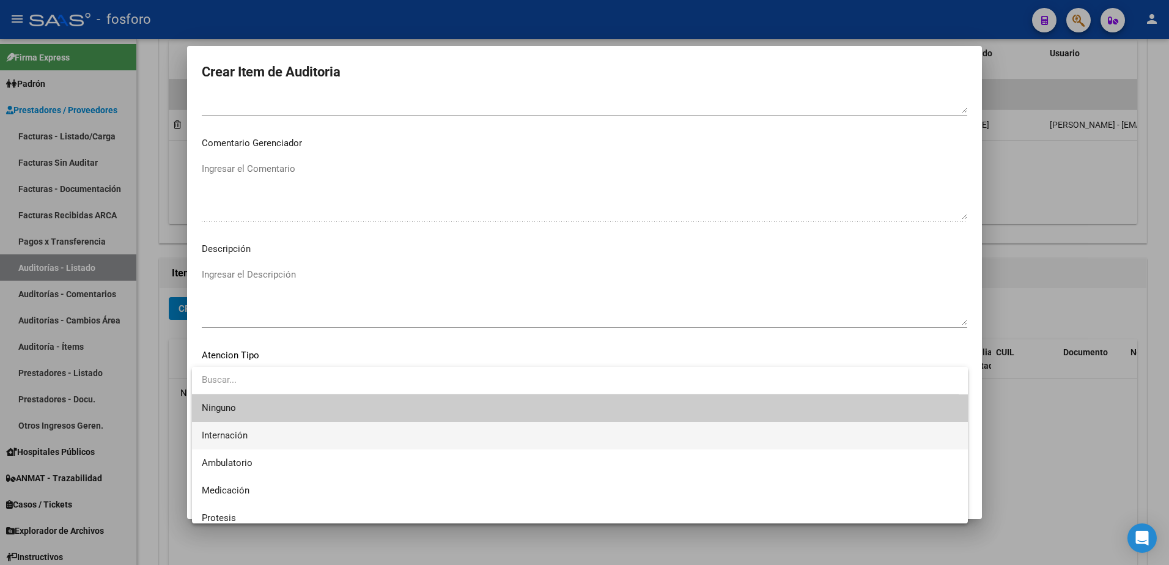
click at [238, 428] on span "Internación" at bounding box center [580, 436] width 756 height 28
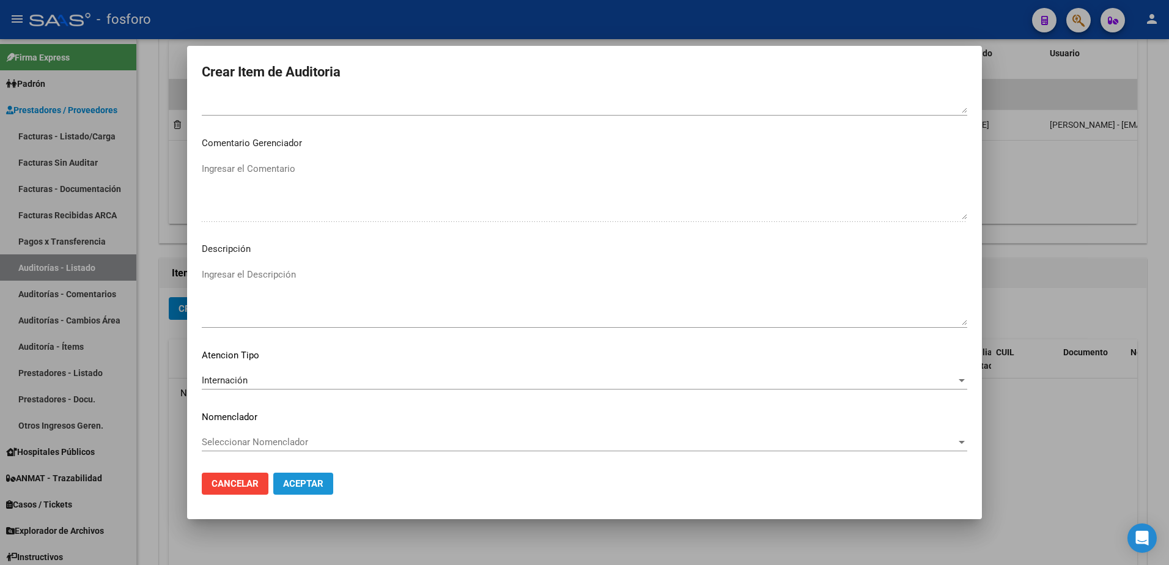
click at [305, 475] on button "Aceptar" at bounding box center [303, 483] width 60 height 22
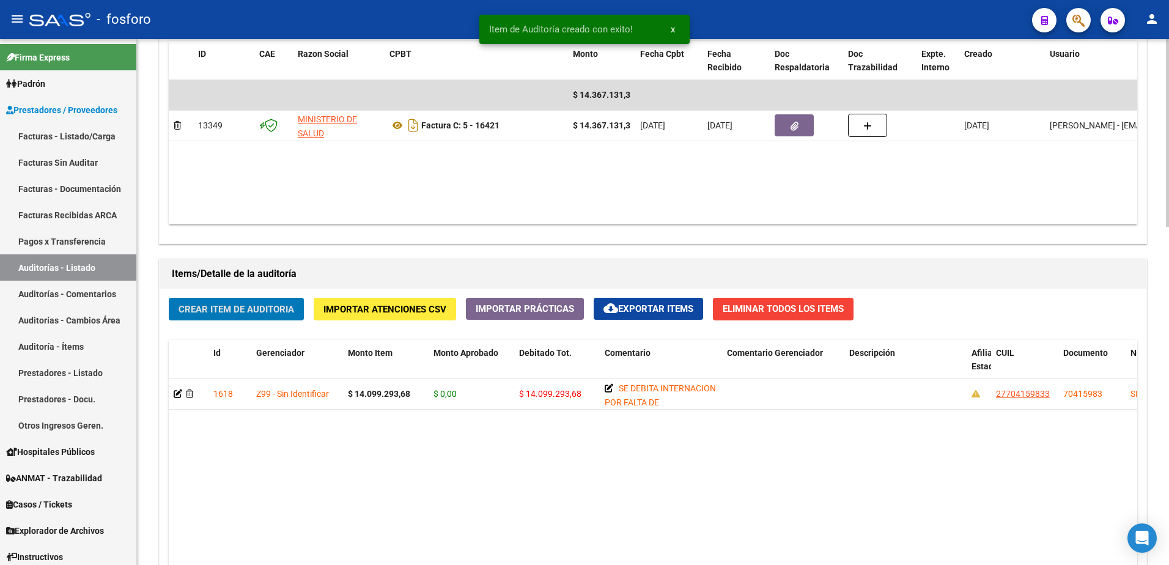
scroll to position [673, 0]
click at [235, 309] on span "Crear Item de Auditoria" at bounding box center [236, 308] width 116 height 11
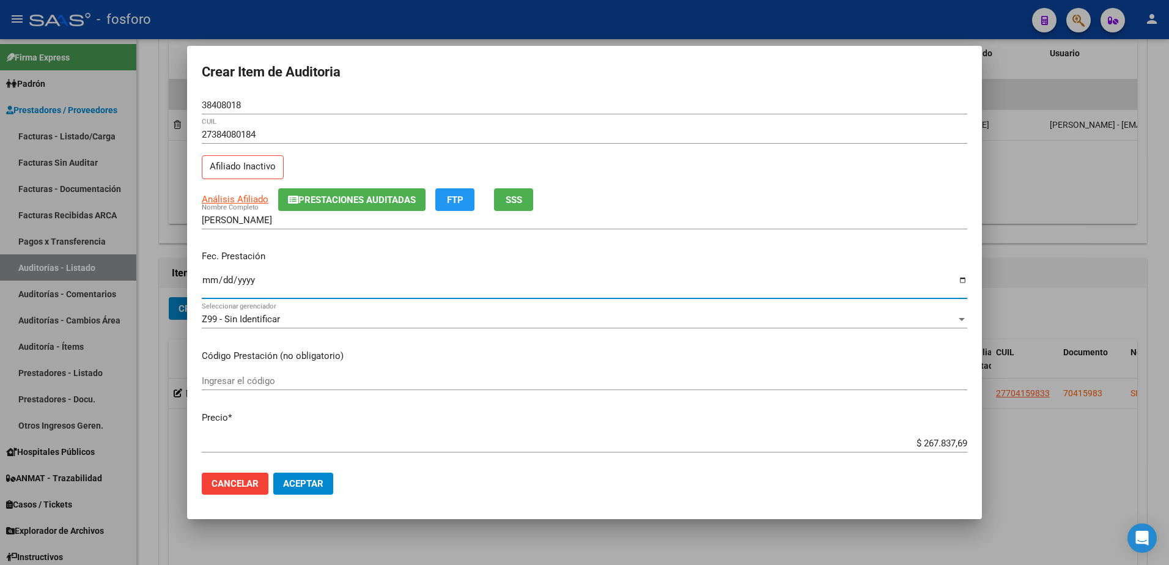
click at [205, 282] on input "Ingresar la fecha" at bounding box center [584, 285] width 765 height 20
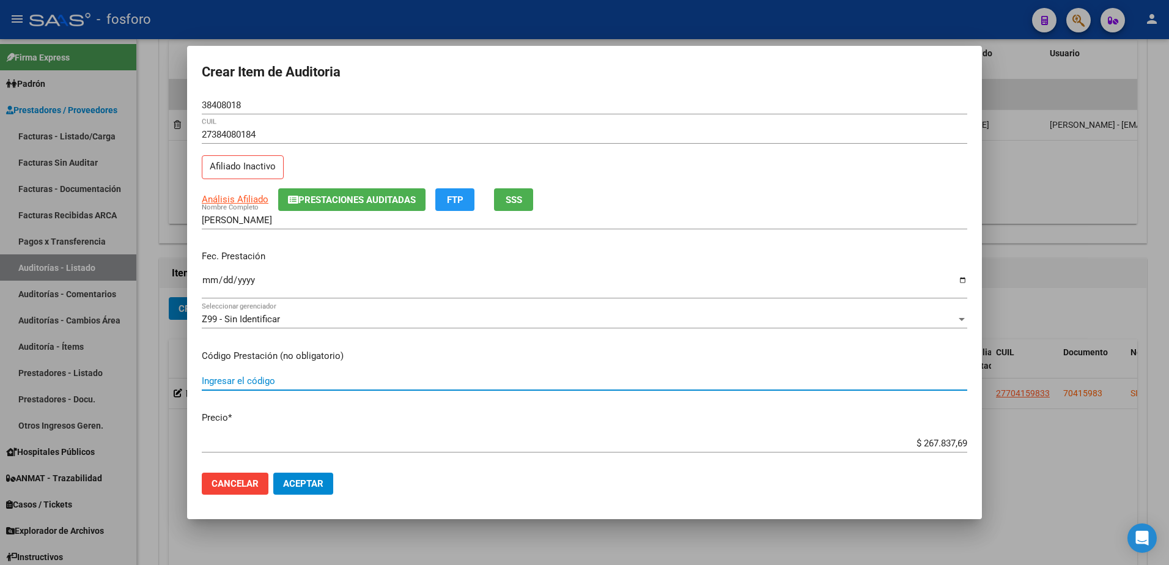
click at [314, 378] on input "Ingresar el código" at bounding box center [584, 380] width 765 height 11
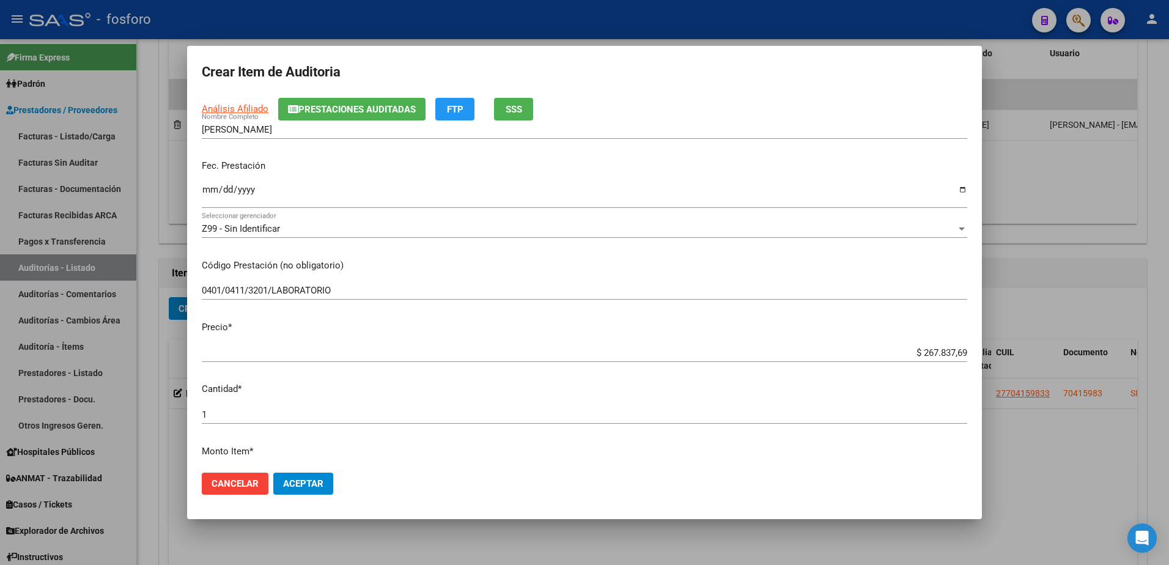
scroll to position [244, 0]
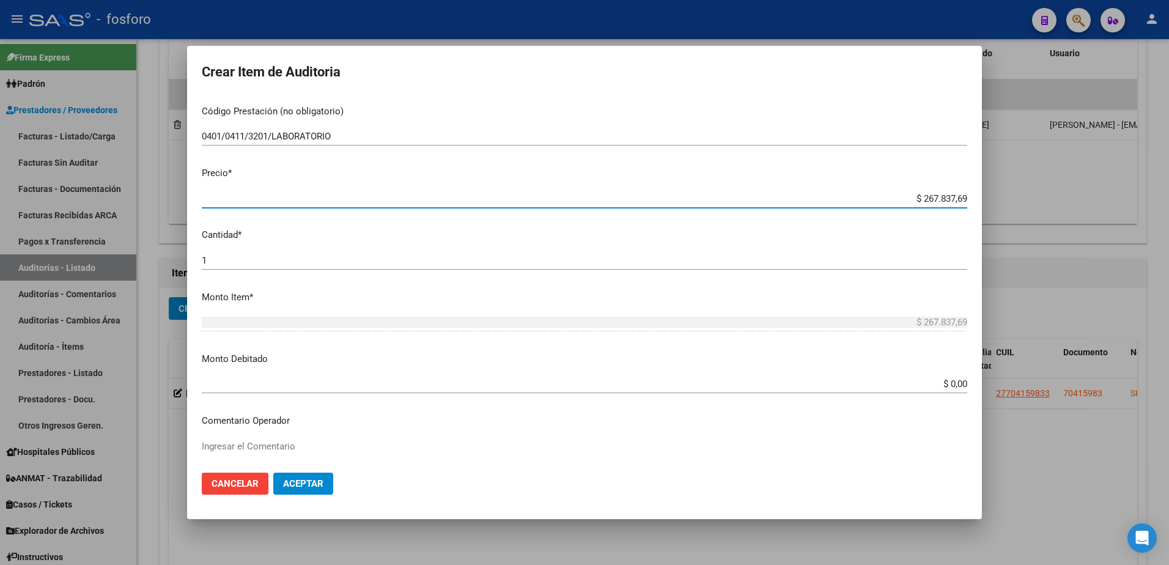
click at [956, 200] on input "$ 267.837,69" at bounding box center [584, 198] width 765 height 11
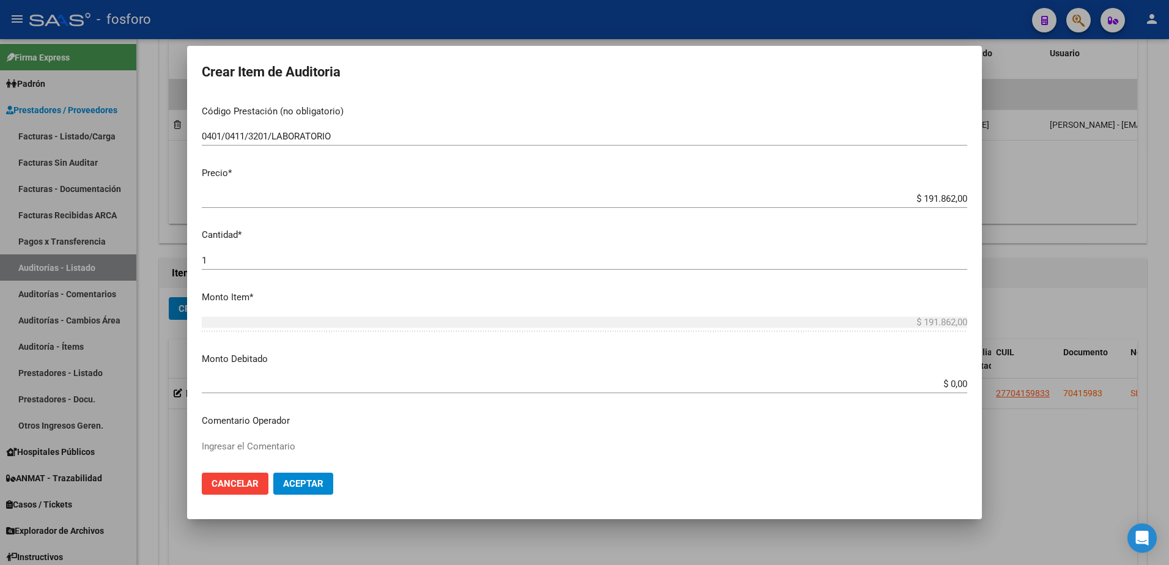
click at [958, 385] on app-form-text-field "Monto Debitado $ 0,00 Ingresar el monto" at bounding box center [589, 371] width 775 height 38
click at [958, 384] on app-form-text-field "Monto Debitado $ 0,00 Ingresar el monto" at bounding box center [589, 371] width 775 height 38
click at [956, 382] on input "$ 0,00" at bounding box center [584, 383] width 765 height 11
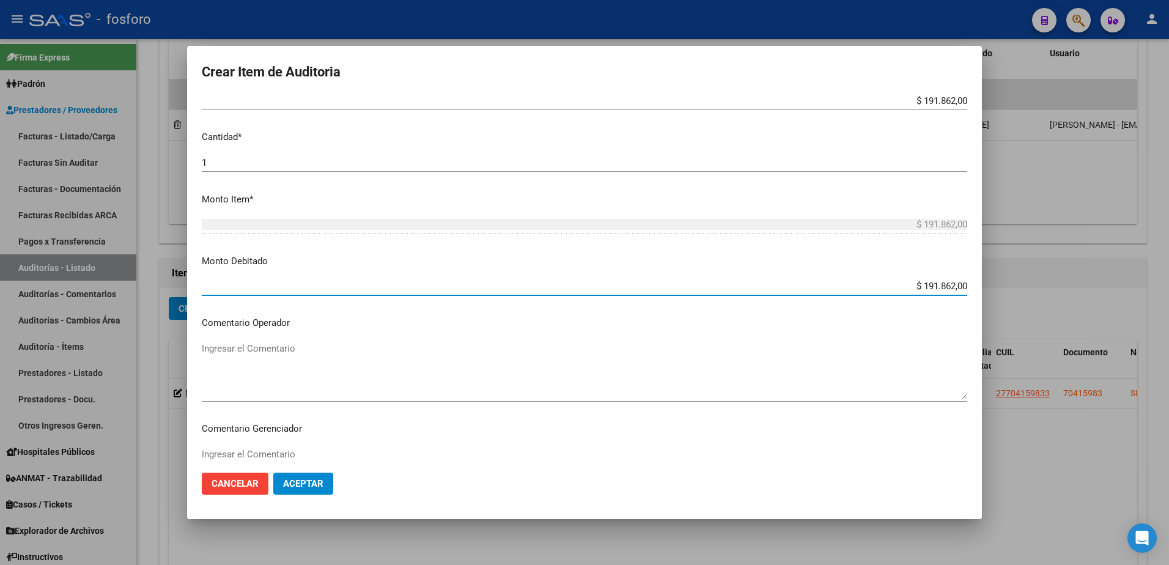
scroll to position [367, 0]
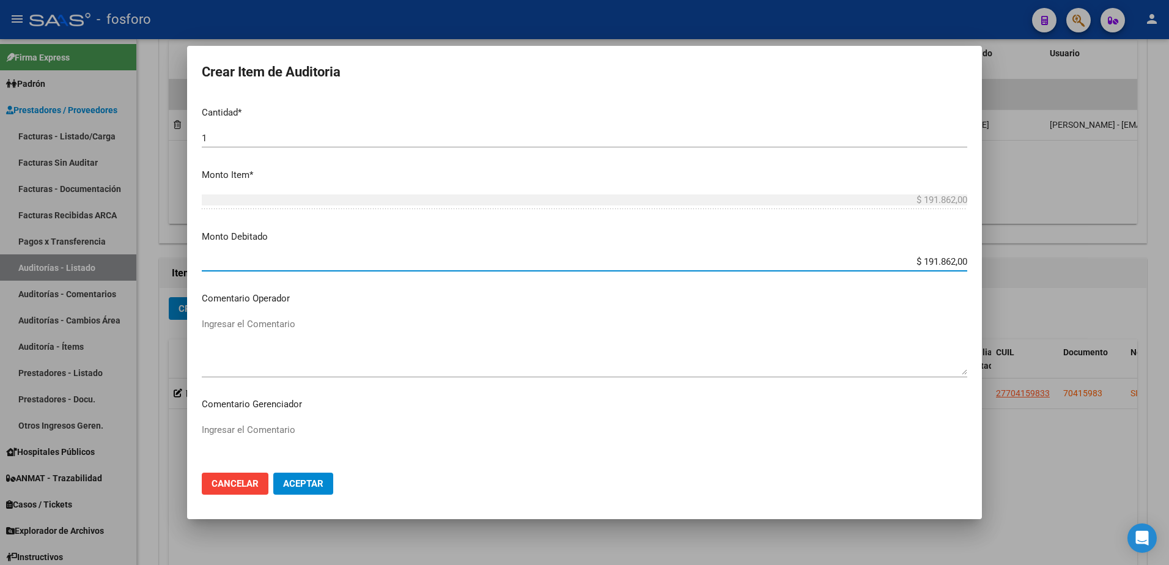
click at [233, 315] on div "Ingresar el Comentario" at bounding box center [584, 346] width 765 height 62
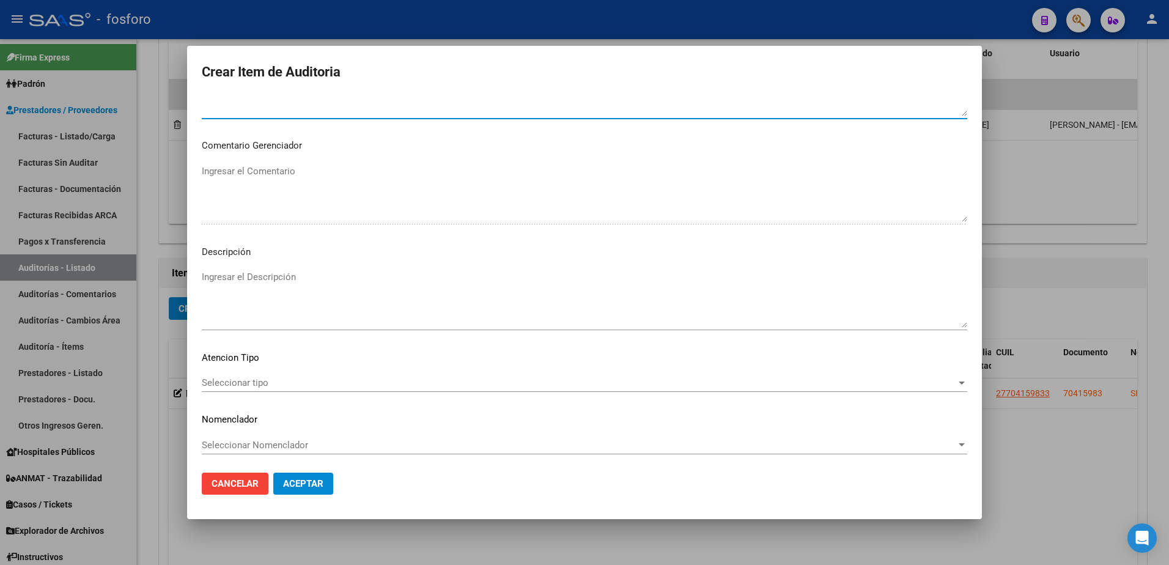
scroll to position [628, 0]
click at [247, 389] on div "Seleccionar tipo Seleccionar tipo" at bounding box center [584, 380] width 765 height 18
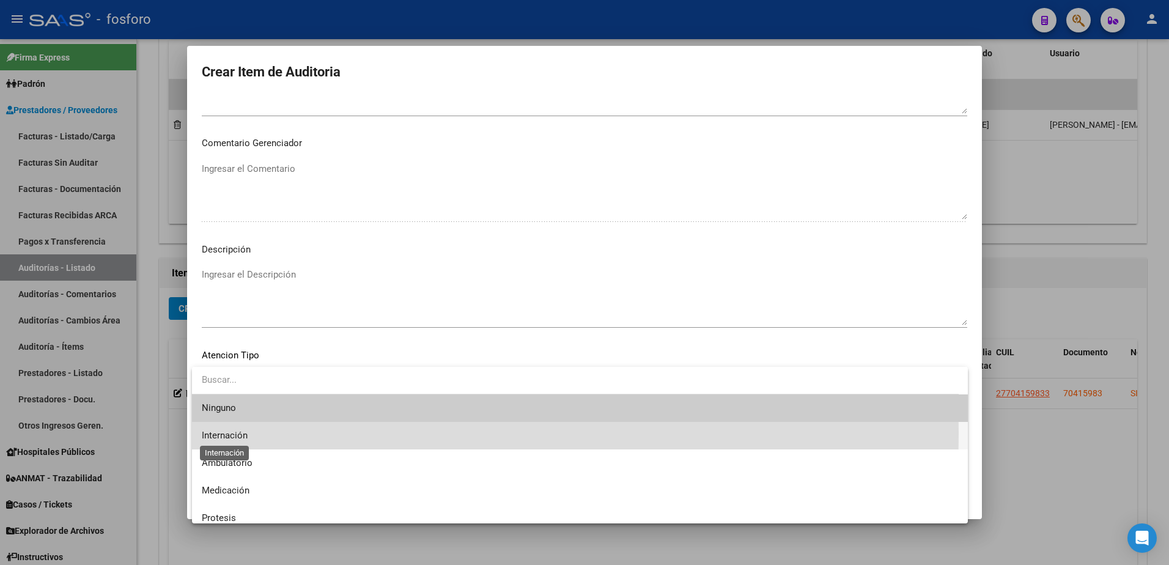
click at [243, 433] on span "Internación" at bounding box center [225, 435] width 46 height 11
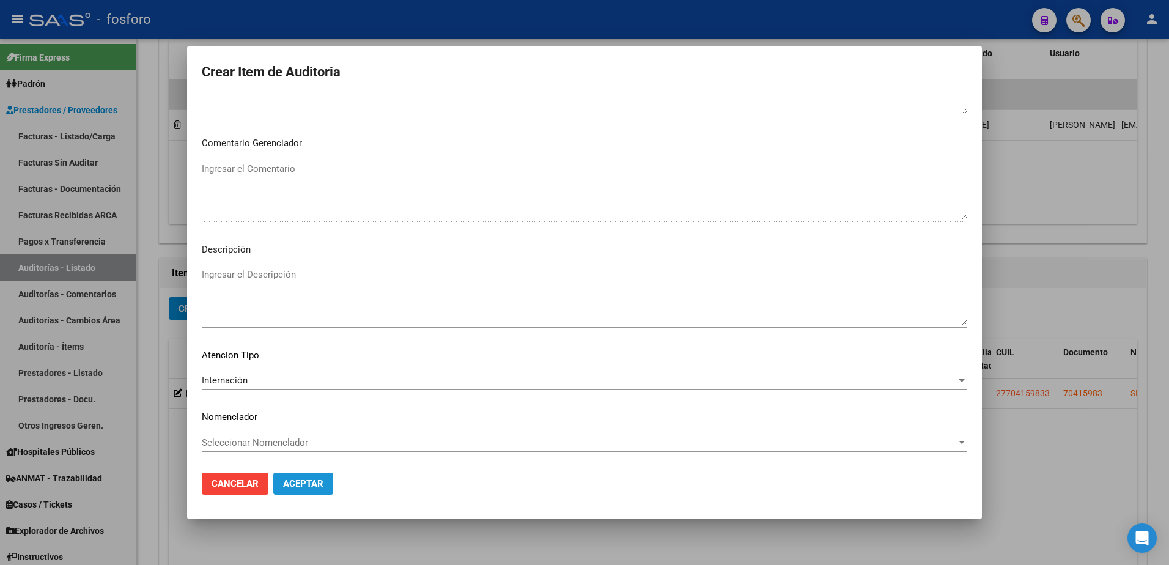
click at [308, 482] on span "Aceptar" at bounding box center [303, 483] width 40 height 11
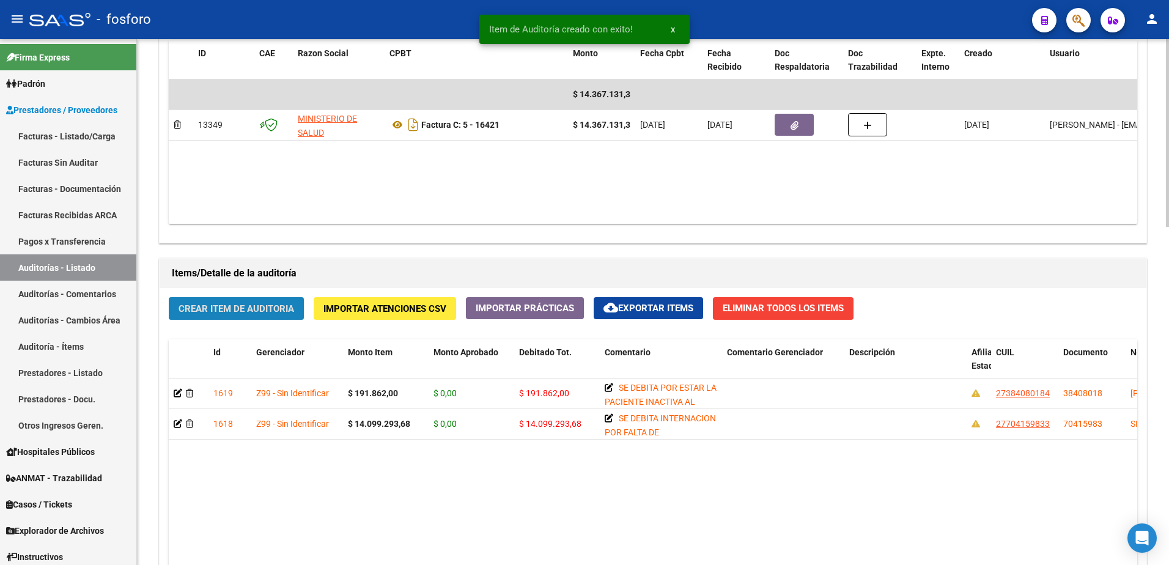
click at [219, 312] on span "Crear Item de Auditoria" at bounding box center [236, 308] width 116 height 11
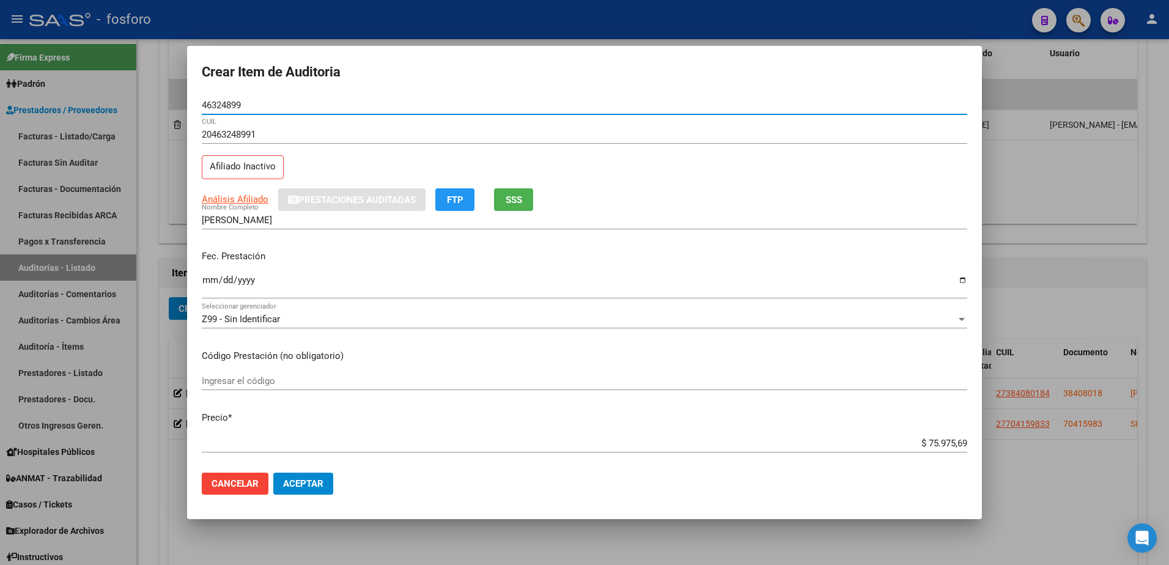
click at [205, 280] on input "Ingresar la fecha" at bounding box center [584, 285] width 765 height 20
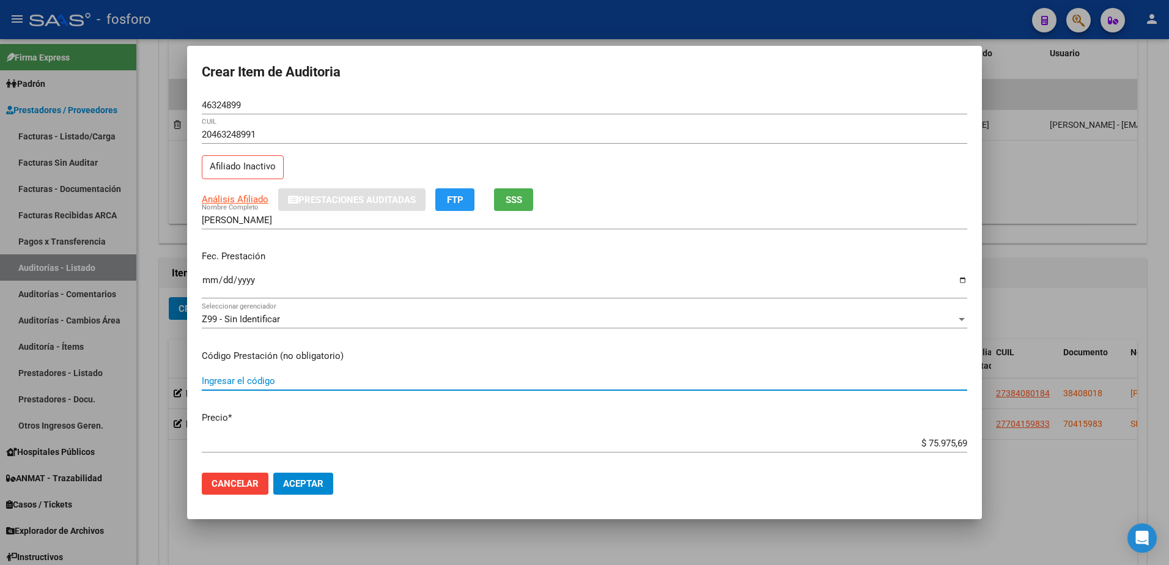
click at [270, 378] on input "Ingresar el código" at bounding box center [584, 380] width 765 height 11
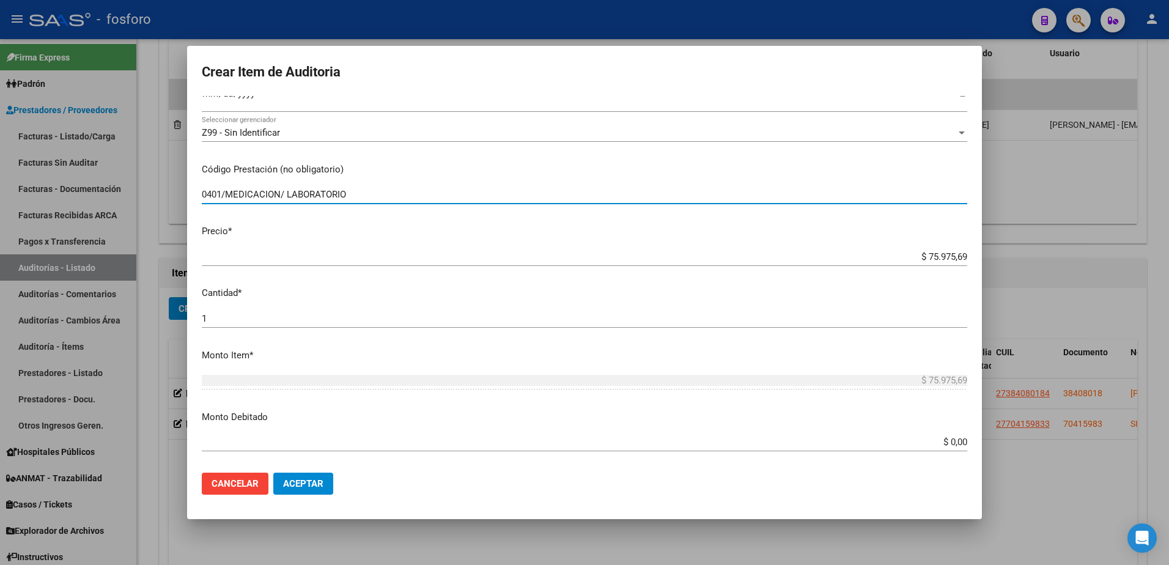
scroll to position [306, 0]
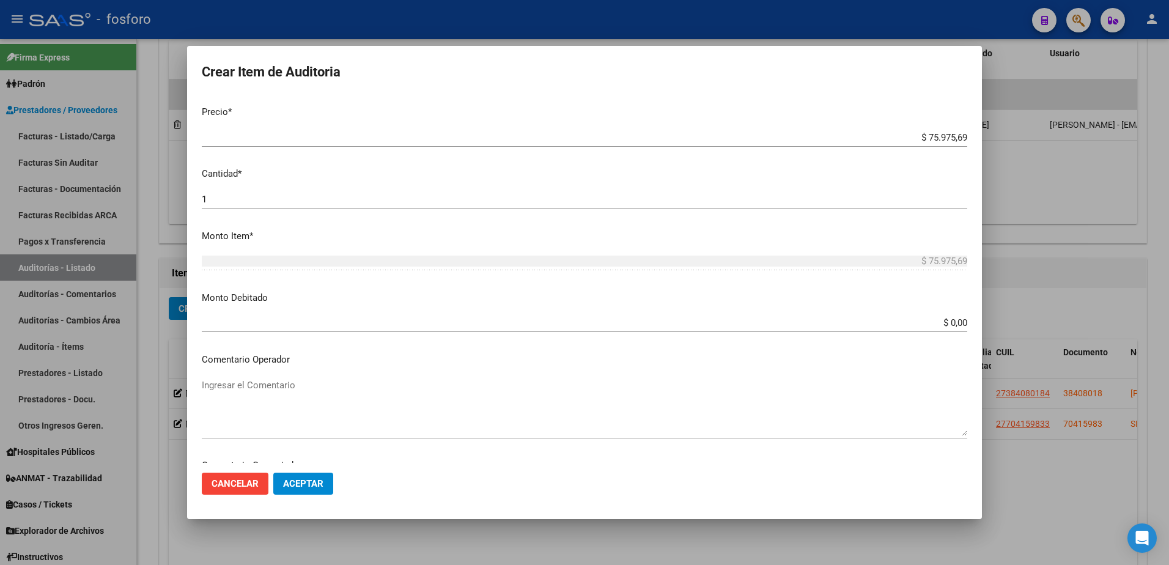
click at [959, 322] on app-form-text-field "Monto Debitado $ 0,00 Ingresar el monto" at bounding box center [589, 310] width 775 height 38
click at [957, 320] on input "$ 0,00" at bounding box center [584, 322] width 765 height 11
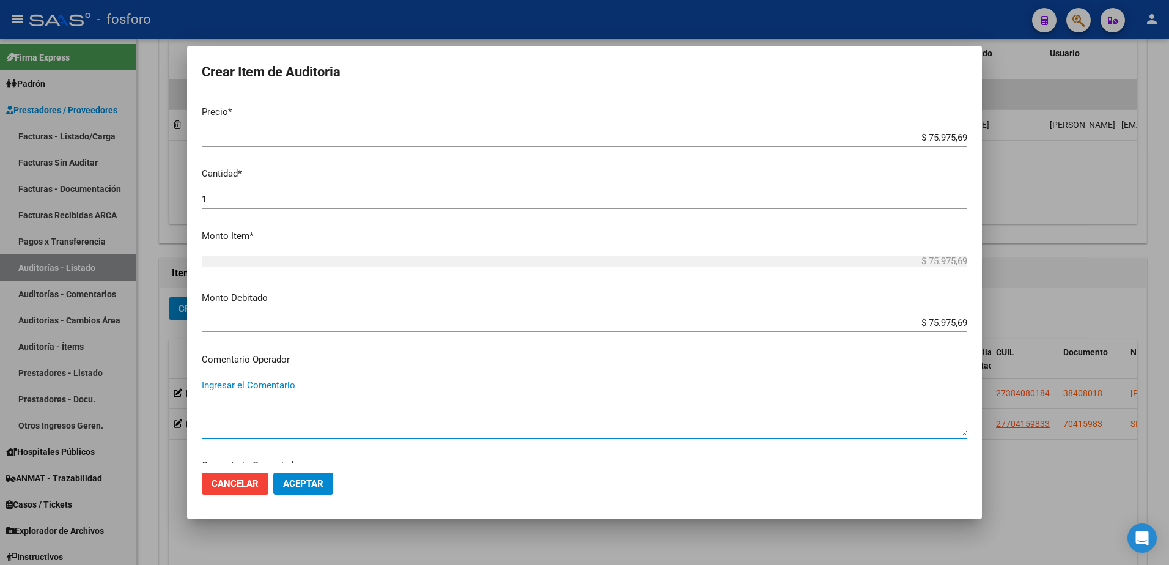
click at [271, 386] on textarea "Ingresar el Comentario" at bounding box center [584, 406] width 765 height 57
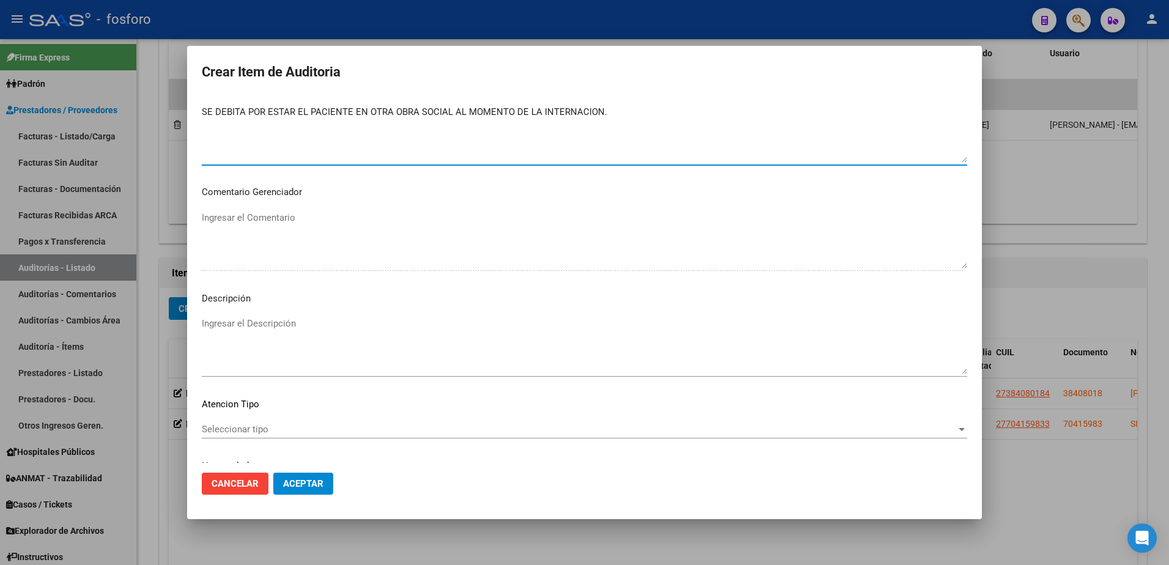
scroll to position [628, 0]
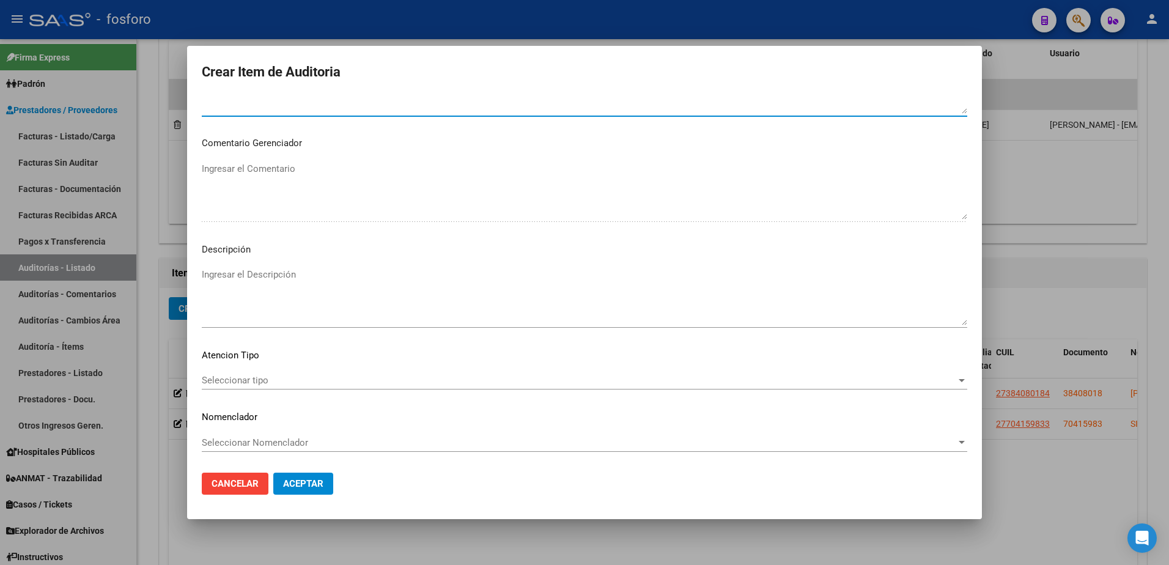
click at [230, 373] on div "Seleccionar tipo Seleccionar tipo" at bounding box center [584, 380] width 765 height 18
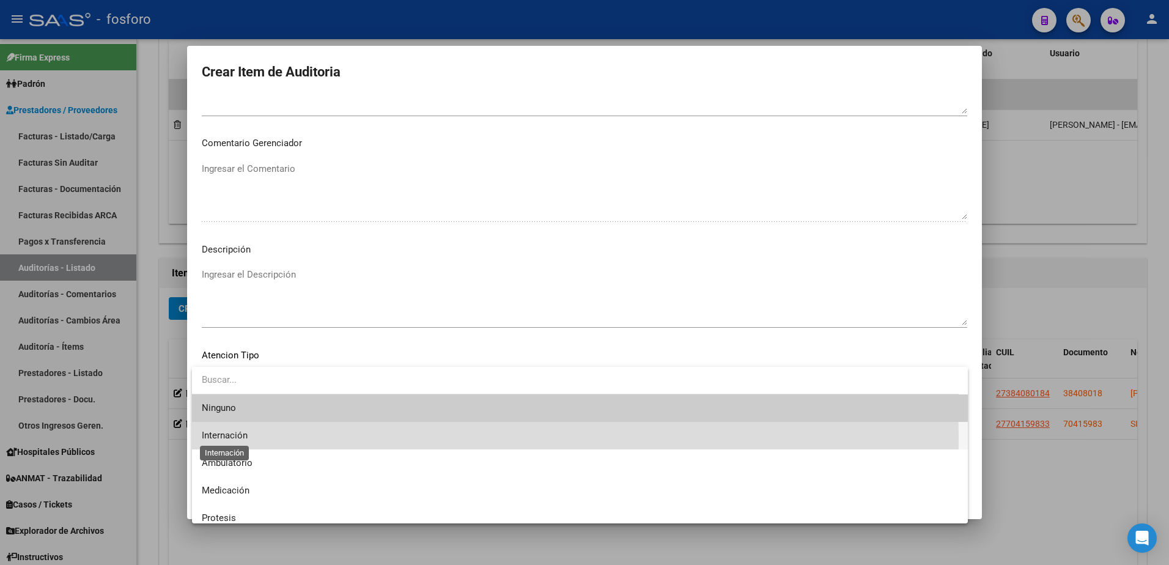
click at [229, 438] on span "Internación" at bounding box center [225, 435] width 46 height 11
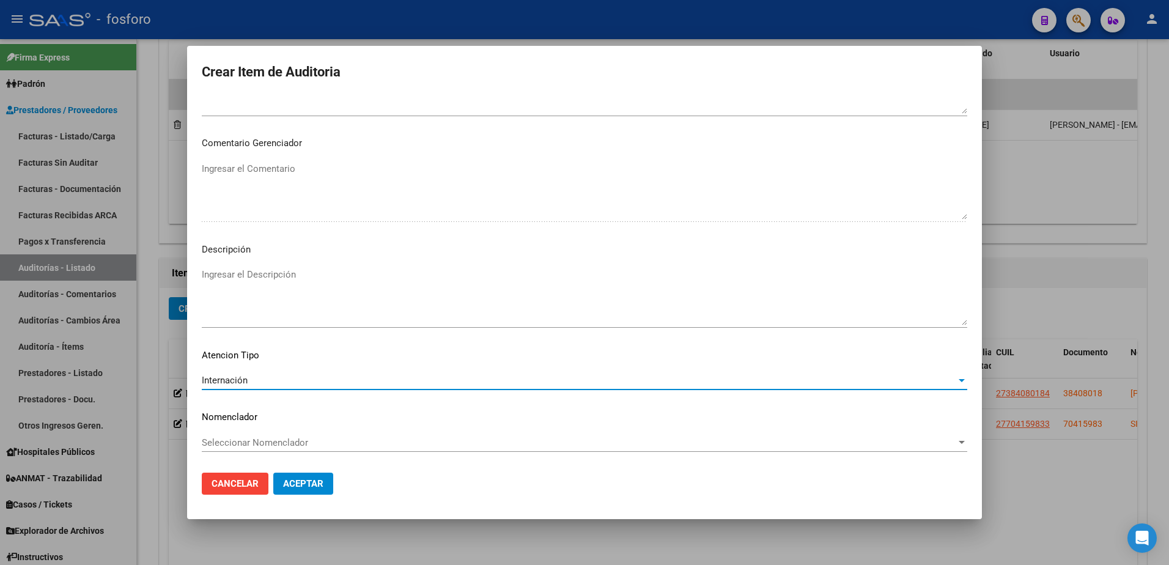
click at [313, 482] on span "Aceptar" at bounding box center [303, 483] width 40 height 11
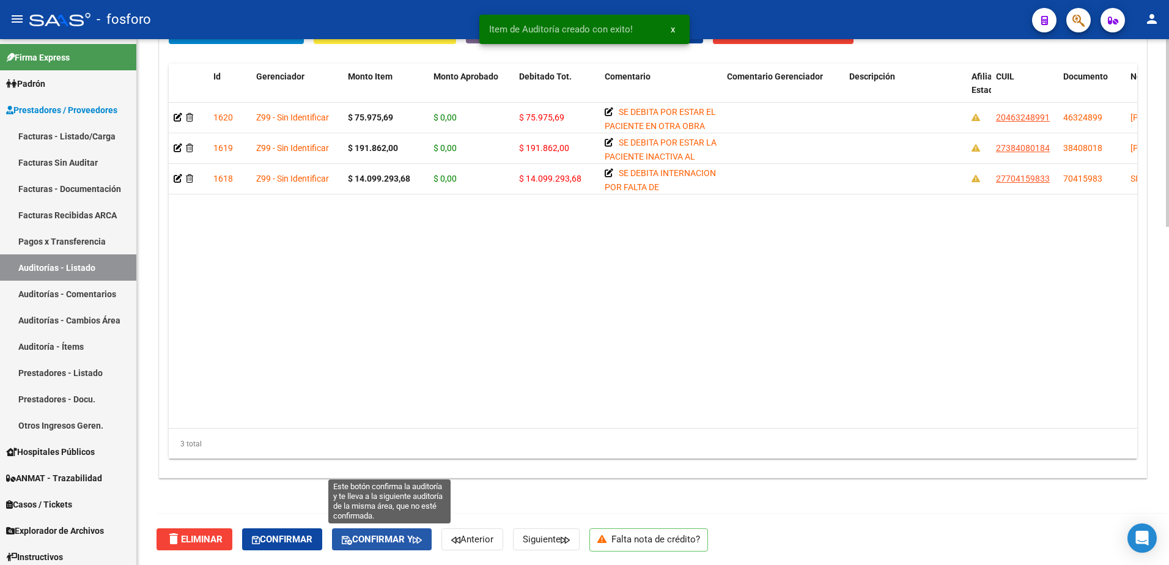
click at [403, 549] on button "Confirmar y" at bounding box center [382, 539] width 100 height 22
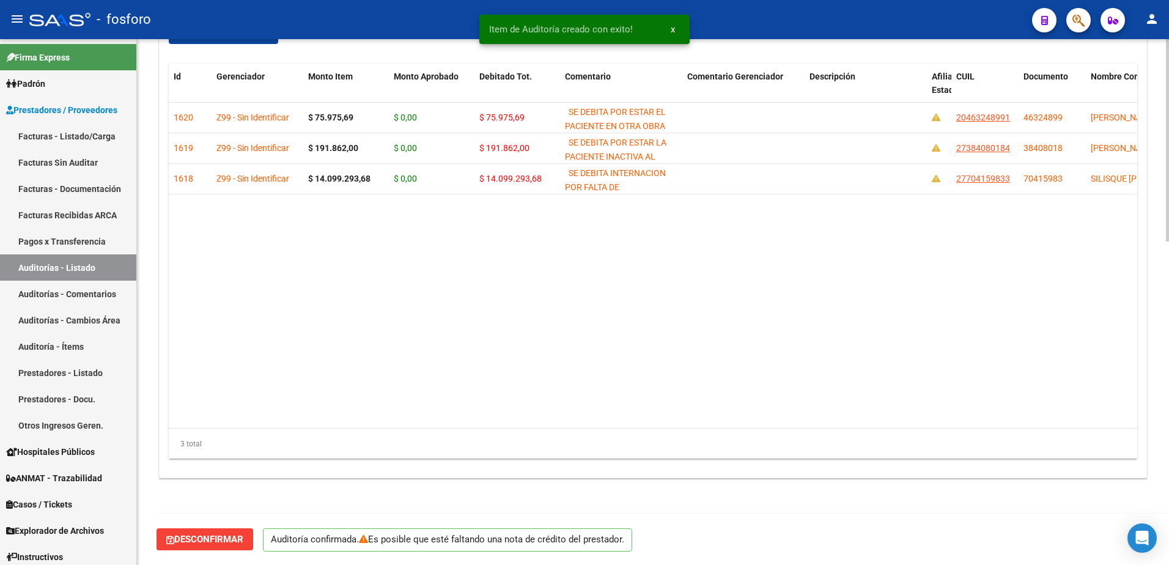
scroll to position [840, 0]
click at [404, 543] on span "Es posible que esté faltando una nota de crédito del prestador." at bounding box center [507, 539] width 265 height 11
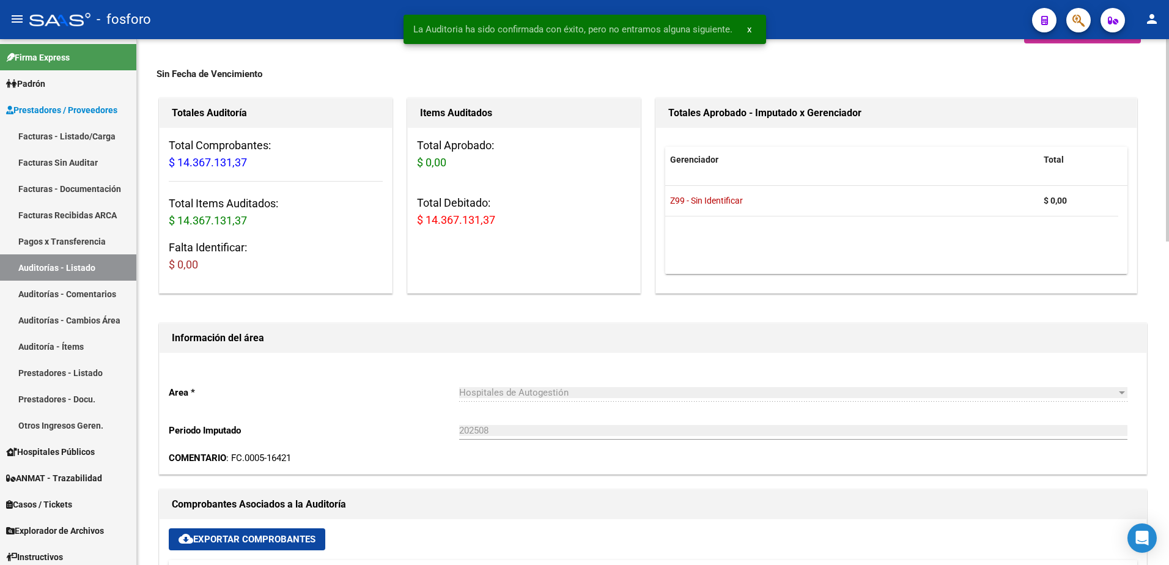
scroll to position [0, 0]
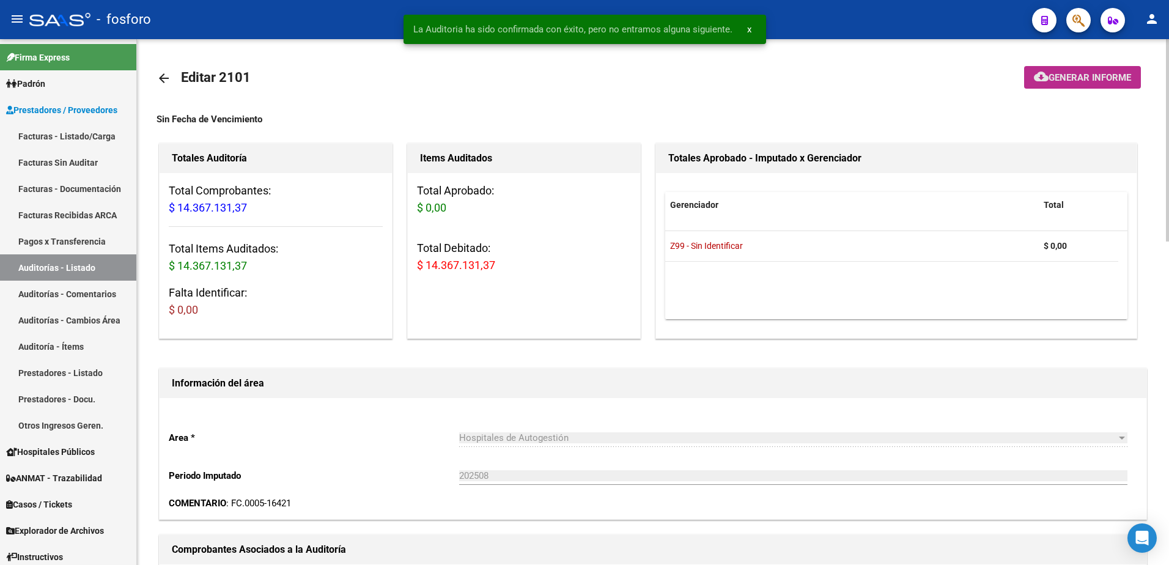
click at [1074, 76] on span "Generar informe" at bounding box center [1089, 77] width 83 height 11
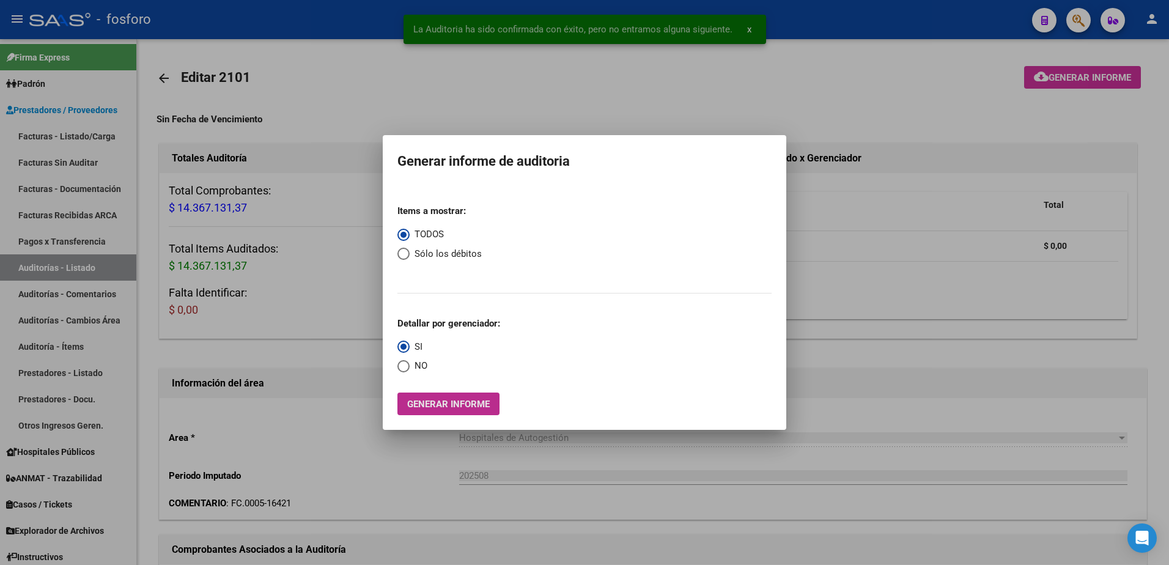
click at [415, 402] on span "Generar informe" at bounding box center [448, 403] width 83 height 11
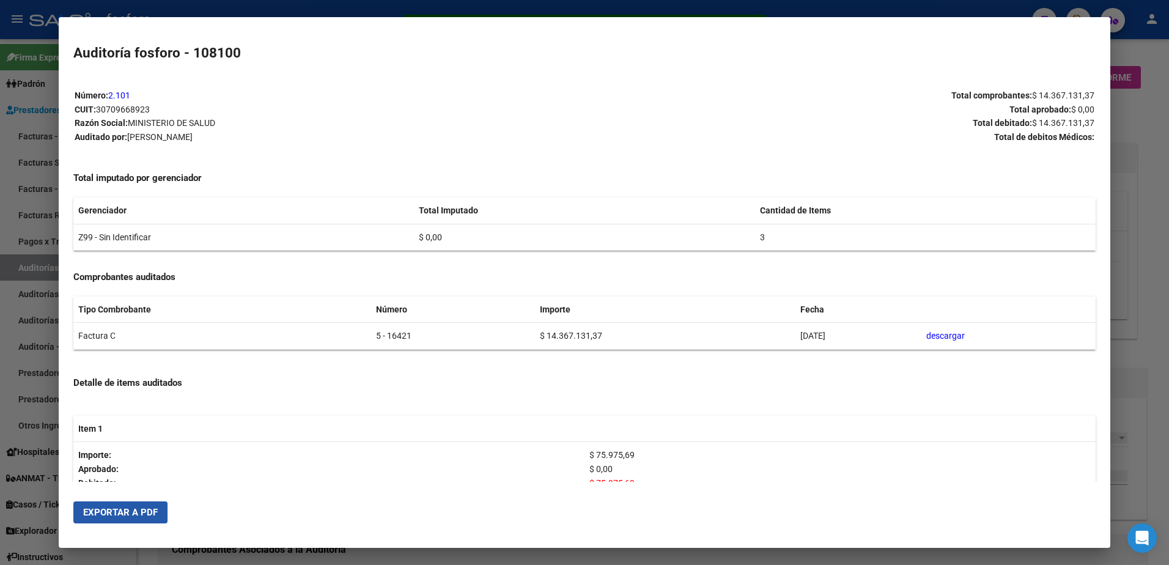
drag, startPoint x: 148, startPoint y: 509, endPoint x: 478, endPoint y: 339, distance: 371.2
click at [164, 504] on button "Exportar a PDF" at bounding box center [120, 512] width 94 height 22
click at [336, 12] on div at bounding box center [584, 282] width 1169 height 565
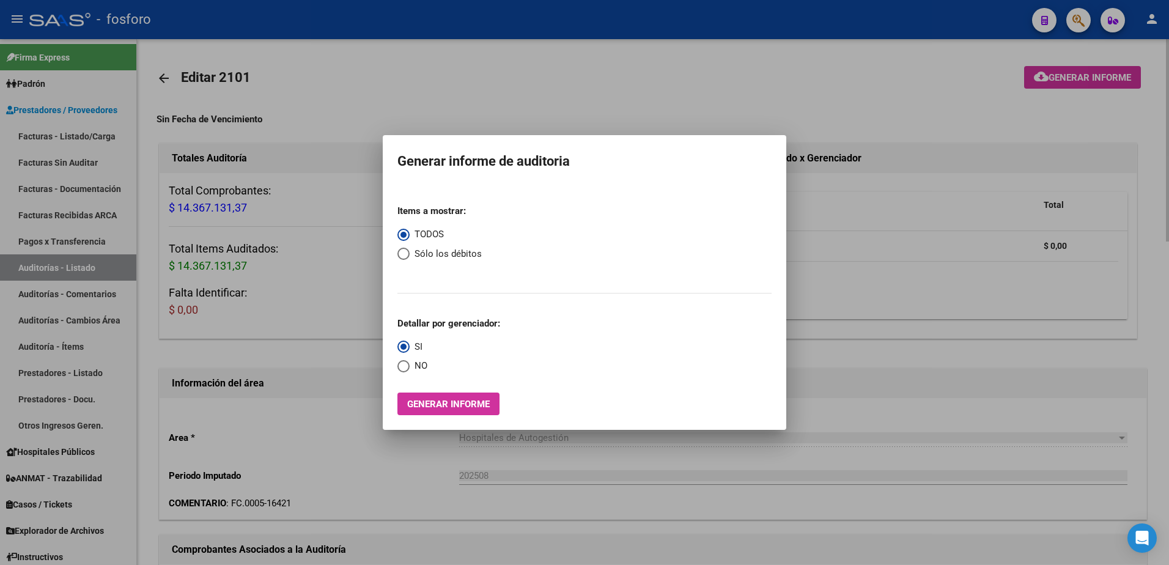
drag, startPoint x: 697, startPoint y: 122, endPoint x: 1093, endPoint y: 77, distance: 398.0
click at [700, 122] on div at bounding box center [584, 282] width 1169 height 565
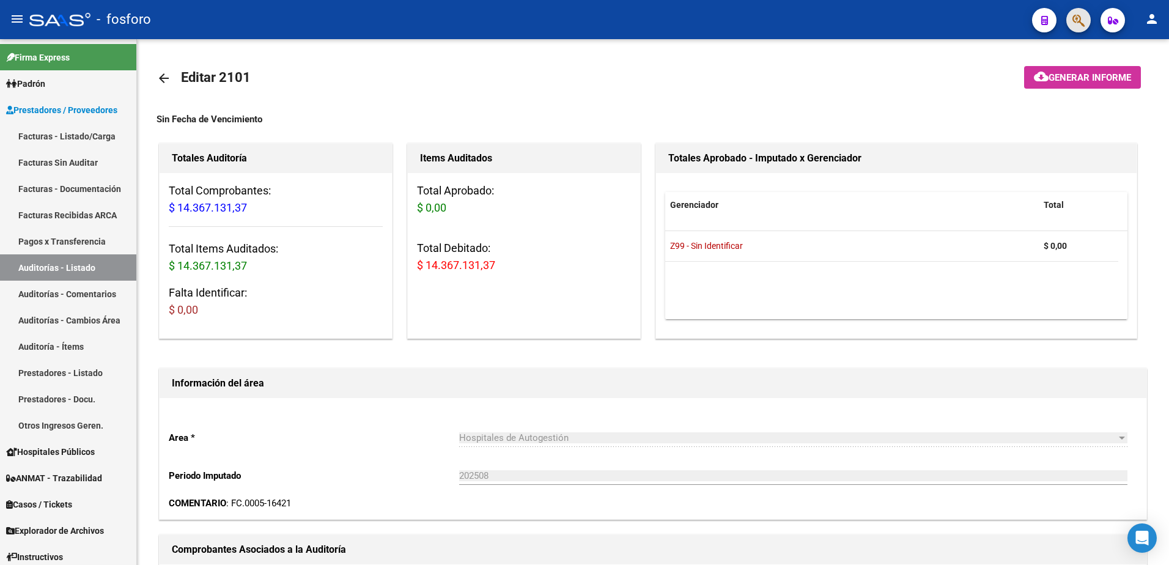
click at [1079, 29] on span "button" at bounding box center [1078, 20] width 12 height 25
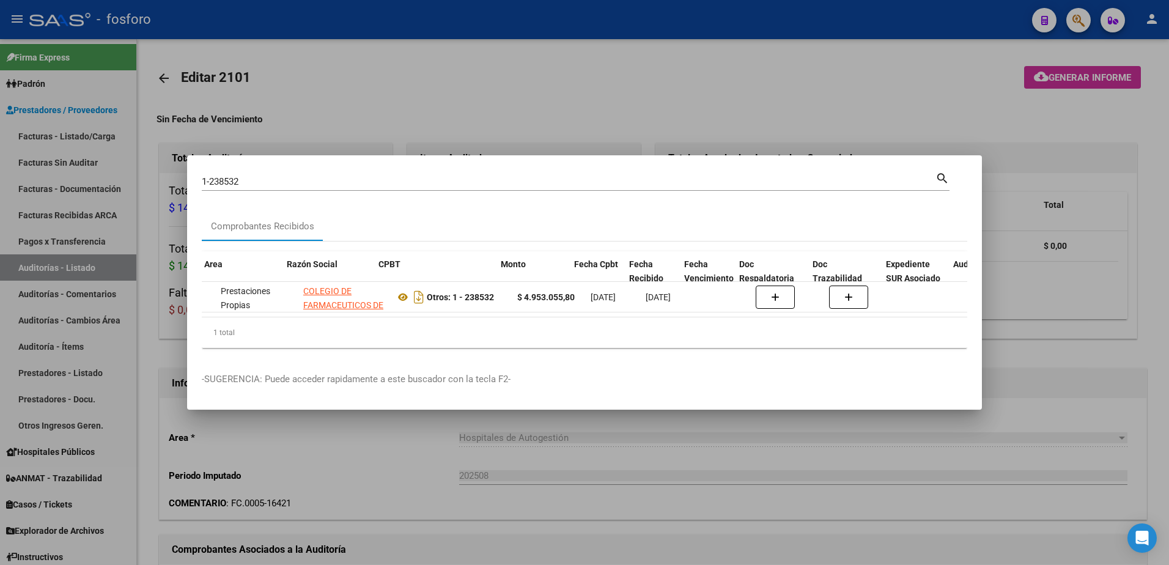
scroll to position [0, 228]
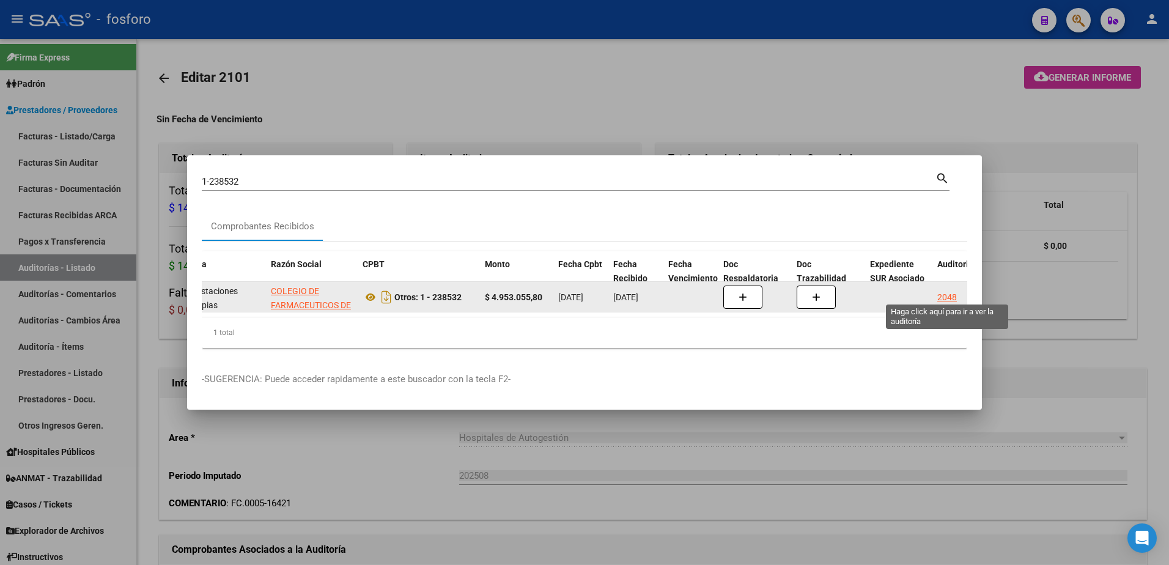
click at [948, 295] on div "2048" at bounding box center [947, 297] width 20 height 14
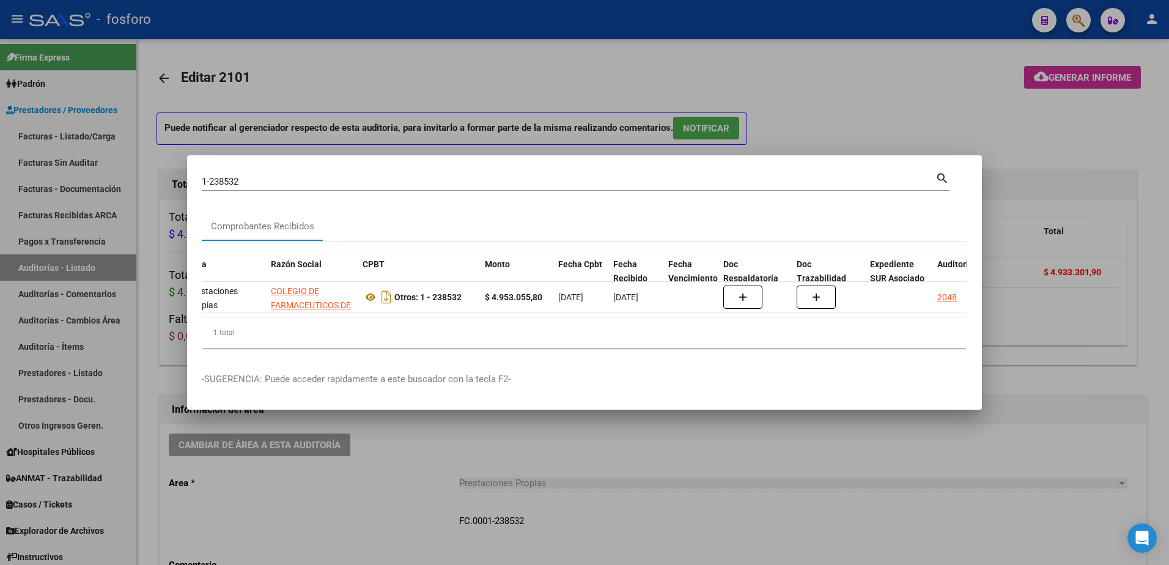
click at [777, 509] on div at bounding box center [584, 282] width 1169 height 565
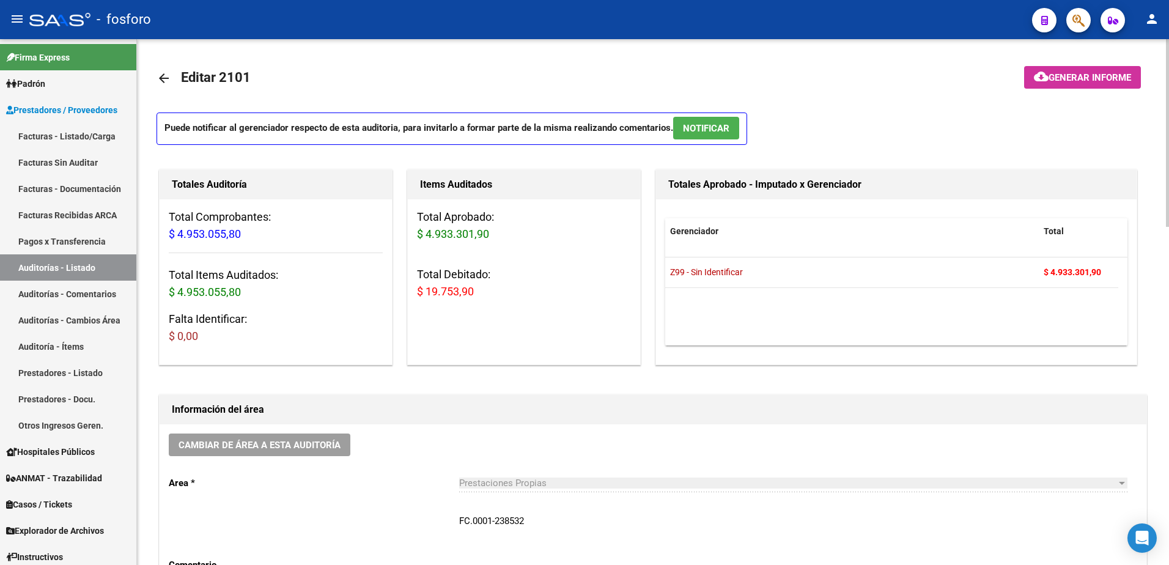
click at [161, 79] on mat-icon "arrow_back" at bounding box center [163, 78] width 15 height 15
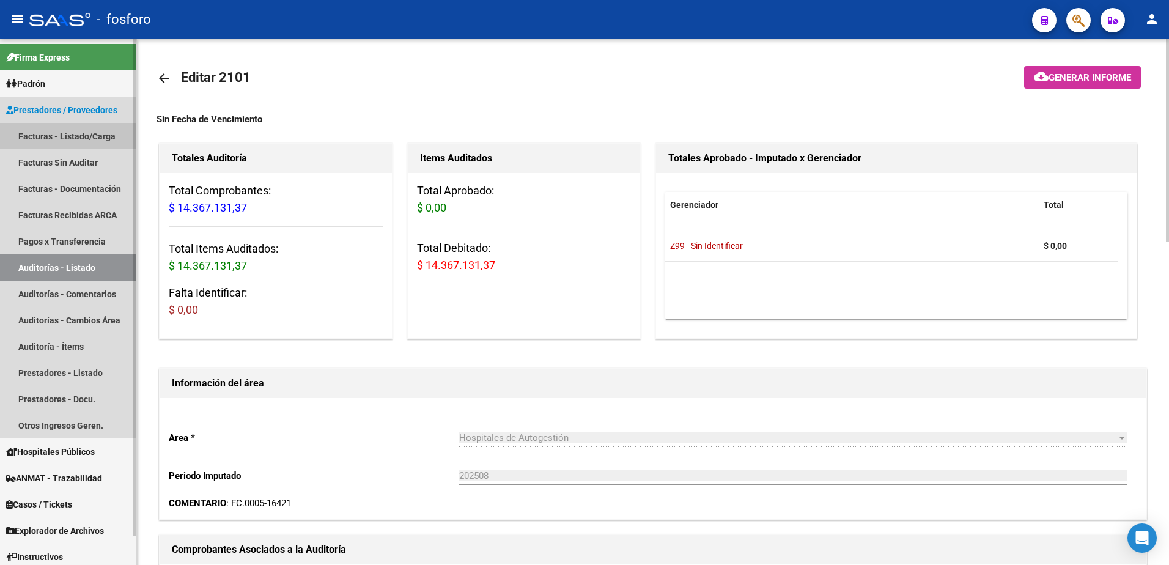
click at [97, 141] on link "Facturas - Listado/Carga" at bounding box center [68, 136] width 136 height 26
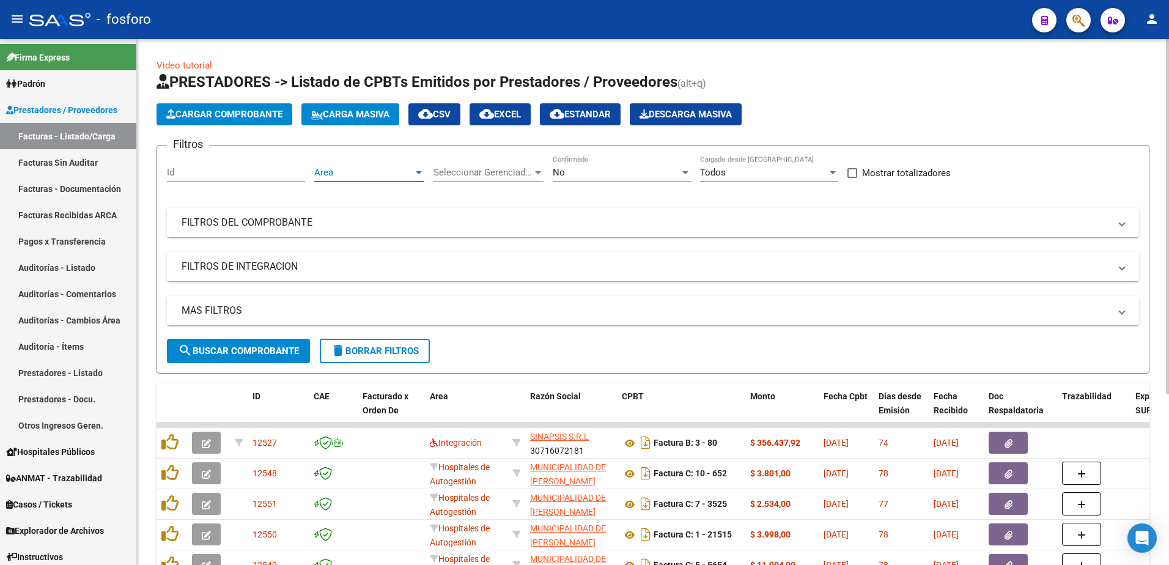
click at [417, 174] on div at bounding box center [419, 172] width 6 height 3
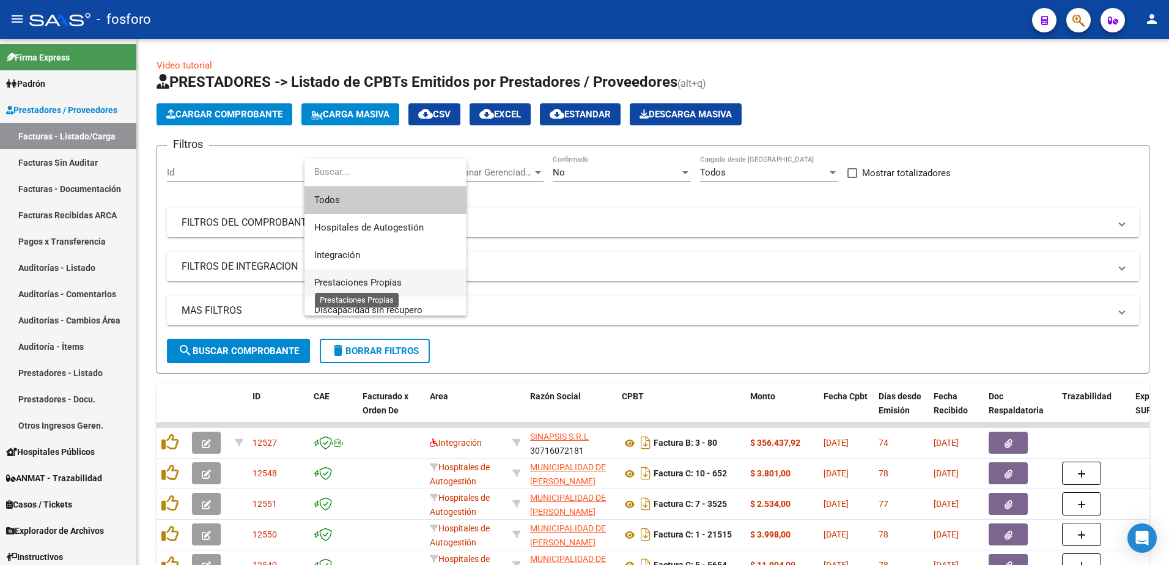
click at [370, 281] on span "Prestaciones Propias" at bounding box center [357, 282] width 87 height 11
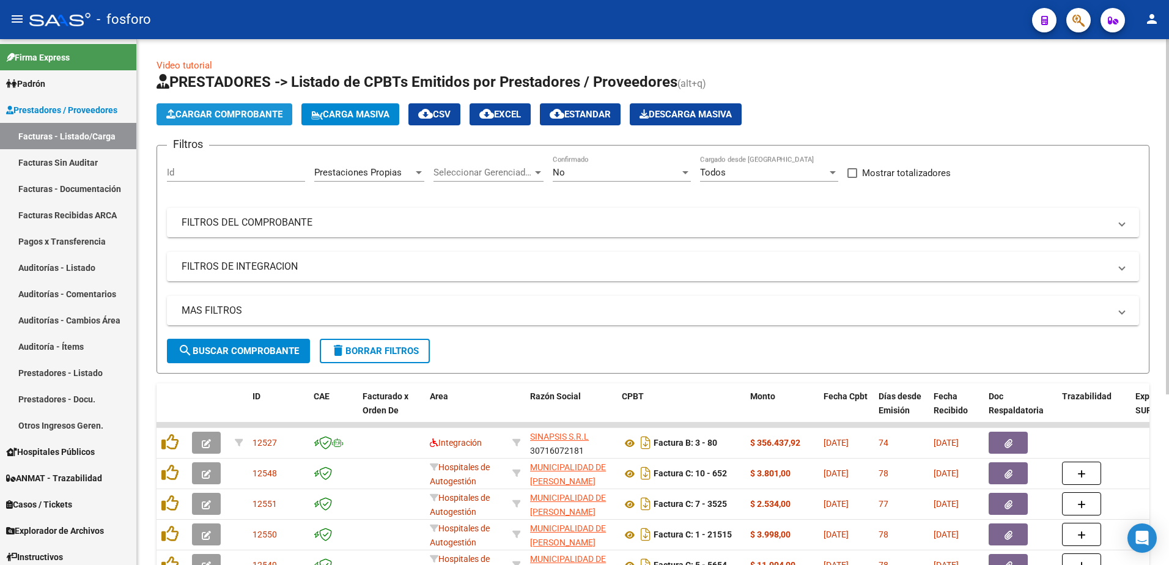
click at [243, 114] on span "Cargar Comprobante" at bounding box center [224, 114] width 116 height 11
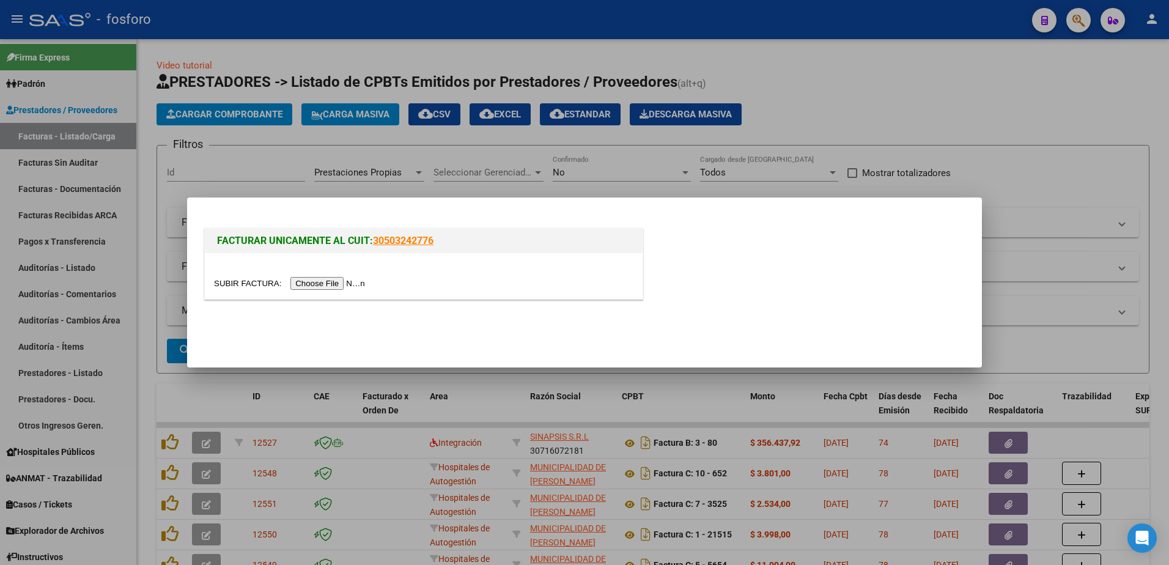
click at [315, 284] on input "file" at bounding box center [291, 283] width 155 height 13
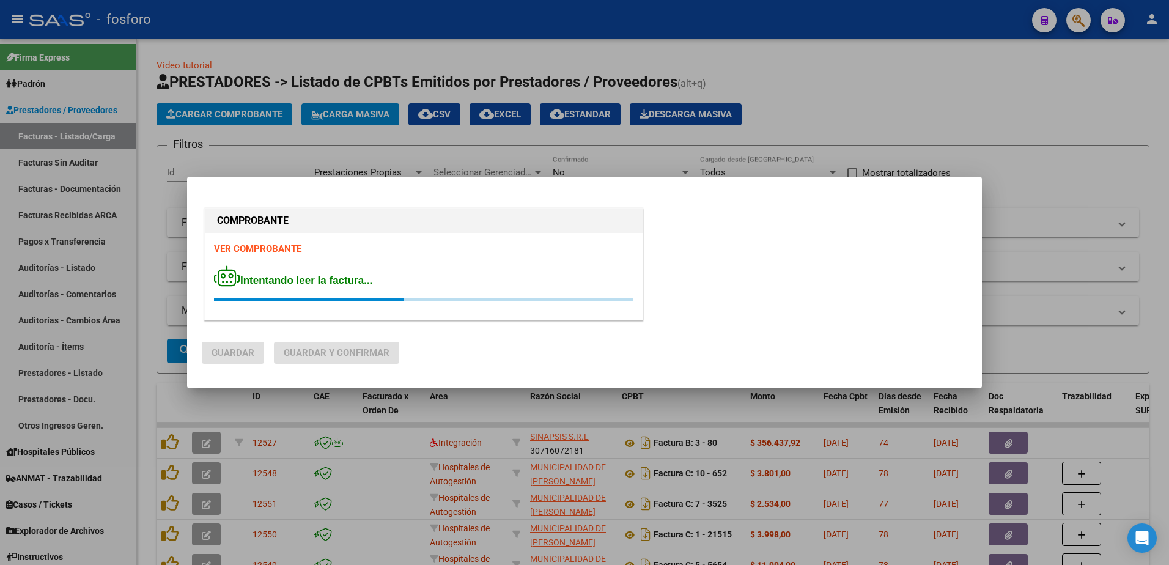
click at [270, 244] on strong "VER COMPROBANTE" at bounding box center [257, 248] width 87 height 11
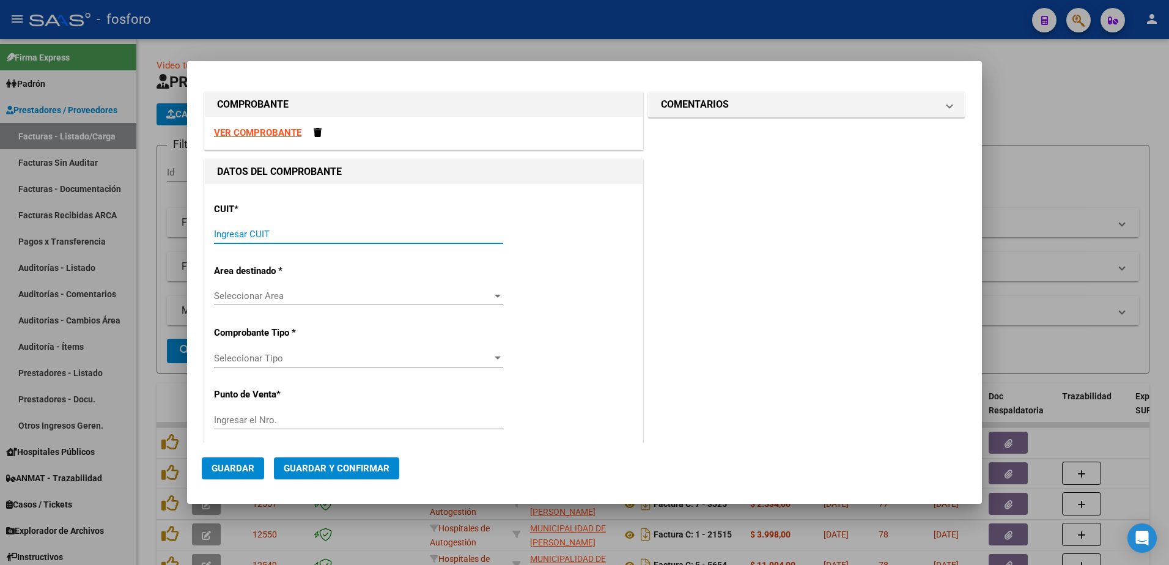
click at [315, 229] on input "Ingresar CUIT" at bounding box center [358, 234] width 289 height 11
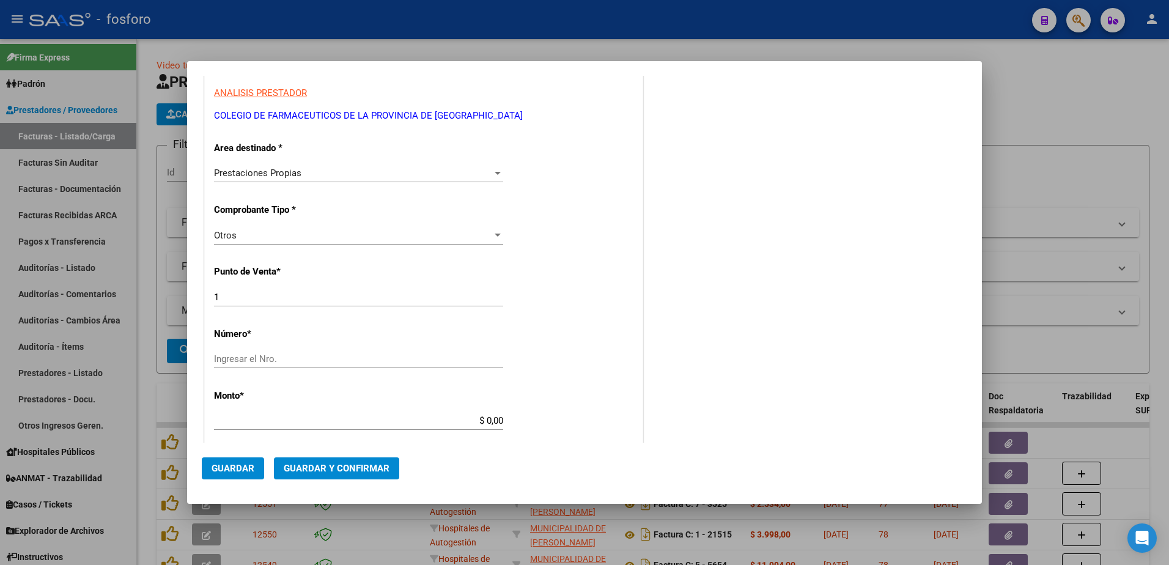
scroll to position [183, 0]
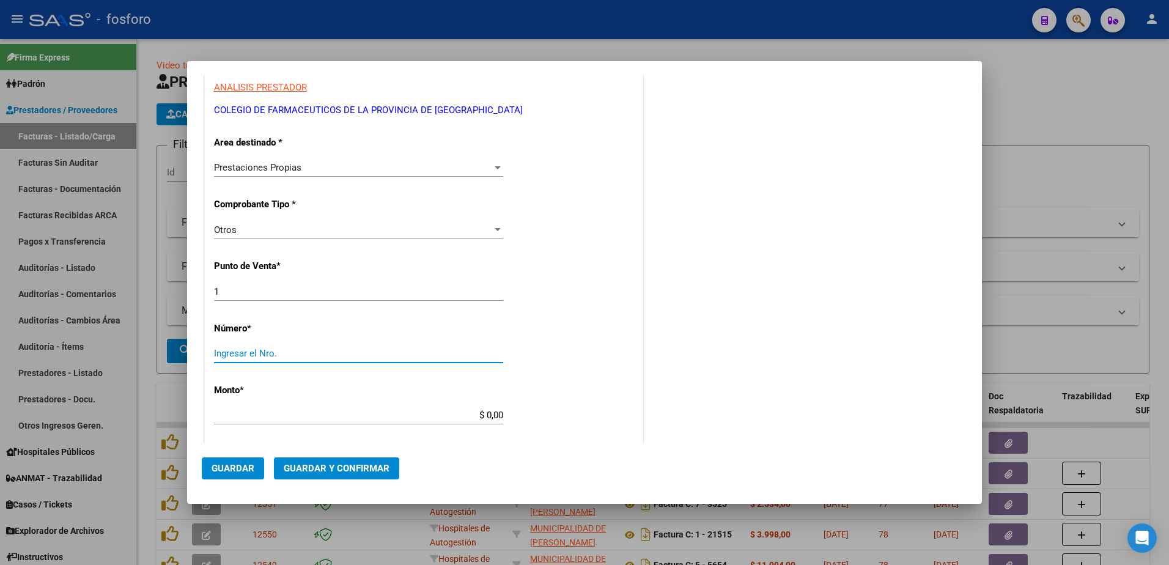
click at [230, 351] on input "Ingresar el Nro." at bounding box center [358, 353] width 289 height 11
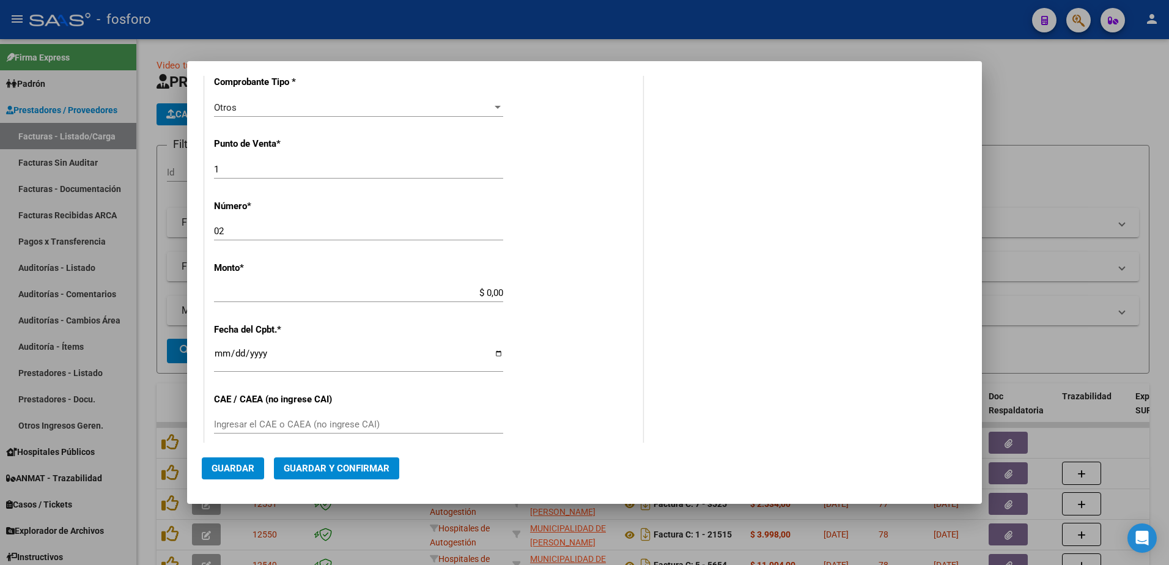
click at [500, 293] on app-form-text-field "Monto * $ 0,00 Ingresar el monto" at bounding box center [363, 280] width 299 height 37
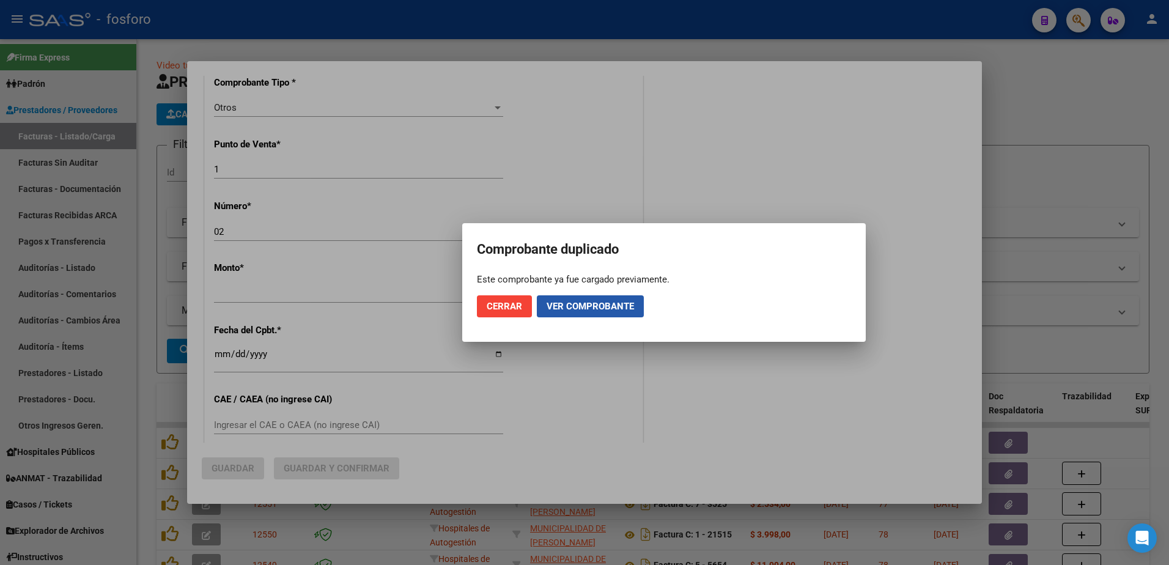
click at [565, 301] on span "Ver comprobante" at bounding box center [589, 306] width 87 height 11
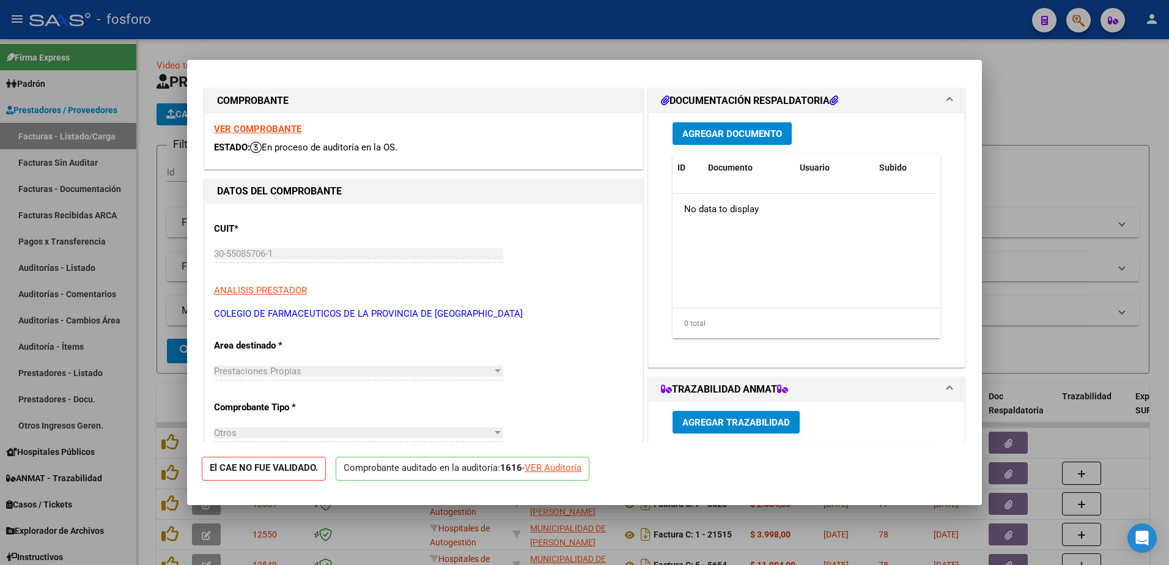
scroll to position [0, 0]
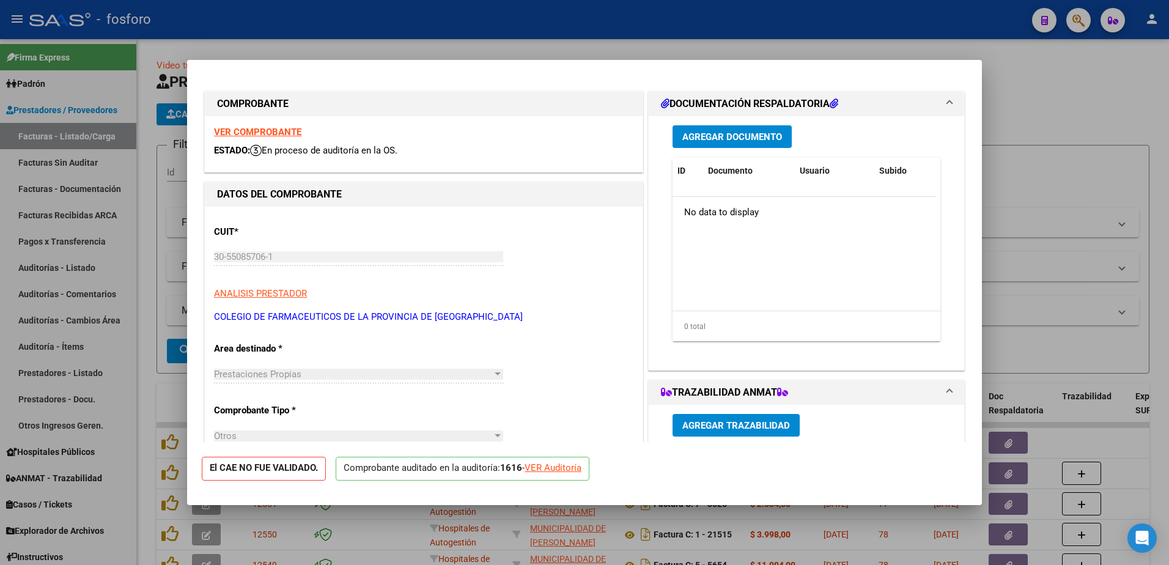
click at [166, 293] on div at bounding box center [584, 282] width 1169 height 565
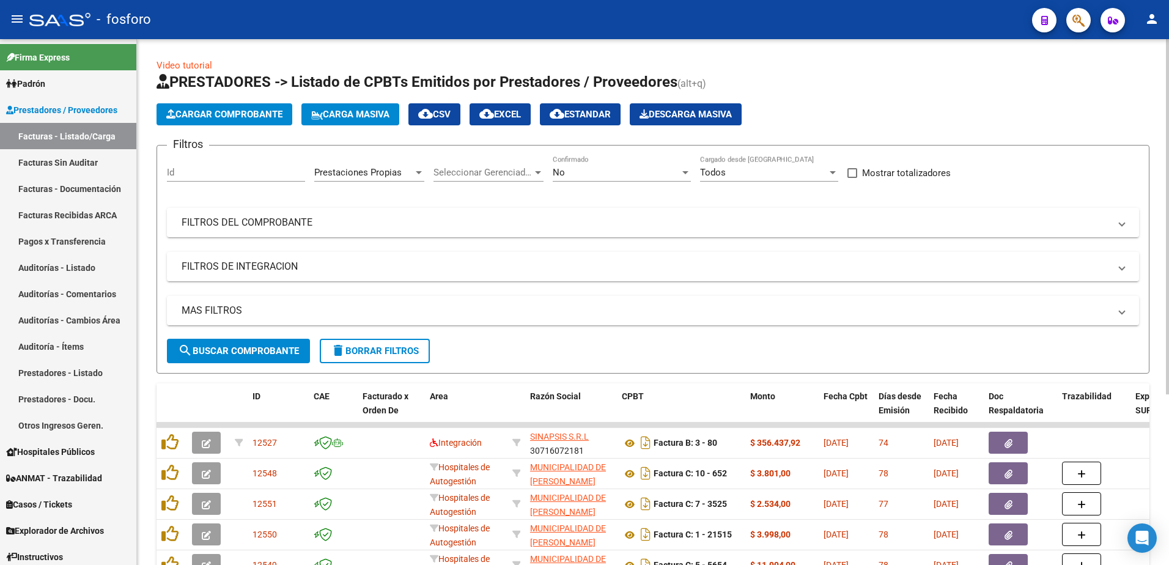
click at [245, 116] on span "Cargar Comprobante" at bounding box center [224, 114] width 116 height 11
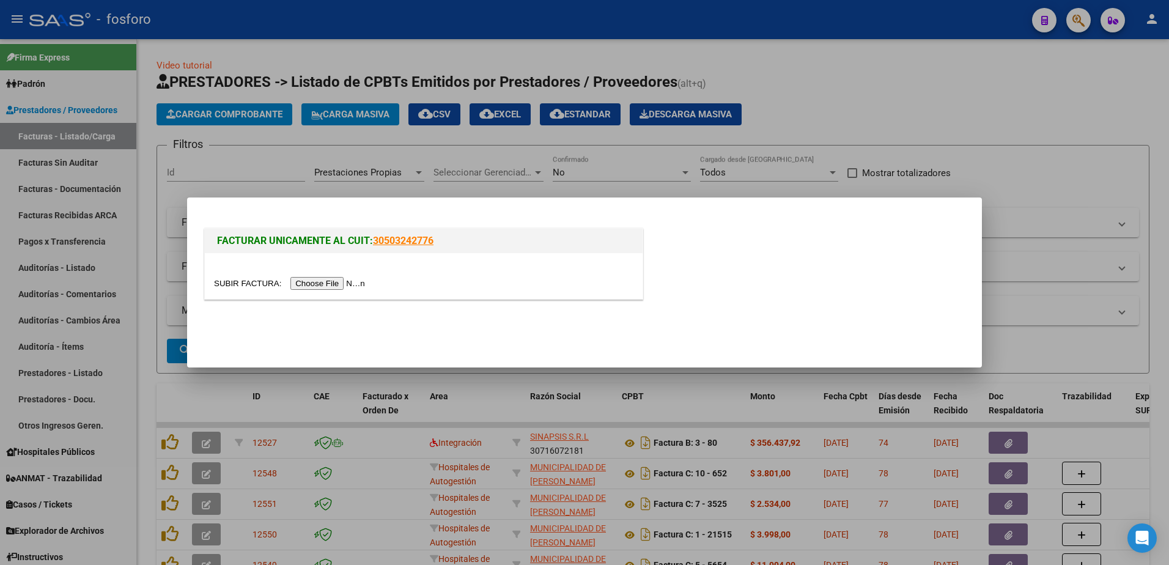
click at [318, 278] on input "file" at bounding box center [291, 283] width 155 height 13
click at [303, 385] on div at bounding box center [584, 282] width 1169 height 565
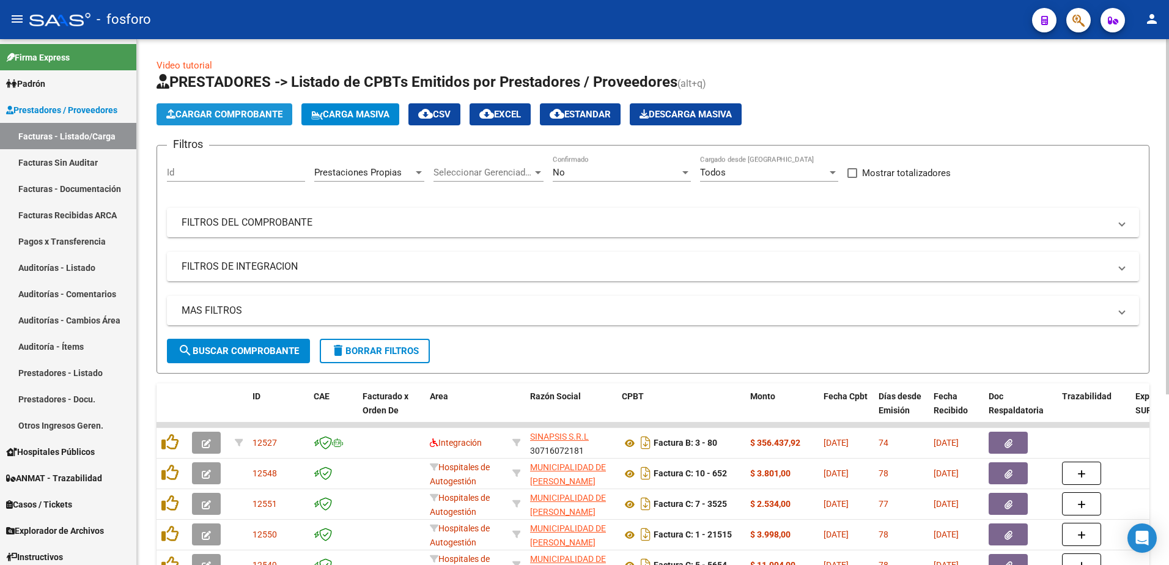
click at [233, 118] on span "Cargar Comprobante" at bounding box center [224, 114] width 116 height 11
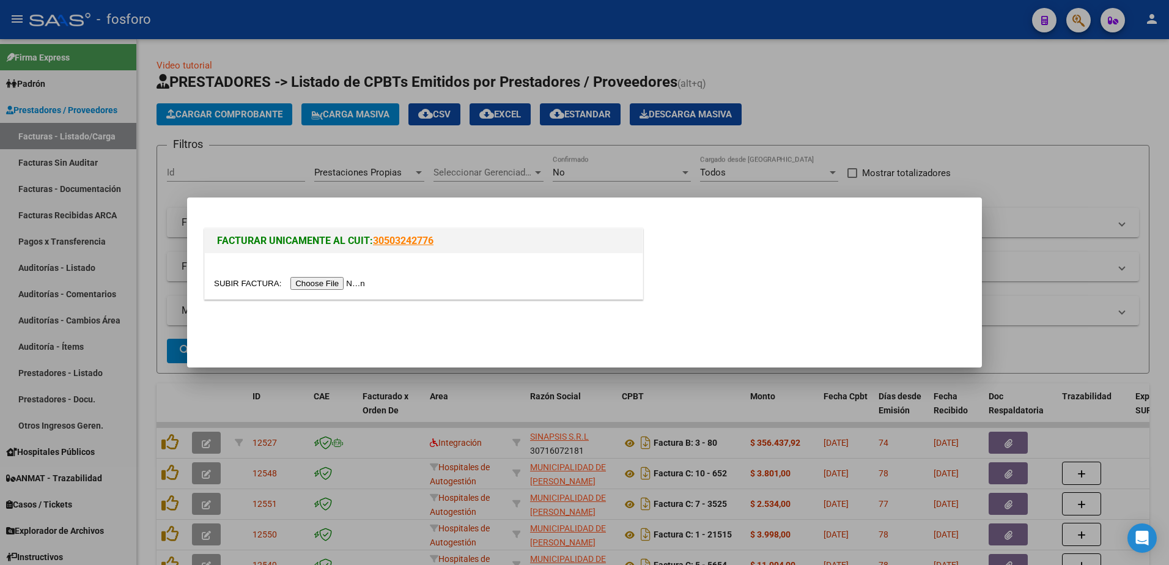
click at [322, 282] on input "file" at bounding box center [291, 283] width 155 height 13
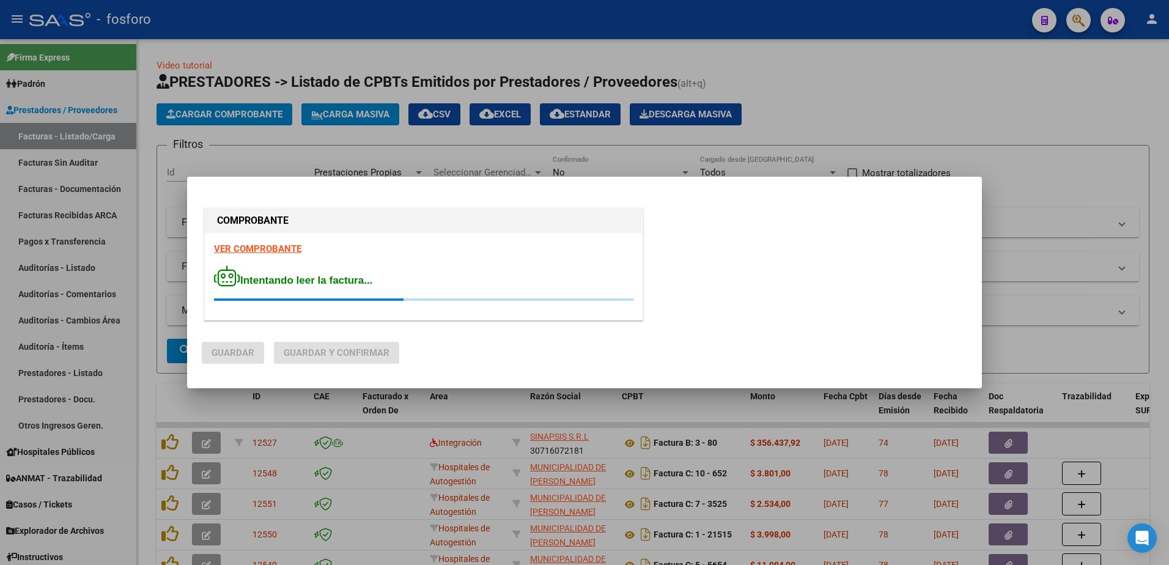
click at [263, 250] on strong "VER COMPROBANTE" at bounding box center [257, 248] width 87 height 11
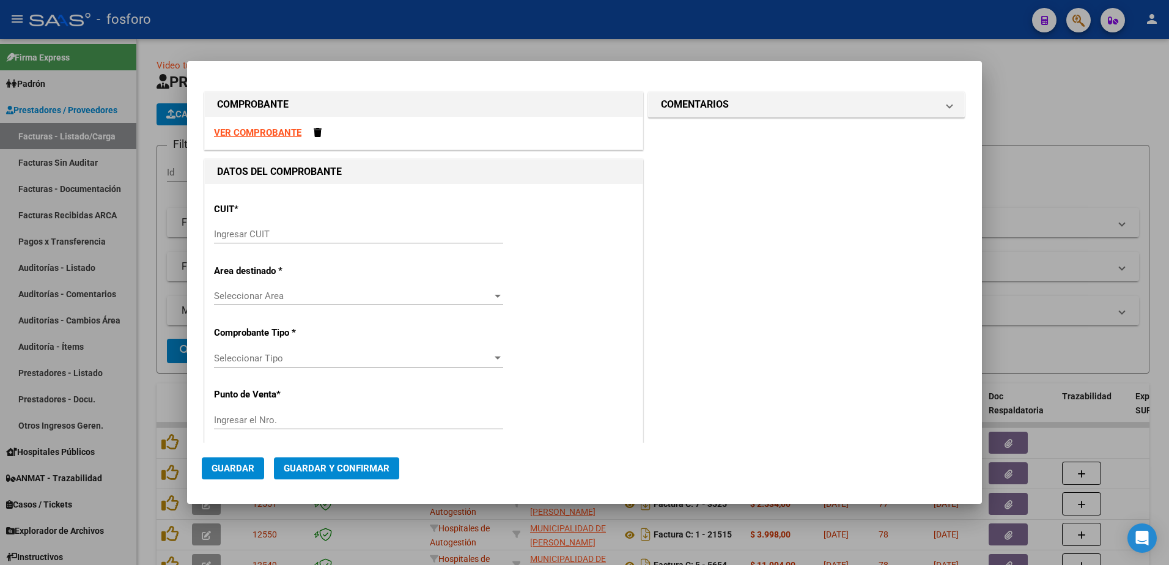
click at [422, 237] on input "Ingresar CUIT" at bounding box center [358, 234] width 289 height 11
